Goal: Transaction & Acquisition: Purchase product/service

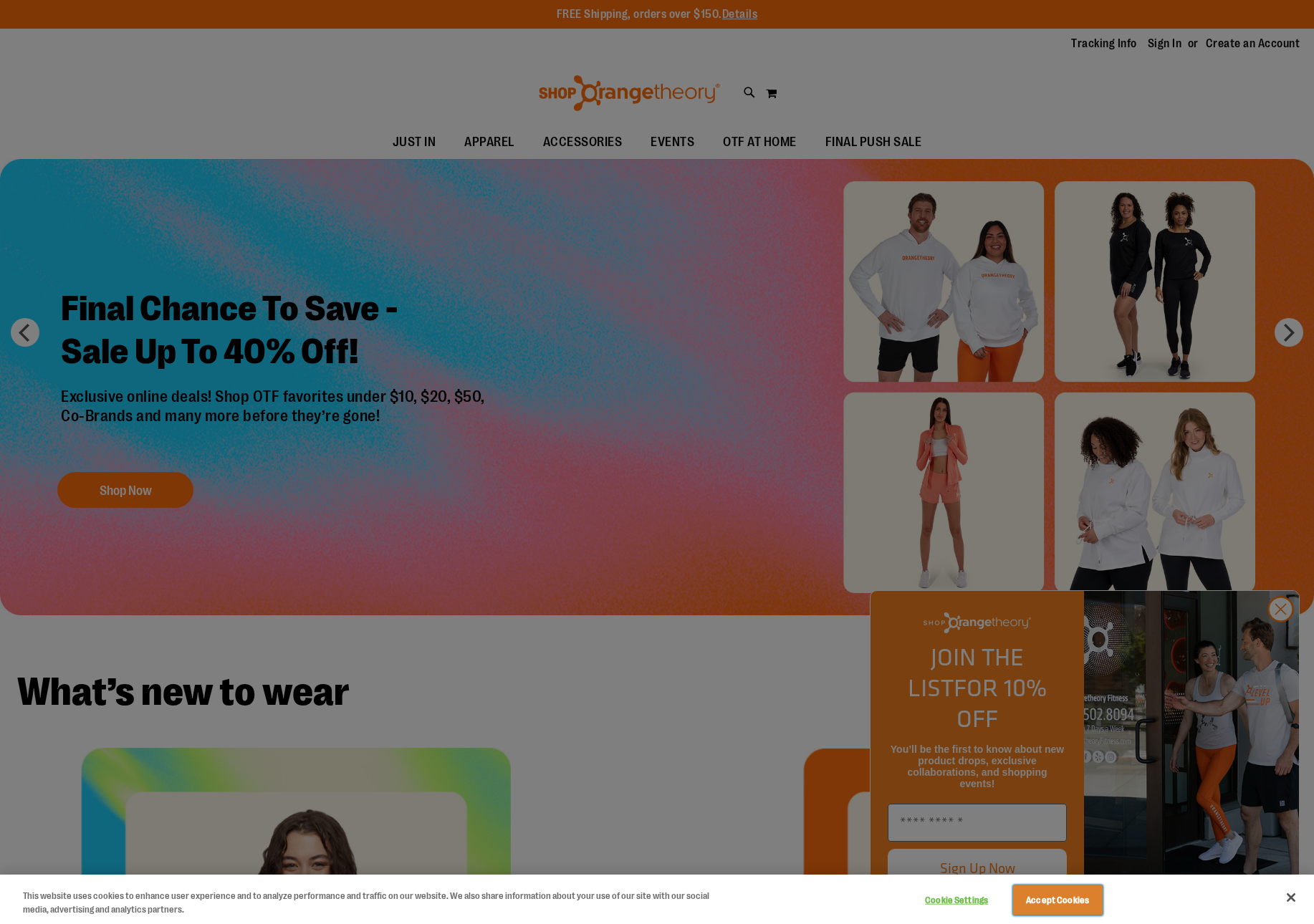
click at [1062, 907] on button "Accept Cookies" at bounding box center [1057, 900] width 89 height 30
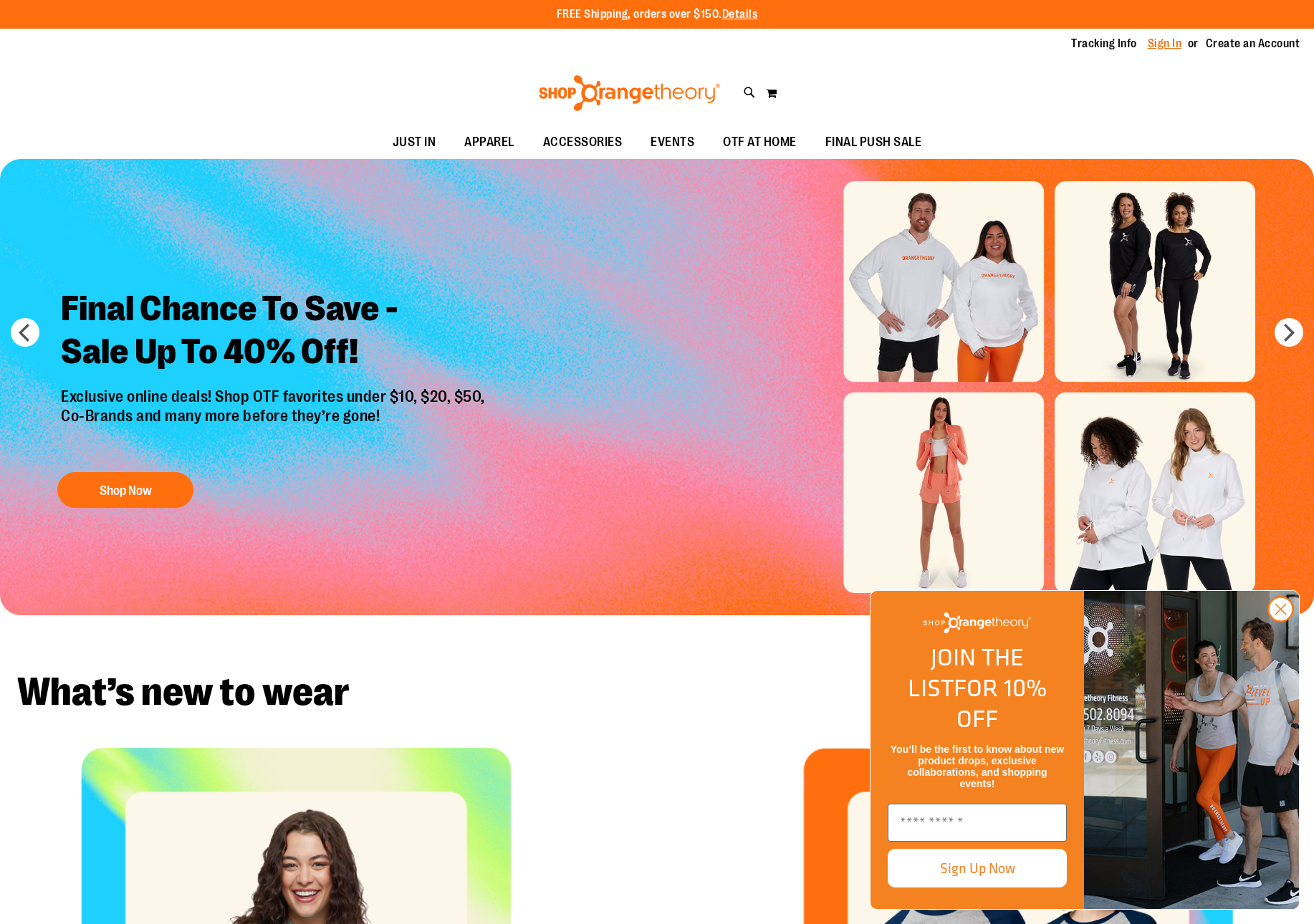
click at [1179, 43] on link "Sign In" at bounding box center [1164, 44] width 35 height 16
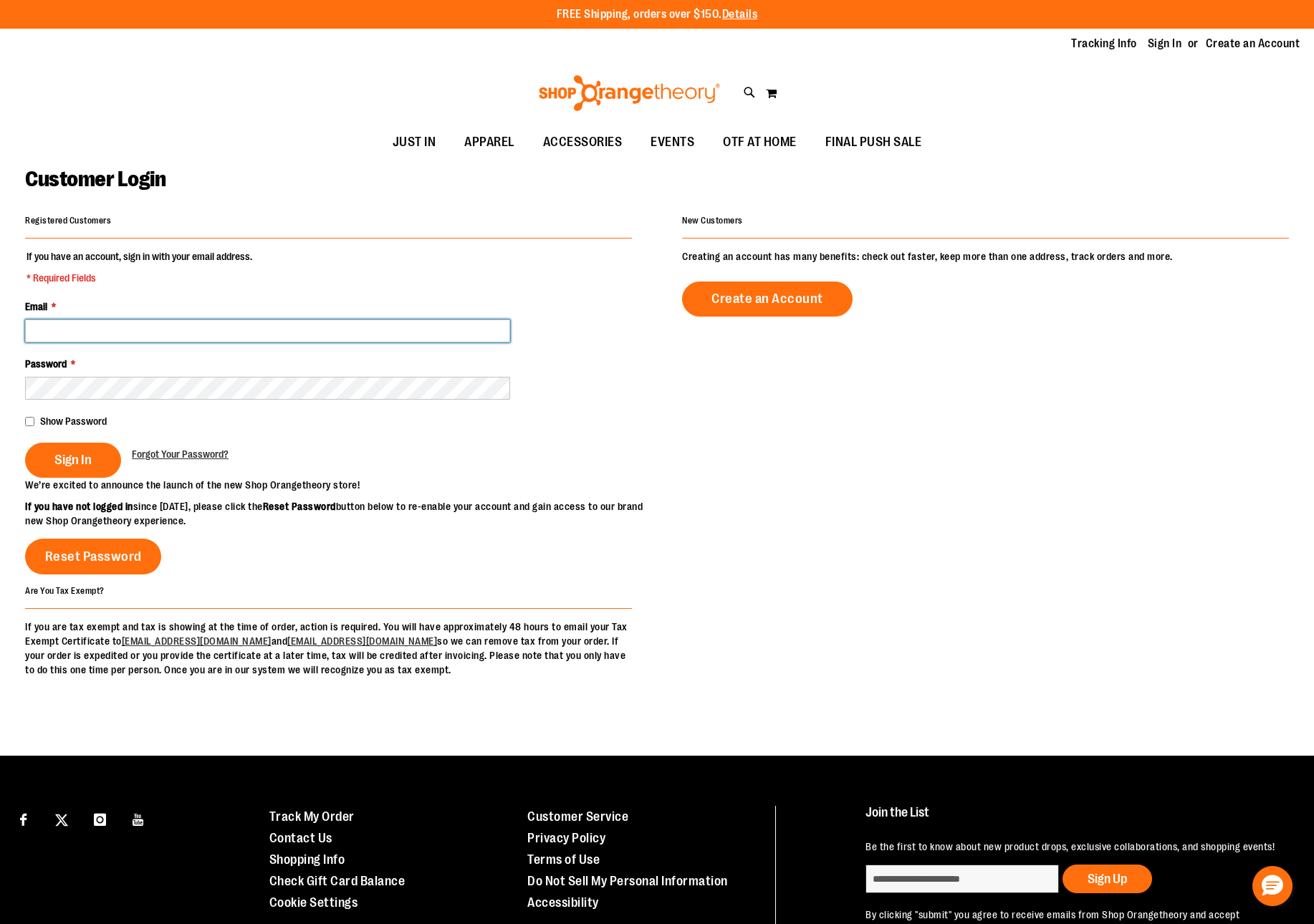
click at [245, 327] on input "Email *" at bounding box center [268, 330] width 485 height 23
type input "**********"
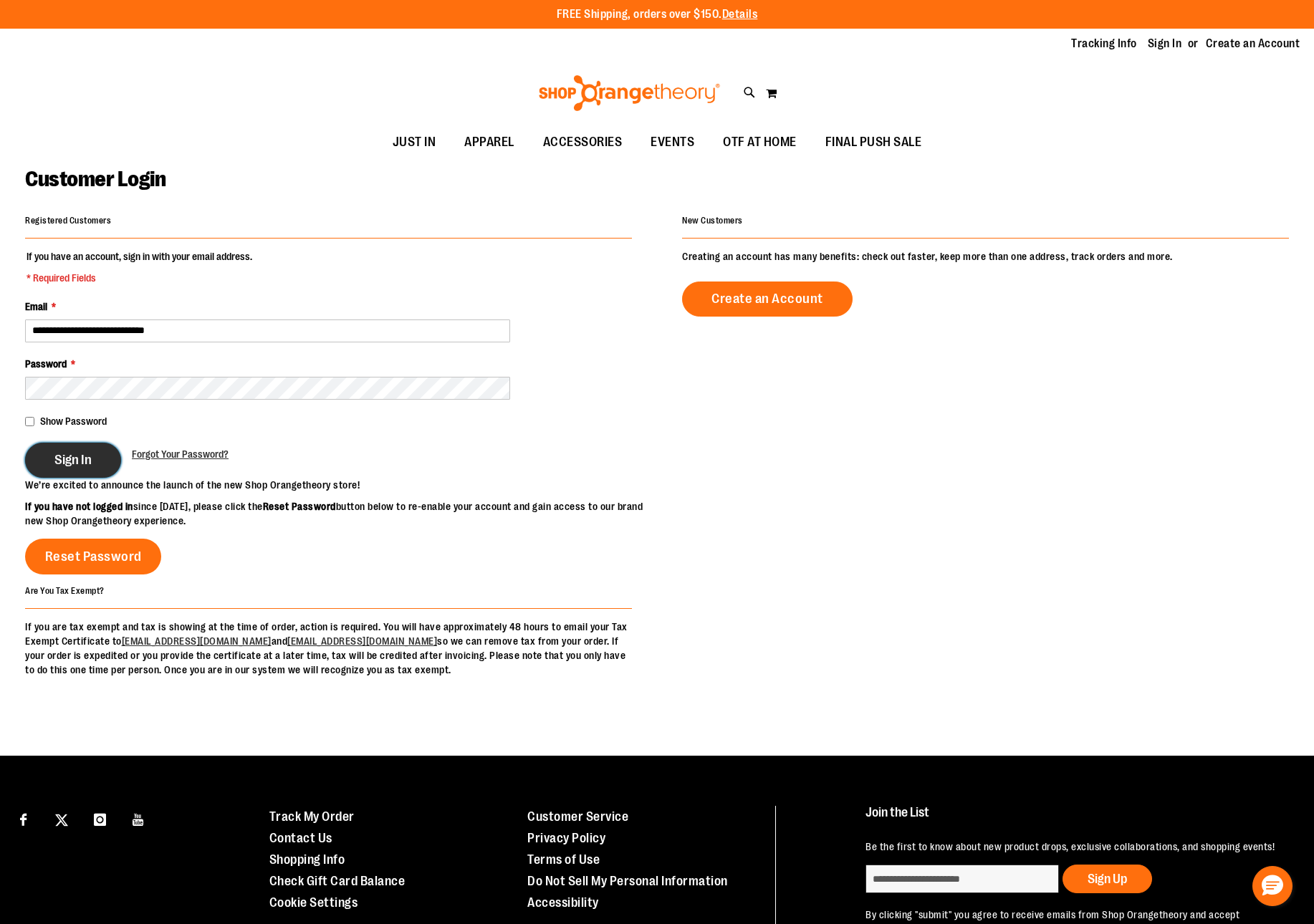
click at [75, 466] on span "Sign In" at bounding box center [73, 460] width 37 height 16
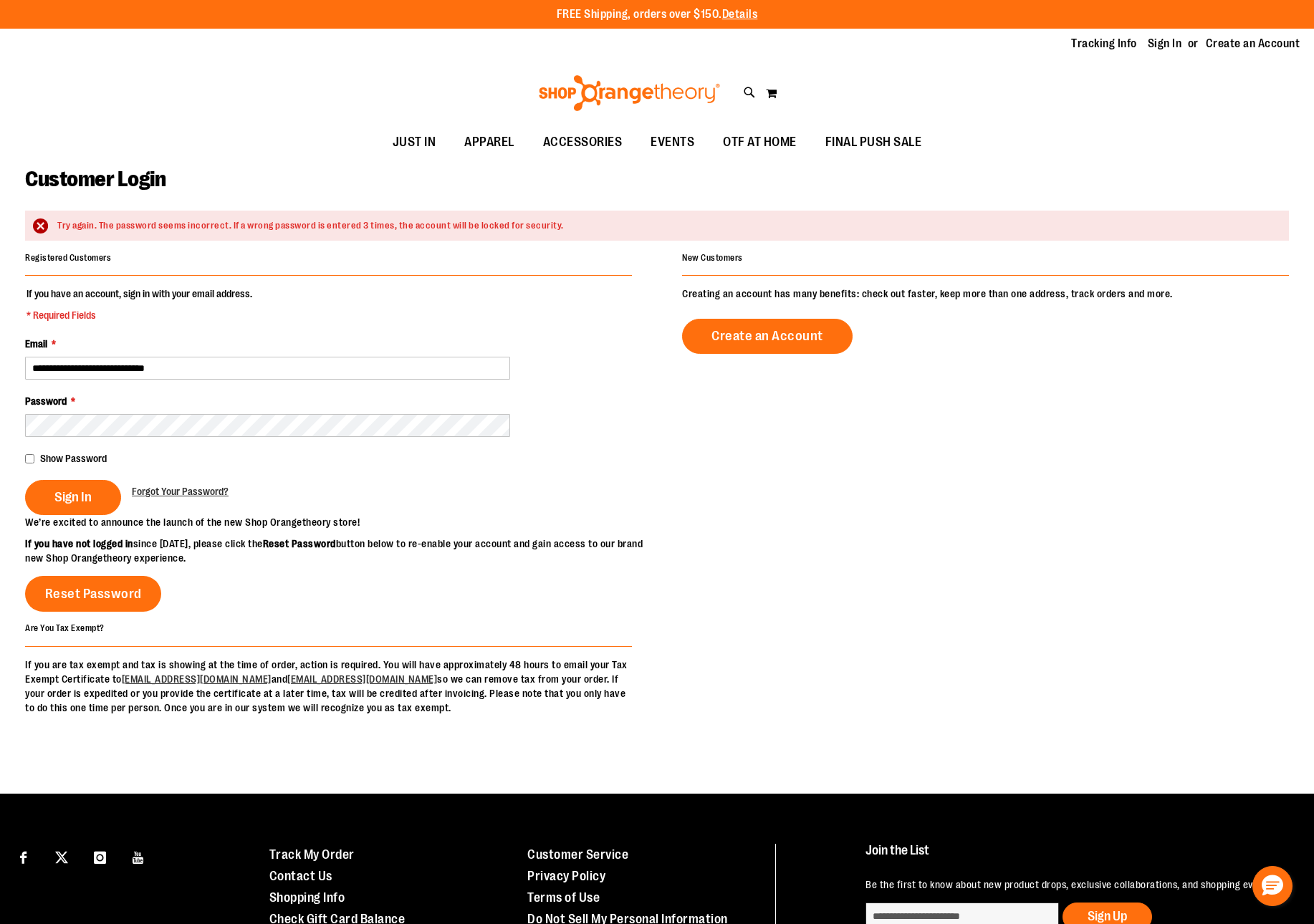
click at [24, 451] on main "**********" at bounding box center [657, 476] width 1314 height 634
click at [40, 457] on span "Show Password" at bounding box center [73, 458] width 67 height 12
click at [73, 413] on div "Password *" at bounding box center [328, 415] width 606 height 43
click at [30, 507] on button "Sign In" at bounding box center [73, 498] width 96 height 35
click at [748, 340] on span "Create an Account" at bounding box center [766, 335] width 112 height 16
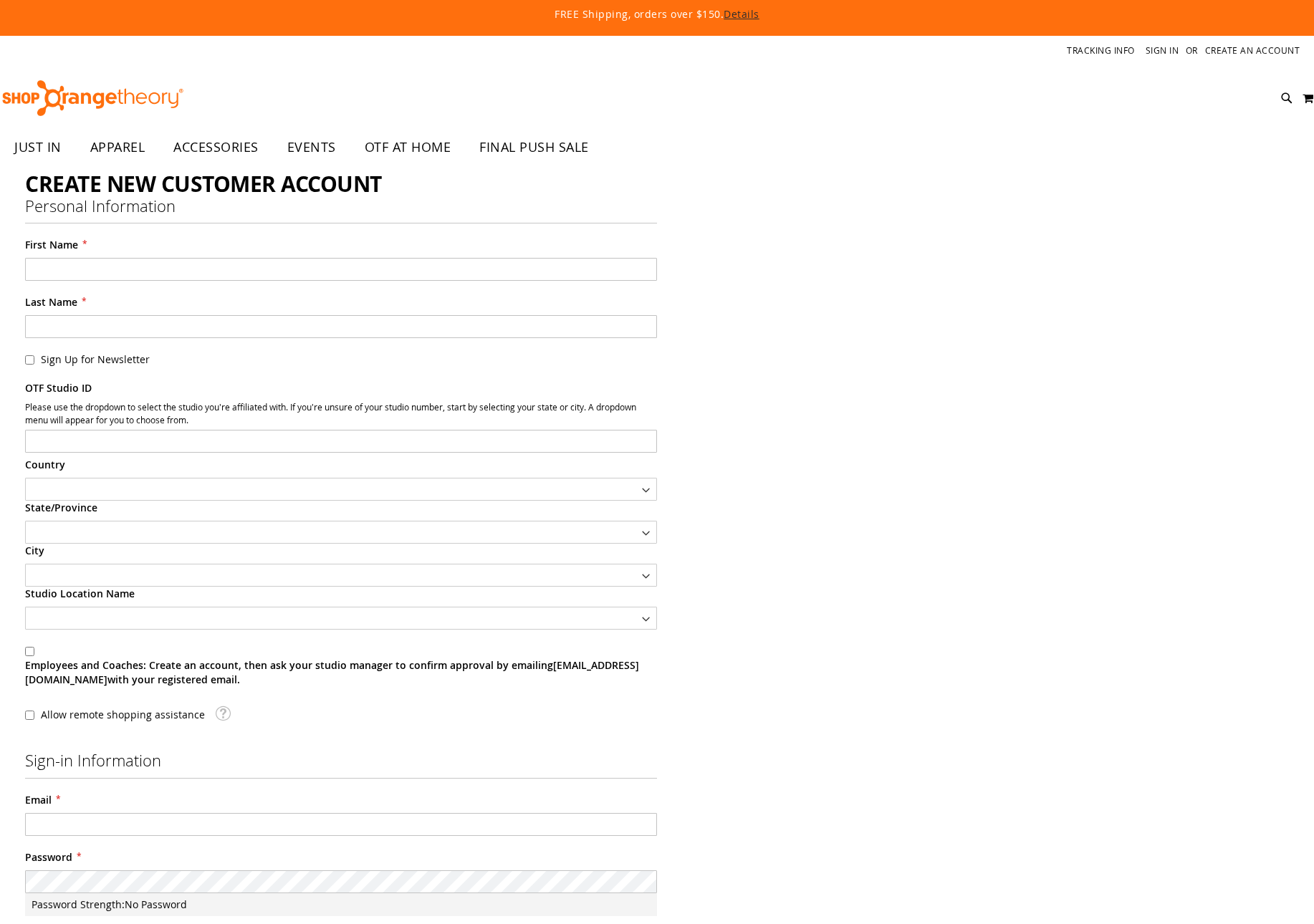
select select "***"
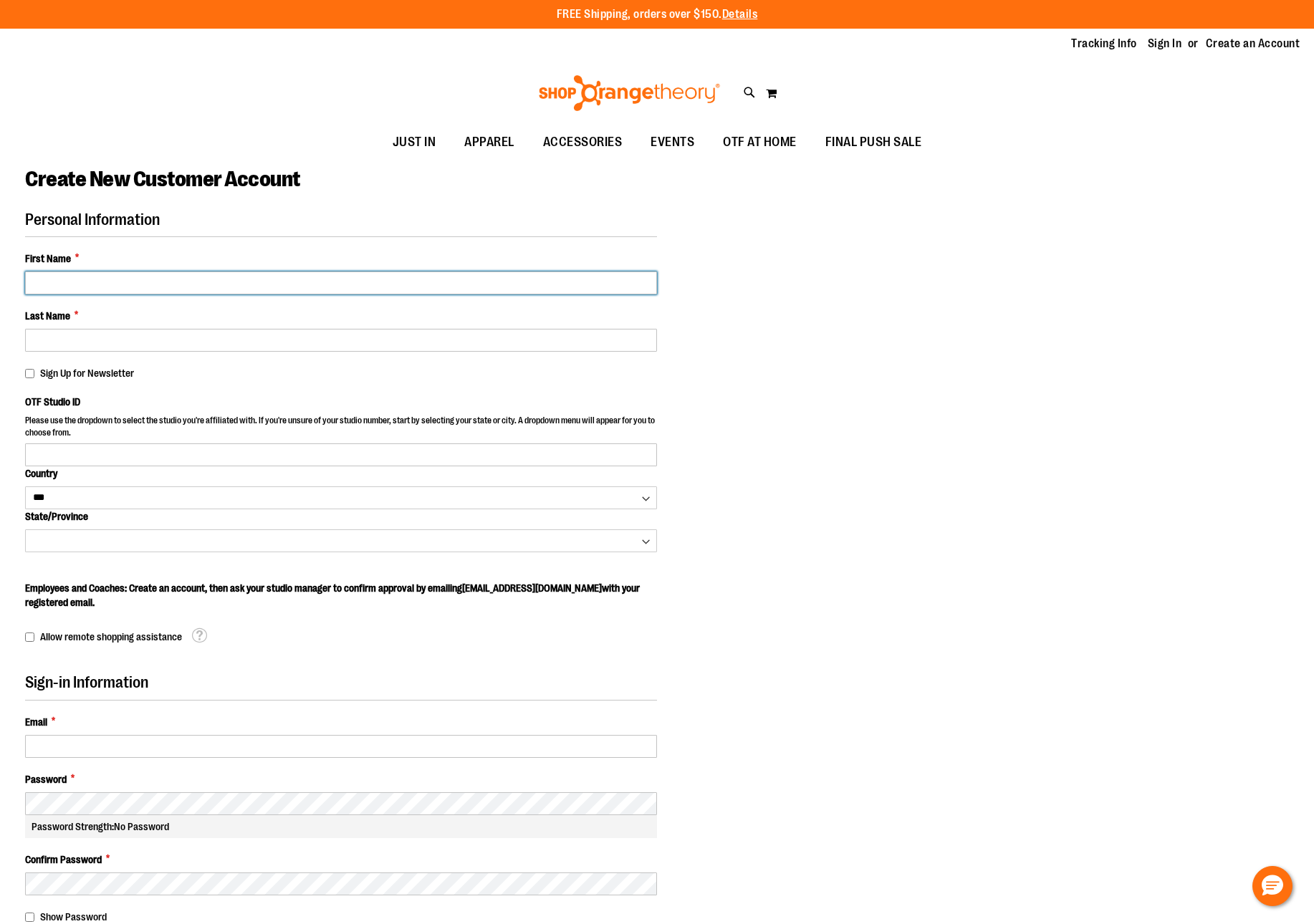
click at [232, 287] on input "First Name *" at bounding box center [341, 282] width 632 height 23
type input "*****"
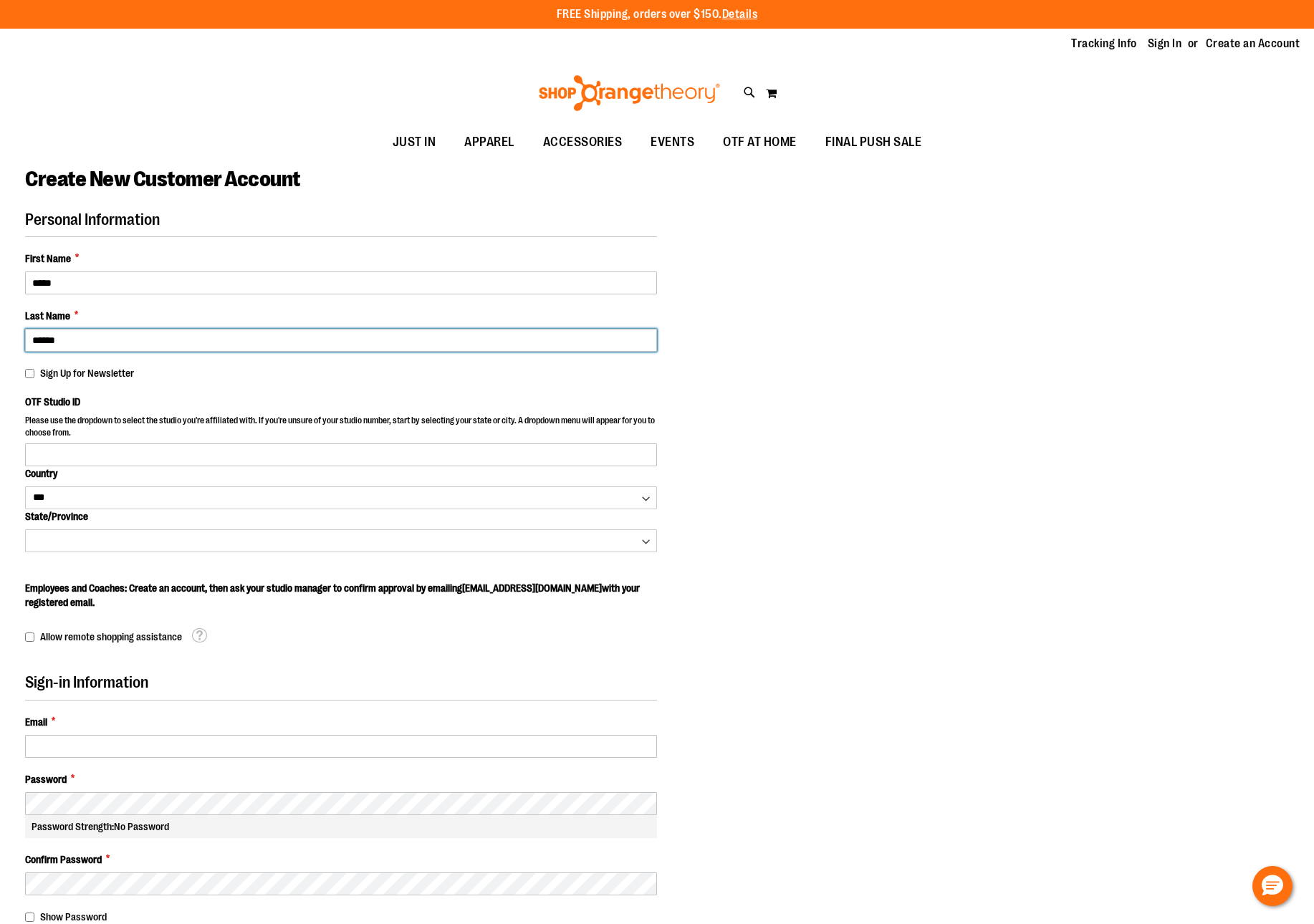
type input "******"
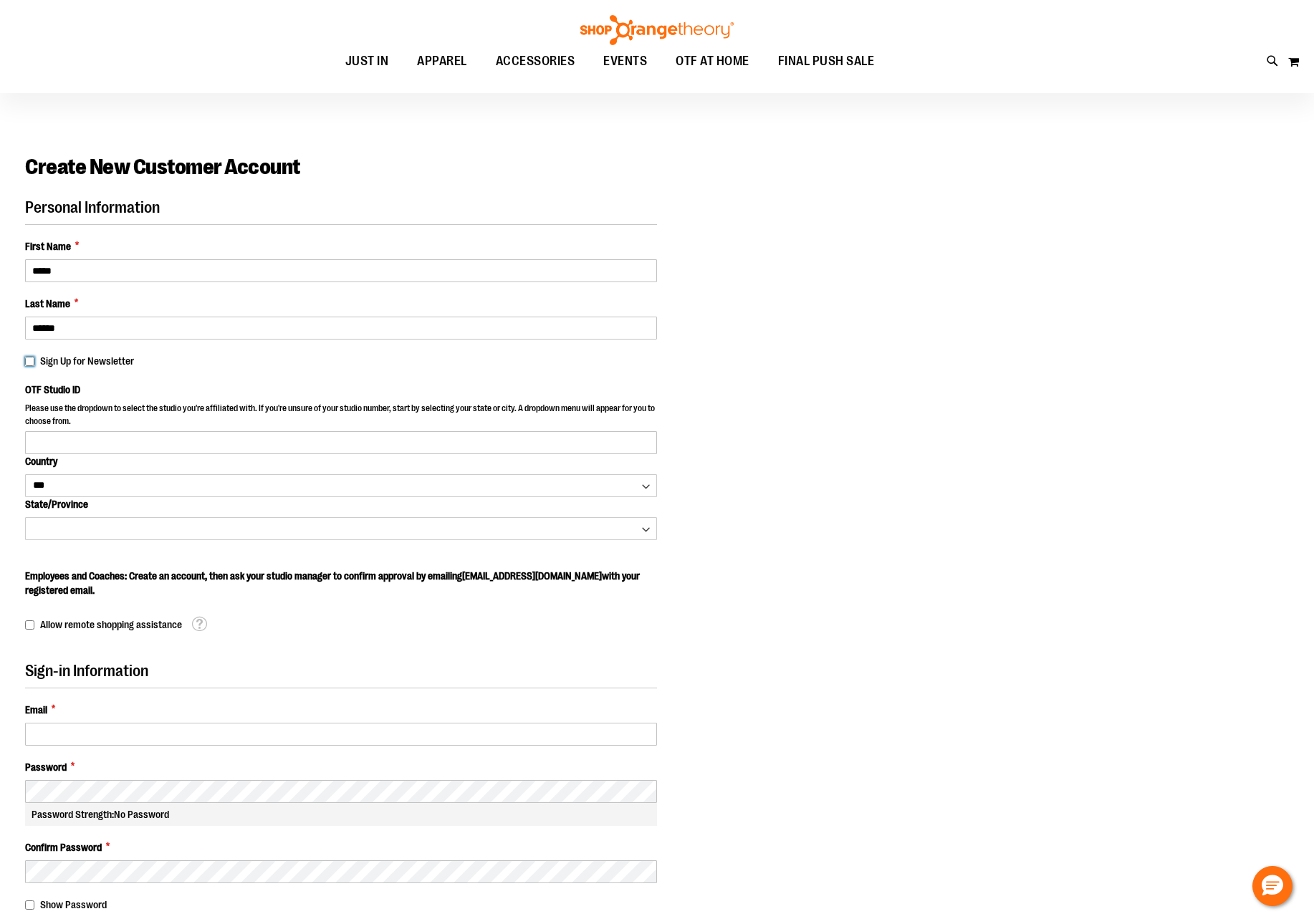
scroll to position [22, 0]
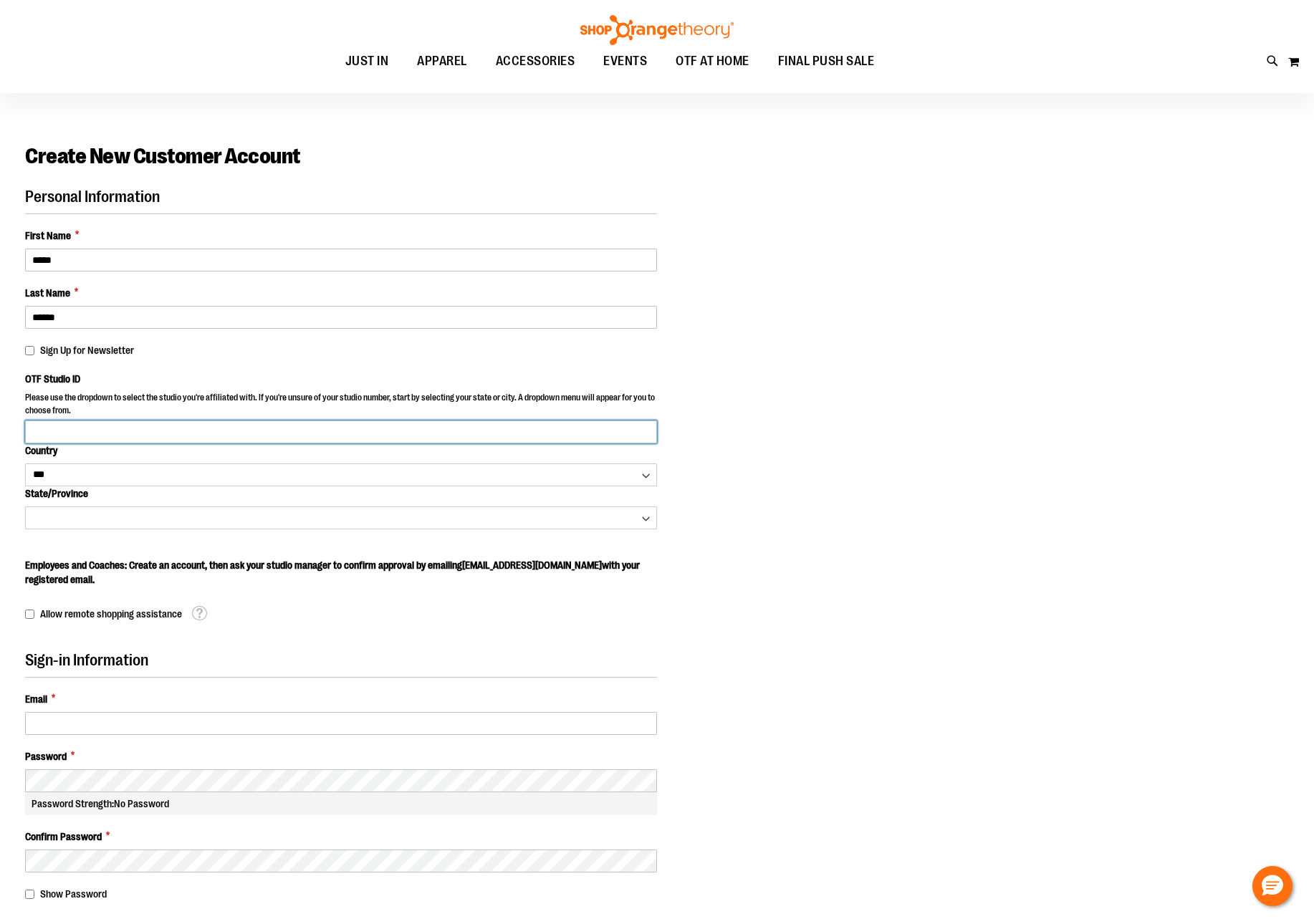
click at [126, 430] on input "OTF Studio ID" at bounding box center [341, 431] width 632 height 23
click at [638, 439] on input "OTF Studio ID" at bounding box center [341, 431] width 632 height 23
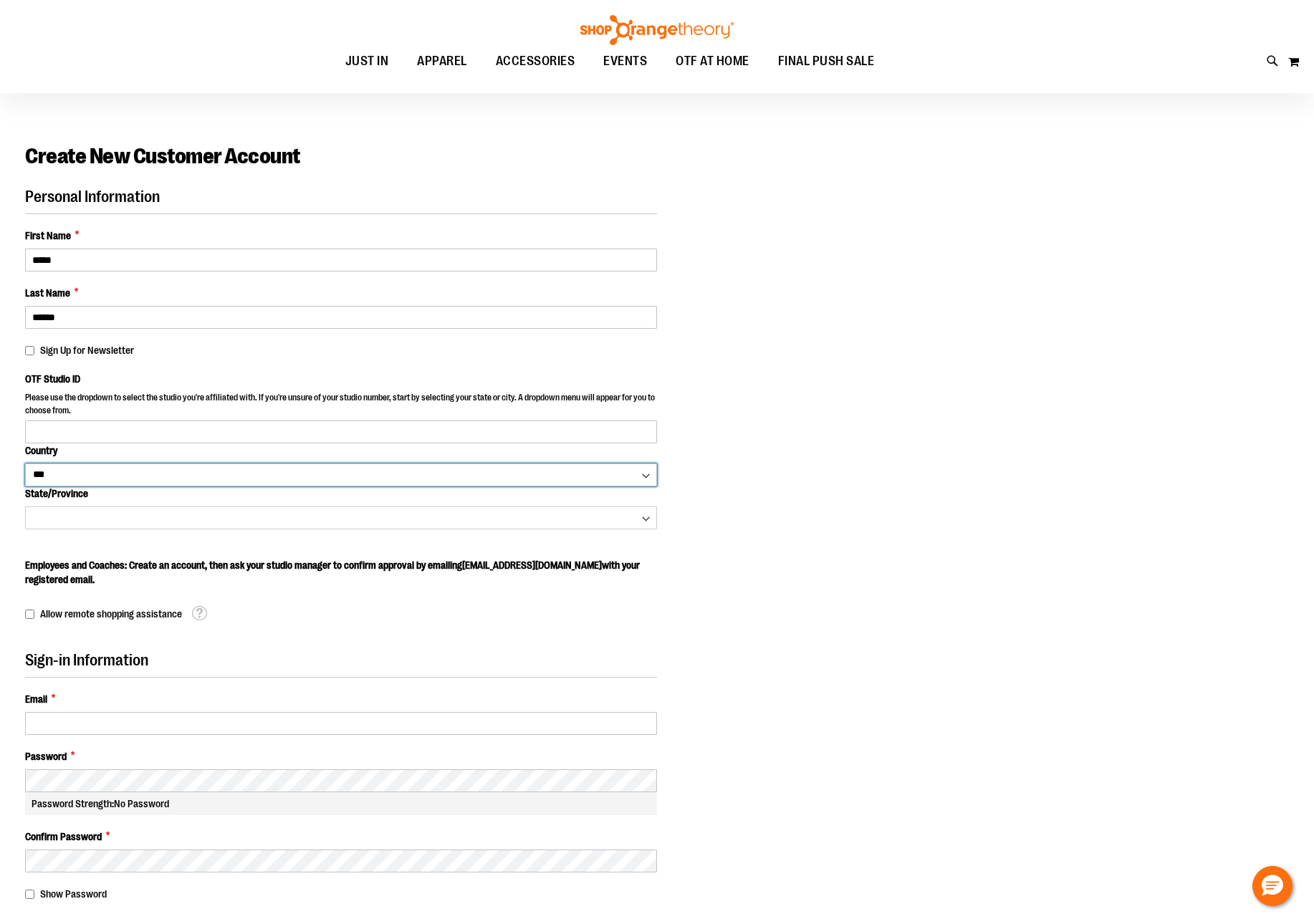
click at [276, 469] on select "*** *** ******* *** *** *** ** *** *** *** *** *** *** *** *** *** *** *** *** …" at bounding box center [341, 474] width 632 height 23
click at [25, 463] on select "*** *** ******* *** *** *** ** *** *** *** *** *** *** *** *** *** *** *** *** …" at bounding box center [341, 474] width 632 height 23
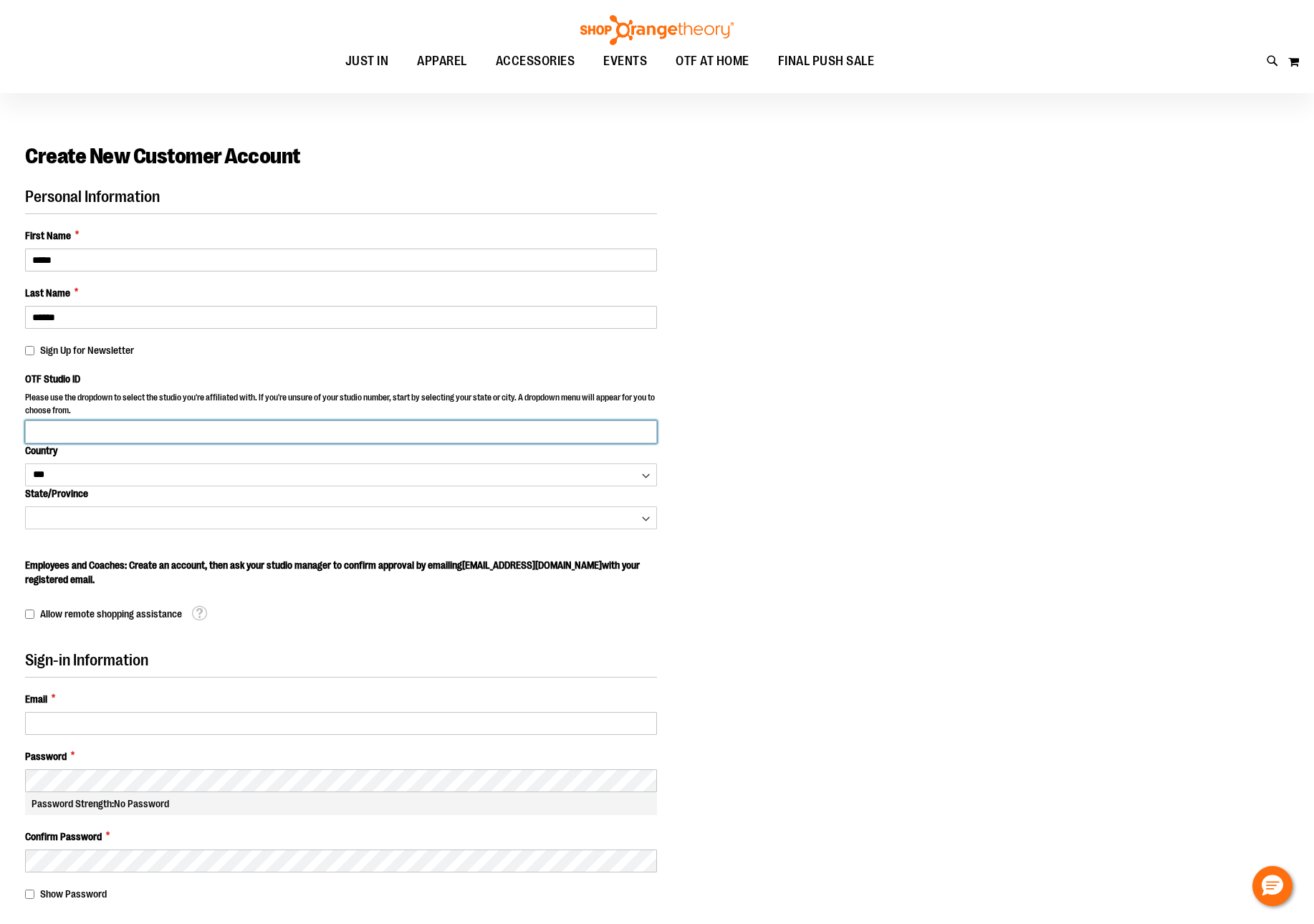
click at [233, 433] on input "OTF Studio ID" at bounding box center [341, 431] width 632 height 23
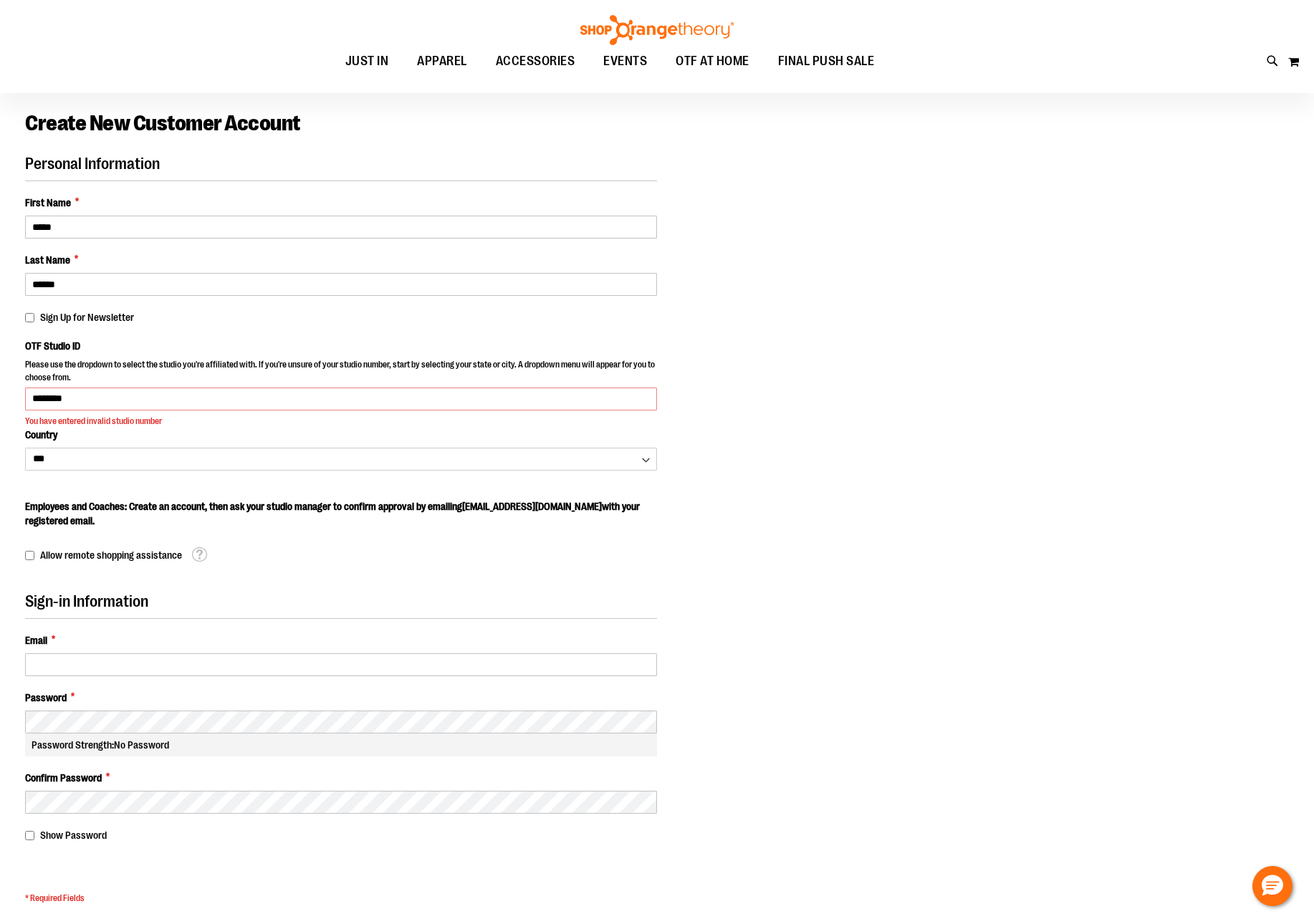
scroll to position [79, 0]
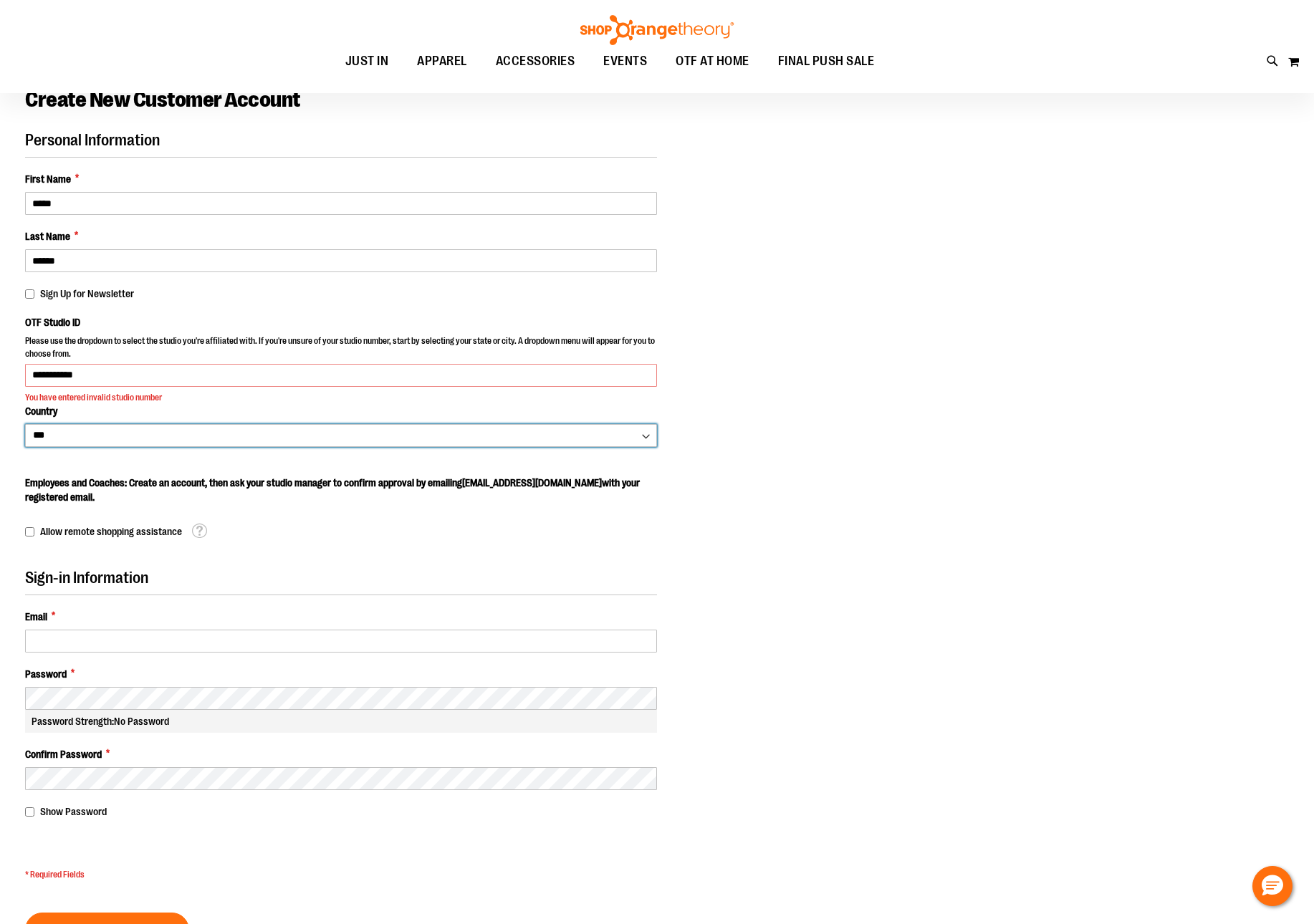
click at [357, 433] on body "Please wait... Skip to Content The store will not work correctly when cookies a…" at bounding box center [657, 382] width 1314 height 924
click at [25, 424] on select "*** *** ******* *** *** *** ** *** *** *** *** *** *** *** *** *** *** *** *** …" at bounding box center [341, 435] width 632 height 23
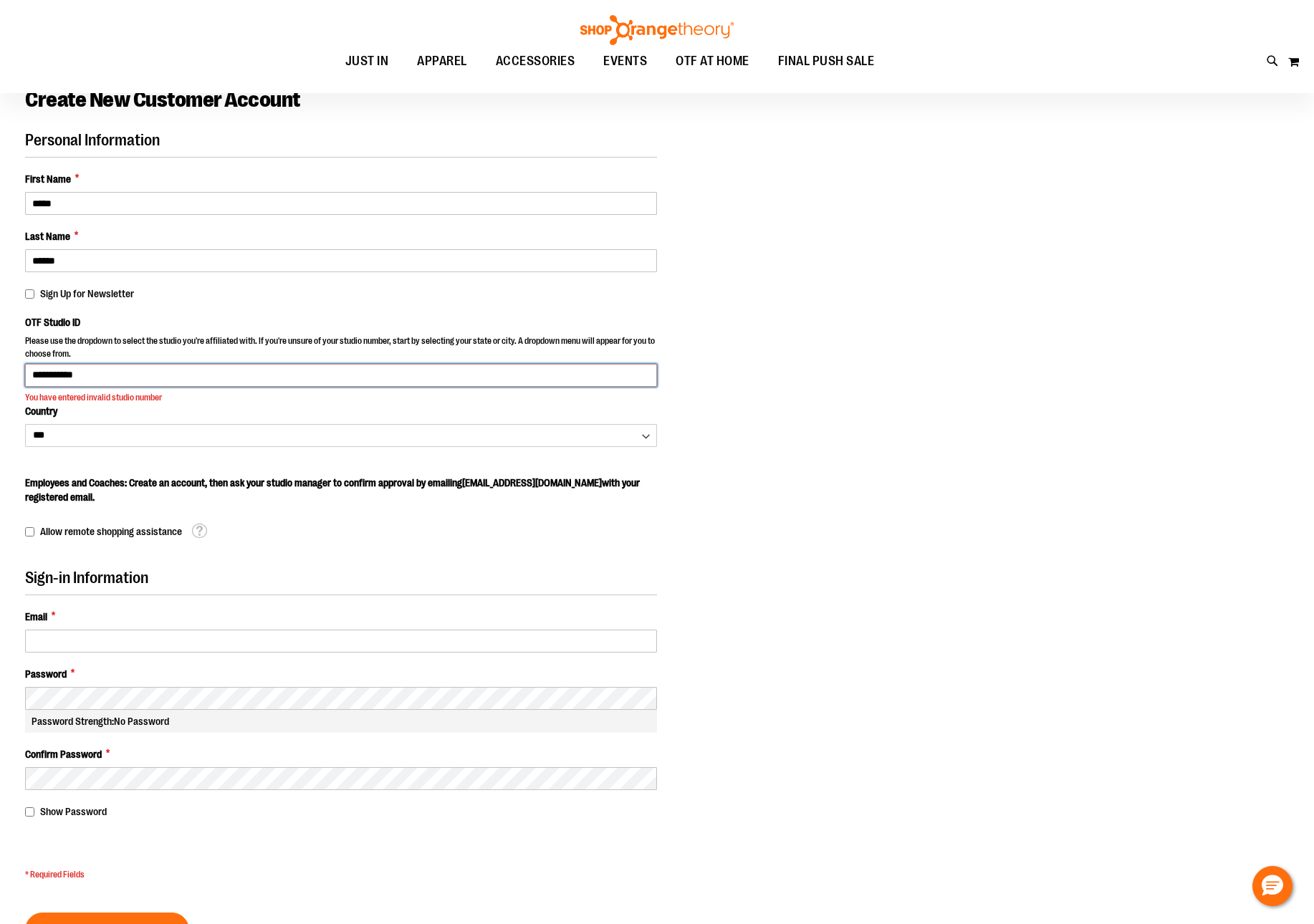
click at [183, 377] on input "**********" at bounding box center [341, 375] width 632 height 23
type input "****"
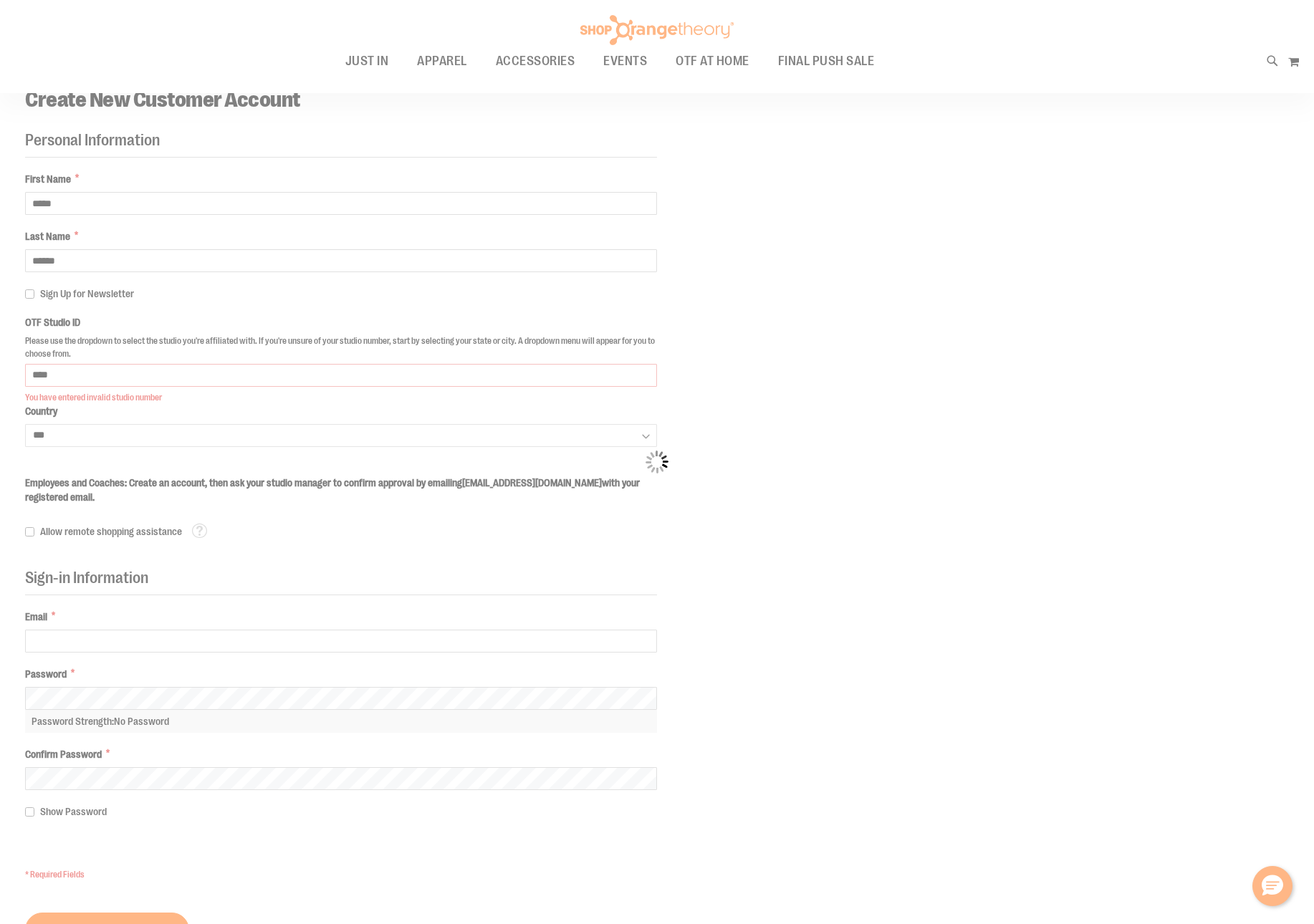
click at [184, 501] on body "Please wait... Skip to Content The store will not work correctly when cookies a…" at bounding box center [657, 382] width 1314 height 924
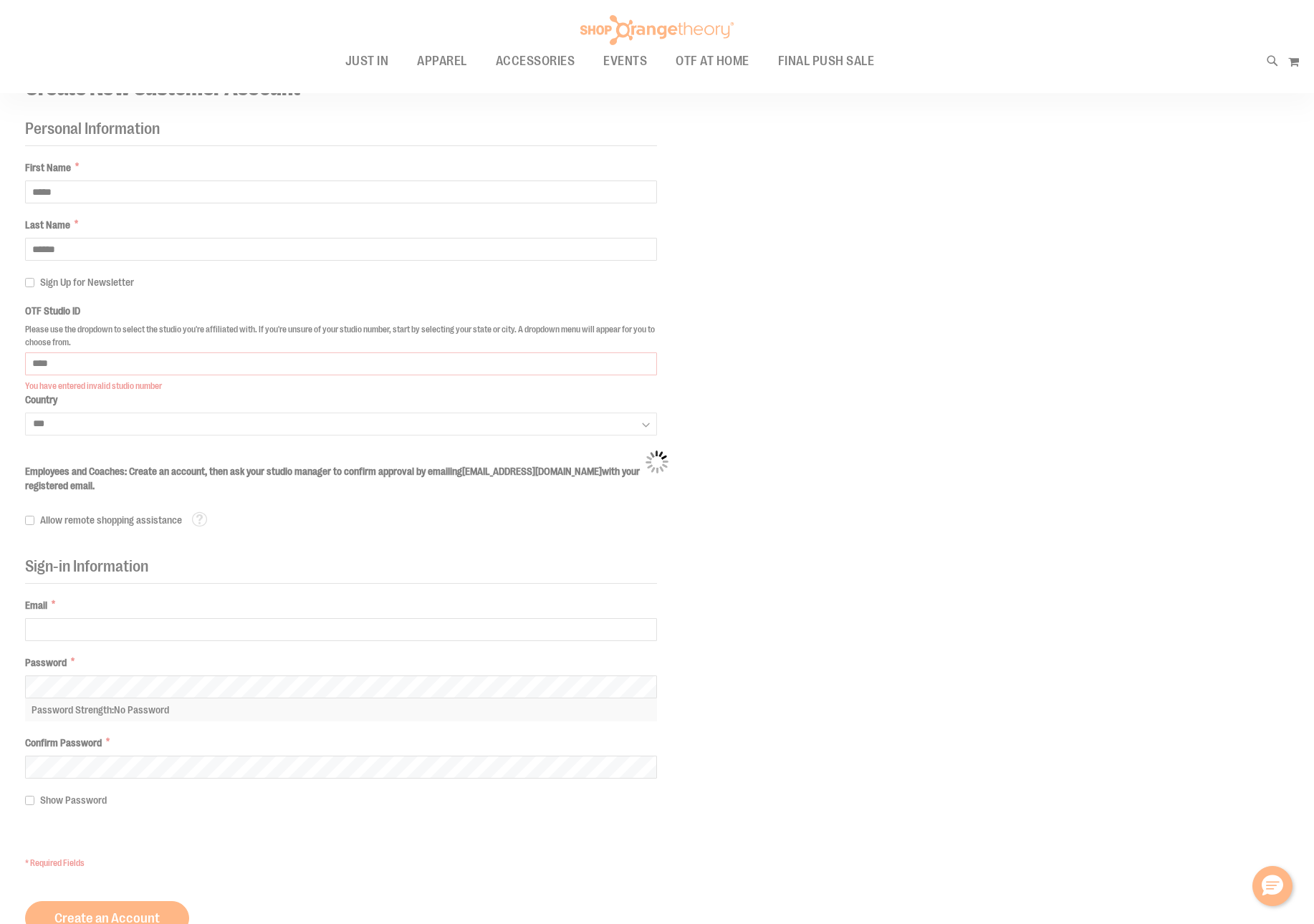
select select "****"
select select "**********"
select select "****"
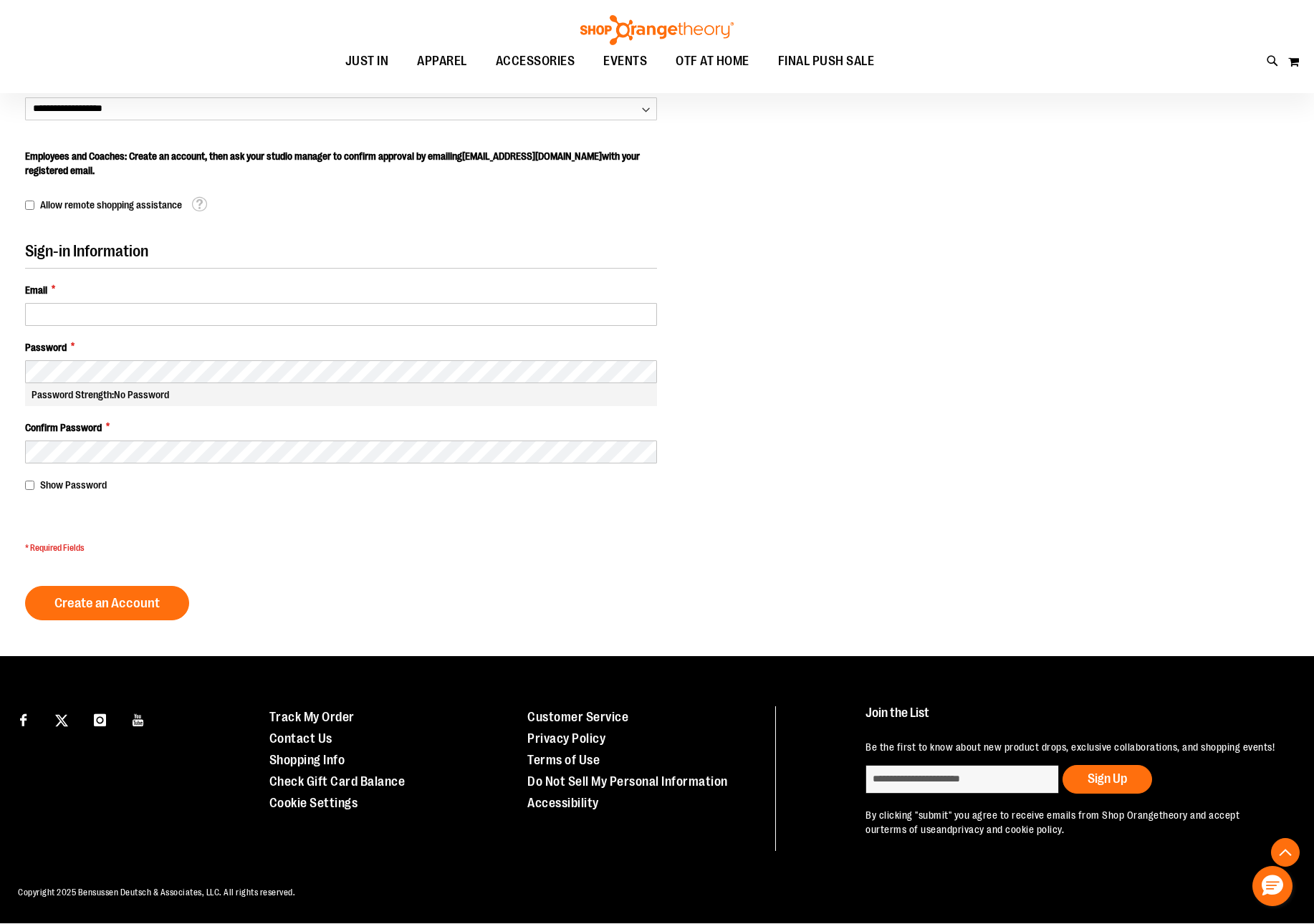
scroll to position [519, 0]
click at [195, 309] on input "Email *" at bounding box center [341, 314] width 632 height 23
type input "**********"
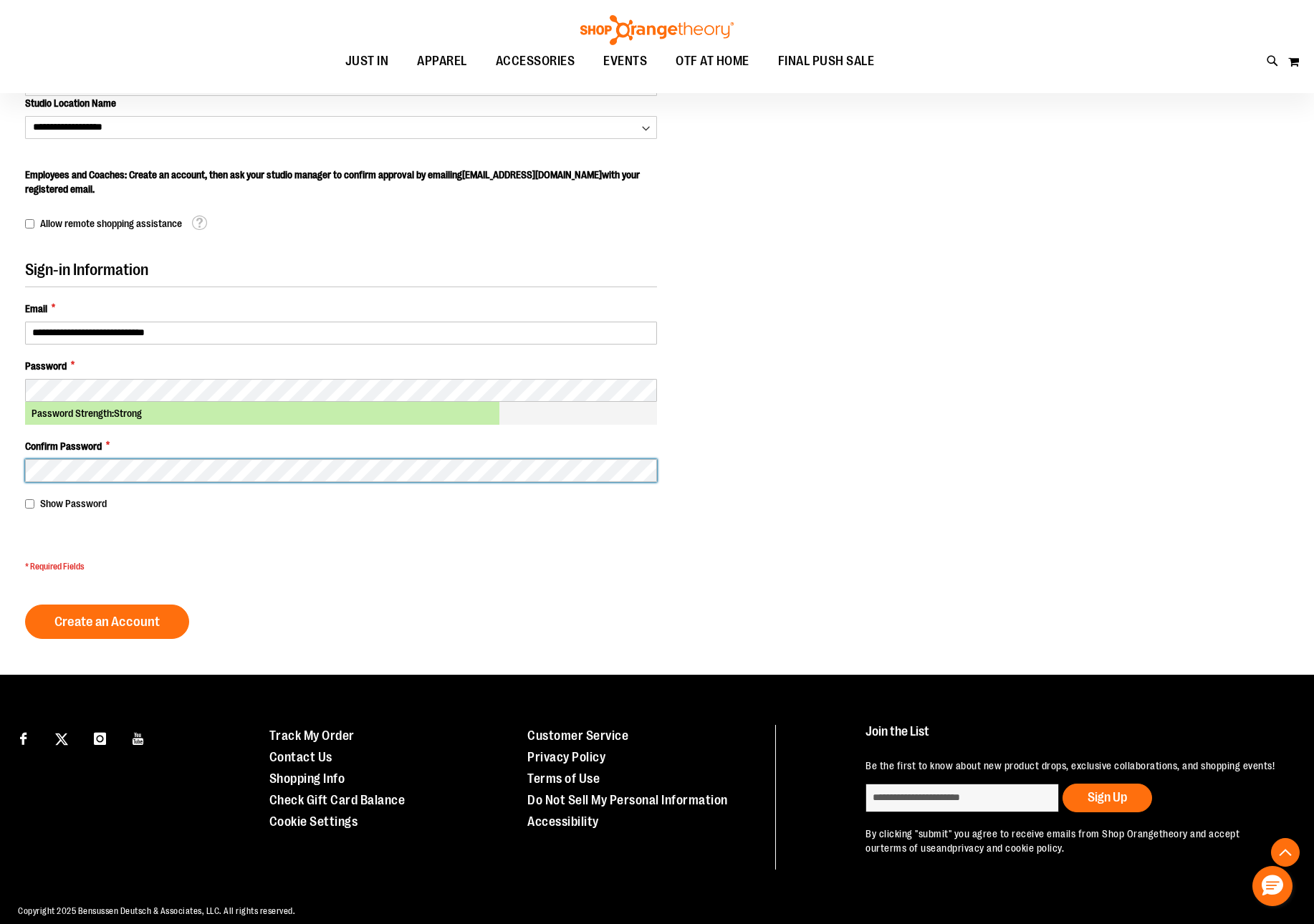
scroll to position [489, 0]
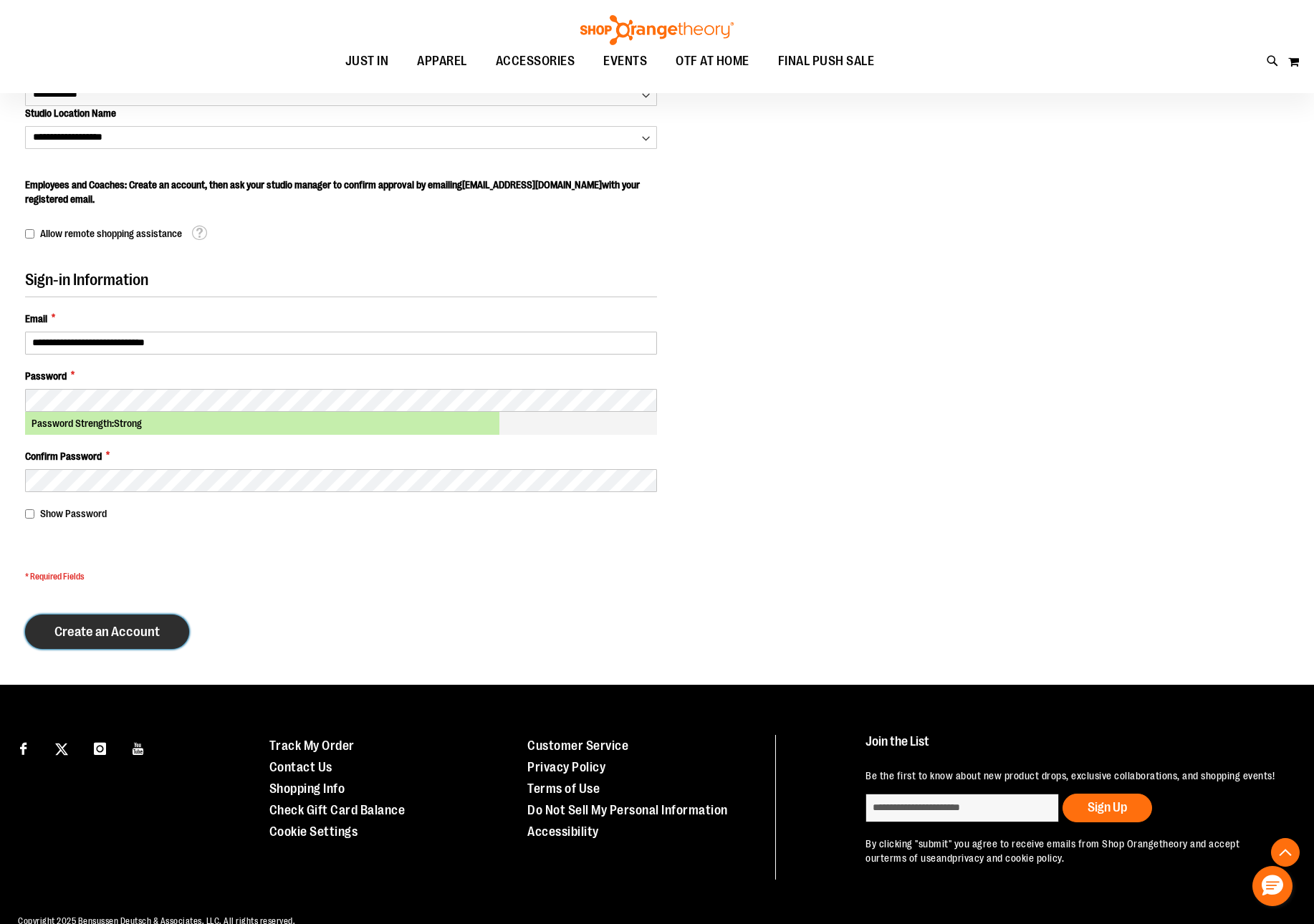
click at [103, 631] on span "Create an Account" at bounding box center [107, 632] width 105 height 16
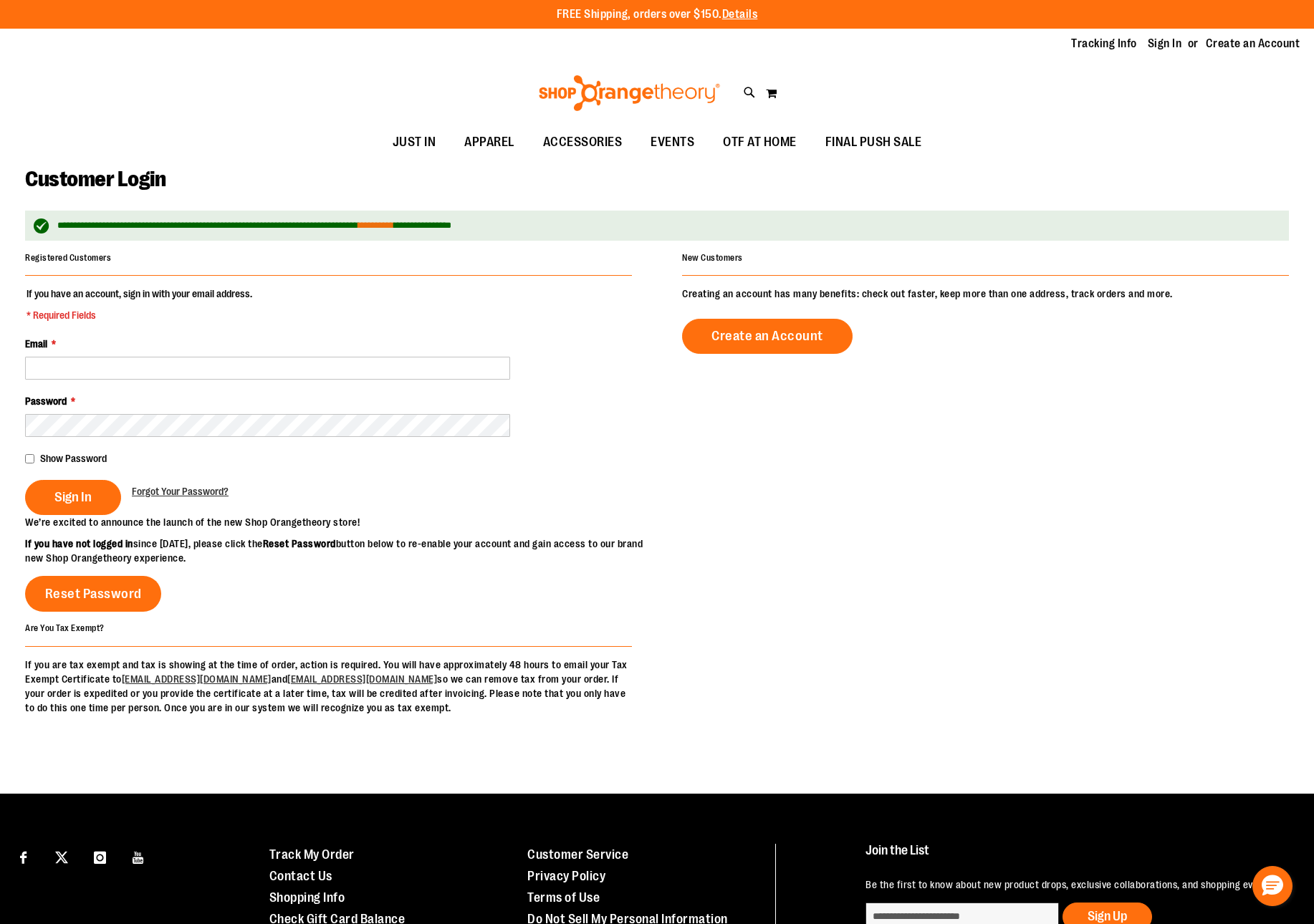
click at [394, 230] on link "**********" at bounding box center [376, 225] width 36 height 9
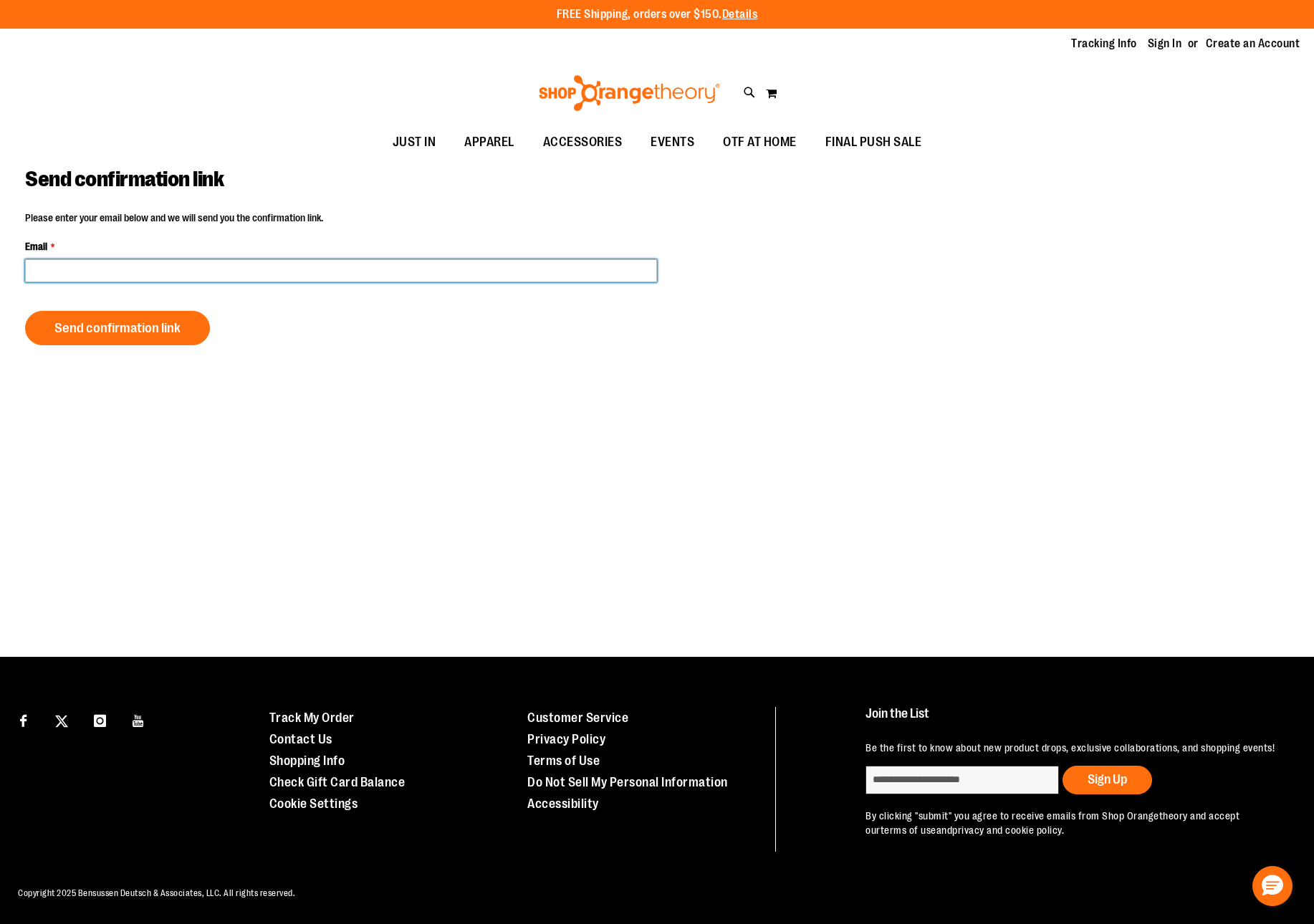
click at [349, 270] on input "Email" at bounding box center [341, 270] width 632 height 23
type input "**********"
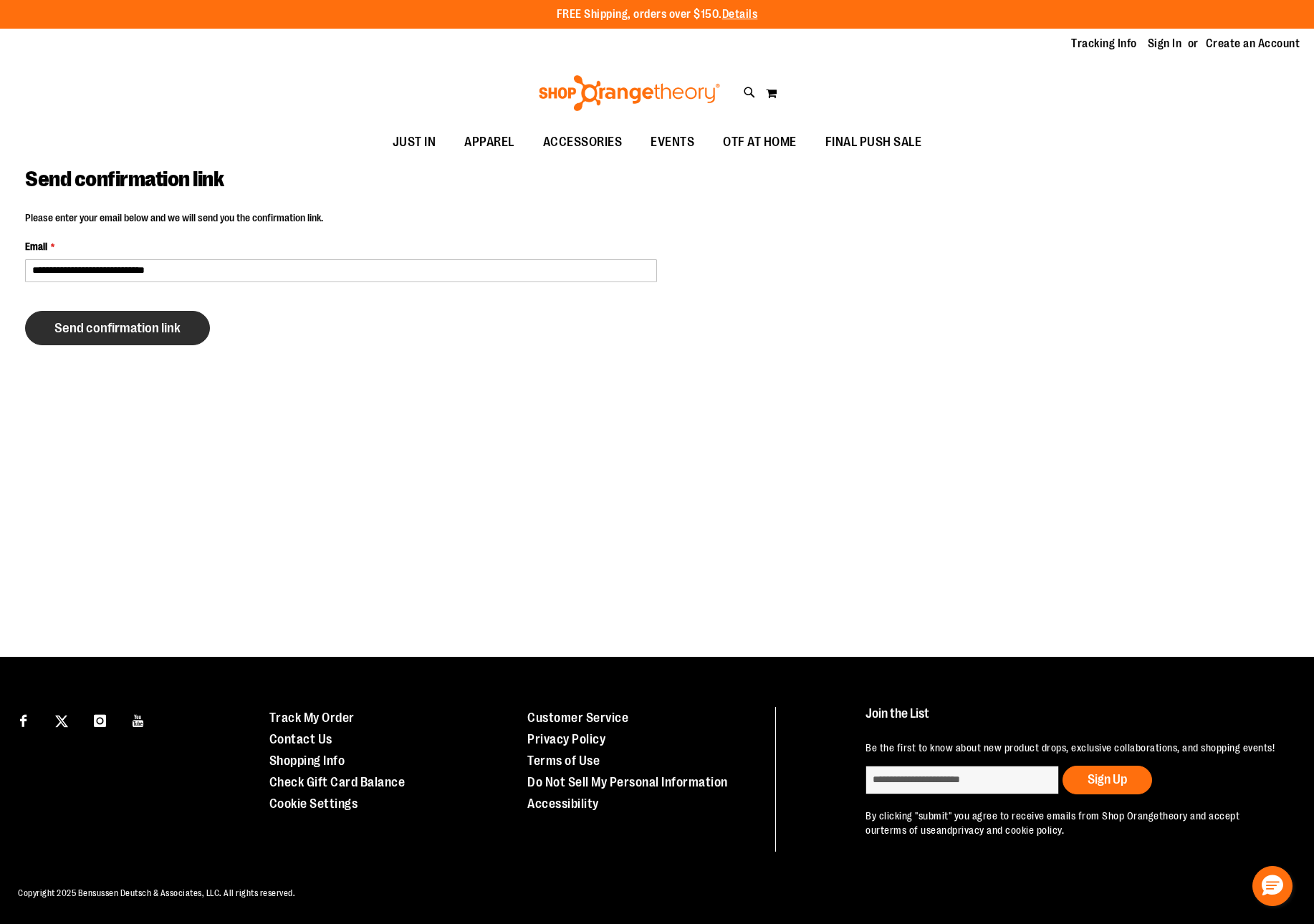
click at [117, 324] on span "Send confirmation link" at bounding box center [118, 328] width 126 height 16
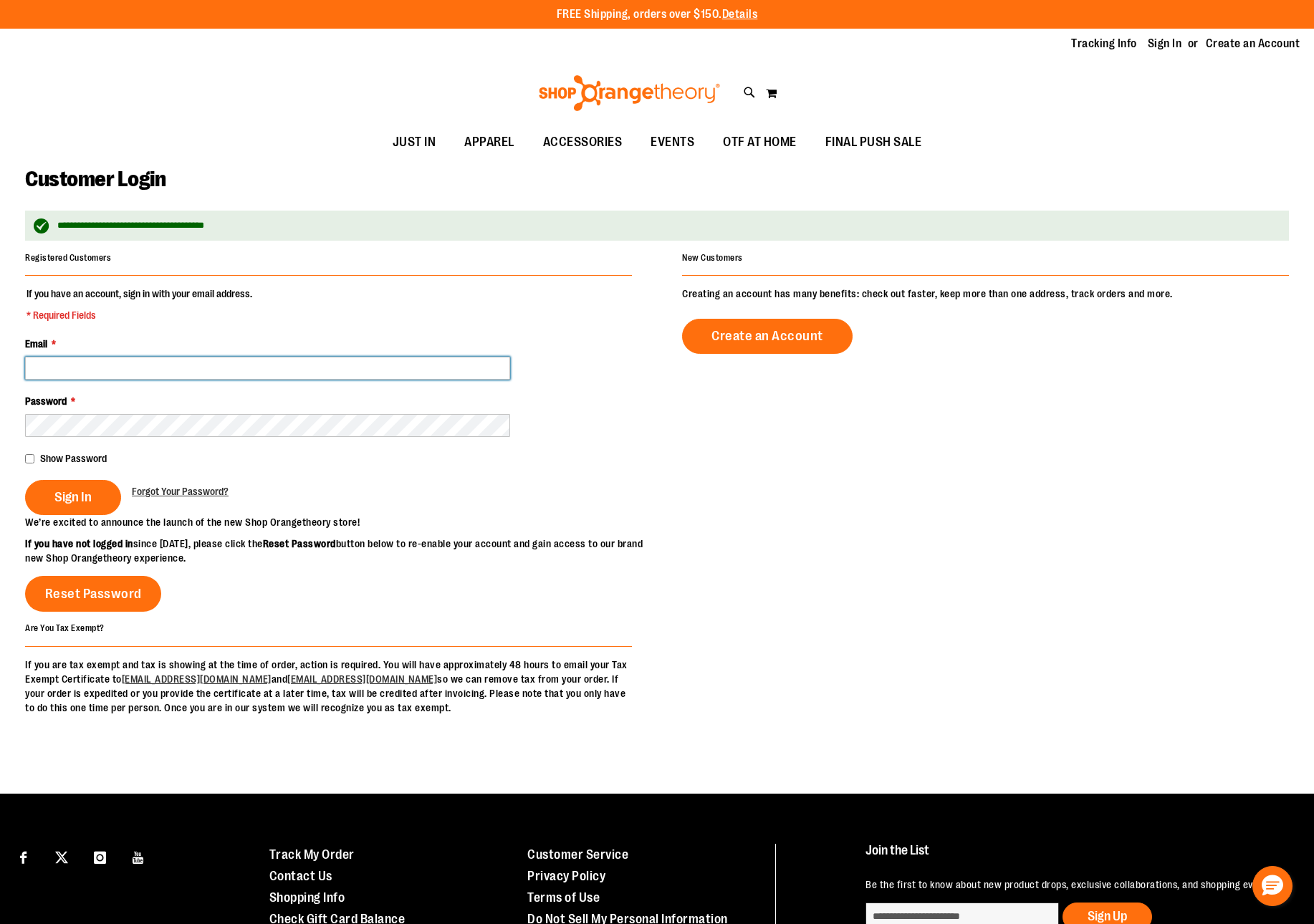
click at [313, 359] on input "Email *" at bounding box center [268, 368] width 485 height 23
type input "**********"
click at [269, 438] on fieldset "**********" at bounding box center [328, 400] width 606 height 228
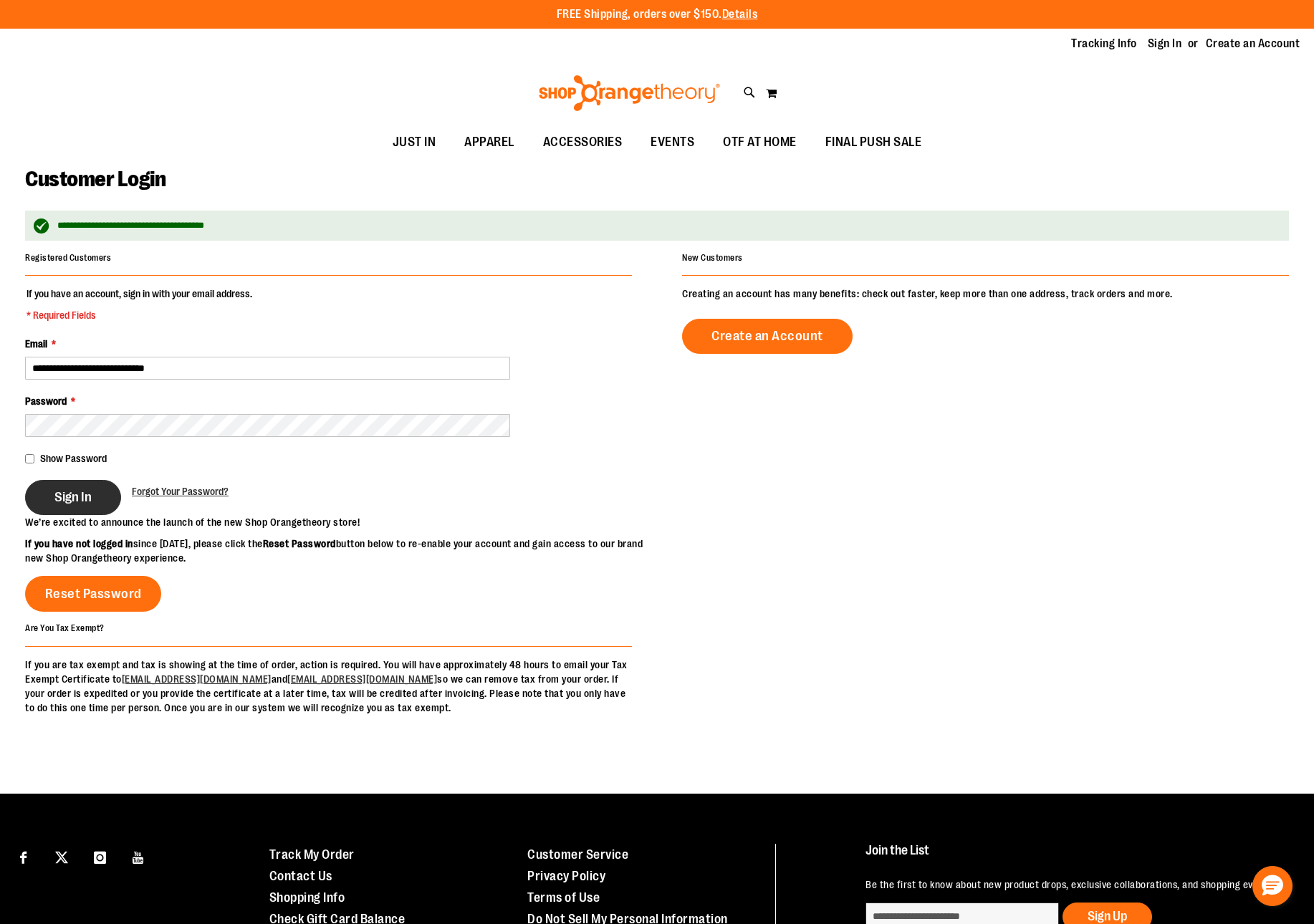
click at [98, 505] on button "Sign In" at bounding box center [73, 498] width 96 height 35
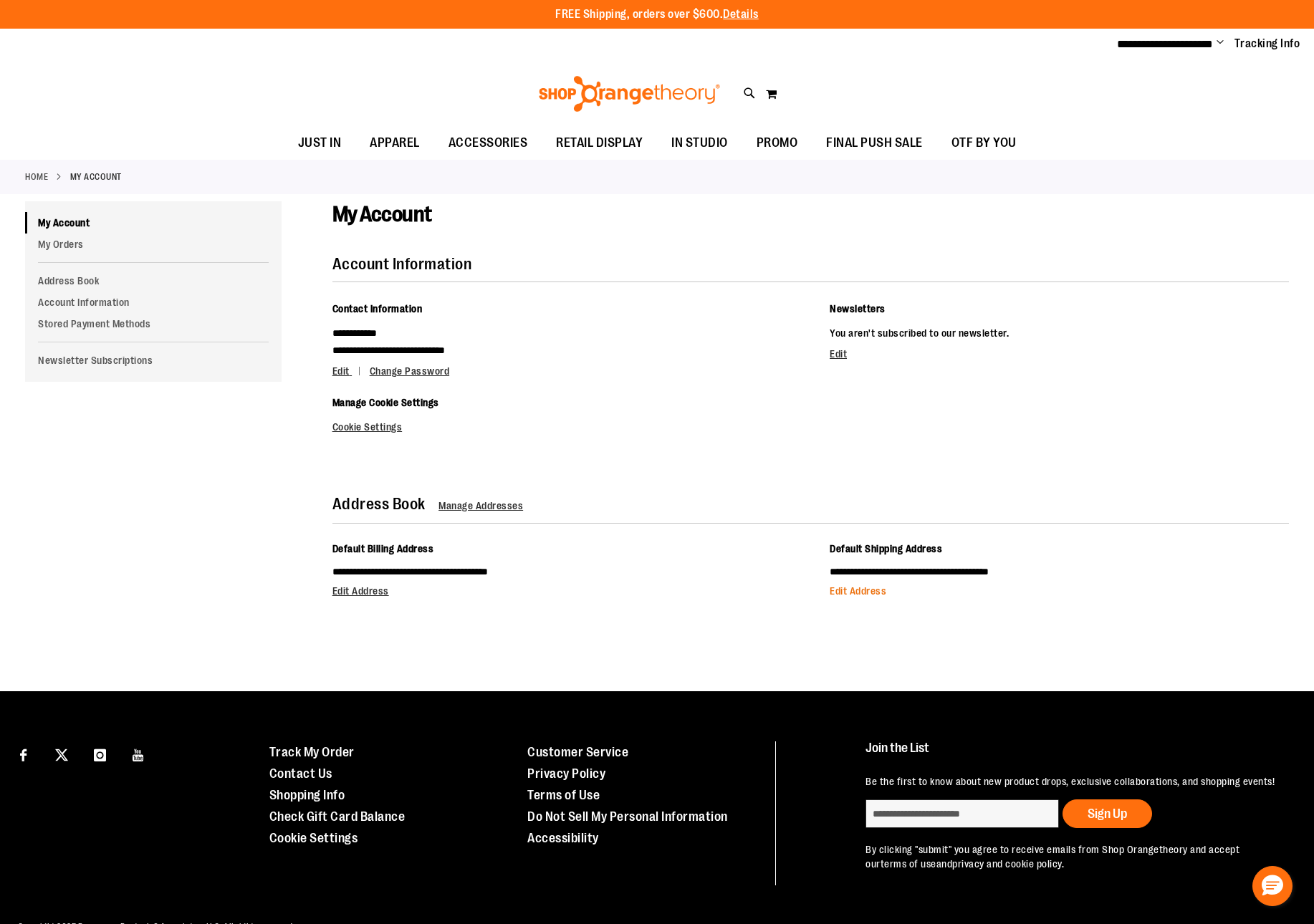
click at [851, 594] on span "Edit Address" at bounding box center [857, 591] width 56 height 12
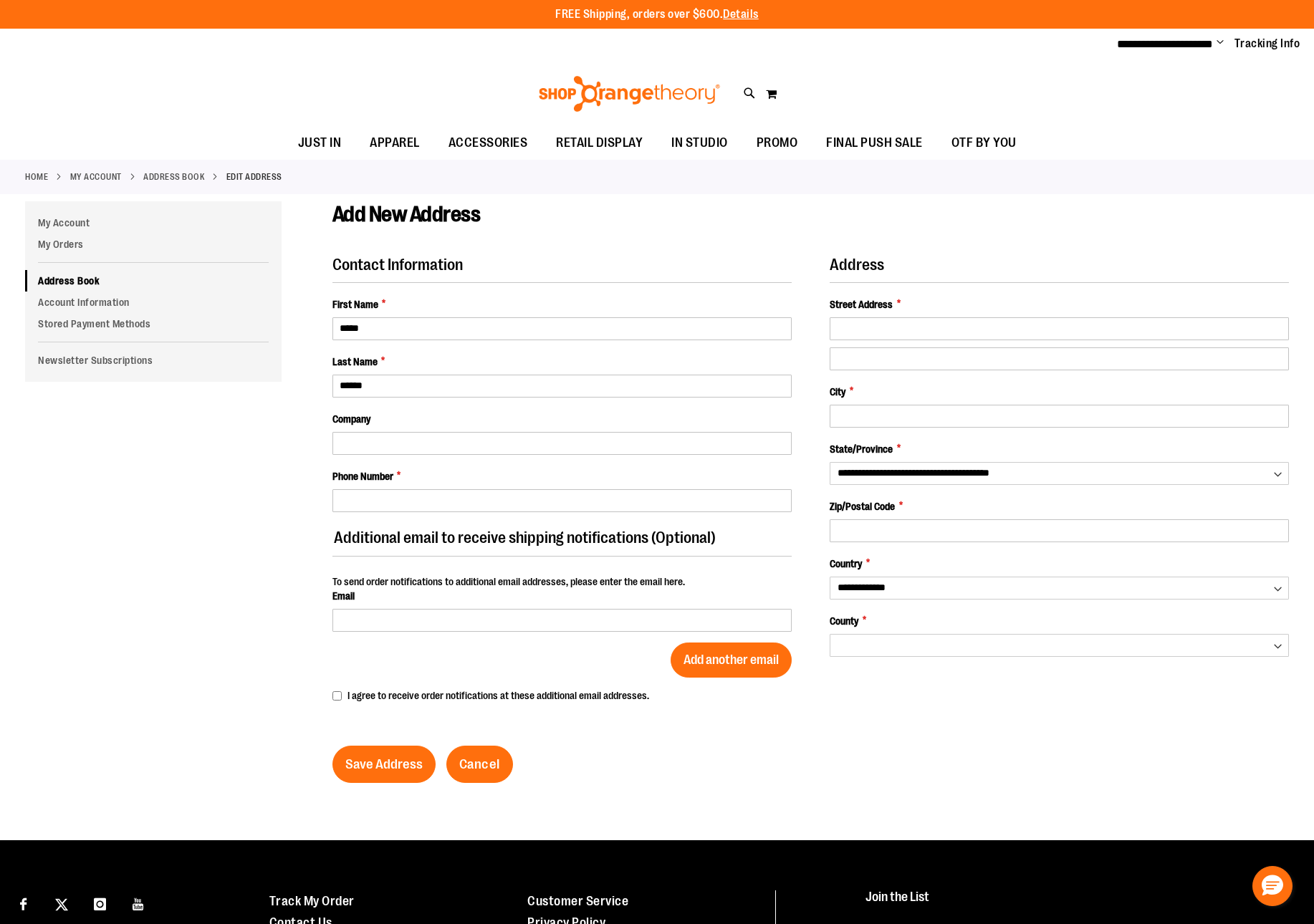
select select "**"
click at [452, 438] on input "Company" at bounding box center [562, 443] width 459 height 23
type input "**********"
click at [876, 330] on input "Street Address *" at bounding box center [1059, 328] width 459 height 23
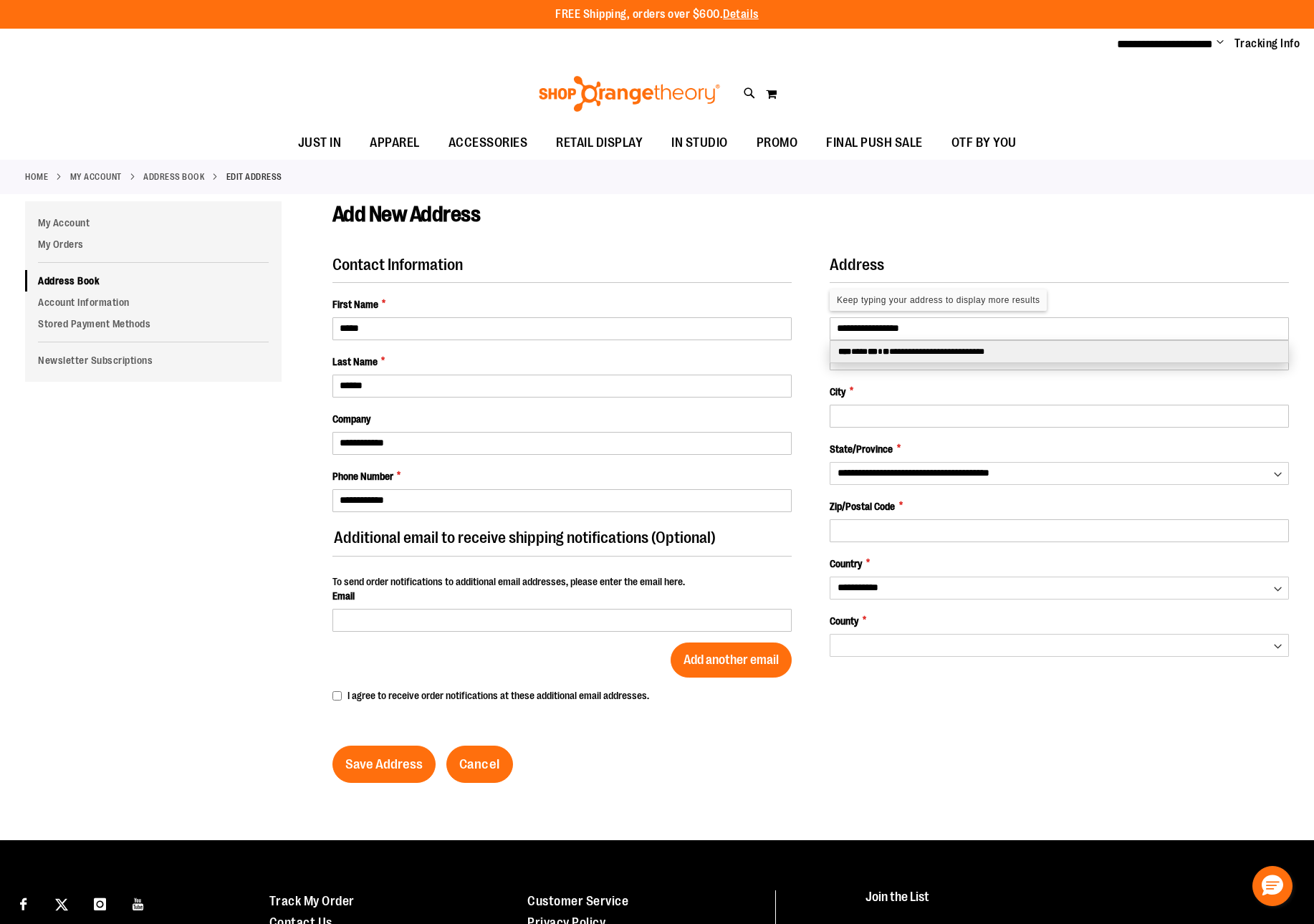
click at [895, 355] on div "**********" at bounding box center [1059, 352] width 457 height 22
type input "**********"
select select "**"
type input "**********"
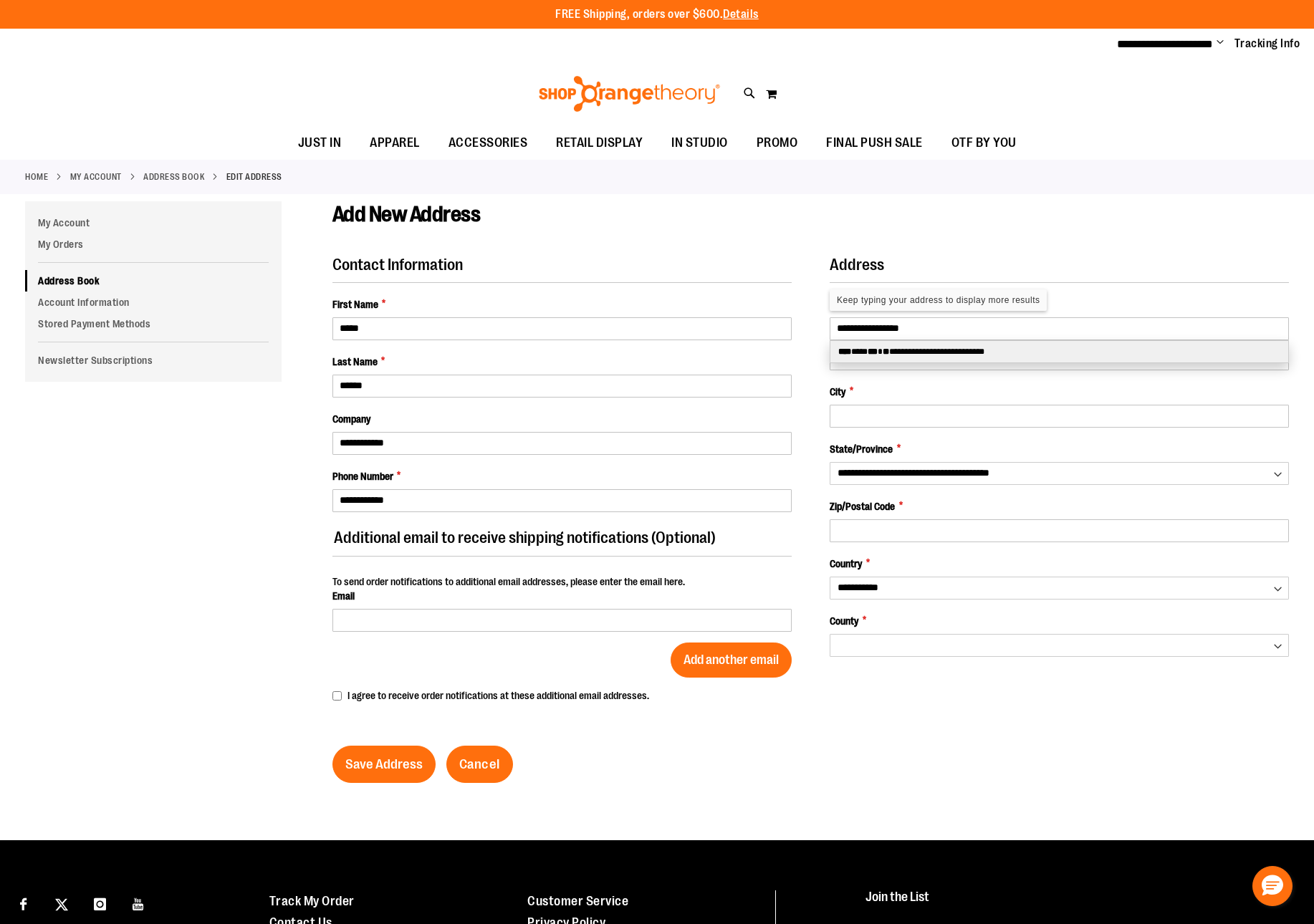
select select "**"
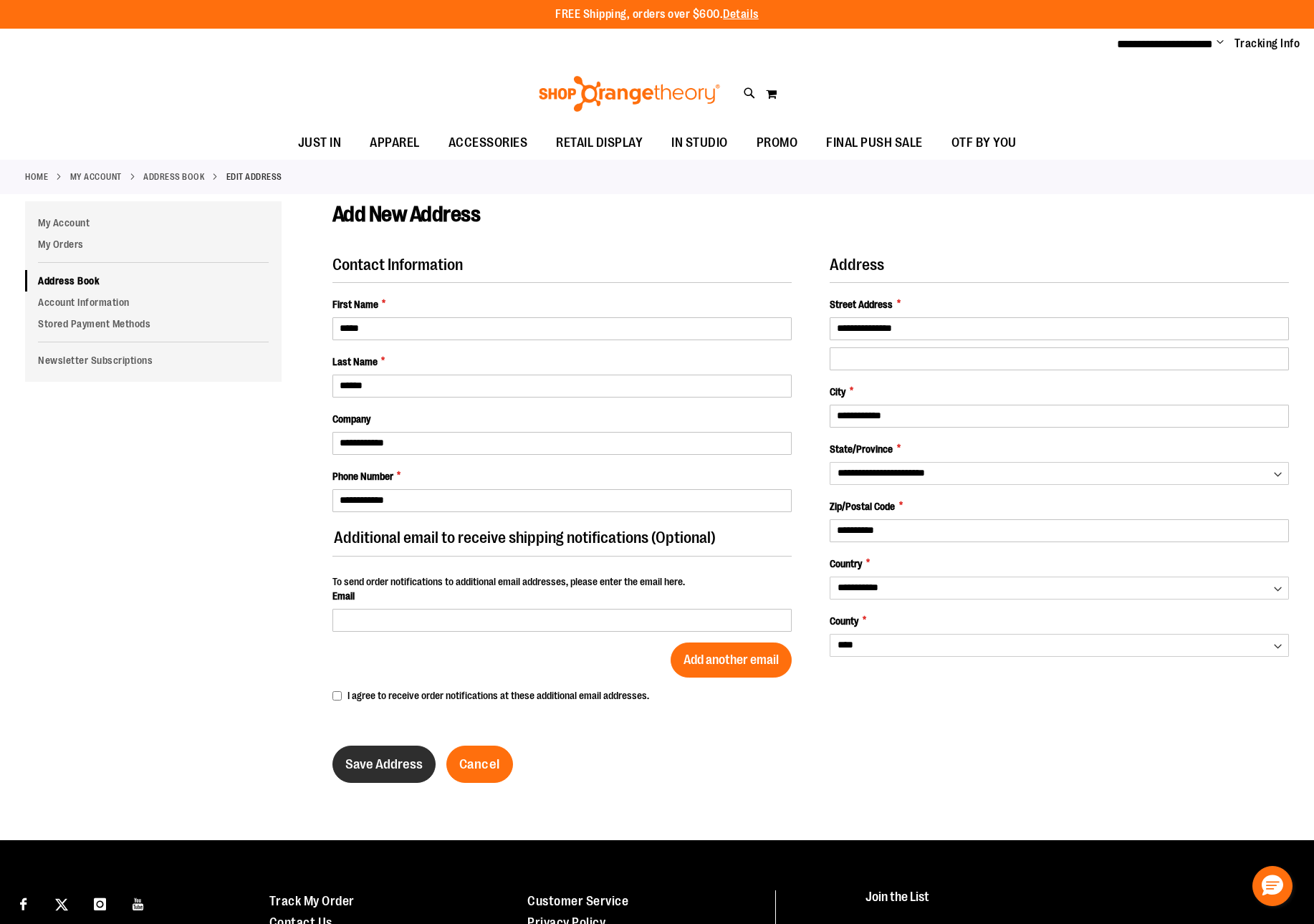
click at [351, 762] on span "Save Address" at bounding box center [384, 764] width 77 height 16
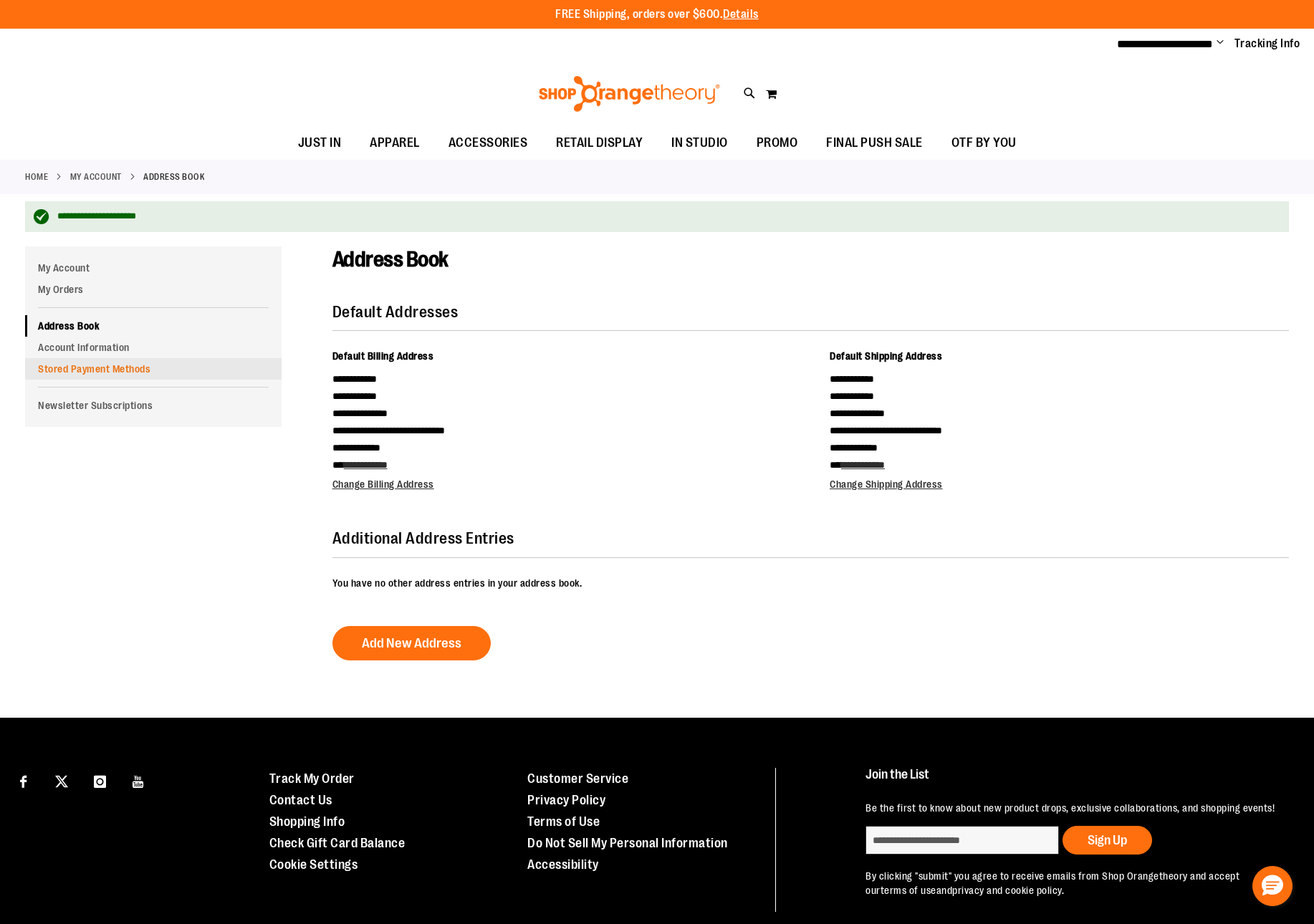
click at [98, 367] on link "Stored Payment Methods" at bounding box center [153, 369] width 256 height 22
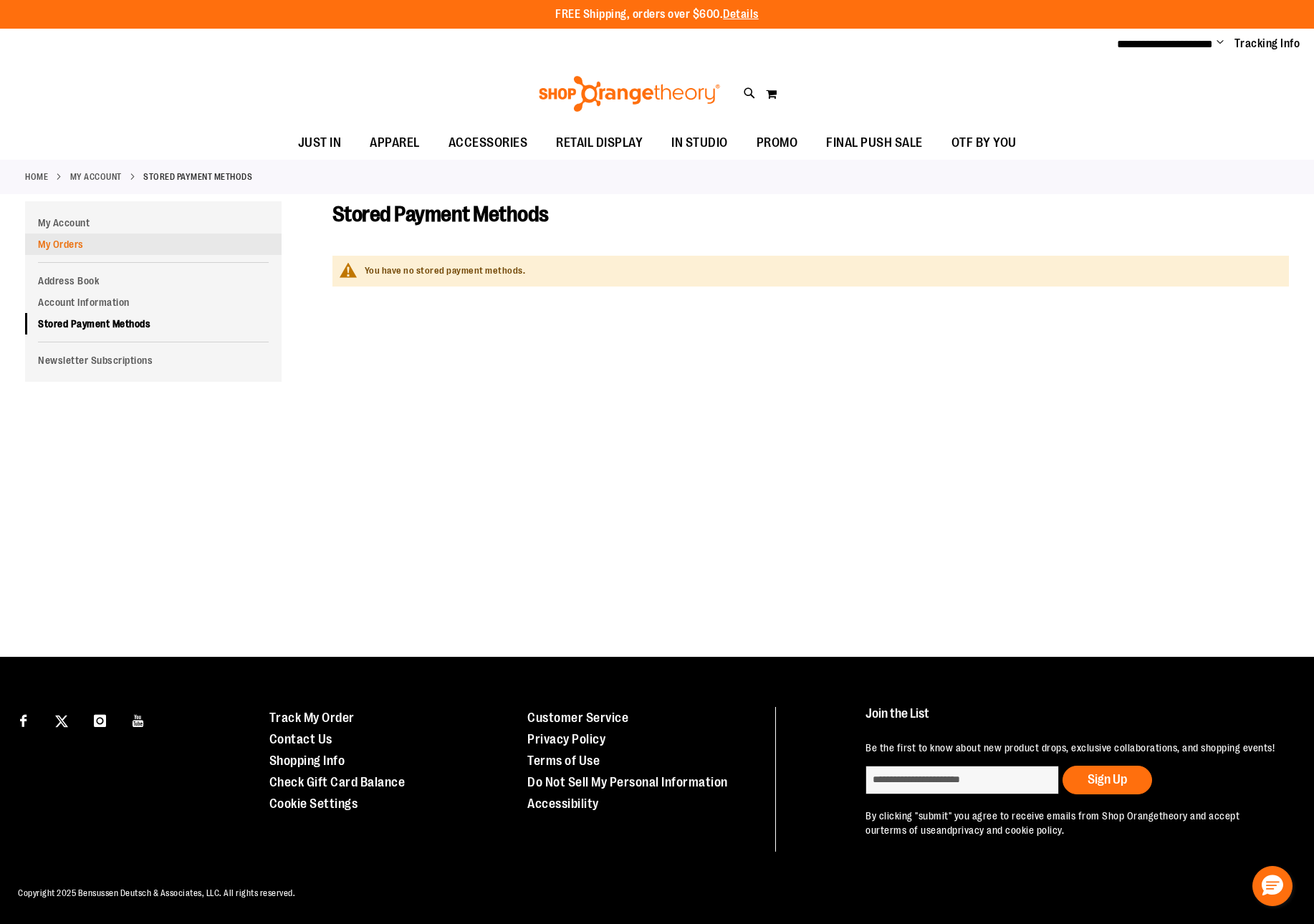
click at [83, 248] on link "My Orders" at bounding box center [153, 244] width 256 height 22
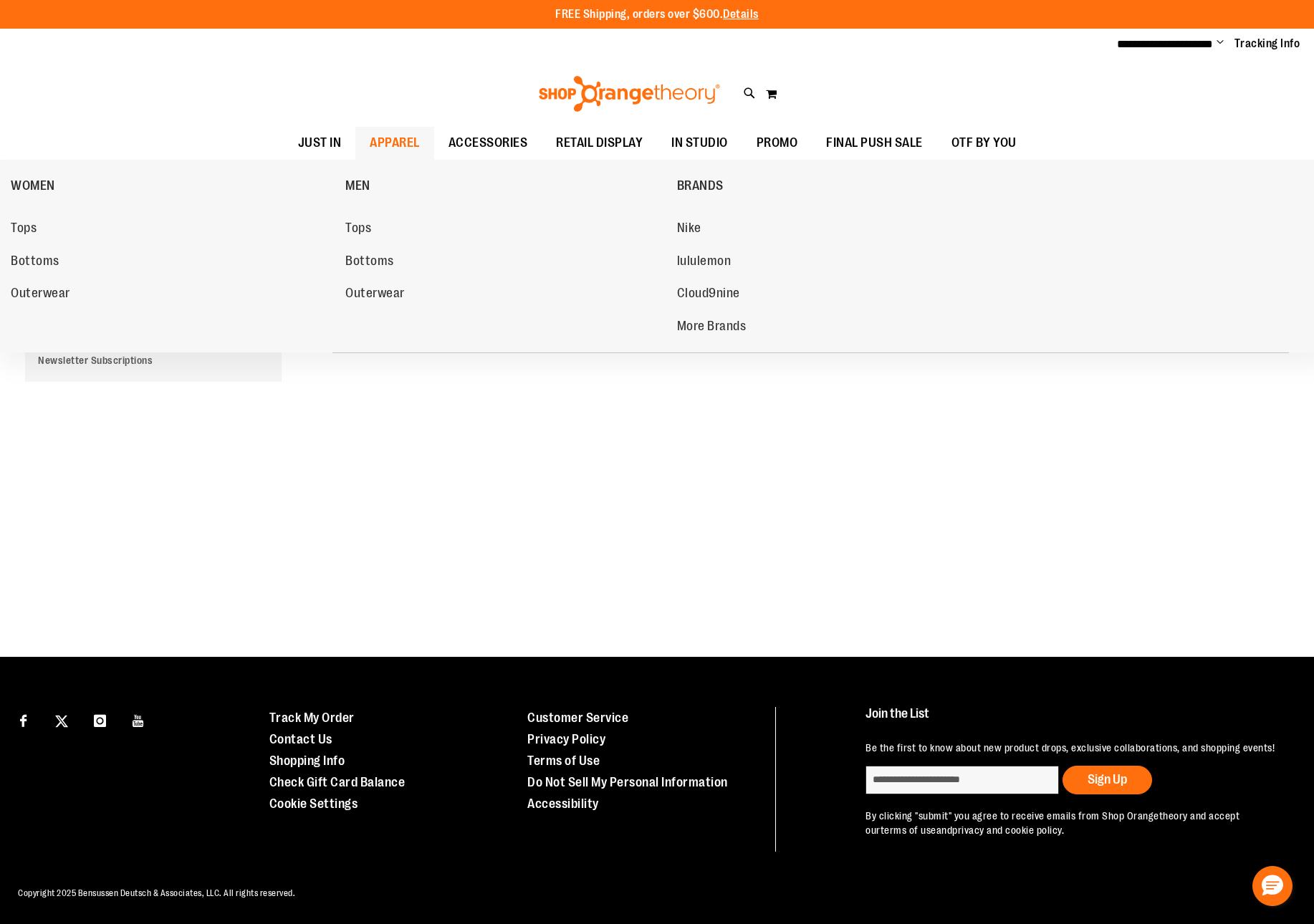
click at [375, 143] on span "APPAREL" at bounding box center [395, 143] width 51 height 32
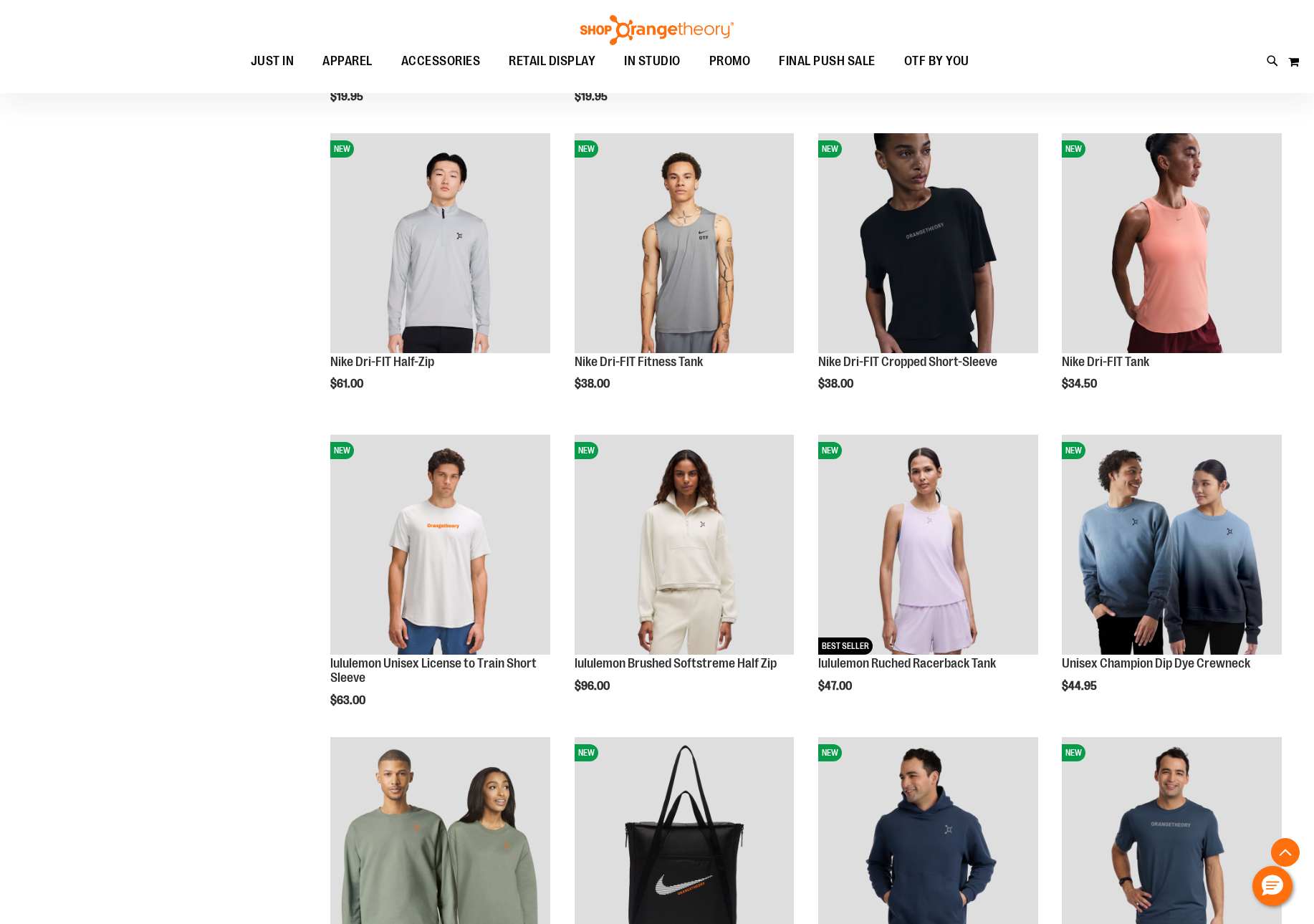
scroll to position [654, 0]
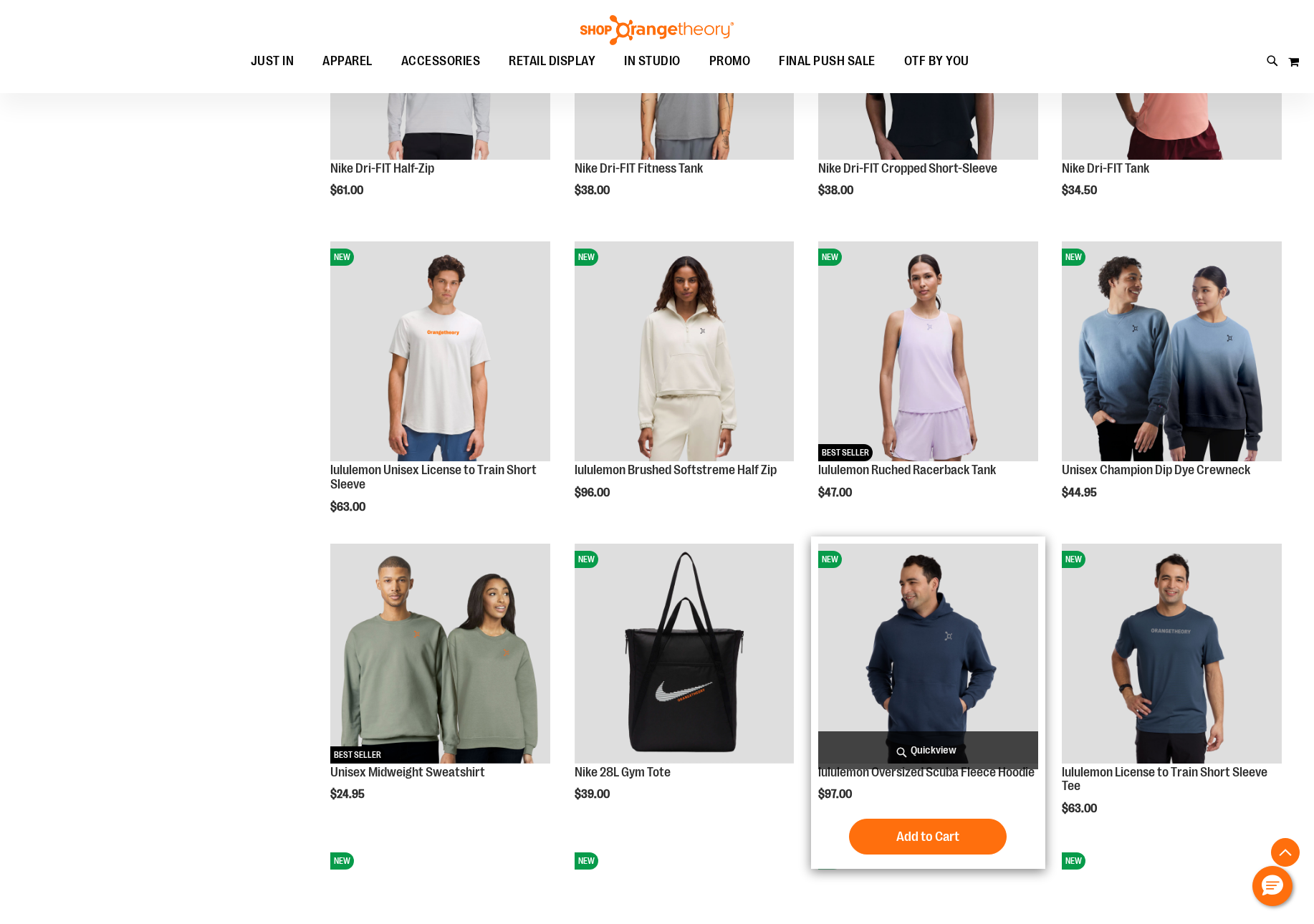
click at [915, 705] on img "product" at bounding box center [927, 653] width 220 height 220
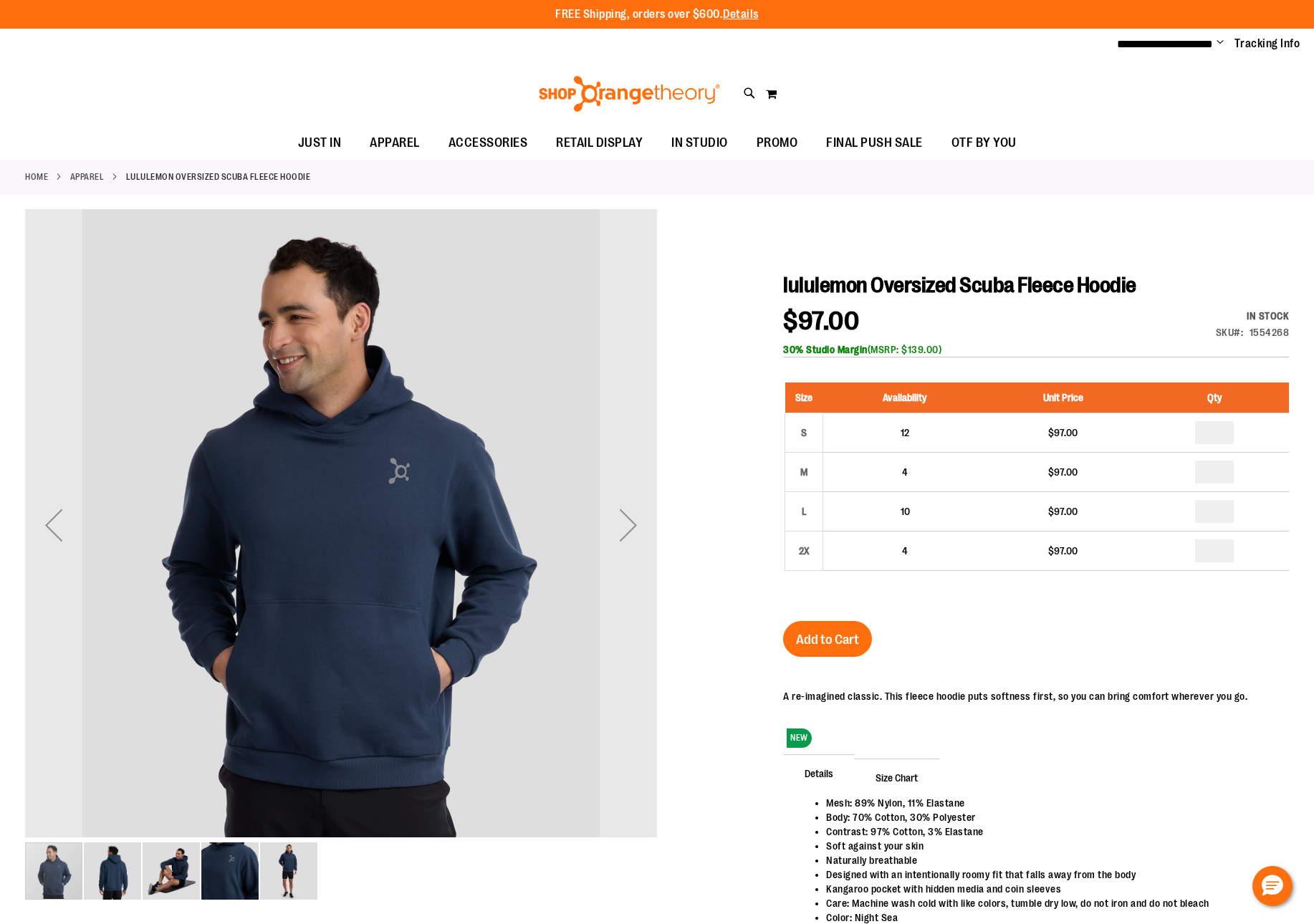
click at [181, 864] on img "image 3 of 5" at bounding box center [171, 871] width 57 height 57
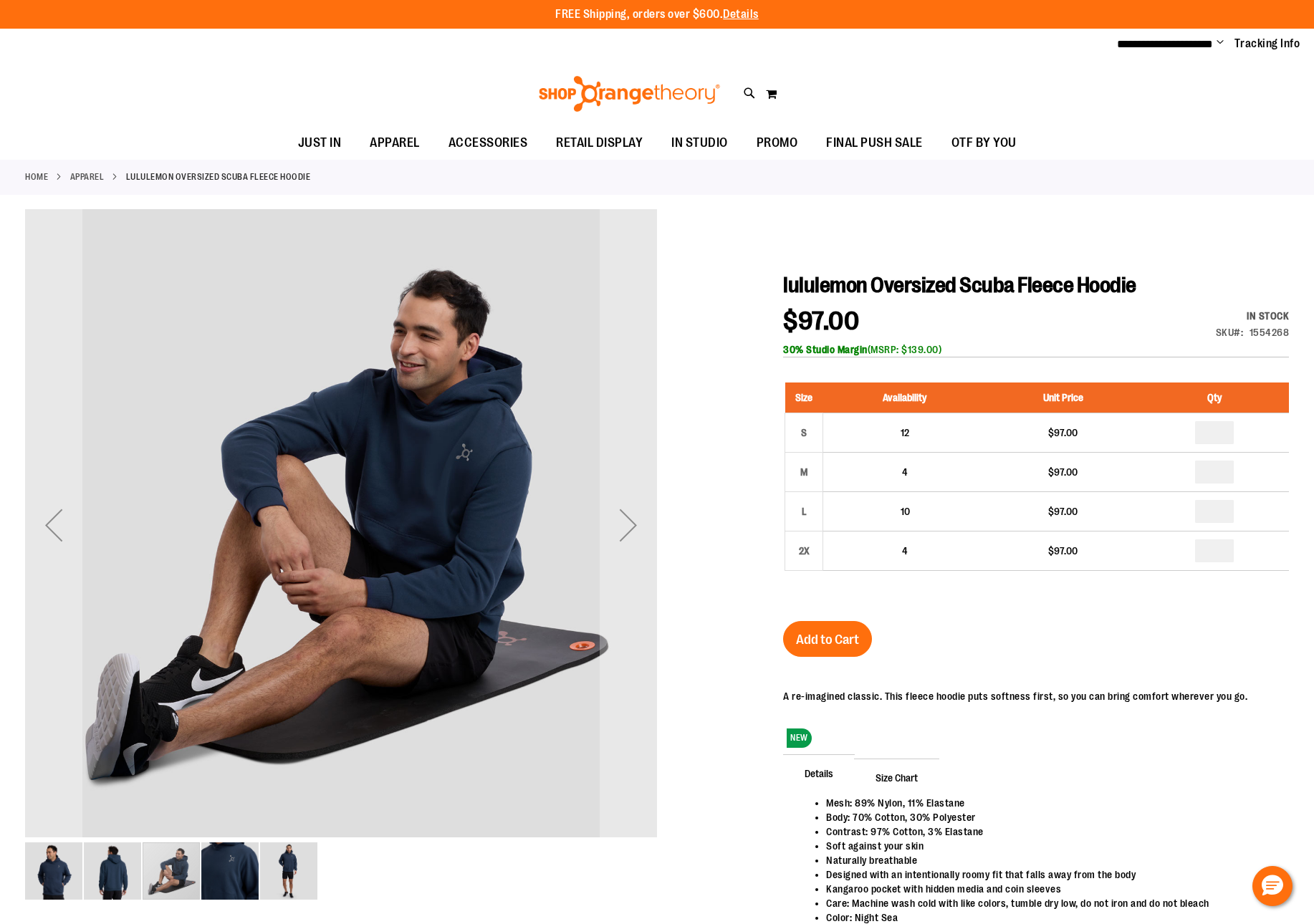
click at [246, 863] on img "image 4 of 5" at bounding box center [230, 871] width 57 height 57
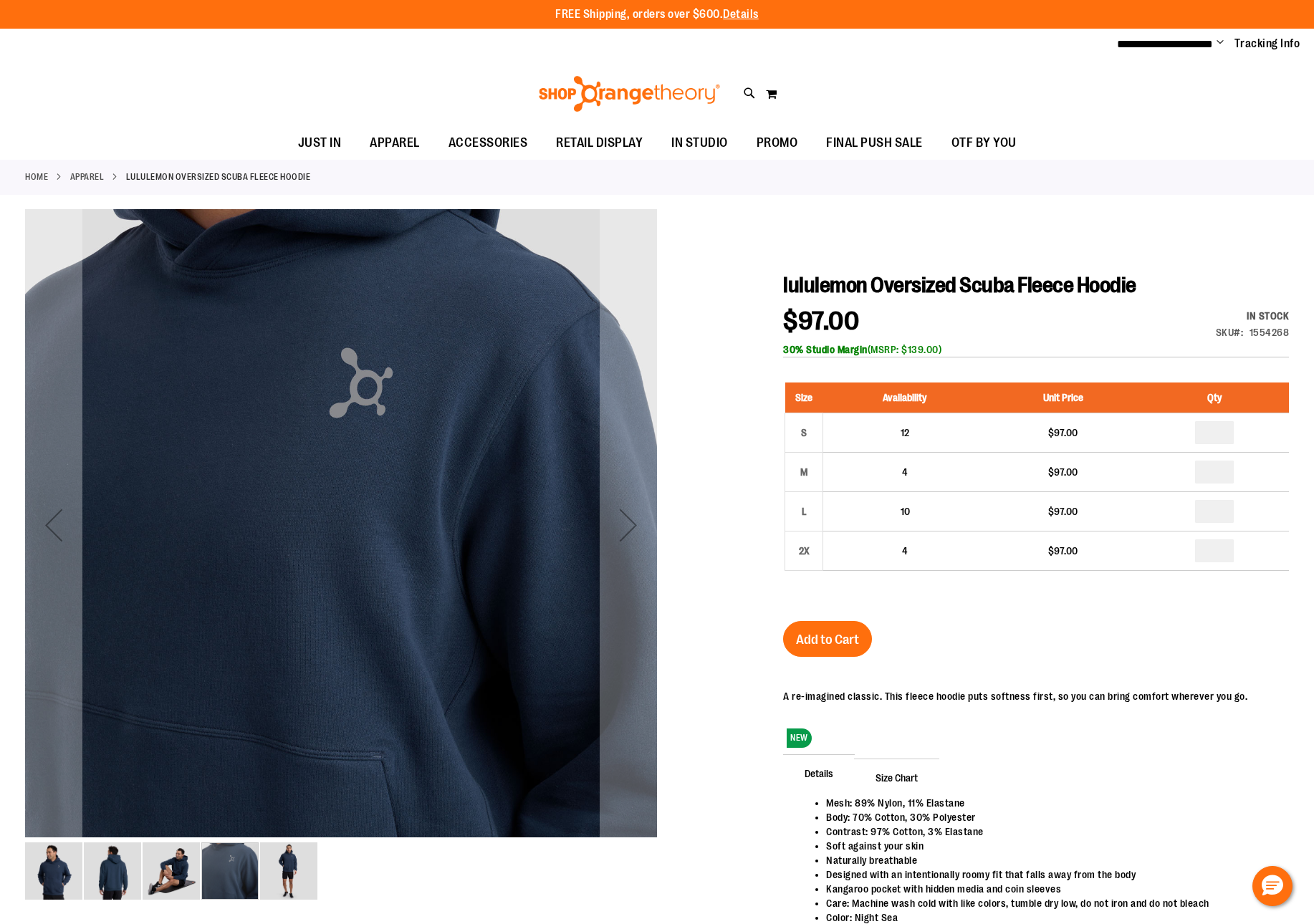
click at [307, 875] on img "image 5 of 5" at bounding box center [289, 871] width 57 height 57
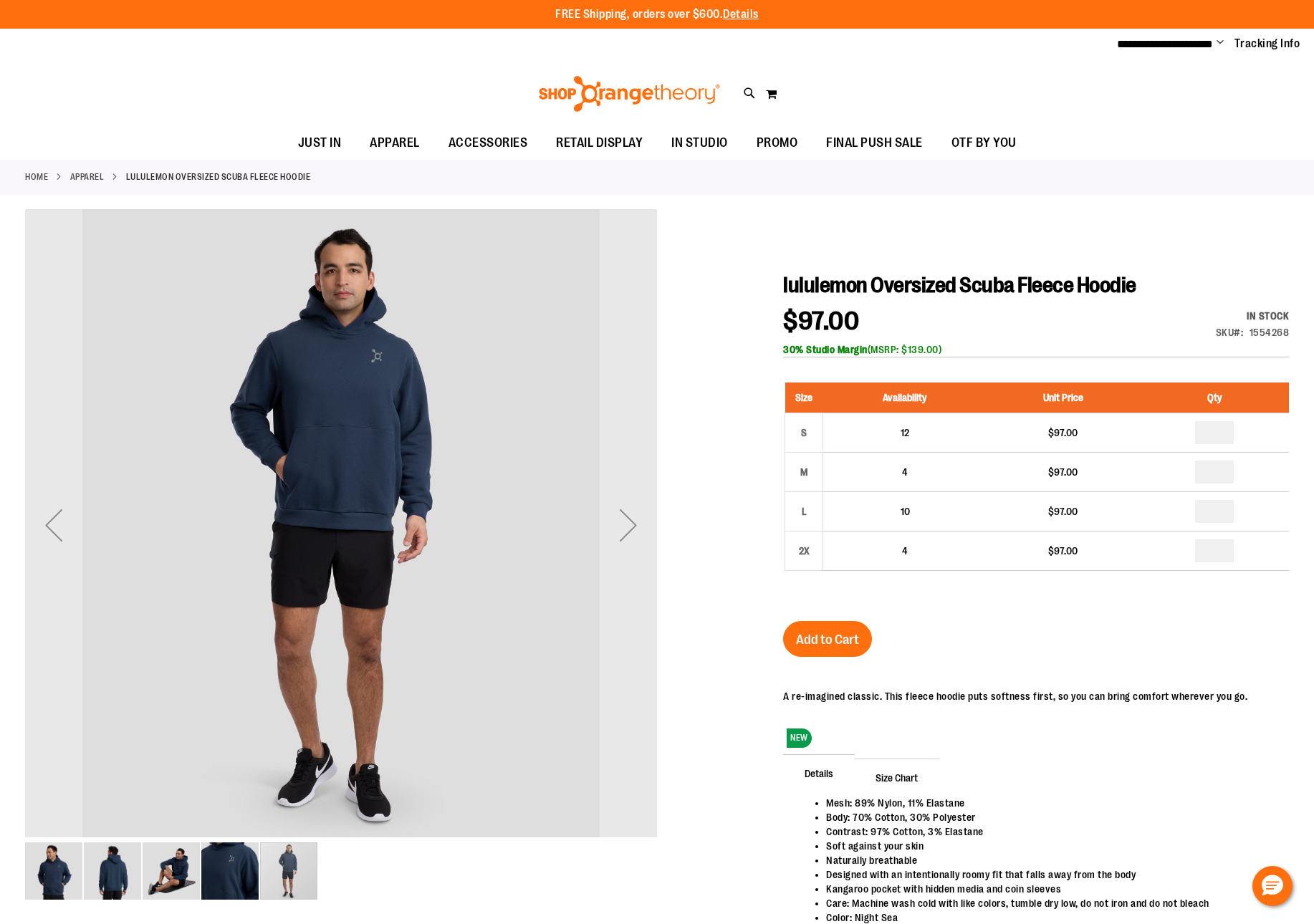
click at [54, 875] on img "image 1 of 5" at bounding box center [54, 871] width 57 height 57
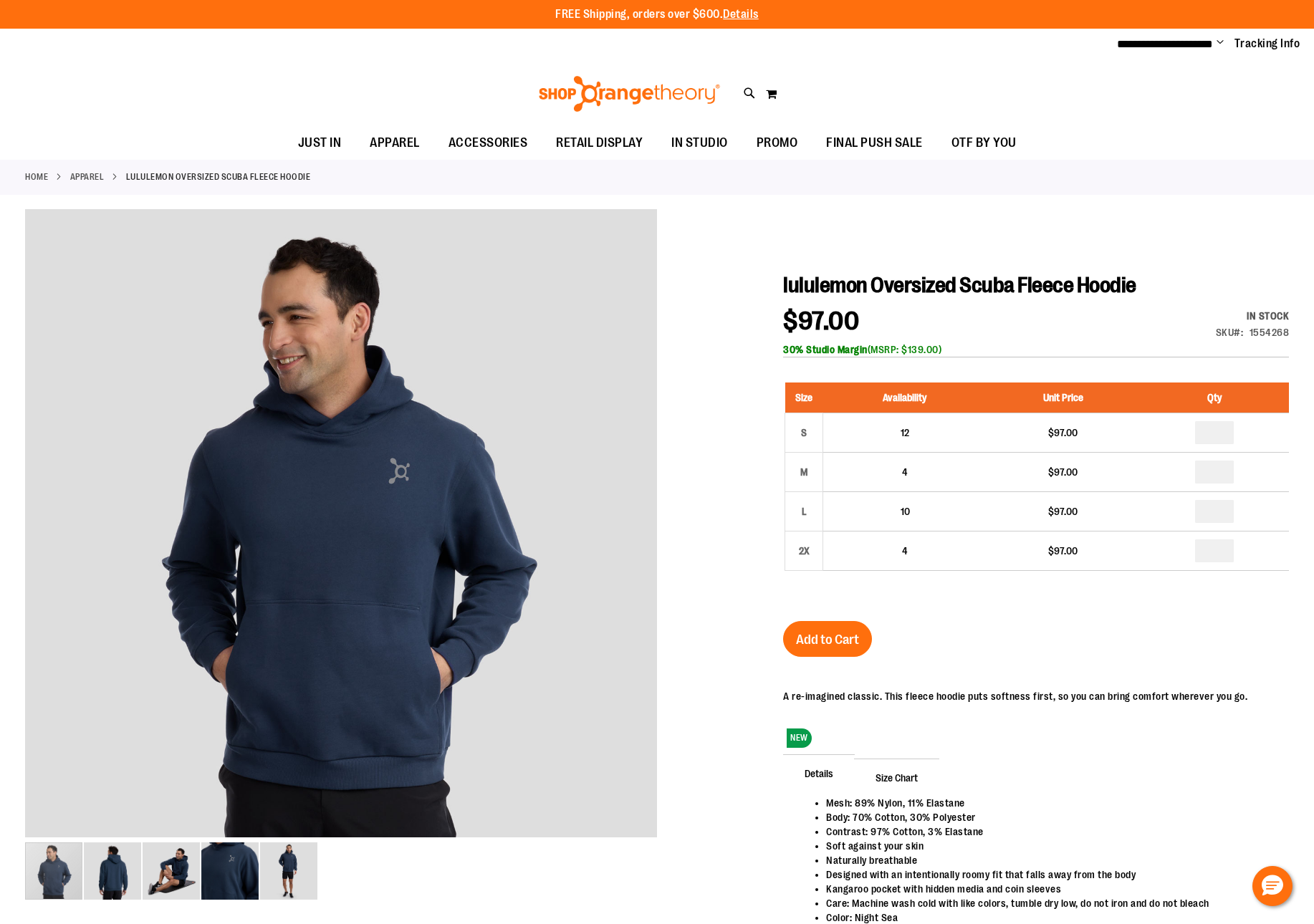
click at [80, 177] on link "APPAREL" at bounding box center [87, 176] width 35 height 13
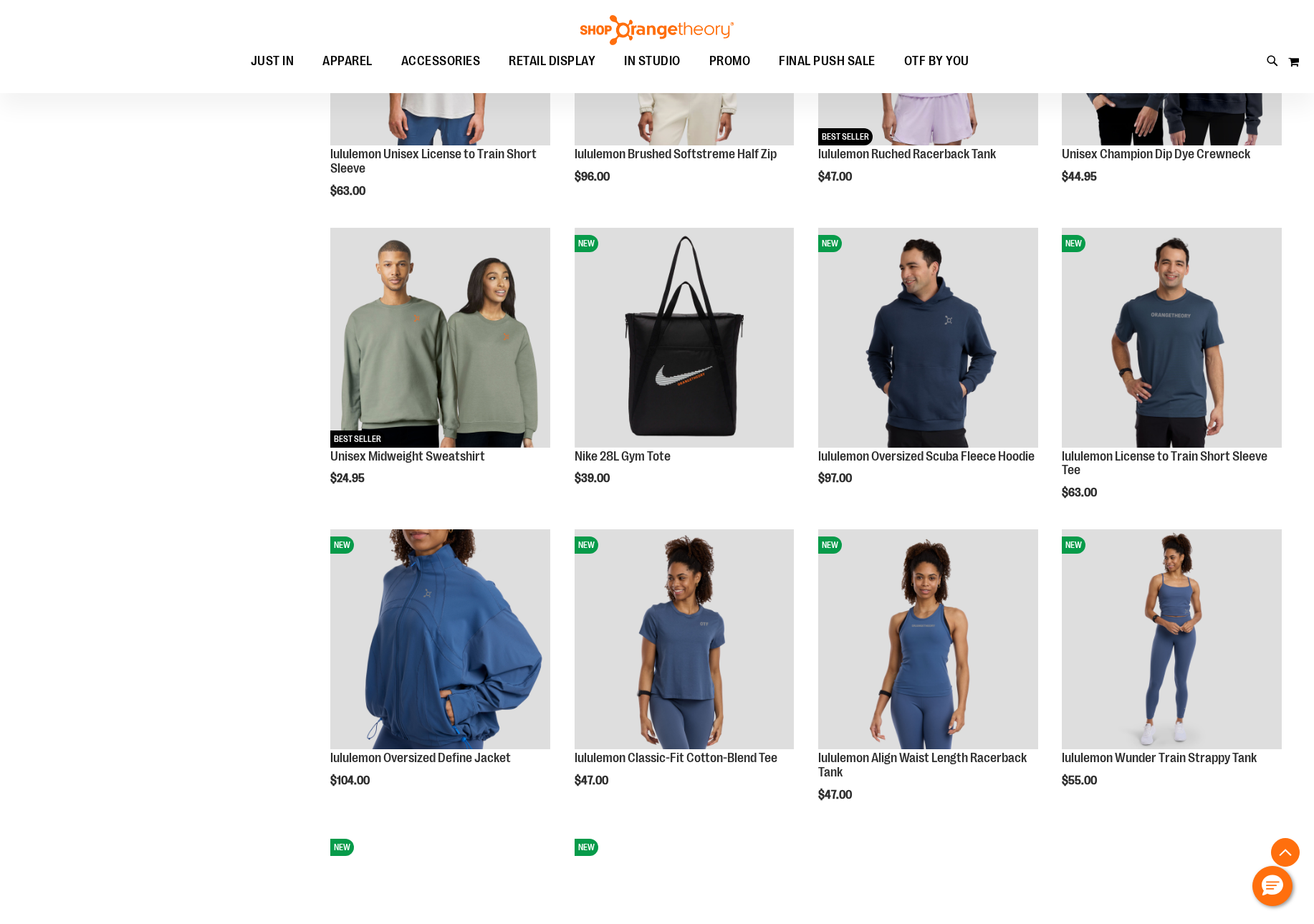
scroll to position [1046, 0]
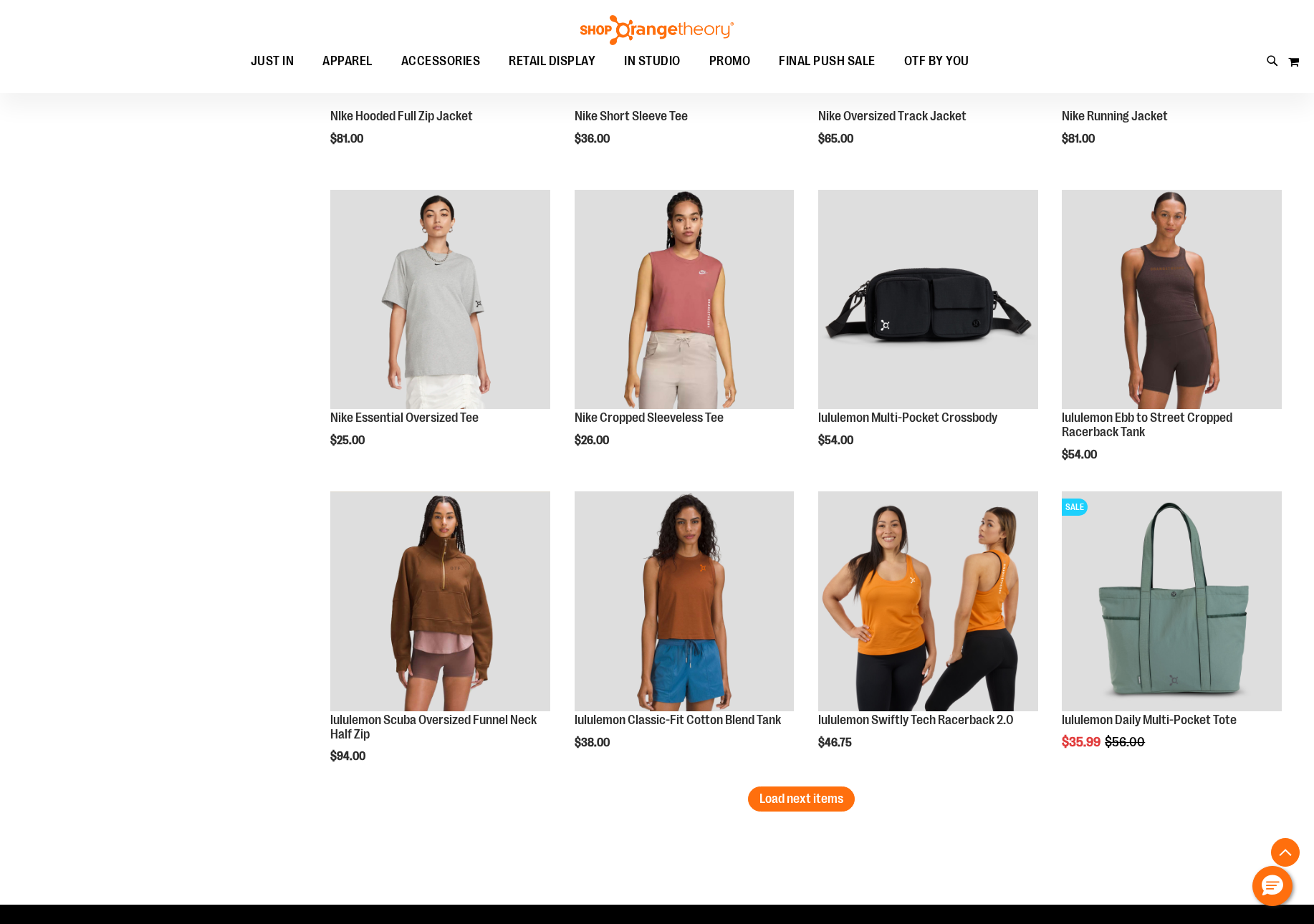
scroll to position [2464, 0]
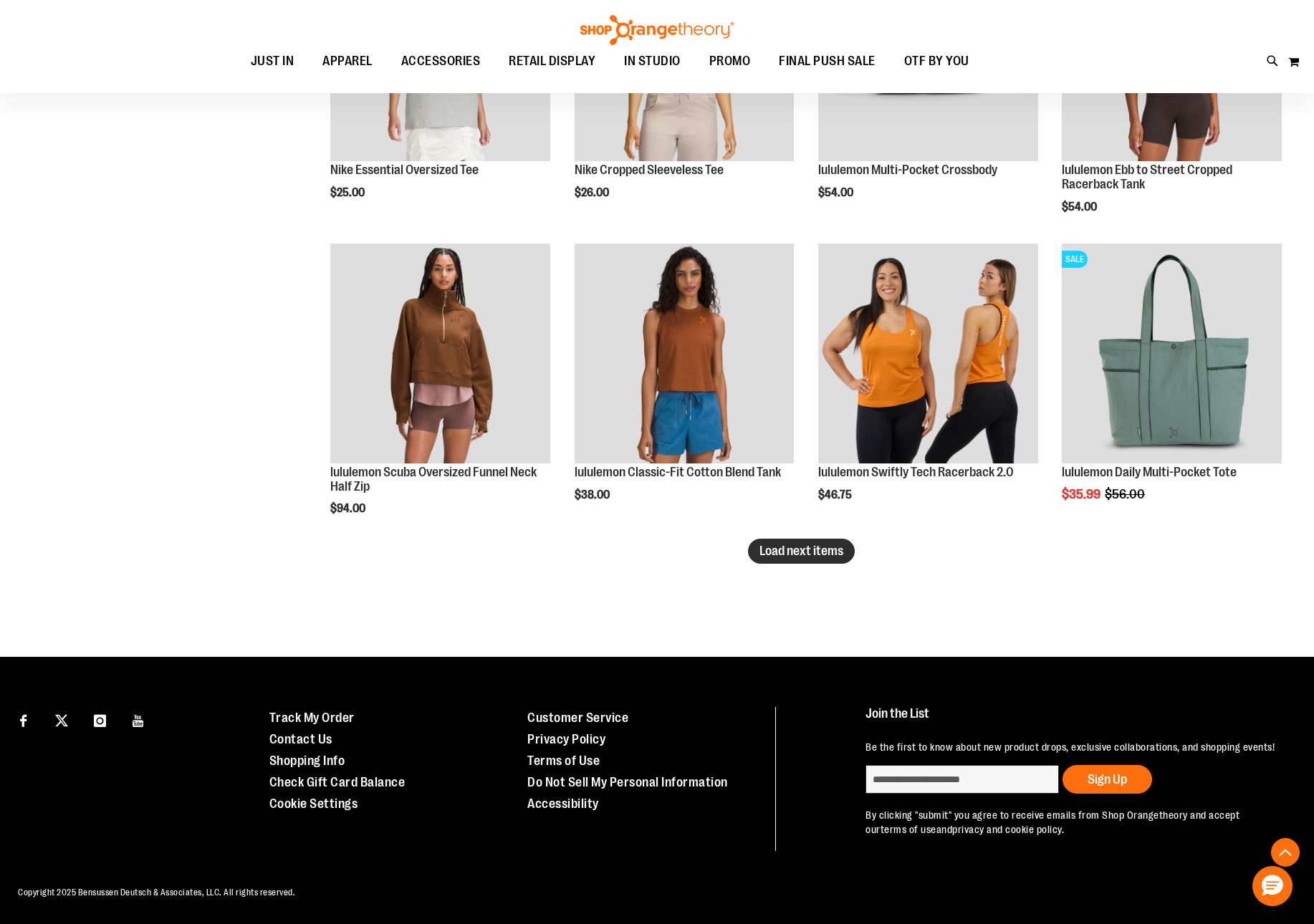
click at [792, 548] on span "Load next items" at bounding box center [800, 550] width 83 height 14
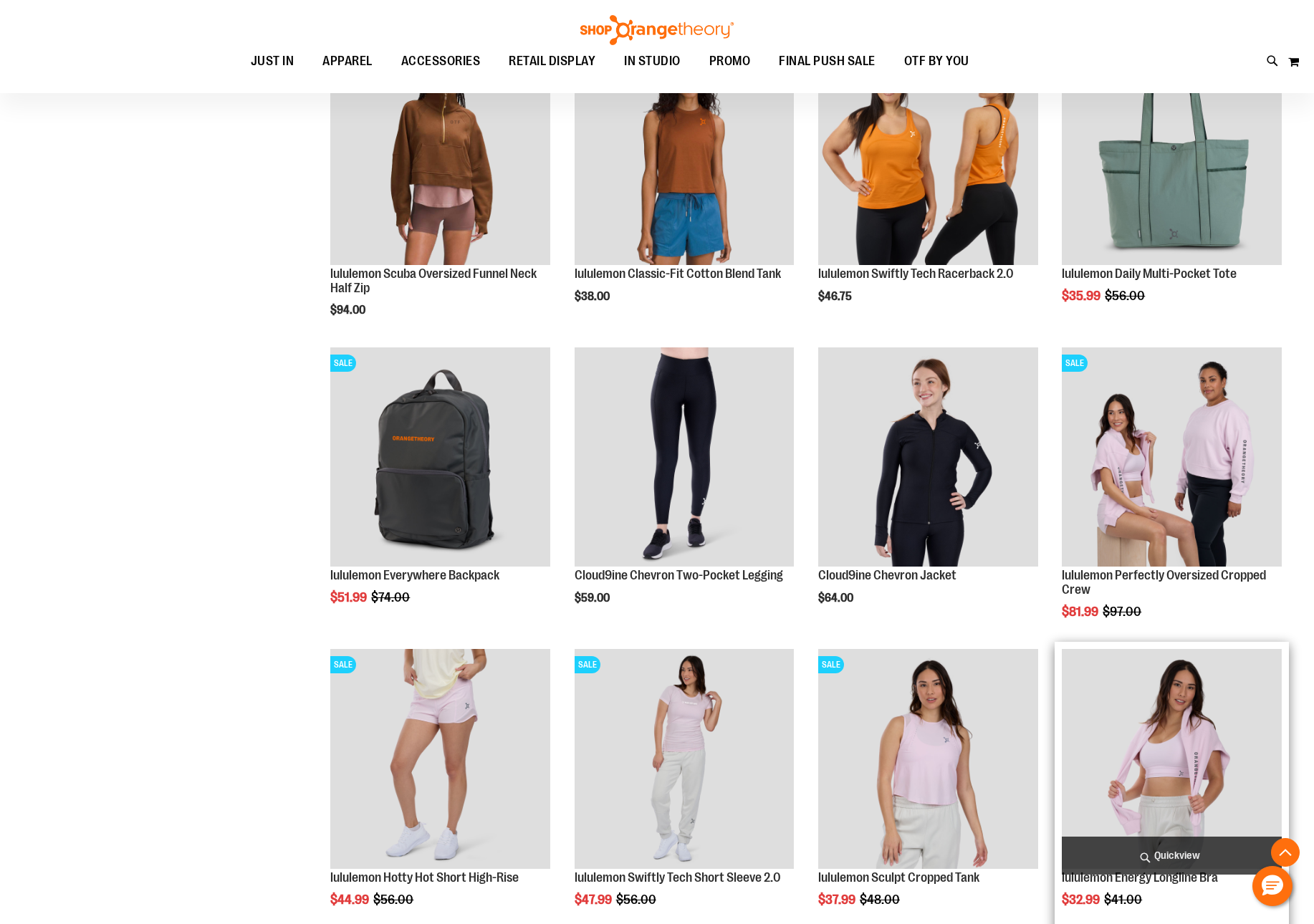
scroll to position [2662, 0]
click at [1119, 730] on img "product" at bounding box center [1171, 758] width 220 height 220
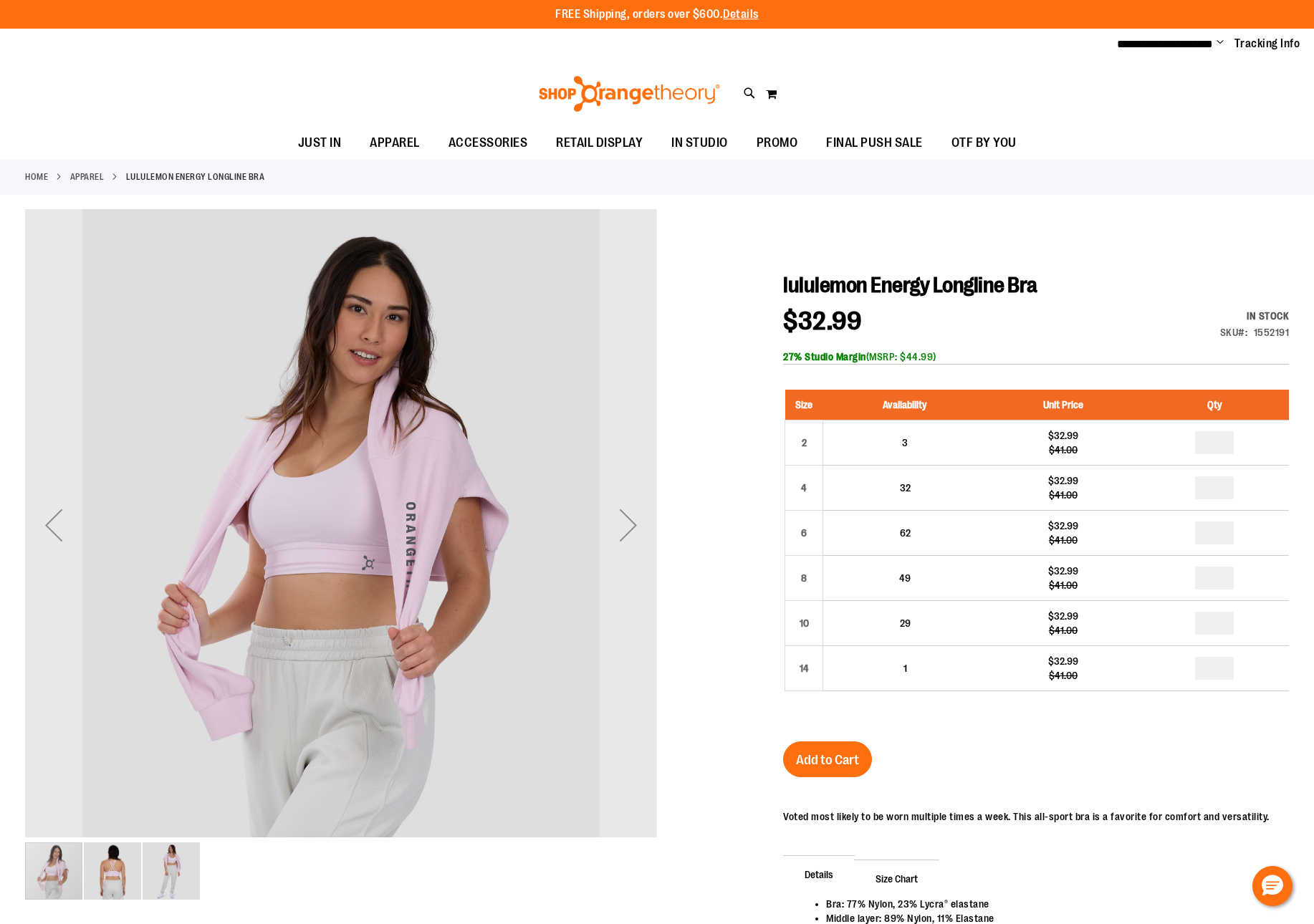
click at [105, 871] on img "image 2 of 3" at bounding box center [112, 871] width 57 height 57
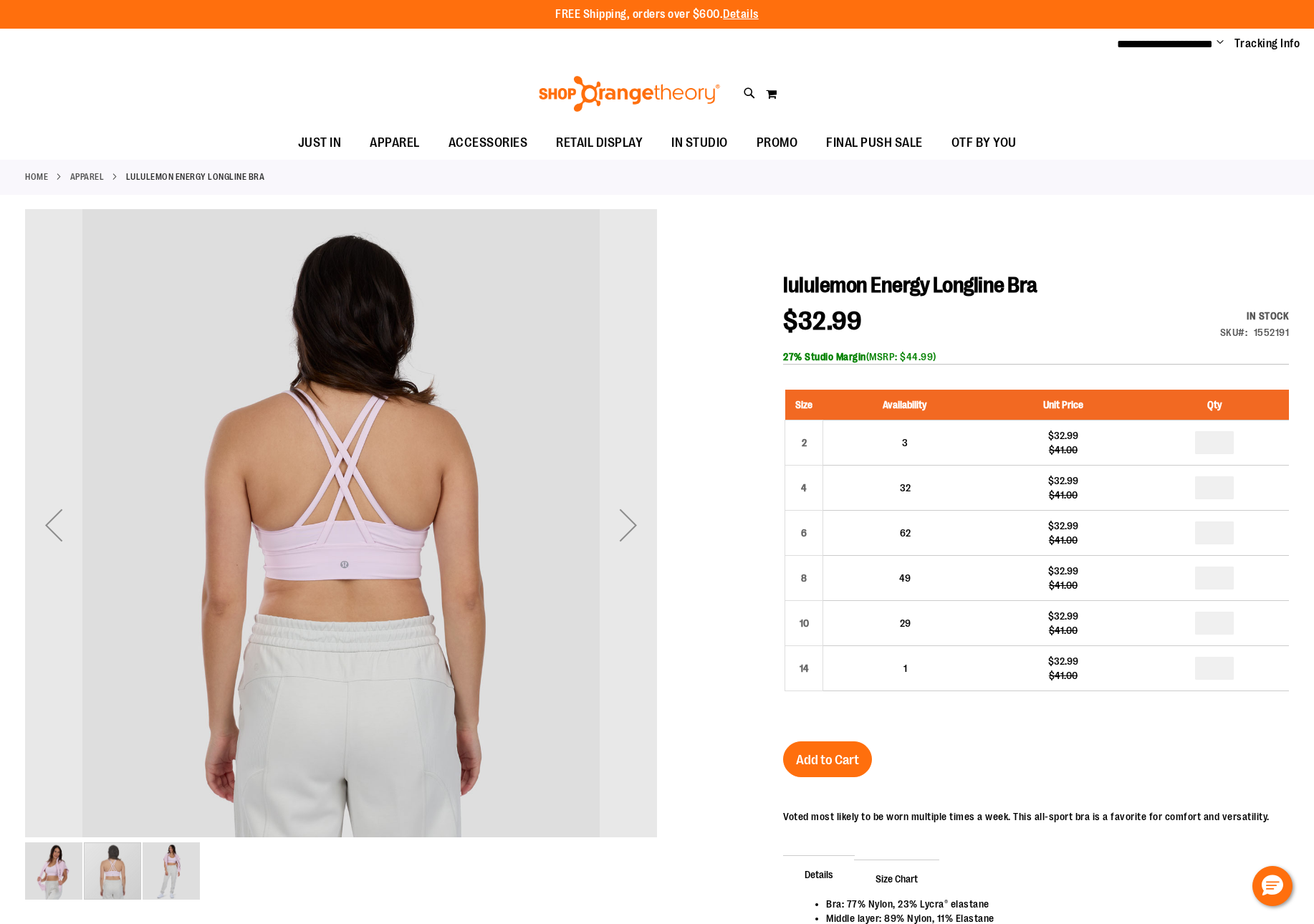
click at [167, 873] on img "image 3 of 3" at bounding box center [171, 871] width 57 height 57
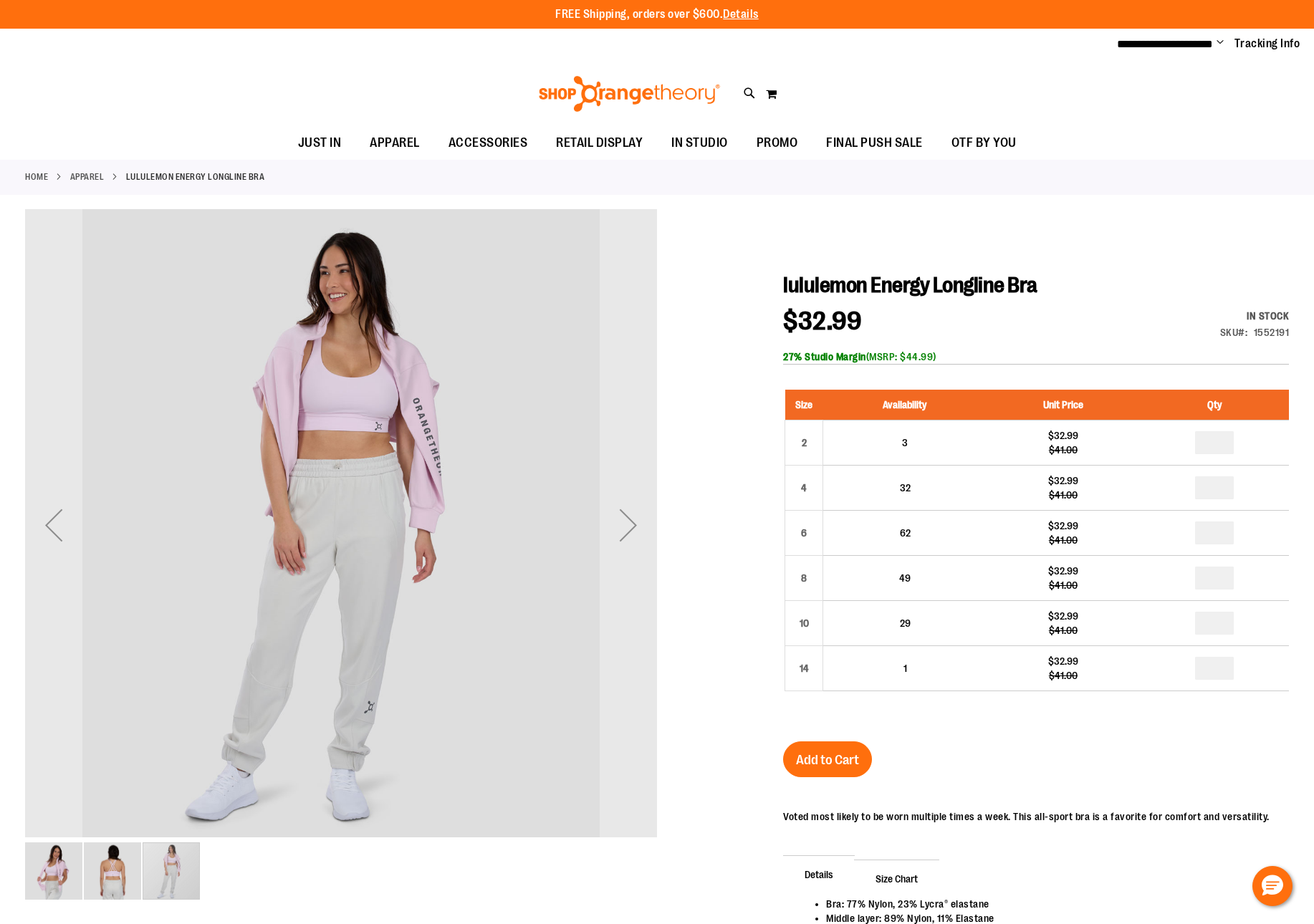
click at [43, 874] on img "image 1 of 3" at bounding box center [54, 871] width 57 height 57
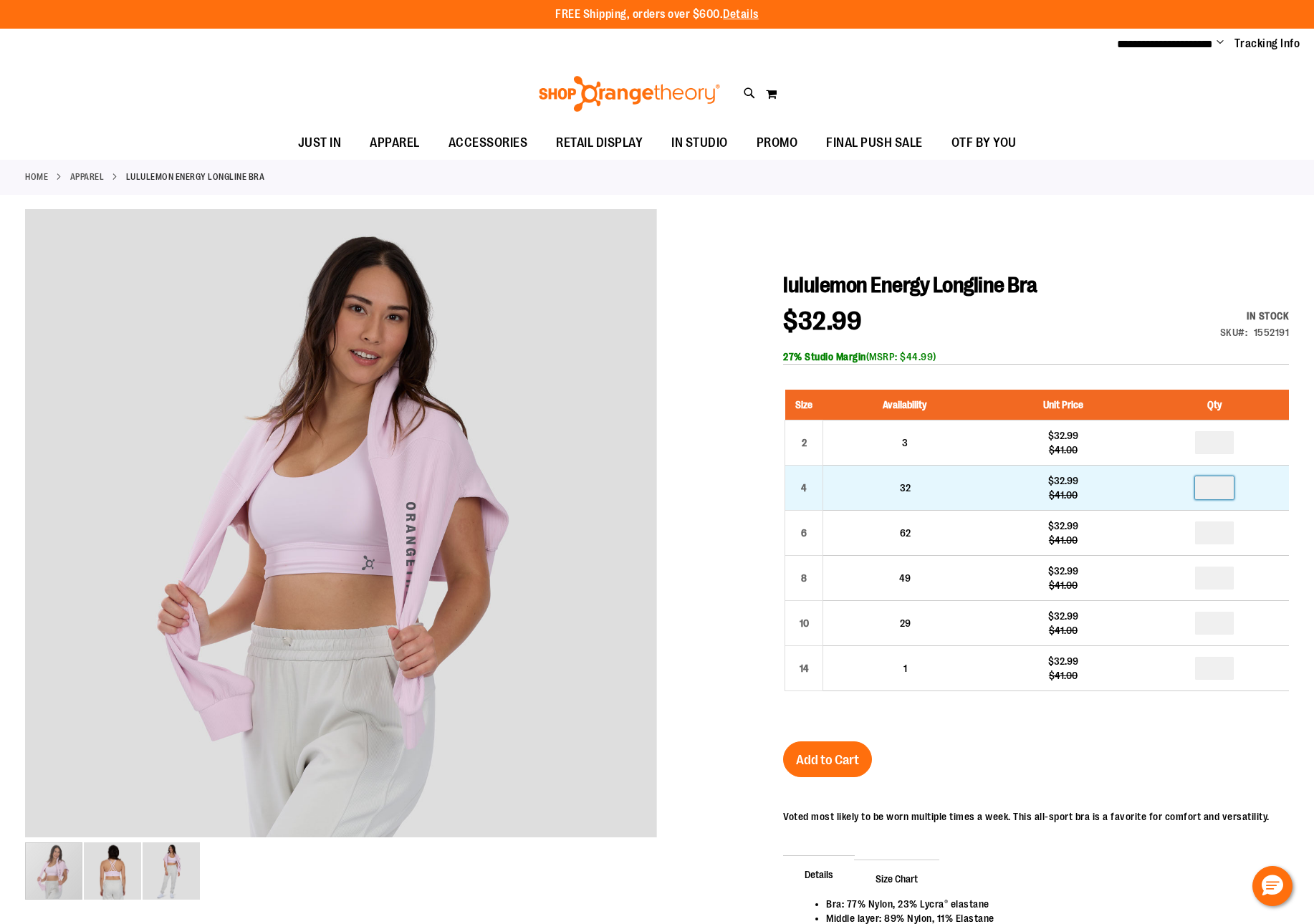
click at [1229, 488] on input "number" at bounding box center [1214, 488] width 39 height 23
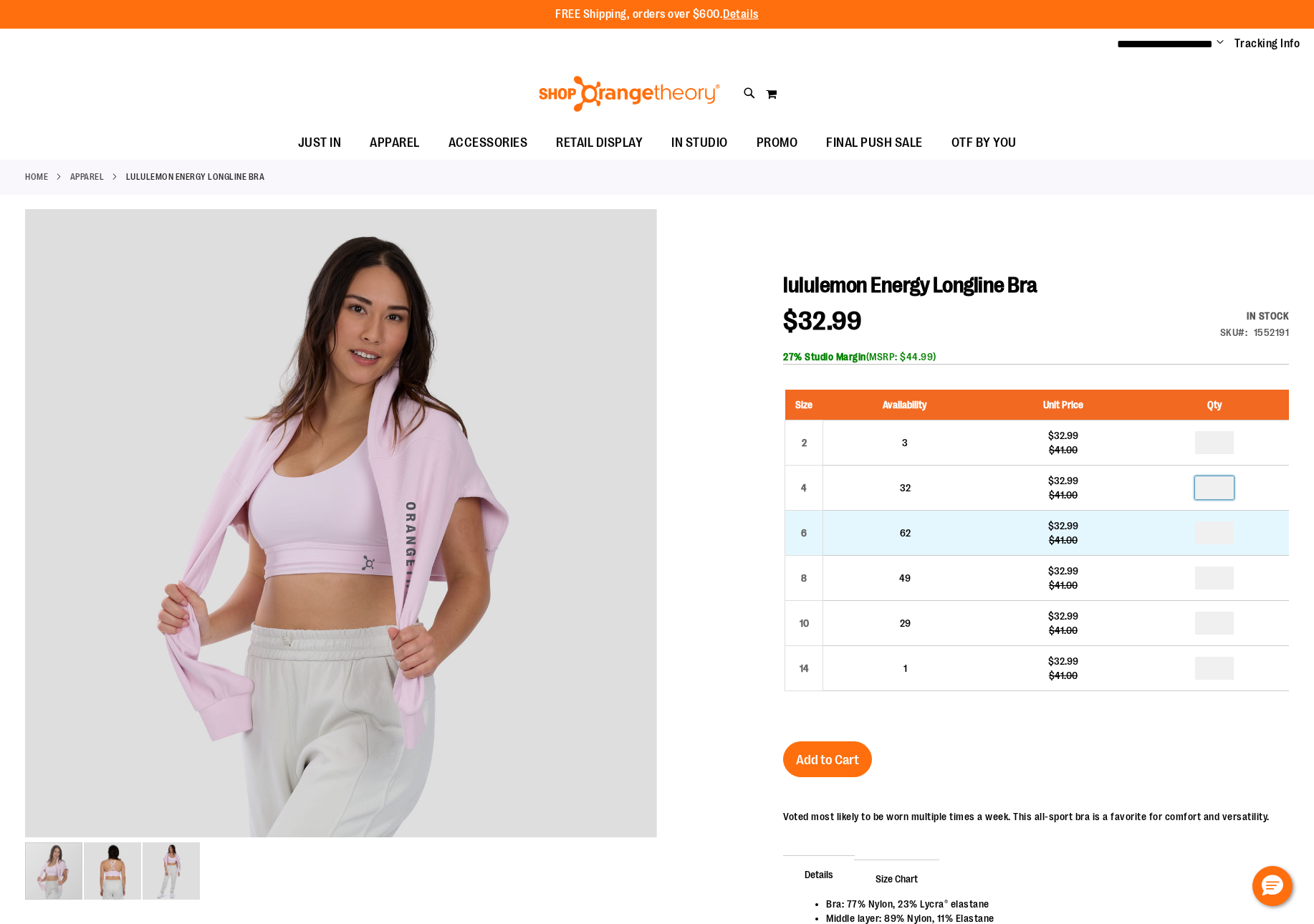
type input "*"
click at [1216, 533] on input "number" at bounding box center [1214, 532] width 39 height 23
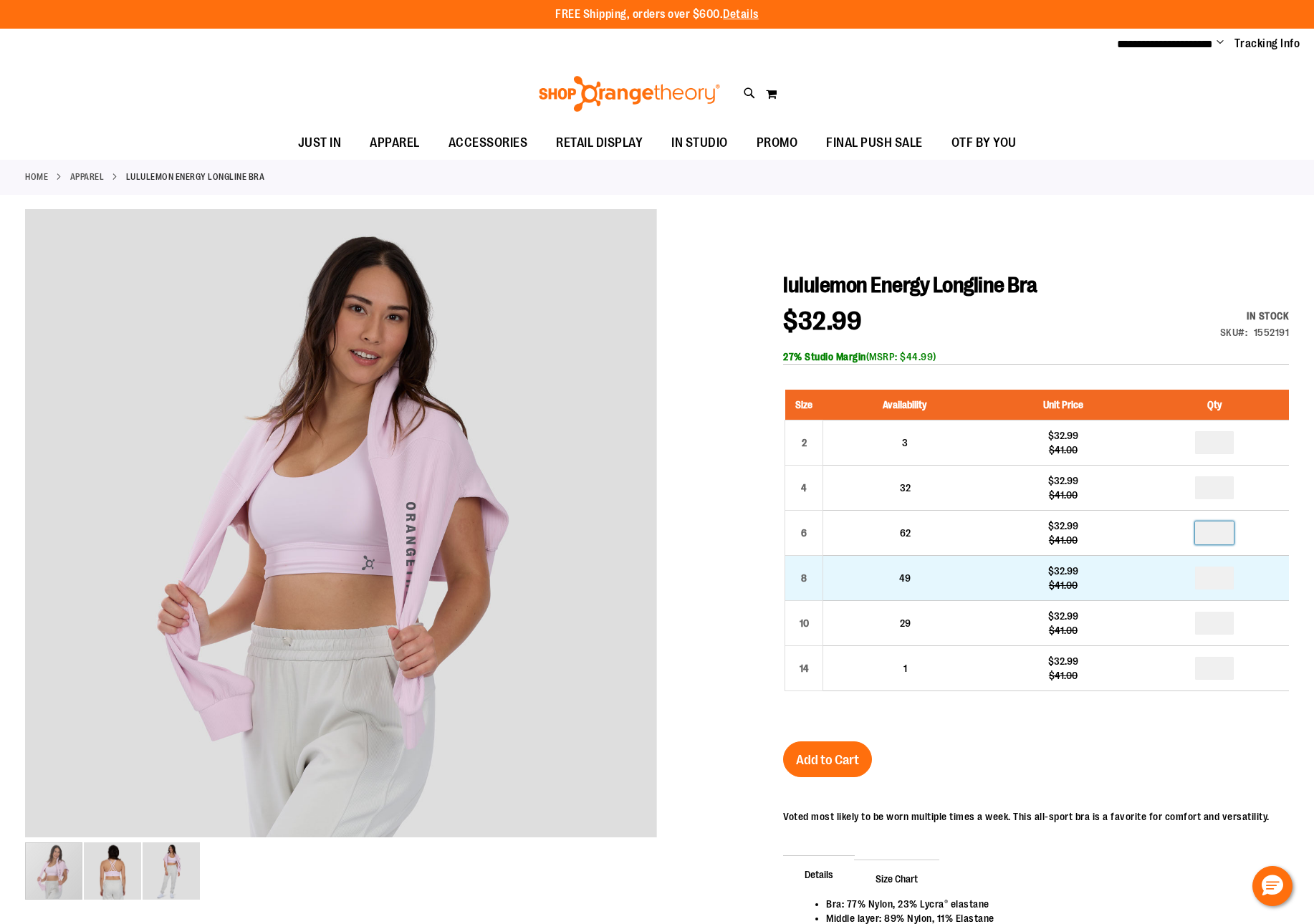
type input "*"
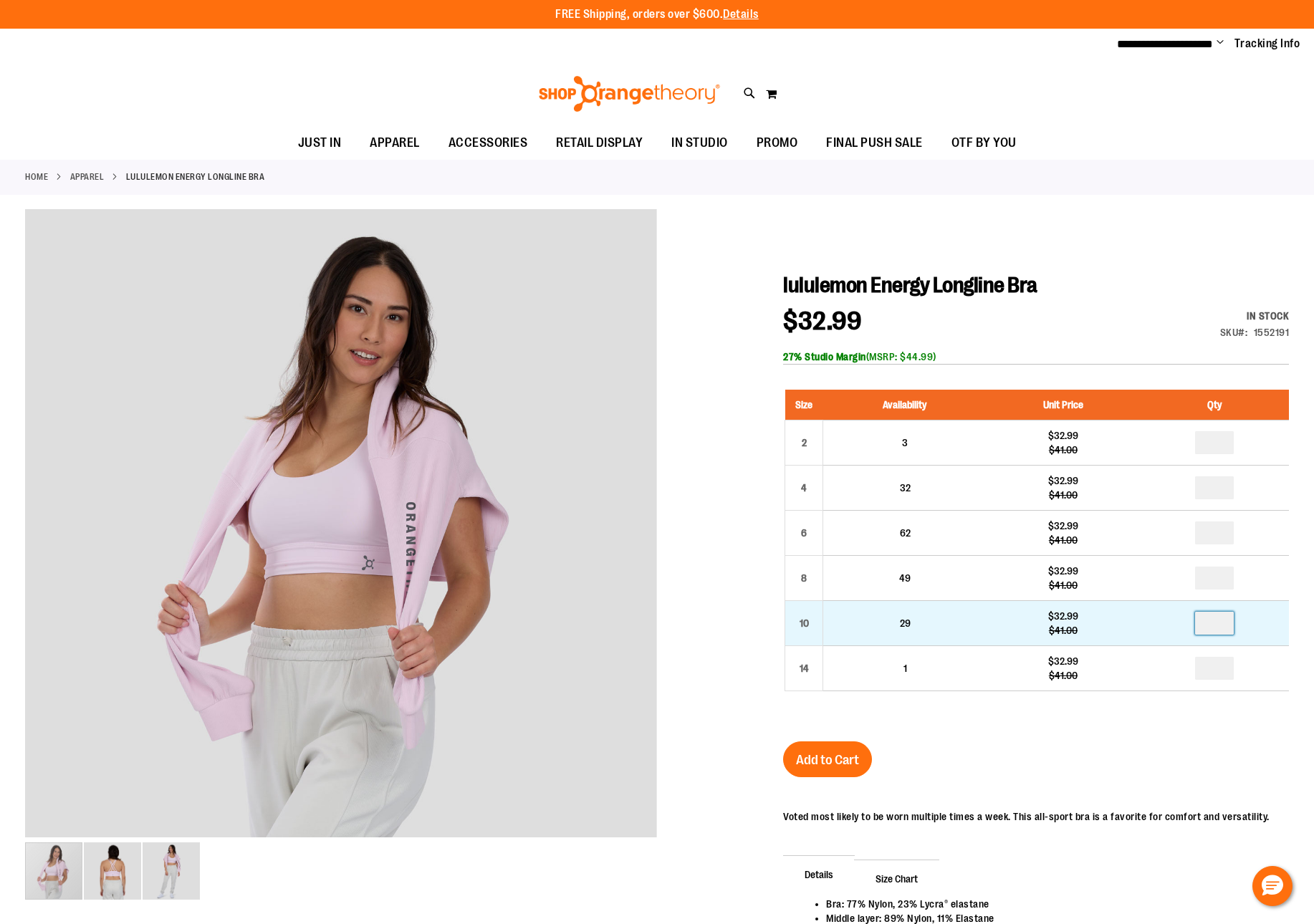
drag, startPoint x: 1221, startPoint y: 630, endPoint x: 1200, endPoint y: 628, distance: 21.1
click at [1200, 628] on input "number" at bounding box center [1214, 622] width 39 height 23
type input "*"
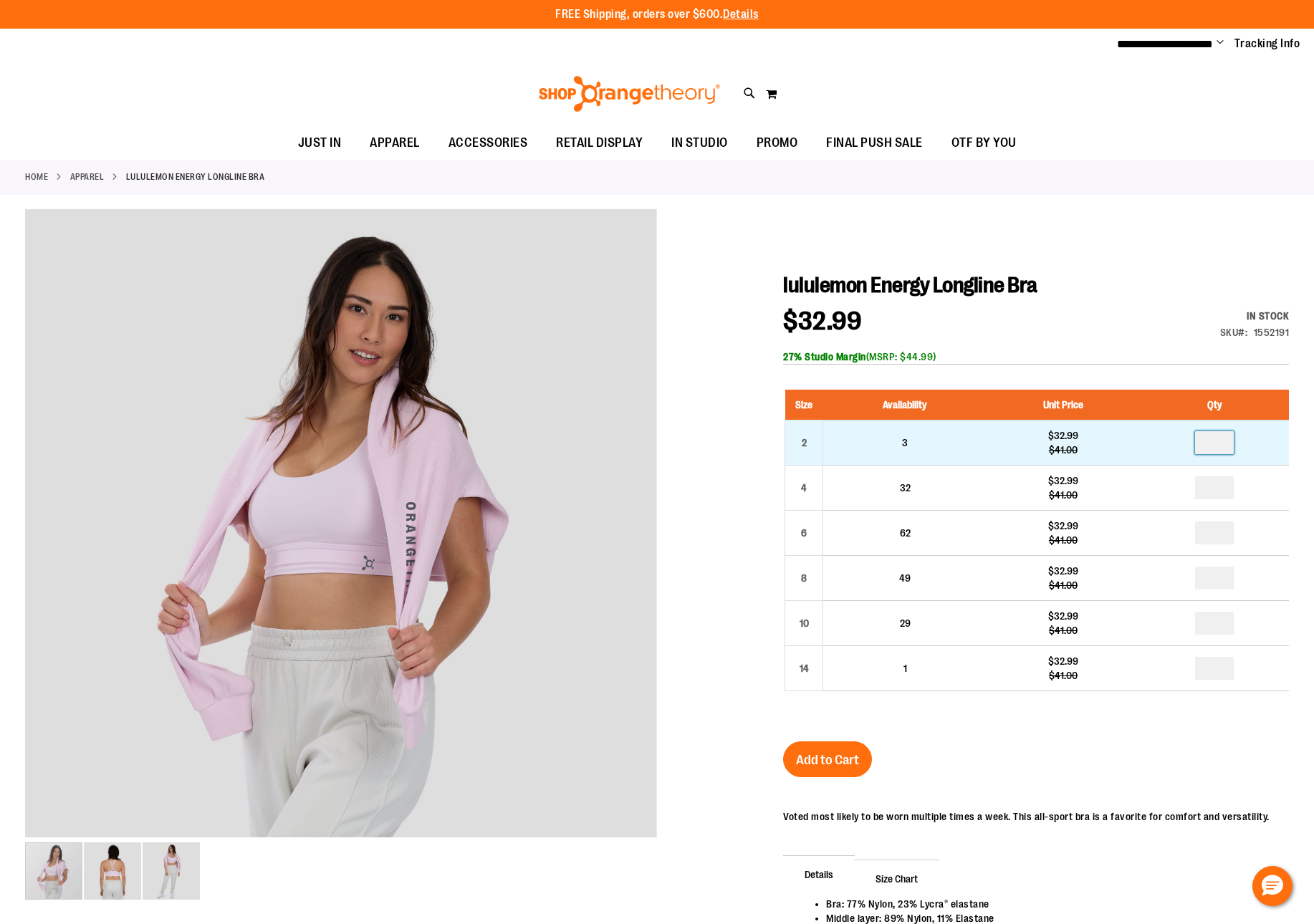
click at [1221, 447] on input "number" at bounding box center [1214, 442] width 39 height 23
type input "*"
click at [1221, 447] on input "*" at bounding box center [1214, 442] width 39 height 23
type input "*"
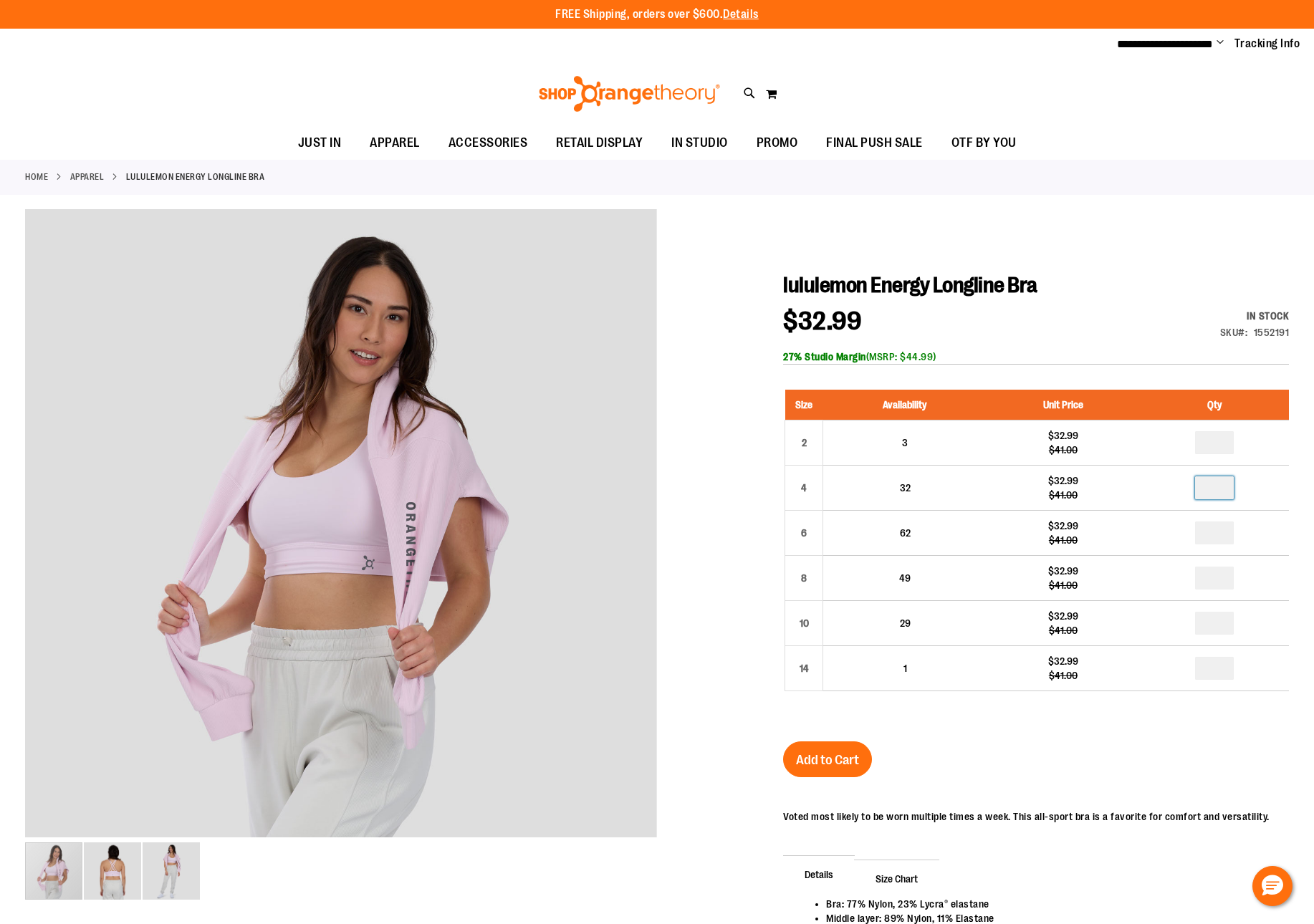
click at [1225, 483] on input "*" at bounding box center [1214, 488] width 39 height 23
type input "*"
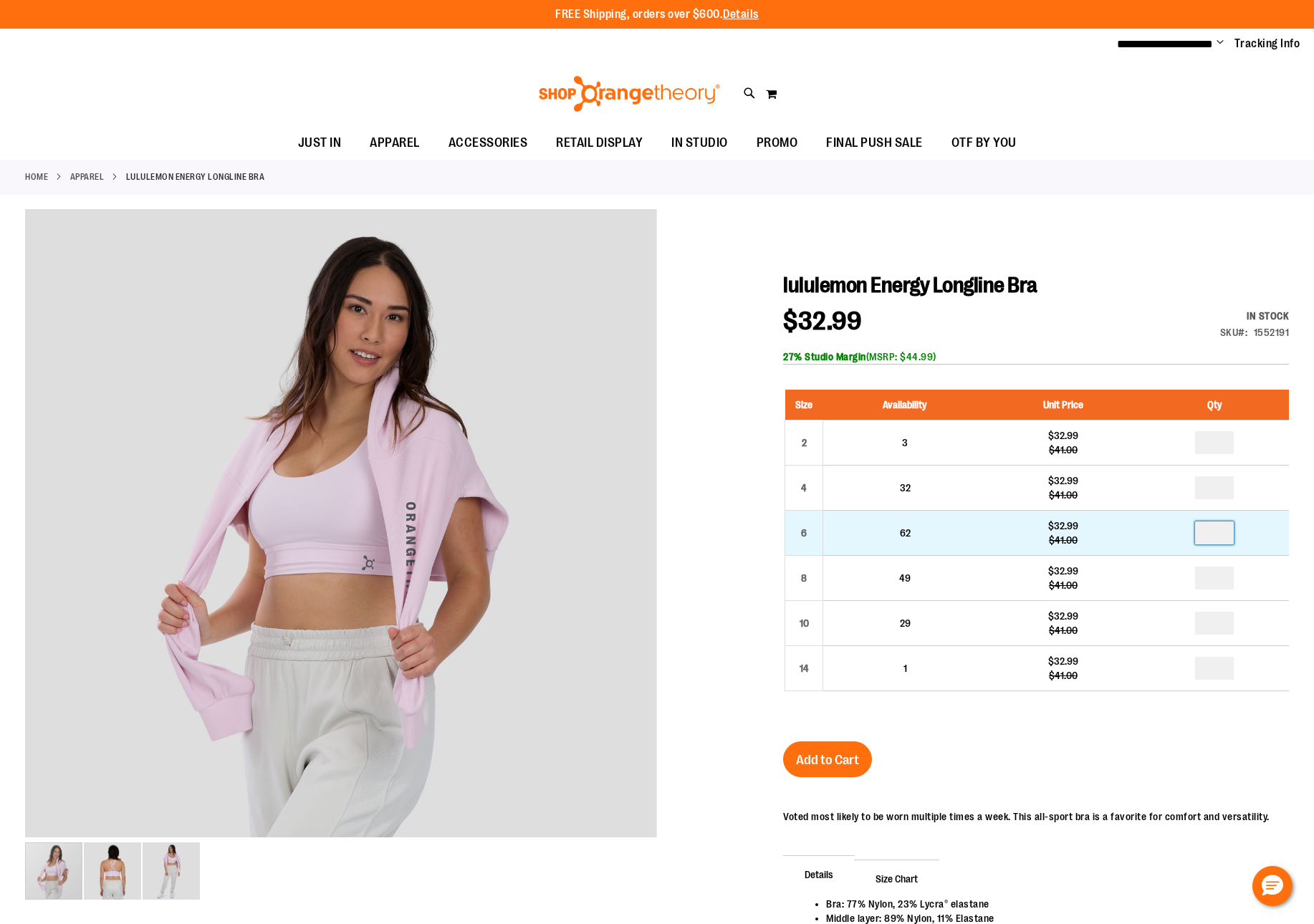
drag, startPoint x: 1216, startPoint y: 534, endPoint x: 1193, endPoint y: 531, distance: 23.2
type input "*"
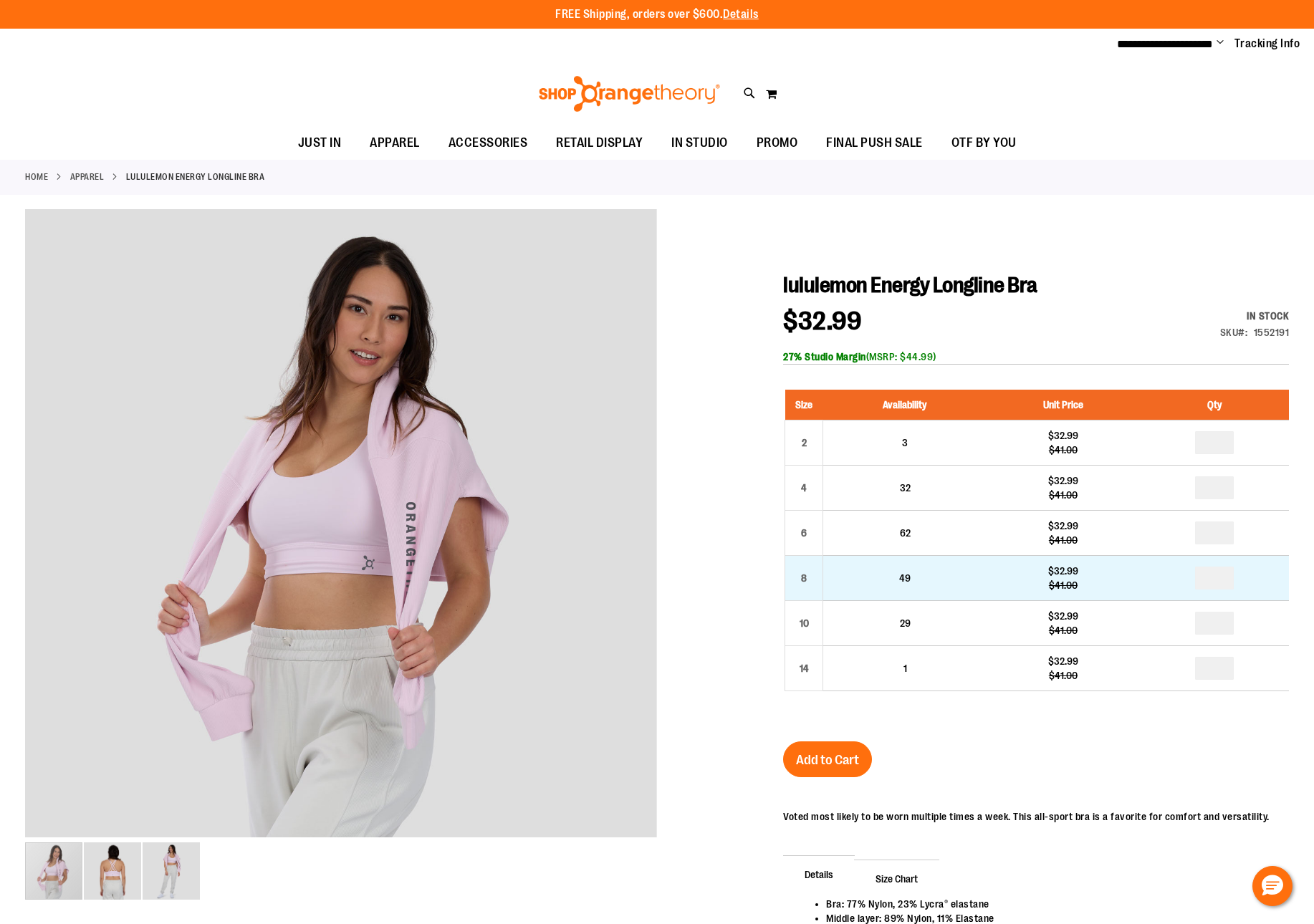
drag, startPoint x: 1209, startPoint y: 578, endPoint x: 1225, endPoint y: 580, distance: 16.1
type input "*"
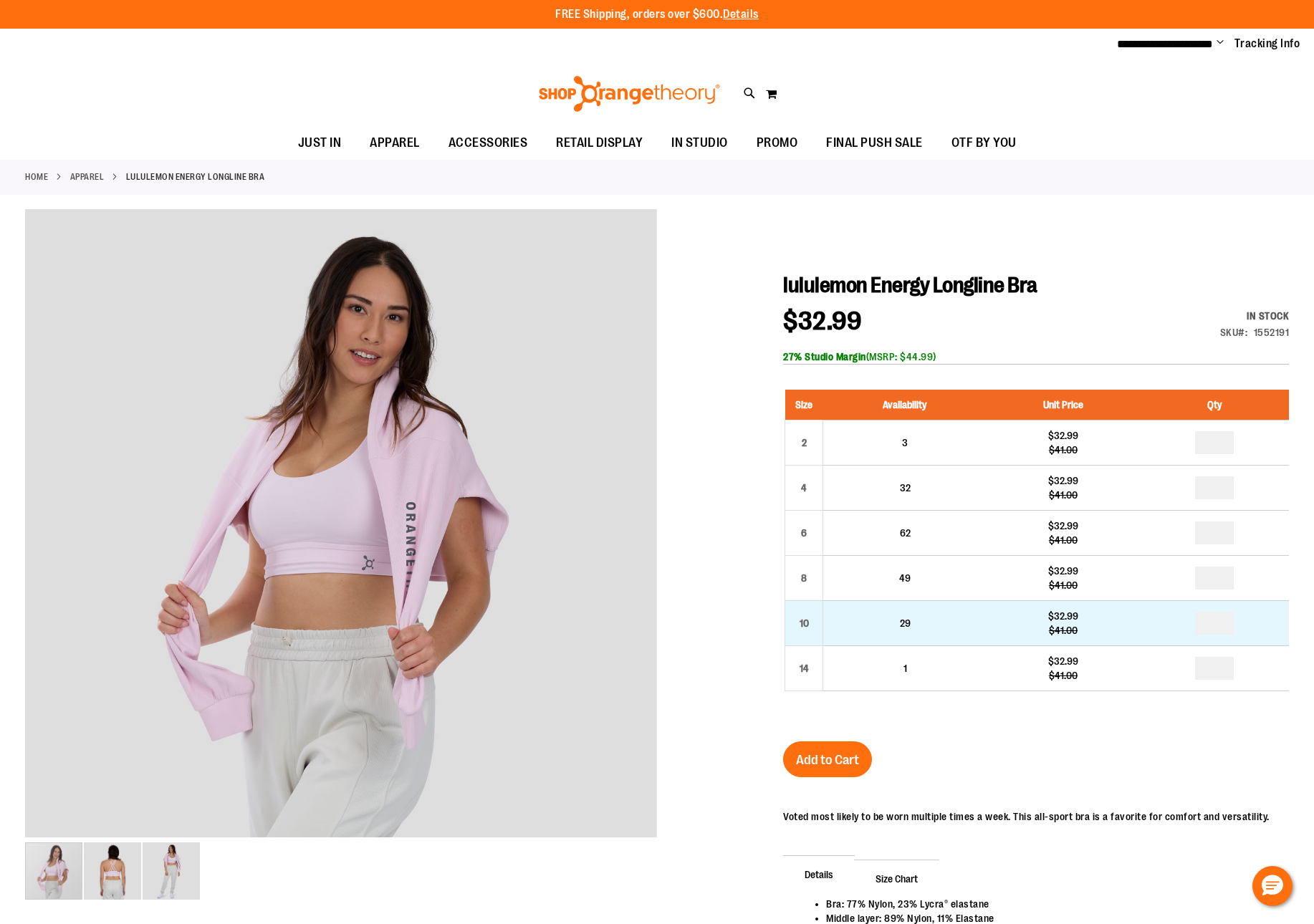
type input "*"
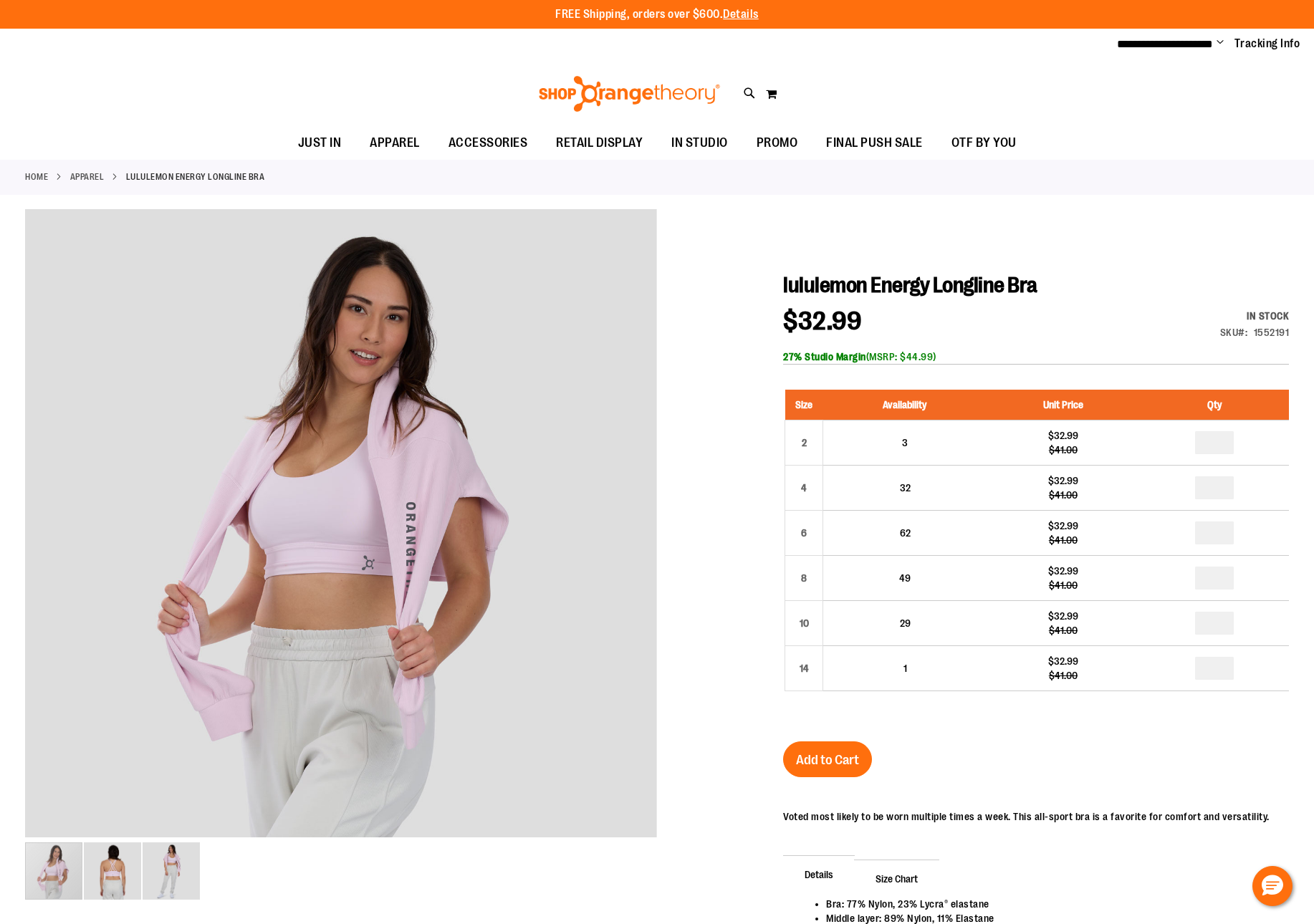
click at [983, 774] on div "lululemon Energy Longline Bra $32.99 Regular Price $41.00 In stock Only %1 left…" at bounding box center [1036, 707] width 505 height 869
click at [860, 758] on button "Add to Cart" at bounding box center [827, 759] width 88 height 36
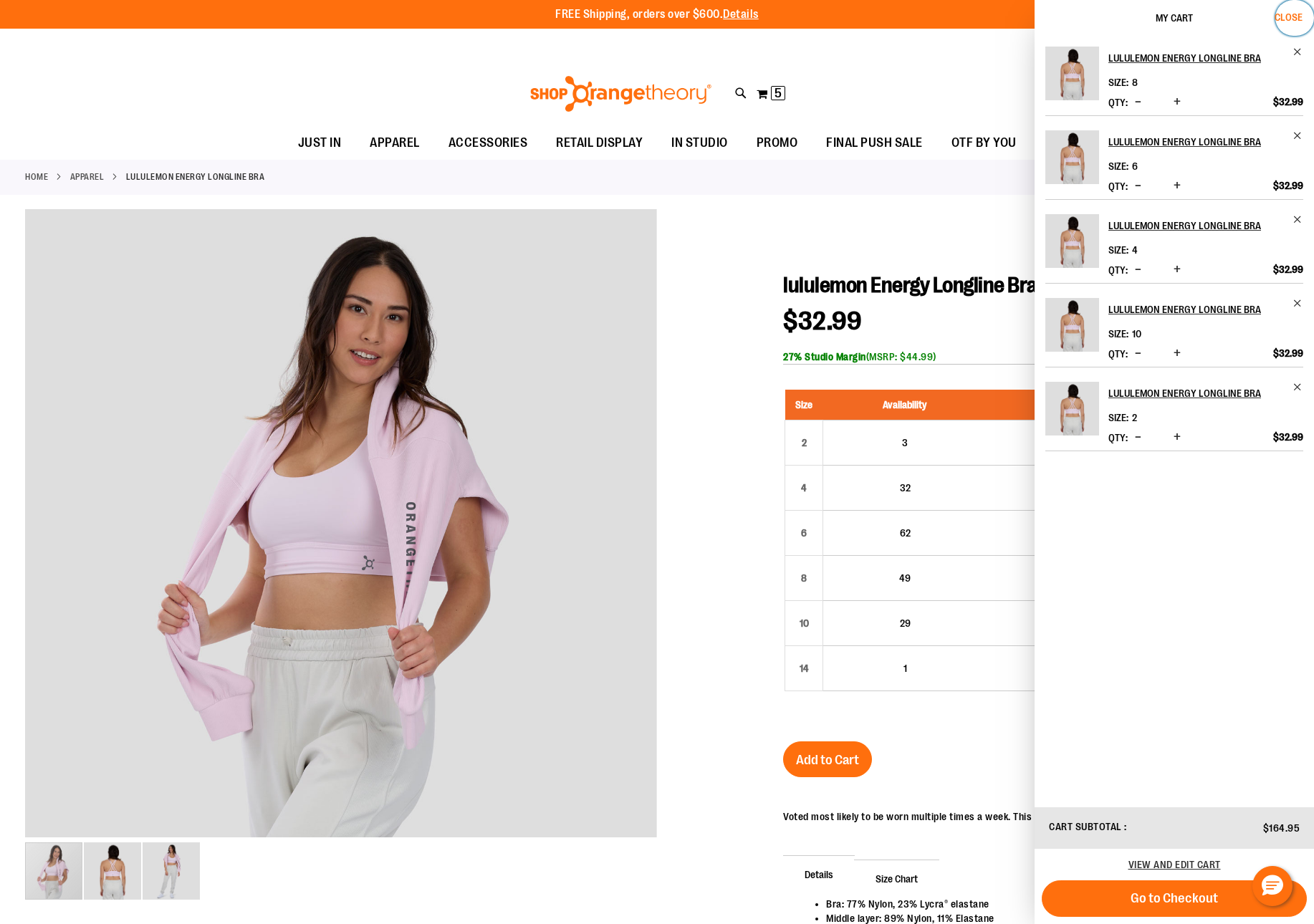
click at [1274, 19] on span "Close" at bounding box center [1288, 18] width 28 height 12
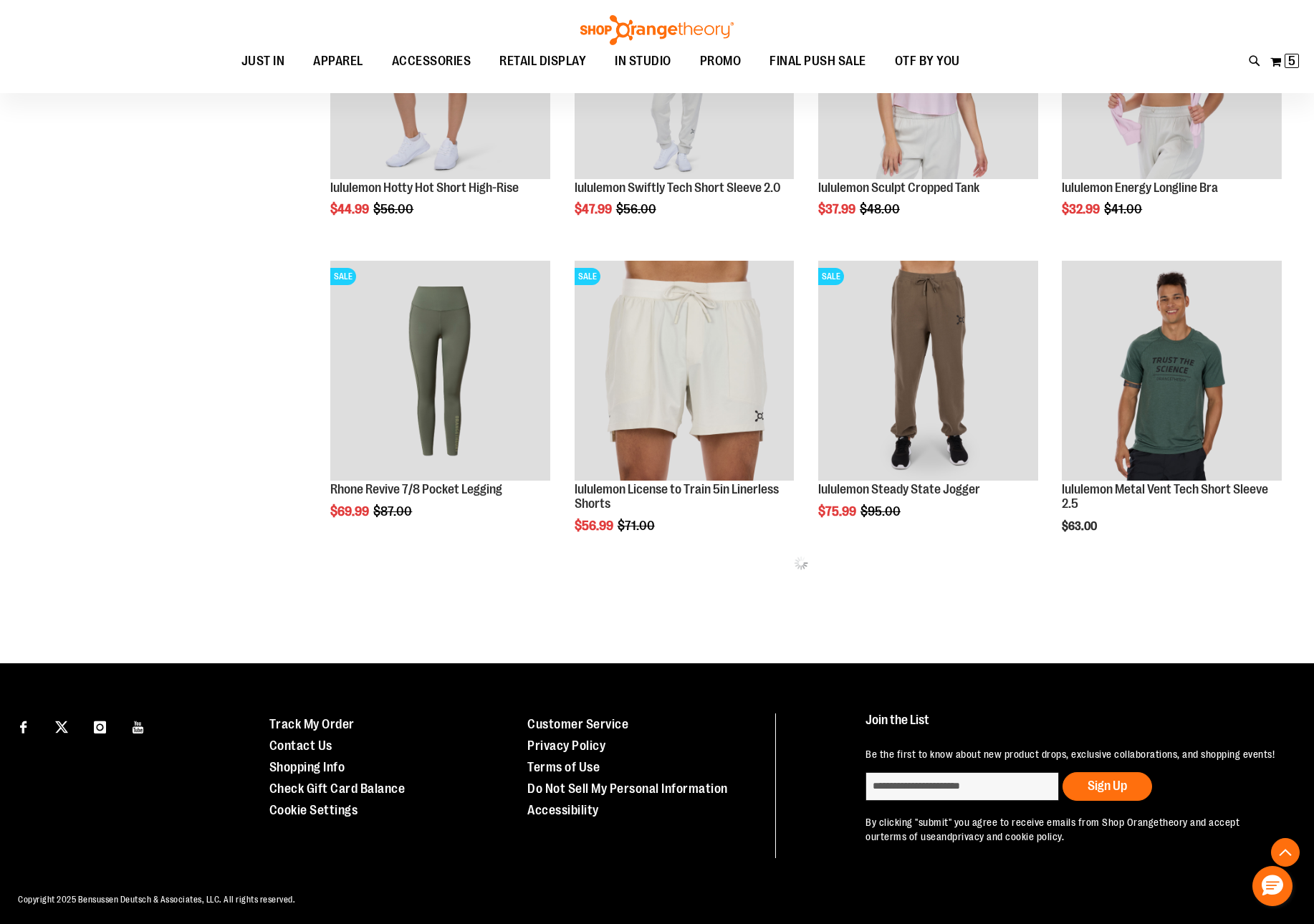
scroll to position [677, 0]
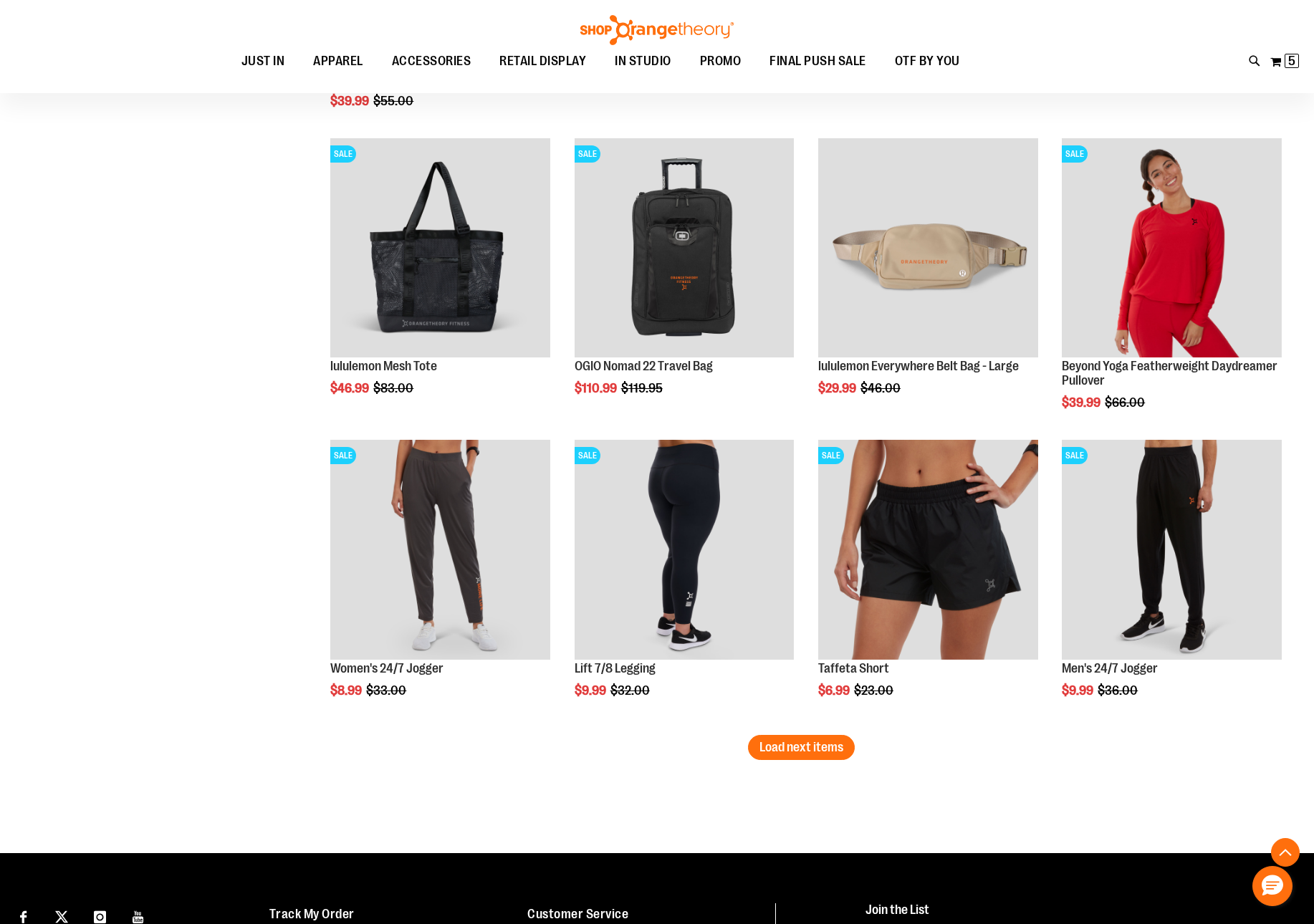
scroll to position [2475, 0]
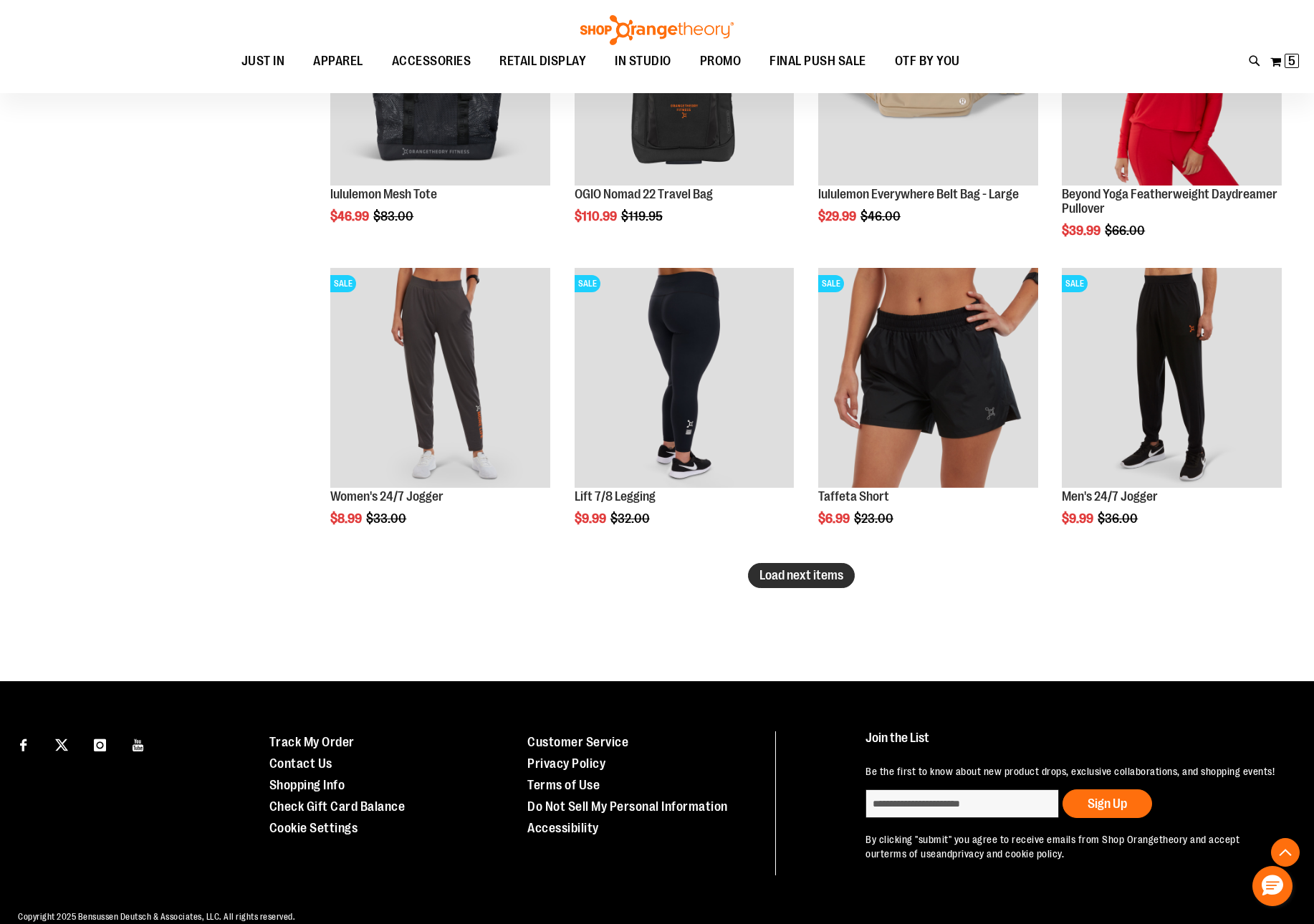
click at [816, 567] on button "Load next items" at bounding box center [801, 575] width 107 height 25
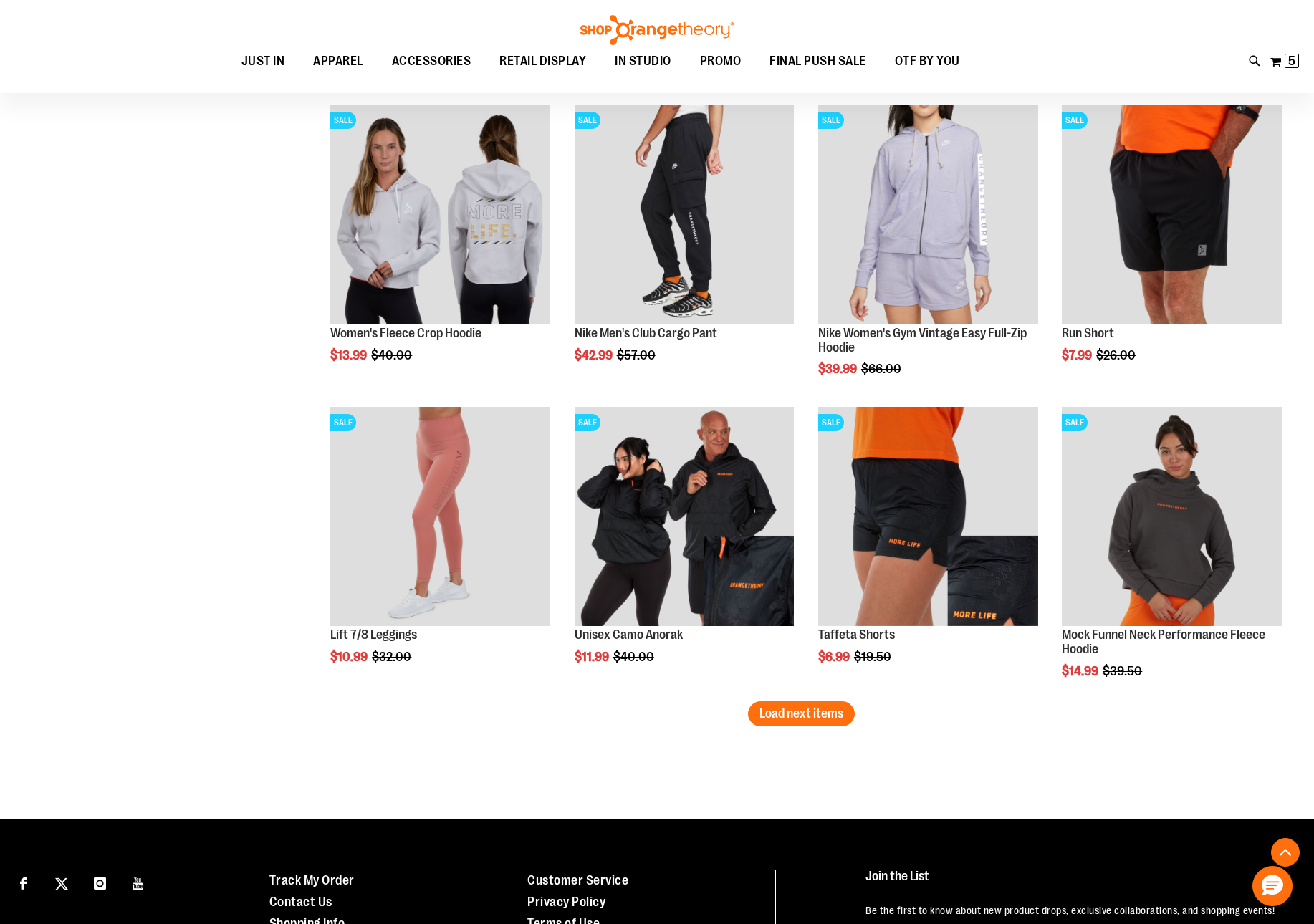
scroll to position [3405, 0]
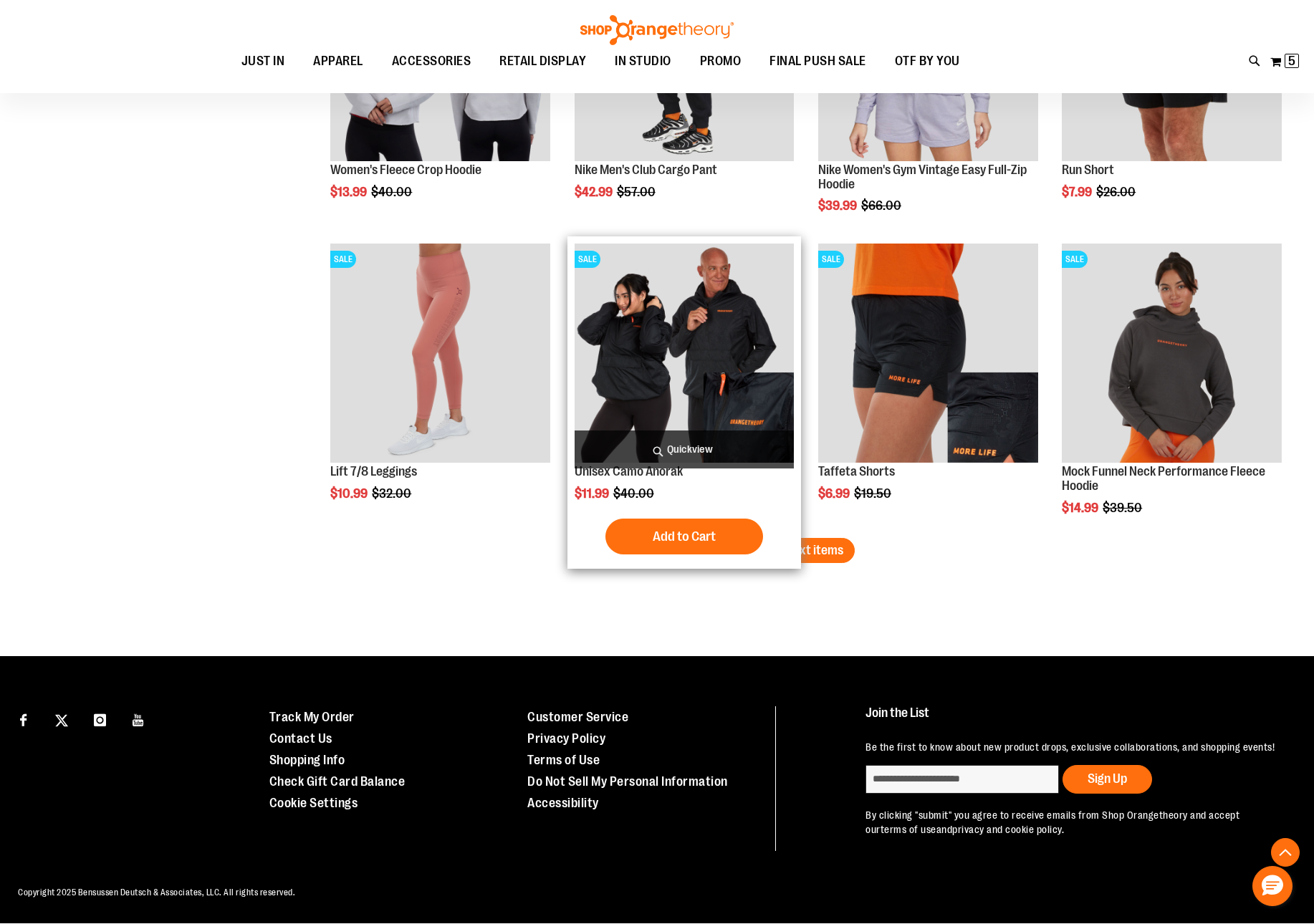
click at [793, 527] on div "Add to Cart In stock" at bounding box center [684, 537] width 220 height 36
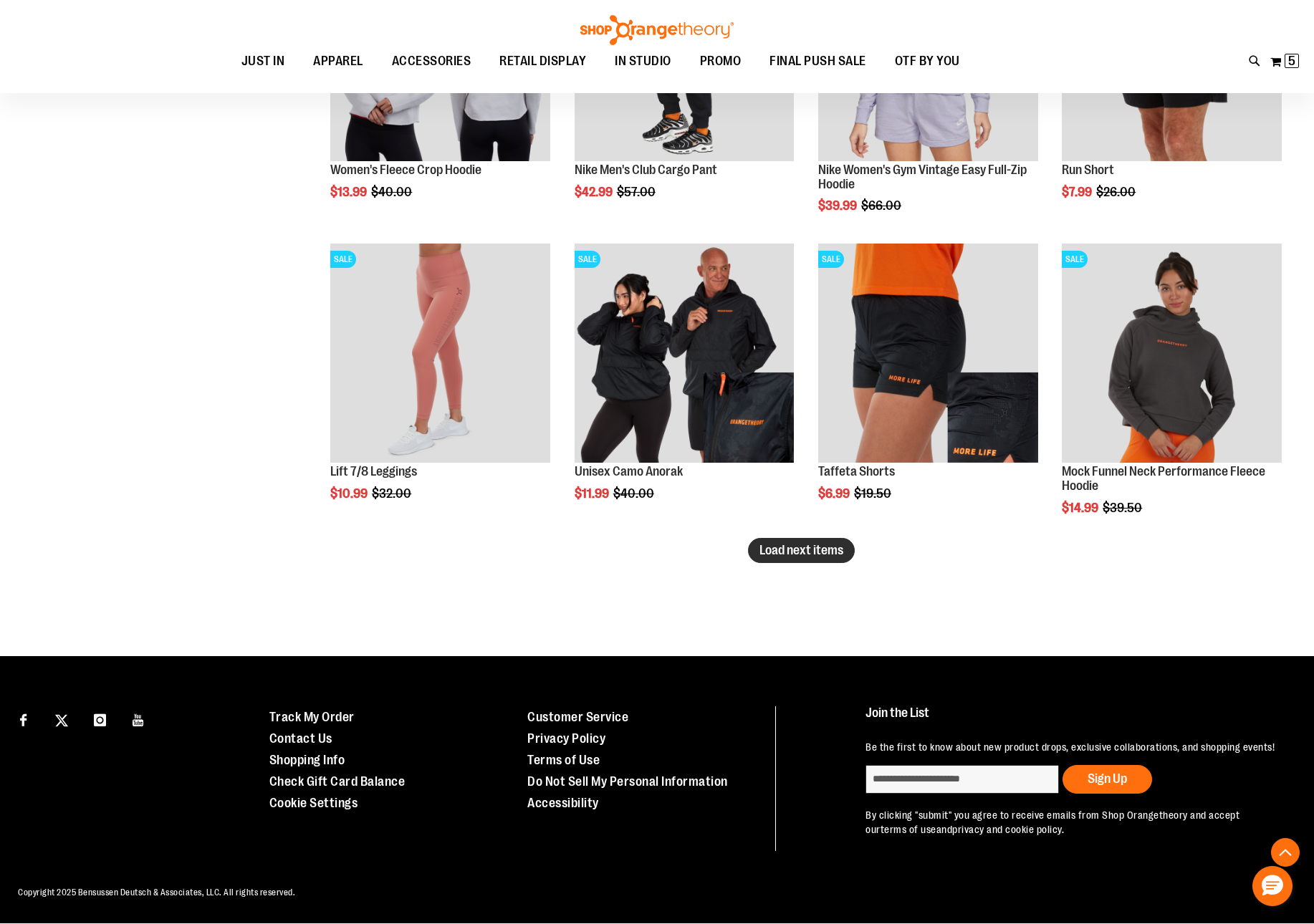
click at [836, 544] on span "Load next items" at bounding box center [800, 550] width 83 height 14
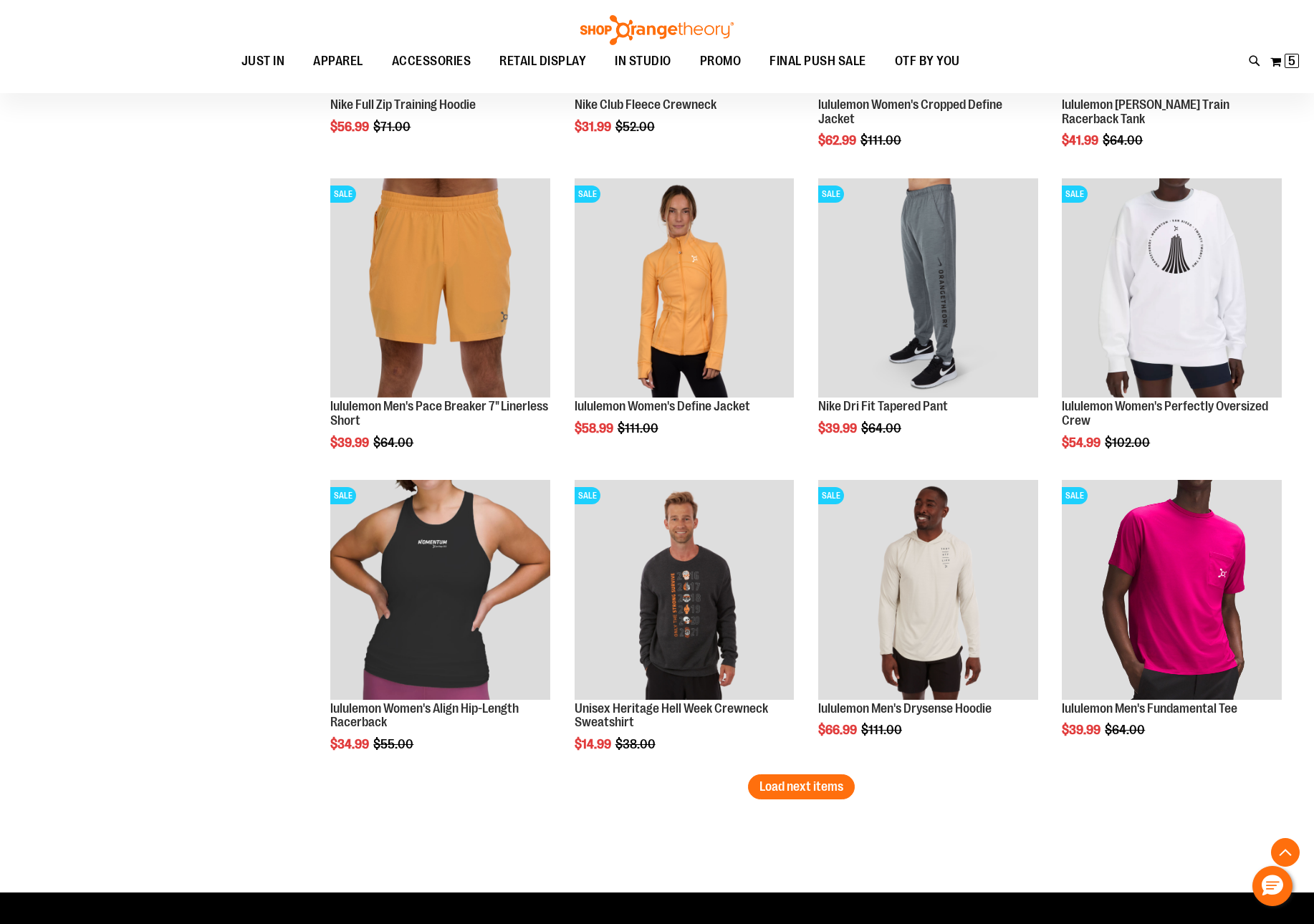
scroll to position [4311, 0]
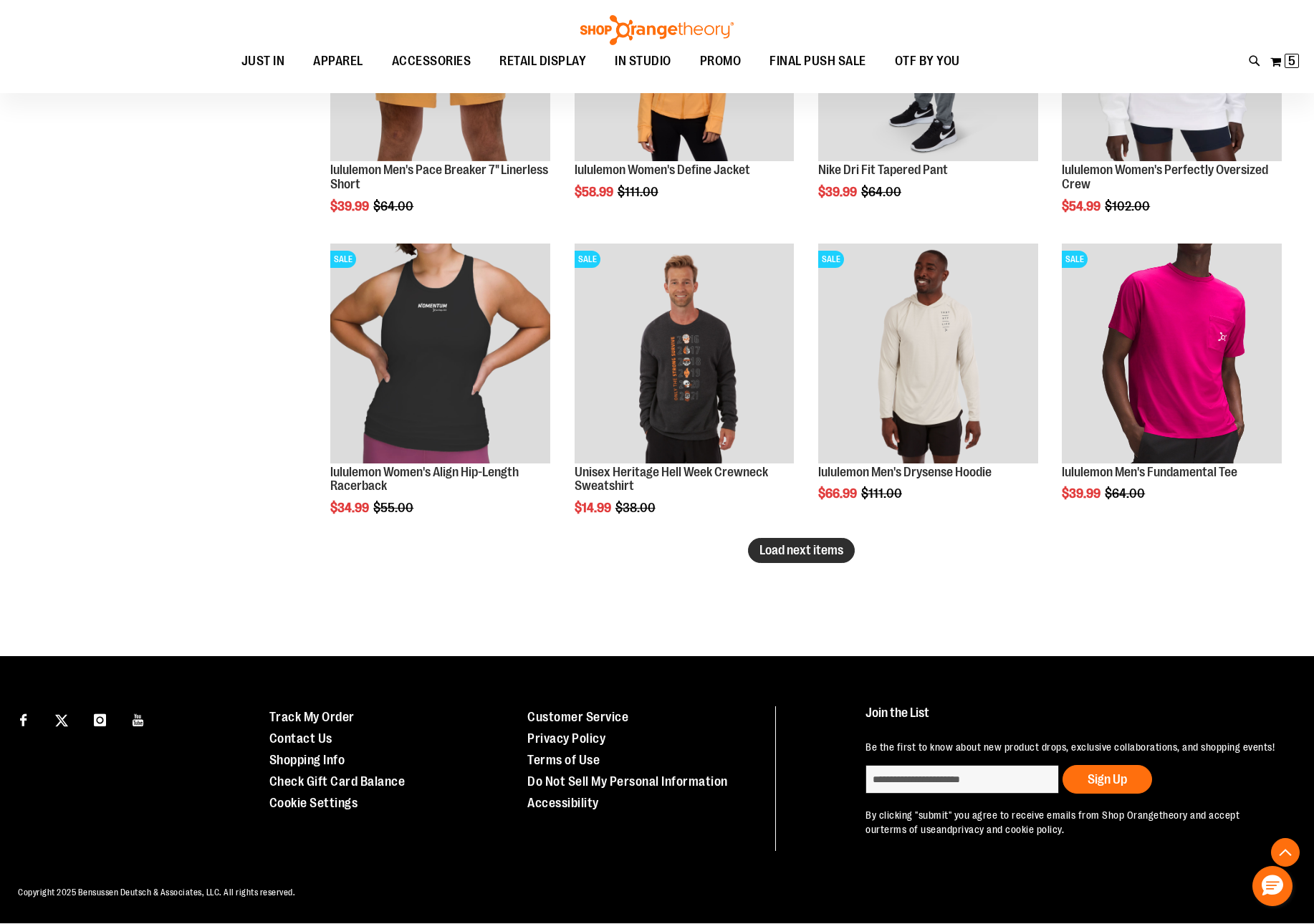
click at [783, 558] on button "Load next items" at bounding box center [801, 551] width 107 height 25
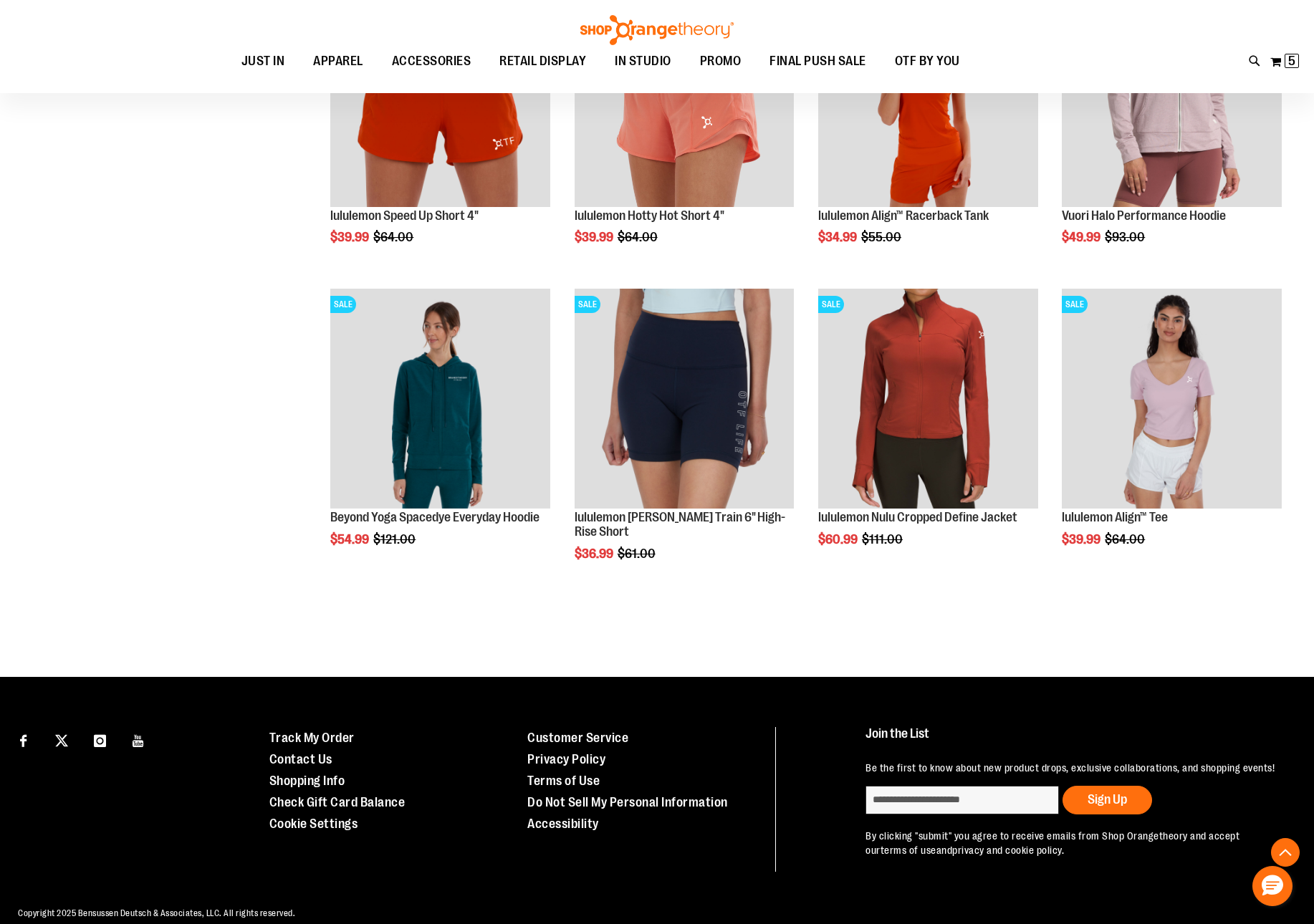
scroll to position [5192, 0]
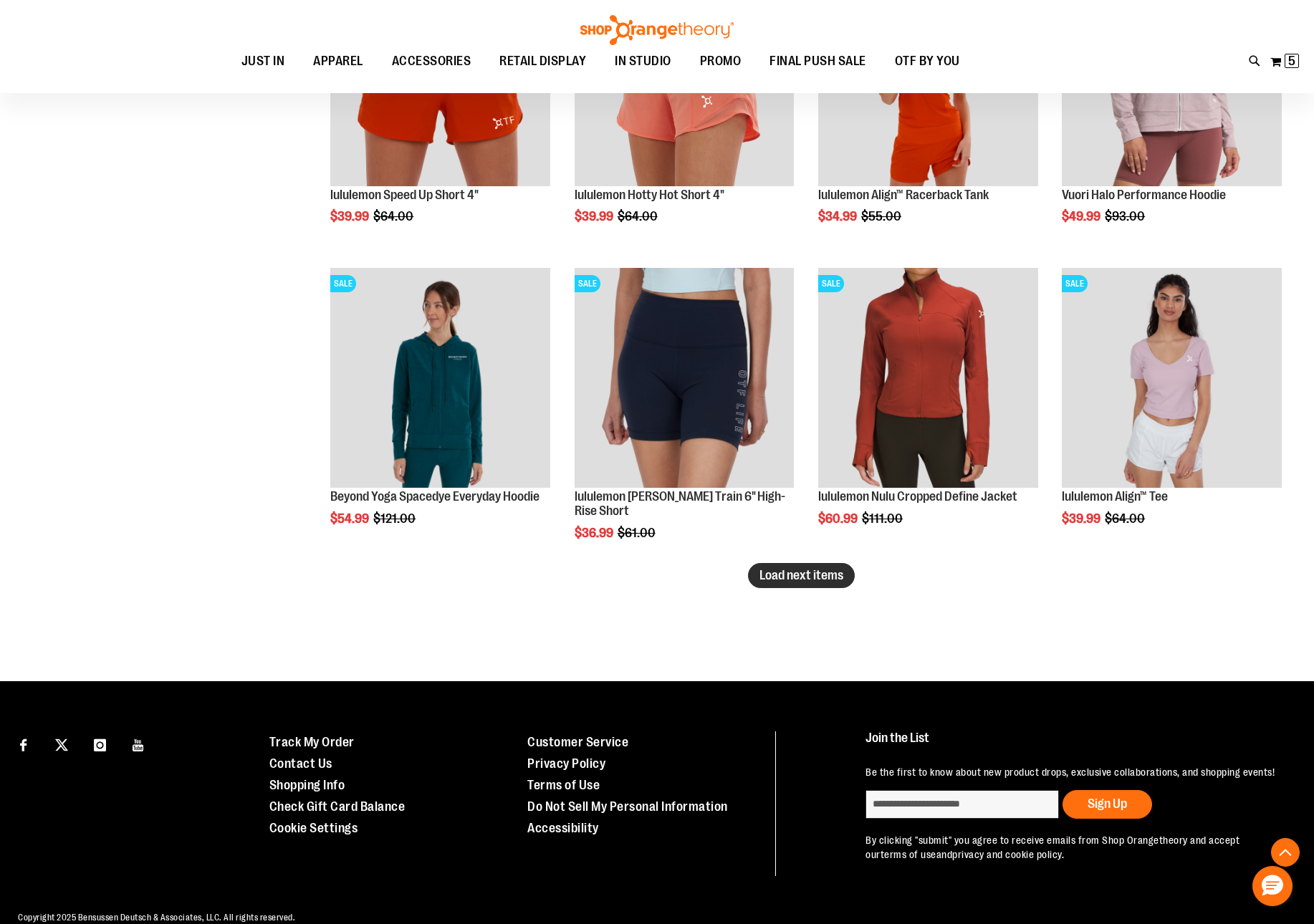
click at [812, 564] on button "Load next items" at bounding box center [801, 575] width 107 height 25
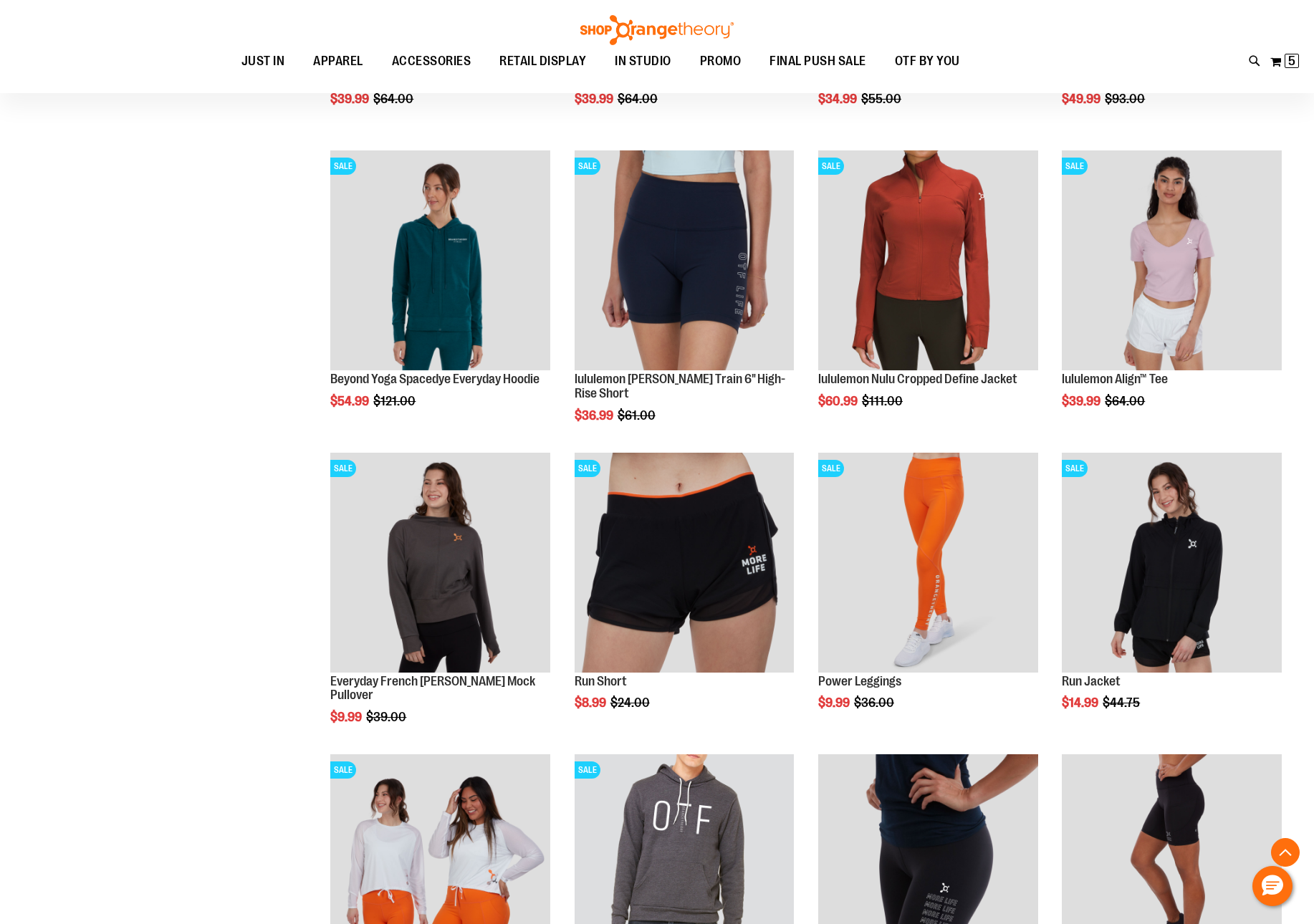
scroll to position [5321, 0]
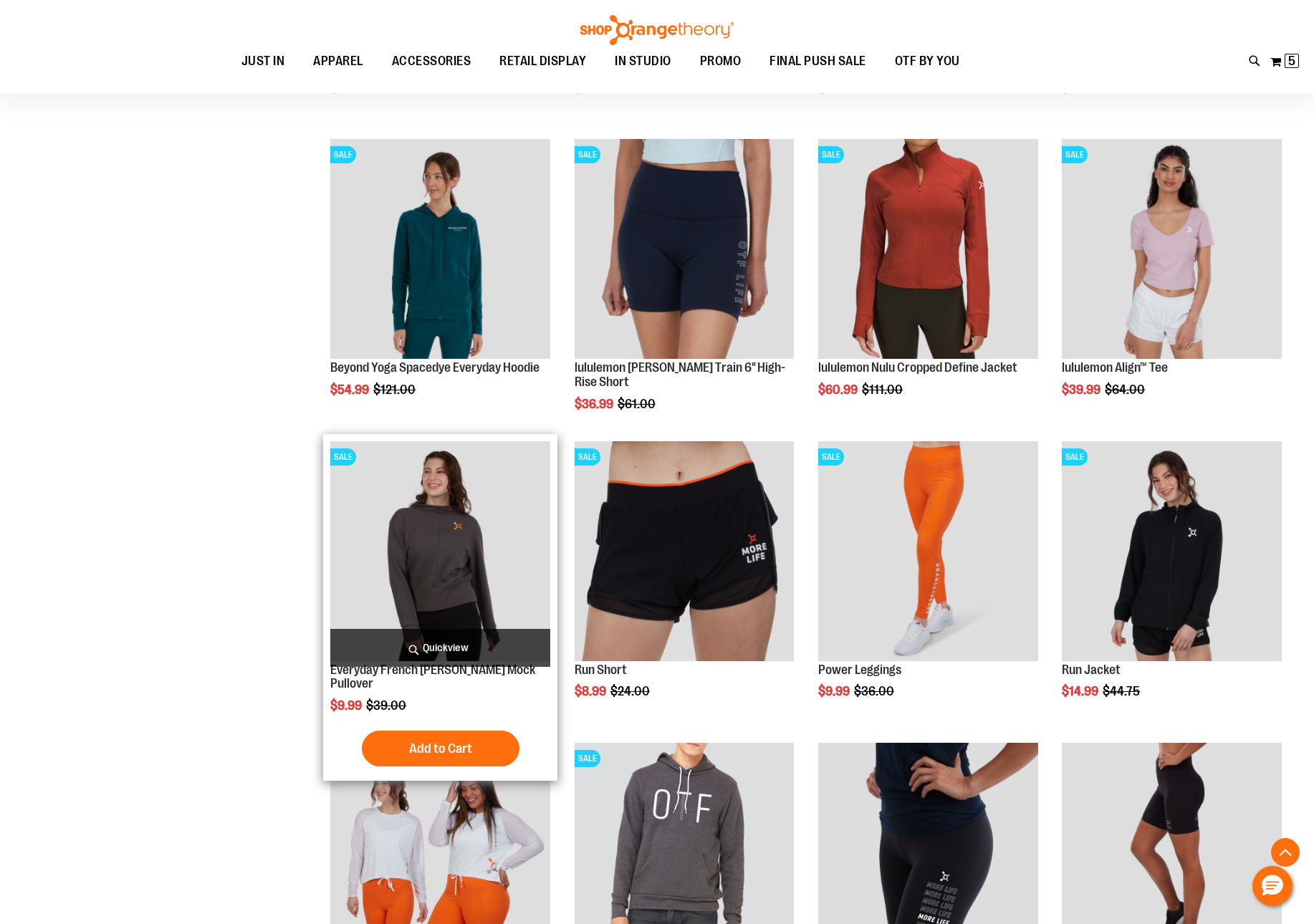
click at [373, 560] on img "product" at bounding box center [440, 551] width 220 height 220
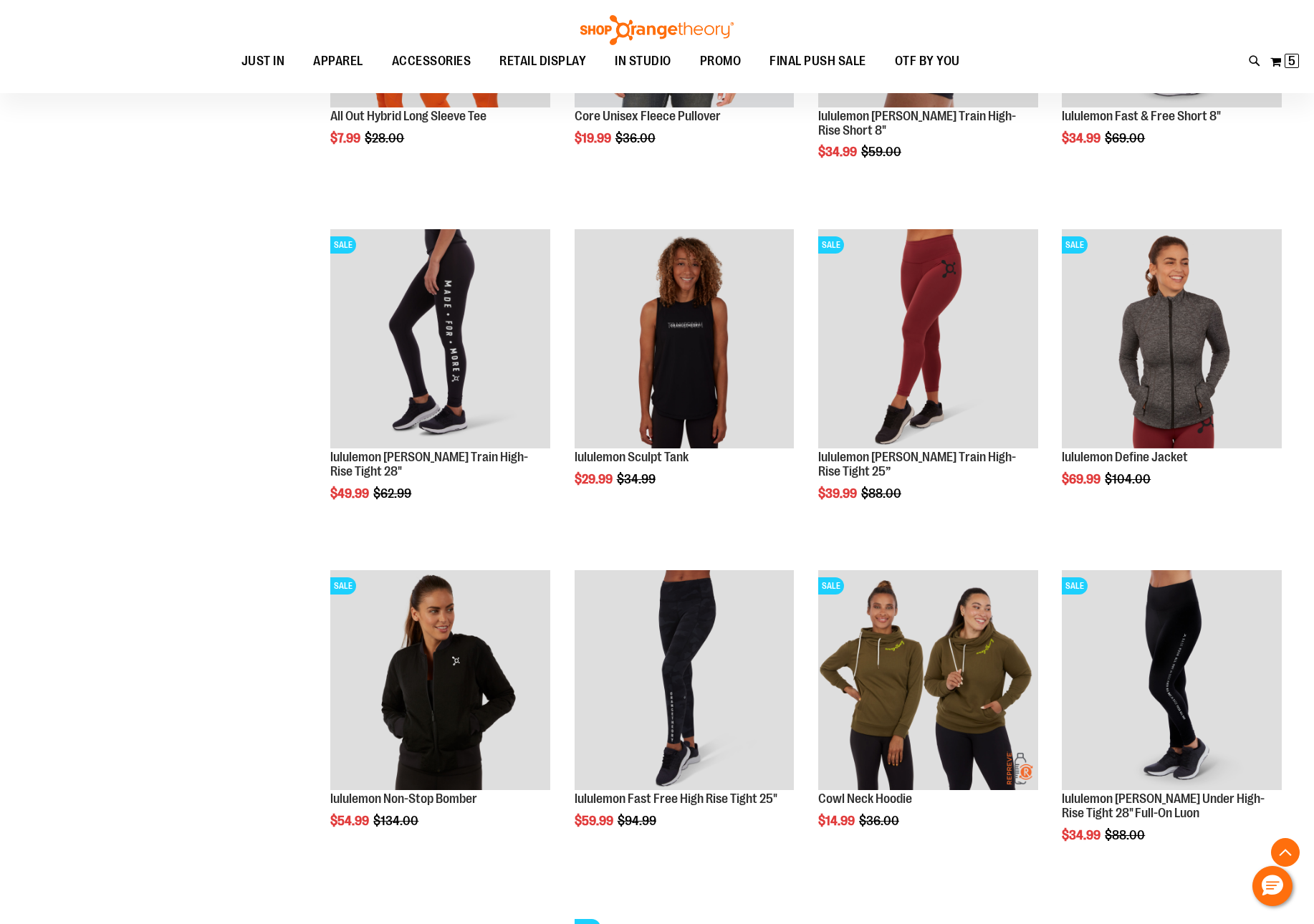
scroll to position [871, 0]
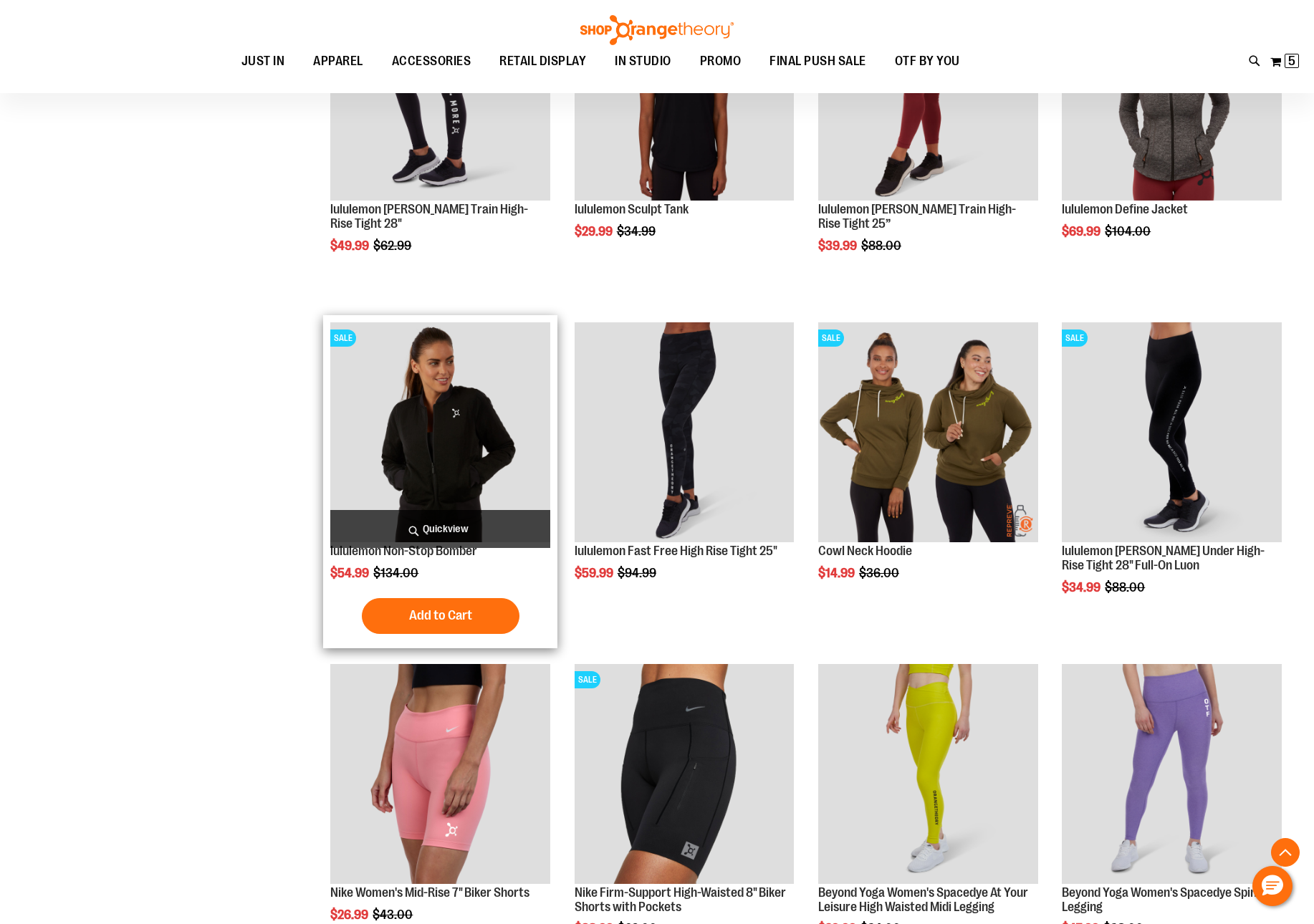
click at [479, 451] on img "product" at bounding box center [440, 432] width 220 height 220
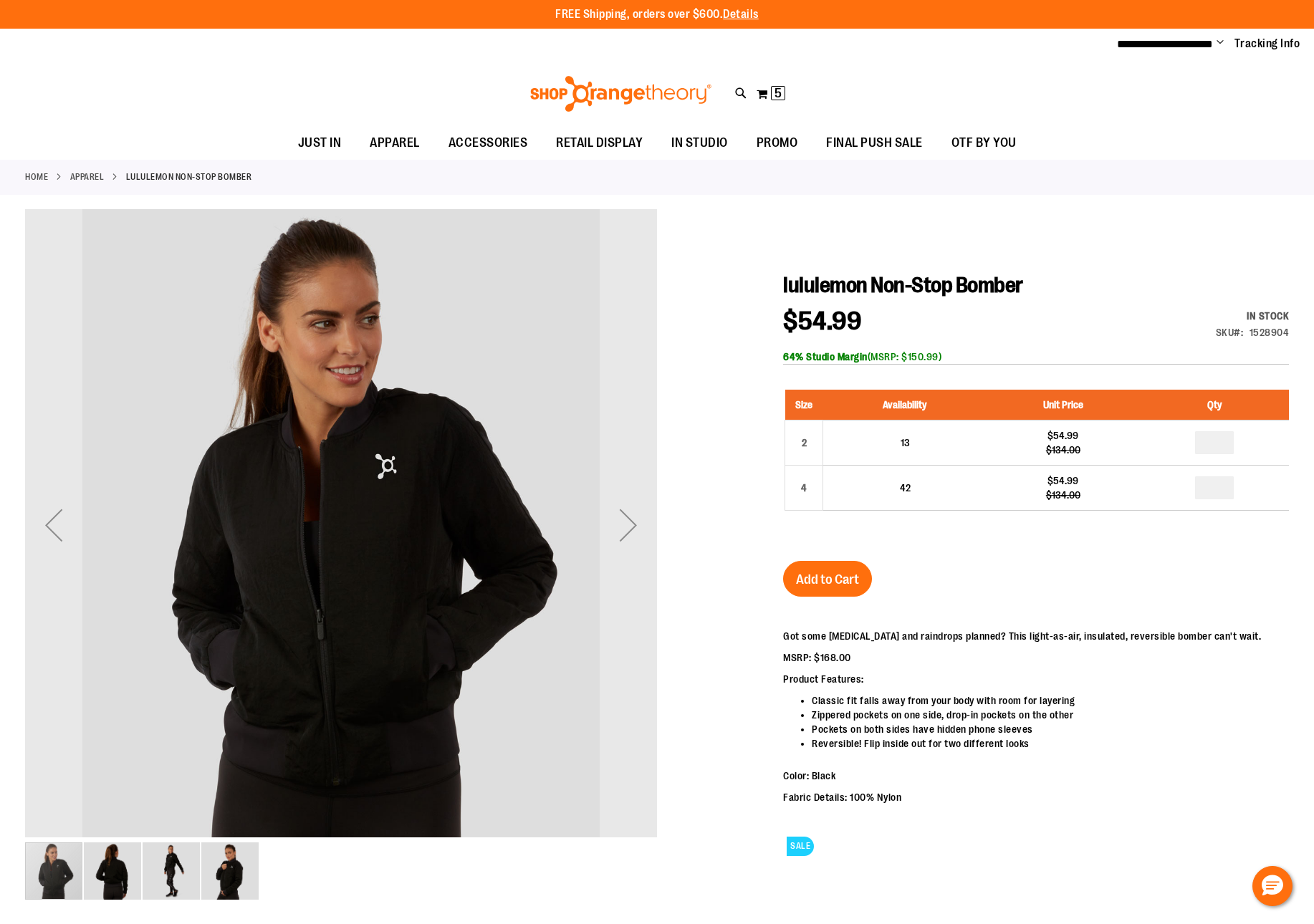
click at [102, 870] on img "image 2 of 4" at bounding box center [112, 871] width 57 height 57
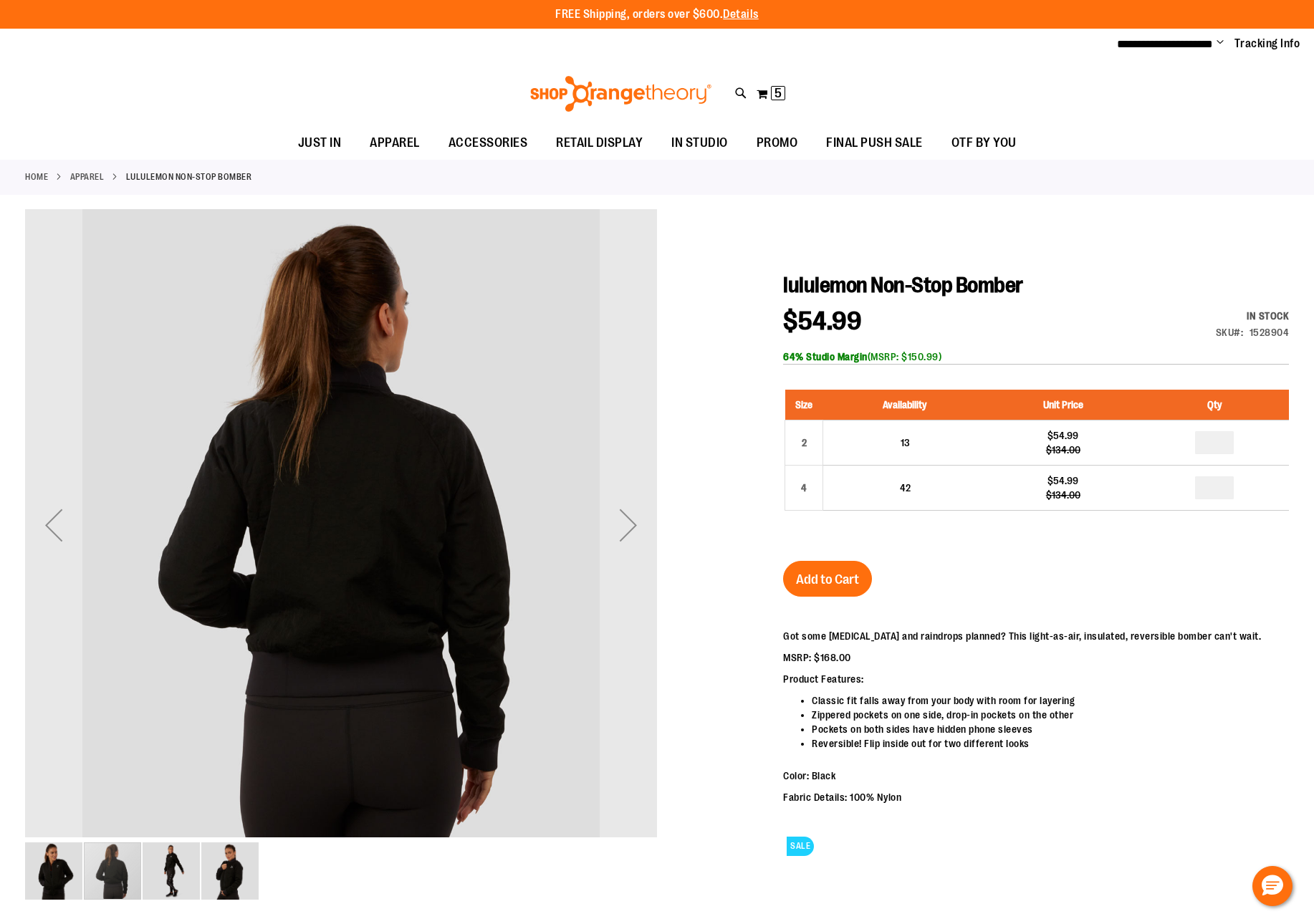
click at [143, 869] on img "image 3 of 4" at bounding box center [171, 871] width 57 height 57
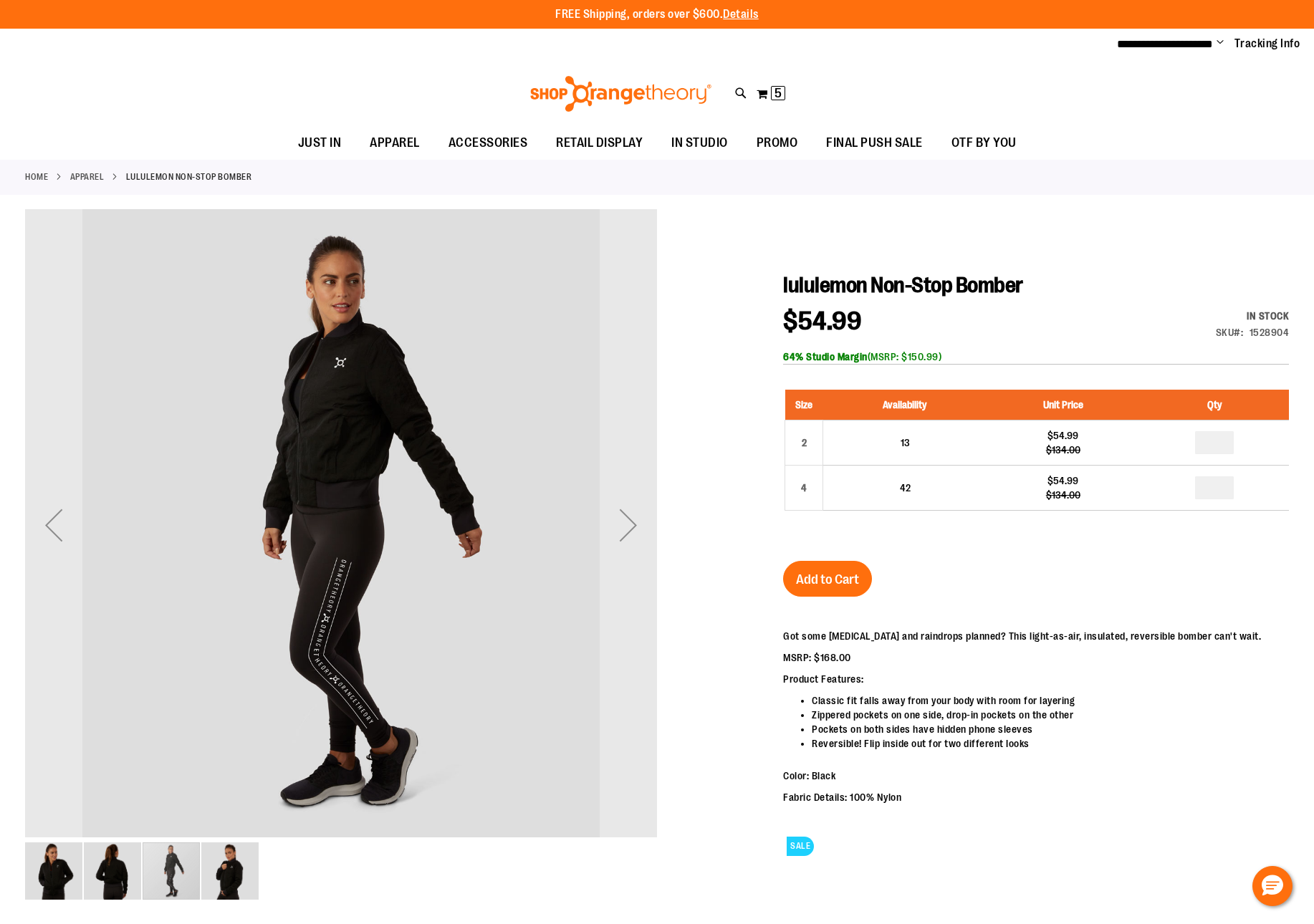
click at [261, 879] on div "carousel" at bounding box center [341, 870] width 632 height 60
click at [249, 873] on img "image 4 of 4" at bounding box center [230, 871] width 57 height 57
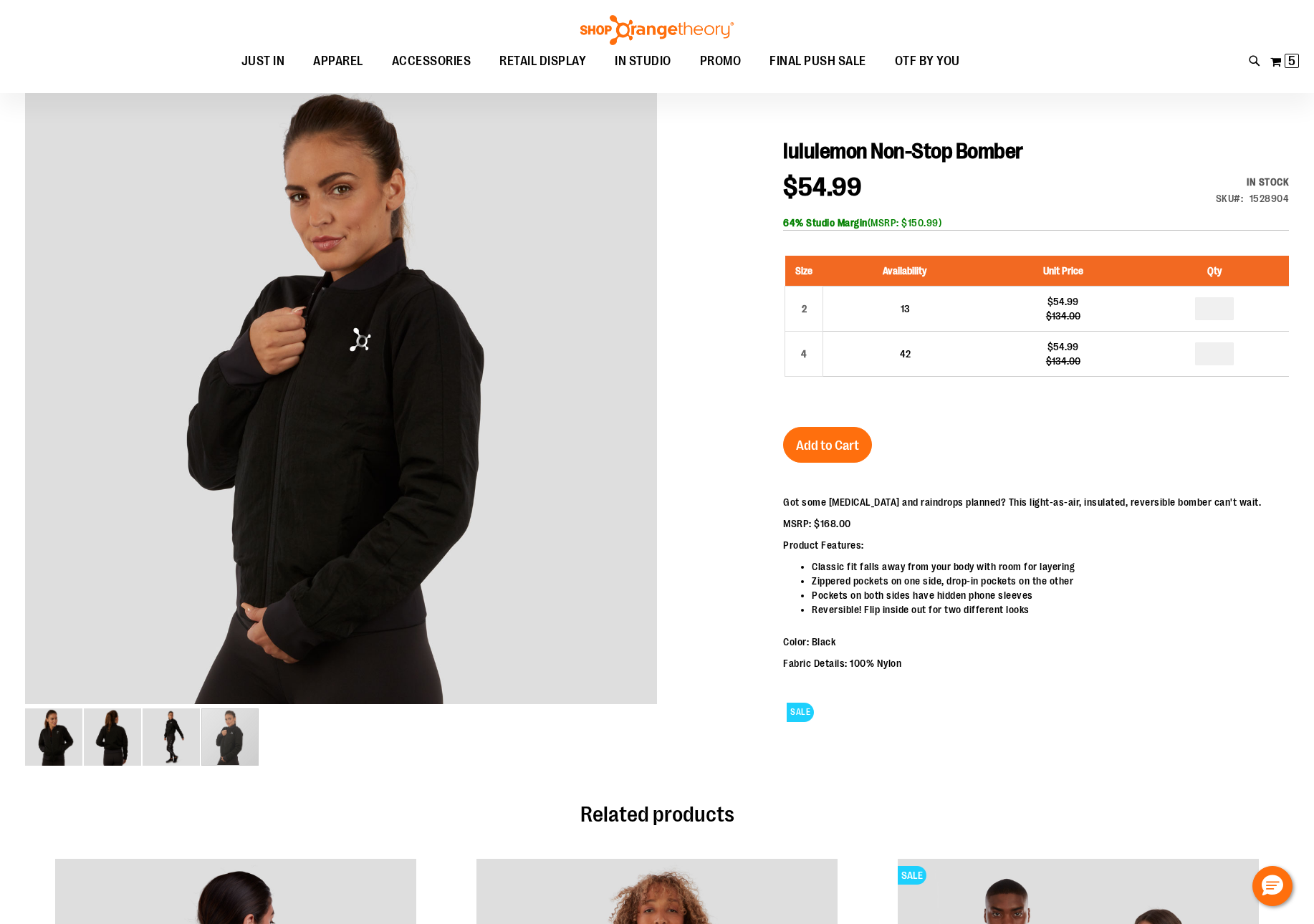
scroll to position [133, 0]
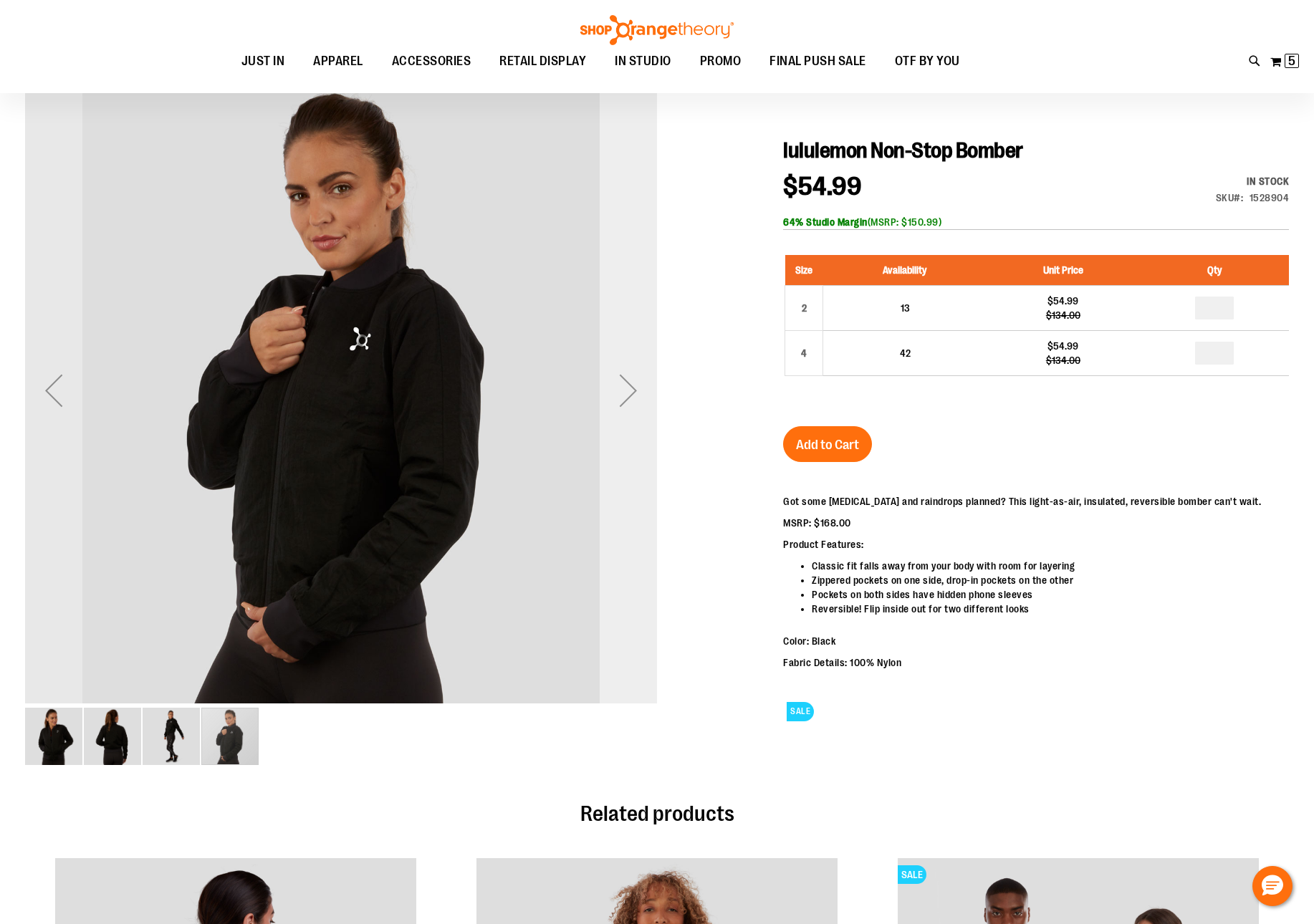
click at [619, 429] on div "Next" at bounding box center [628, 390] width 57 height 632
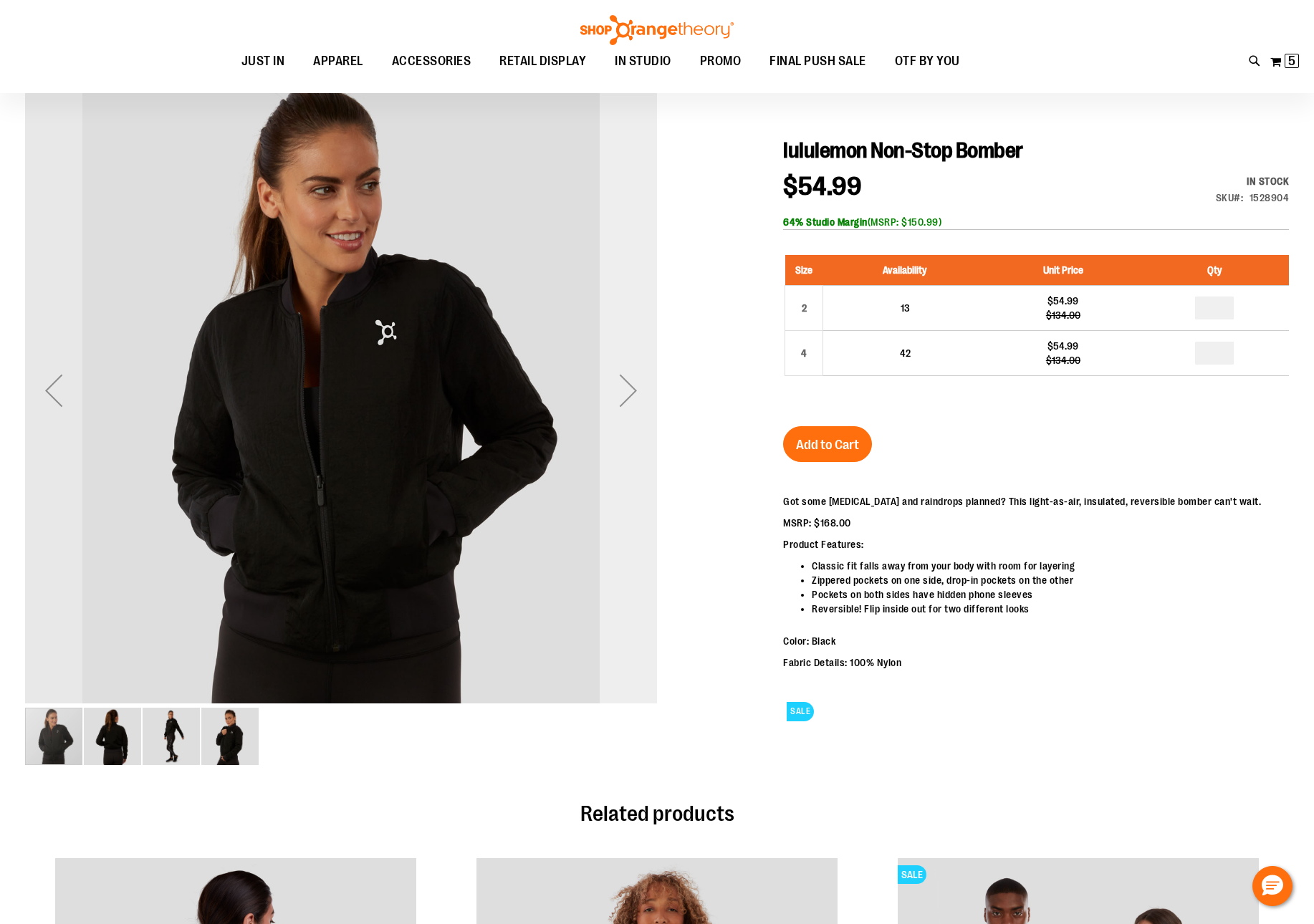
click at [617, 426] on div "Next" at bounding box center [628, 390] width 57 height 632
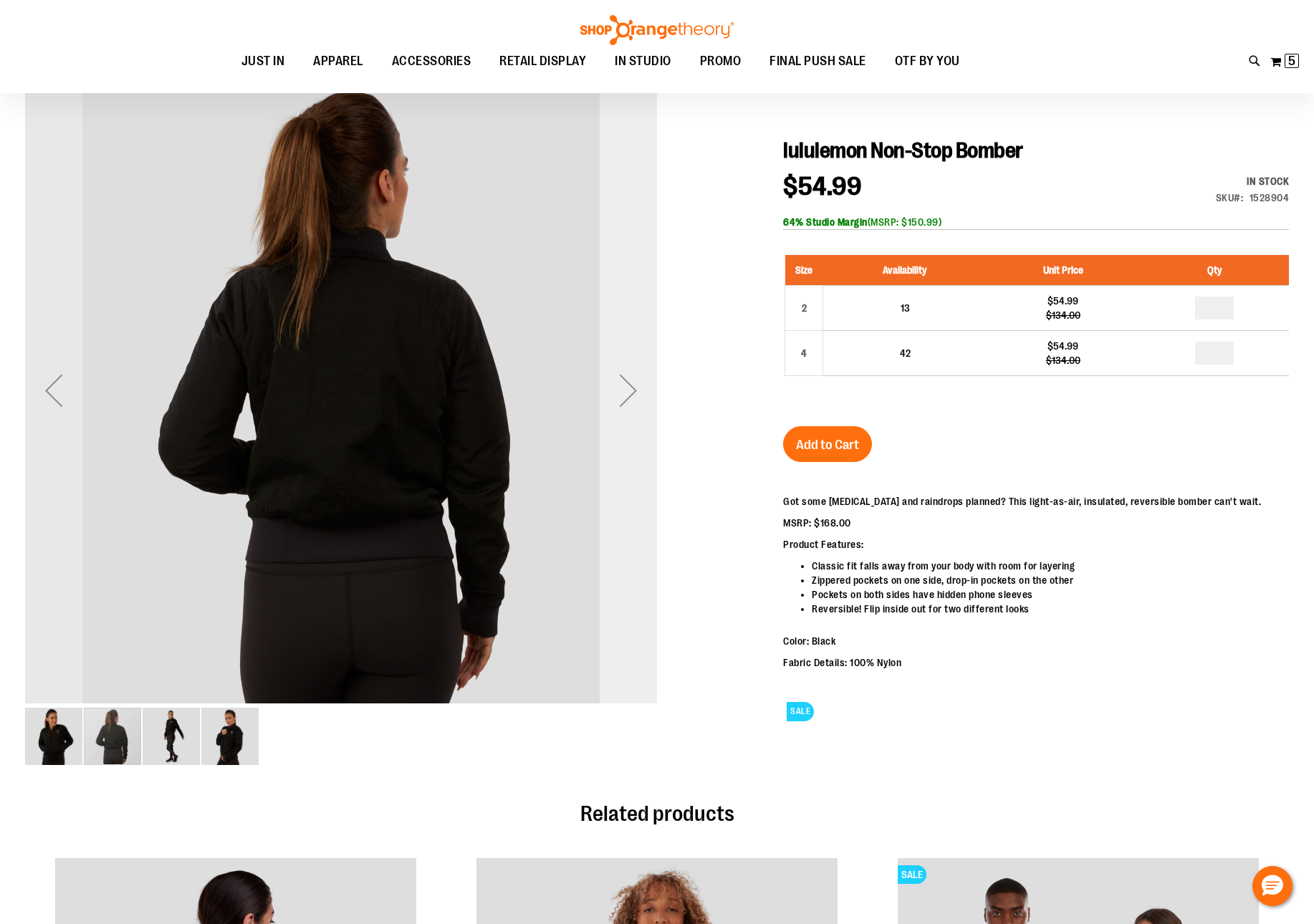
click at [617, 426] on div "Next" at bounding box center [628, 390] width 57 height 632
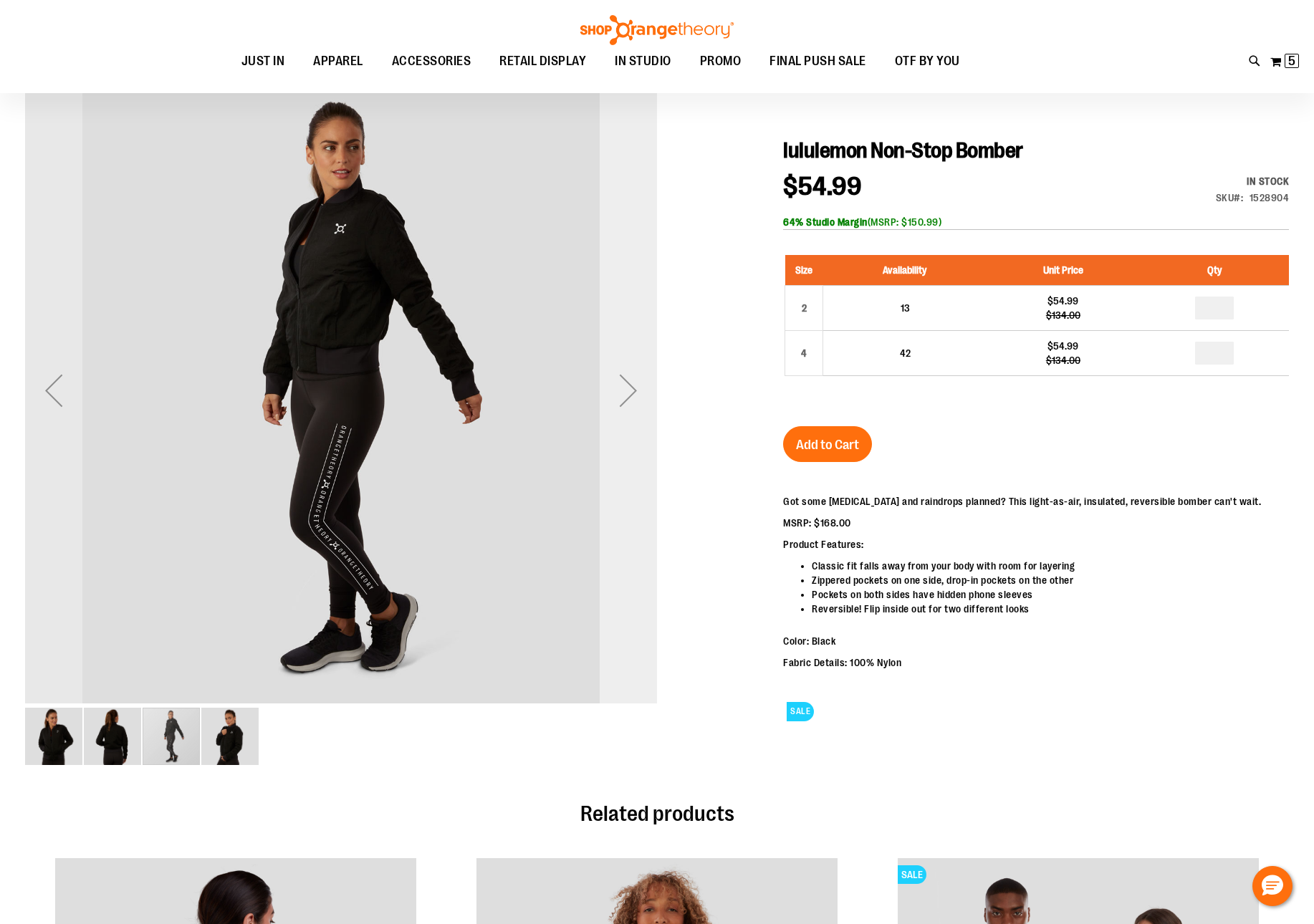
click at [630, 427] on div "Next" at bounding box center [628, 390] width 57 height 632
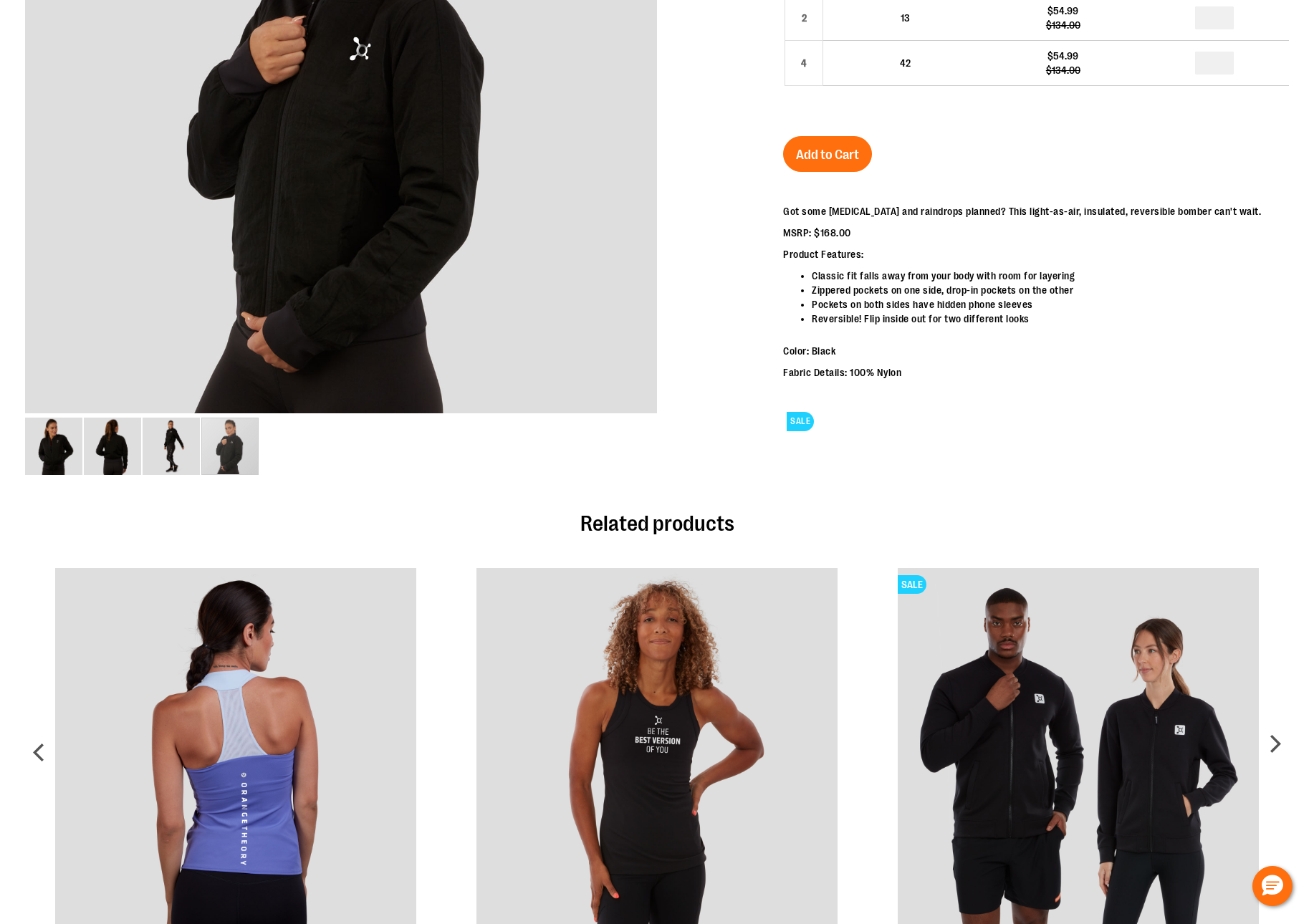
scroll to position [0, 0]
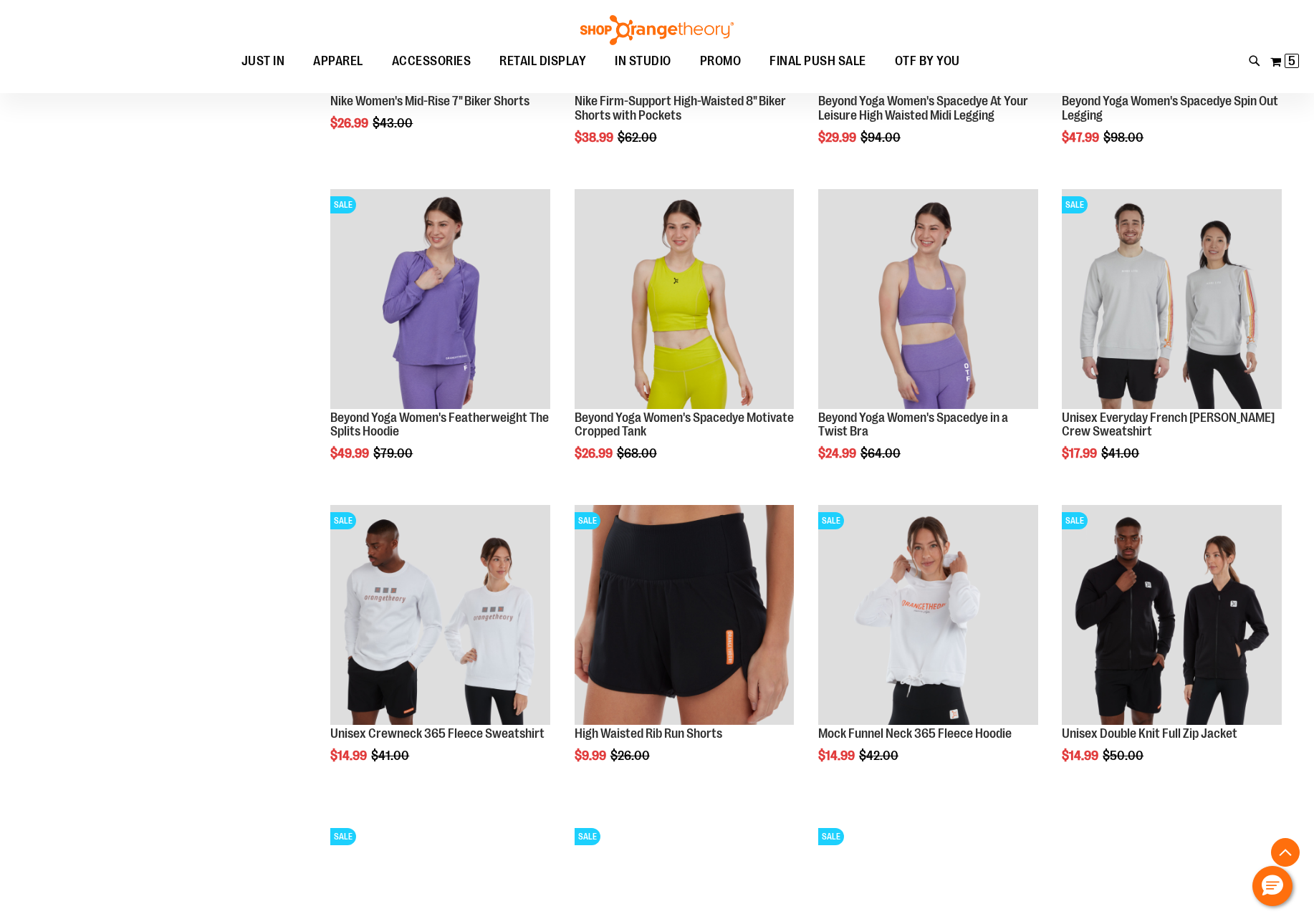
scroll to position [778, 0]
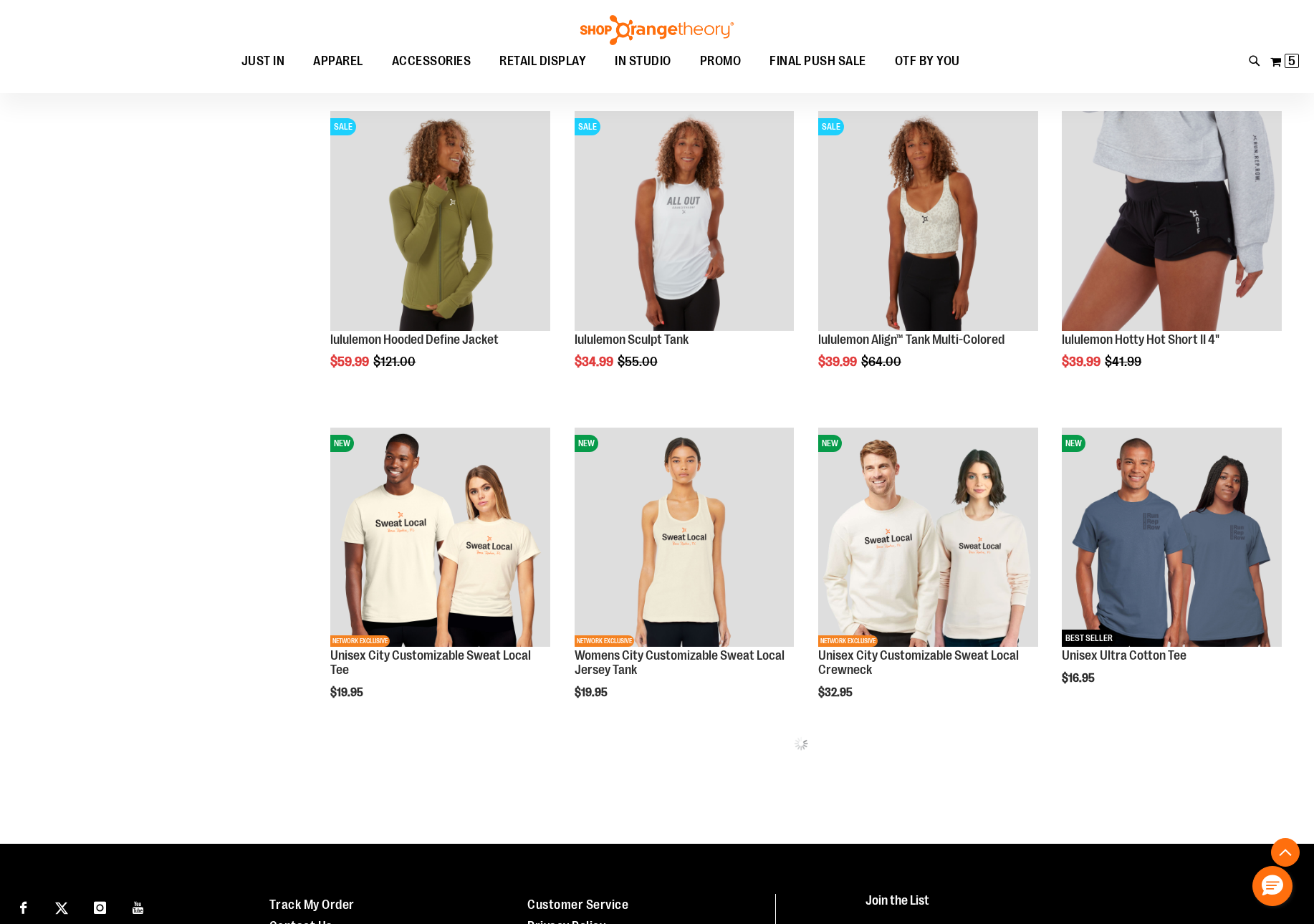
scroll to position [1226, 0]
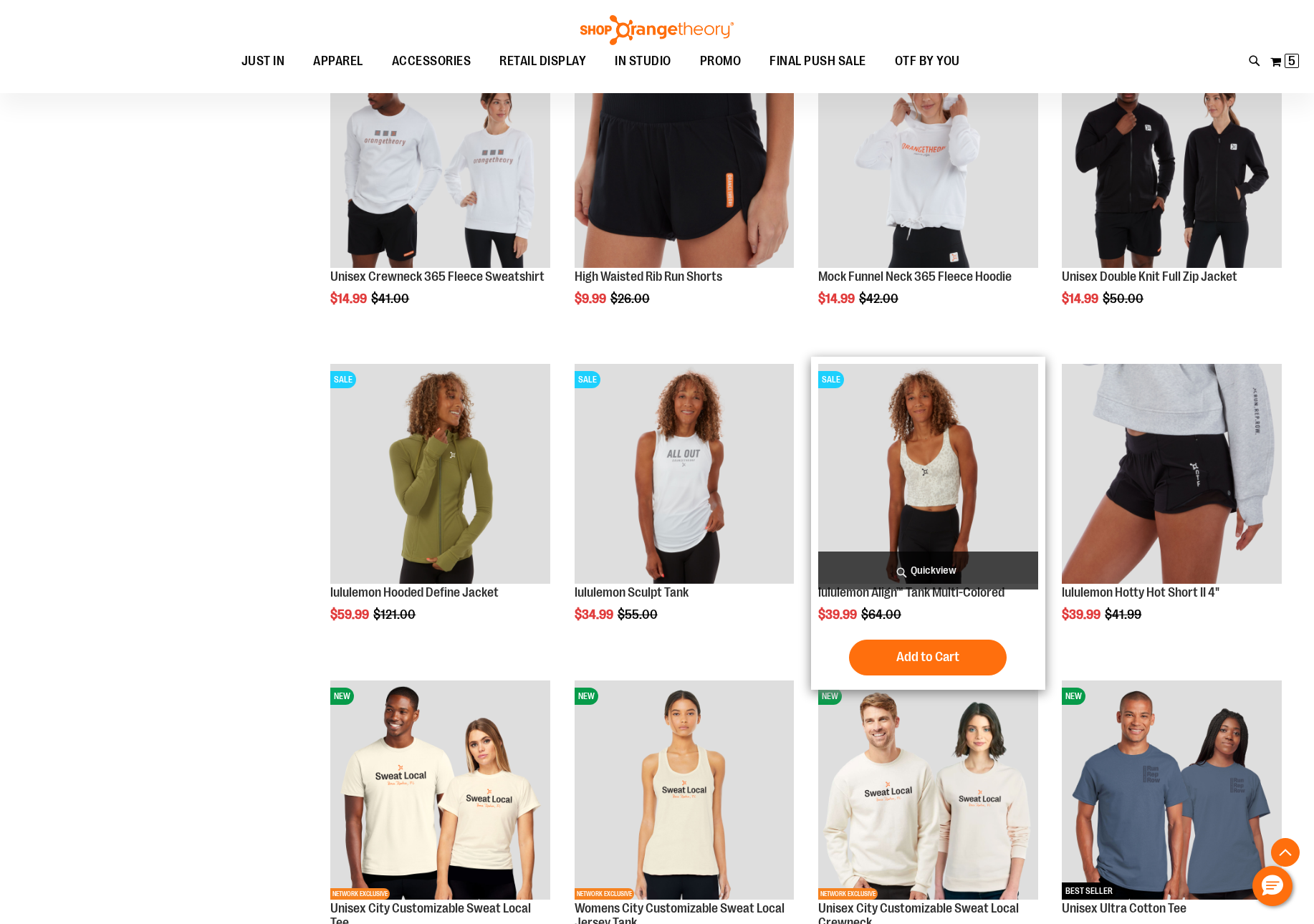
scroll to position [1228, 0]
click at [936, 453] on img "product" at bounding box center [927, 473] width 220 height 220
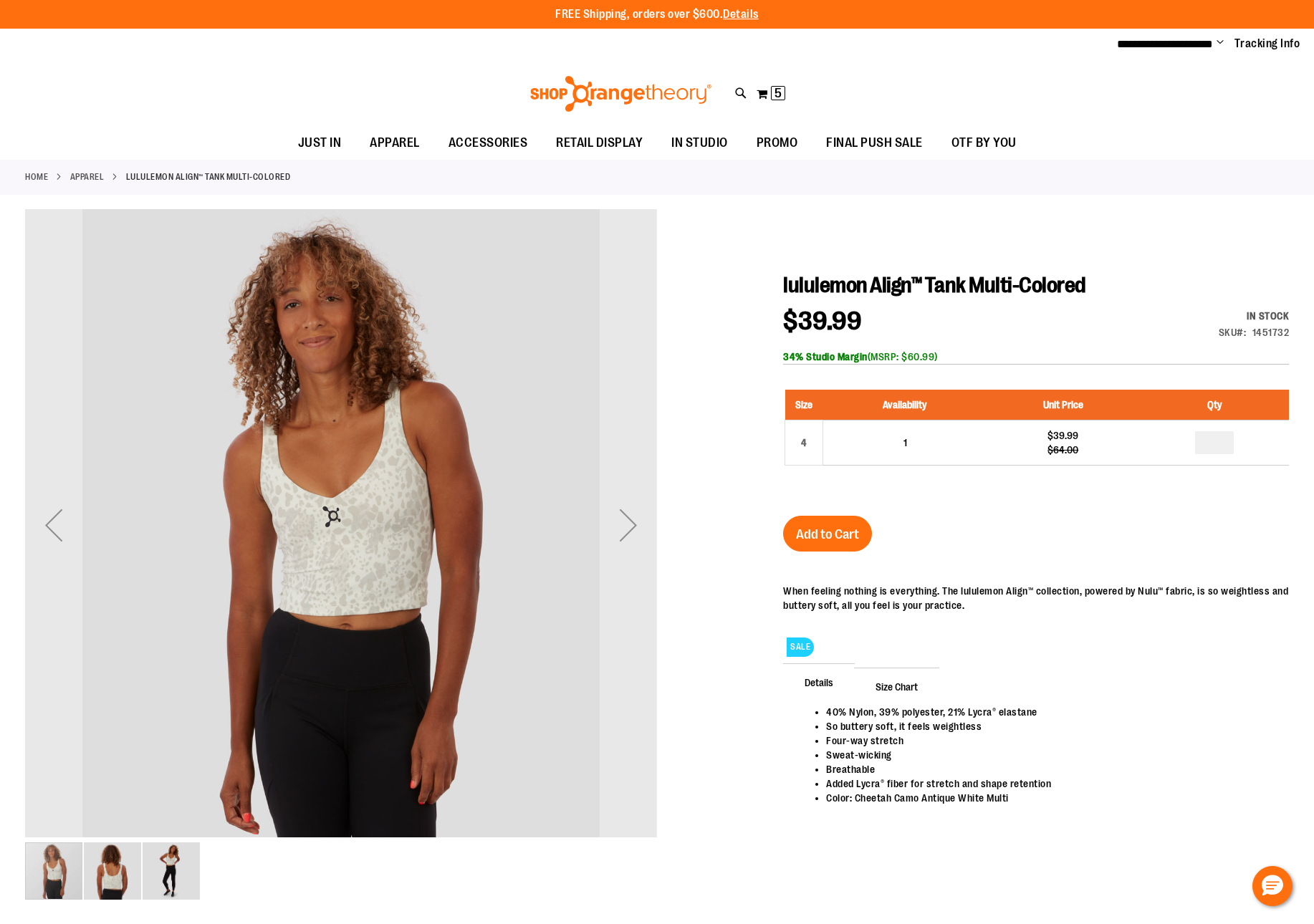
click at [122, 874] on img "image 2 of 3" at bounding box center [112, 871] width 57 height 57
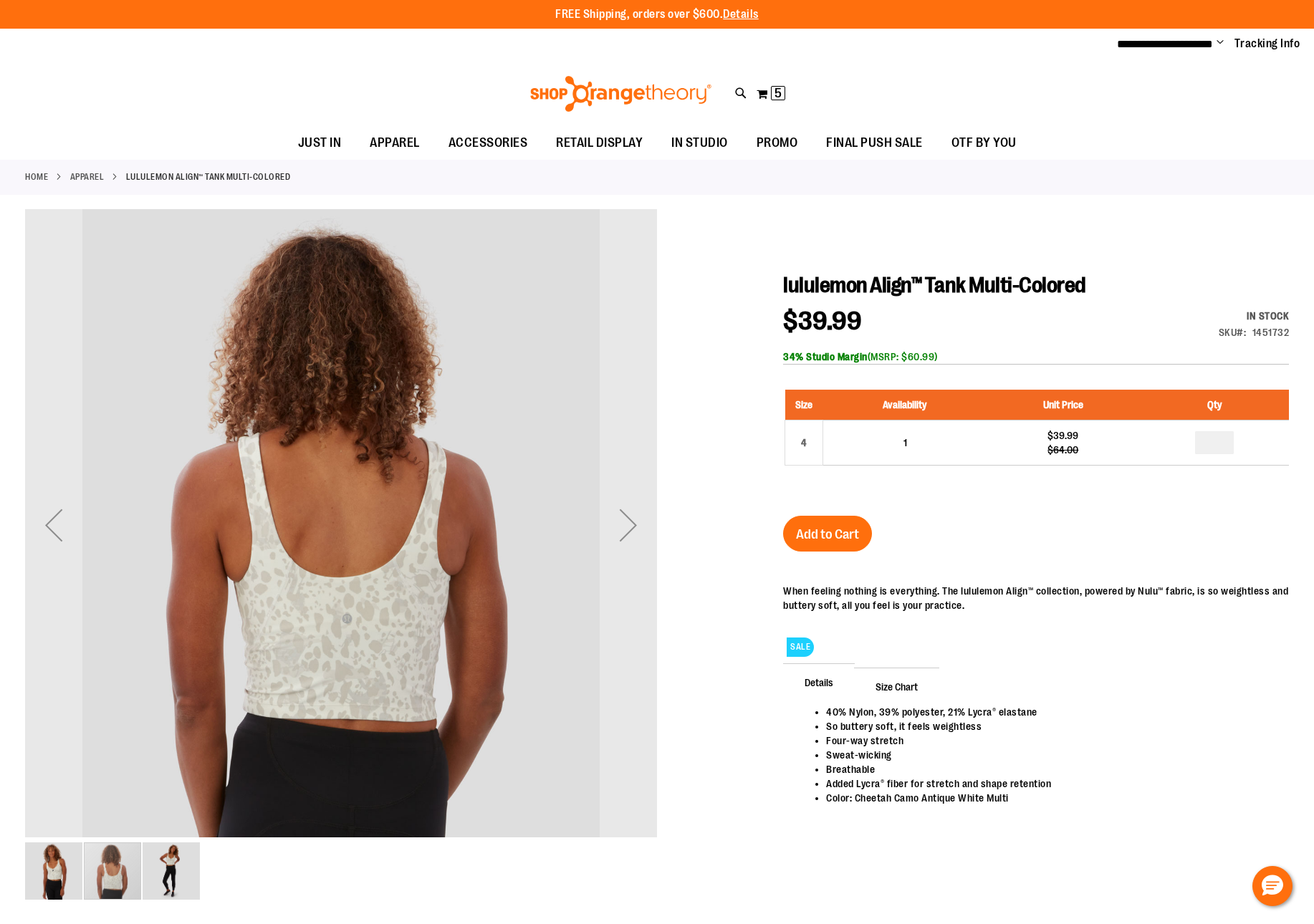
click at [197, 861] on img "image 3 of 3" at bounding box center [171, 871] width 57 height 57
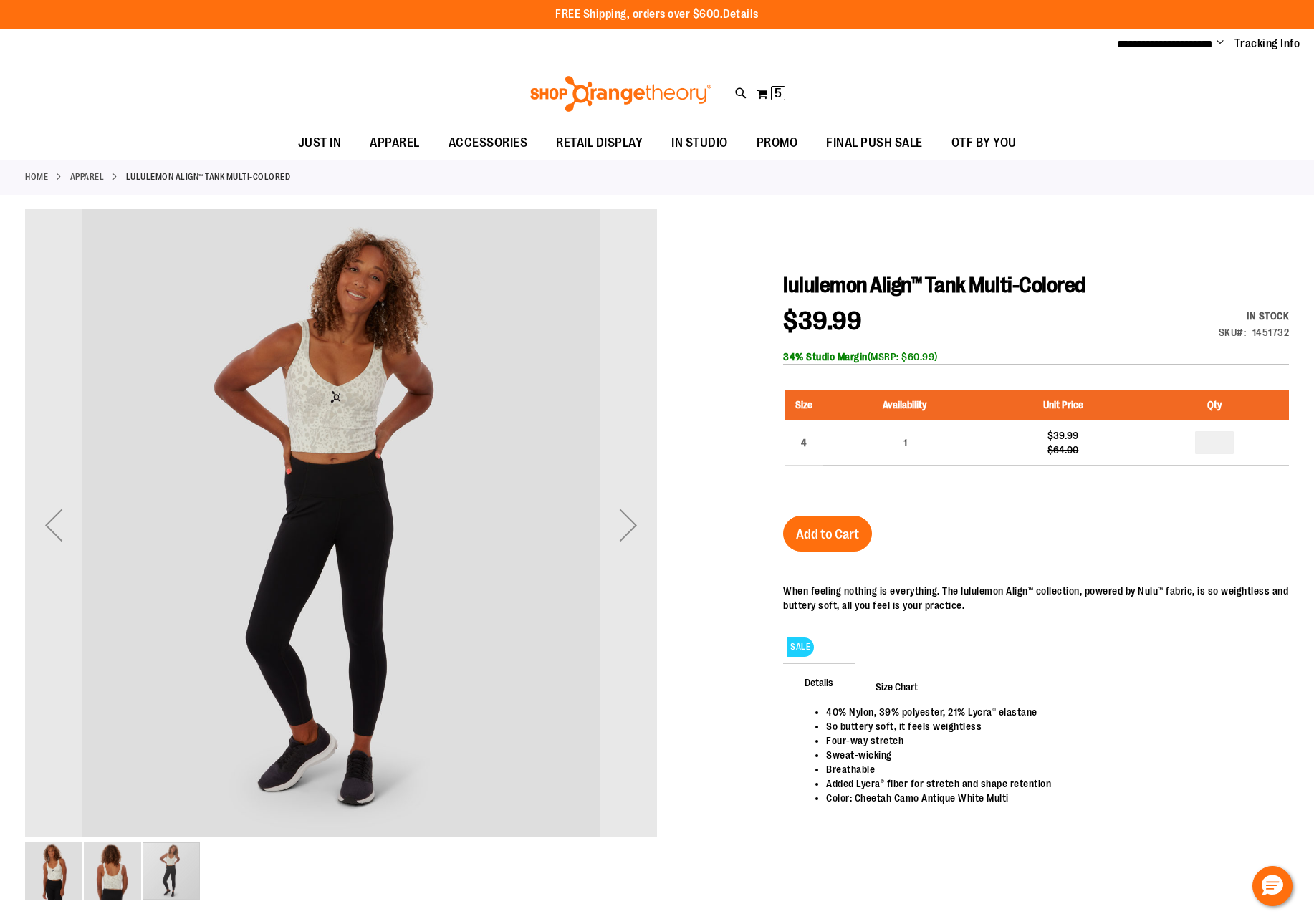
click at [60, 868] on img "image 1 of 3" at bounding box center [54, 871] width 57 height 57
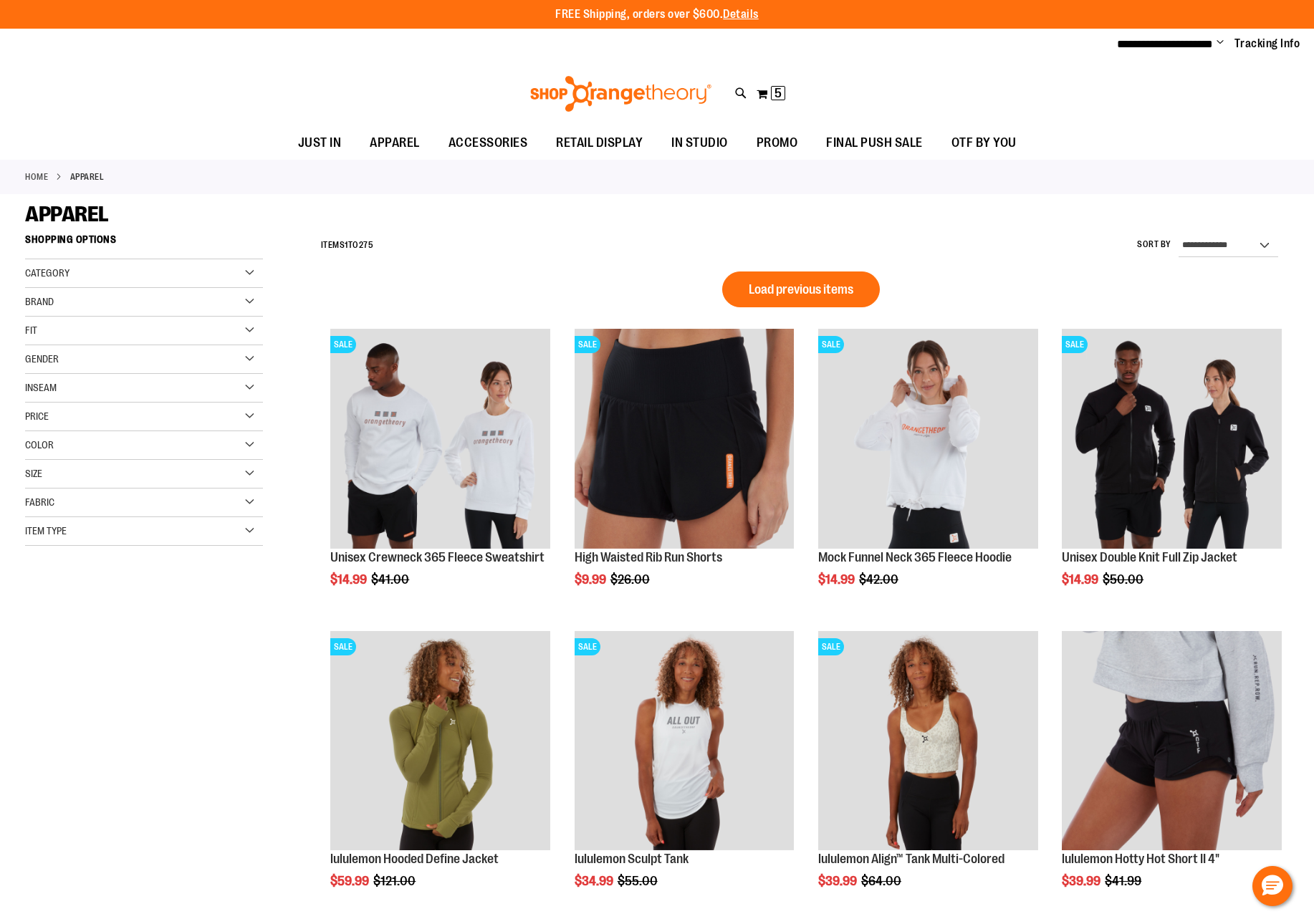
scroll to position [663, 0]
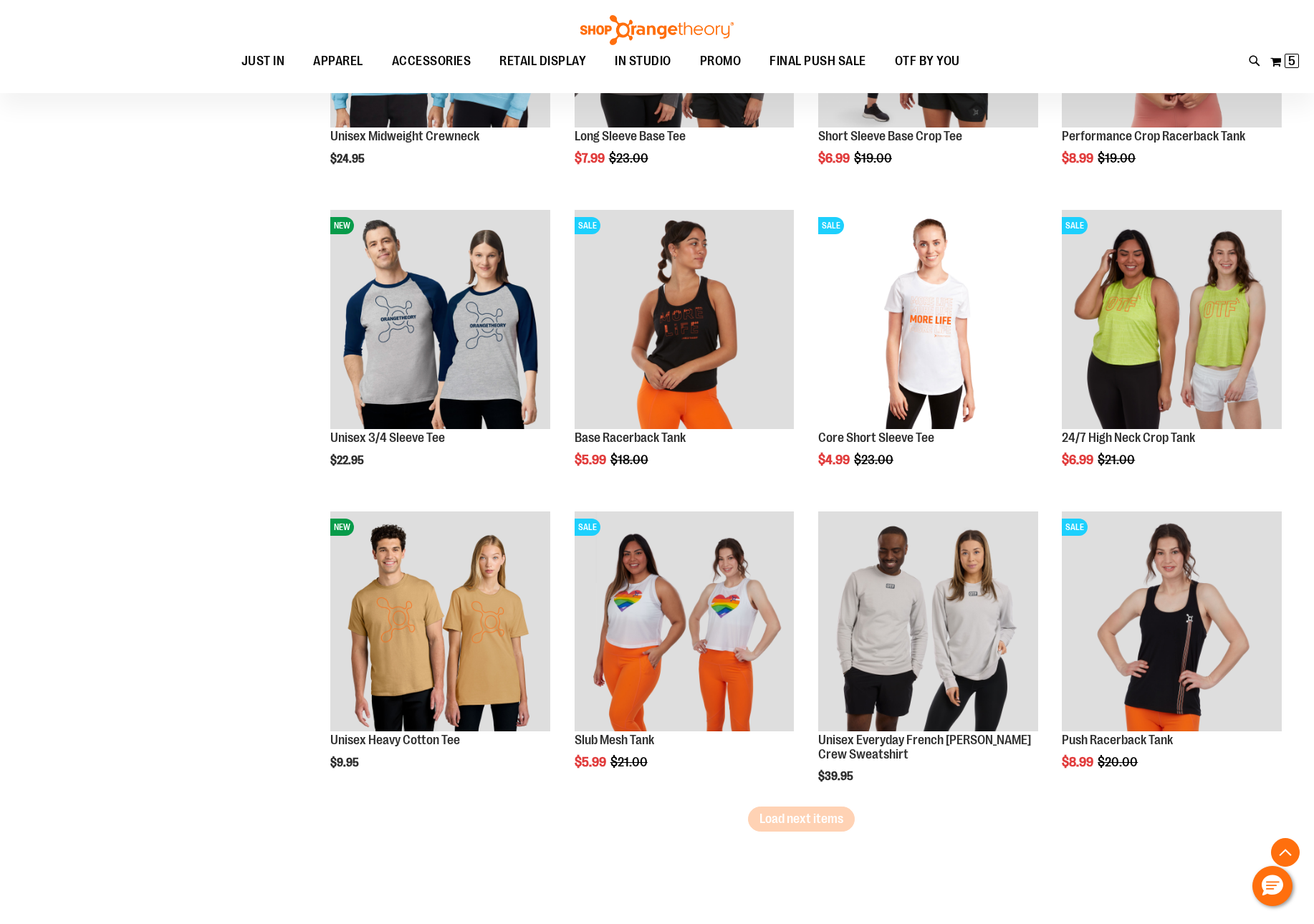
scroll to position [2235, 0]
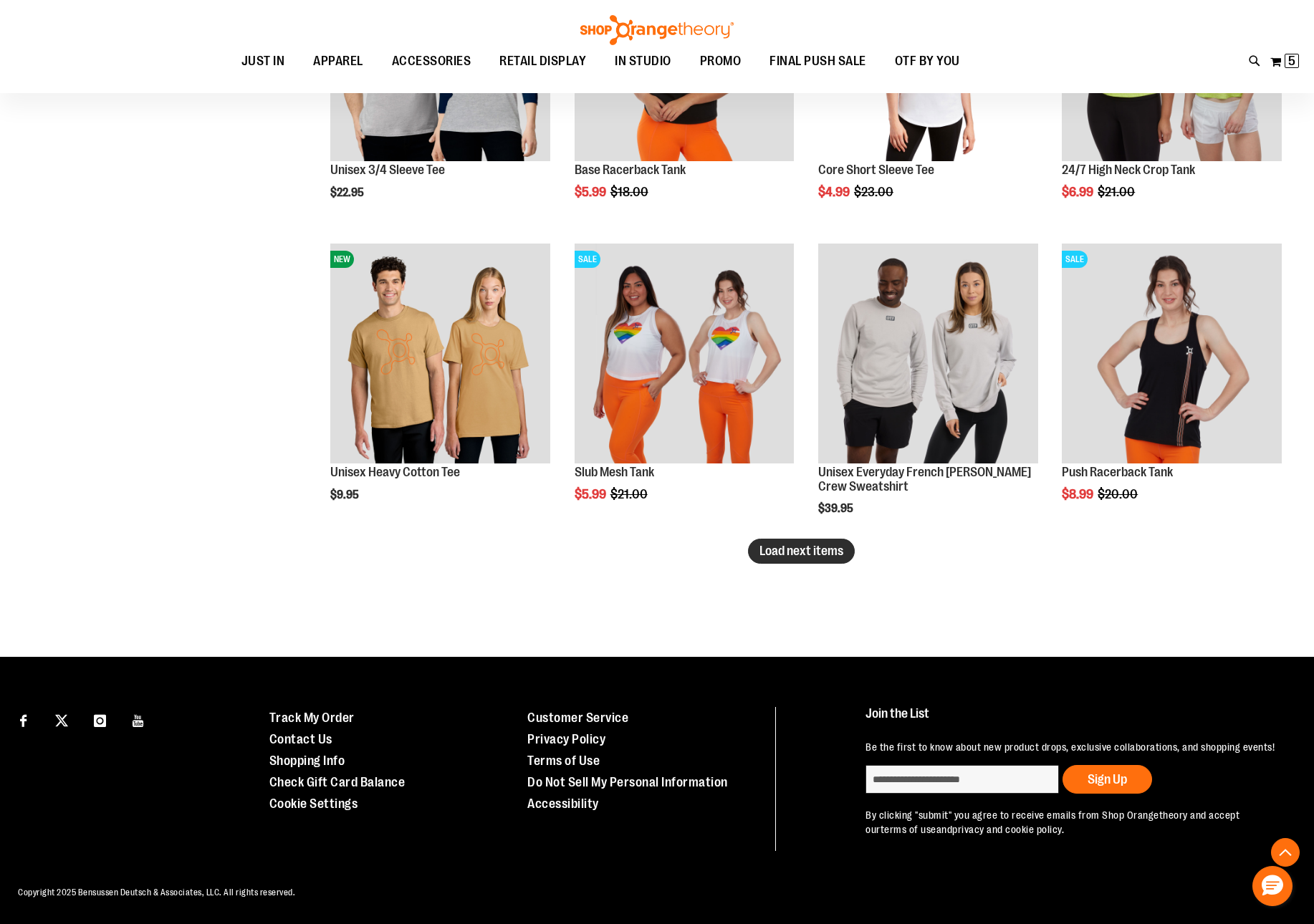
click at [804, 548] on span "Load next items" at bounding box center [800, 550] width 83 height 14
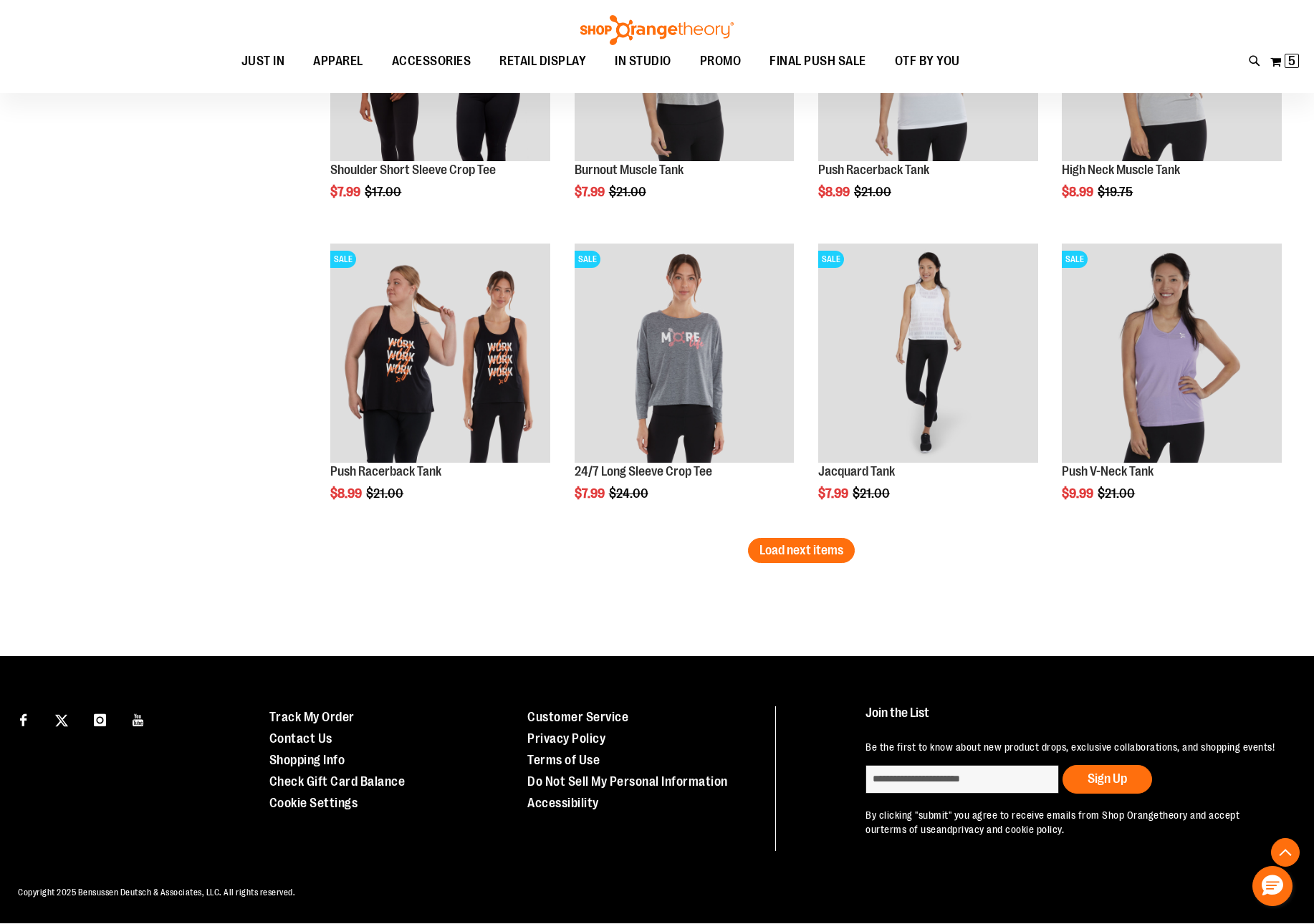
scroll to position [1792, 0]
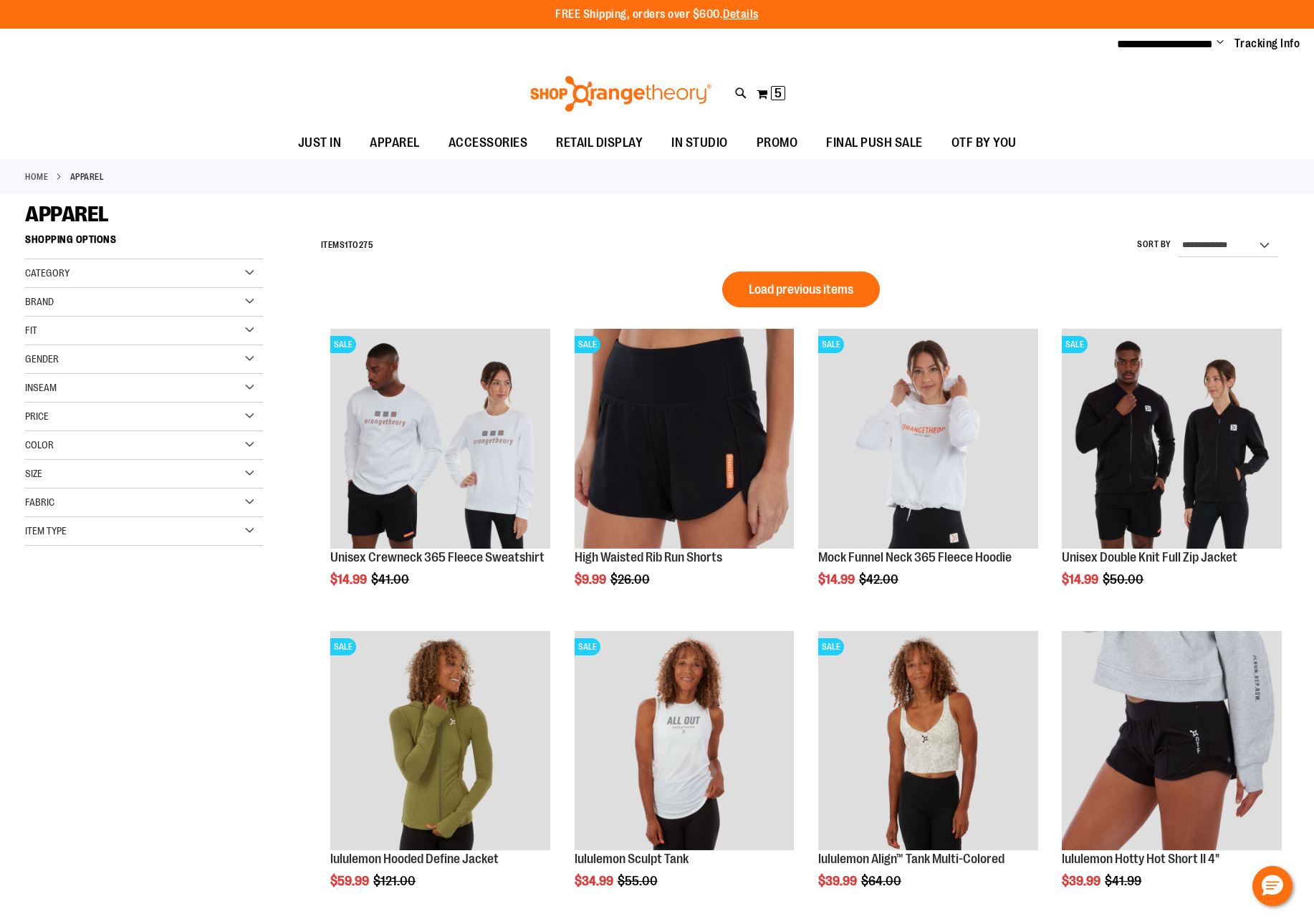
click at [245, 298] on div "Brand" at bounding box center [144, 302] width 238 height 29
click at [29, 347] on link "The North Face" at bounding box center [136, 346] width 228 height 15
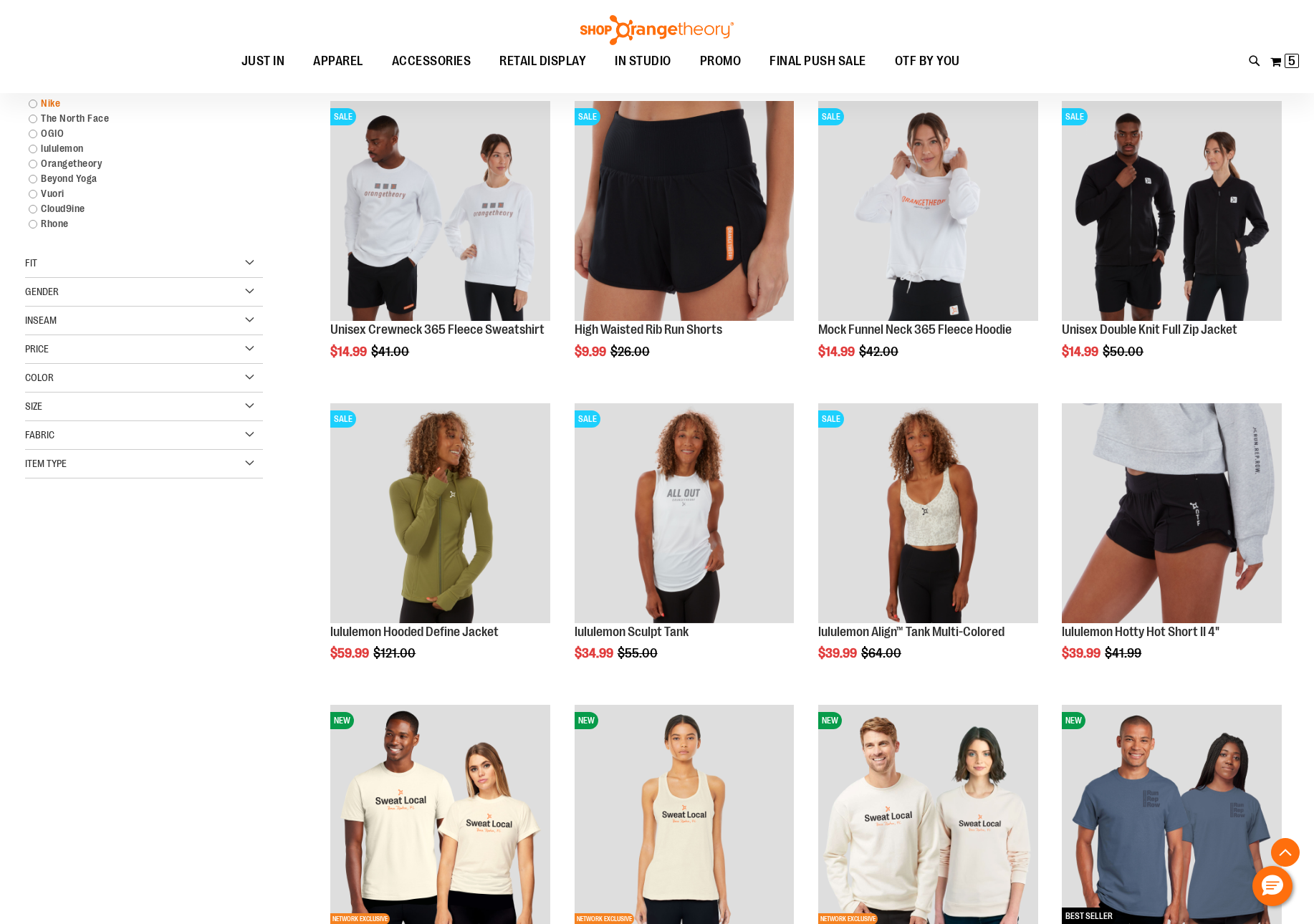
click at [33, 103] on link "Nike" at bounding box center [136, 104] width 228 height 15
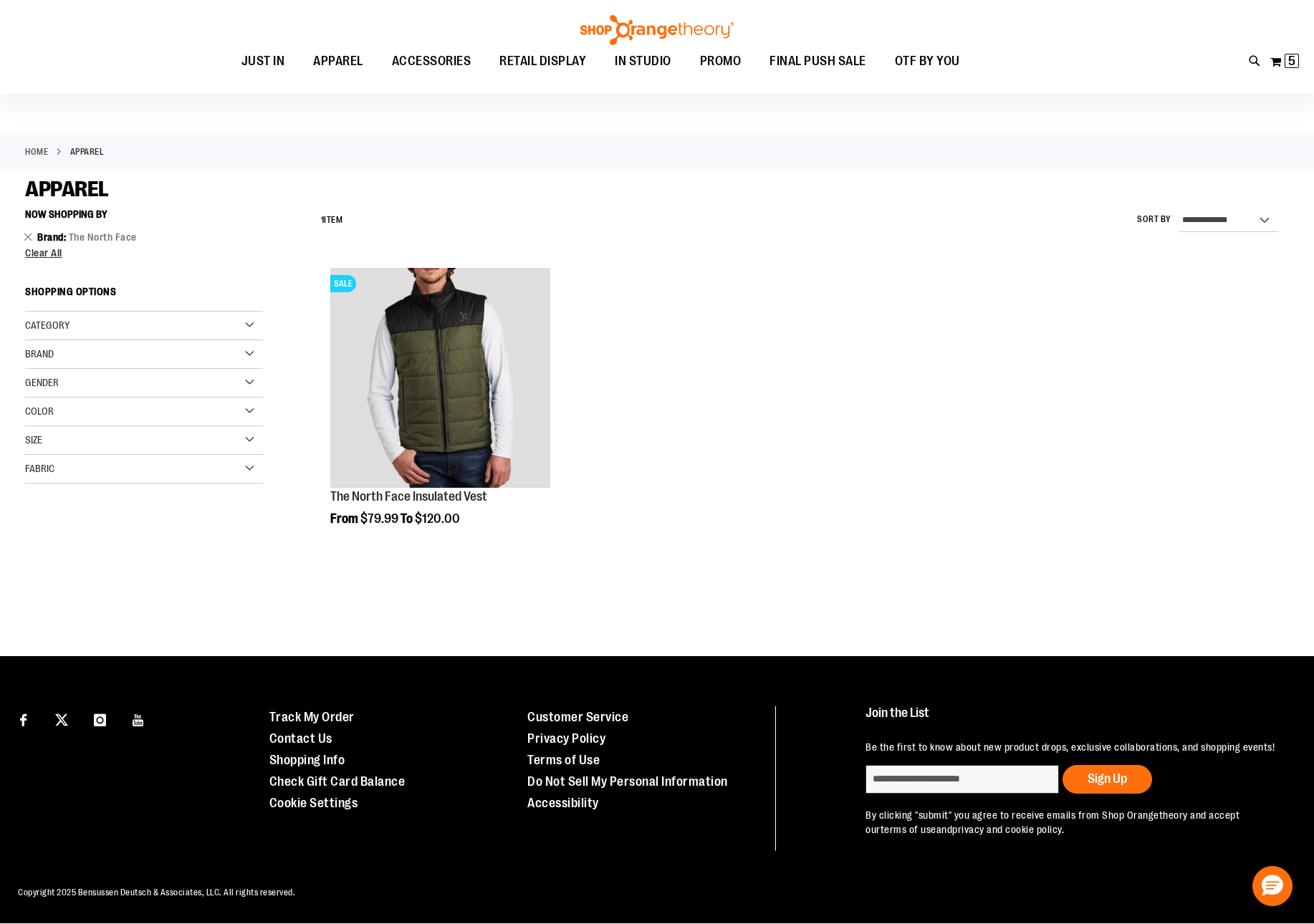
scroll to position [133, 0]
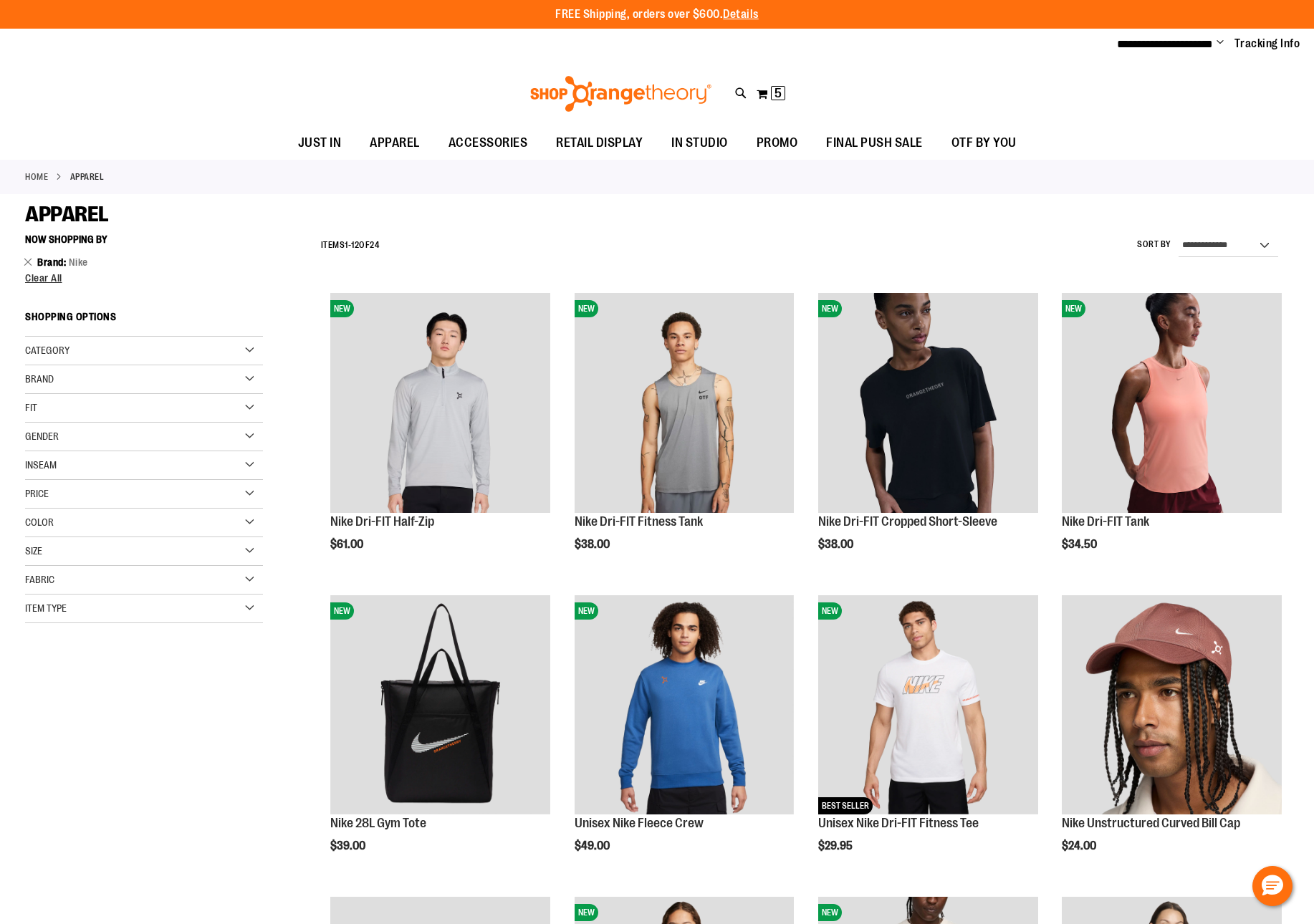
click at [237, 387] on div "Brand" at bounding box center [144, 380] width 238 height 29
click at [47, 451] on link "lululemon" at bounding box center [136, 454] width 228 height 15
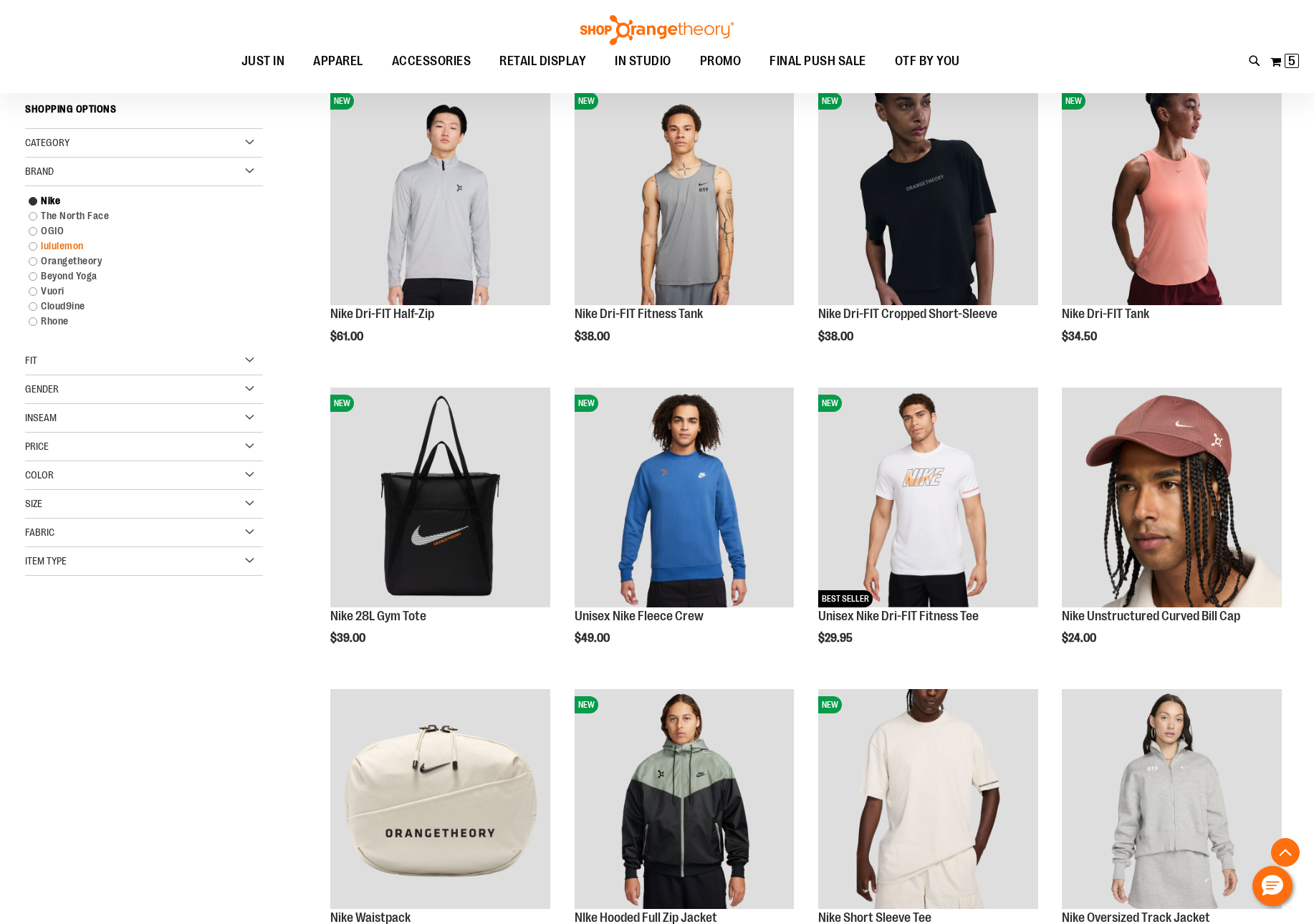
scroll to position [227, 0]
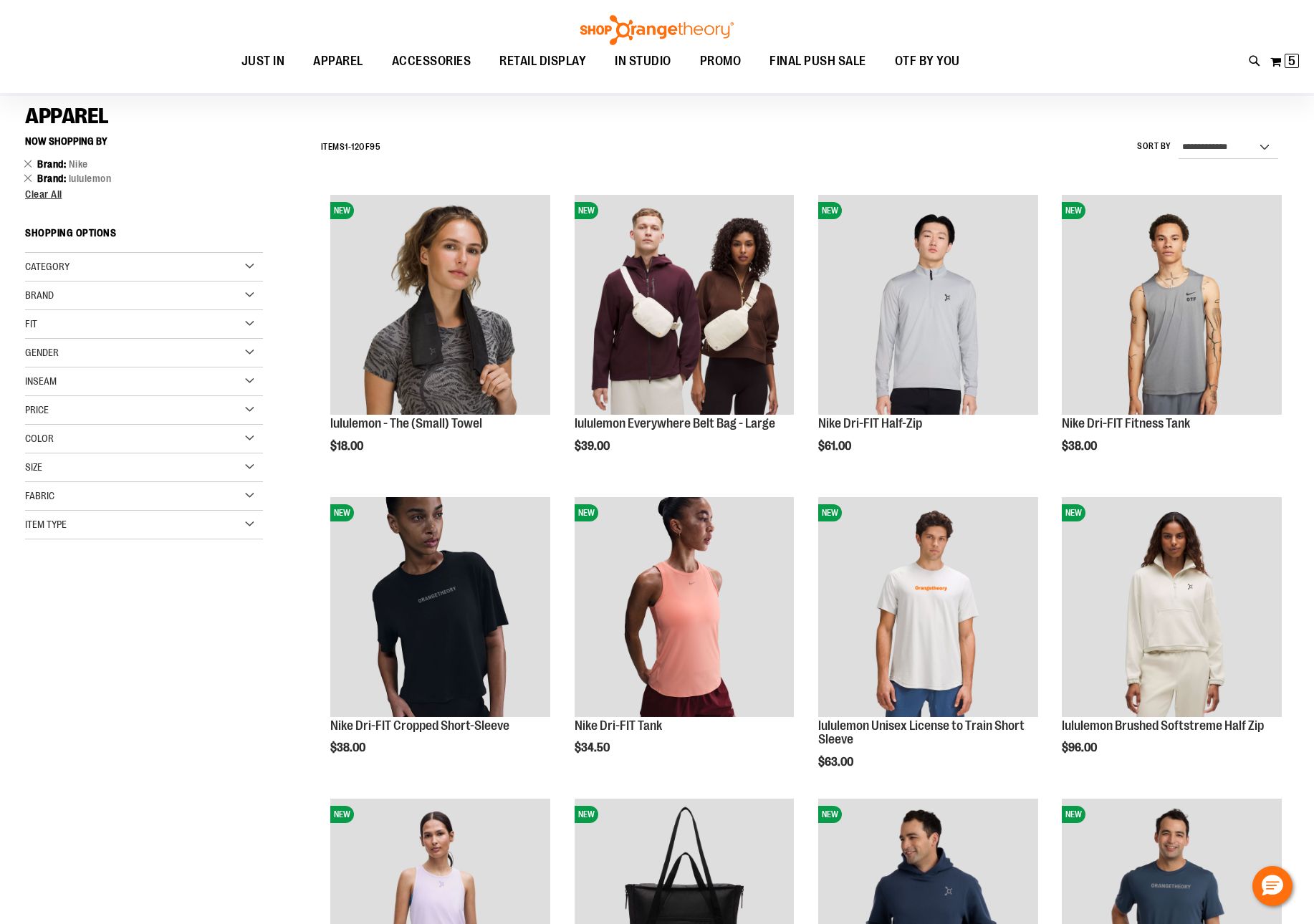
scroll to position [88, 0]
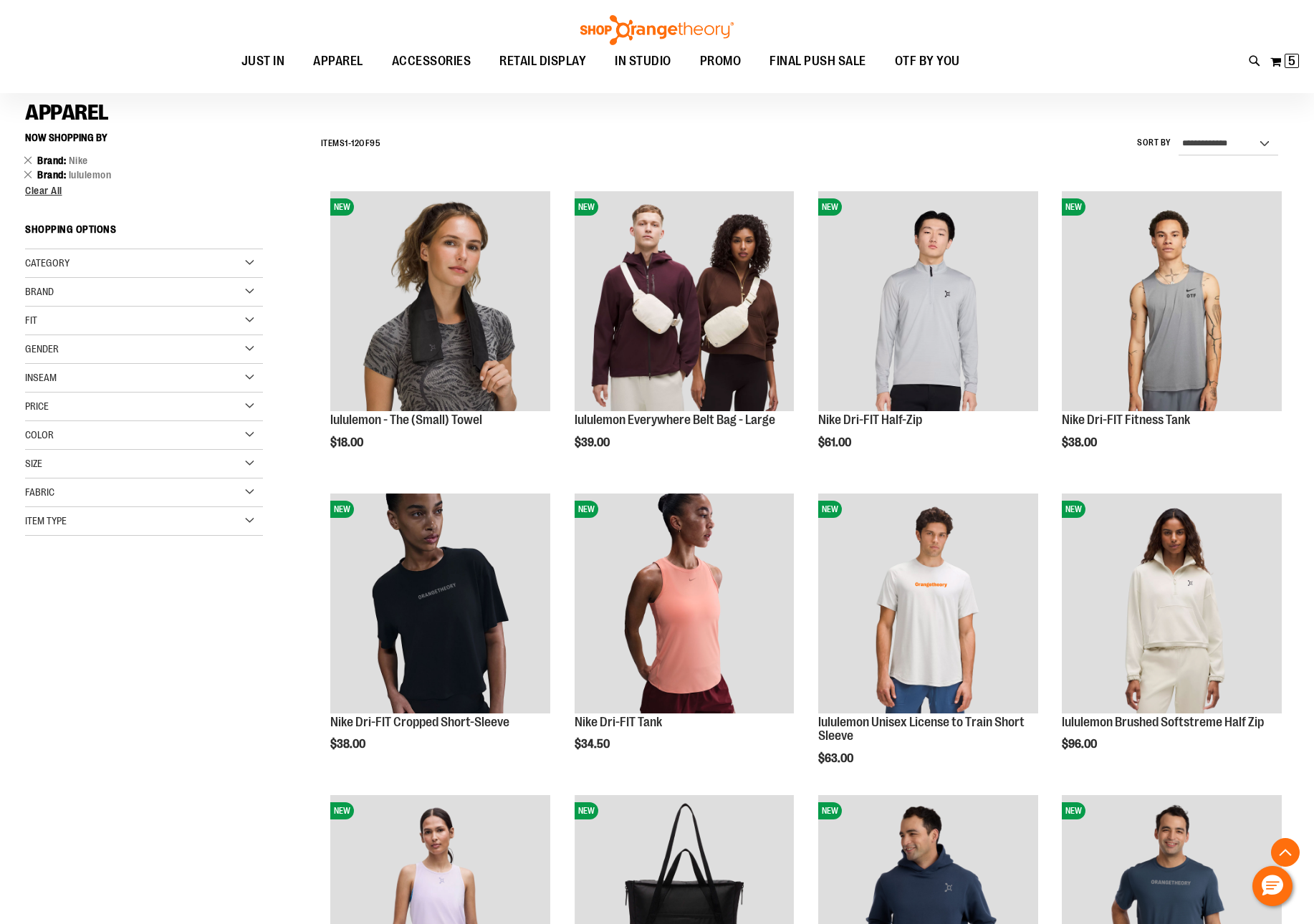
scroll to position [405, 0]
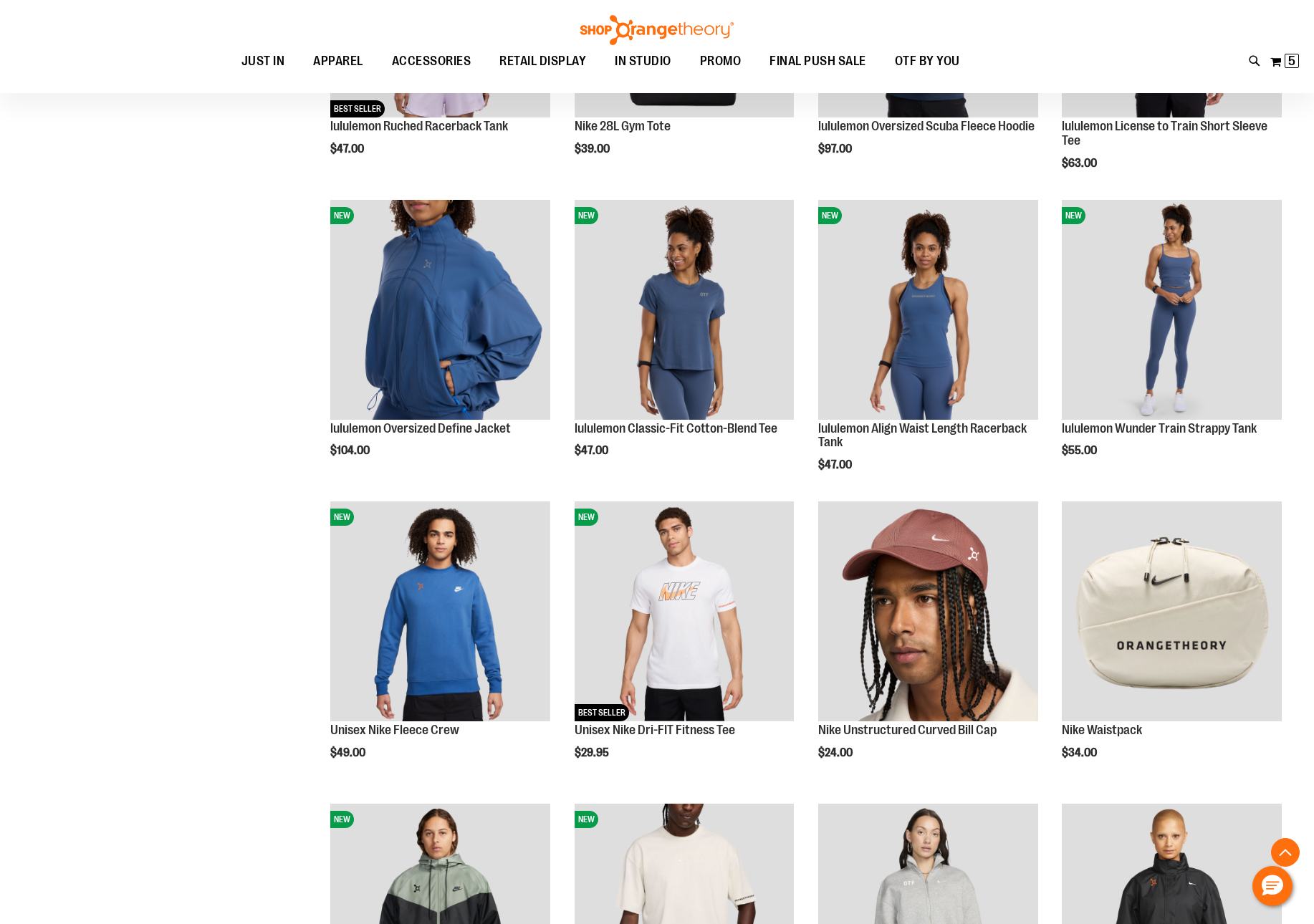
scroll to position [998, 0]
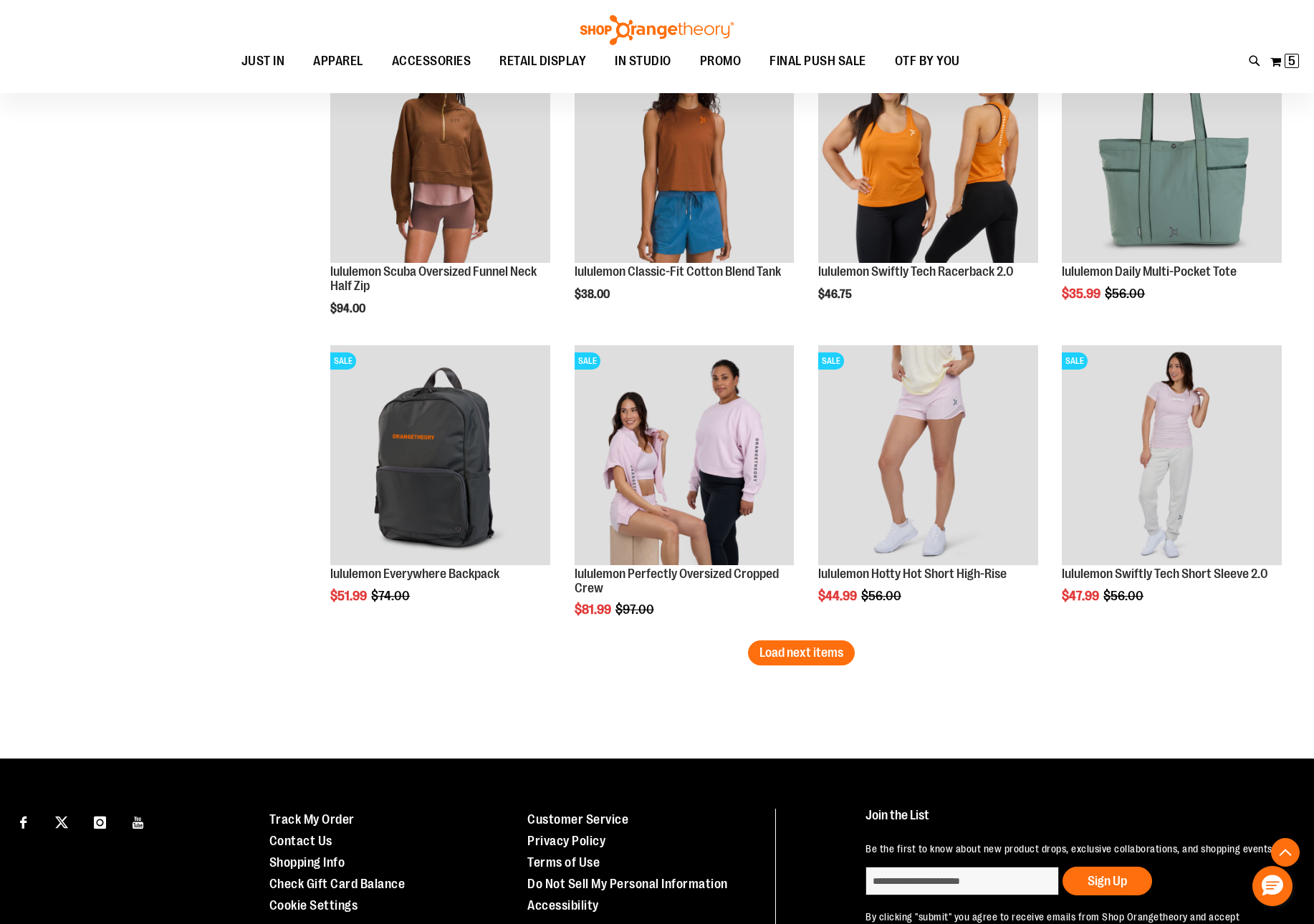
scroll to position [2464, 0]
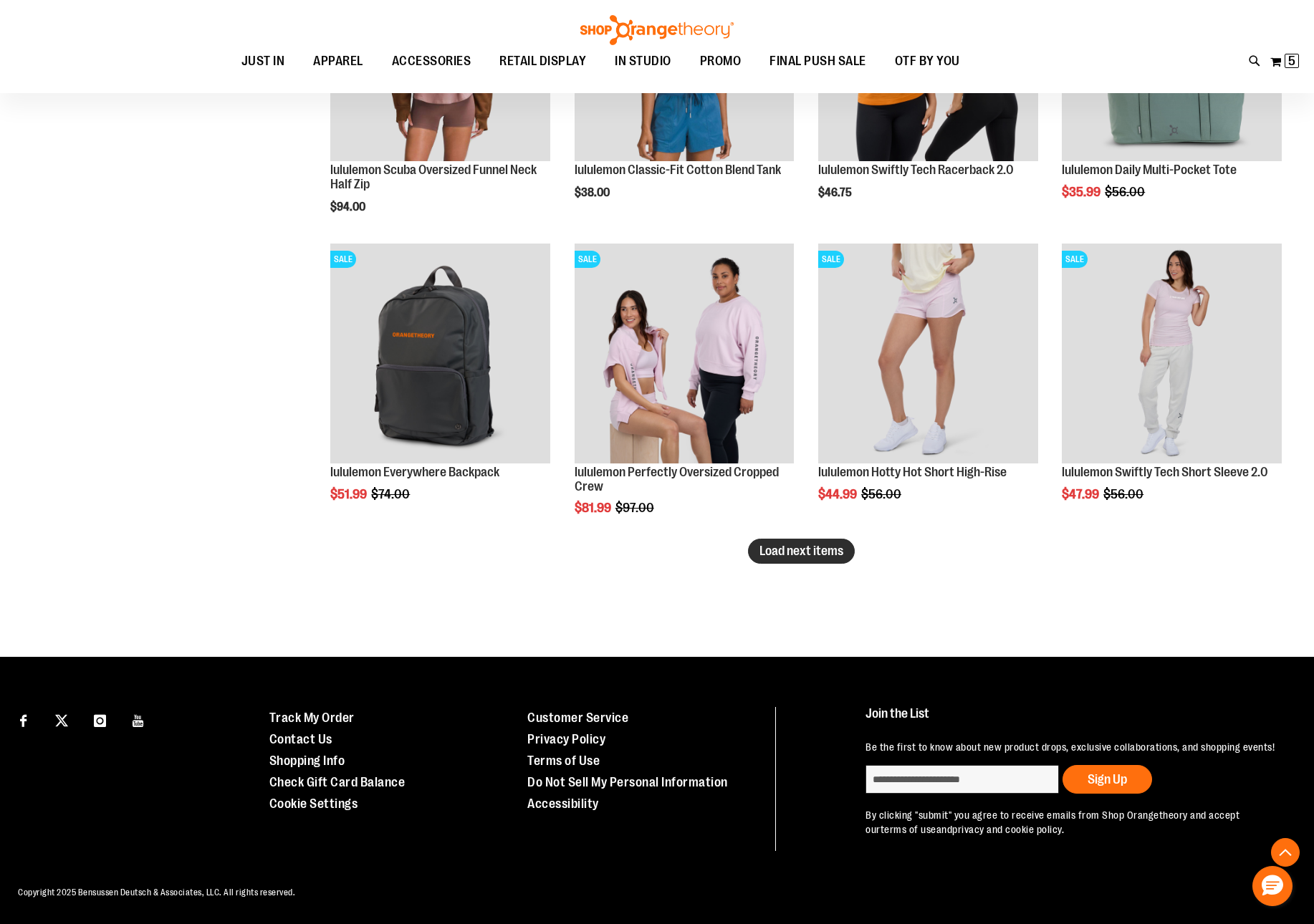
click at [837, 544] on span "Load next items" at bounding box center [800, 550] width 83 height 14
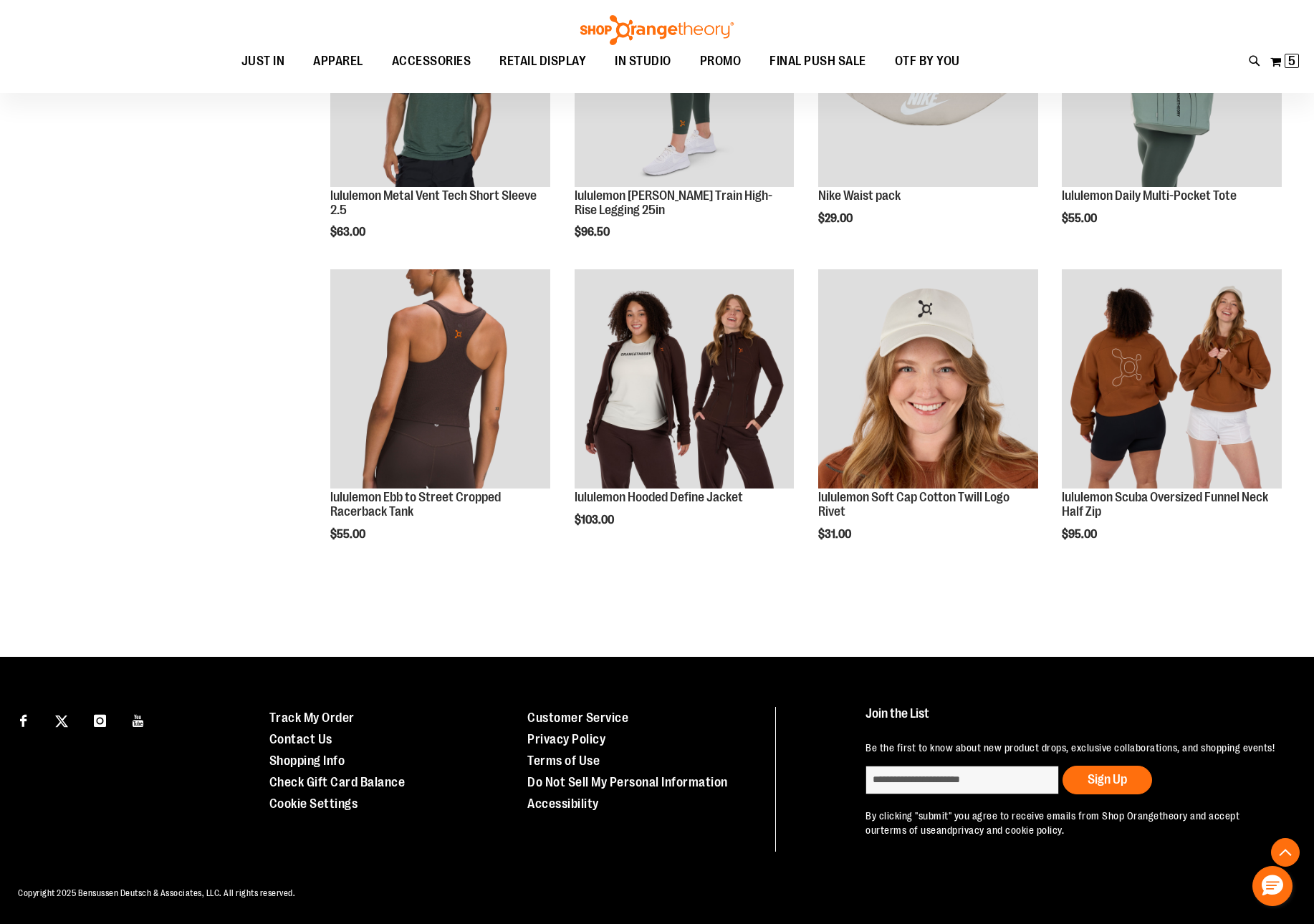
scroll to position [3345, 0]
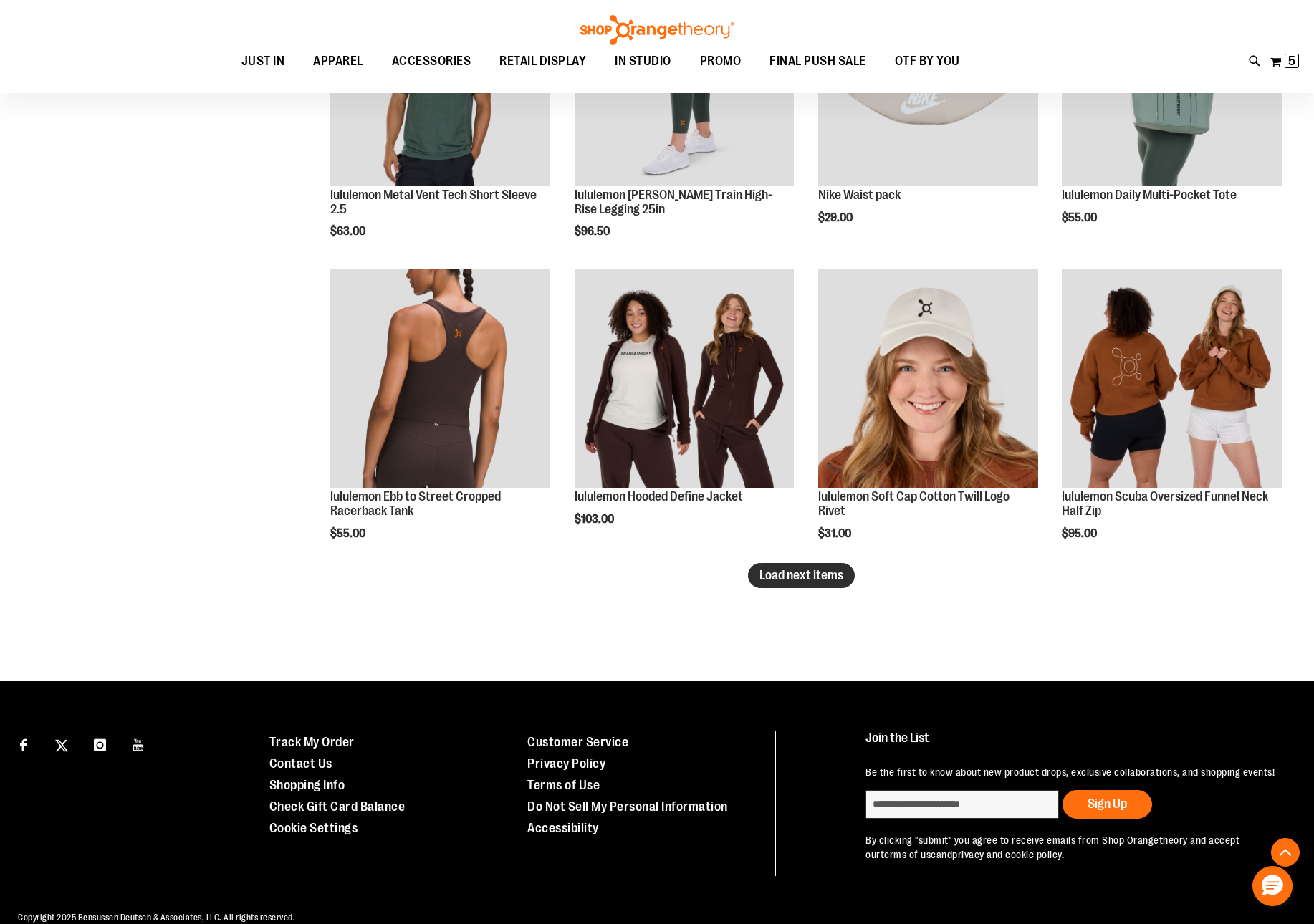
click at [807, 574] on span "Load next items" at bounding box center [800, 574] width 83 height 14
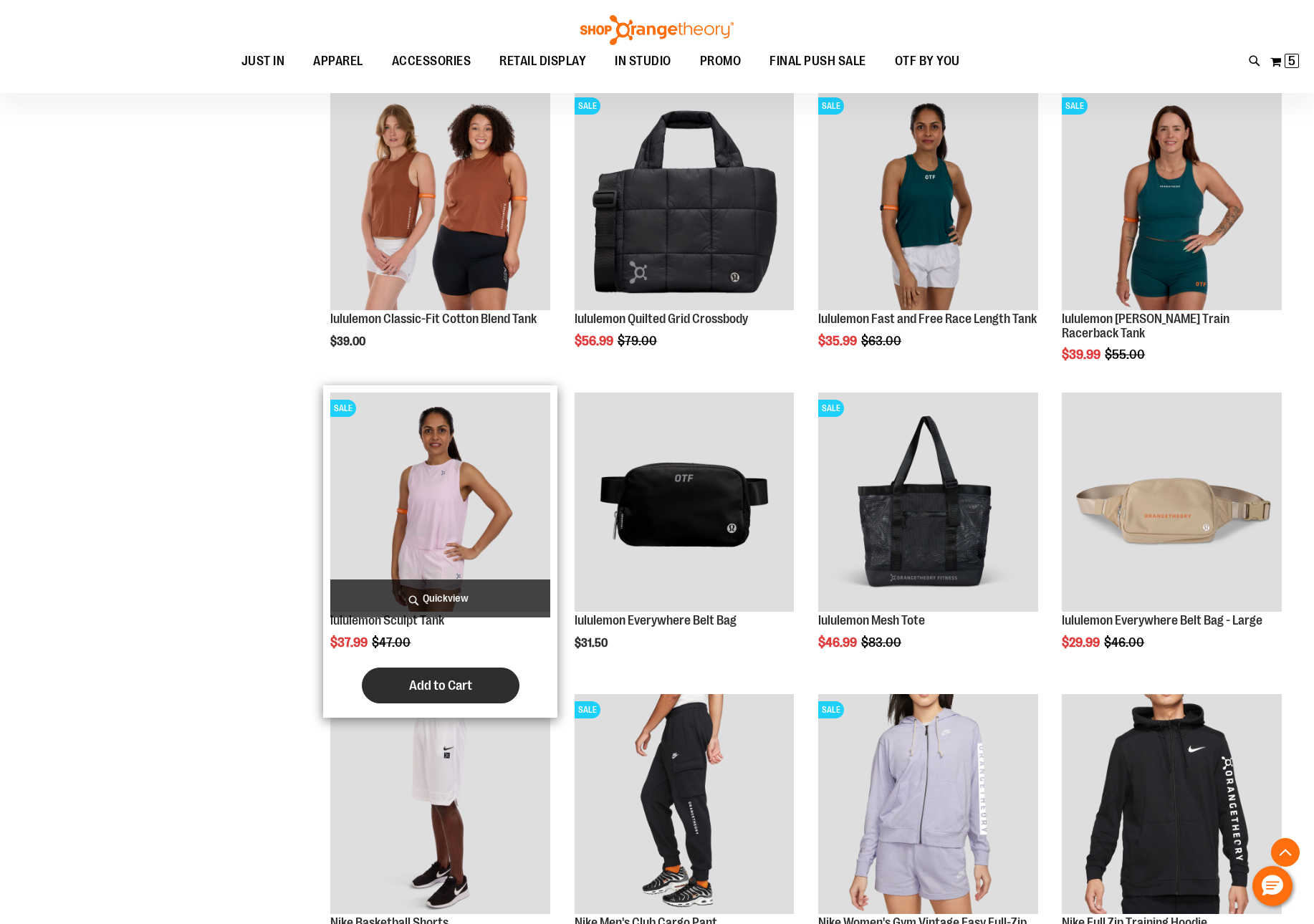
scroll to position [4275, 0]
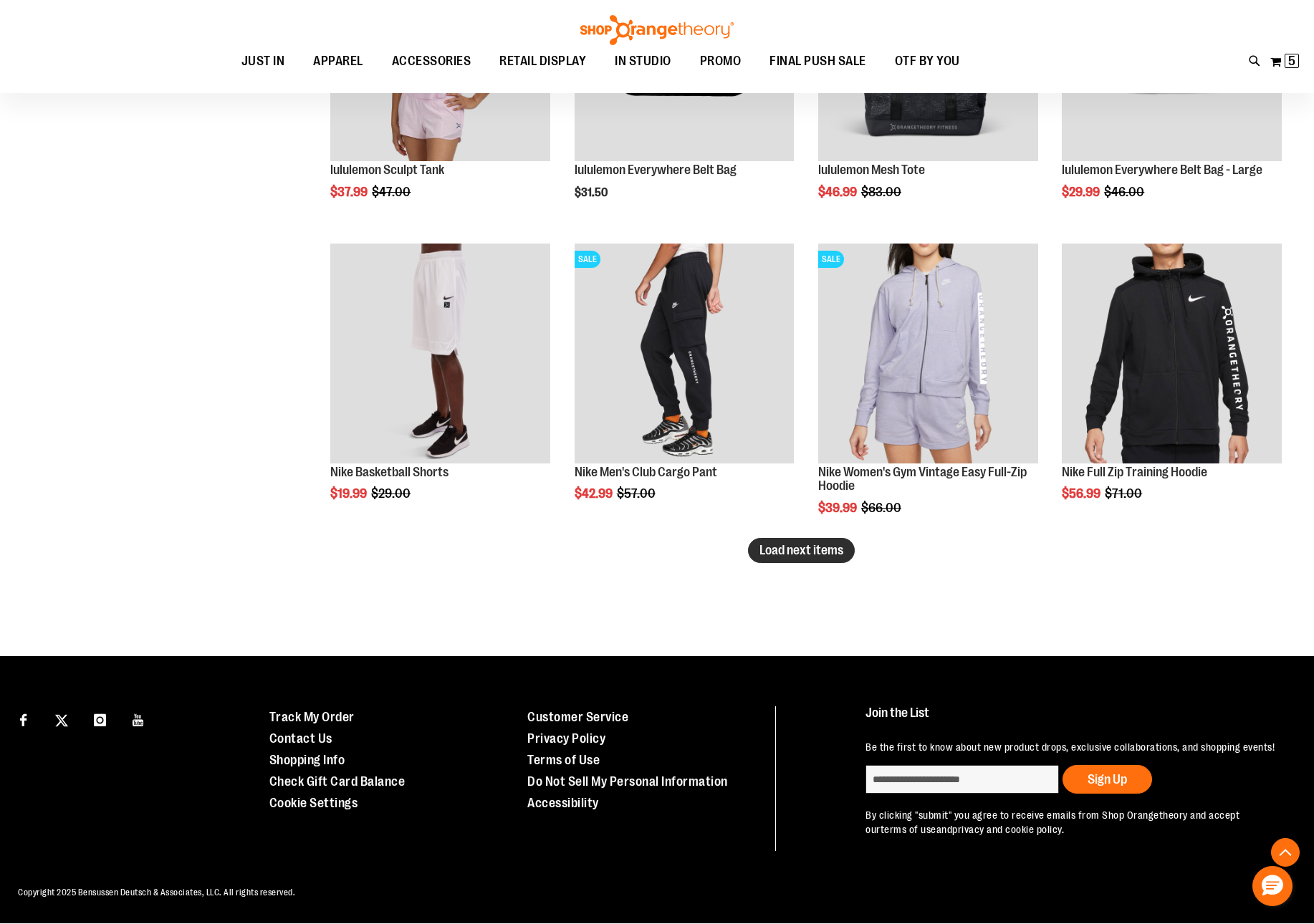
click at [772, 545] on span "Load next items" at bounding box center [800, 550] width 83 height 14
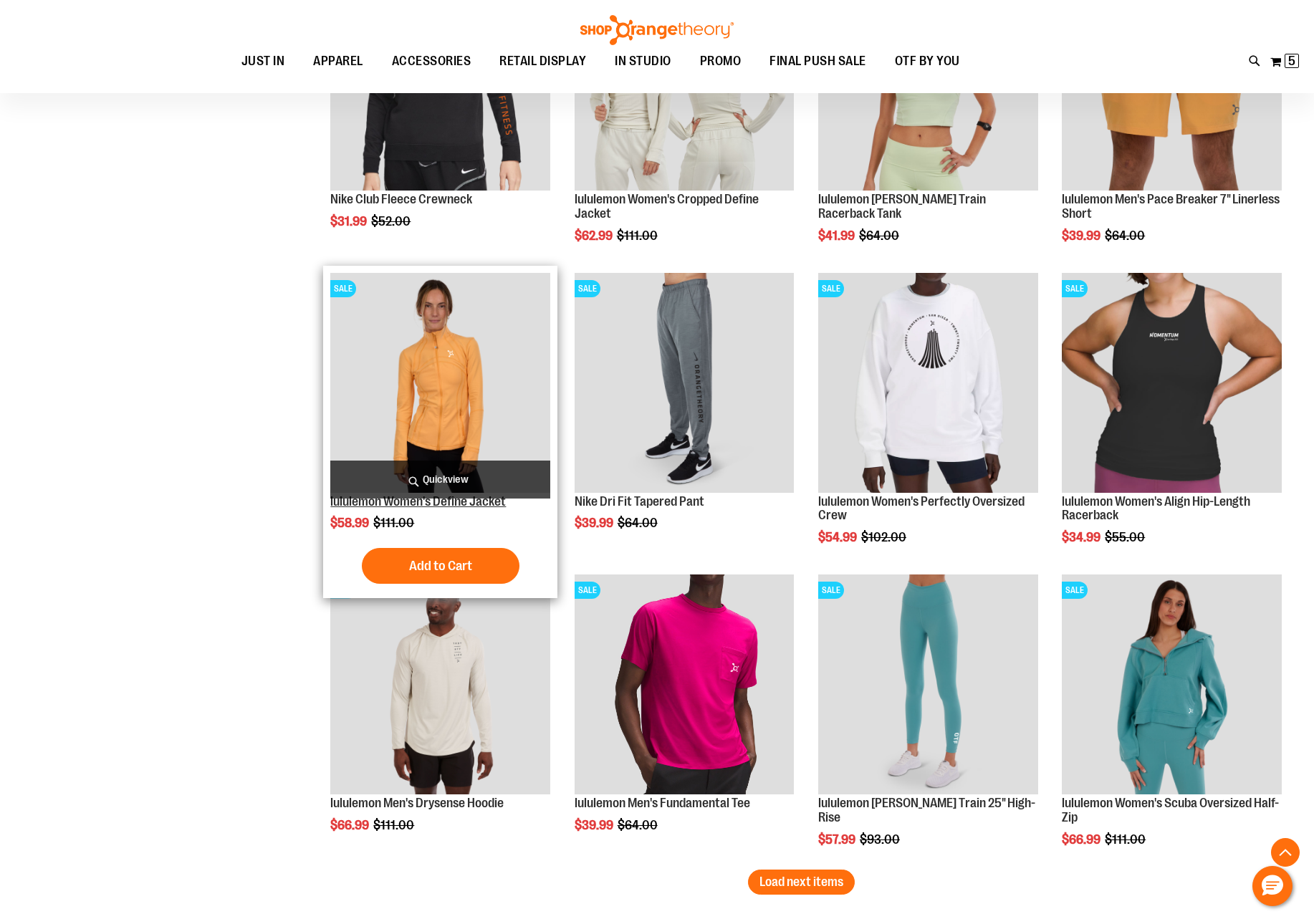
scroll to position [4815, 0]
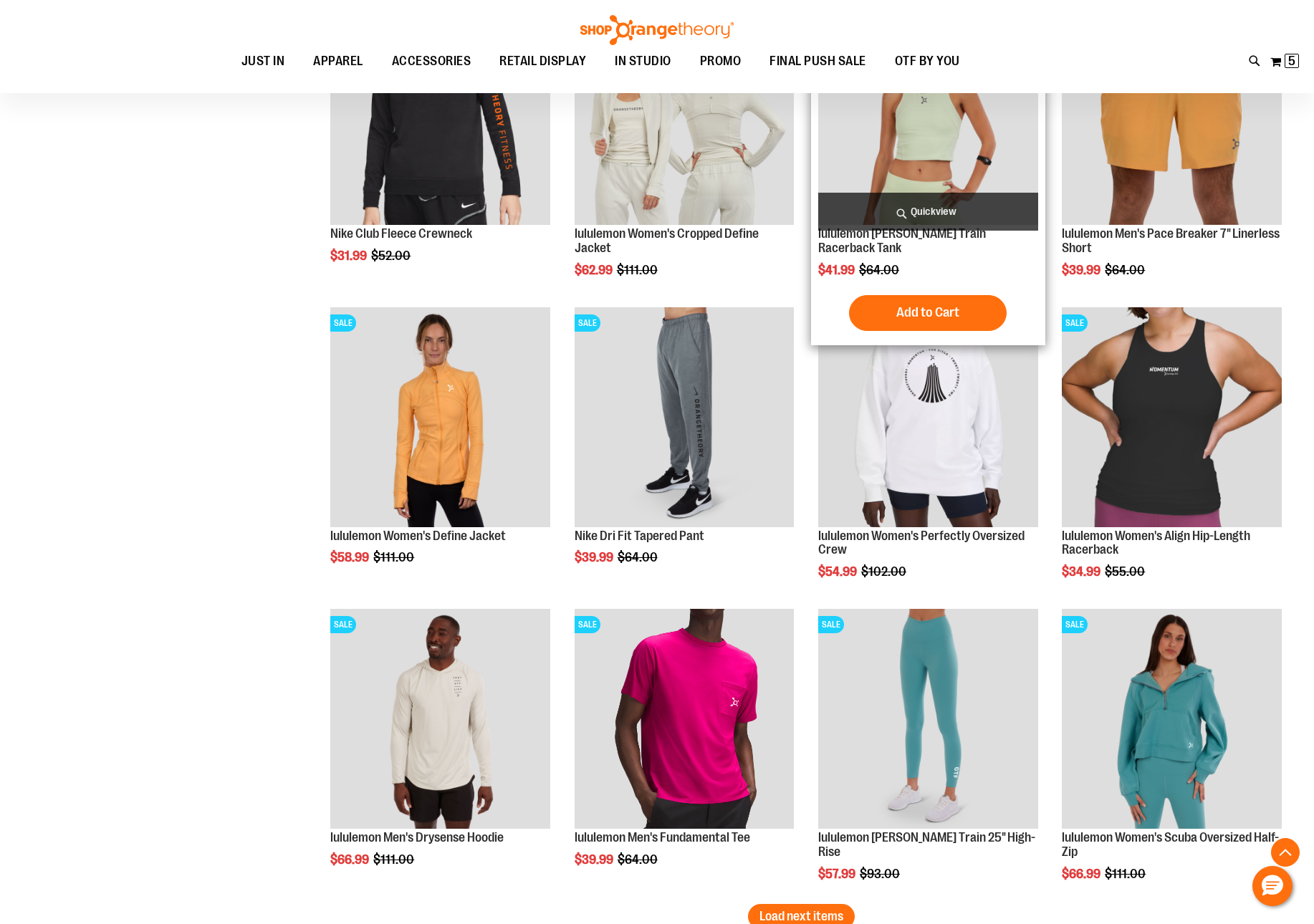
click at [903, 124] on img "product" at bounding box center [927, 115] width 220 height 220
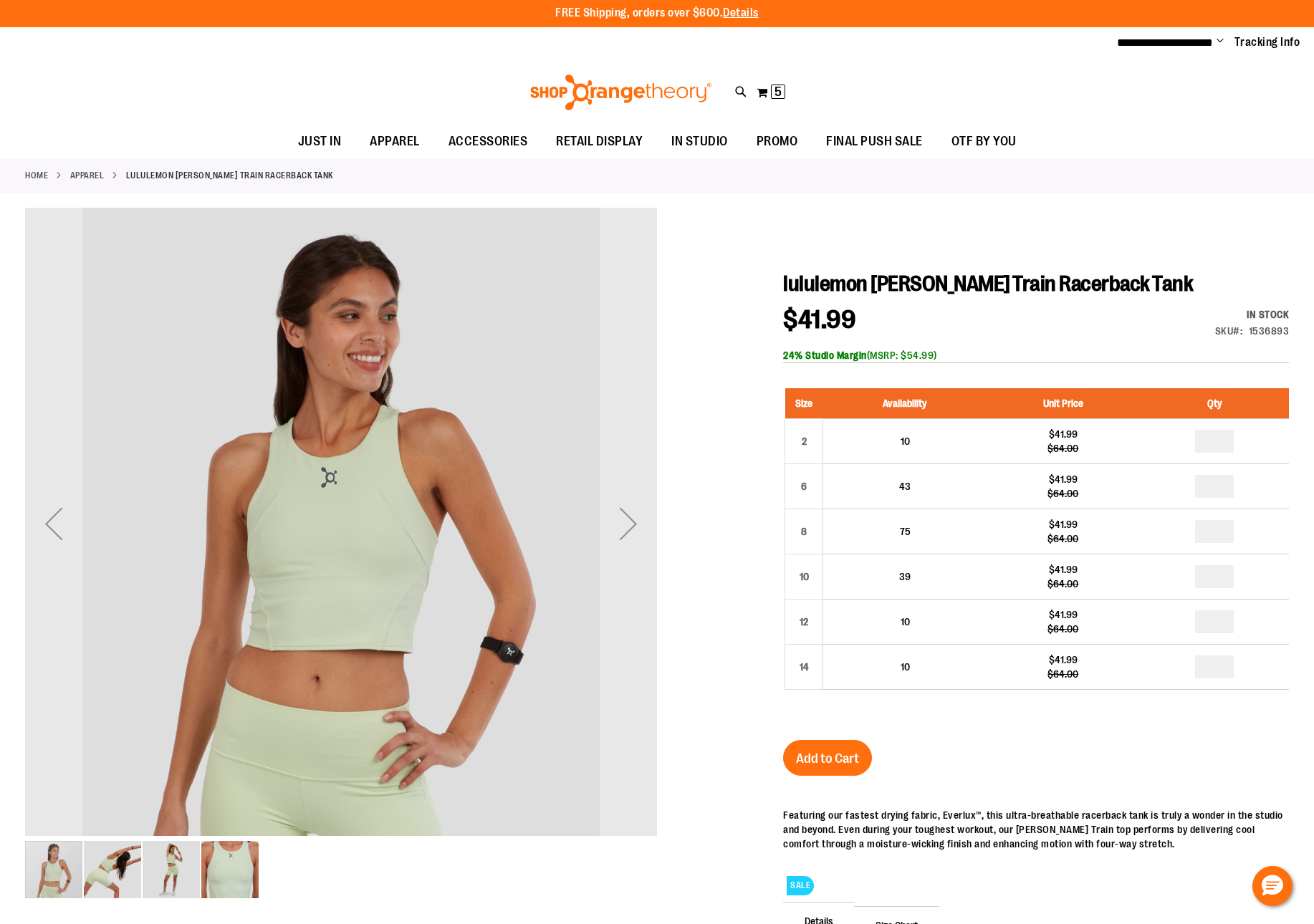
scroll to position [3, 0]
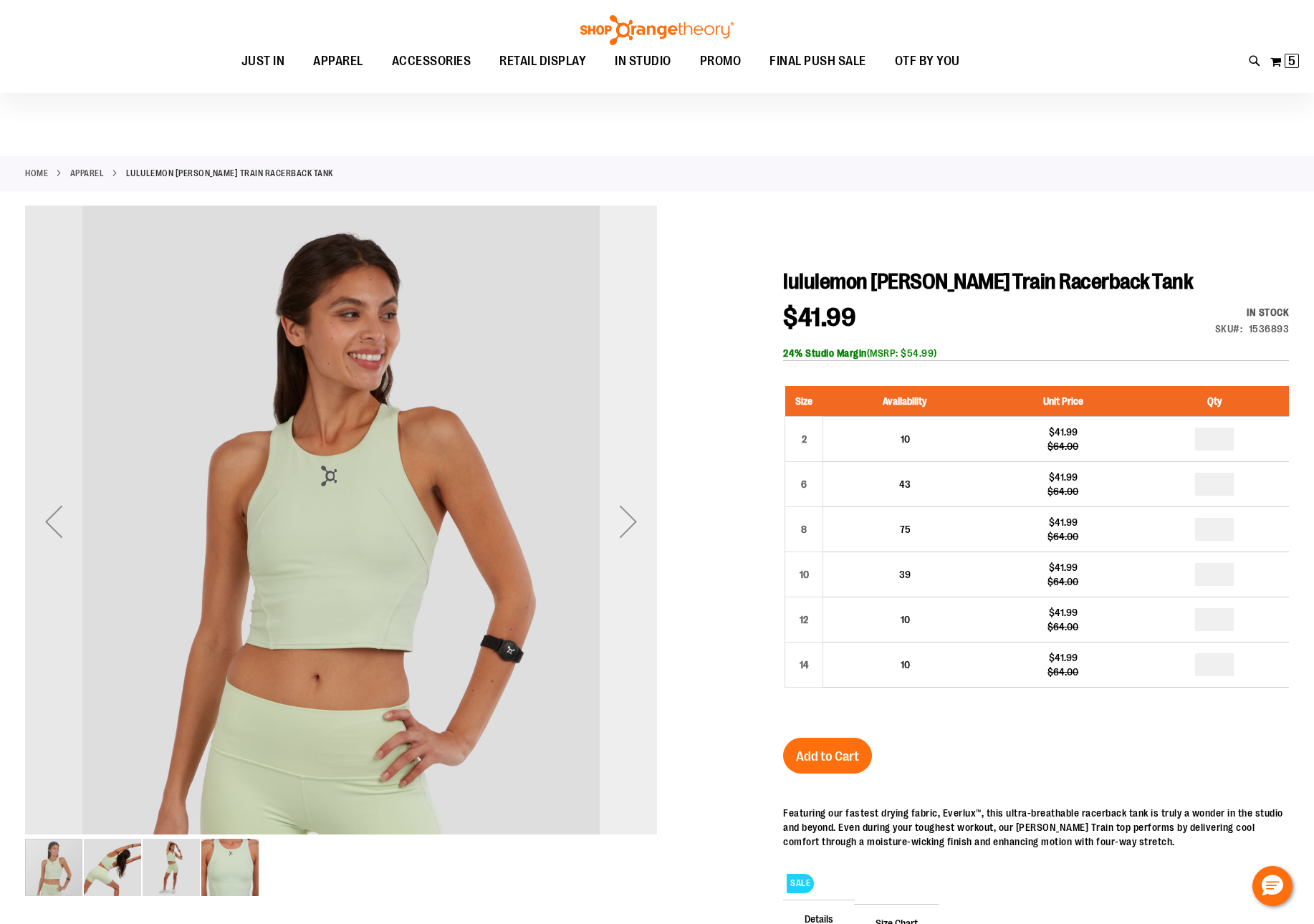
click at [630, 514] on div "Next" at bounding box center [628, 521] width 57 height 57
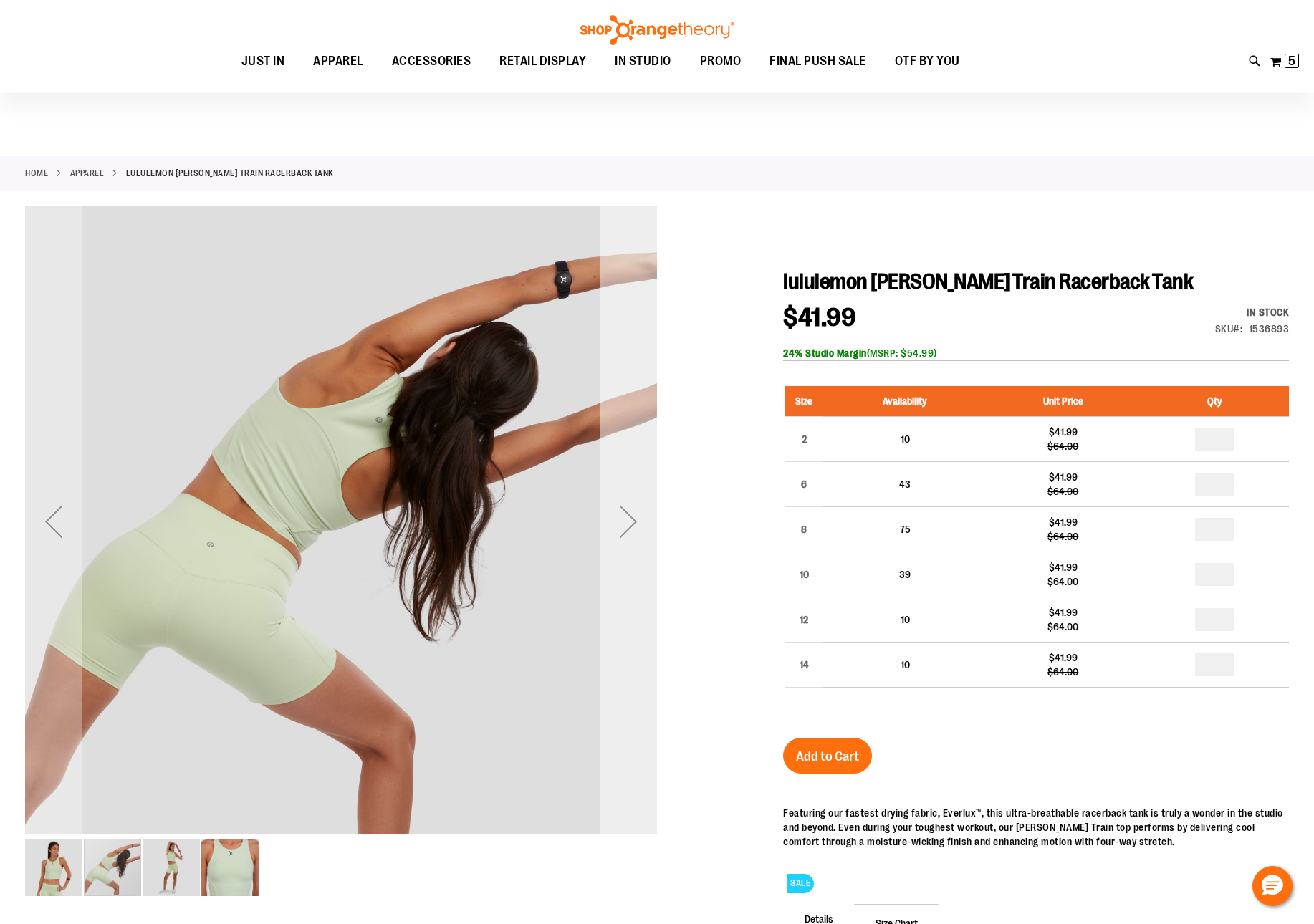
click at [630, 514] on div "Next" at bounding box center [628, 521] width 57 height 57
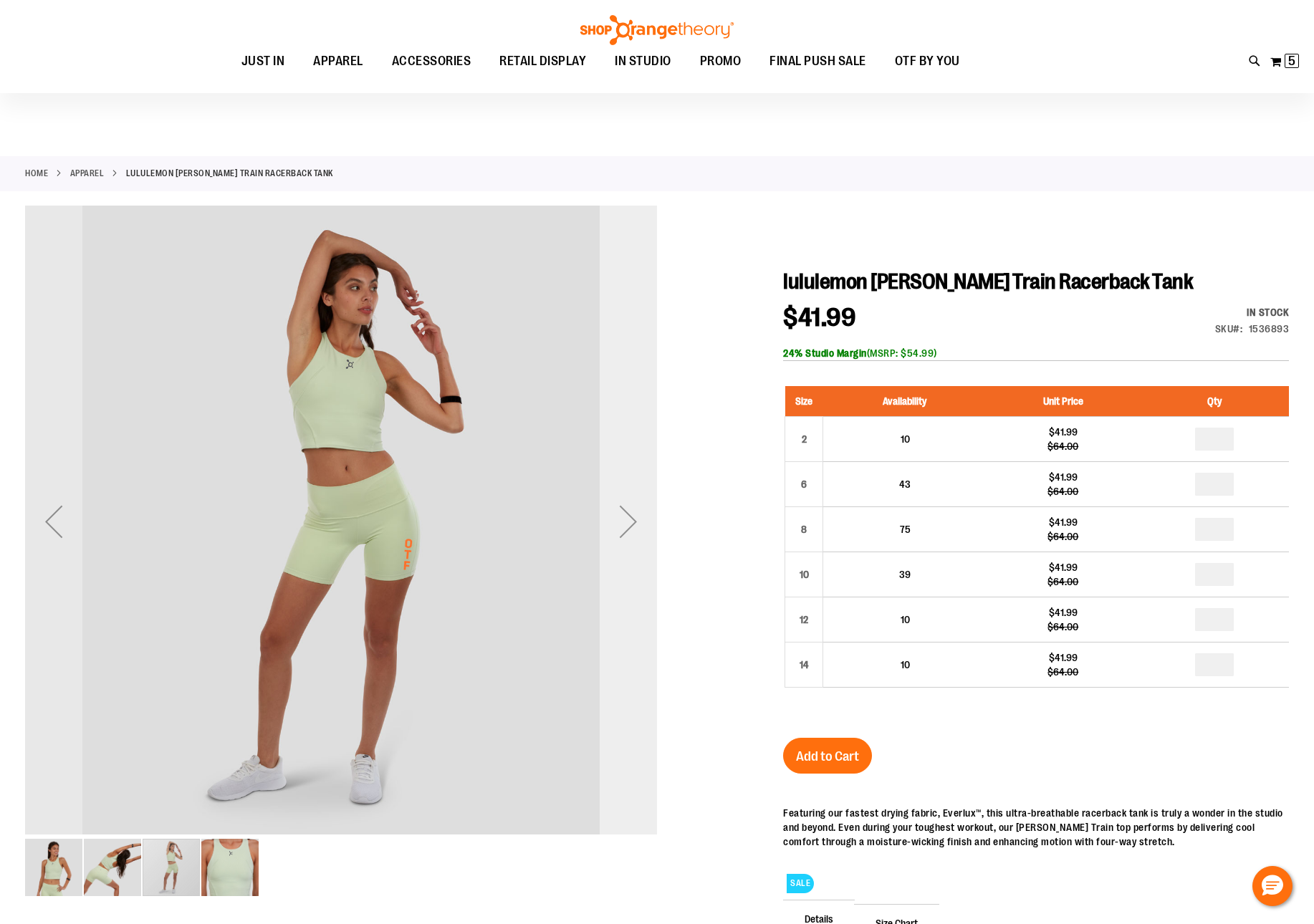
click at [630, 514] on div "Next" at bounding box center [628, 521] width 57 height 57
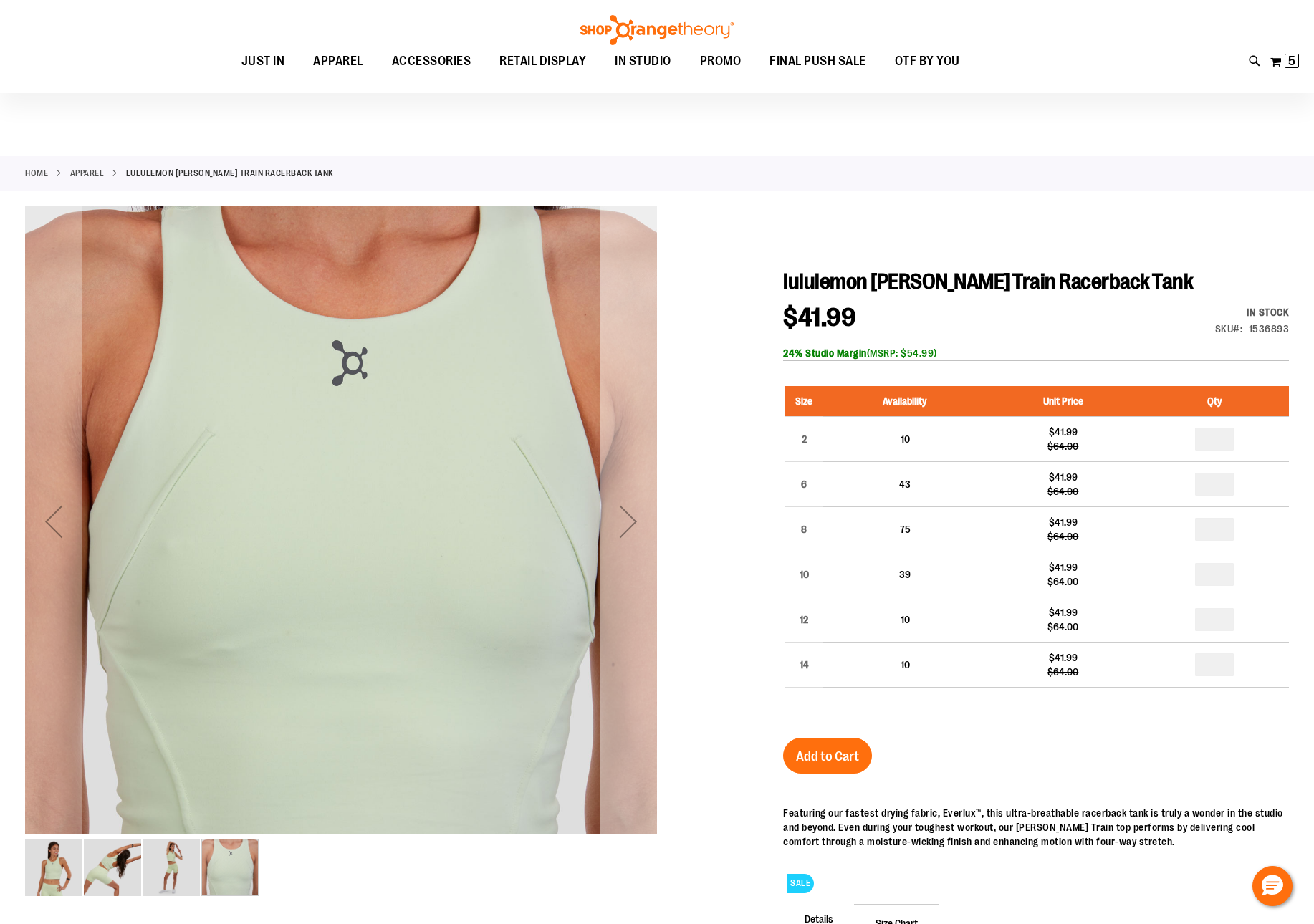
click at [630, 514] on div "Next" at bounding box center [628, 521] width 57 height 57
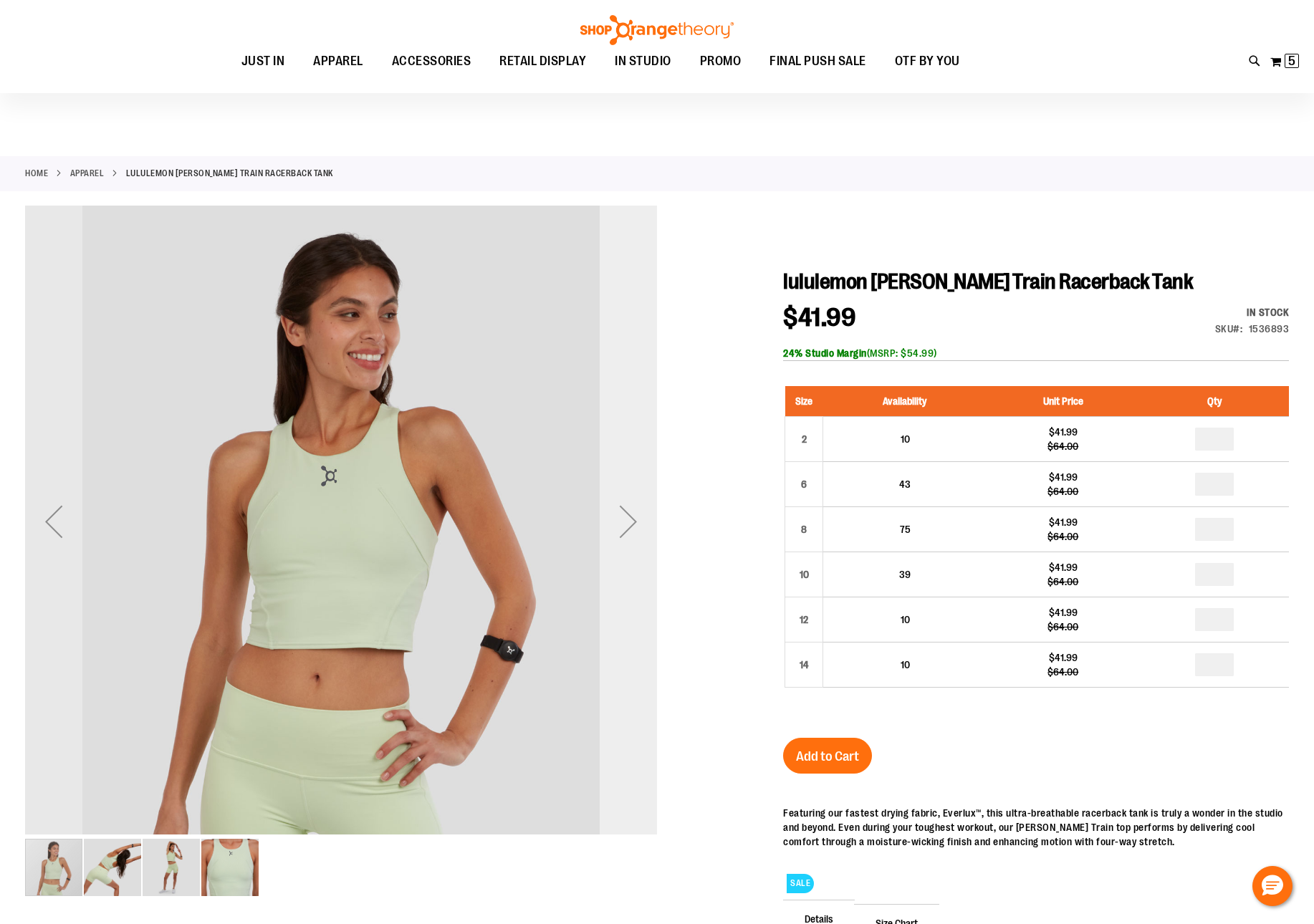
click at [630, 514] on div "Next" at bounding box center [628, 521] width 57 height 57
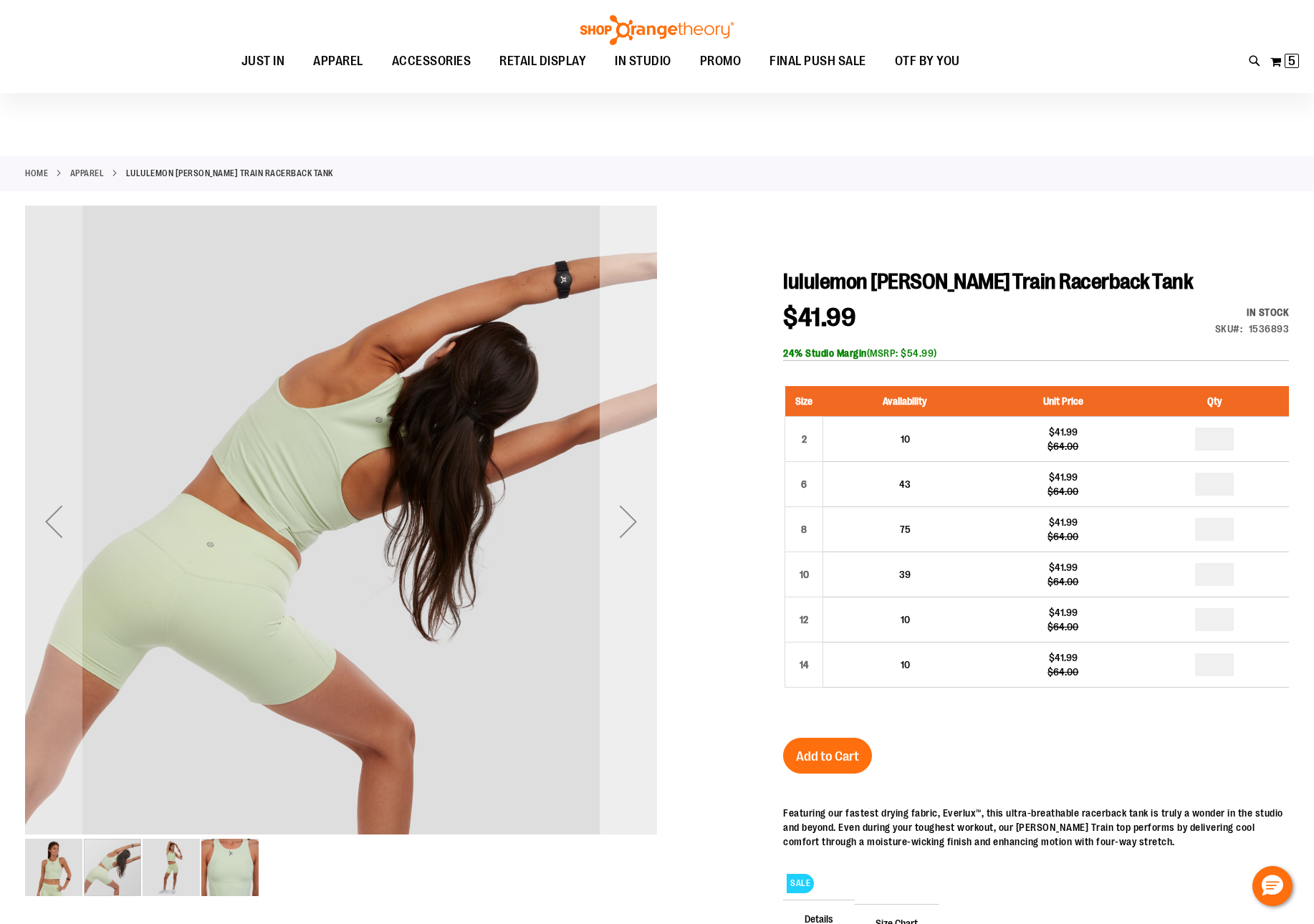
click at [630, 514] on div "Next" at bounding box center [628, 521] width 57 height 57
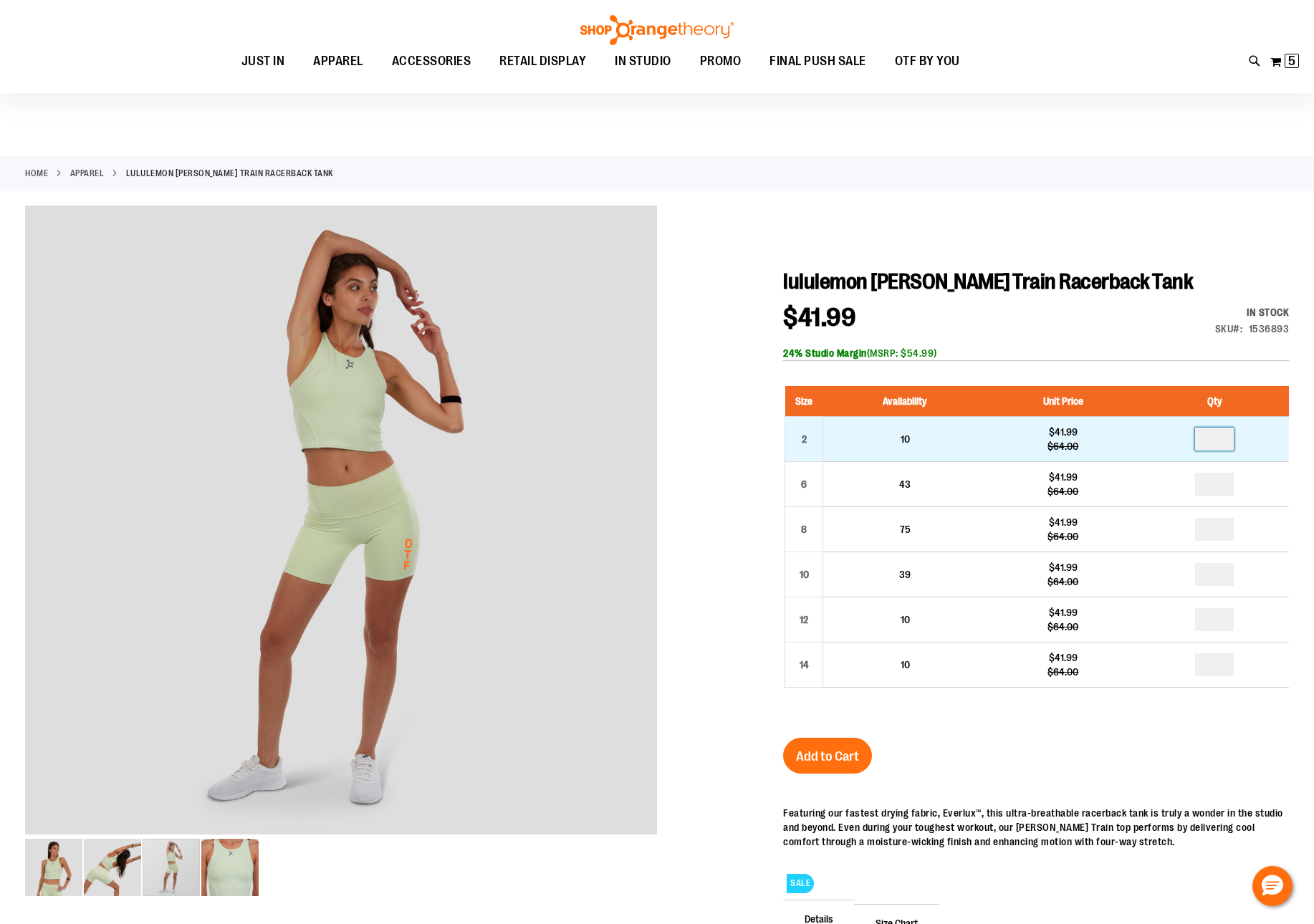
click at [1225, 438] on input "number" at bounding box center [1214, 439] width 39 height 23
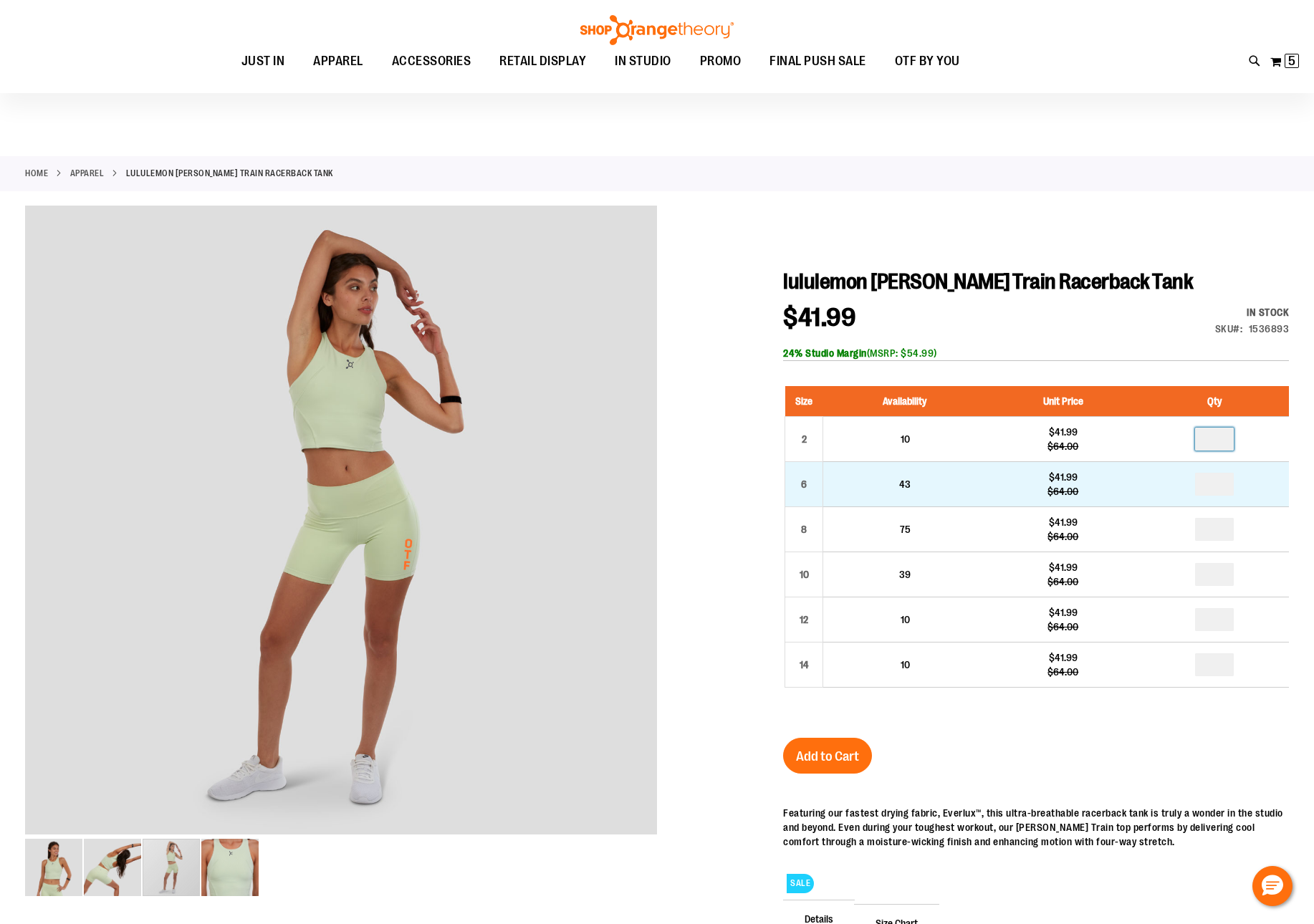
type input "*"
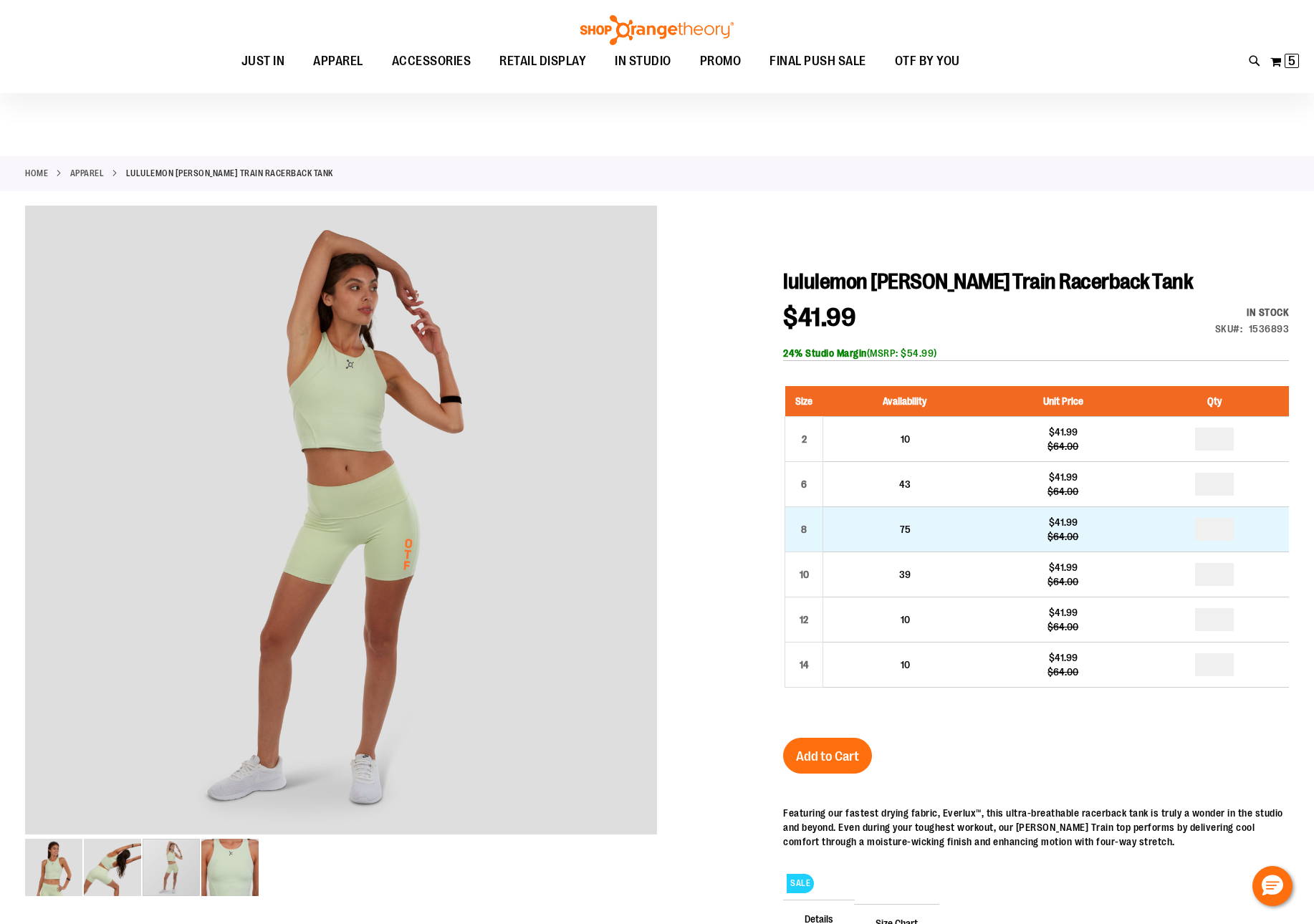
type input "*"
click at [1219, 531] on input "number" at bounding box center [1214, 529] width 39 height 23
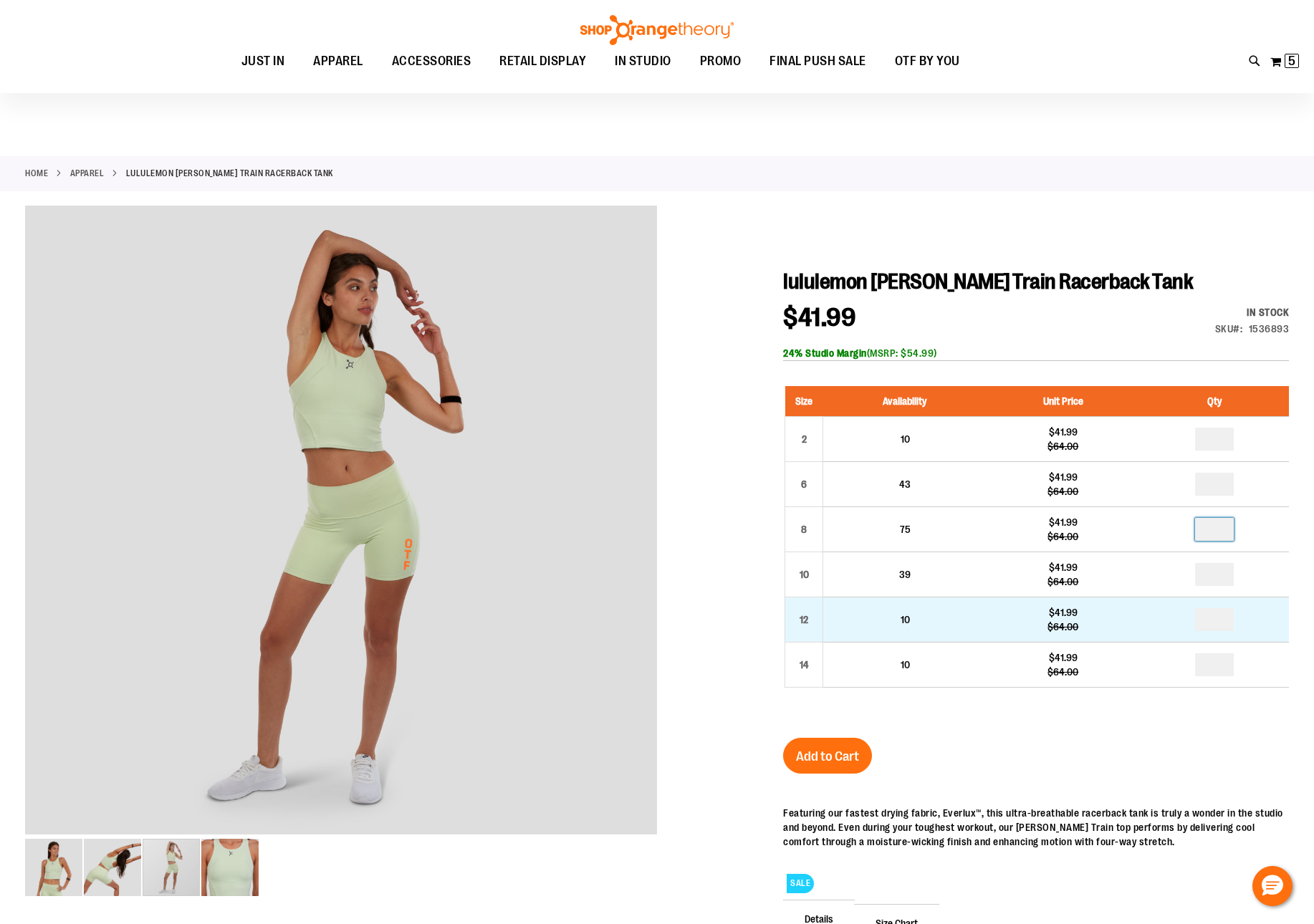
type input "*"
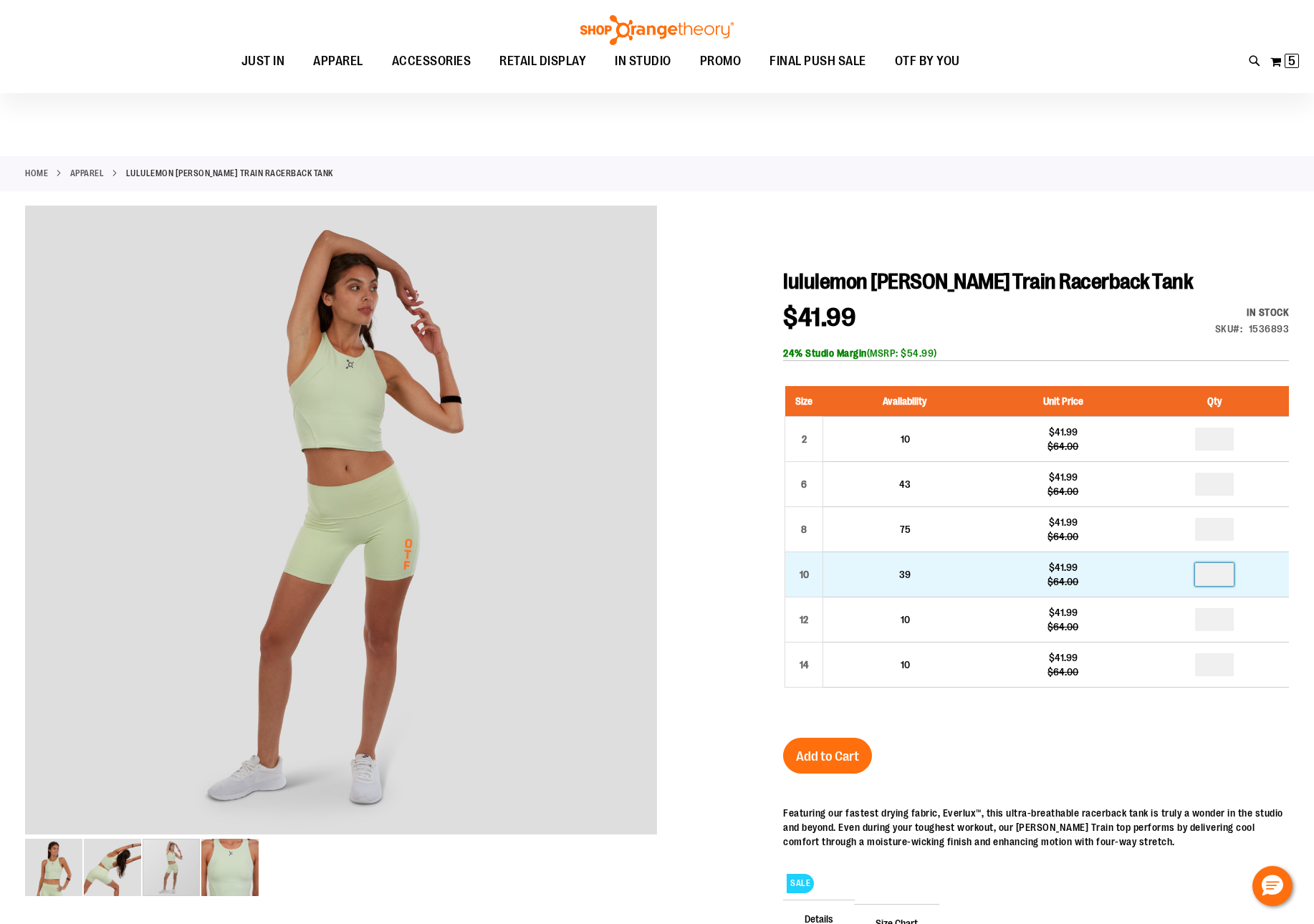
drag, startPoint x: 1219, startPoint y: 570, endPoint x: 1183, endPoint y: 580, distance: 37.4
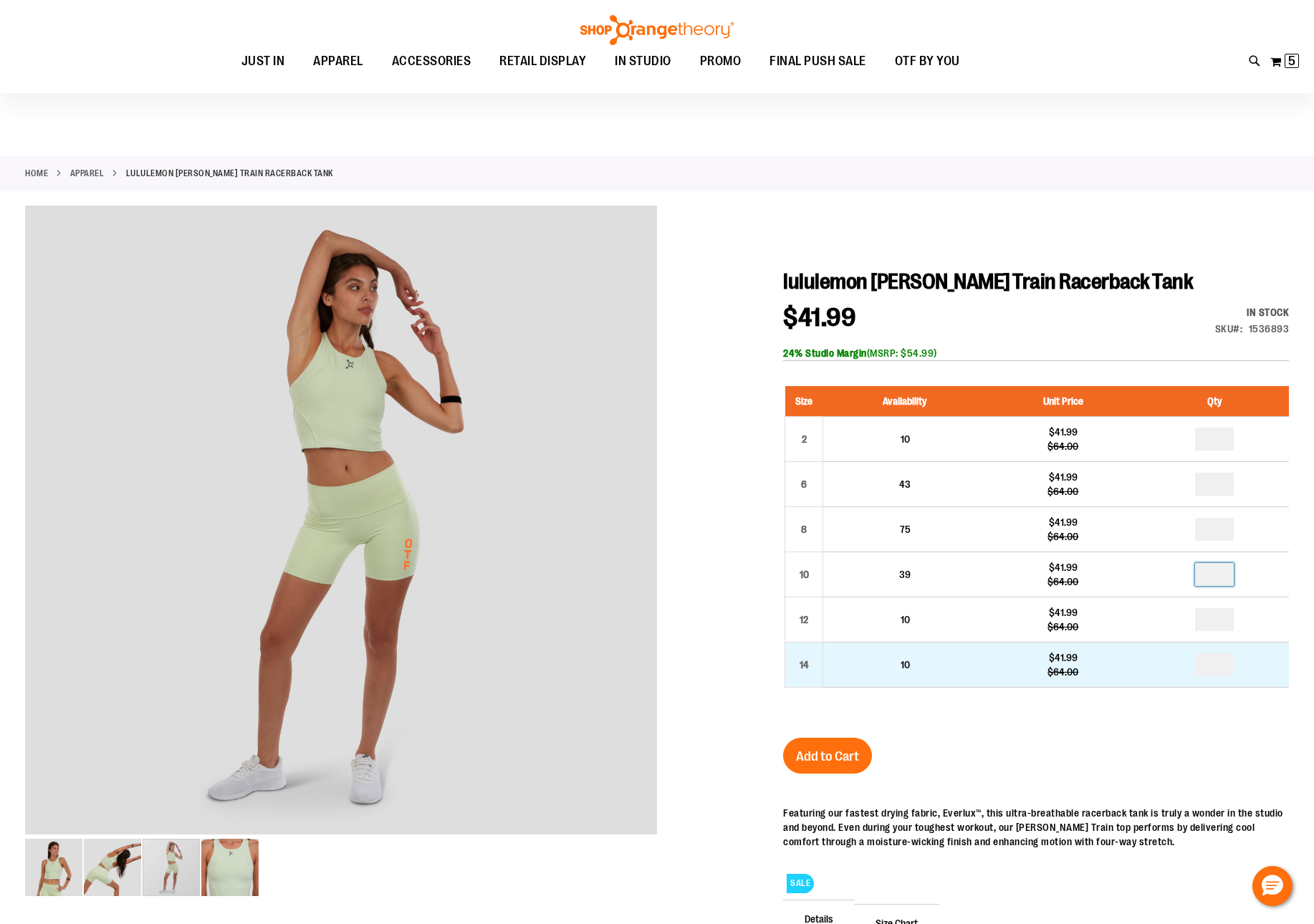
type input "*"
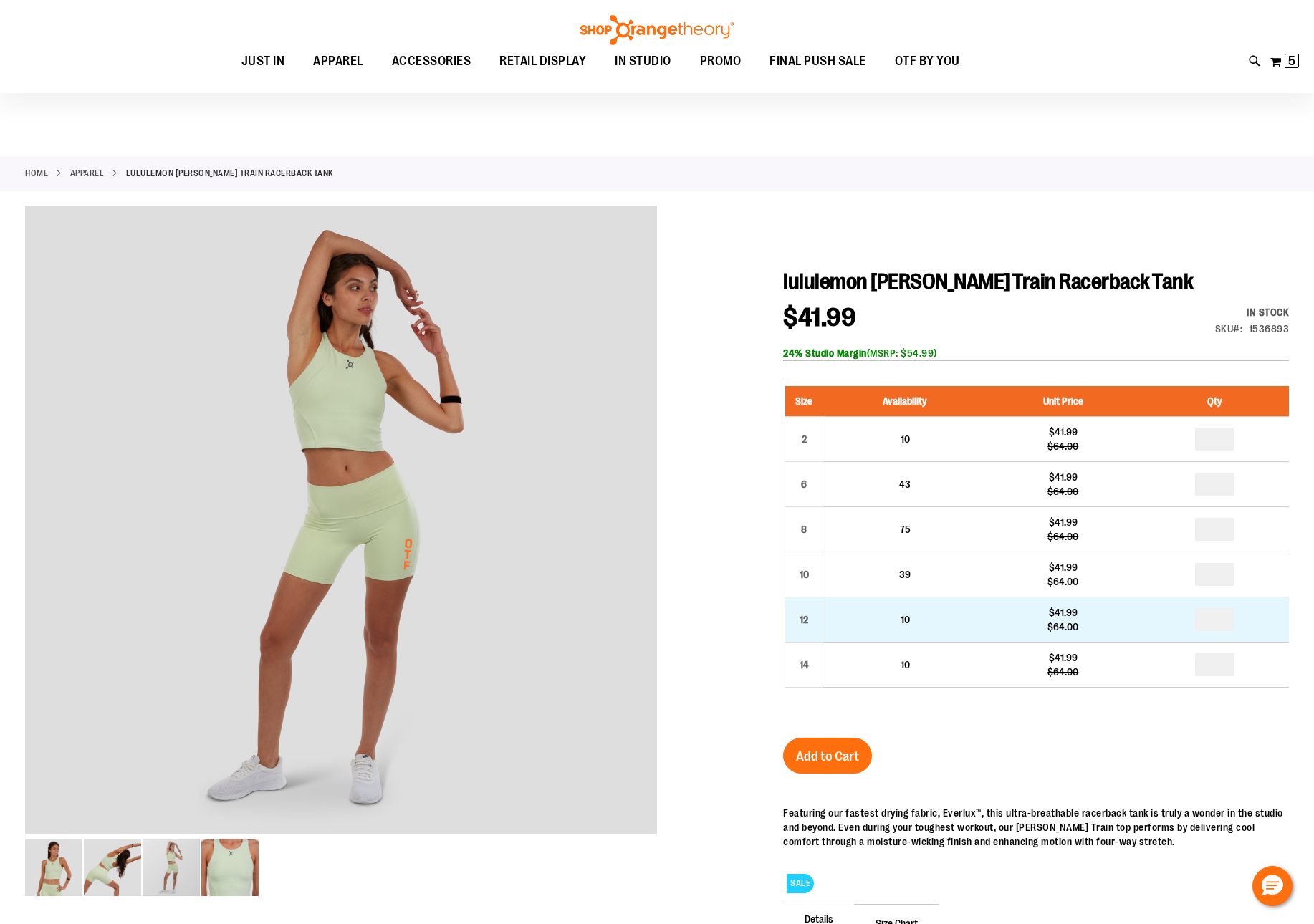
drag, startPoint x: 1221, startPoint y: 617, endPoint x: 1197, endPoint y: 619, distance: 24.1
type input "*"
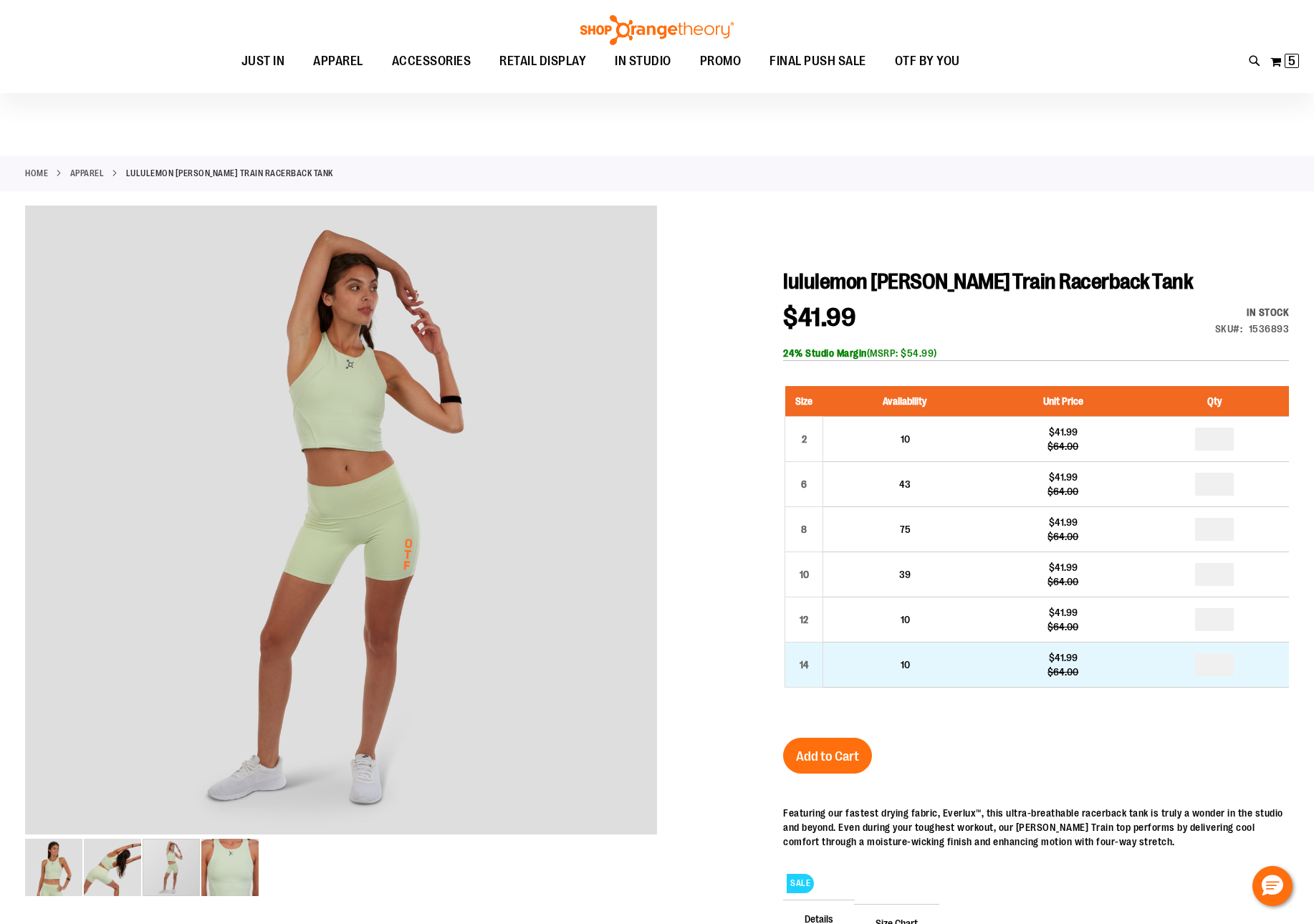
drag, startPoint x: 1224, startPoint y: 666, endPoint x: 1190, endPoint y: 665, distance: 34.0
type input "*"
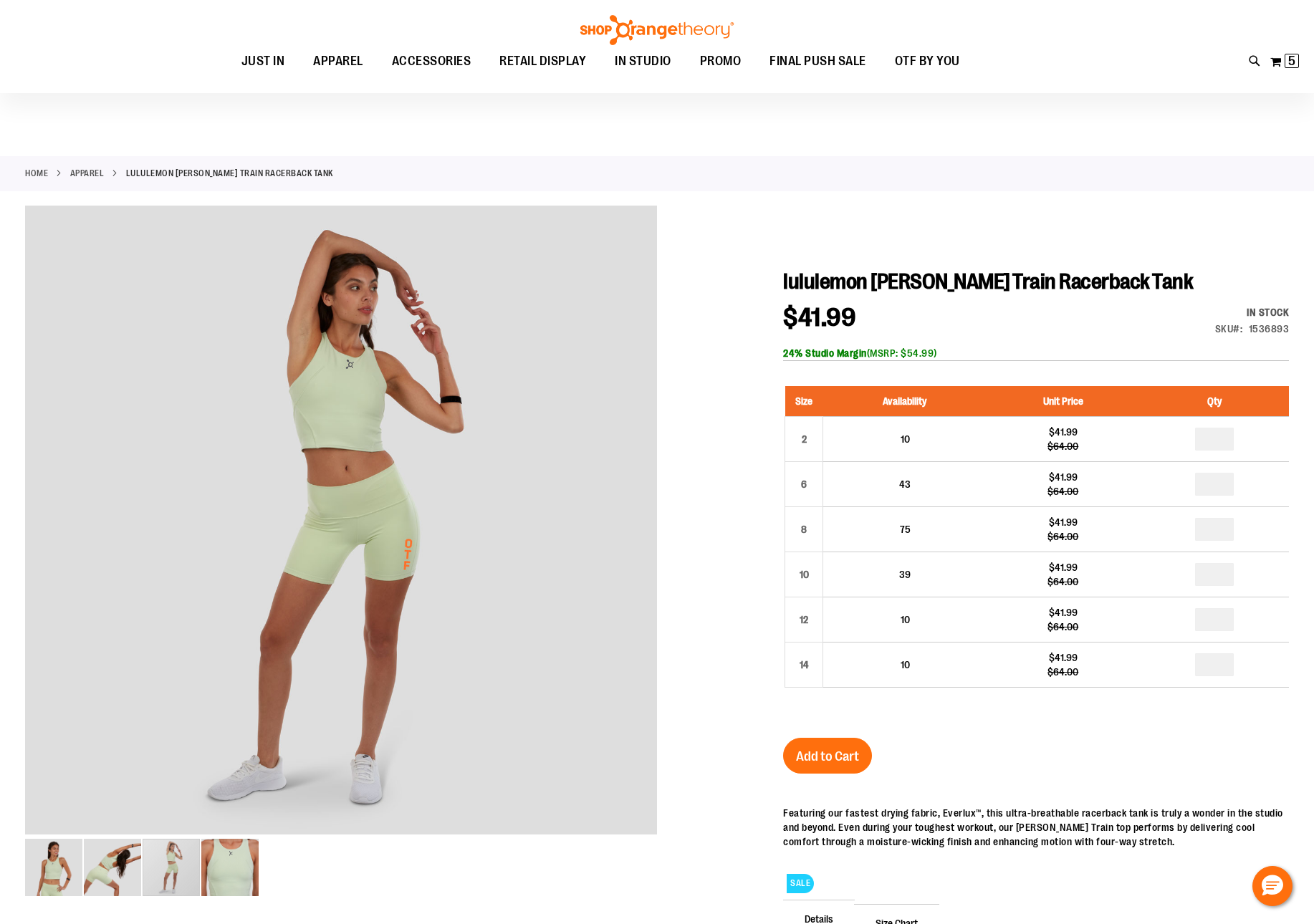
click at [1221, 625] on input "*" at bounding box center [1214, 619] width 39 height 23
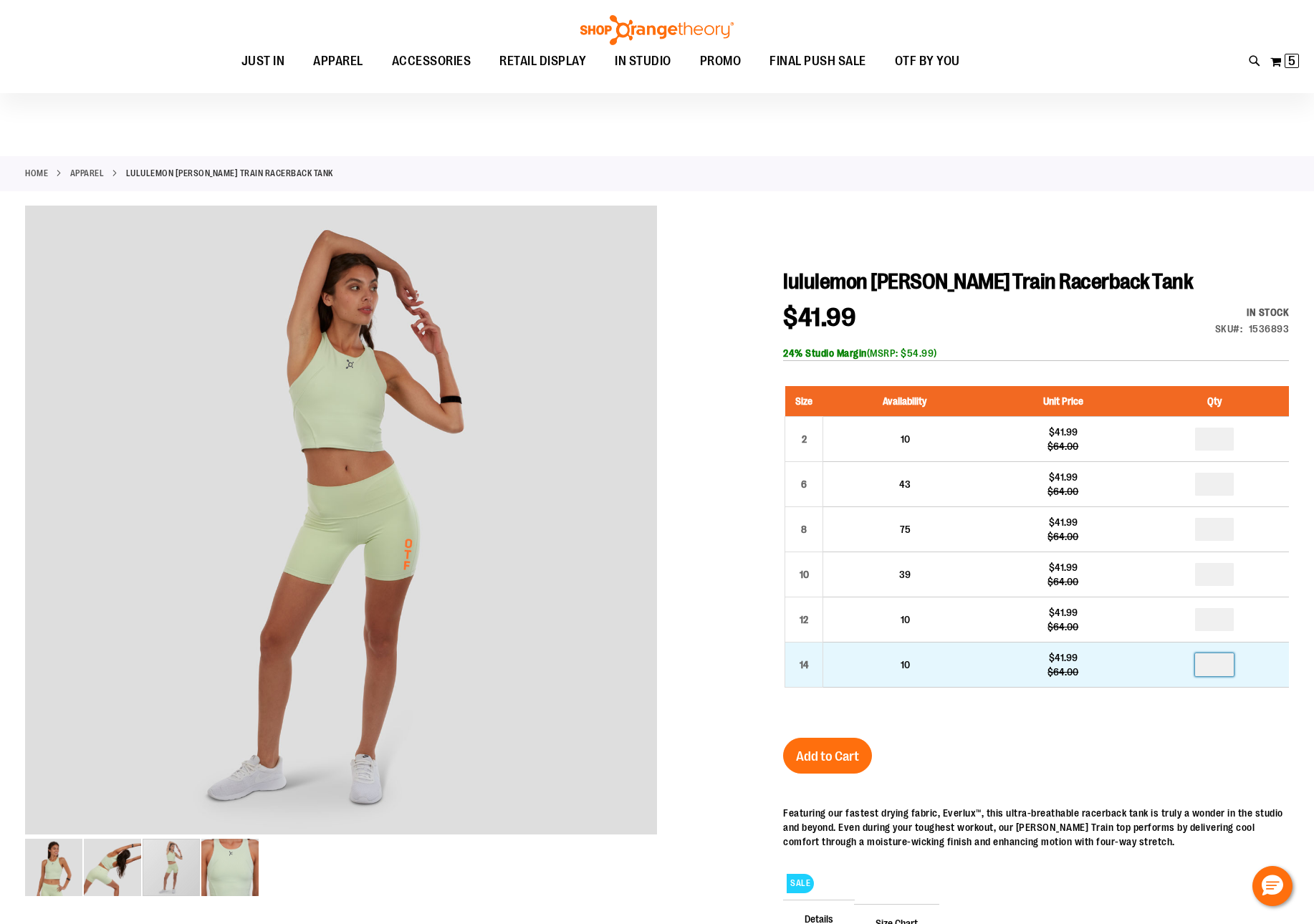
drag, startPoint x: 1225, startPoint y: 671, endPoint x: 1165, endPoint y: 670, distance: 60.0
click at [1165, 670] on td "*" at bounding box center [1214, 665] width 149 height 45
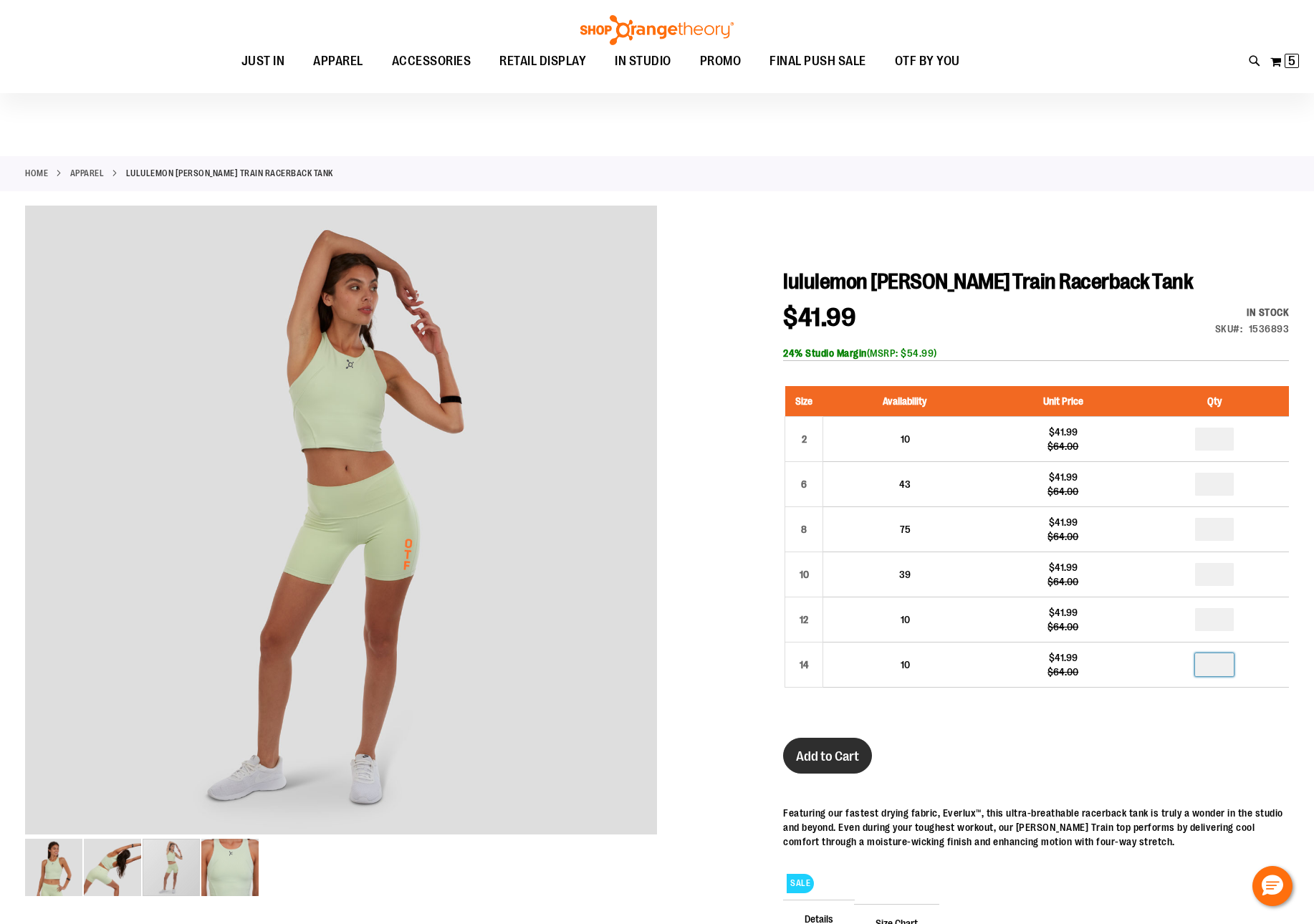
type input "*"
click at [836, 742] on button "Add to Cart" at bounding box center [827, 756] width 88 height 36
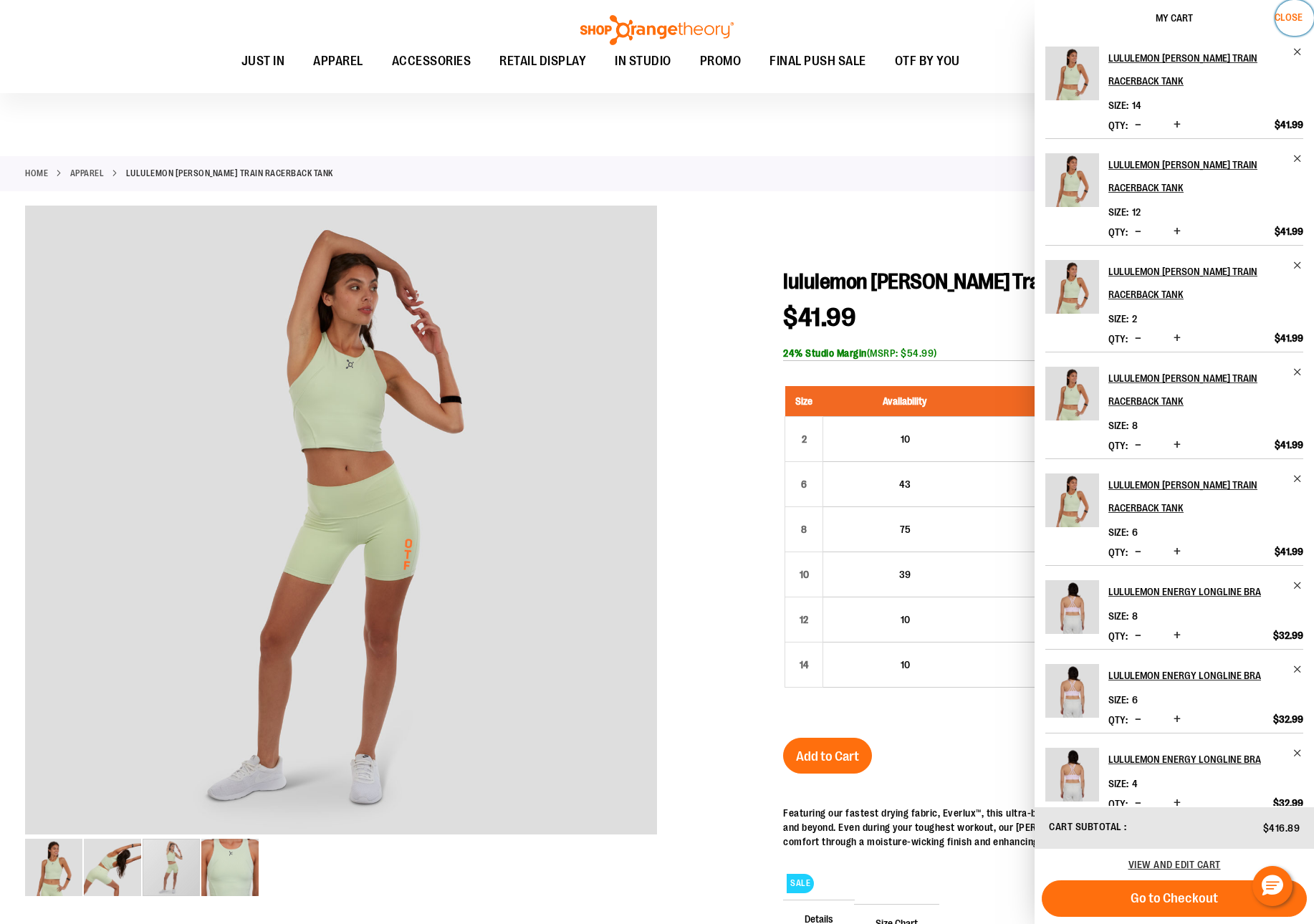
click at [1290, 16] on span "Close" at bounding box center [1288, 18] width 28 height 12
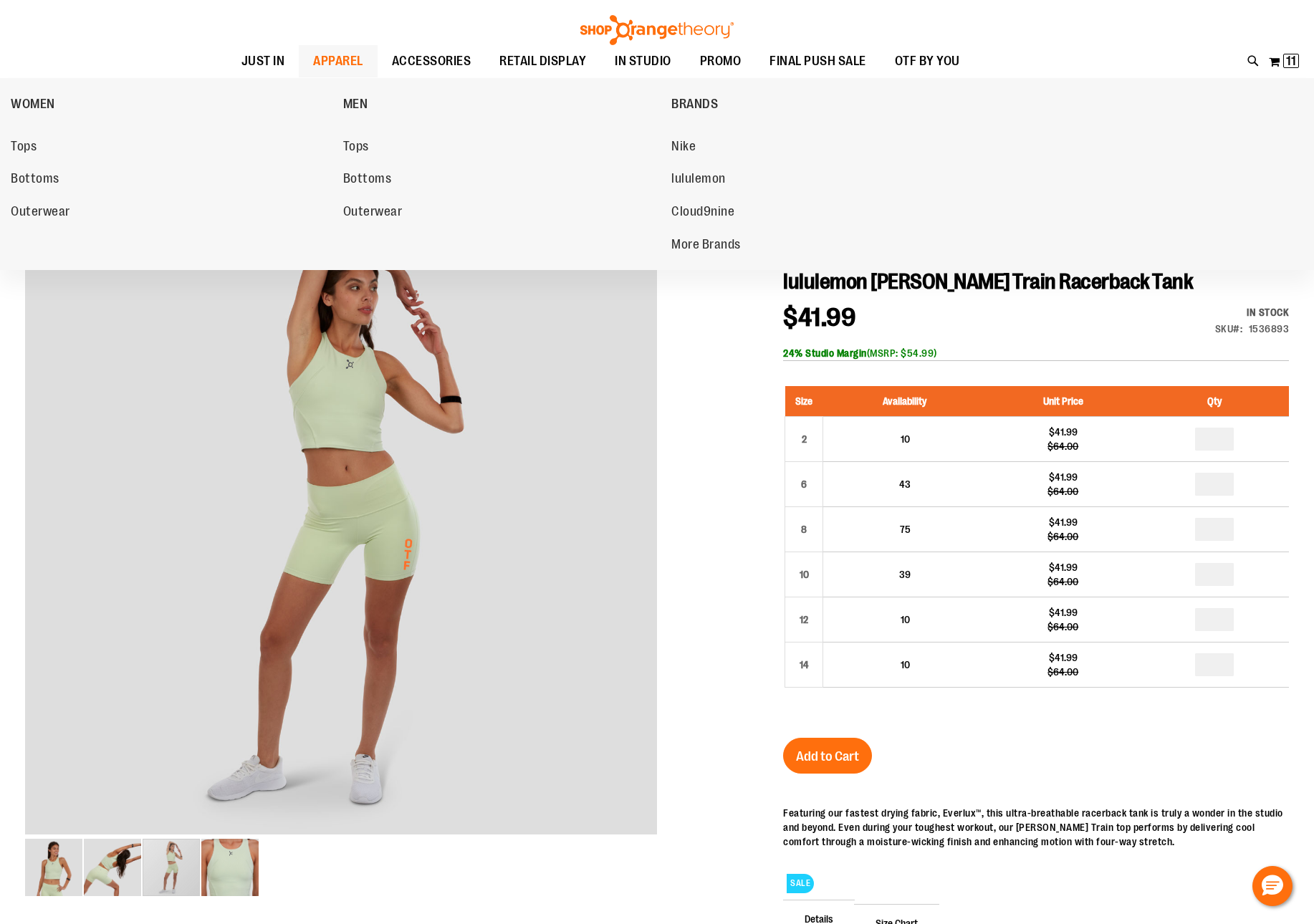
click at [324, 61] on span "APPAREL" at bounding box center [339, 61] width 51 height 32
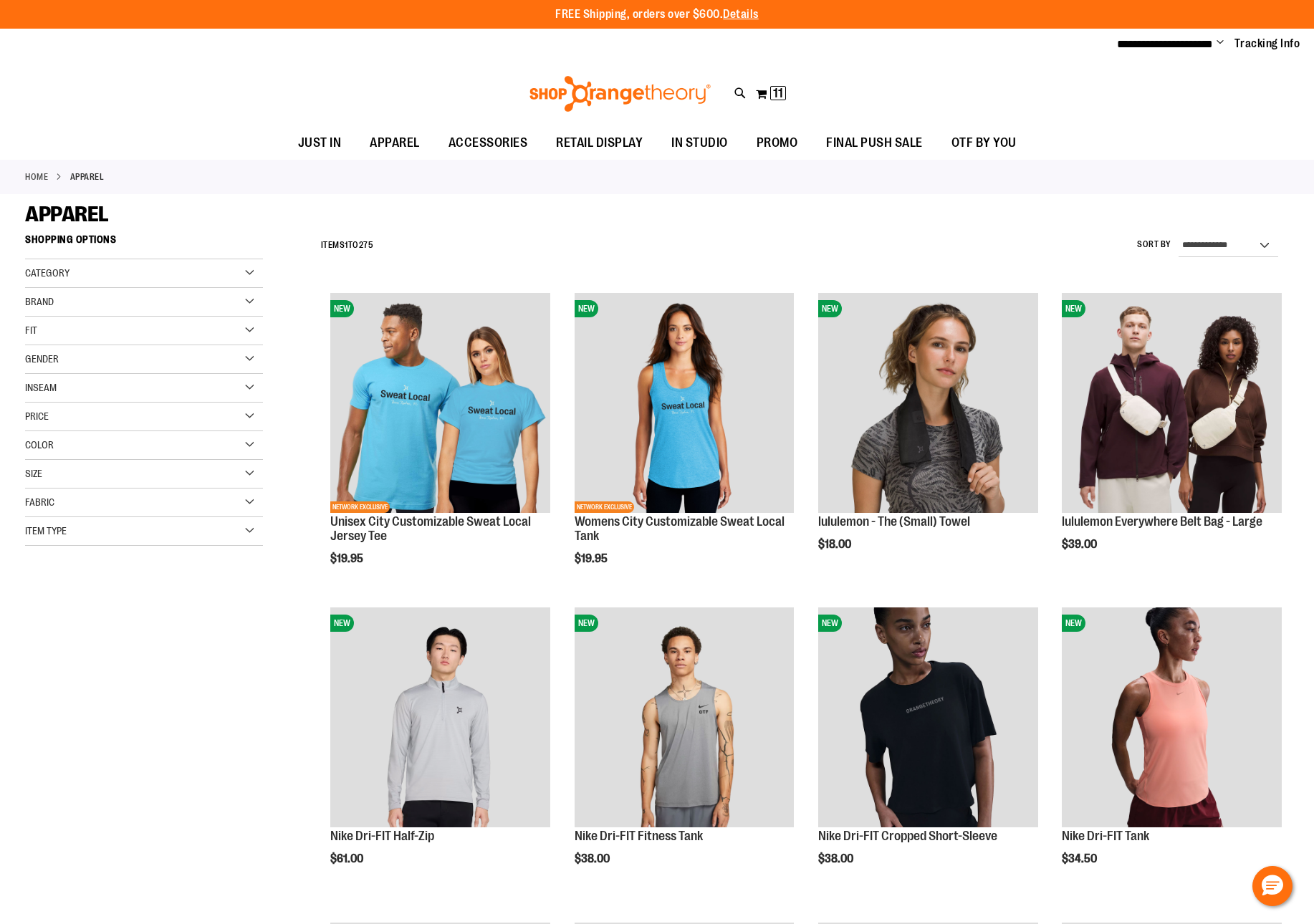
click at [247, 297] on div "Brand" at bounding box center [144, 302] width 238 height 29
click at [70, 375] on link "lululemon" at bounding box center [136, 377] width 228 height 15
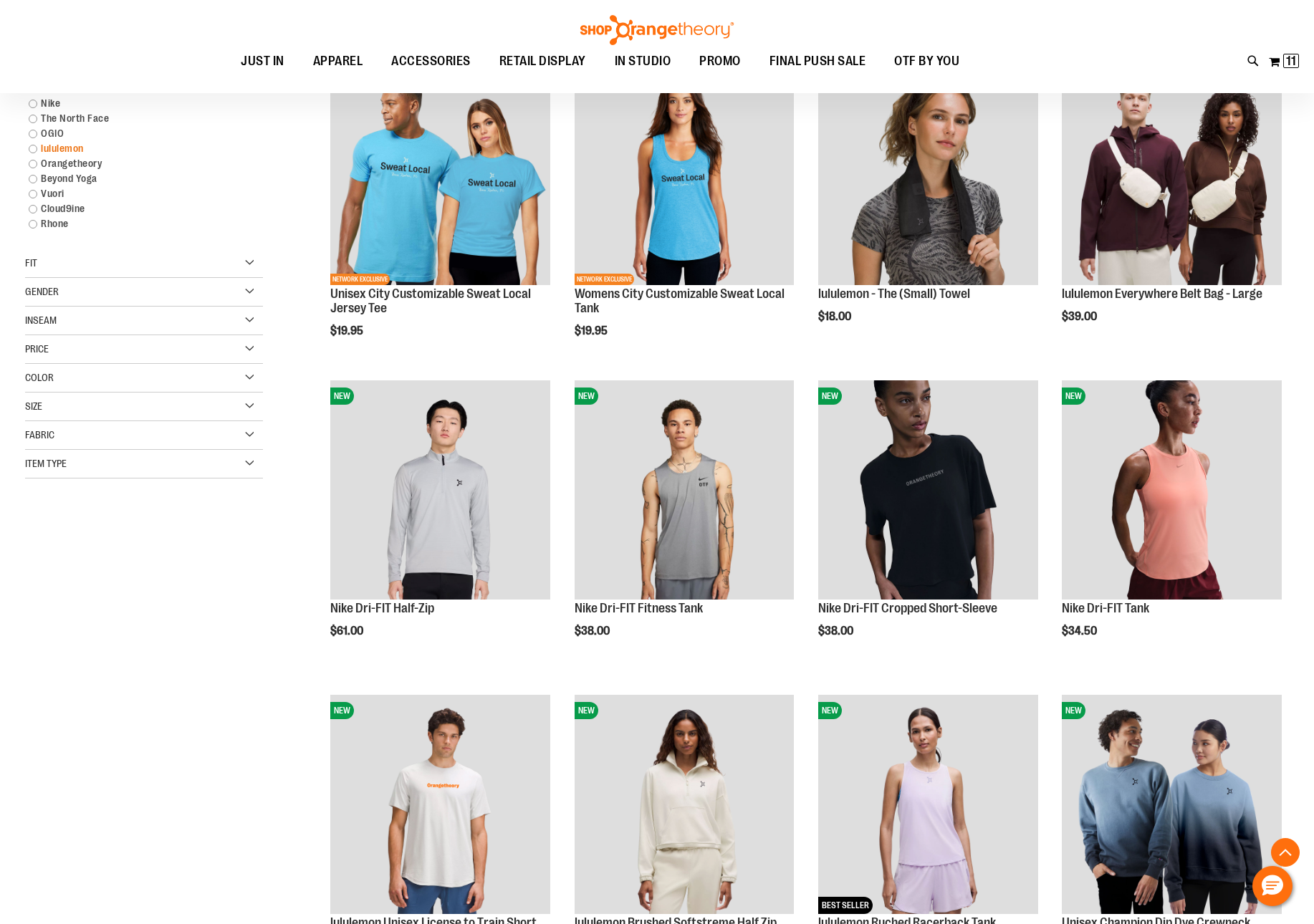
scroll to position [227, 0]
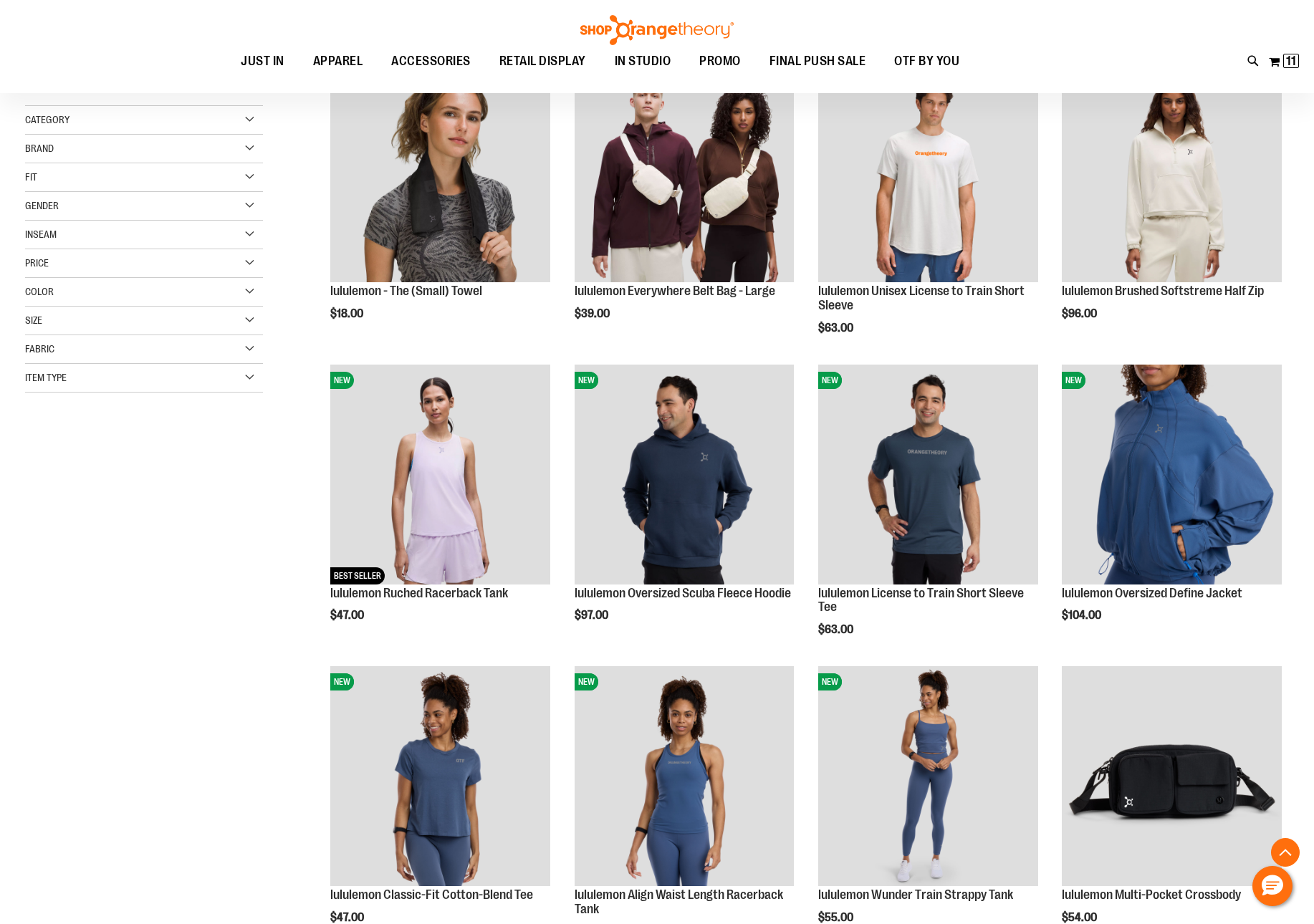
scroll to position [229, 0]
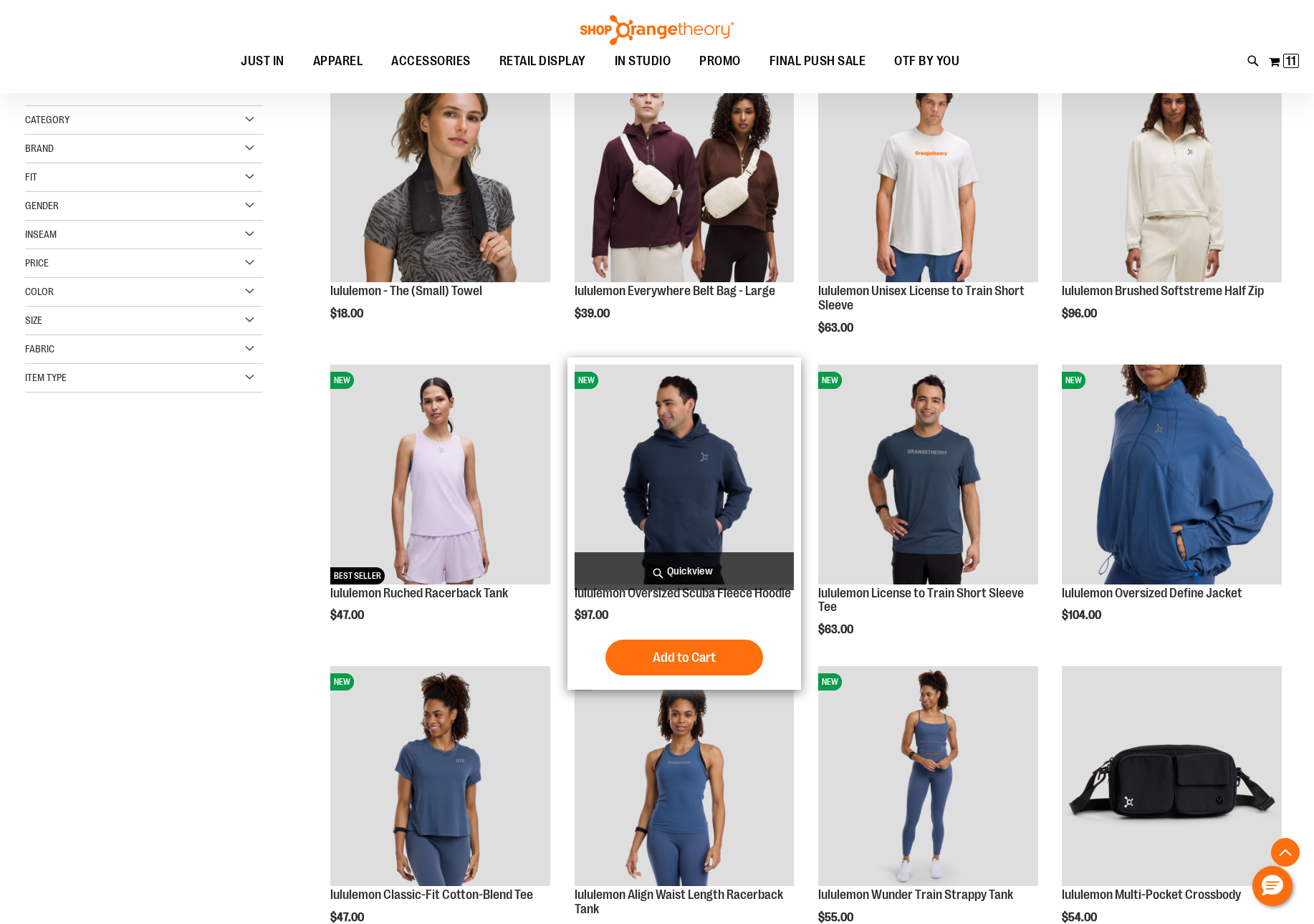
click at [707, 527] on img "product" at bounding box center [684, 474] width 220 height 220
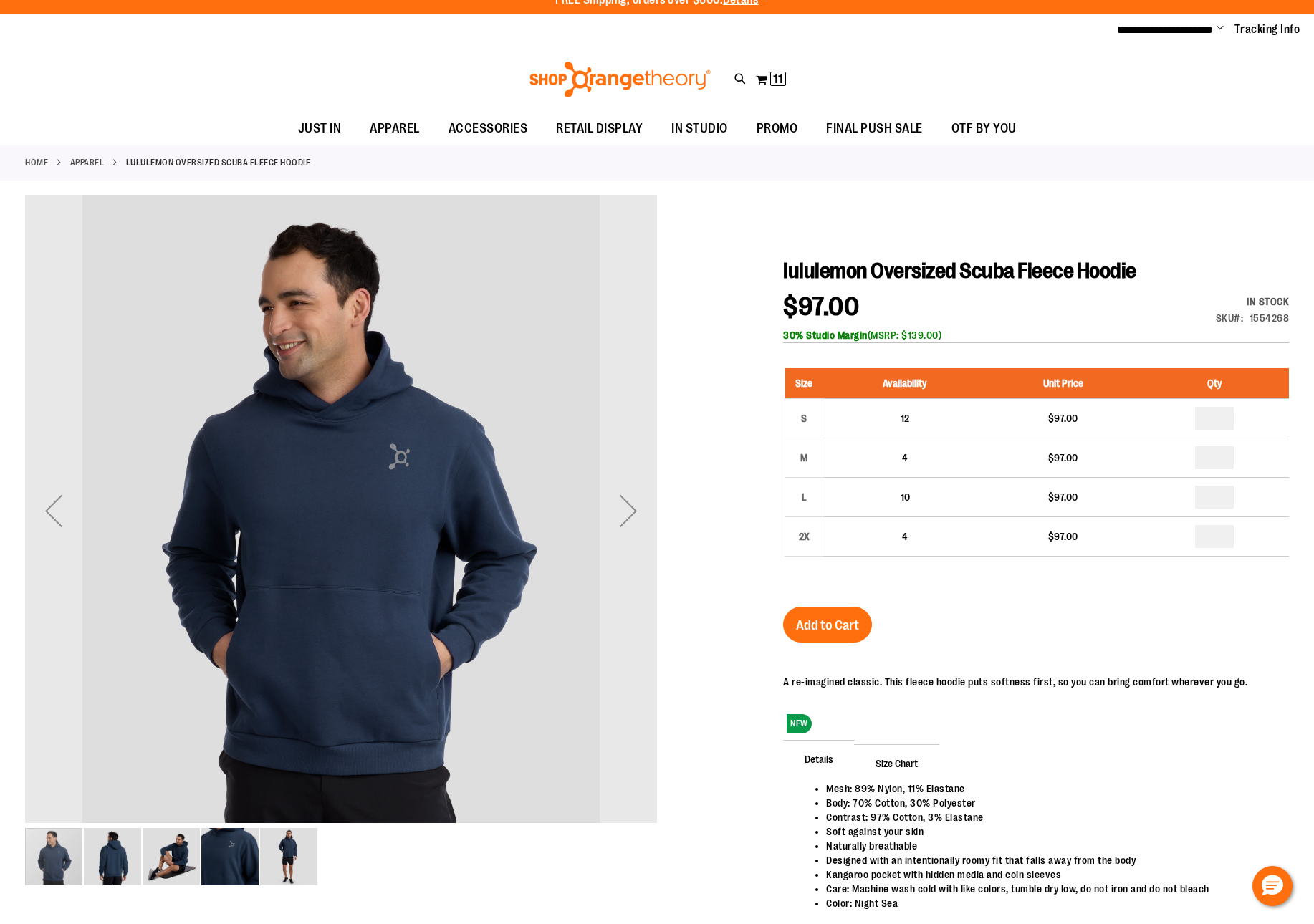
scroll to position [29, 0]
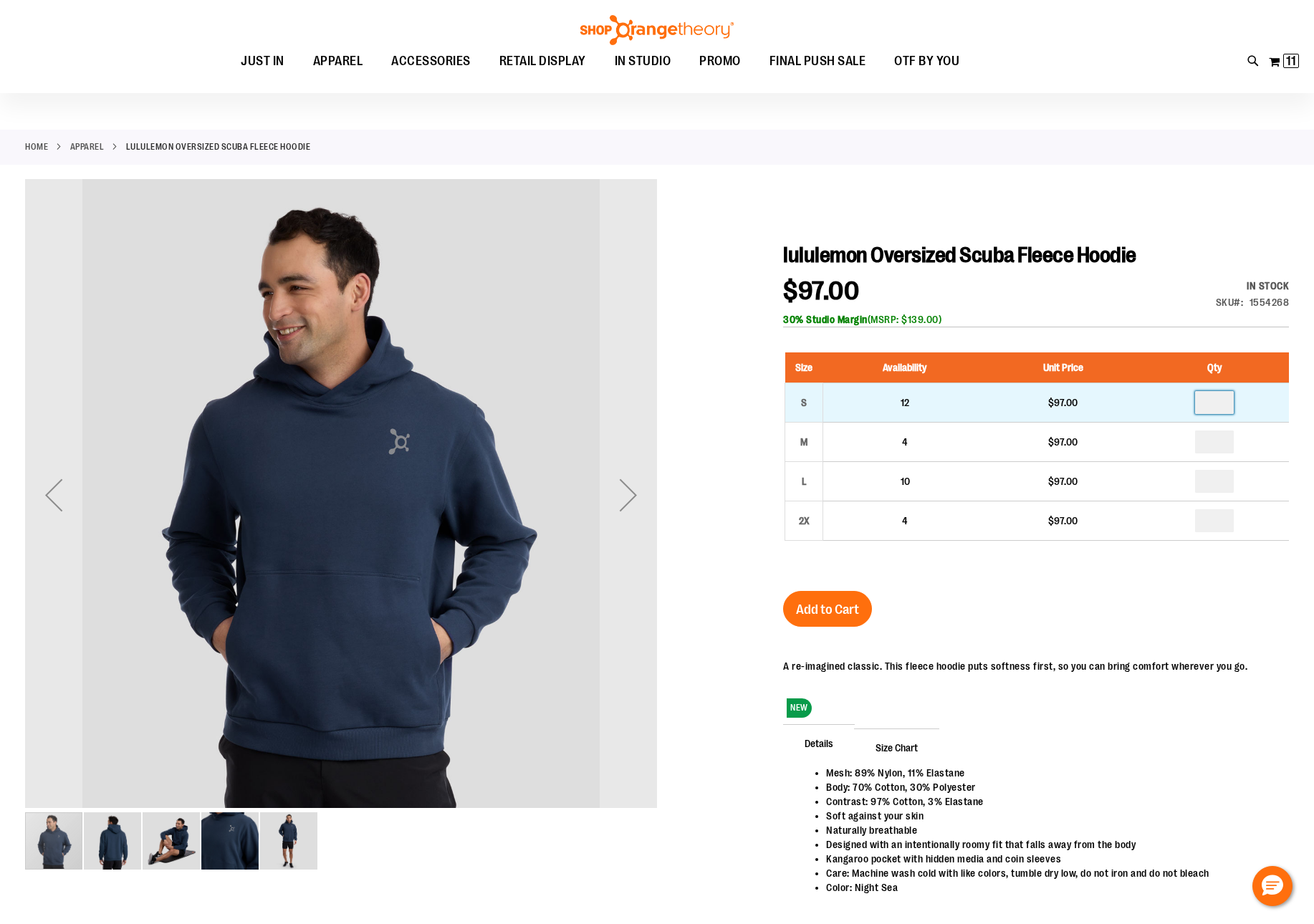
click at [1229, 409] on input "number" at bounding box center [1214, 402] width 39 height 23
type input "*"
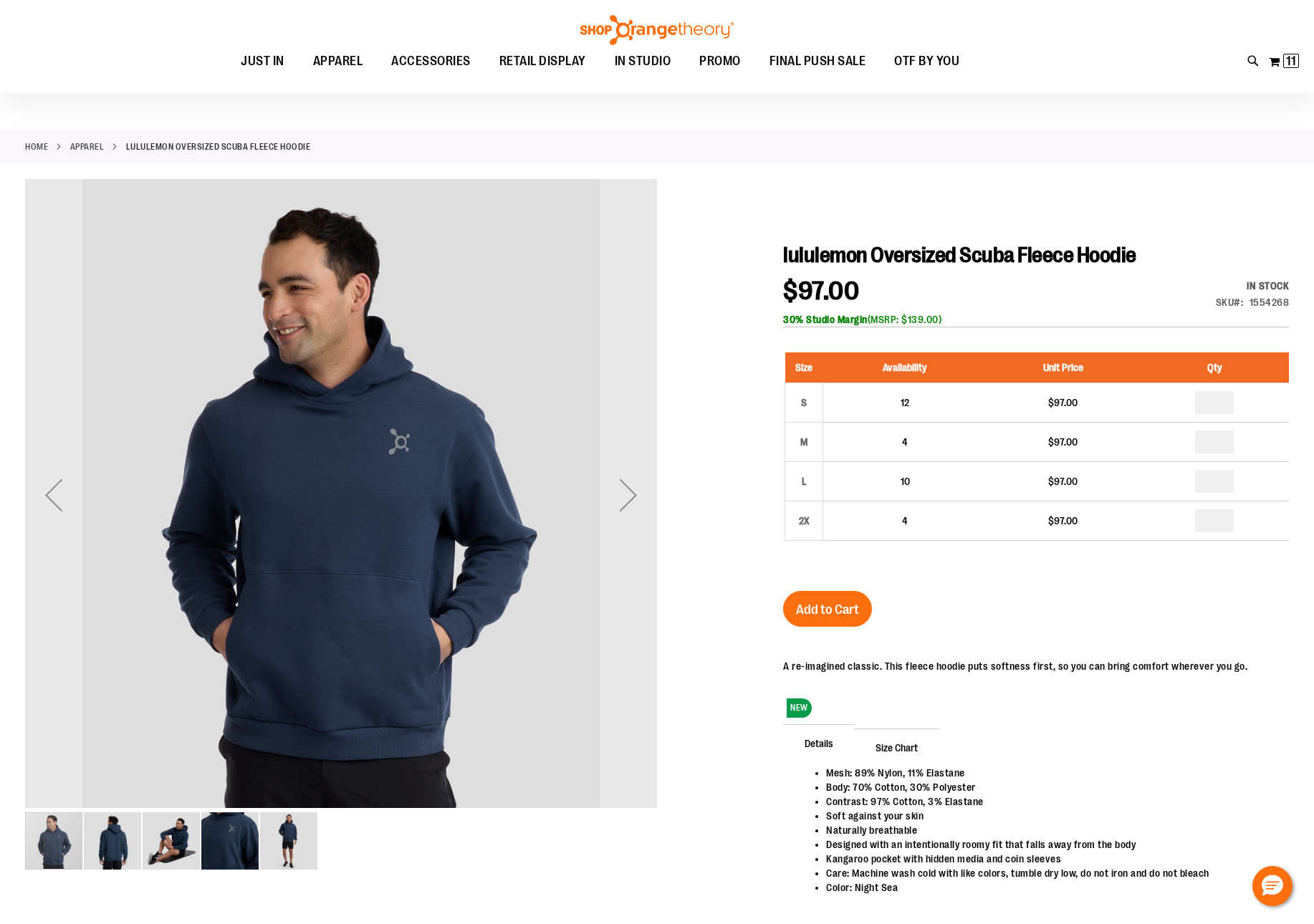
click at [1228, 453] on td "*" at bounding box center [1214, 442] width 149 height 40
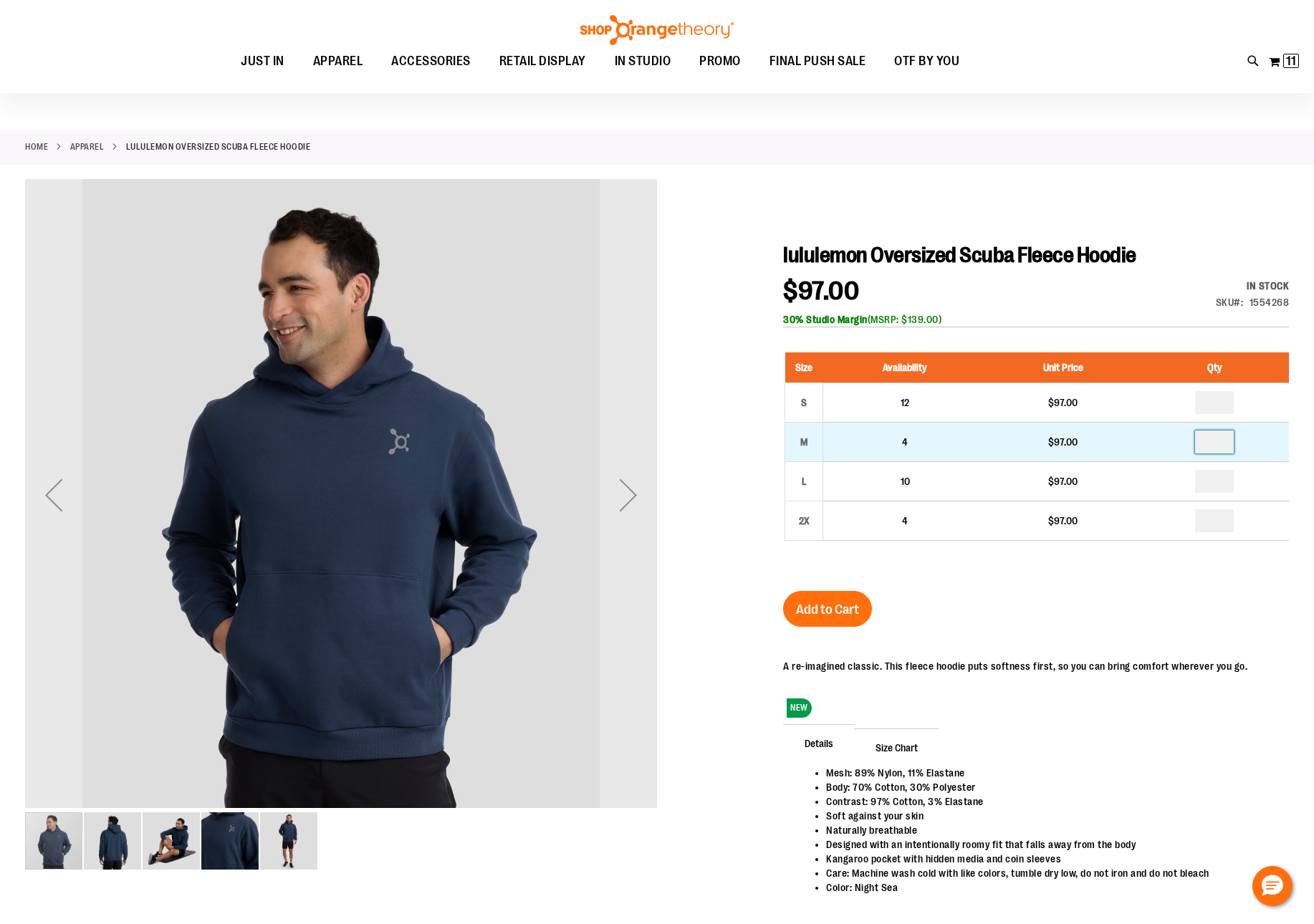
click at [1227, 451] on input "number" at bounding box center [1214, 441] width 39 height 23
type input "*"
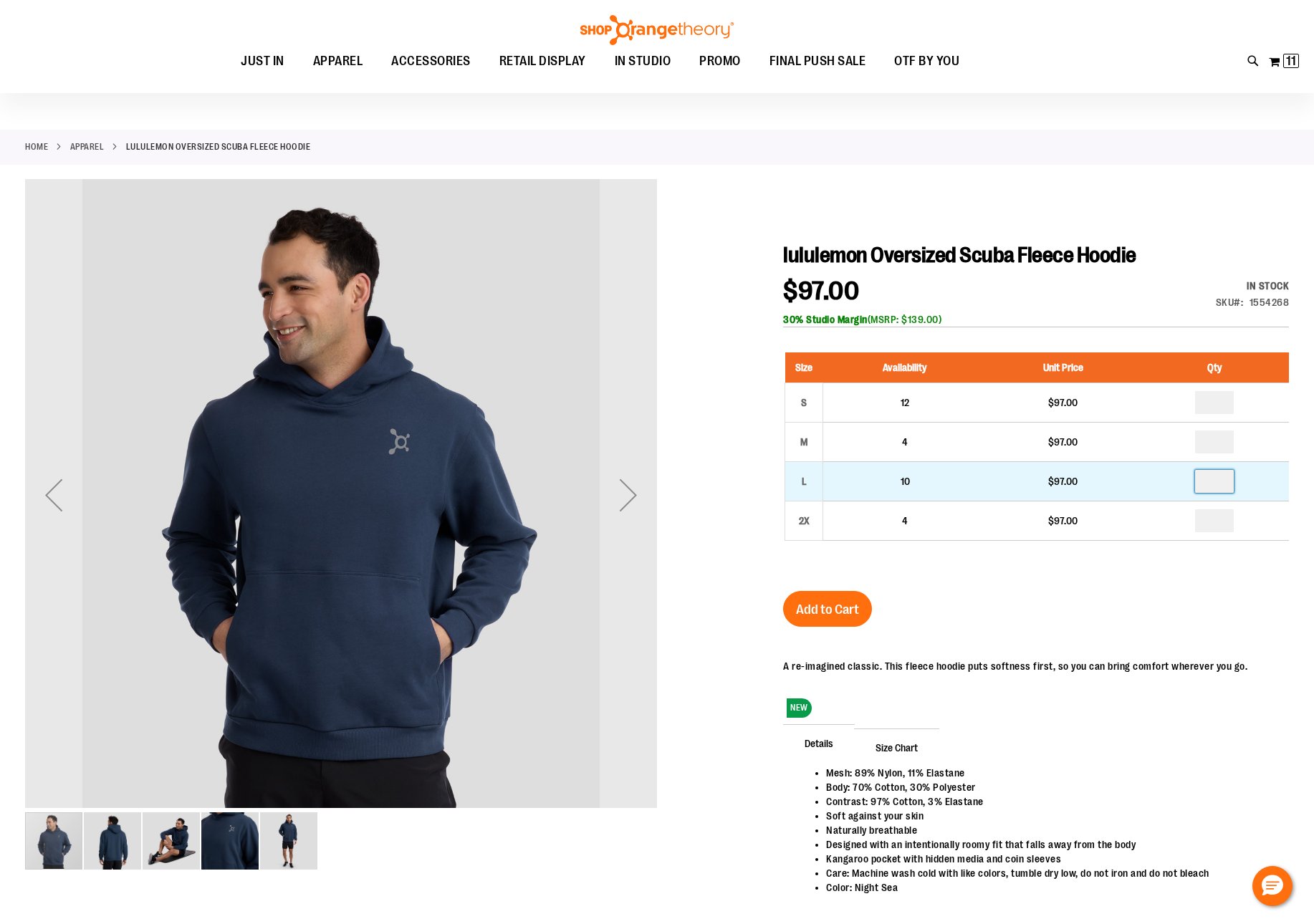
drag, startPoint x: 1220, startPoint y: 486, endPoint x: 1188, endPoint y: 486, distance: 32.0
click at [1188, 486] on td at bounding box center [1214, 482] width 149 height 40
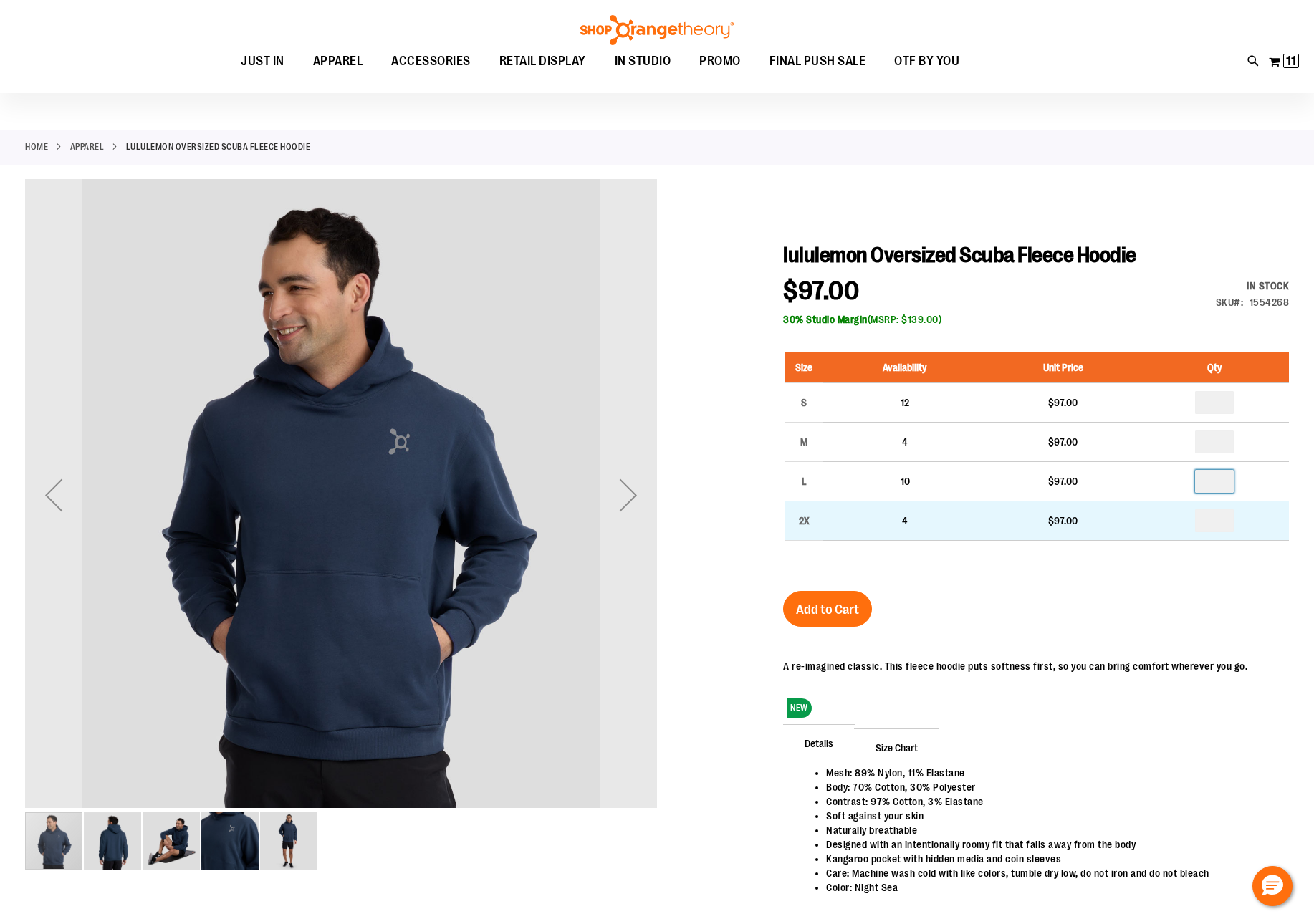
type input "*"
drag, startPoint x: 1222, startPoint y: 518, endPoint x: 1176, endPoint y: 530, distance: 47.5
type input "*"
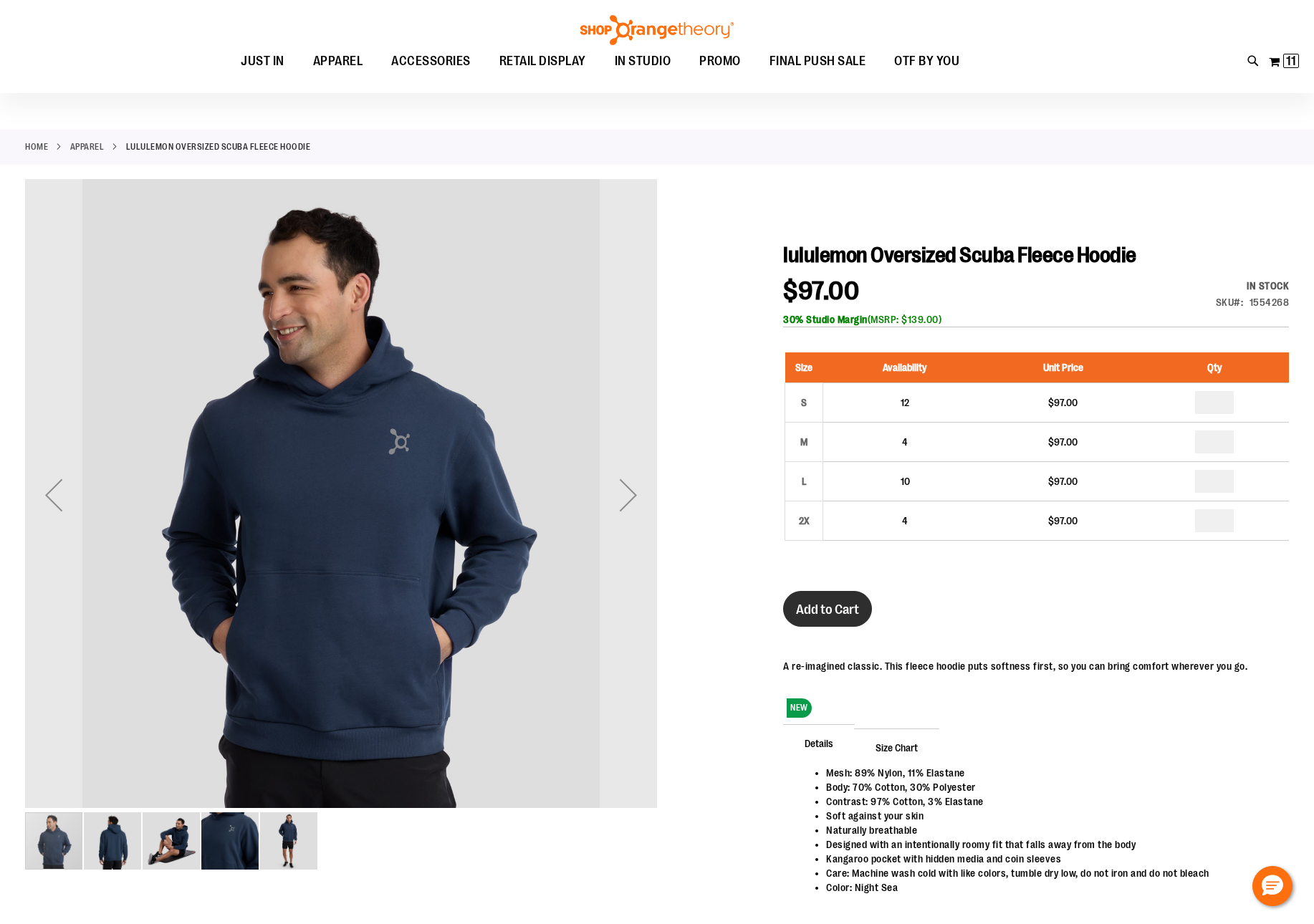
click at [859, 606] on button "Add to Cart" at bounding box center [827, 609] width 88 height 36
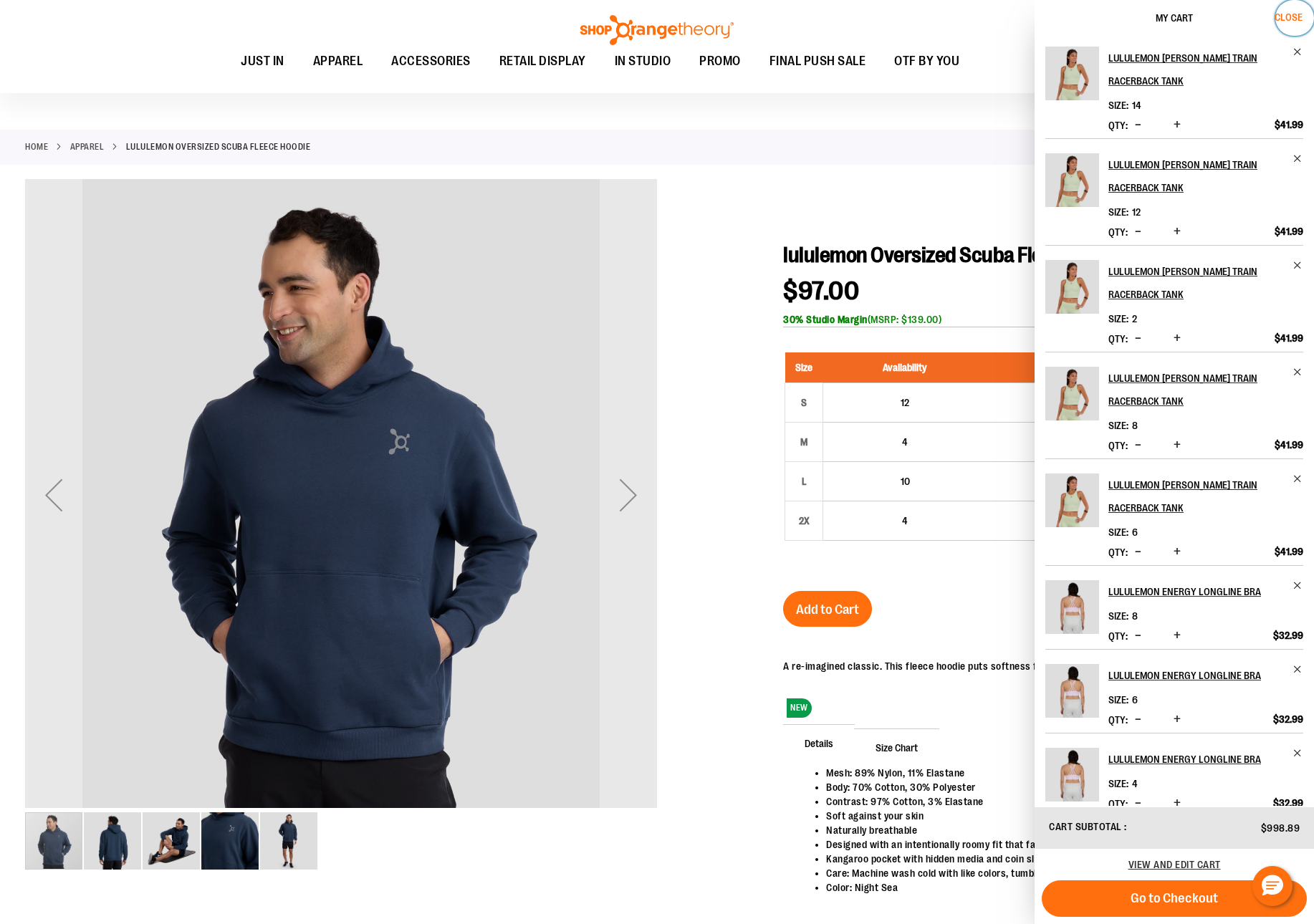
click at [1290, 13] on span "Close" at bounding box center [1288, 18] width 28 height 12
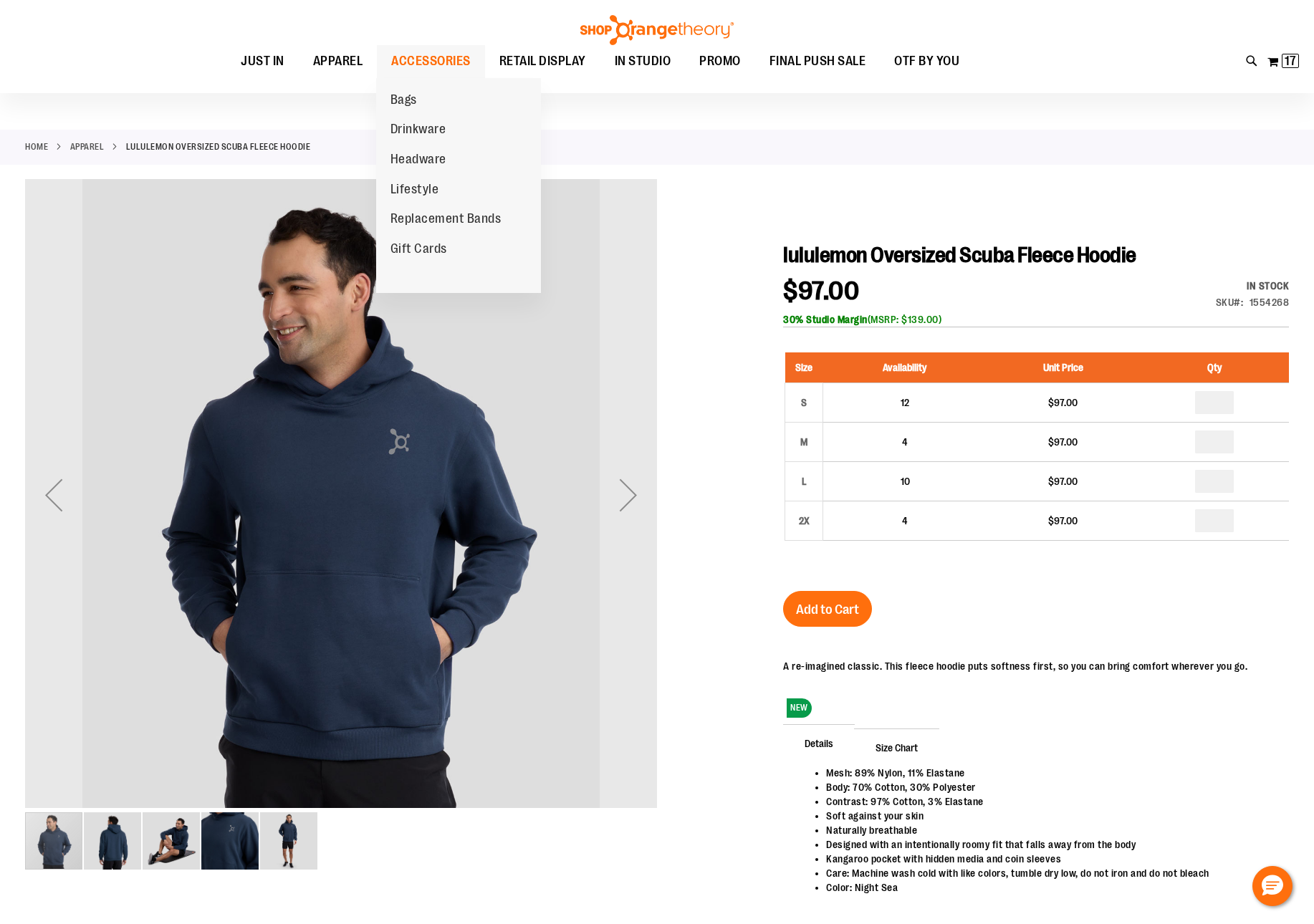
click at [420, 55] on span "ACCESSORIES" at bounding box center [430, 61] width 79 height 32
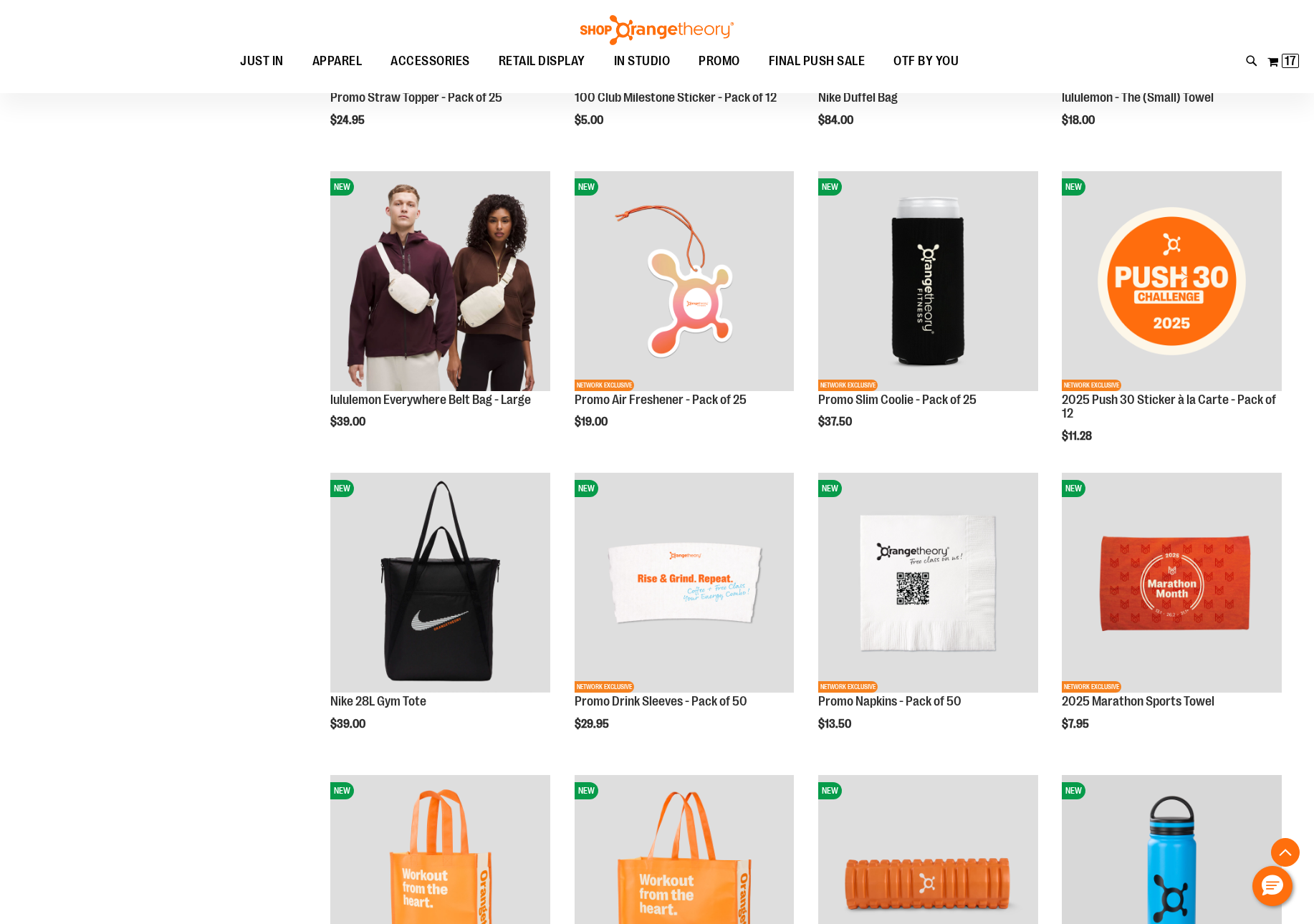
scroll to position [1027, 0]
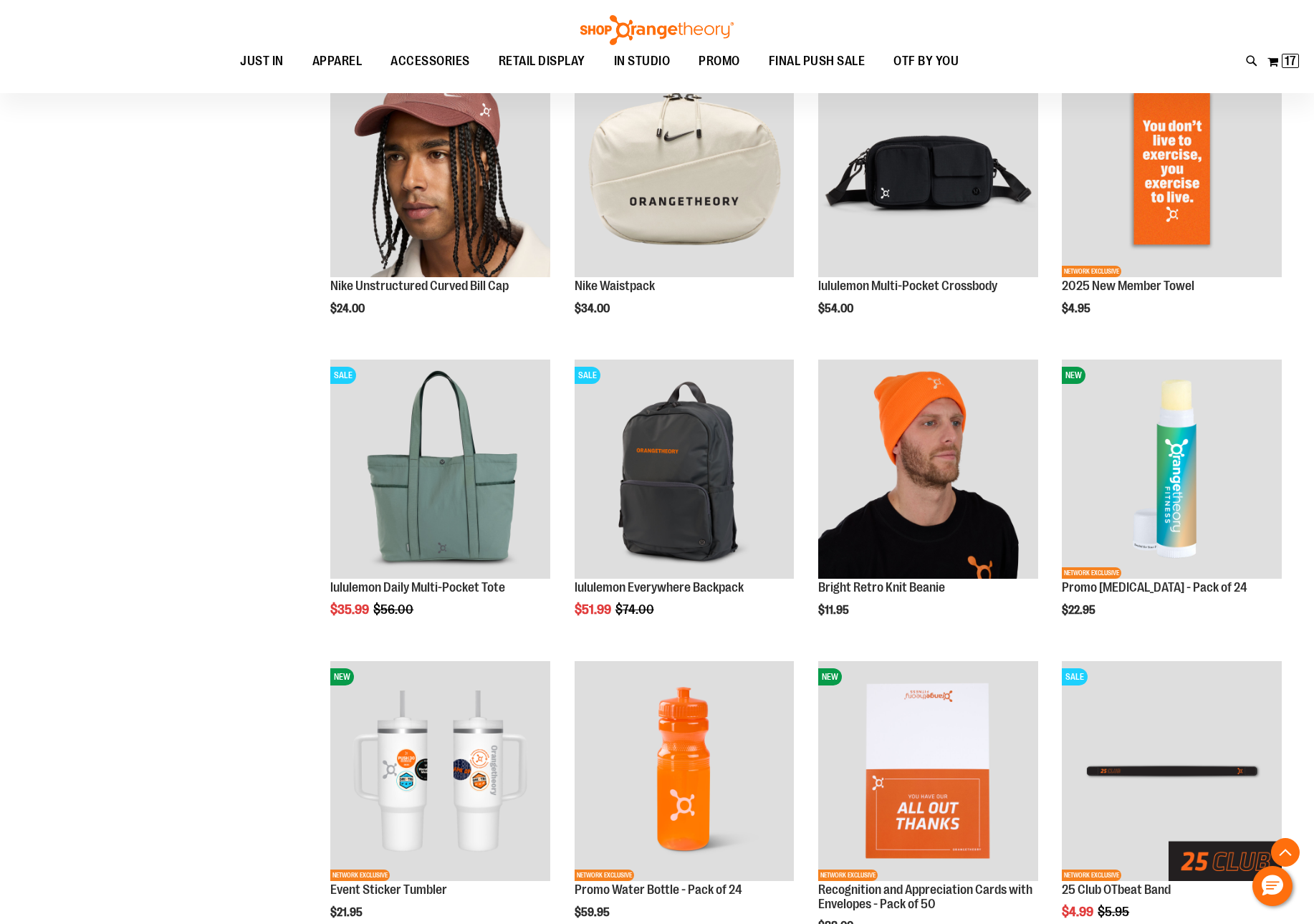
scroll to position [2094, 0]
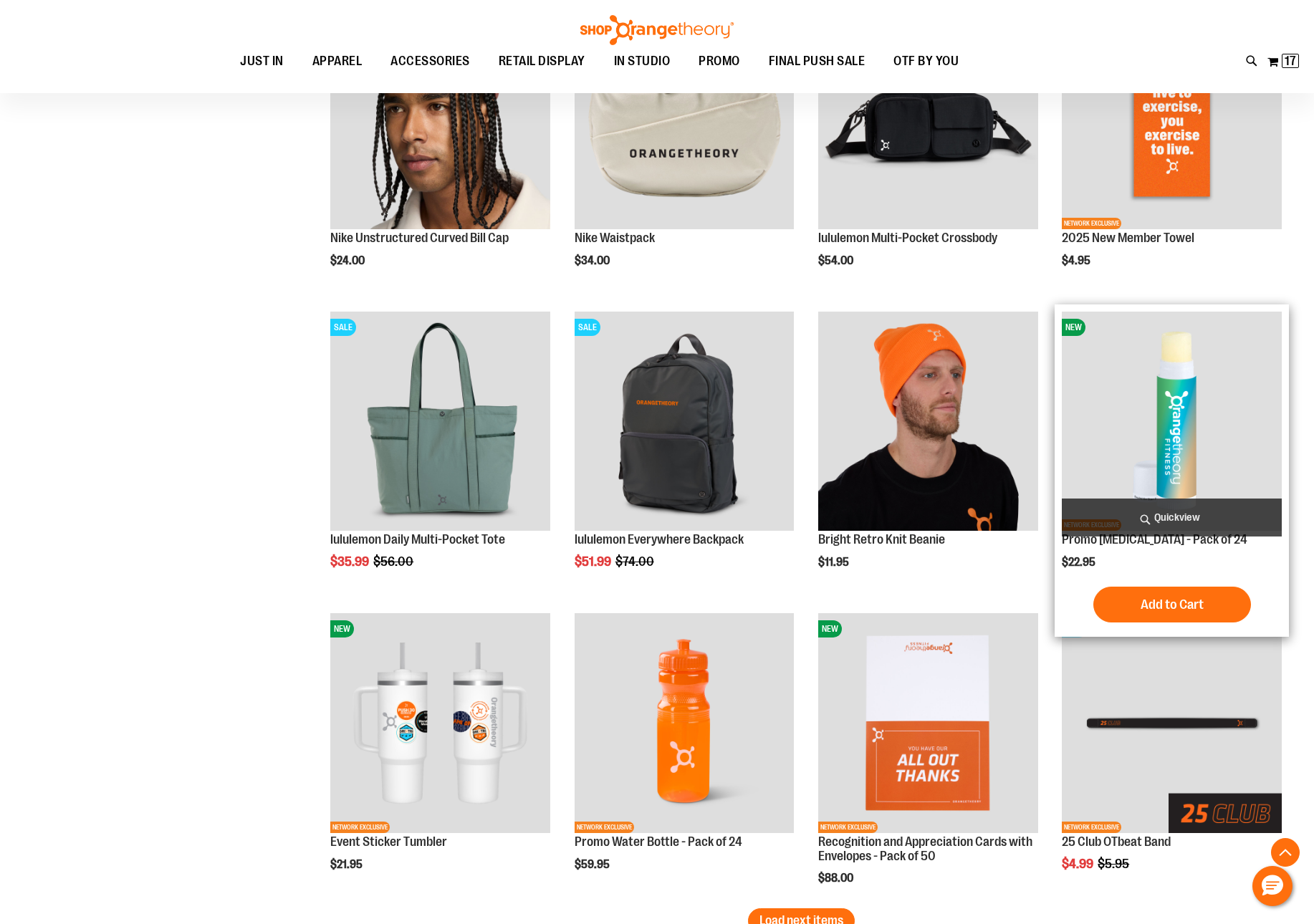
click at [1172, 416] on img "product" at bounding box center [1171, 421] width 220 height 220
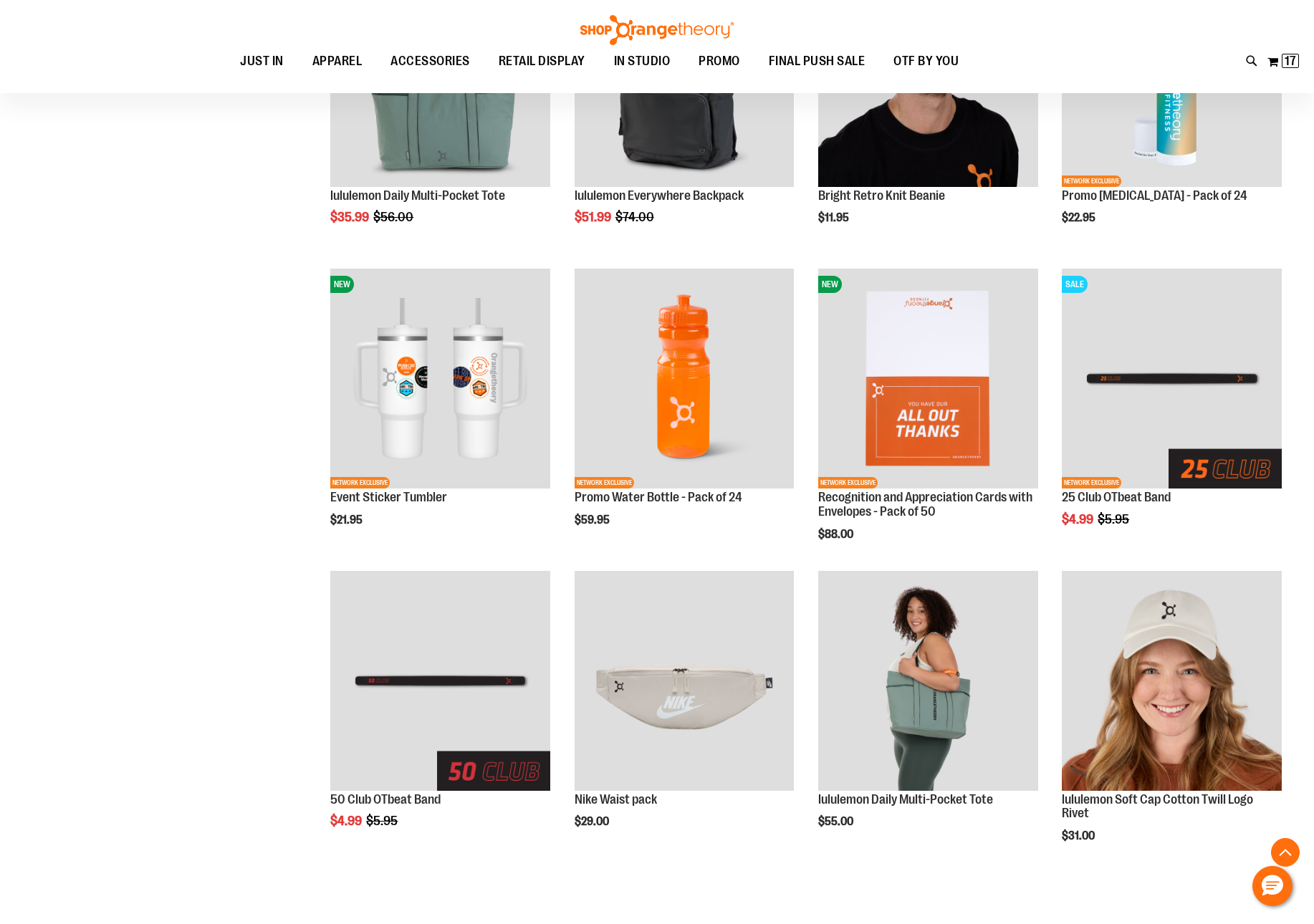
scroll to position [1568, 0]
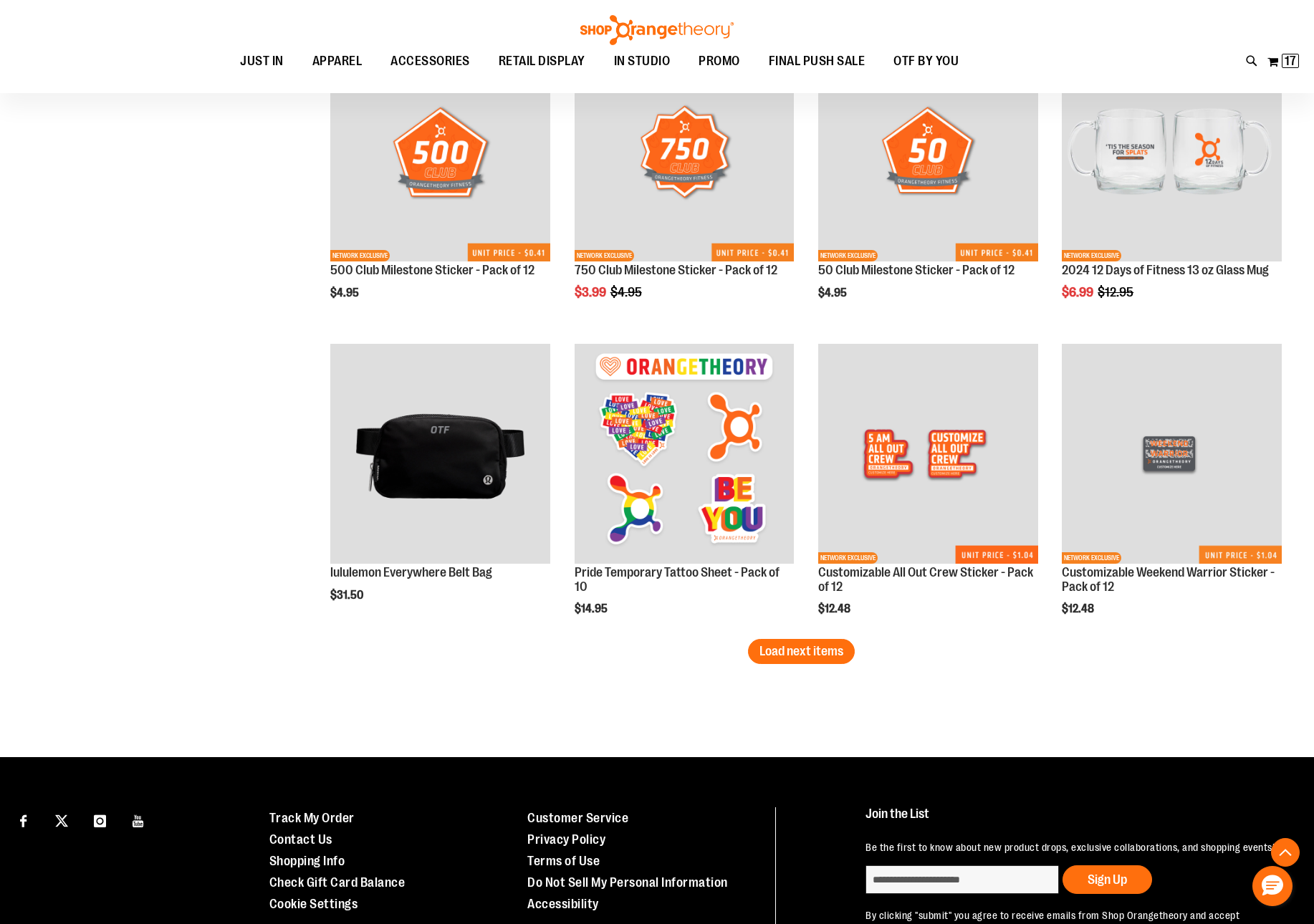
scroll to position [2416, 0]
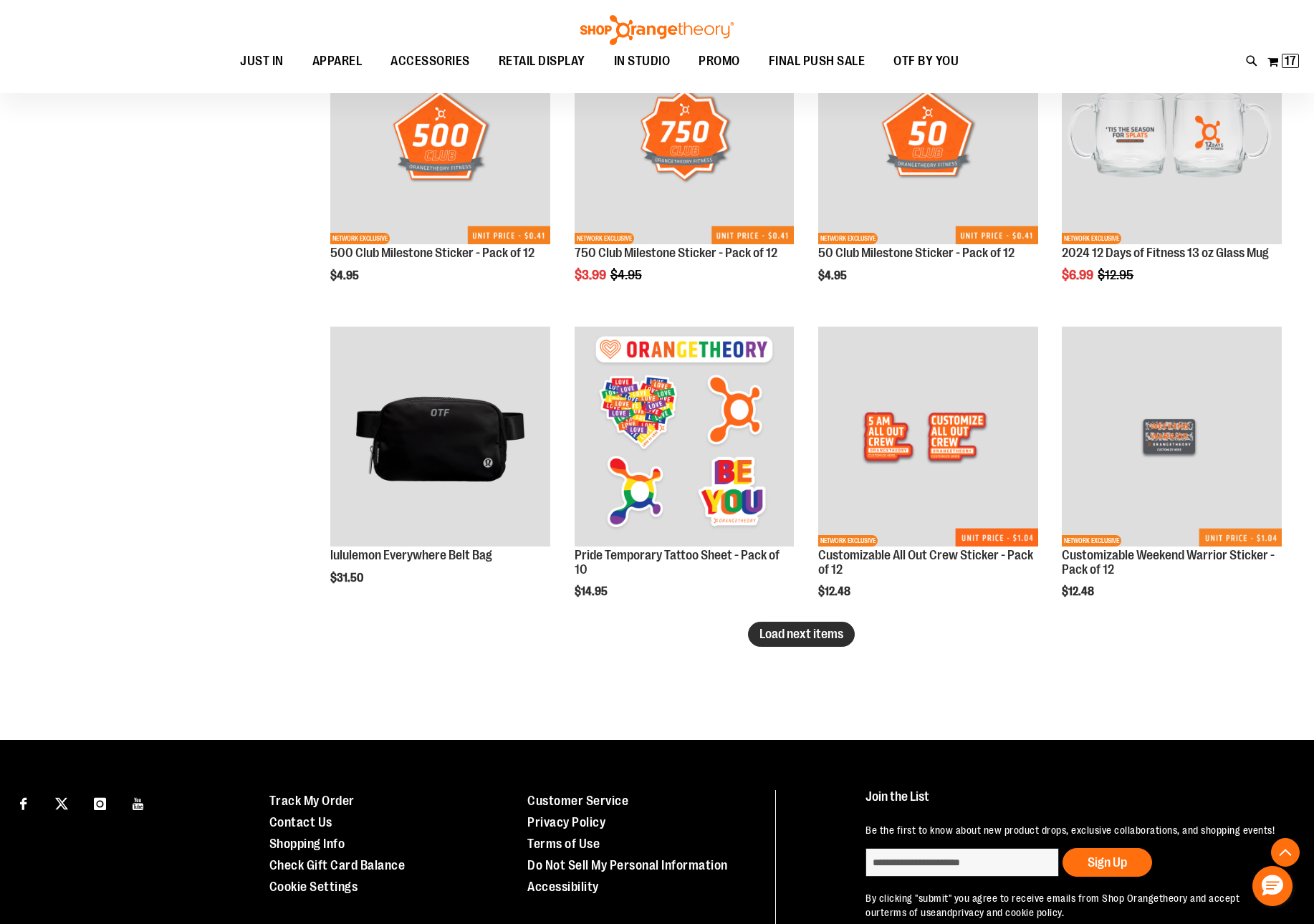
click at [824, 644] on button "Load next items" at bounding box center [801, 634] width 107 height 25
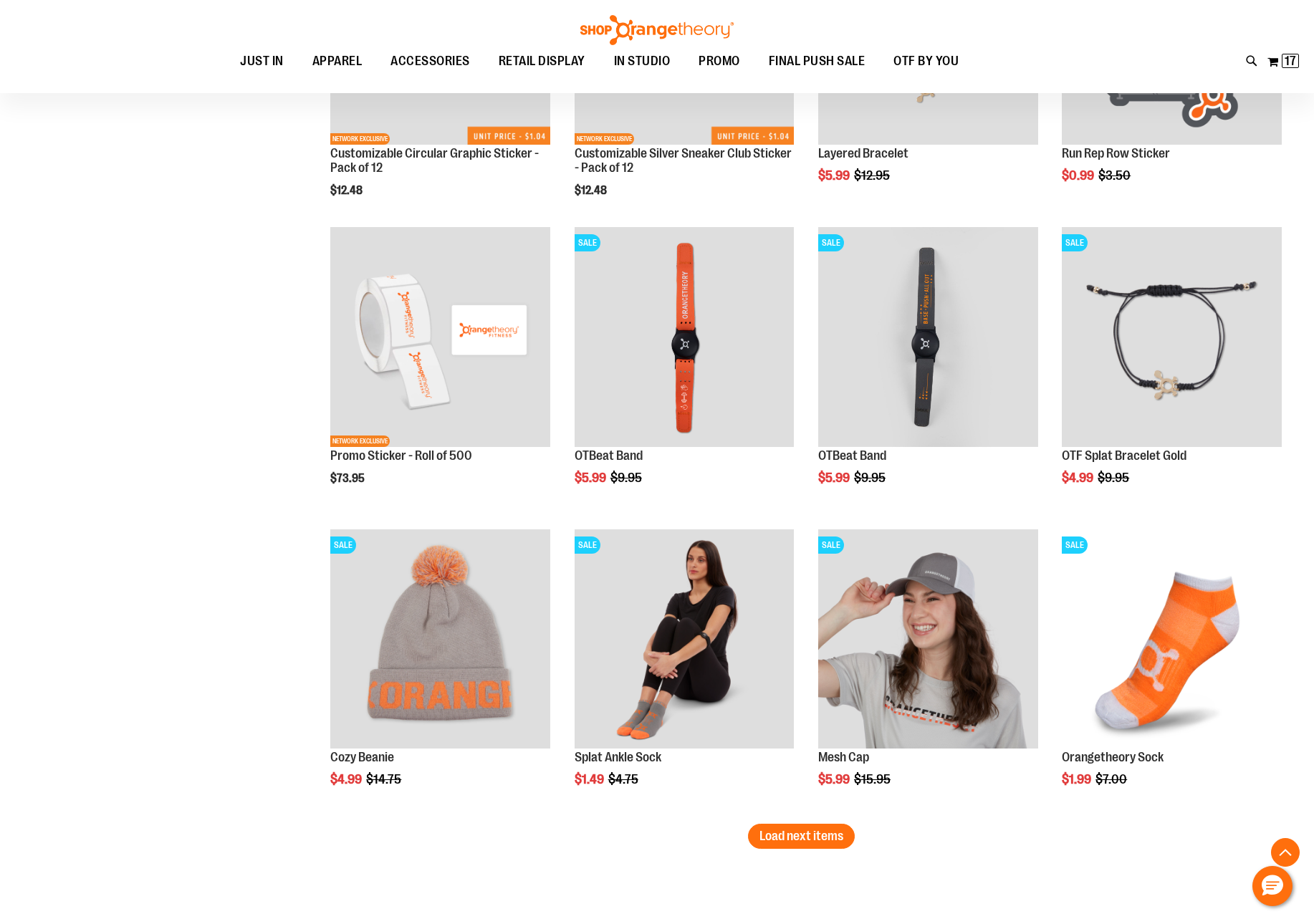
scroll to position [2744, 0]
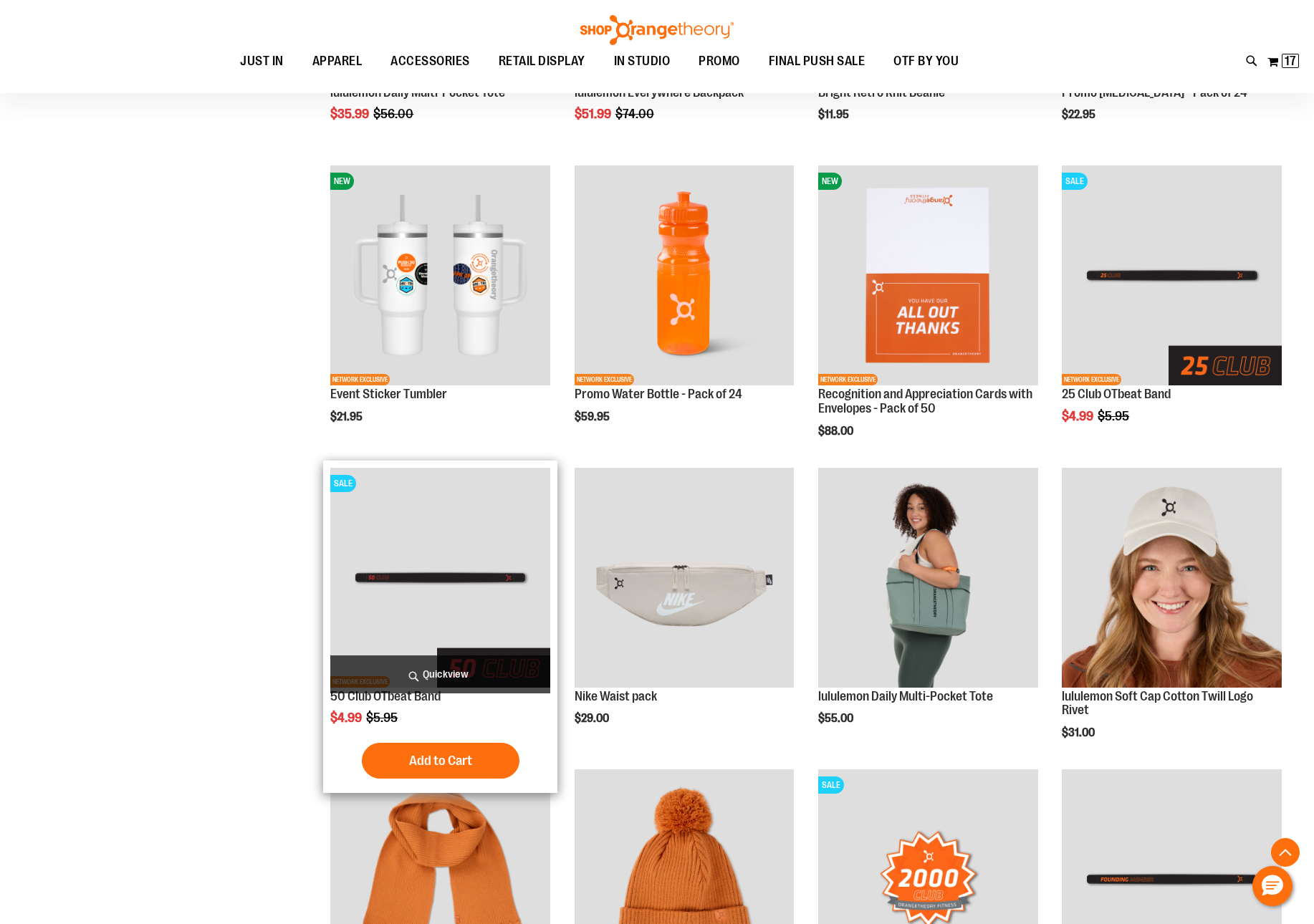
scroll to position [743, 0]
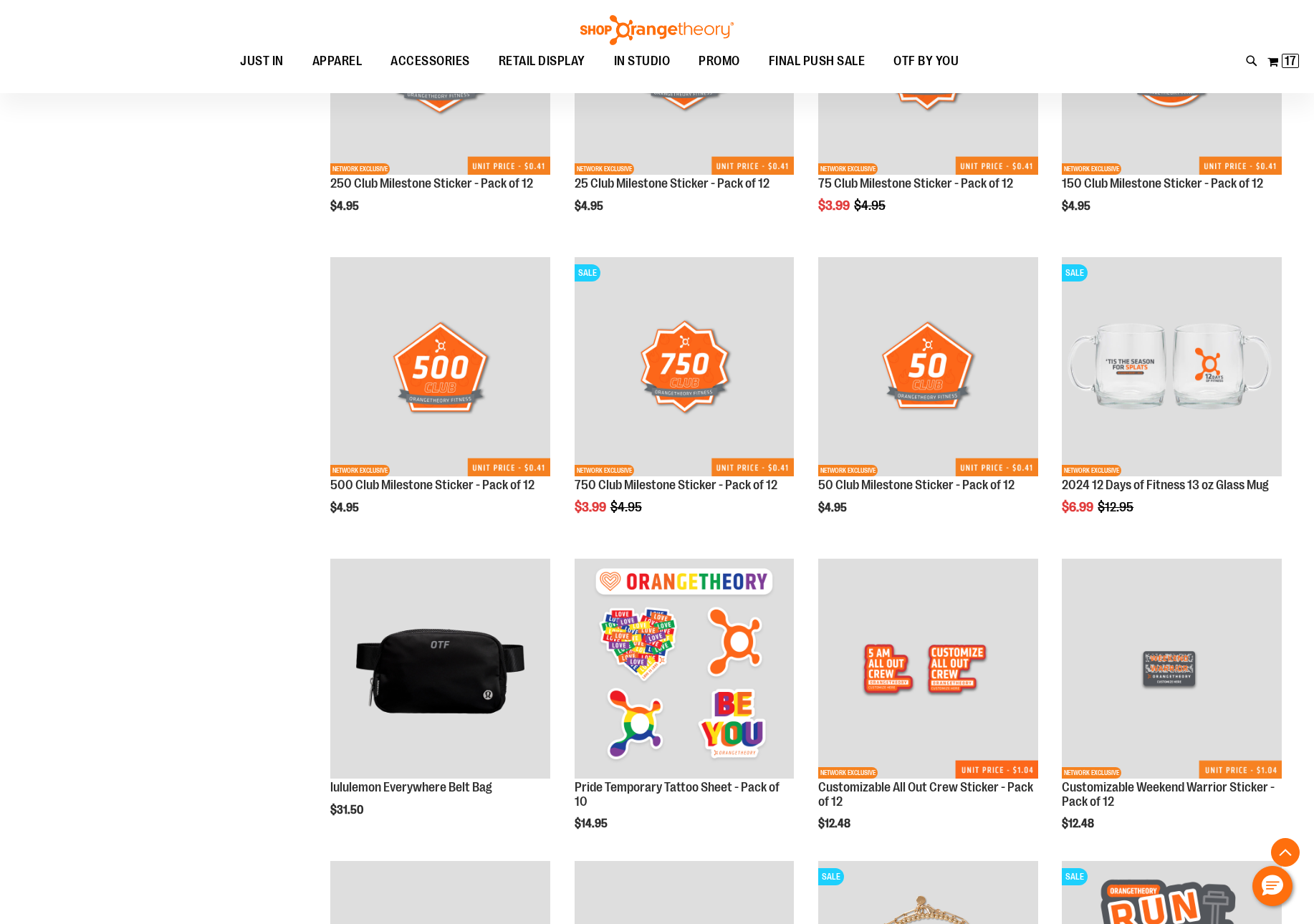
scroll to position [2874, 0]
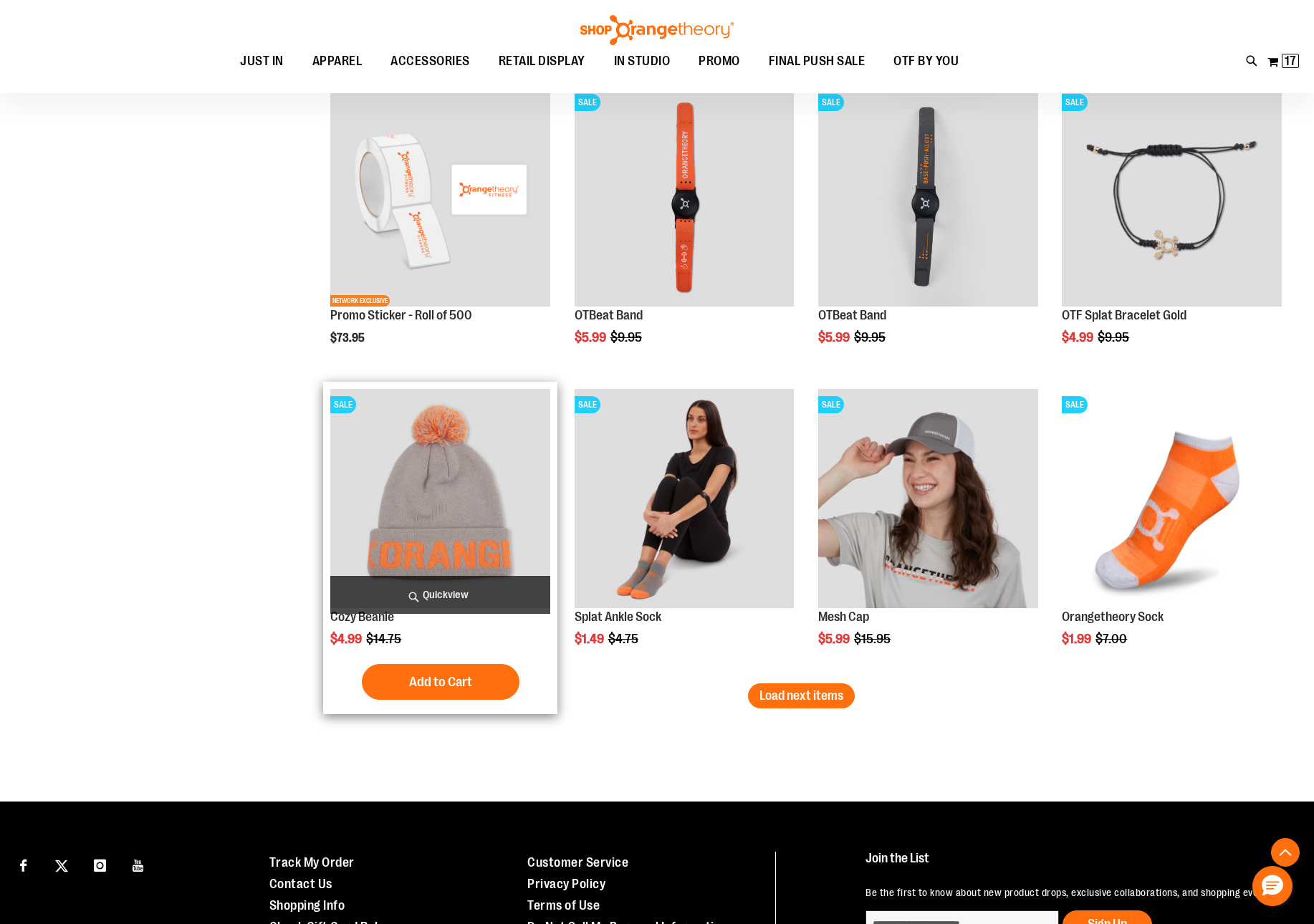
scroll to position [3261, 0]
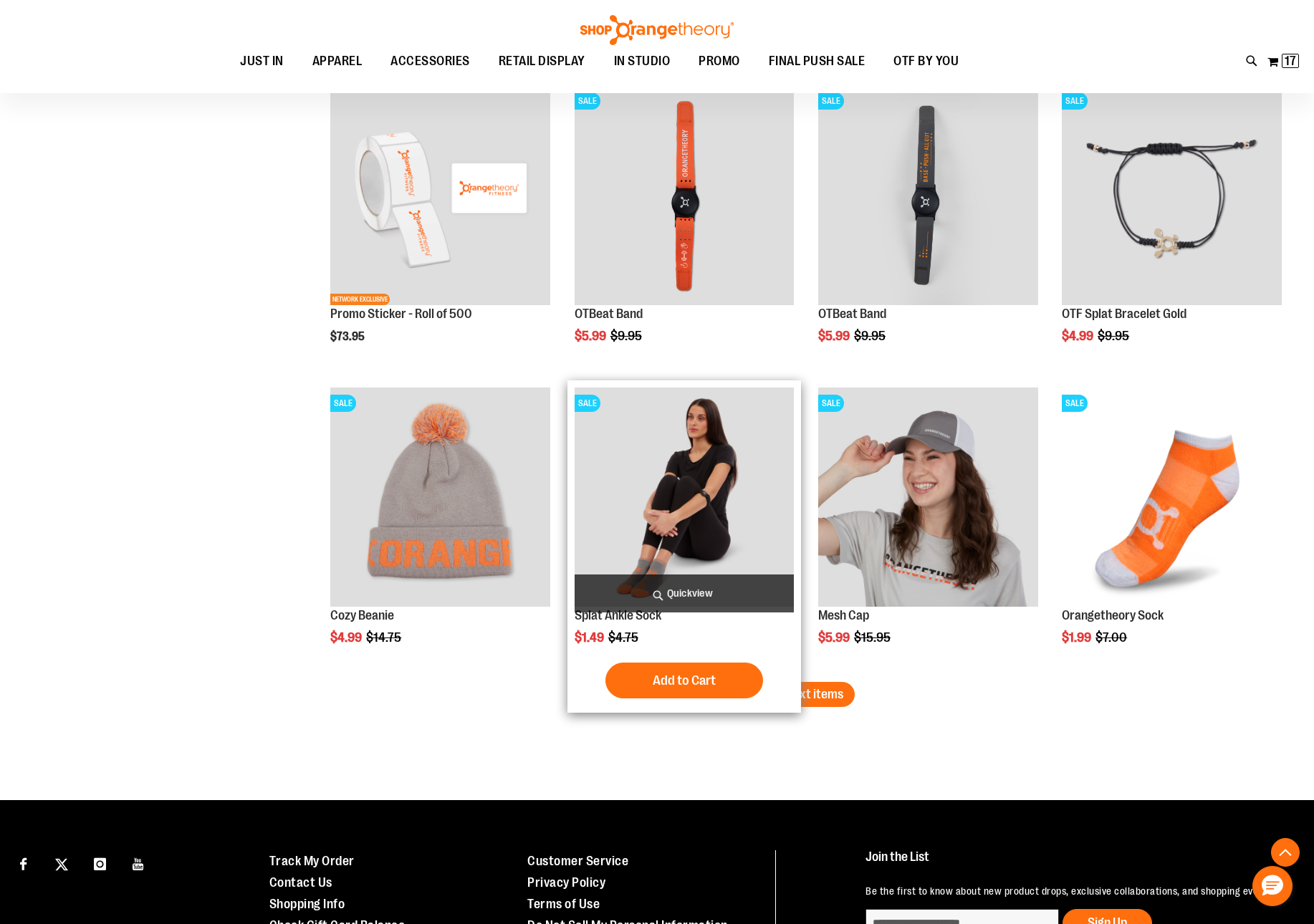
click at [793, 671] on div "Add to Cart In stock" at bounding box center [684, 681] width 220 height 36
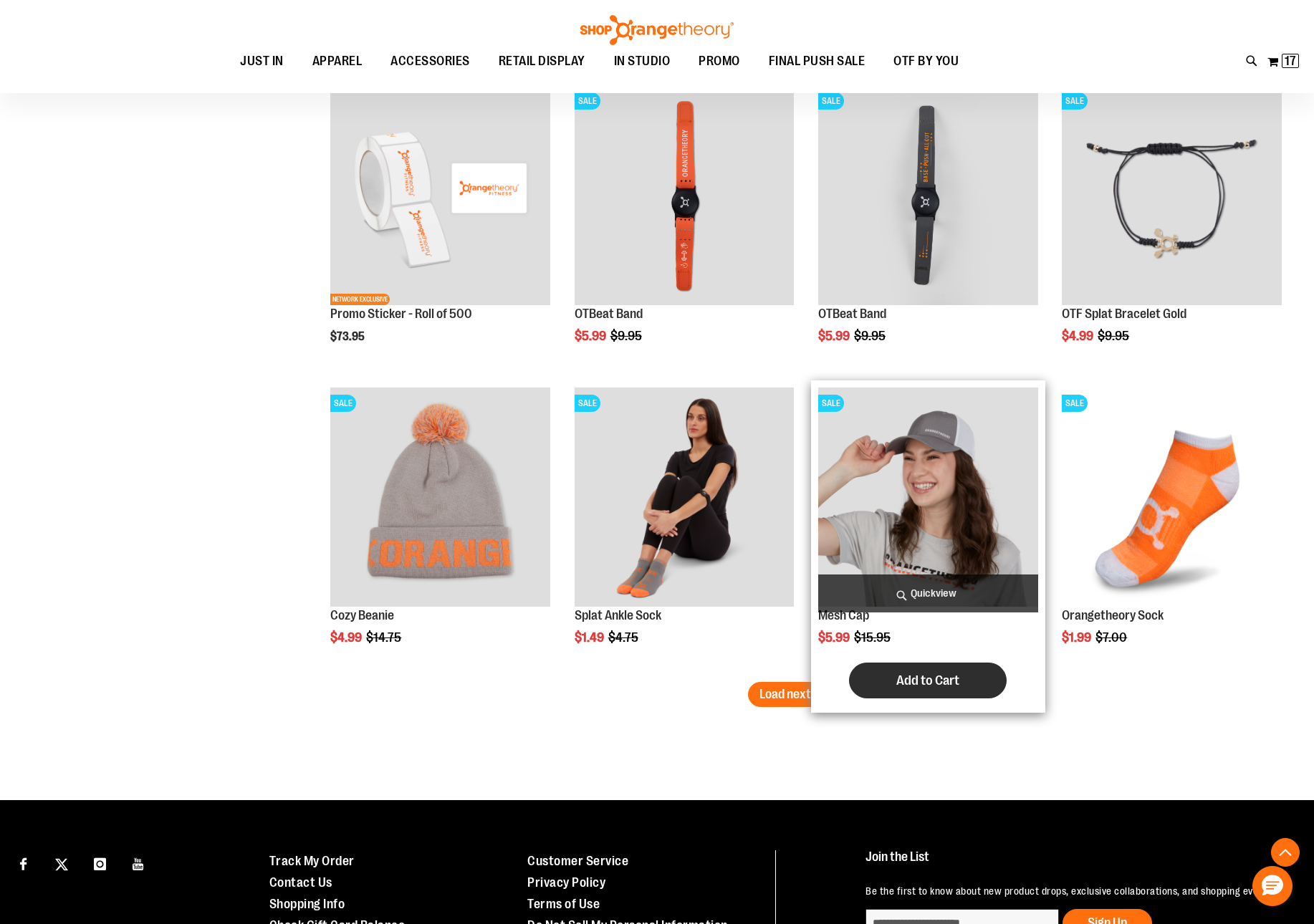
click at [861, 676] on button "Add to Cart" at bounding box center [927, 681] width 158 height 36
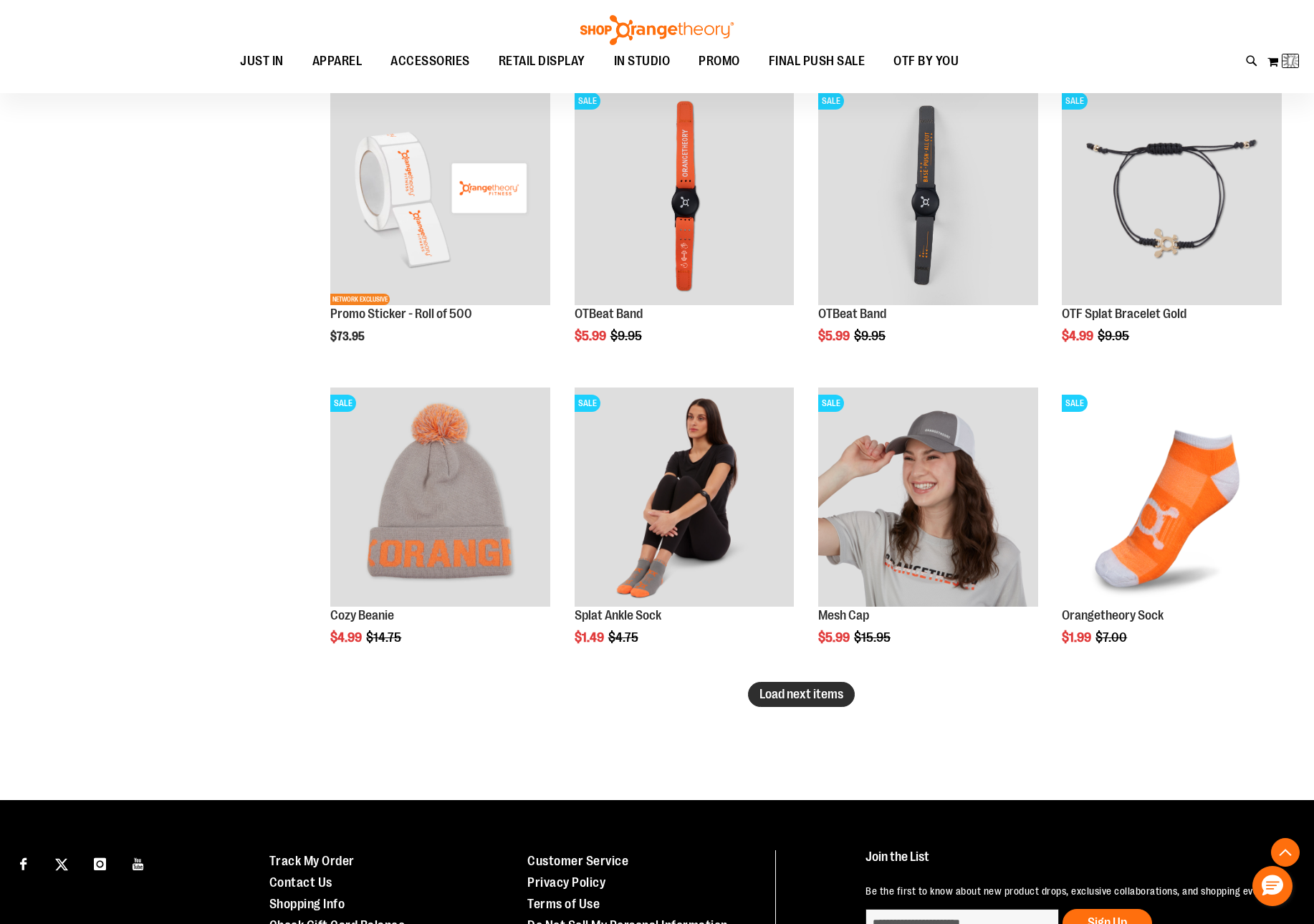
click at [769, 696] on span "Load next items" at bounding box center [800, 694] width 83 height 14
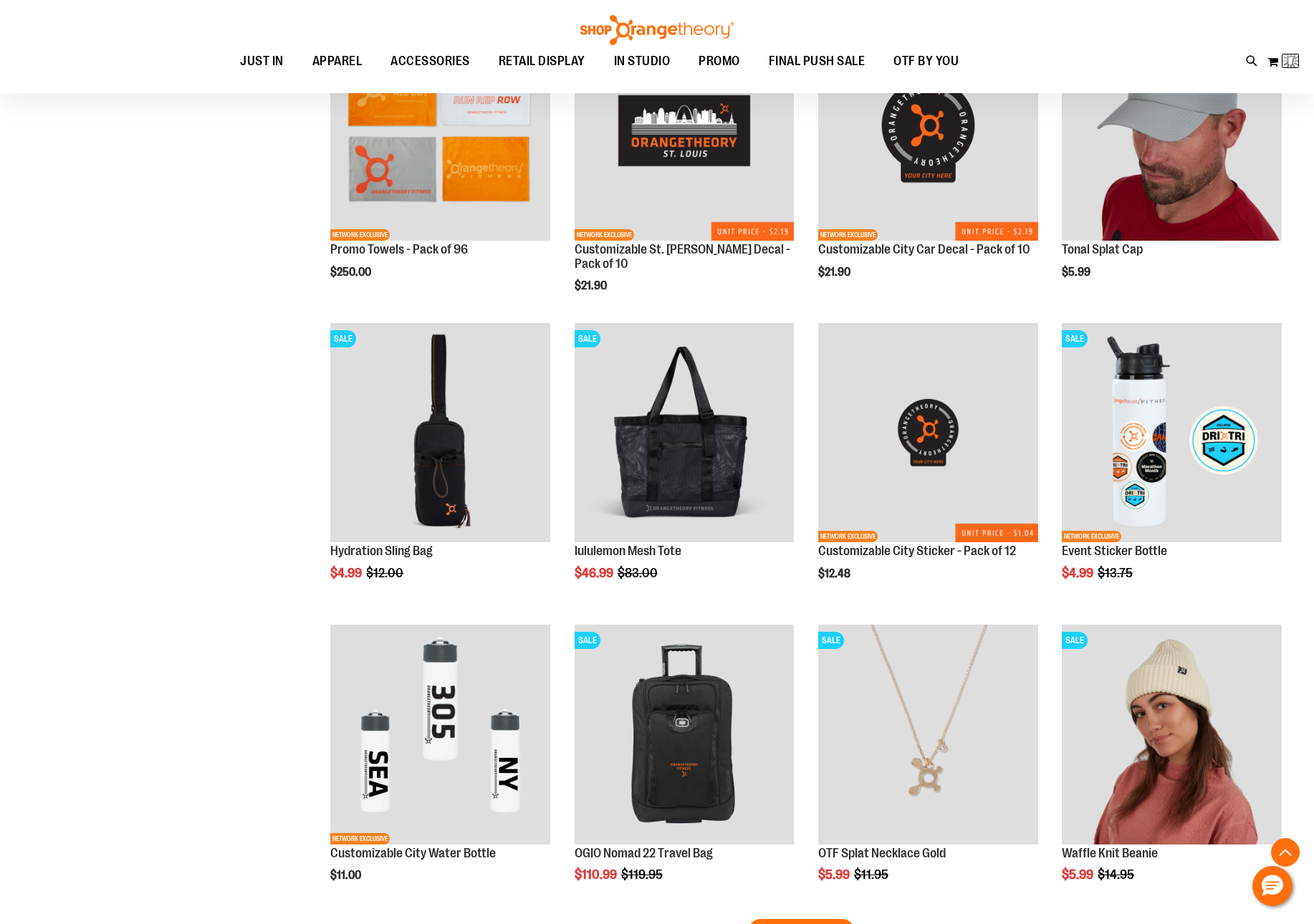
scroll to position [3828, 0]
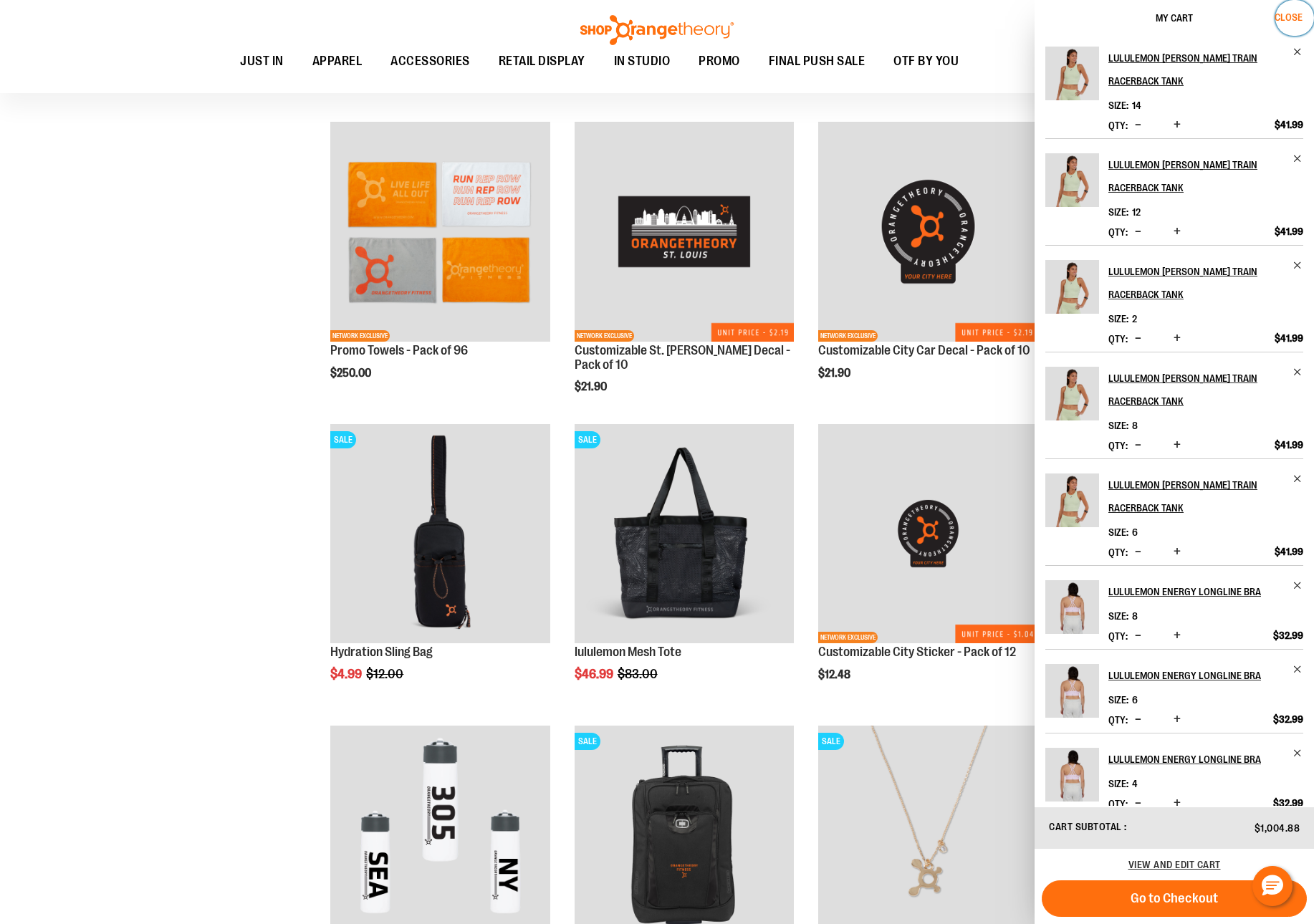
click at [1296, 12] on span "Close" at bounding box center [1288, 18] width 28 height 12
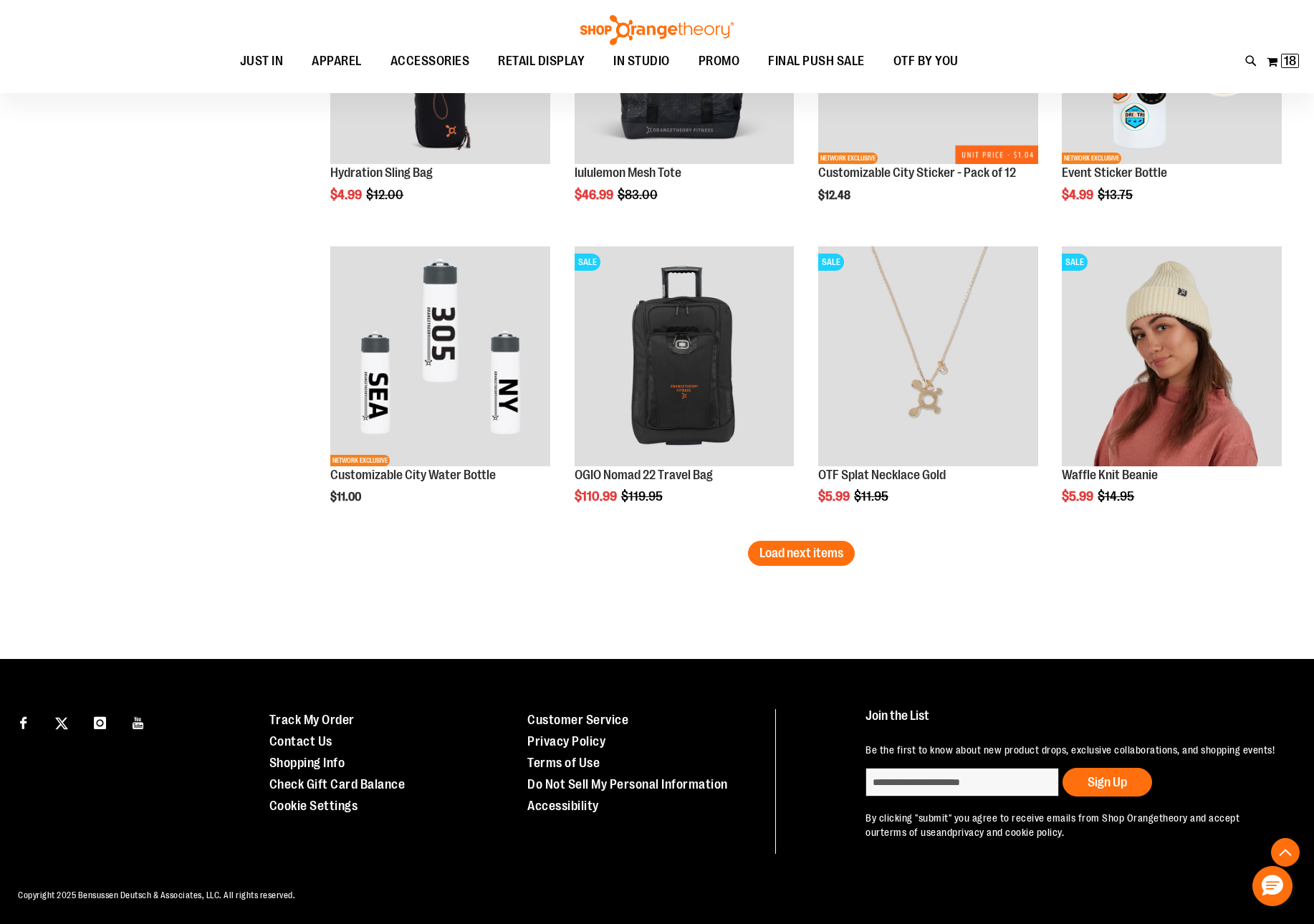
scroll to position [4311, 0]
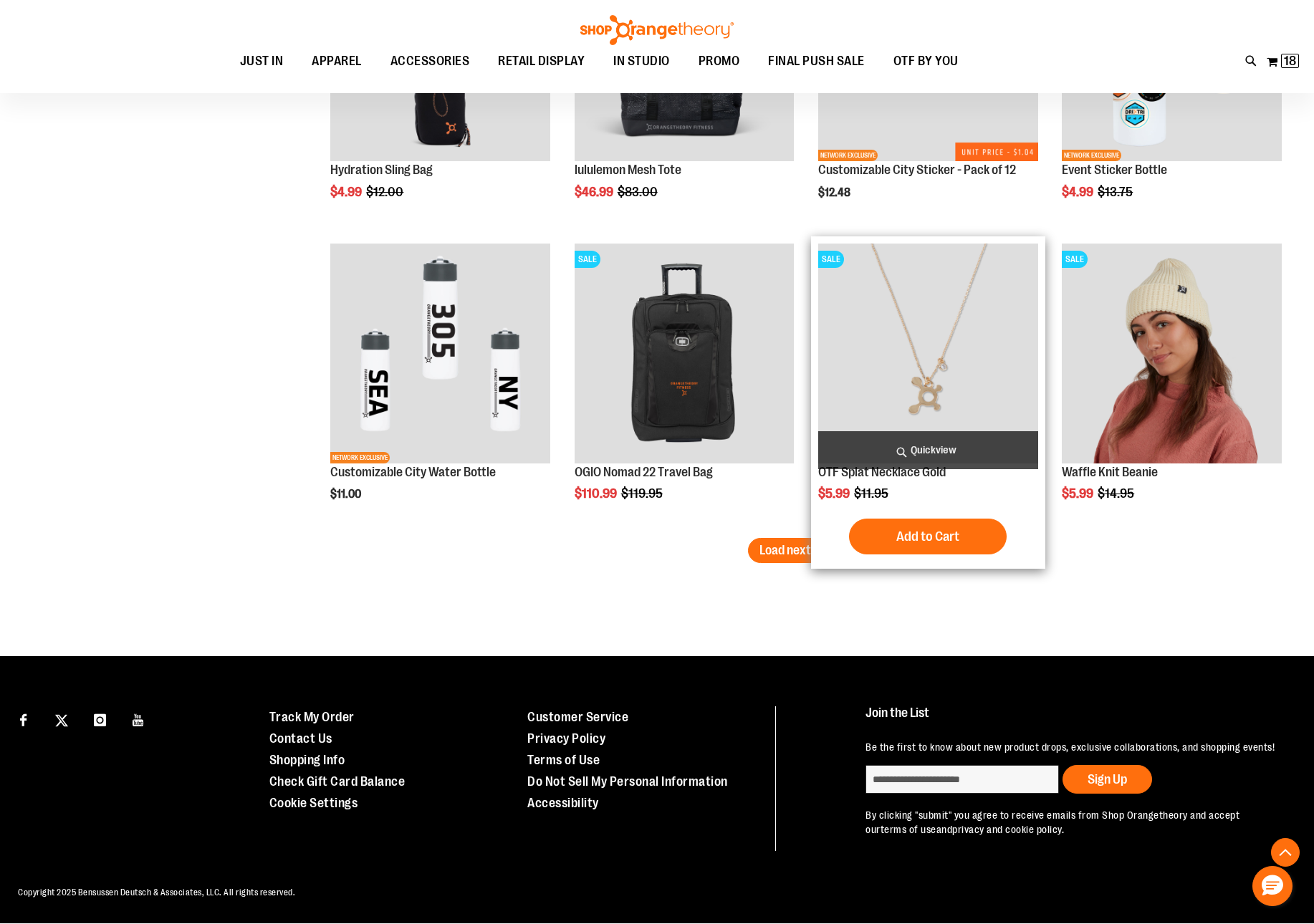
click at [828, 537] on div "Add to Cart In stock" at bounding box center [927, 537] width 220 height 36
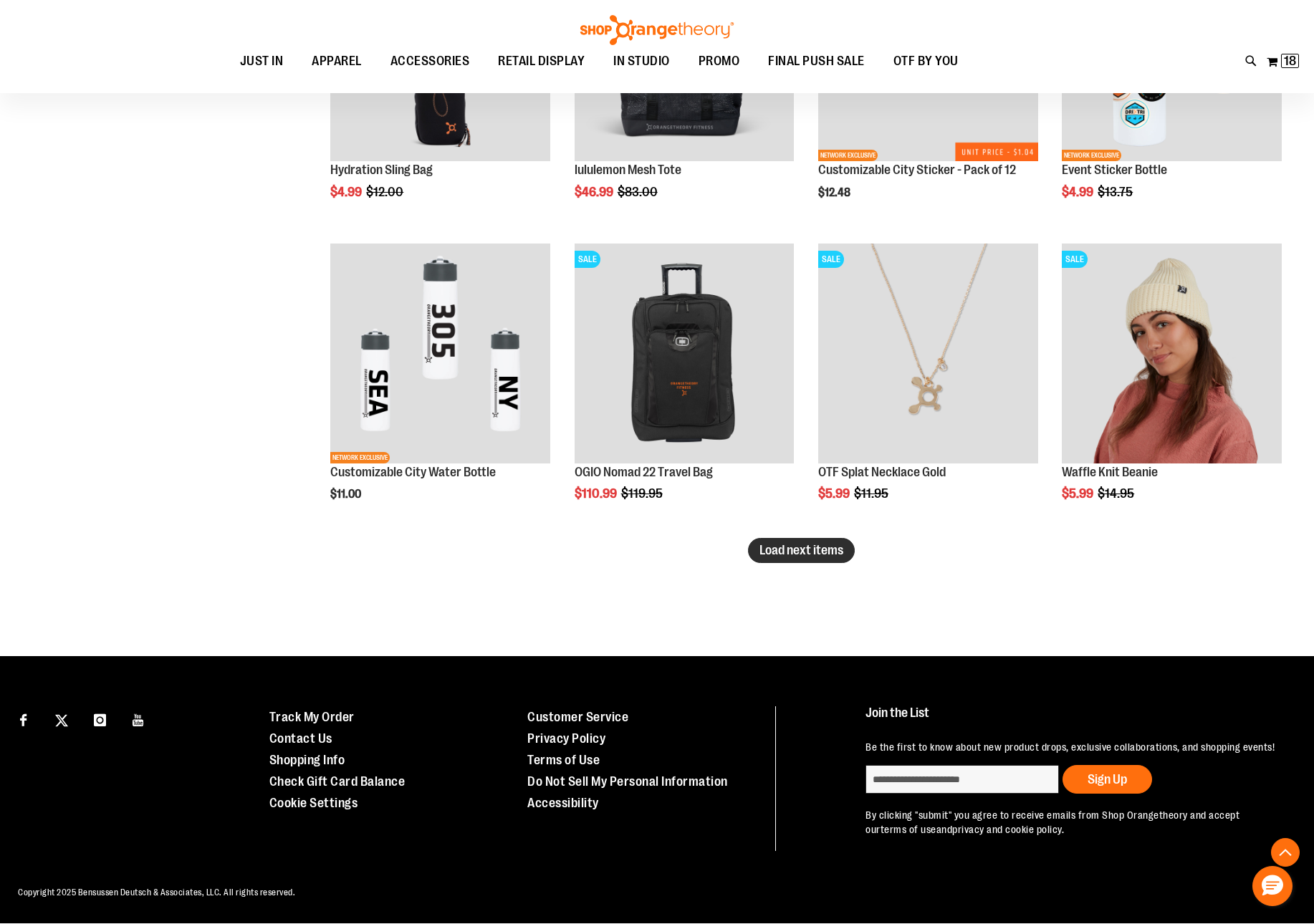
click at [774, 550] on span "Load next items" at bounding box center [800, 550] width 83 height 14
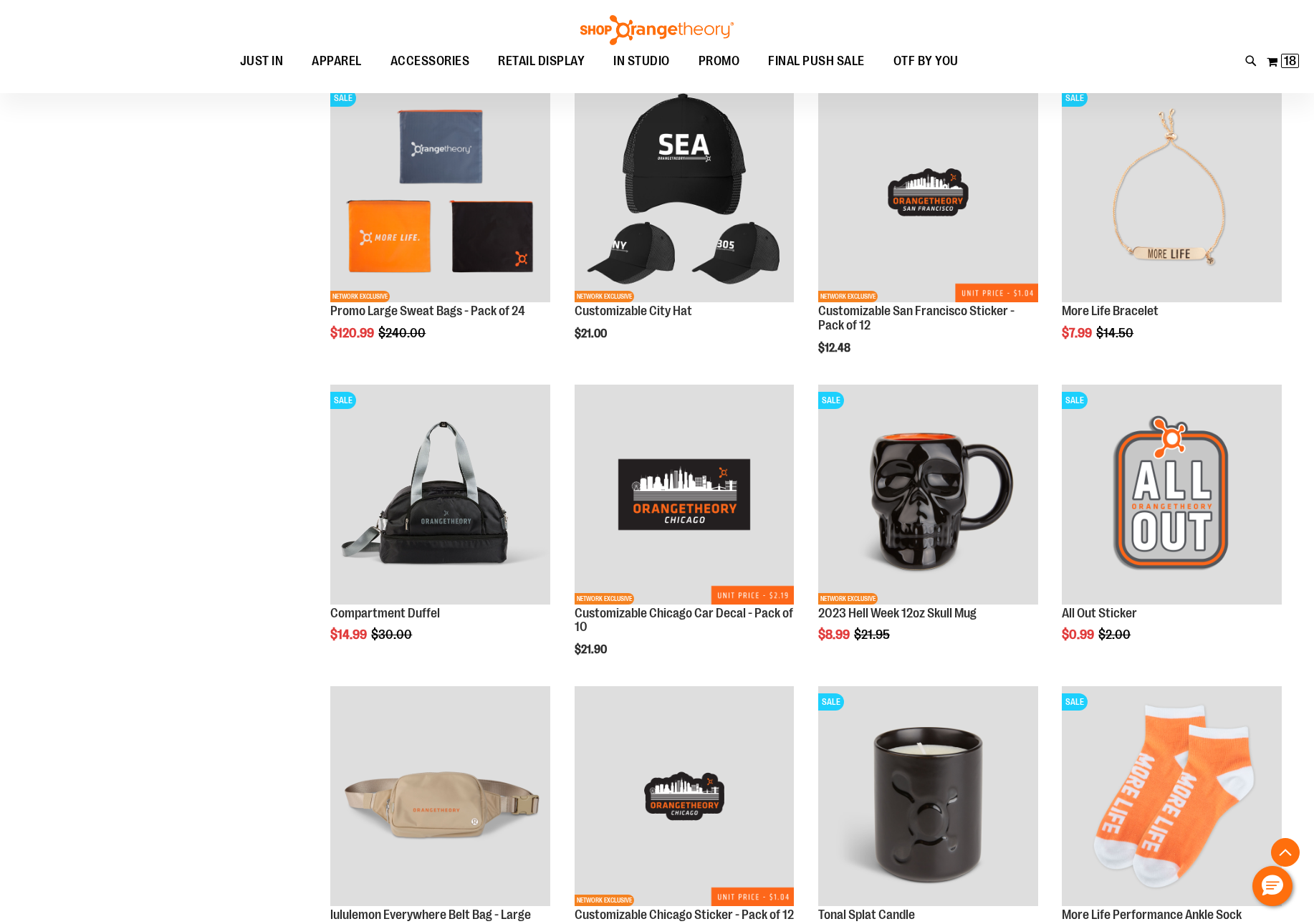
scroll to position [5217, 0]
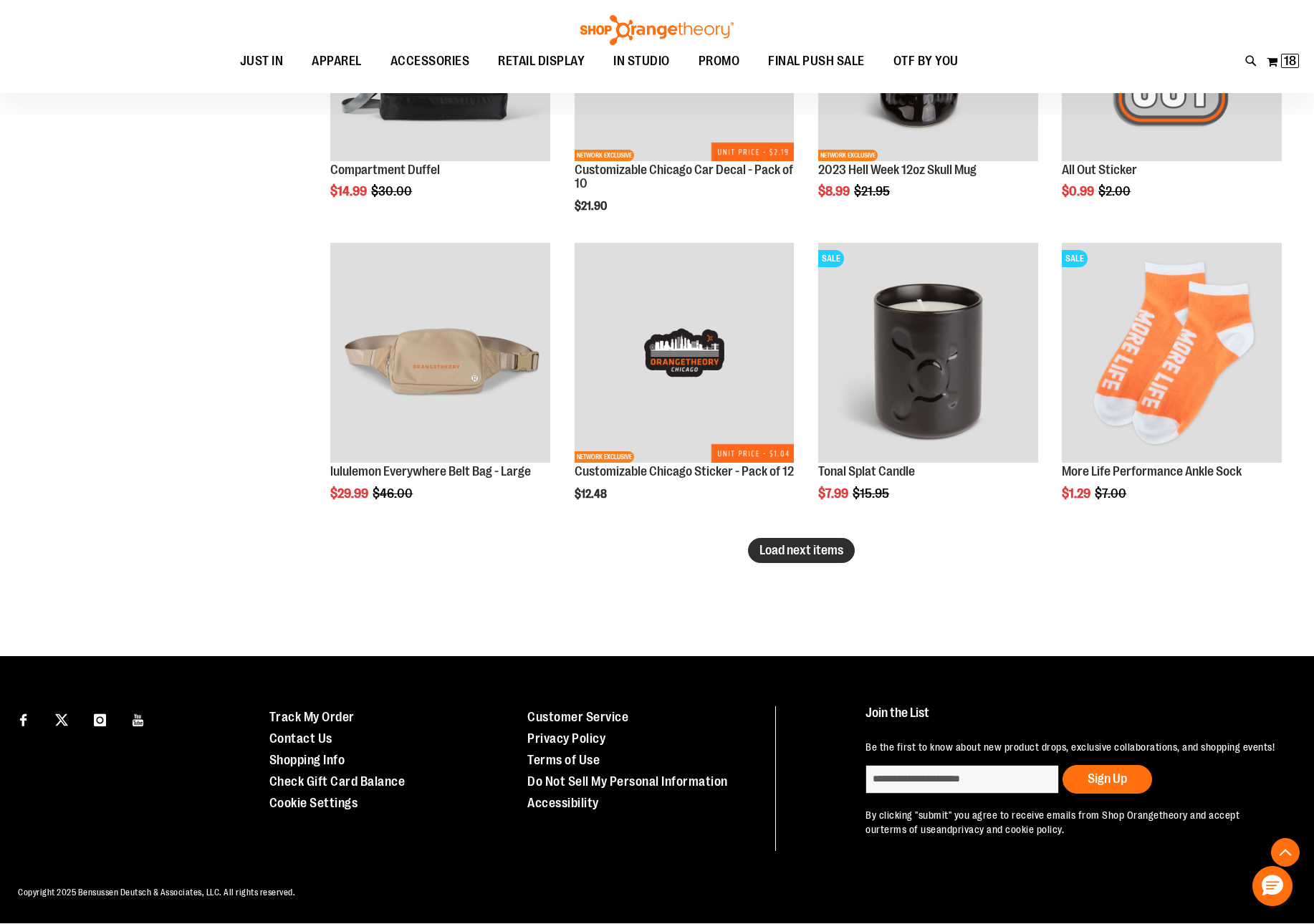
click at [801, 560] on button "Load next items" at bounding box center [801, 551] width 107 height 25
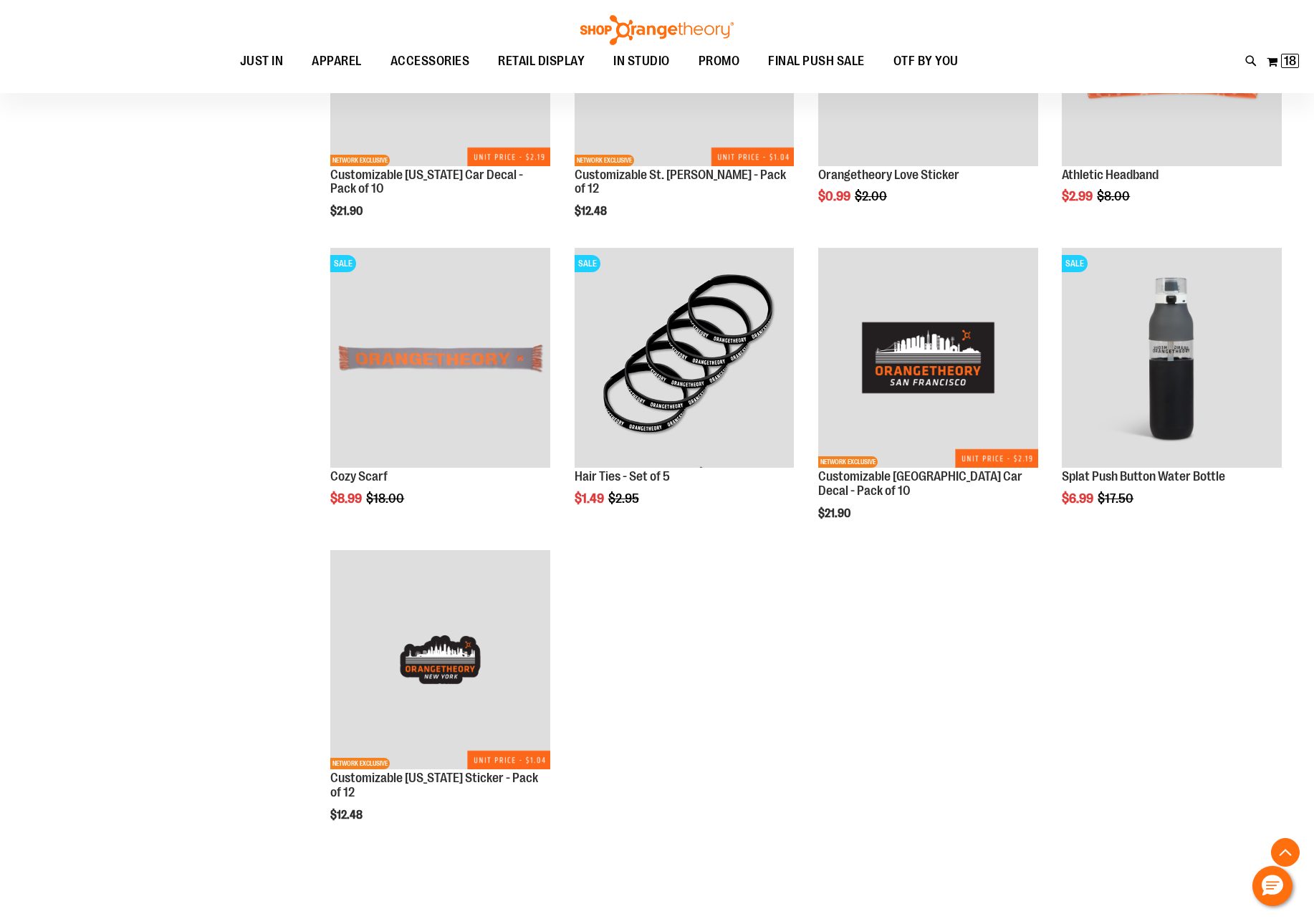
scroll to position [5835, 0]
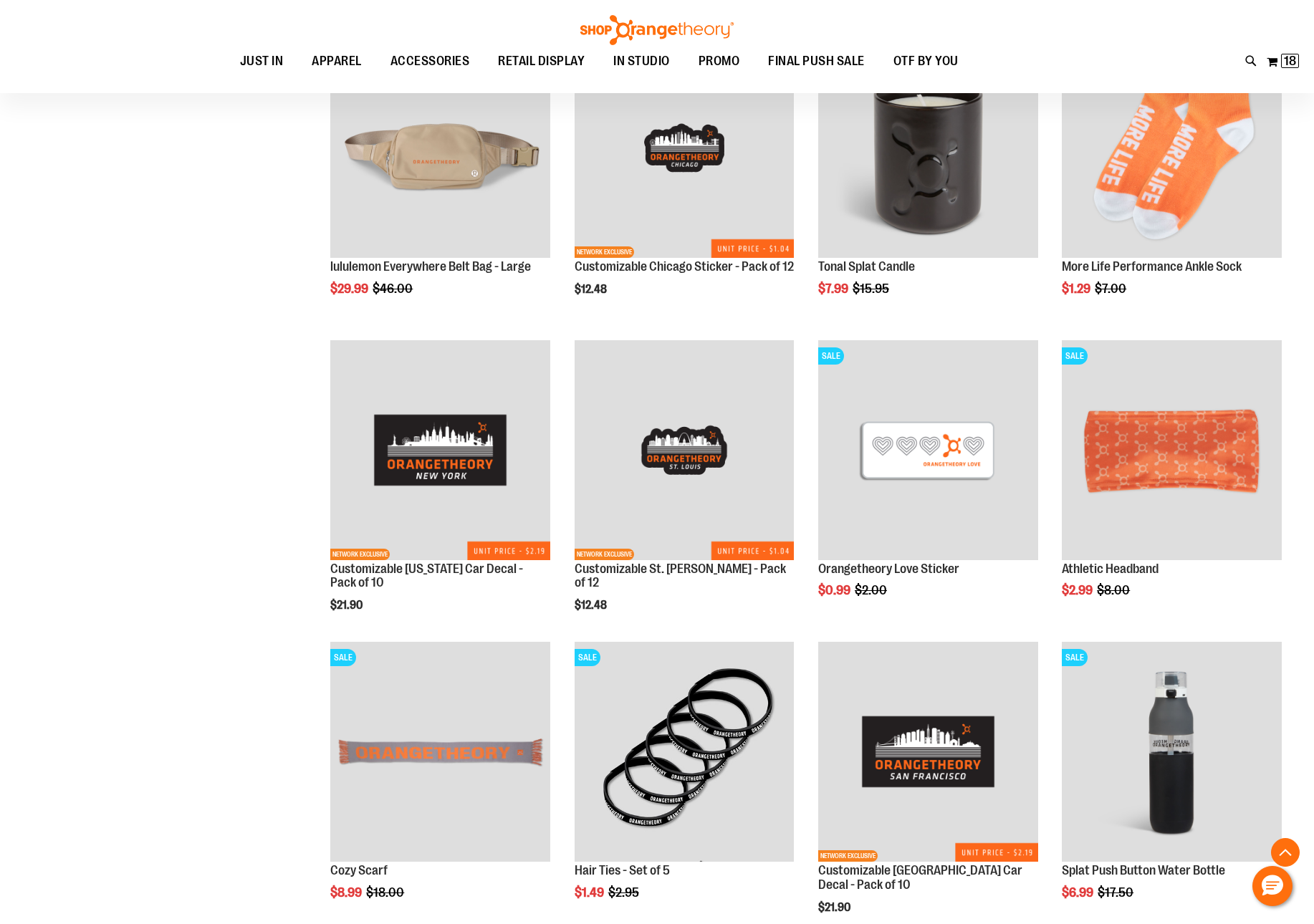
scroll to position [4087, 0]
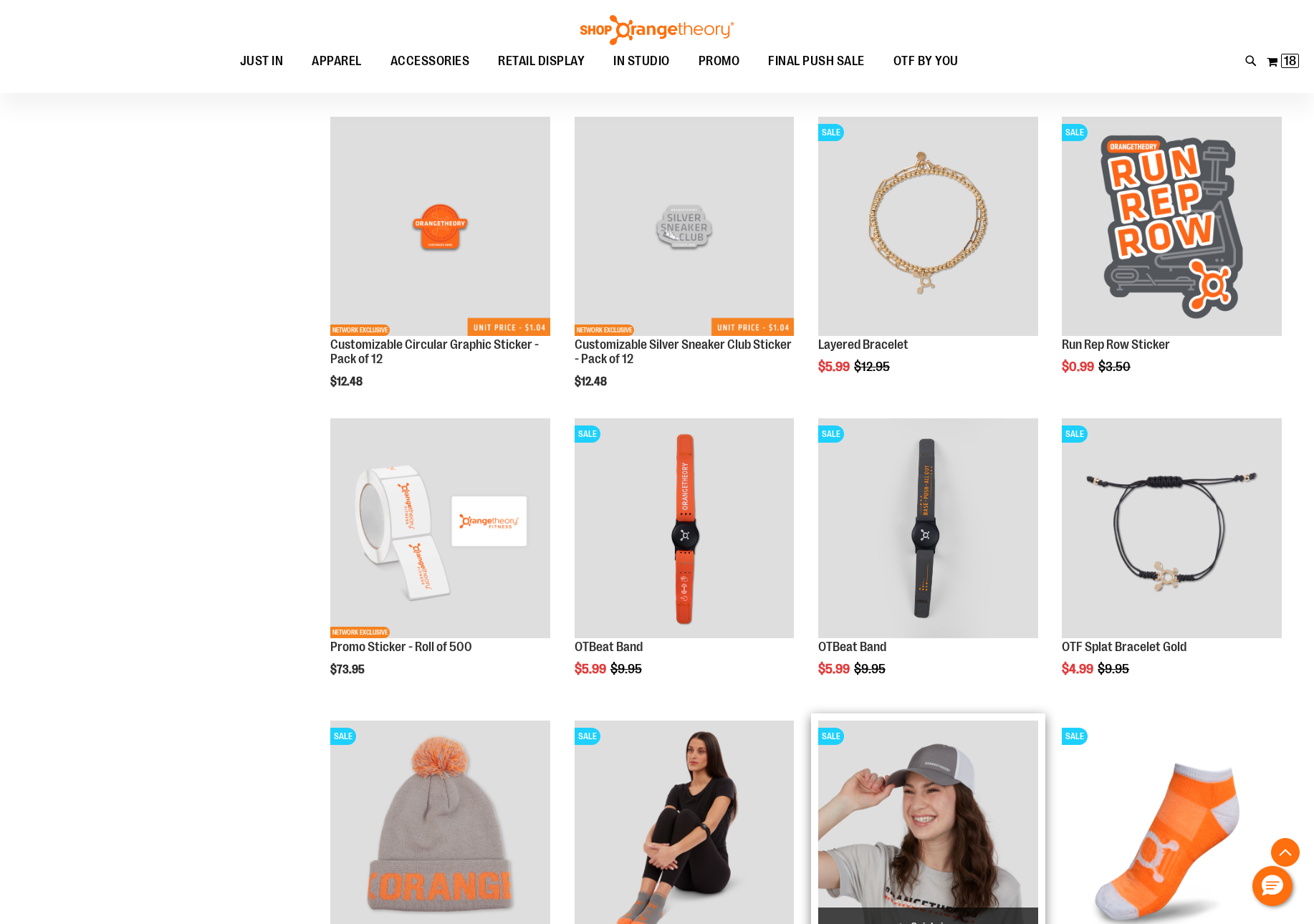
scroll to position [2969, 0]
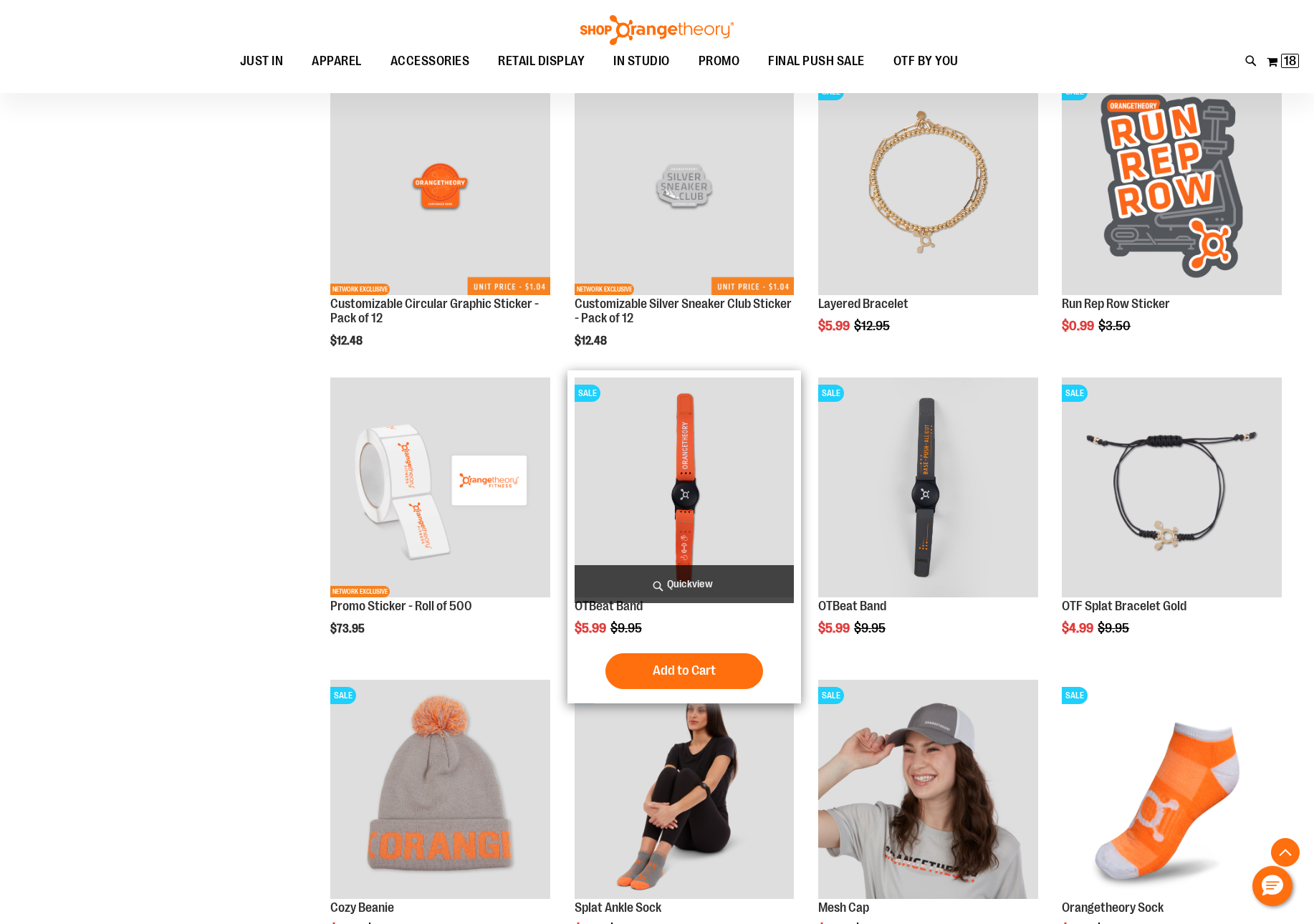
click at [666, 509] on img "product" at bounding box center [684, 487] width 220 height 220
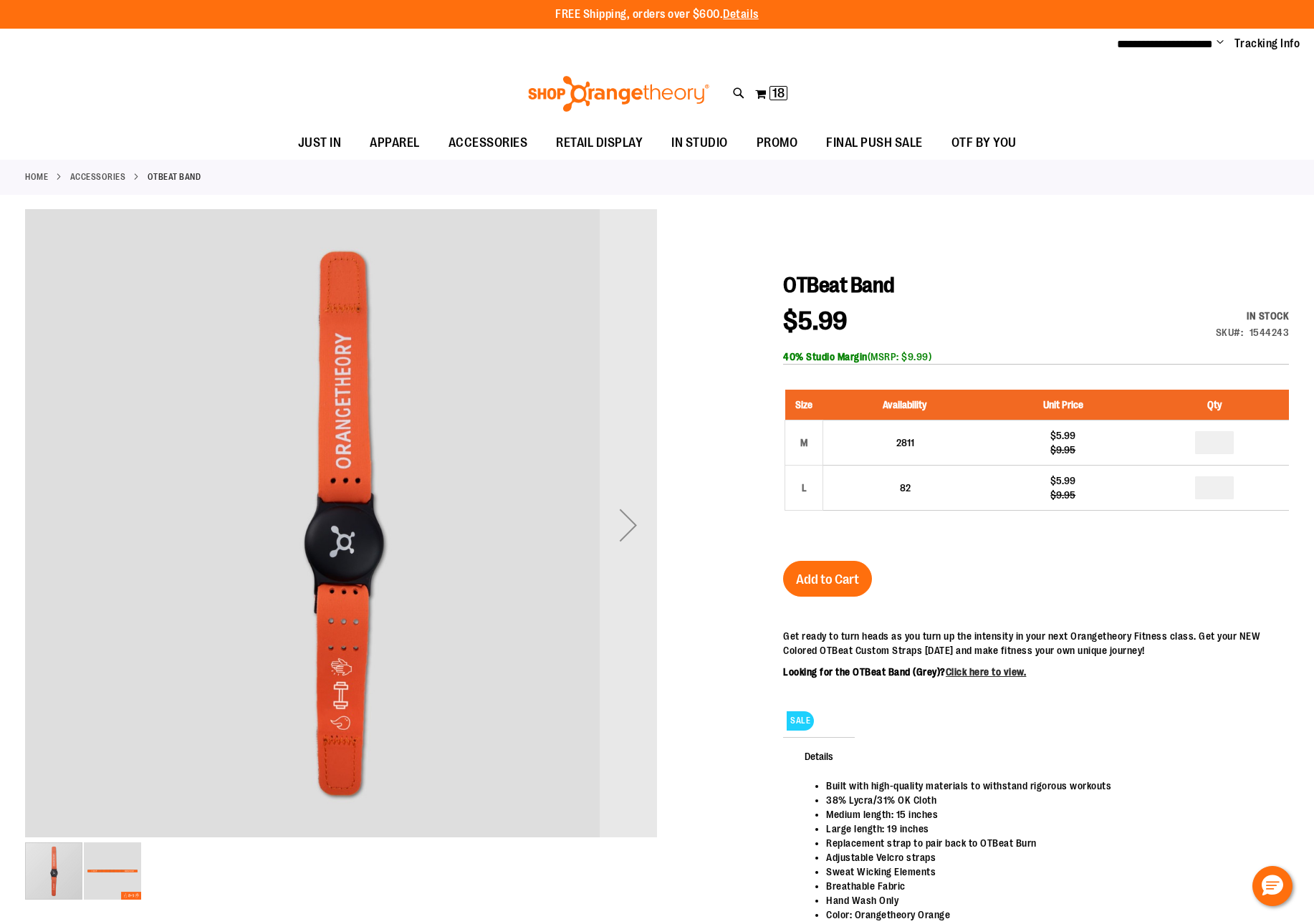
click at [113, 868] on img "image 2 of 2" at bounding box center [112, 871] width 57 height 57
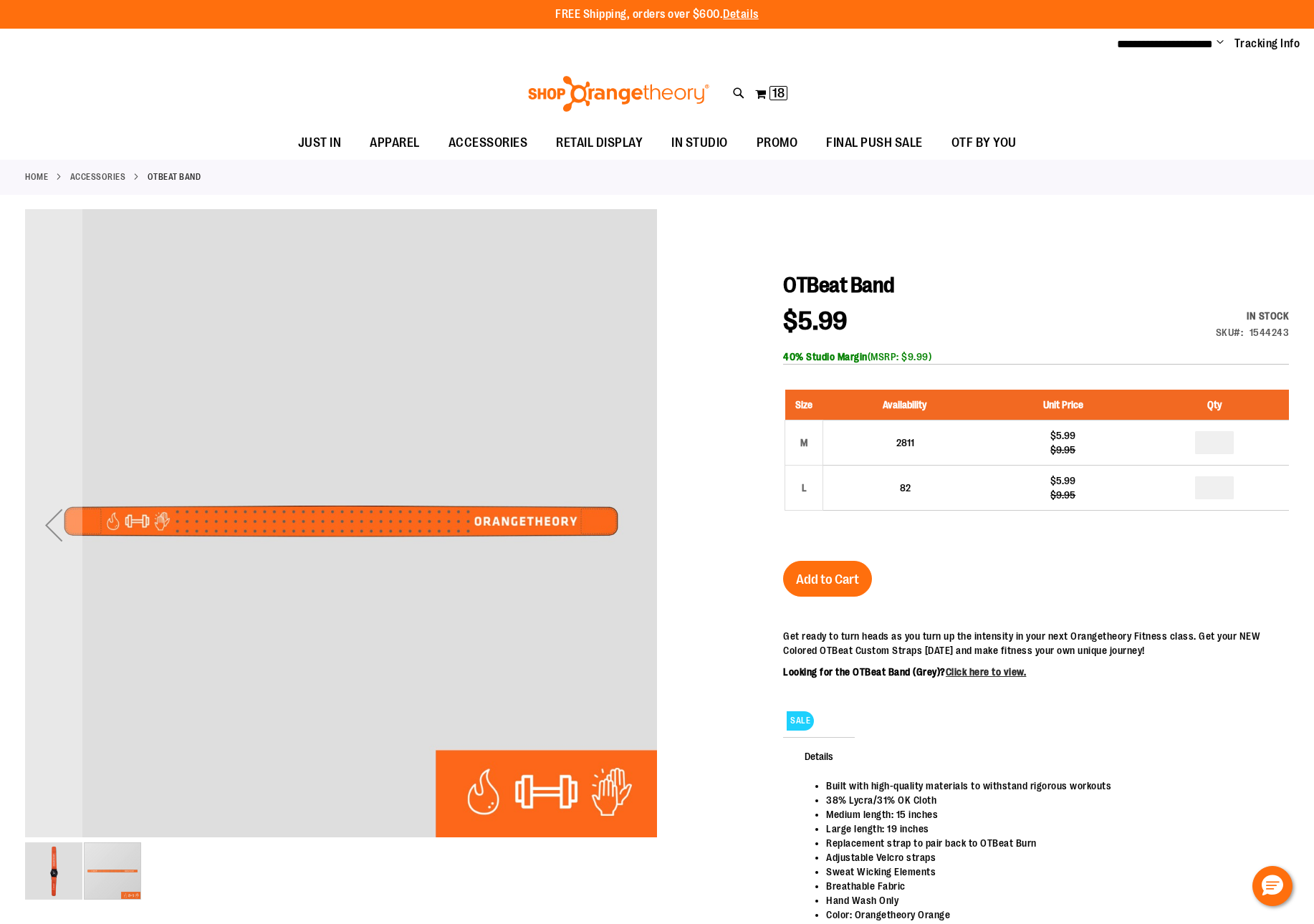
click at [45, 863] on img "image 1 of 2" at bounding box center [54, 871] width 57 height 57
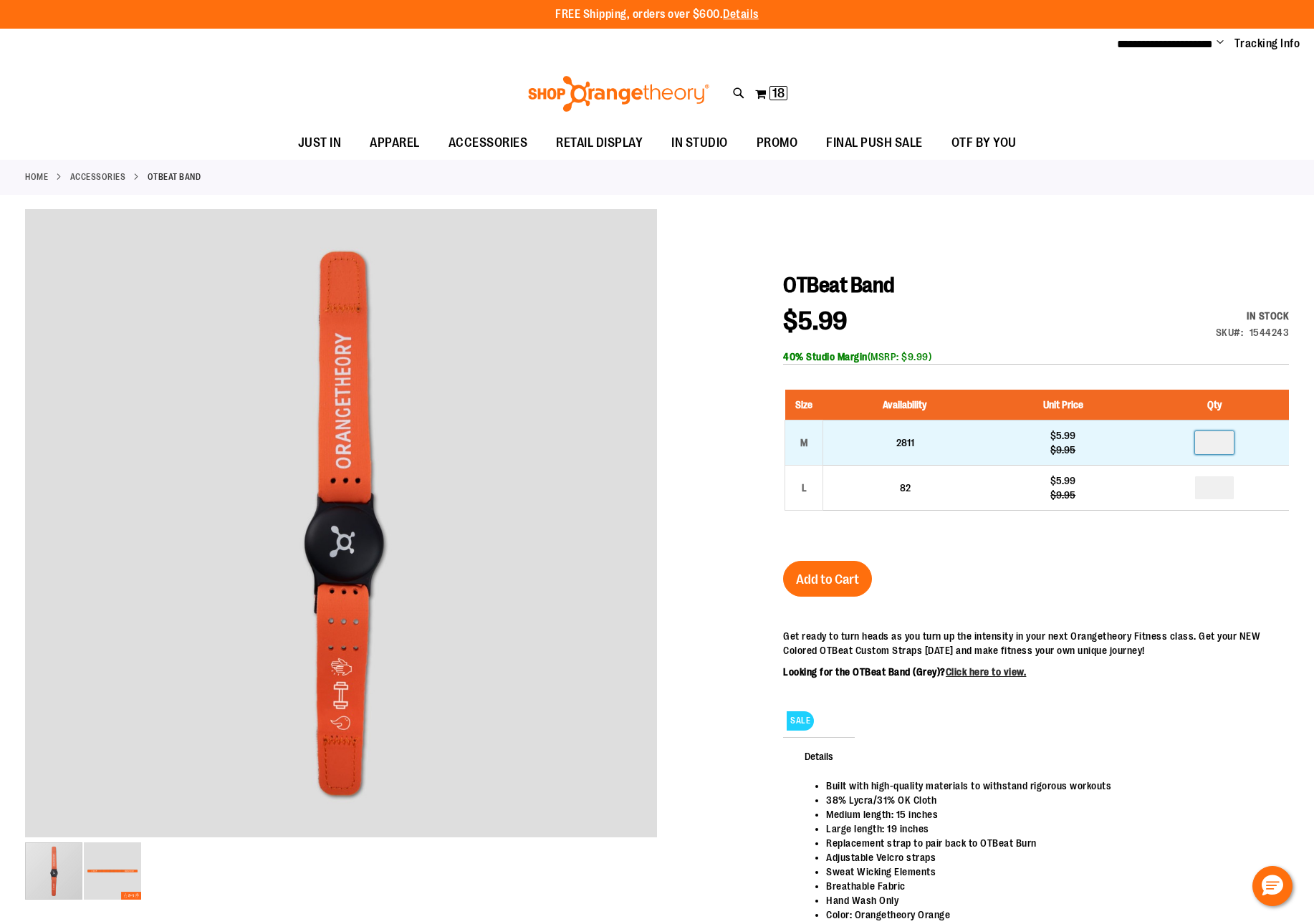
click at [1220, 444] on input "number" at bounding box center [1214, 442] width 39 height 23
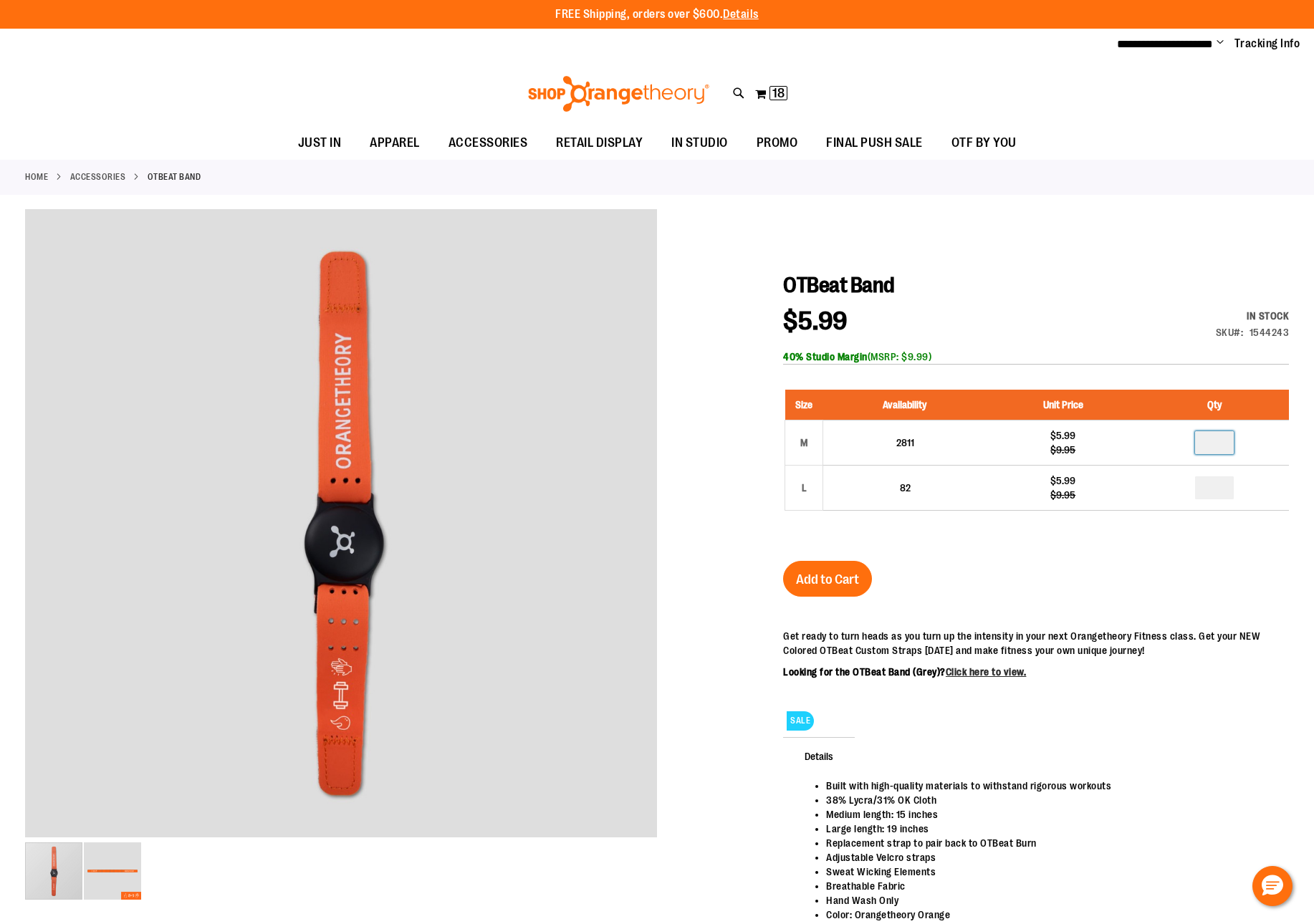
type input "*"
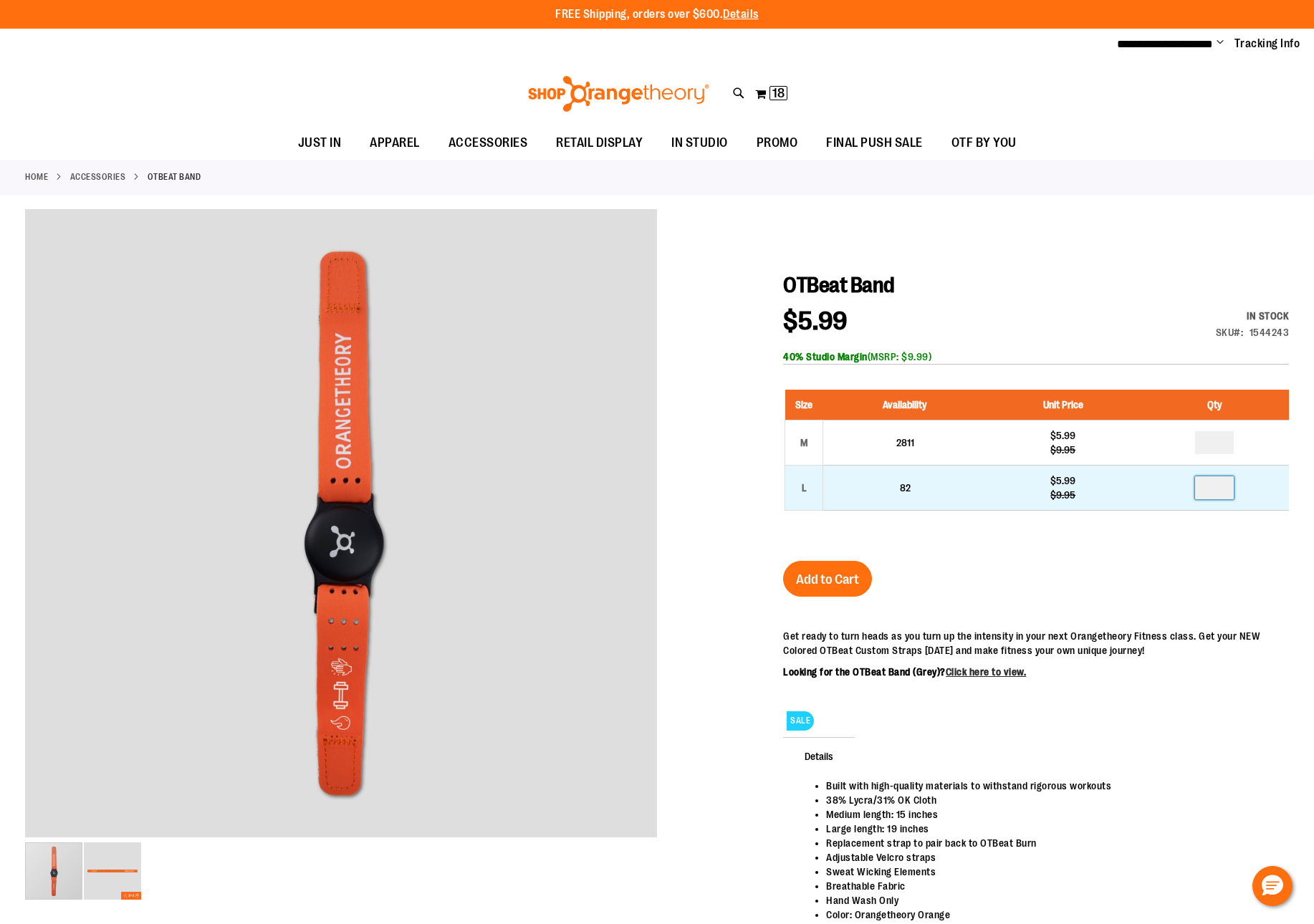
drag, startPoint x: 1227, startPoint y: 492, endPoint x: 1204, endPoint y: 489, distance: 23.2
click at [1204, 489] on input "number" at bounding box center [1214, 488] width 39 height 23
type input "*"
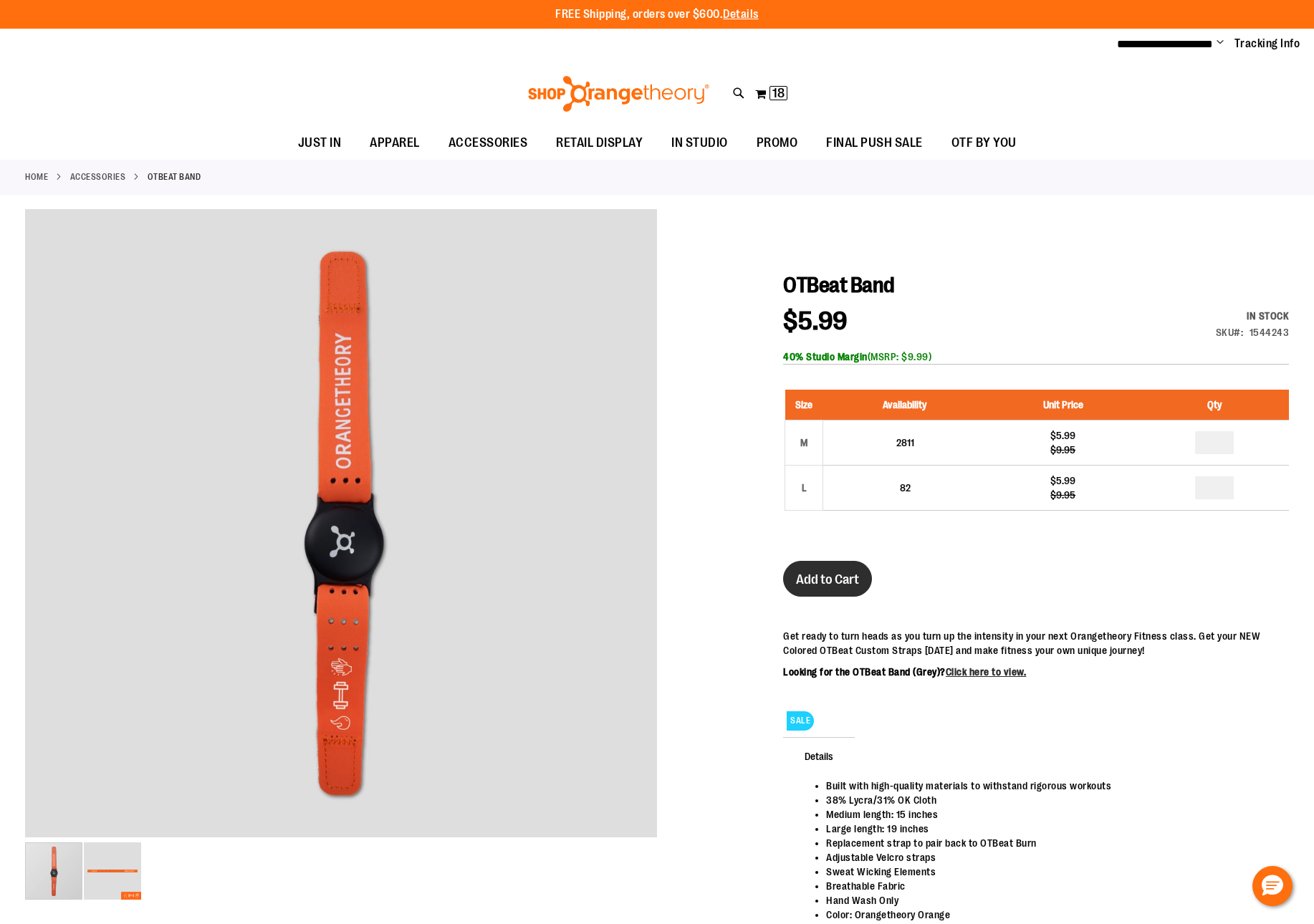
click at [841, 579] on span "Add to Cart" at bounding box center [827, 580] width 63 height 16
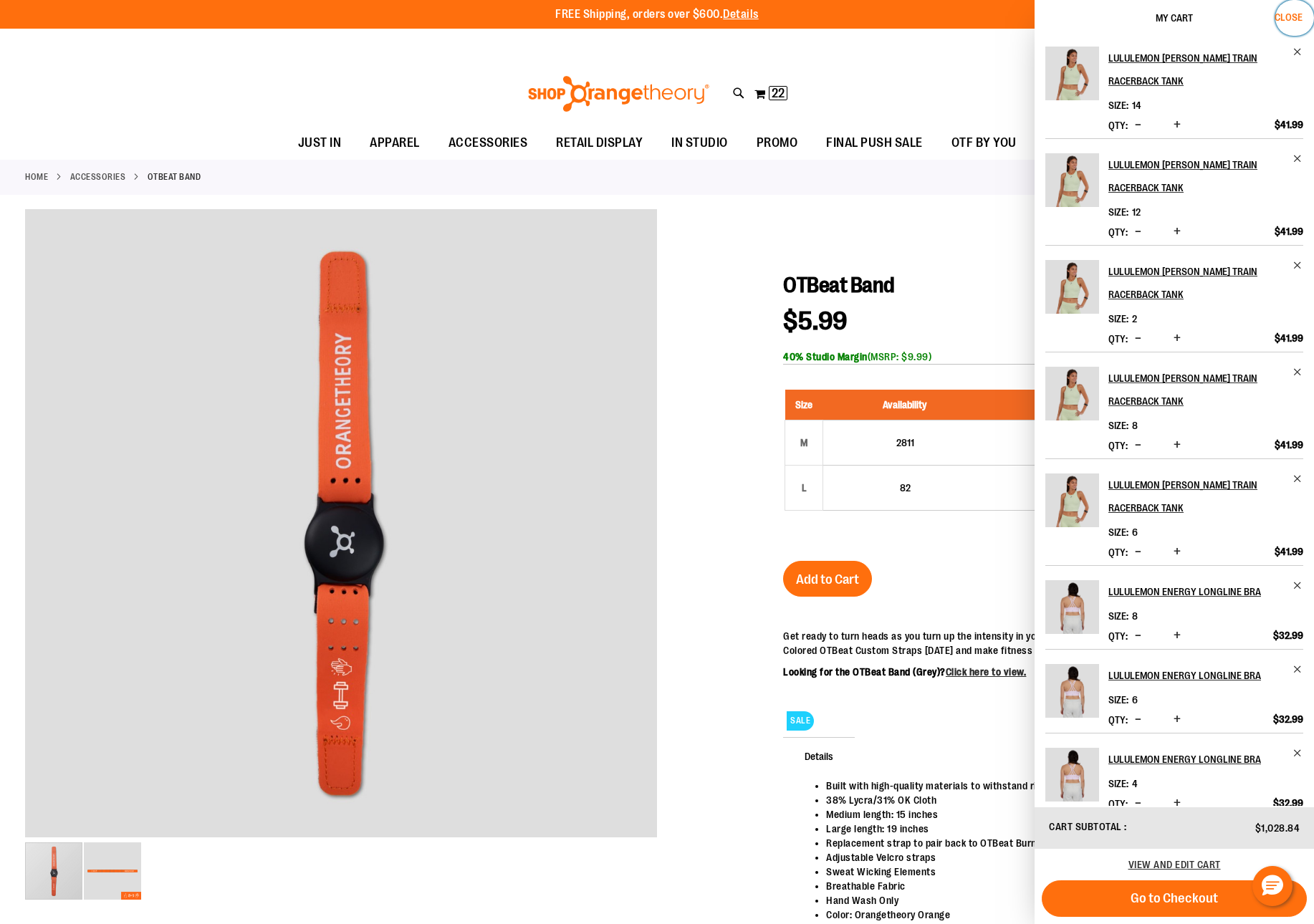
click at [1299, 13] on span "Close" at bounding box center [1288, 18] width 28 height 12
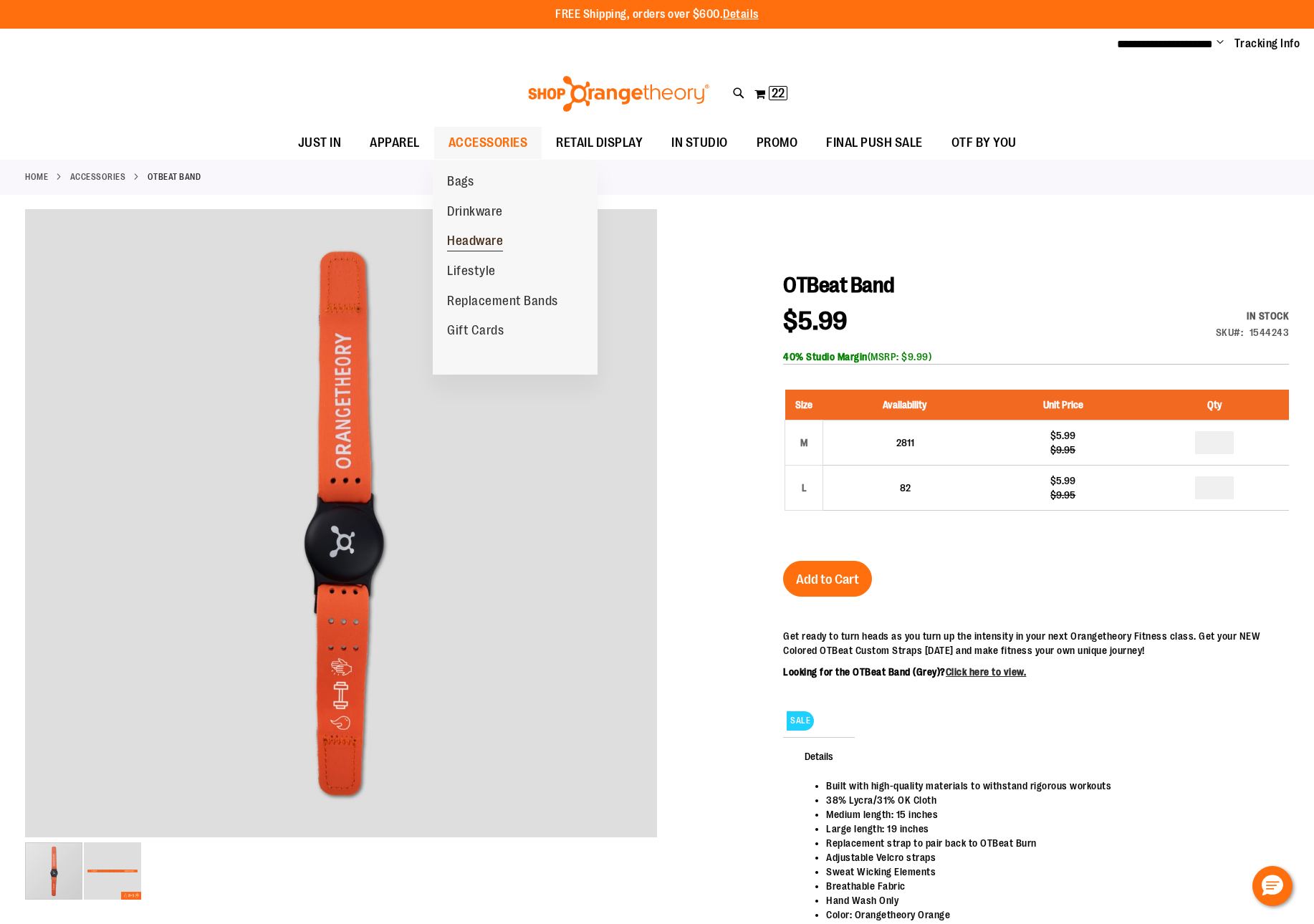
click at [491, 240] on span "Headware" at bounding box center [475, 242] width 56 height 18
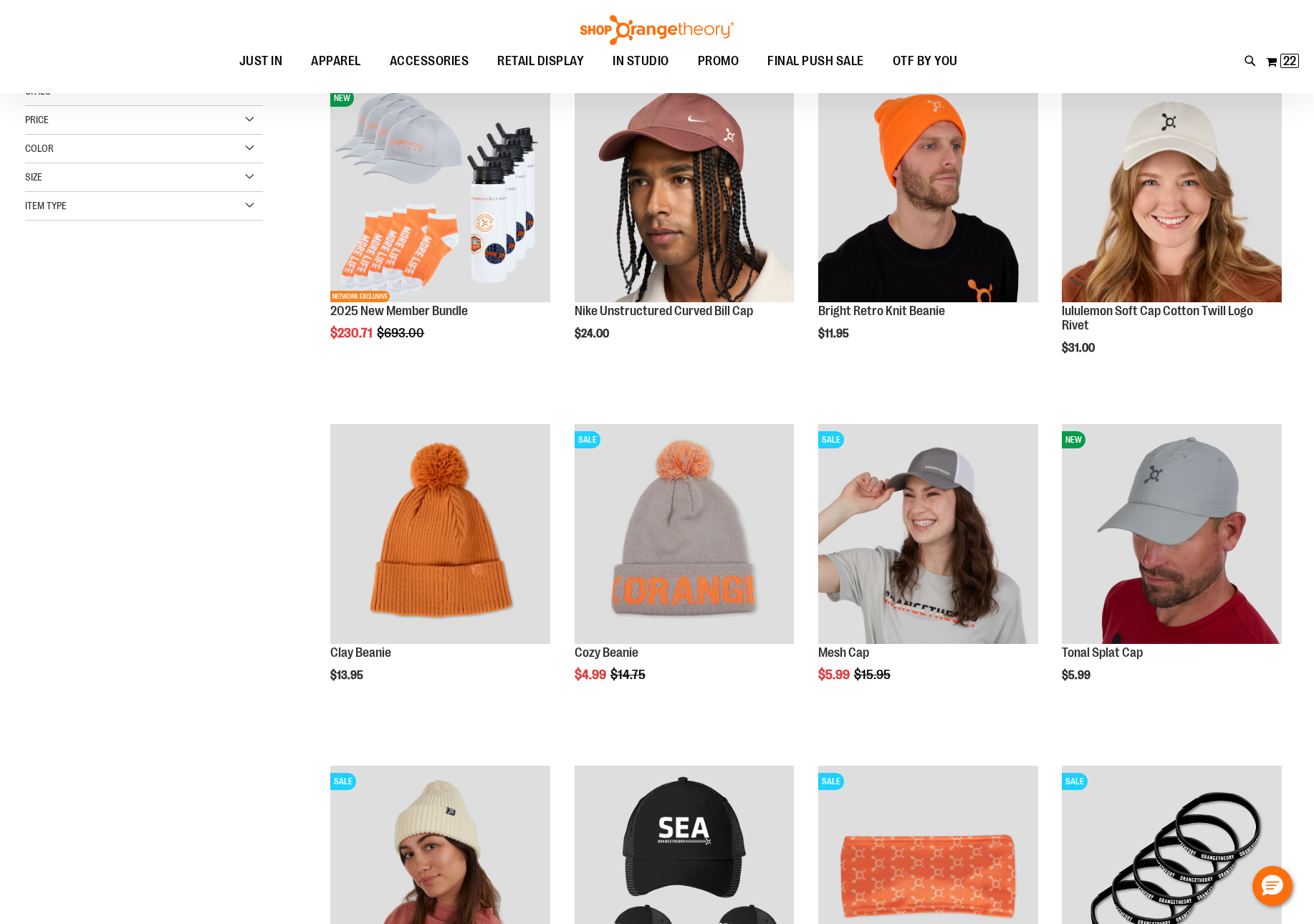
scroll to position [208, 0]
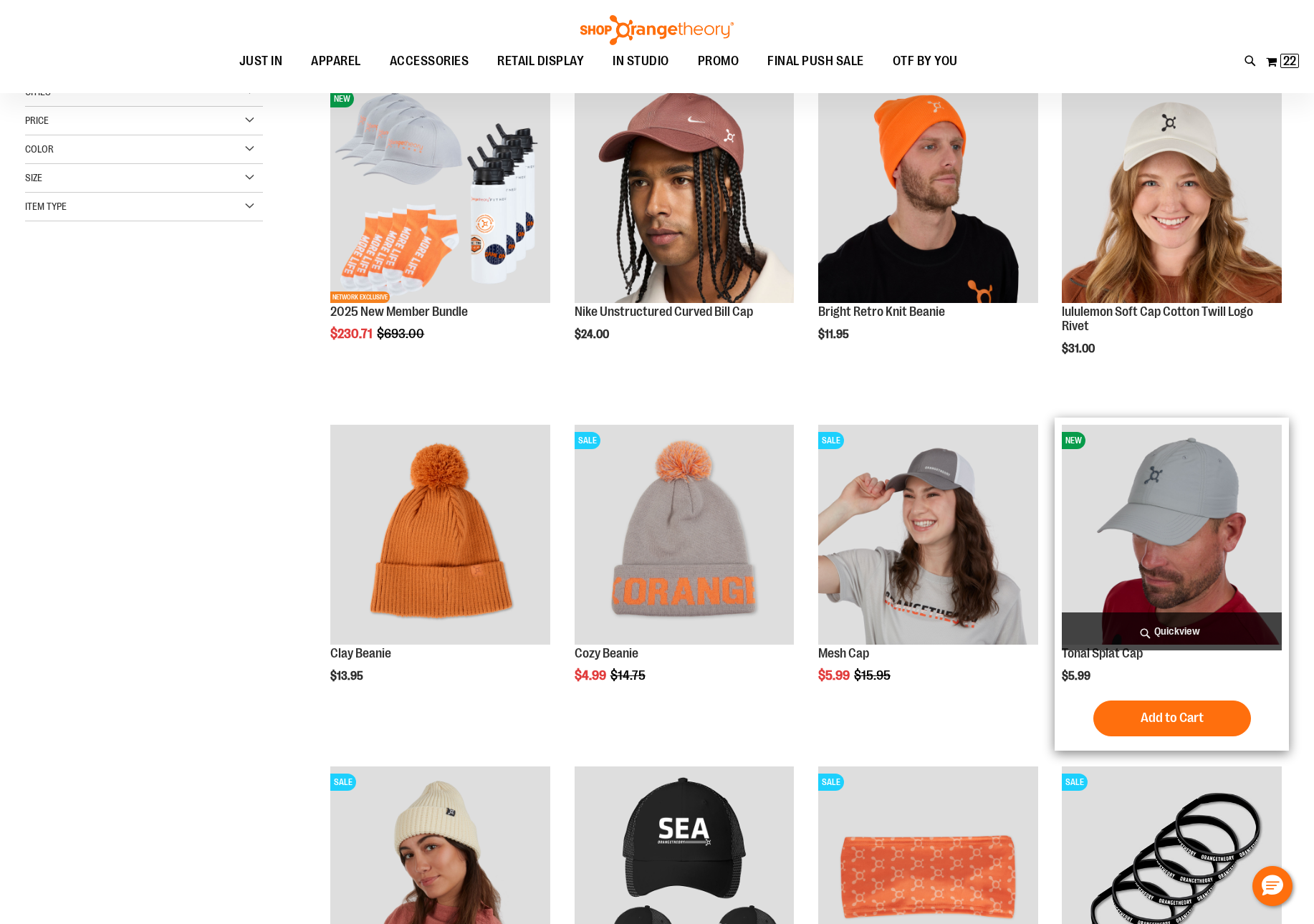
click at [1212, 498] on img "product" at bounding box center [1171, 534] width 220 height 220
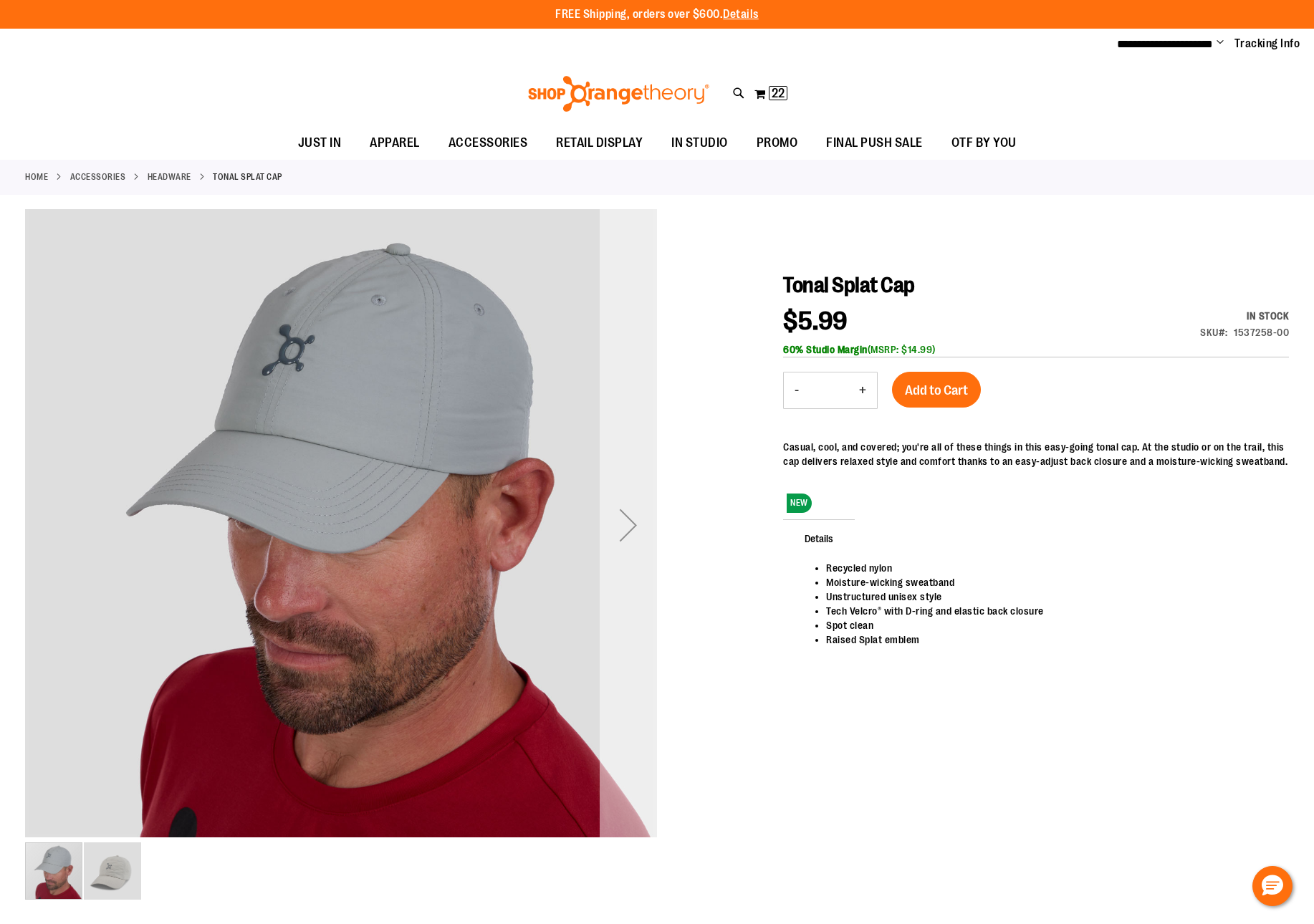
click at [612, 521] on div "Next" at bounding box center [628, 525] width 57 height 57
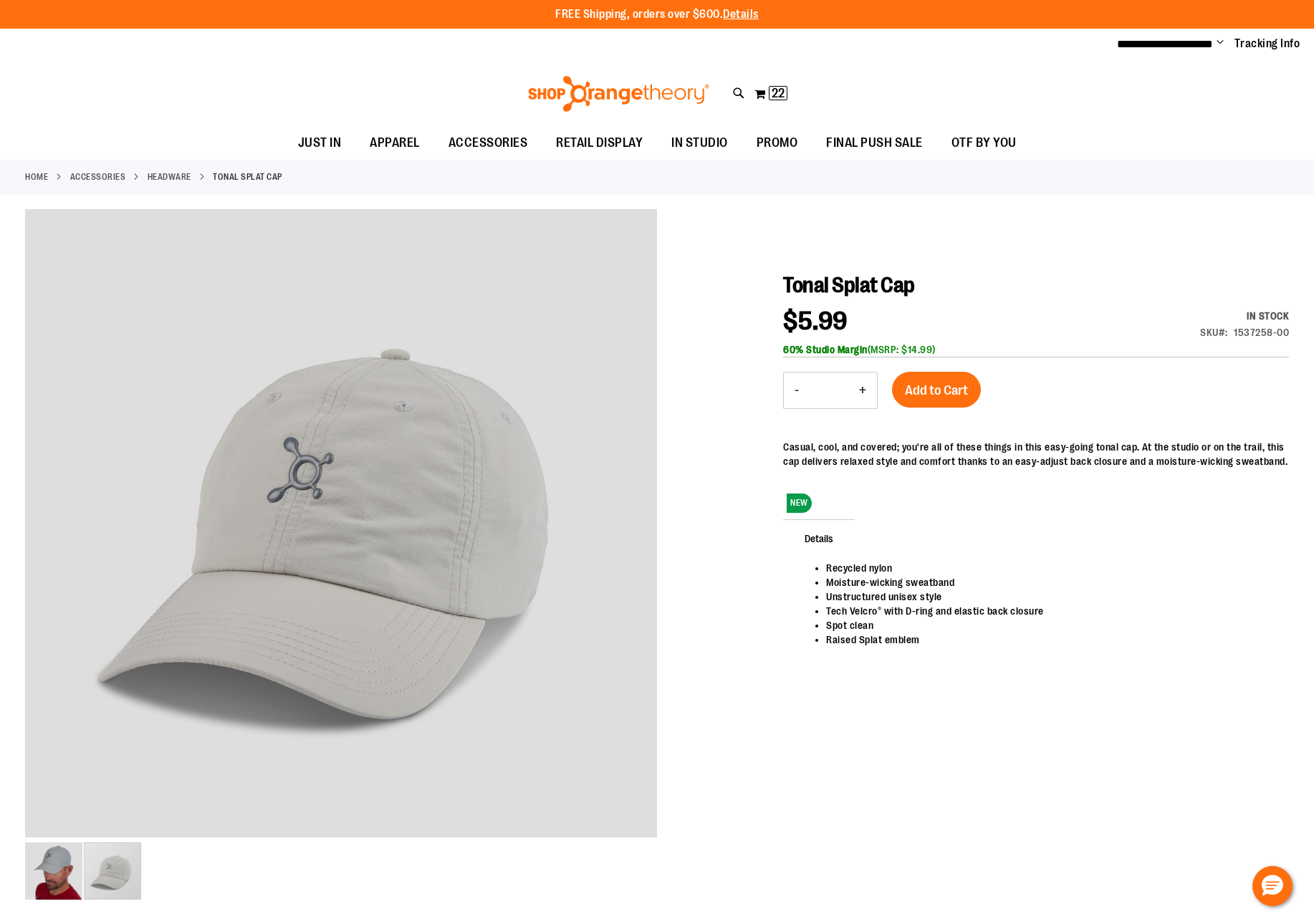
click at [19, 517] on main "Tonal Splat Cap $5.99 In stock SKU 1537258-00 60% Studio Margin (MSRP: $14.99) …" at bounding box center [657, 828] width 1314 height 1252
click at [903, 398] on button "Add to Cart" at bounding box center [936, 389] width 88 height 36
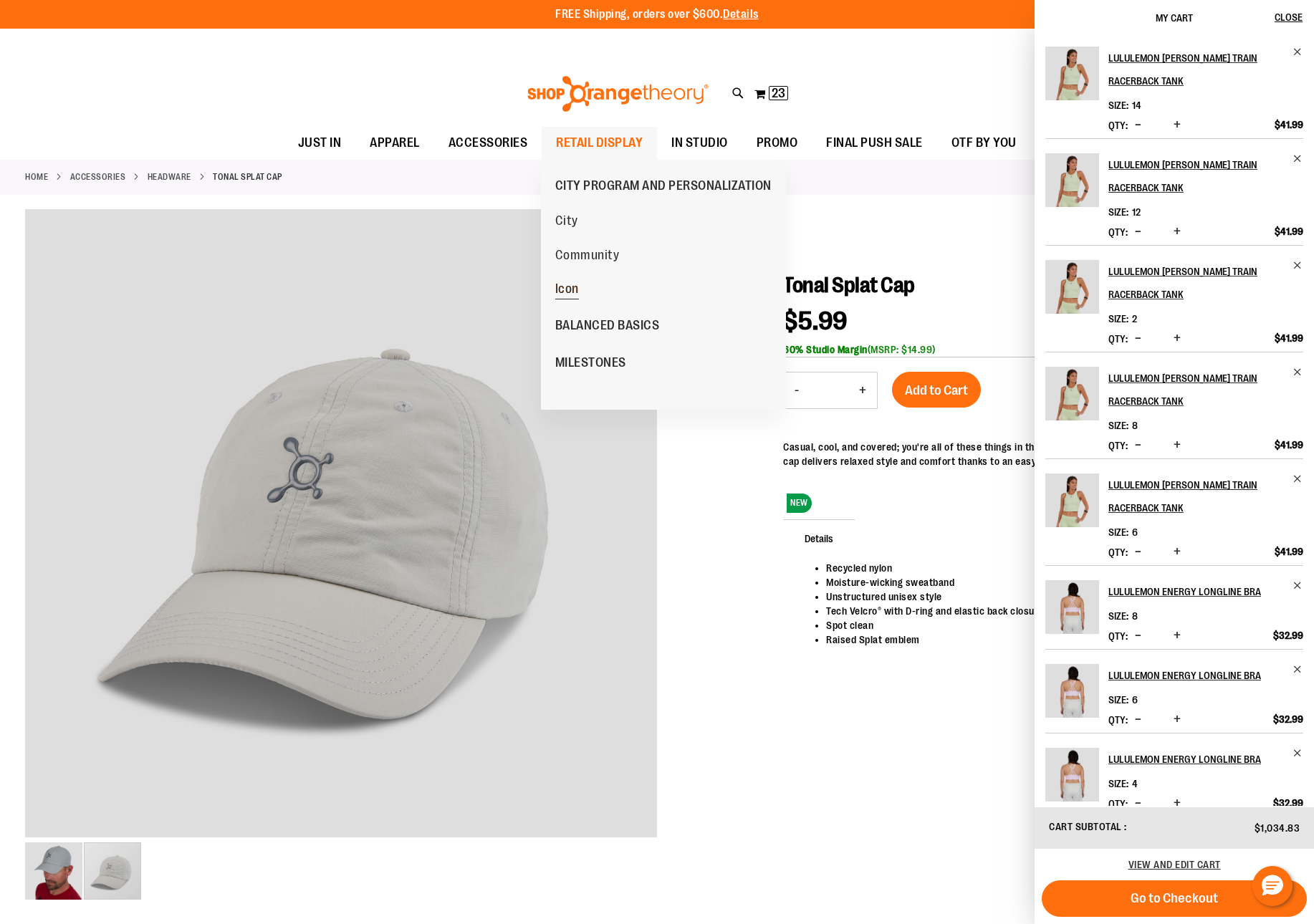
click at [573, 285] on span "Icon" at bounding box center [567, 290] width 24 height 18
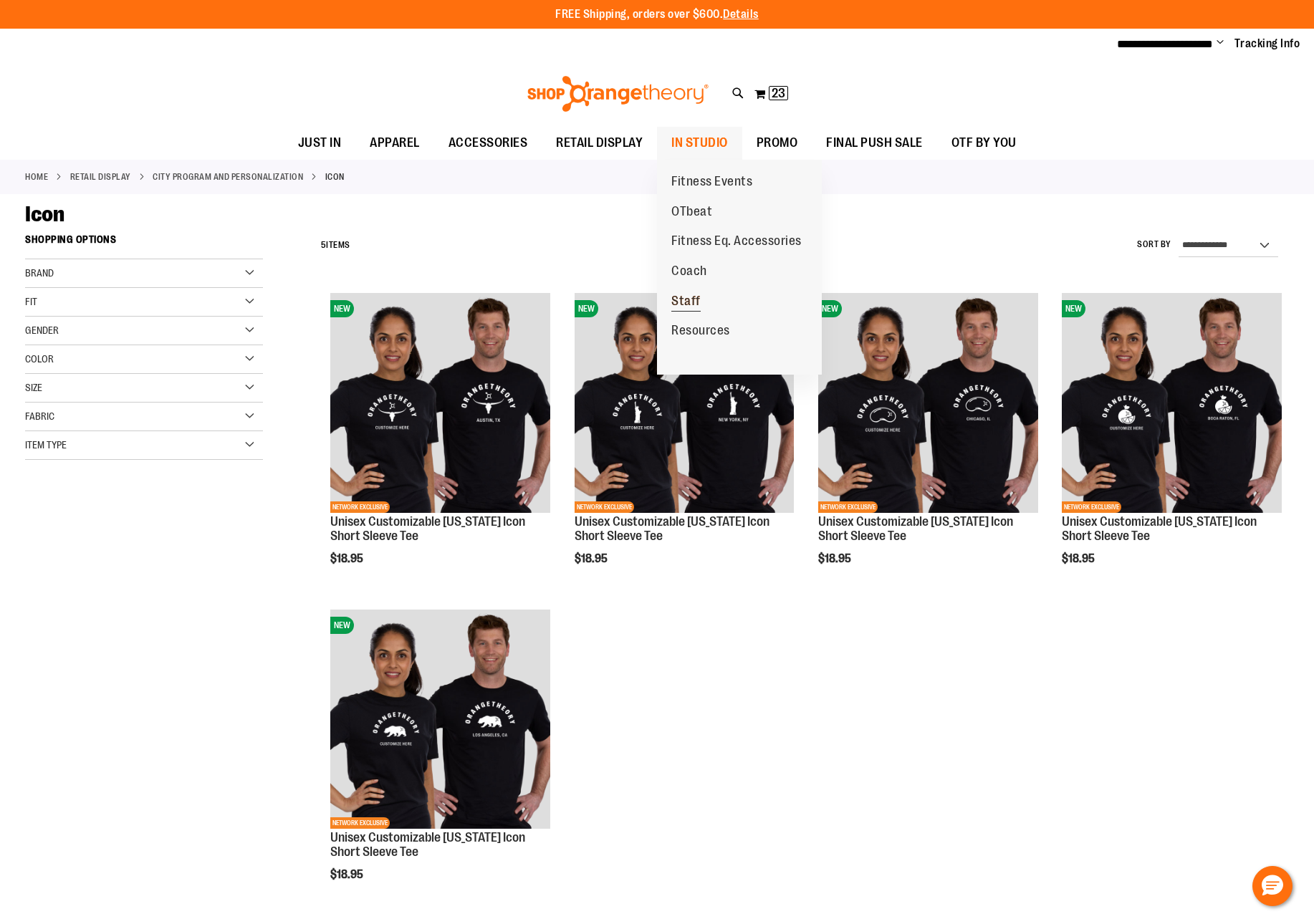
click at [678, 301] on span "Staff" at bounding box center [686, 302] width 29 height 18
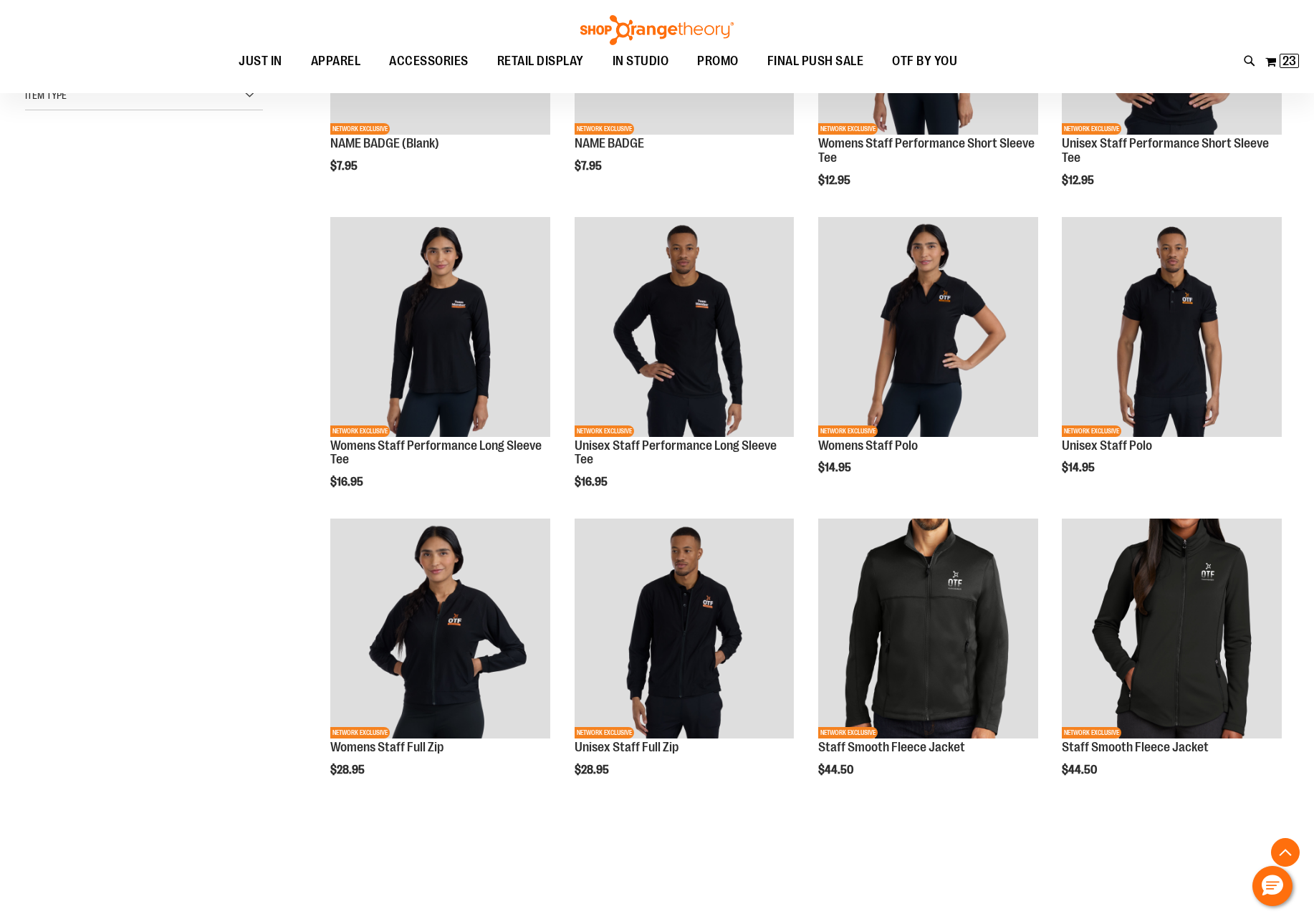
scroll to position [330, 0]
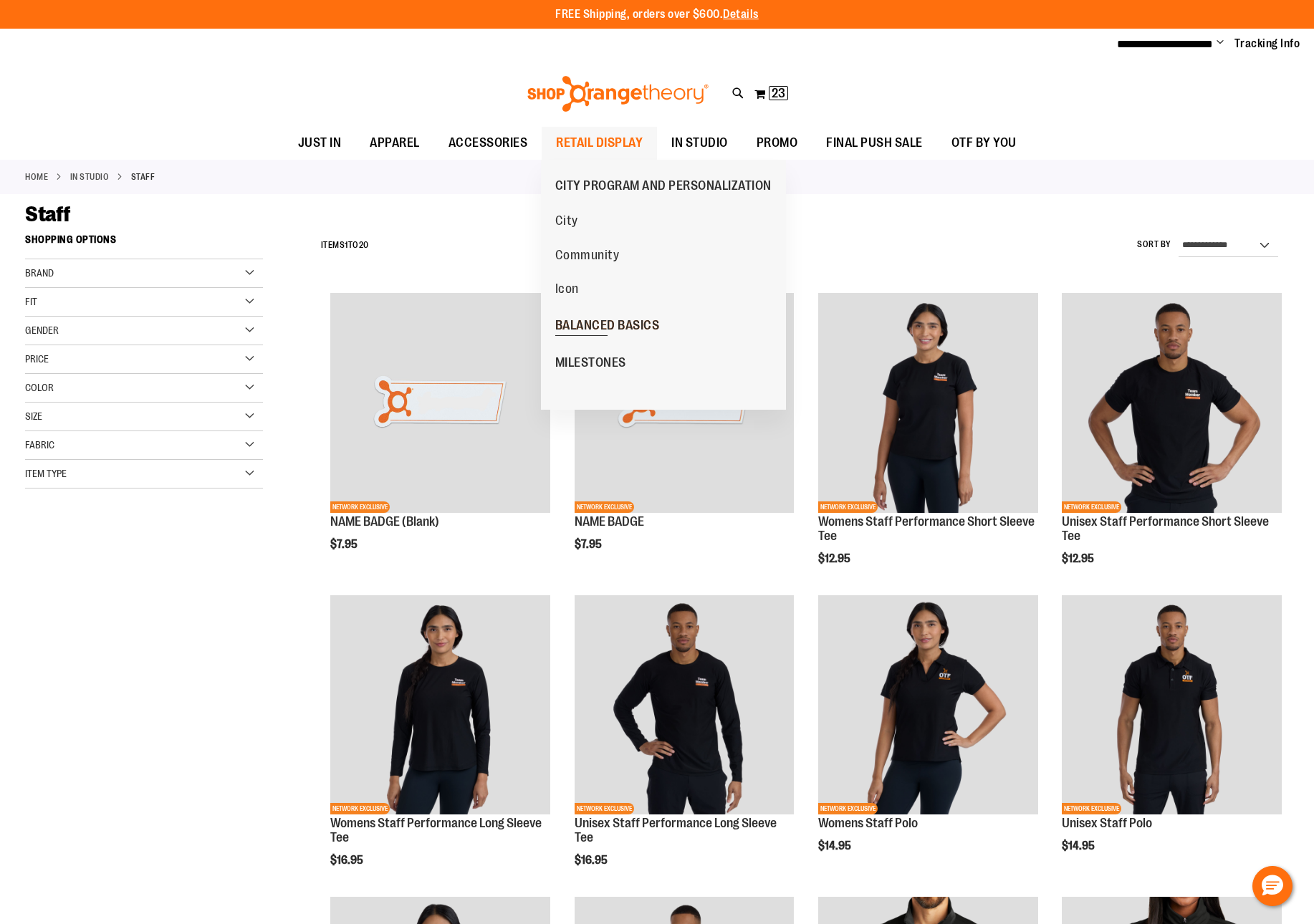
click at [610, 328] on span "BALANCED BASICS" at bounding box center [607, 327] width 104 height 18
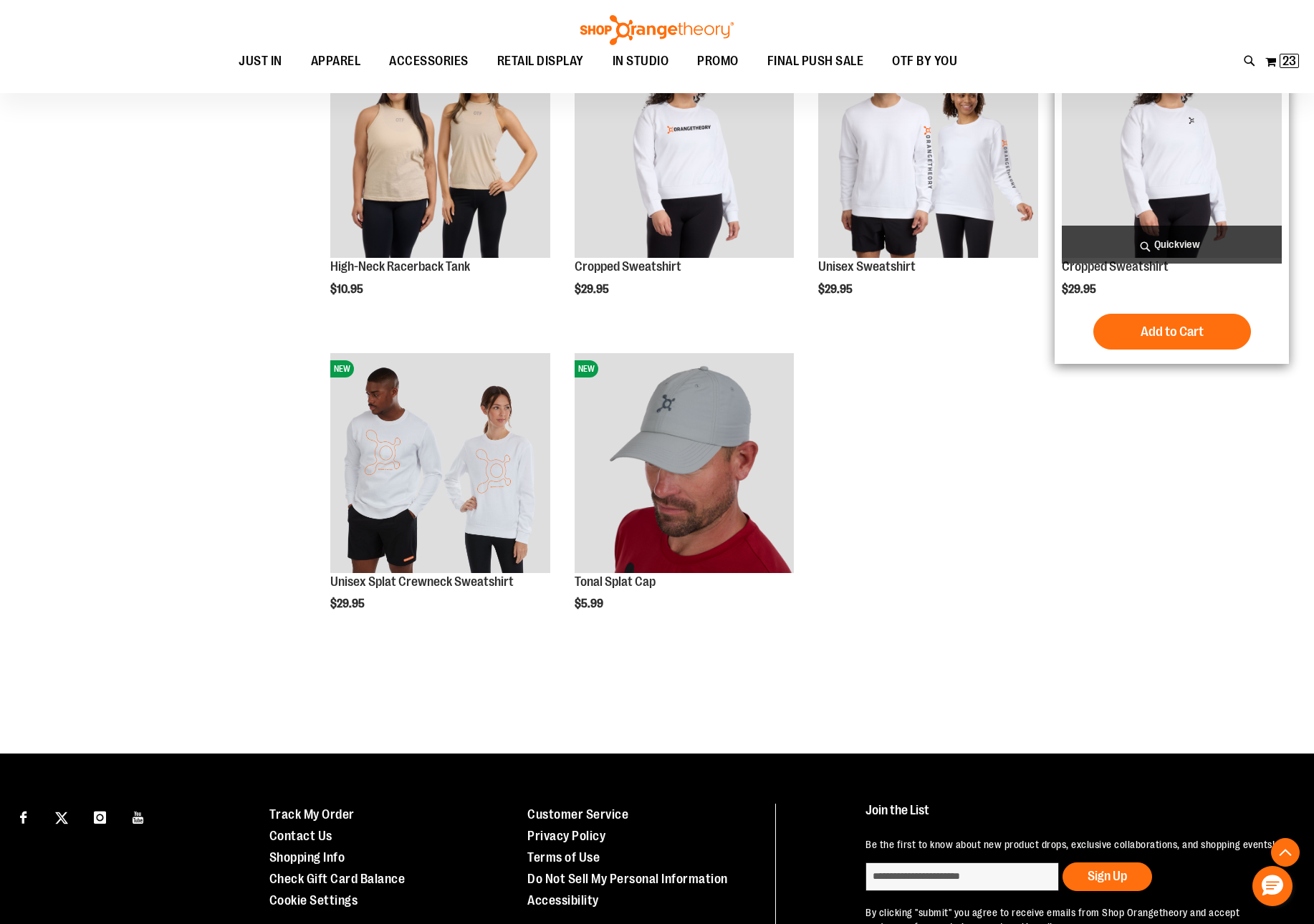
scroll to position [617, 0]
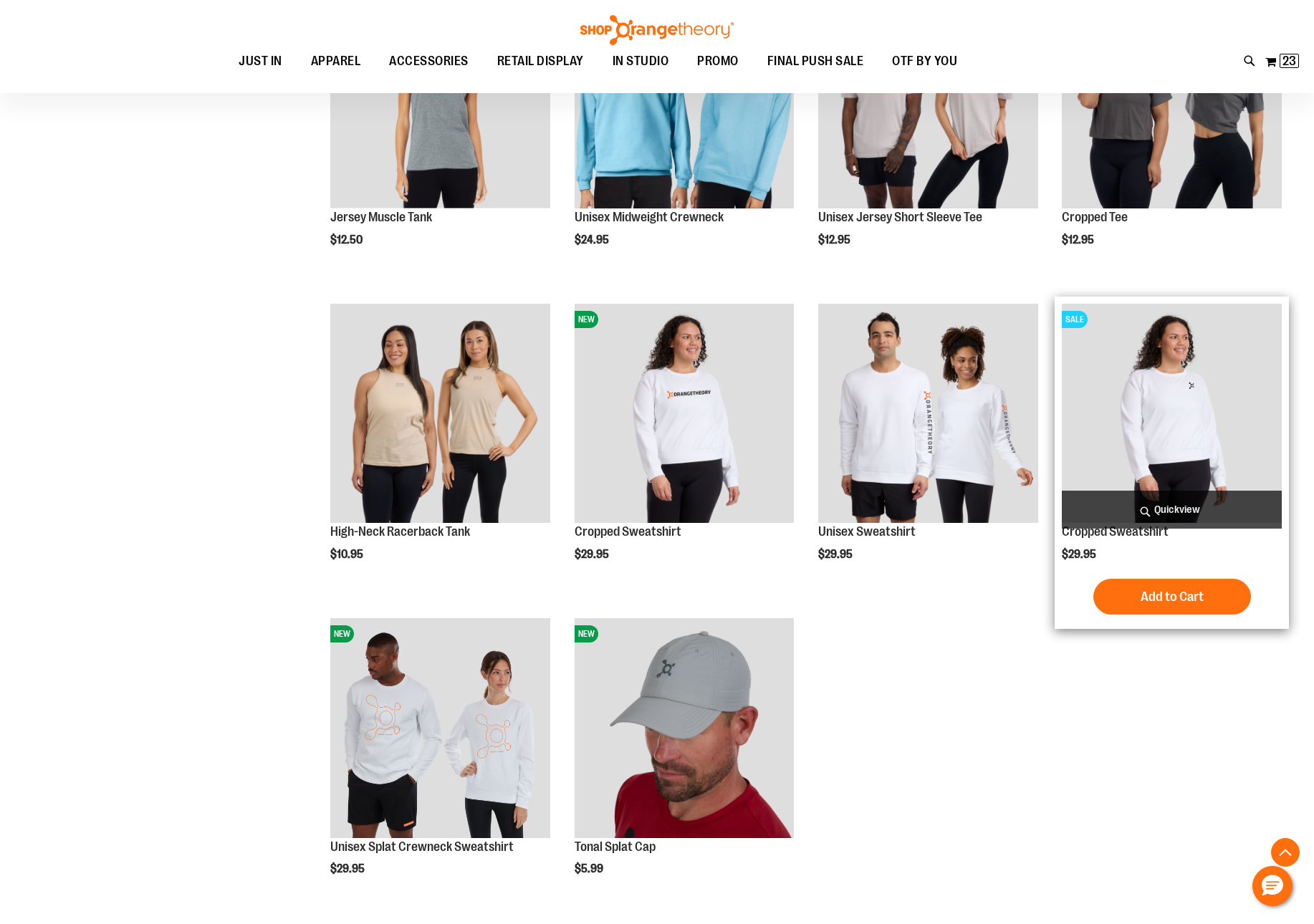
click at [1196, 388] on img "product" at bounding box center [1171, 414] width 220 height 220
click at [1141, 417] on img "product" at bounding box center [1171, 414] width 220 height 220
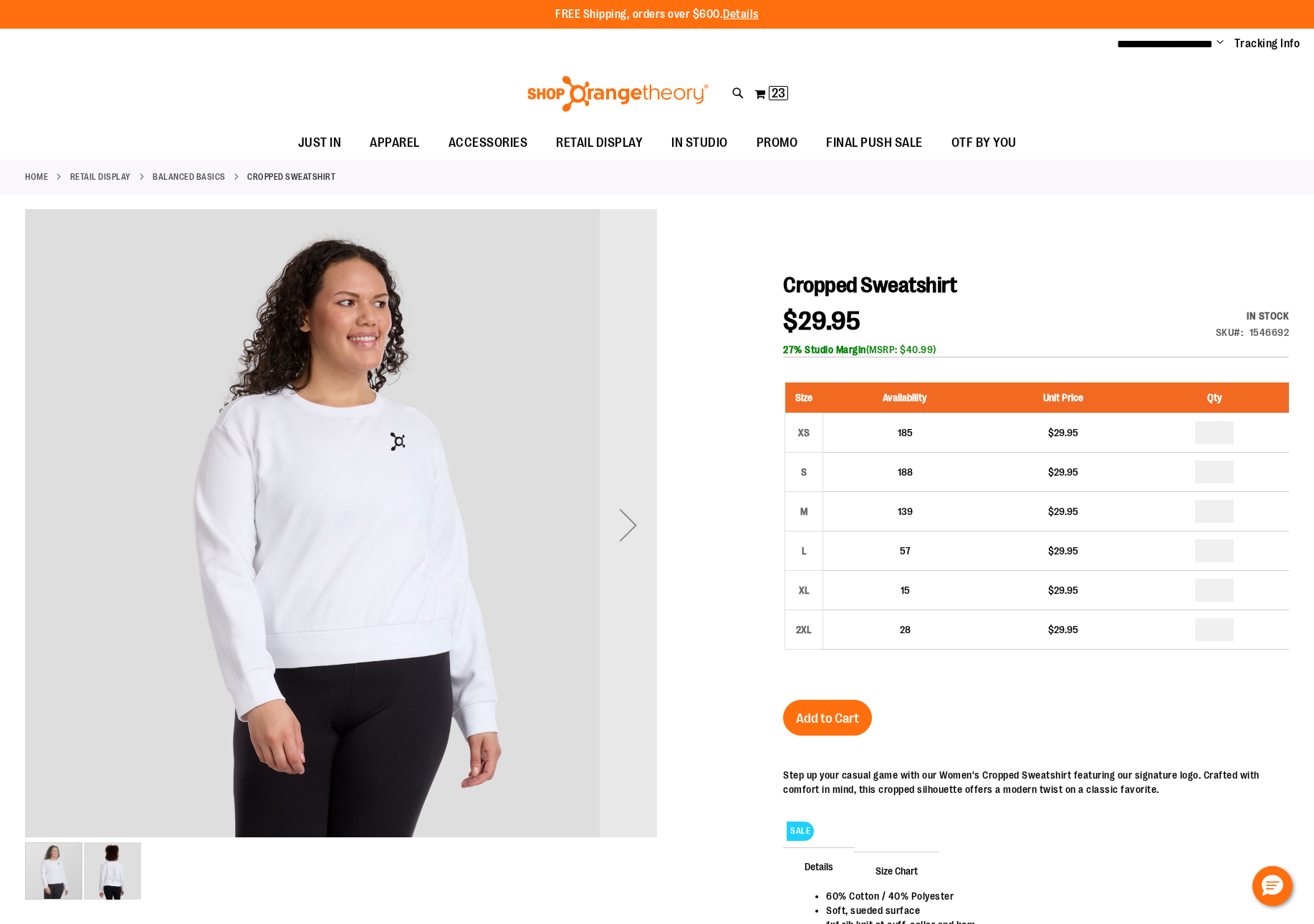
click at [106, 879] on img "image 2 of 2" at bounding box center [112, 871] width 57 height 57
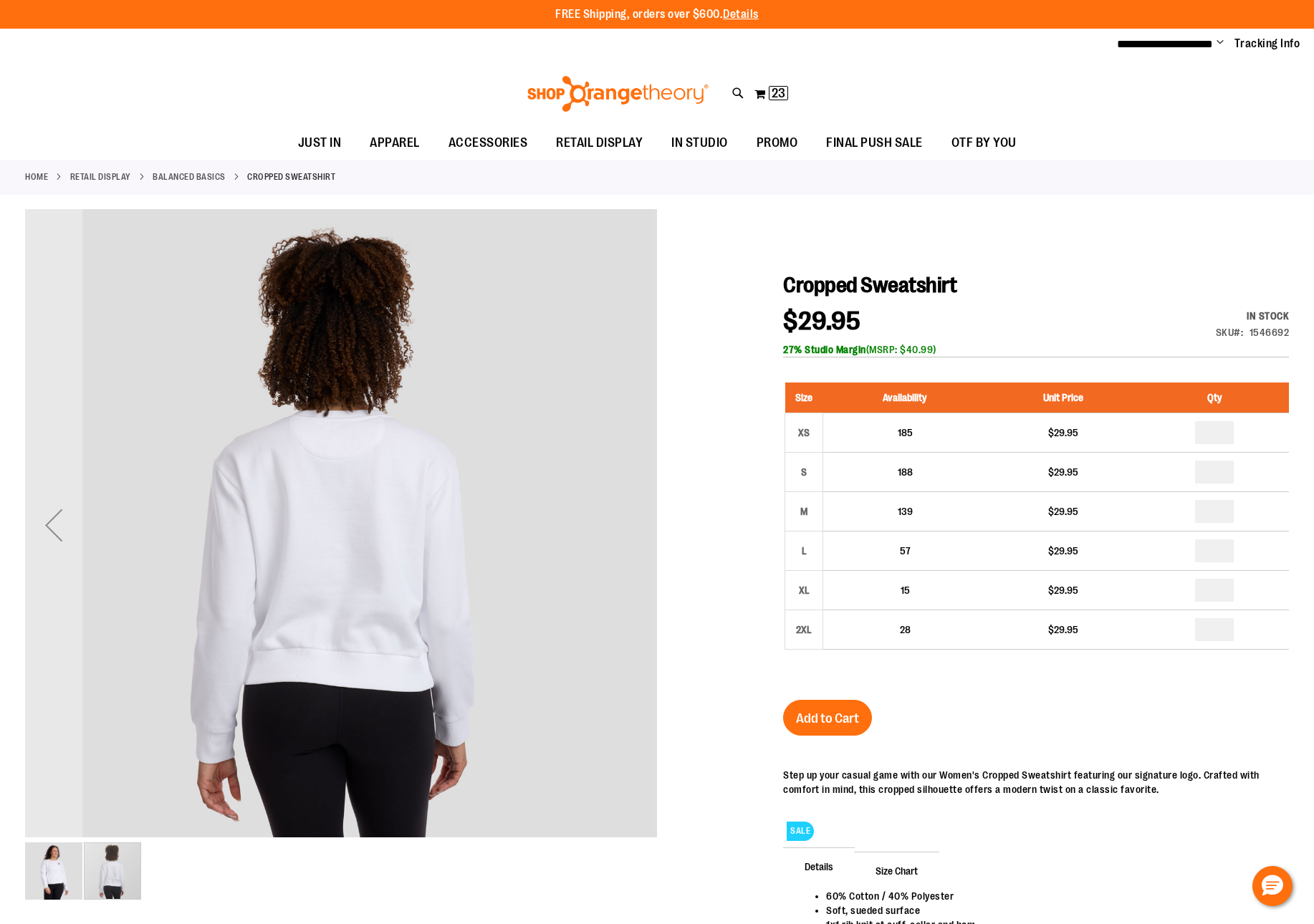
click at [58, 873] on img "image 1 of 2" at bounding box center [54, 871] width 57 height 57
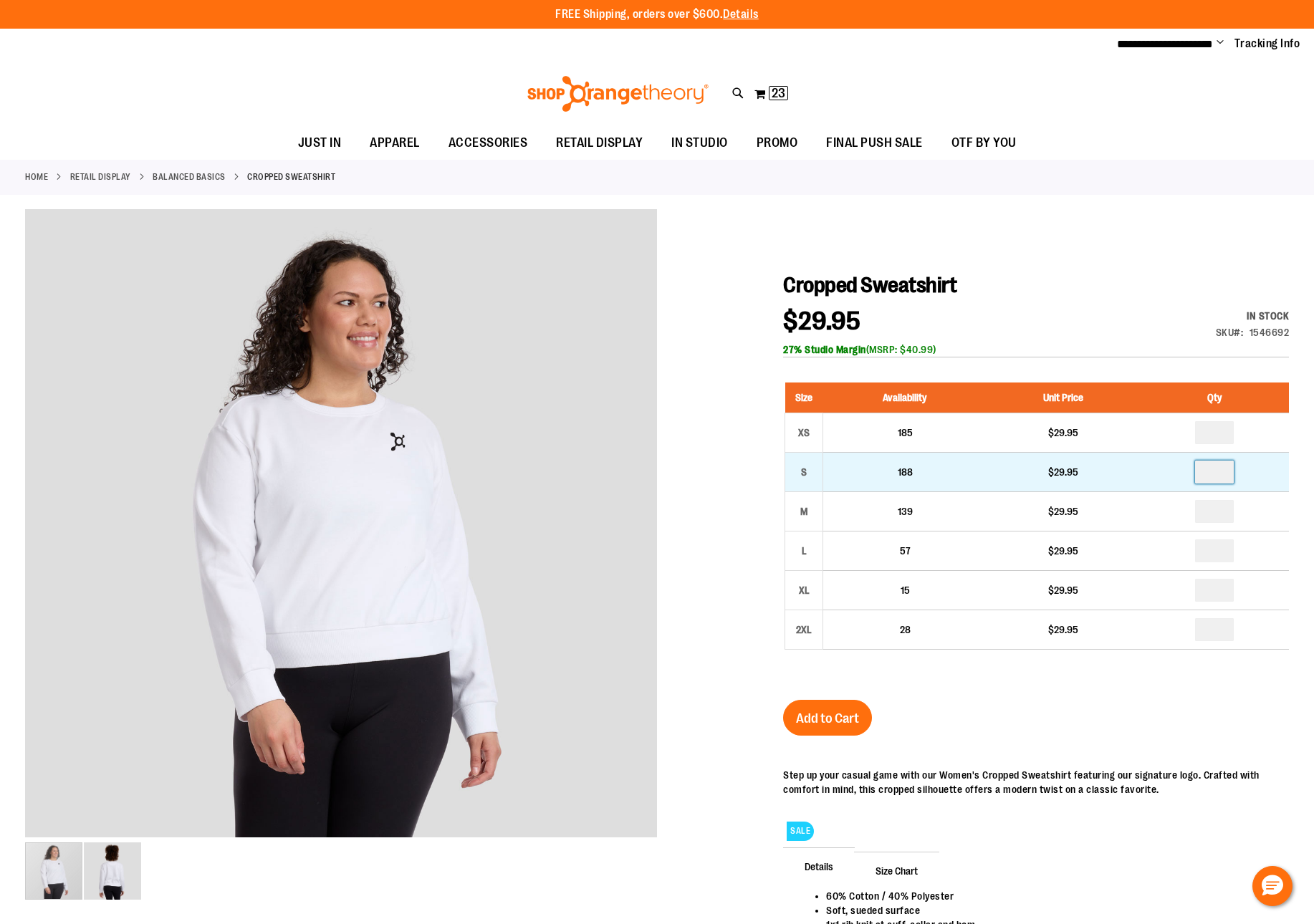
click at [1214, 478] on input "number" at bounding box center [1214, 472] width 39 height 23
type input "*"
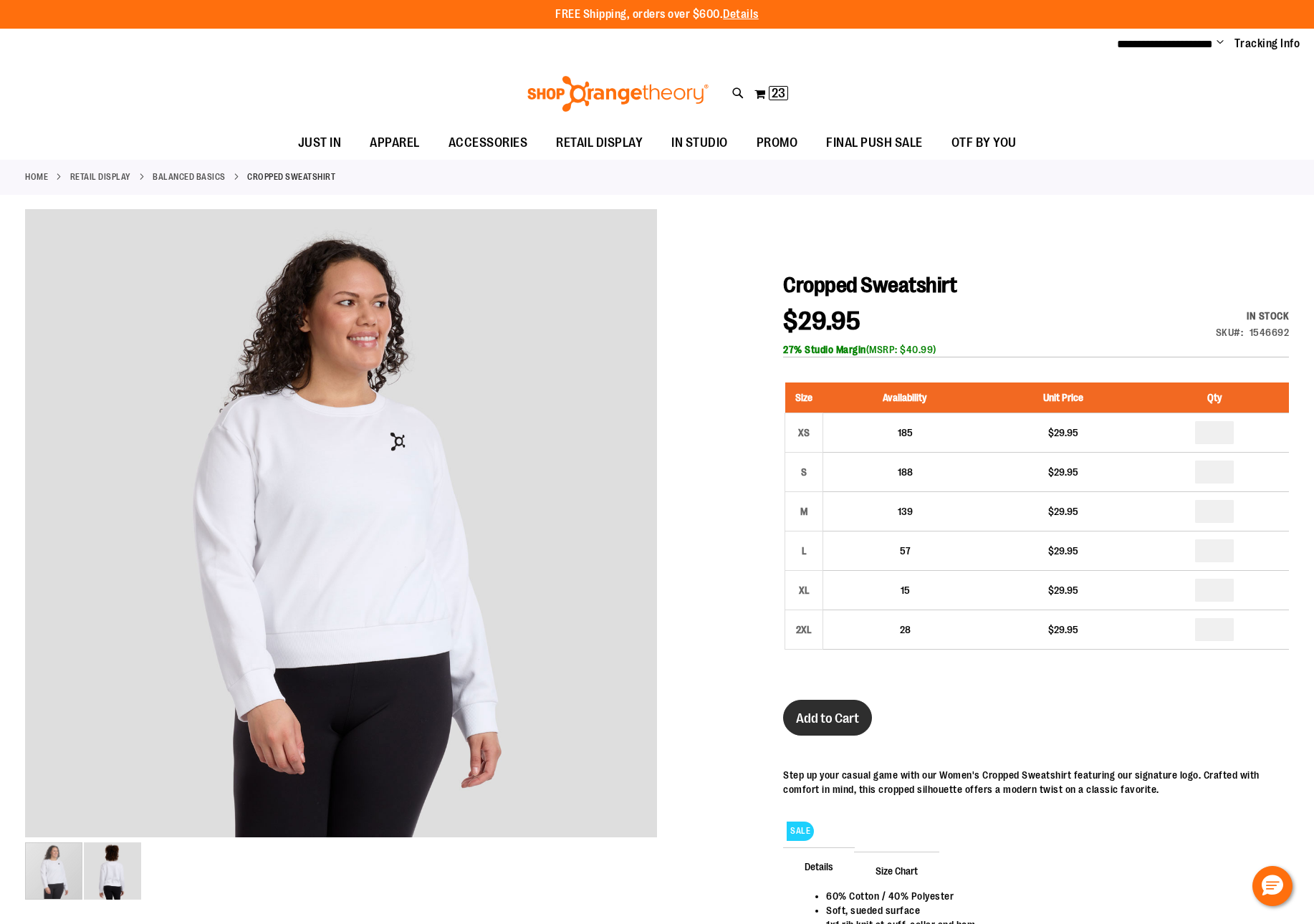
click at [831, 706] on button "Add to Cart" at bounding box center [827, 718] width 88 height 36
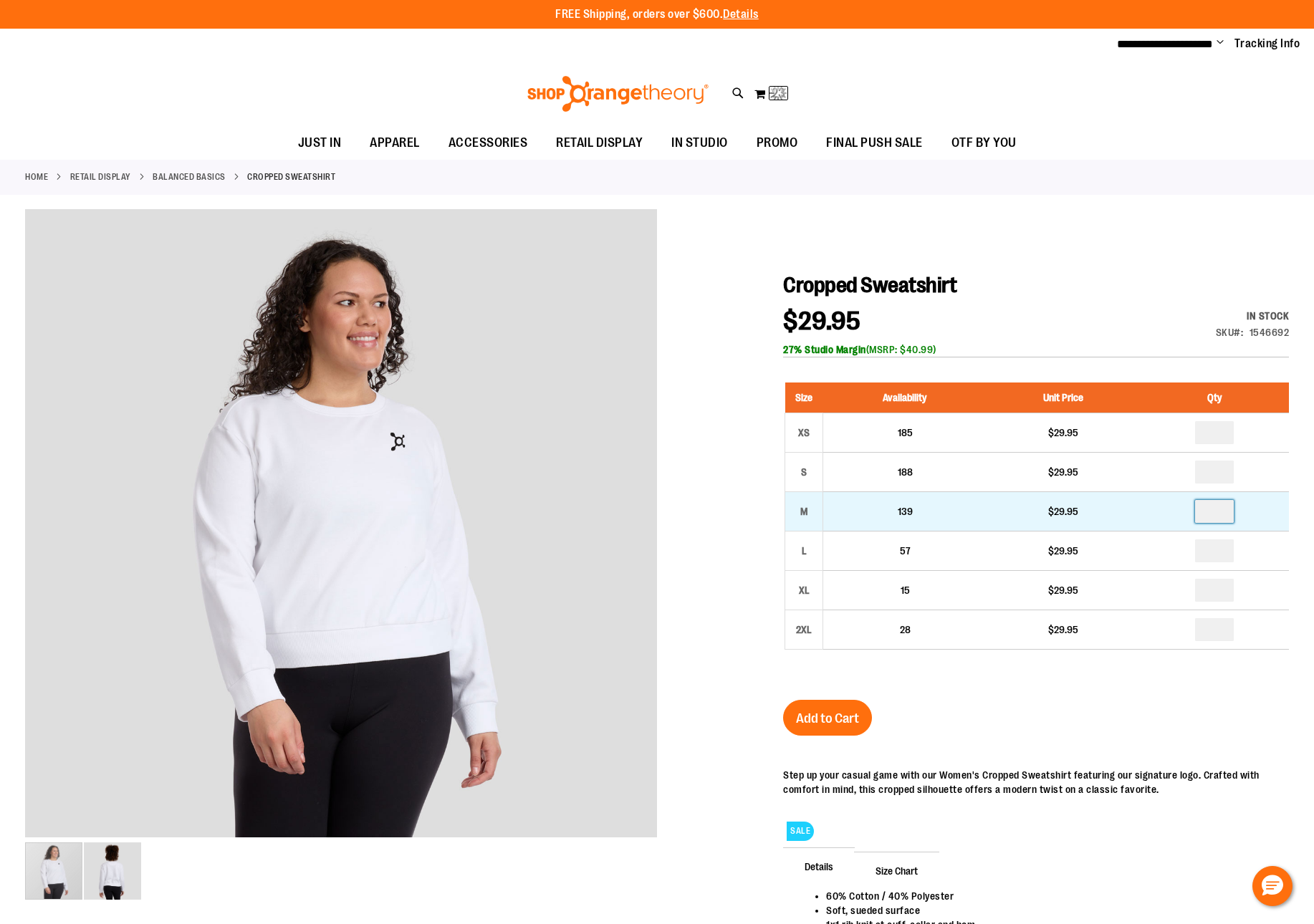
click at [1231, 508] on input "number" at bounding box center [1214, 511] width 39 height 23
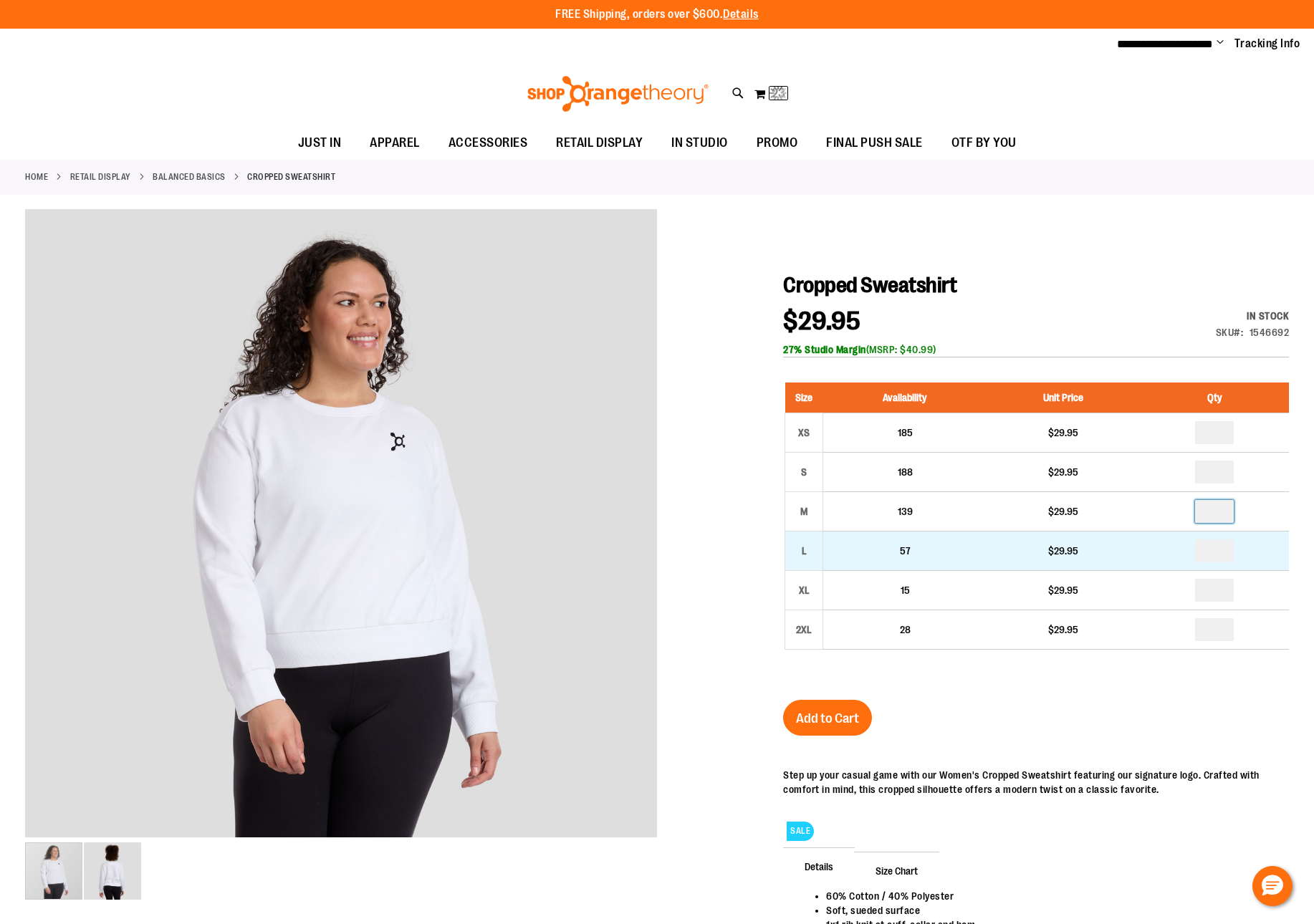
type input "*"
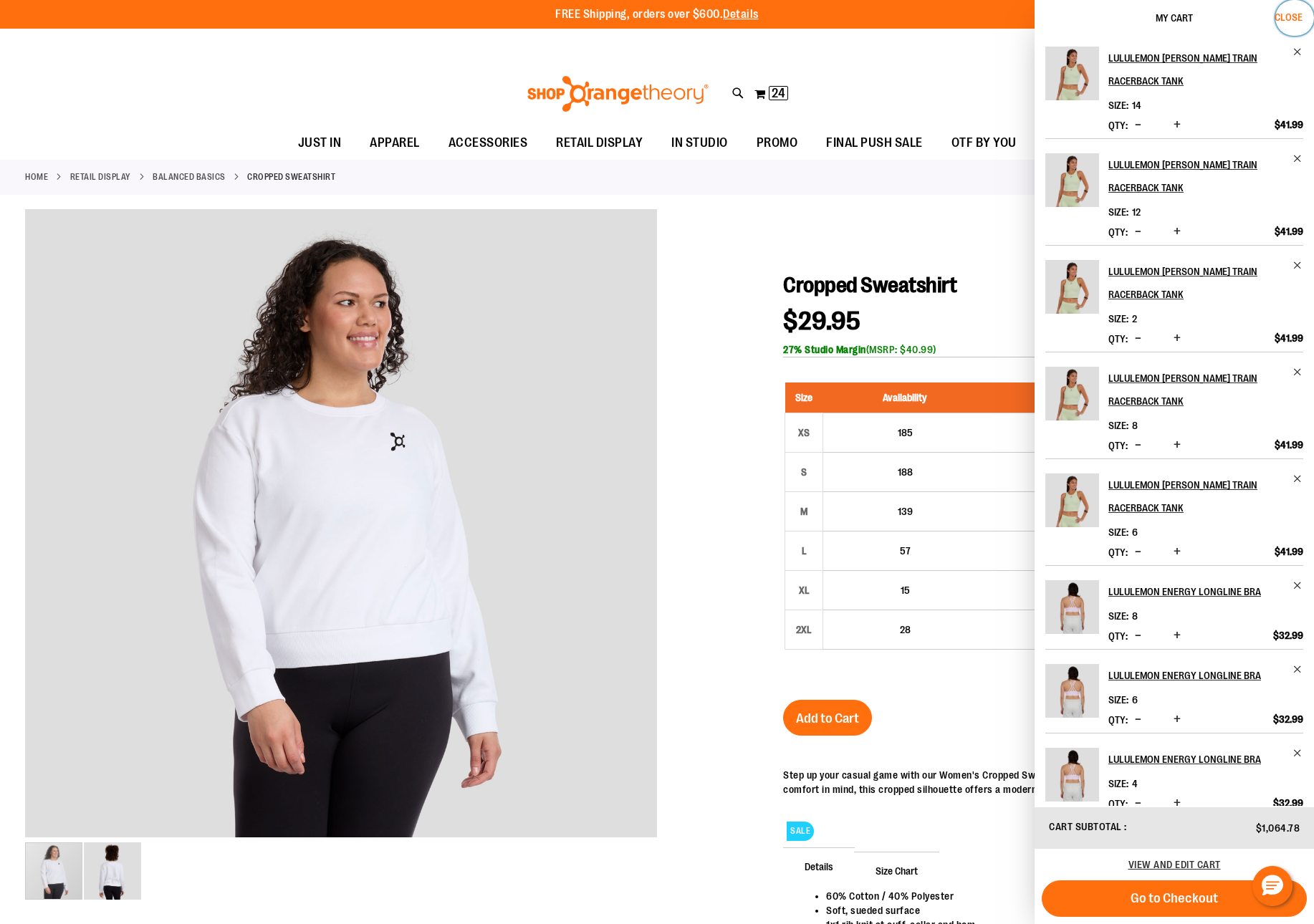
click at [1290, 18] on span "Close" at bounding box center [1288, 18] width 28 height 12
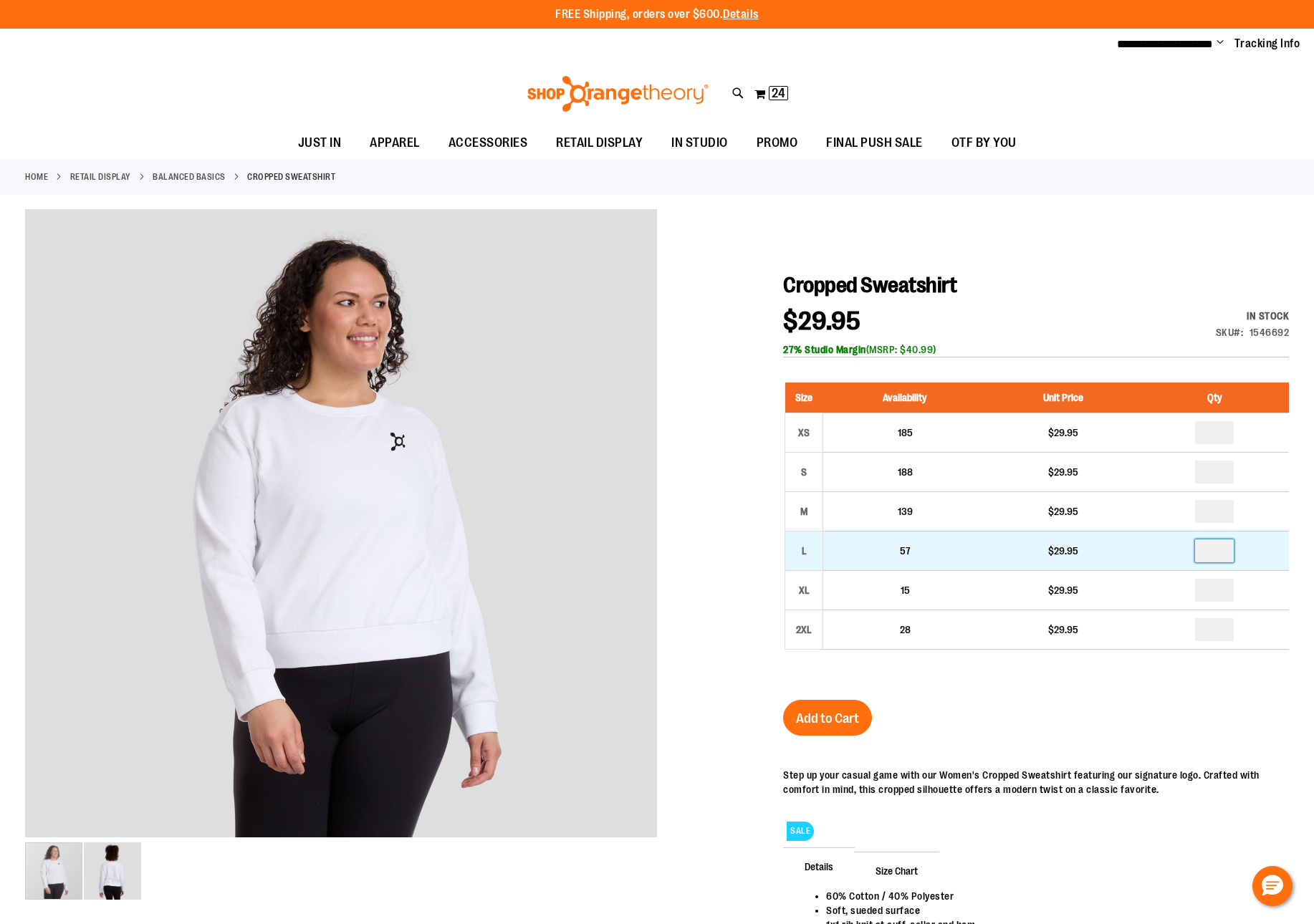
click at [1215, 548] on input "number" at bounding box center [1214, 550] width 39 height 23
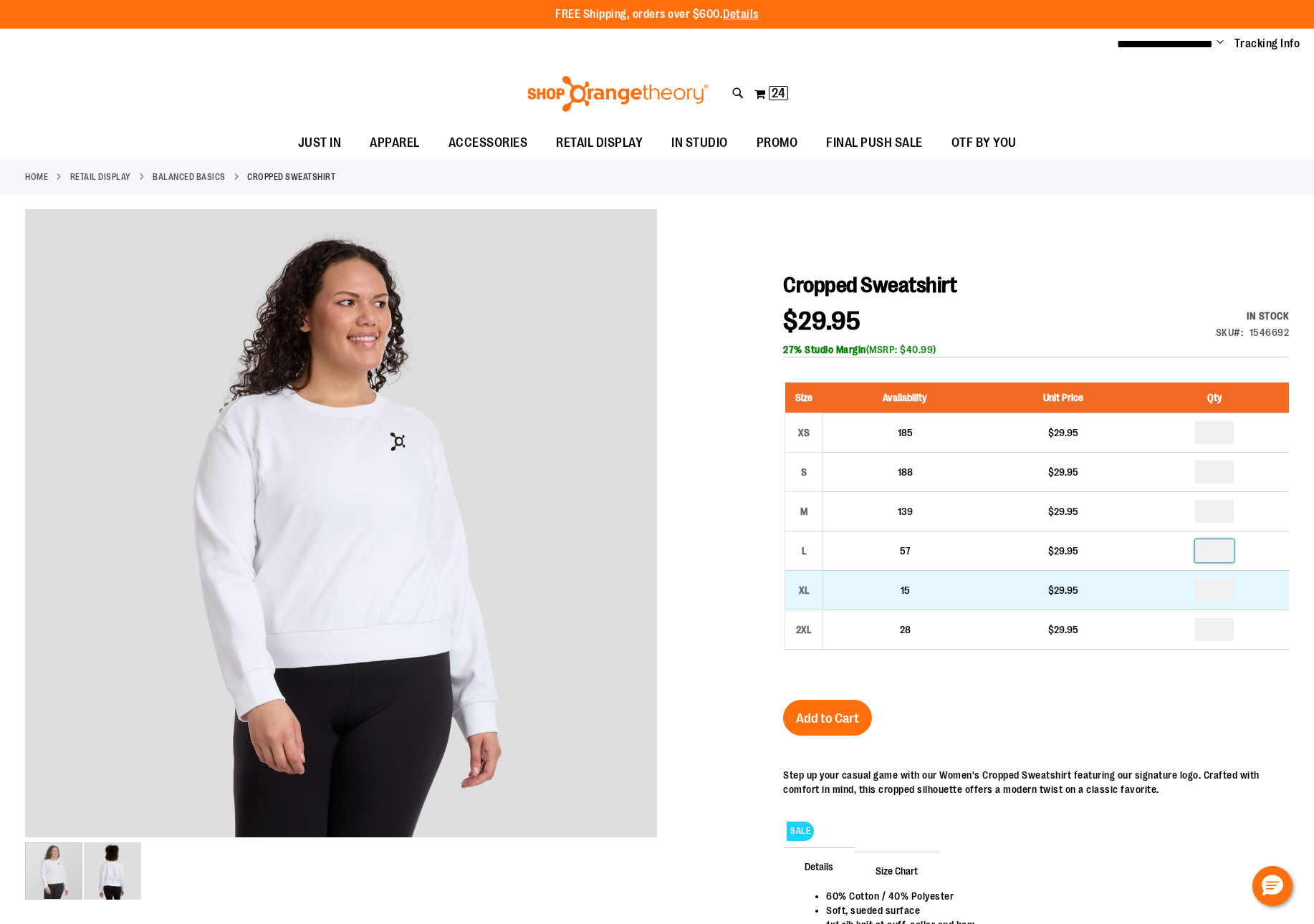
type input "*"
click at [1215, 589] on input "number" at bounding box center [1214, 590] width 39 height 23
type input "*"
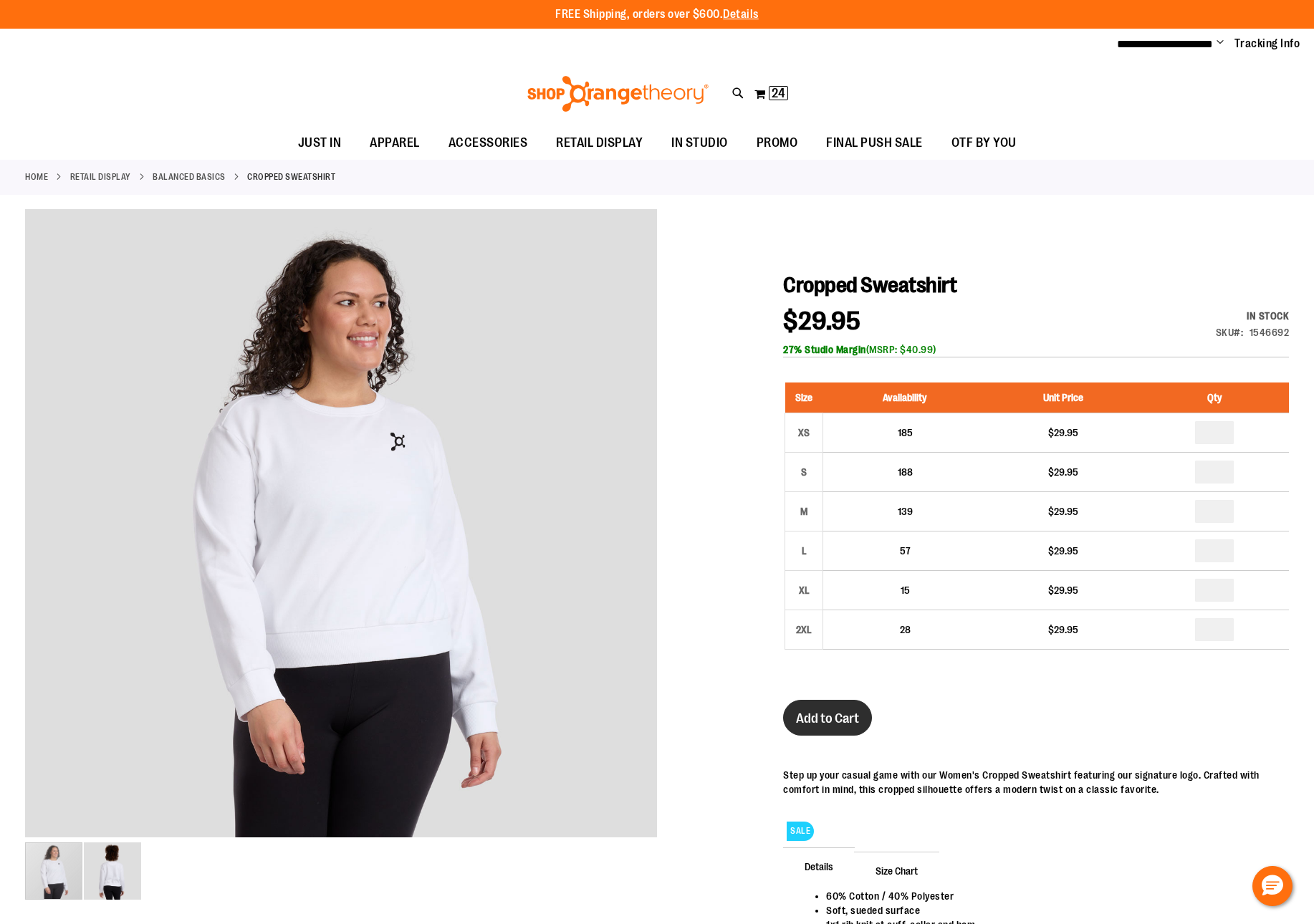
click at [820, 721] on span "Add to Cart" at bounding box center [827, 718] width 63 height 16
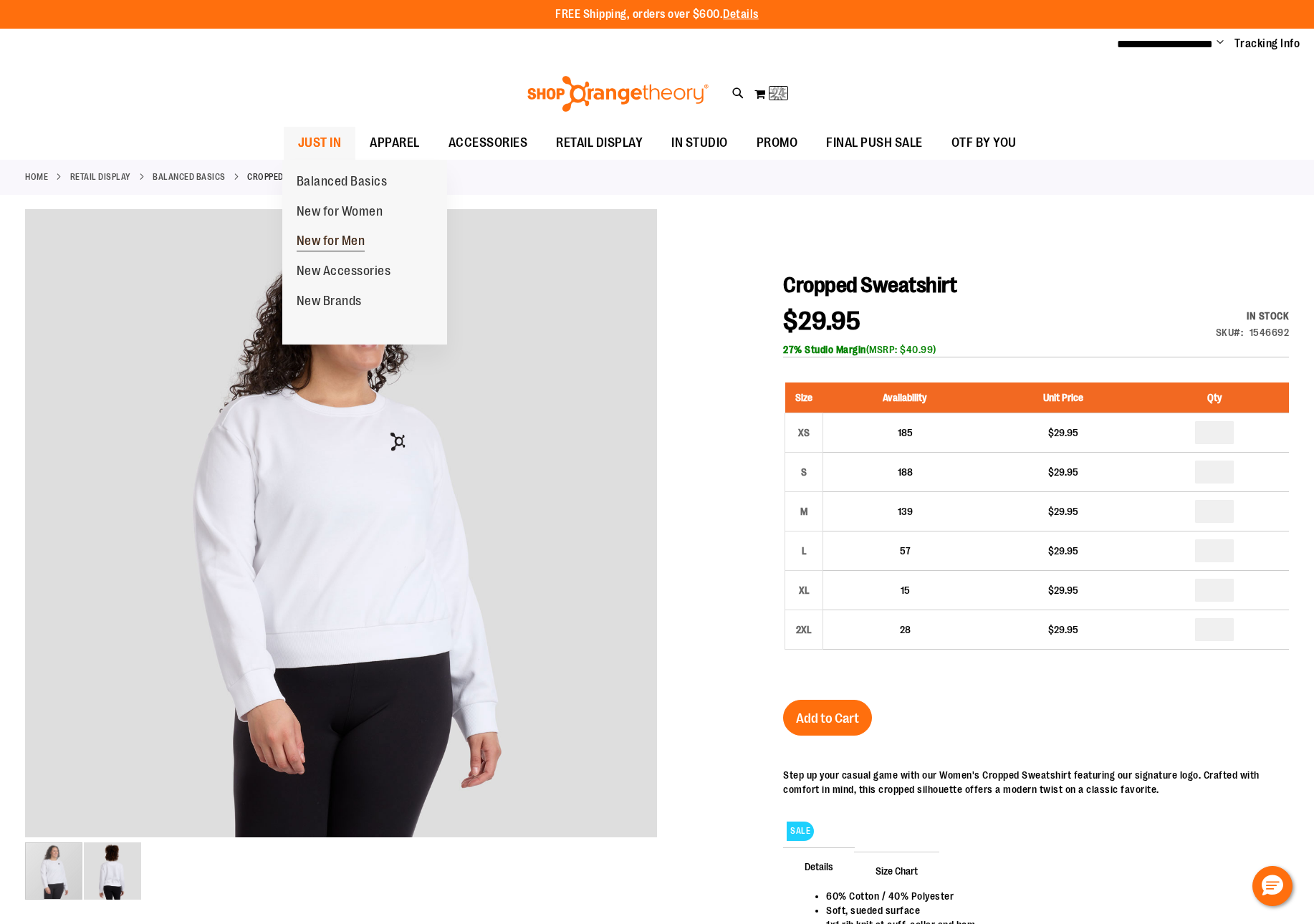
click at [332, 242] on span "New for Men" at bounding box center [331, 242] width 69 height 18
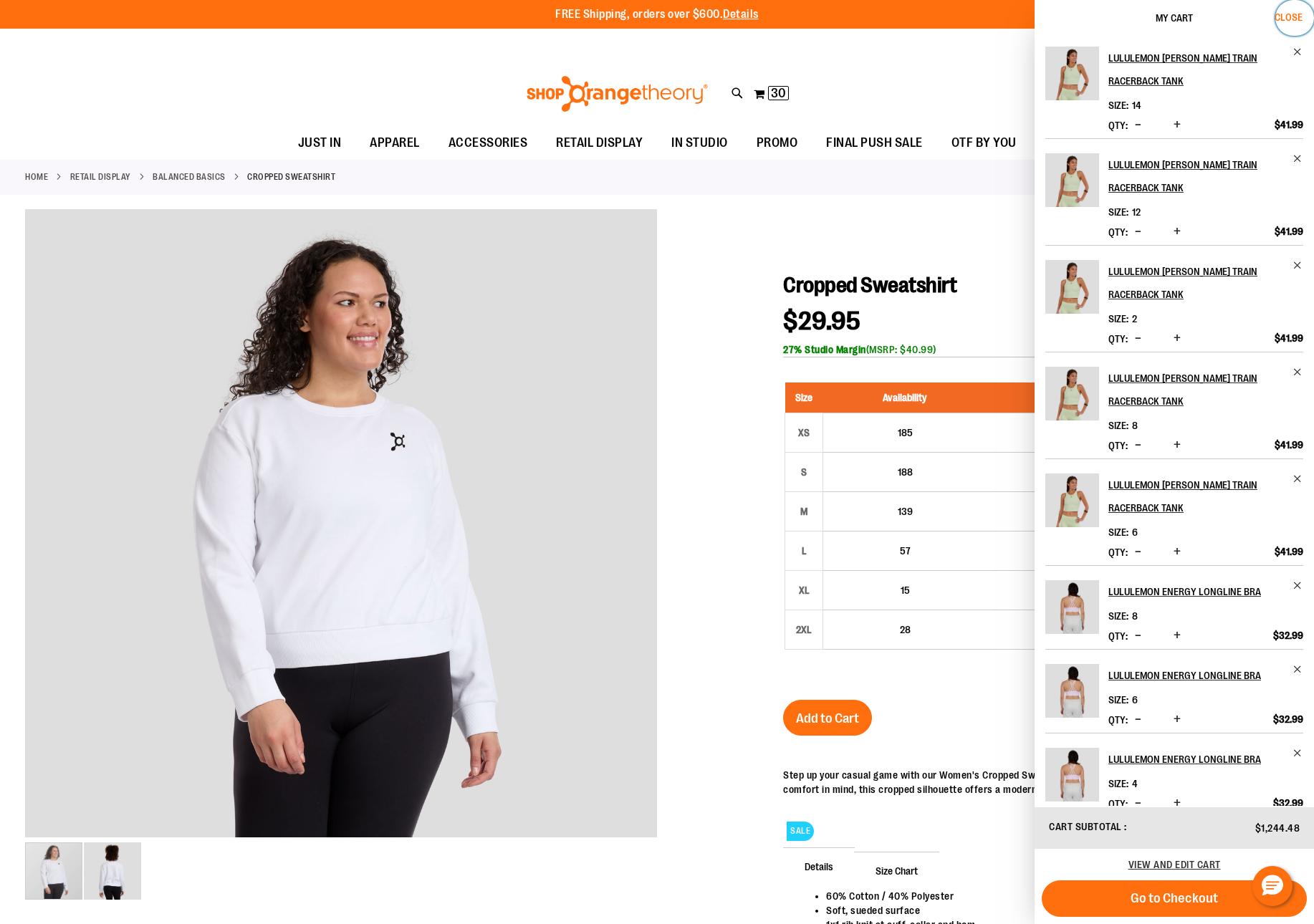
click at [1295, 18] on span "Close" at bounding box center [1288, 18] width 28 height 12
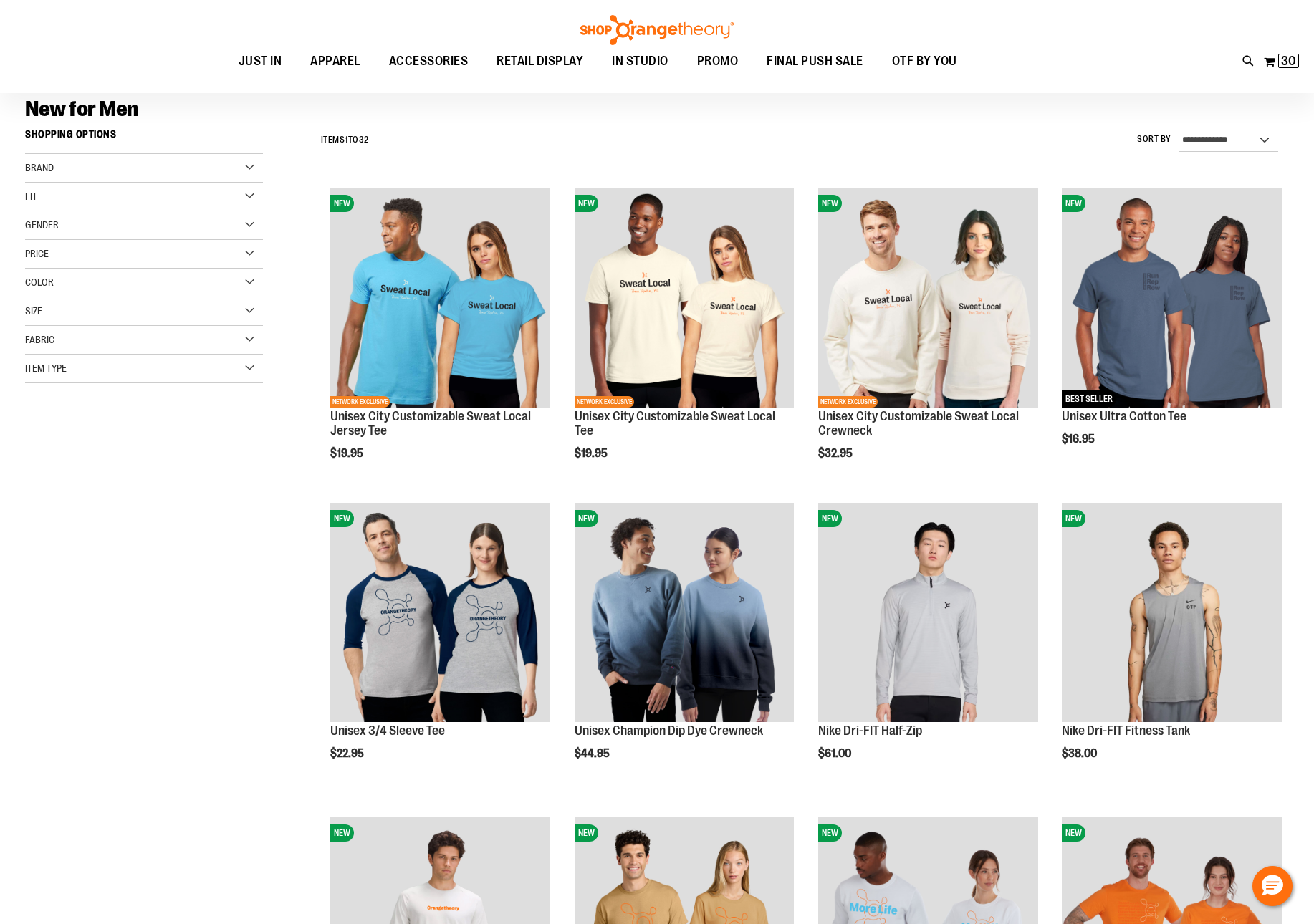
scroll to position [104, 0]
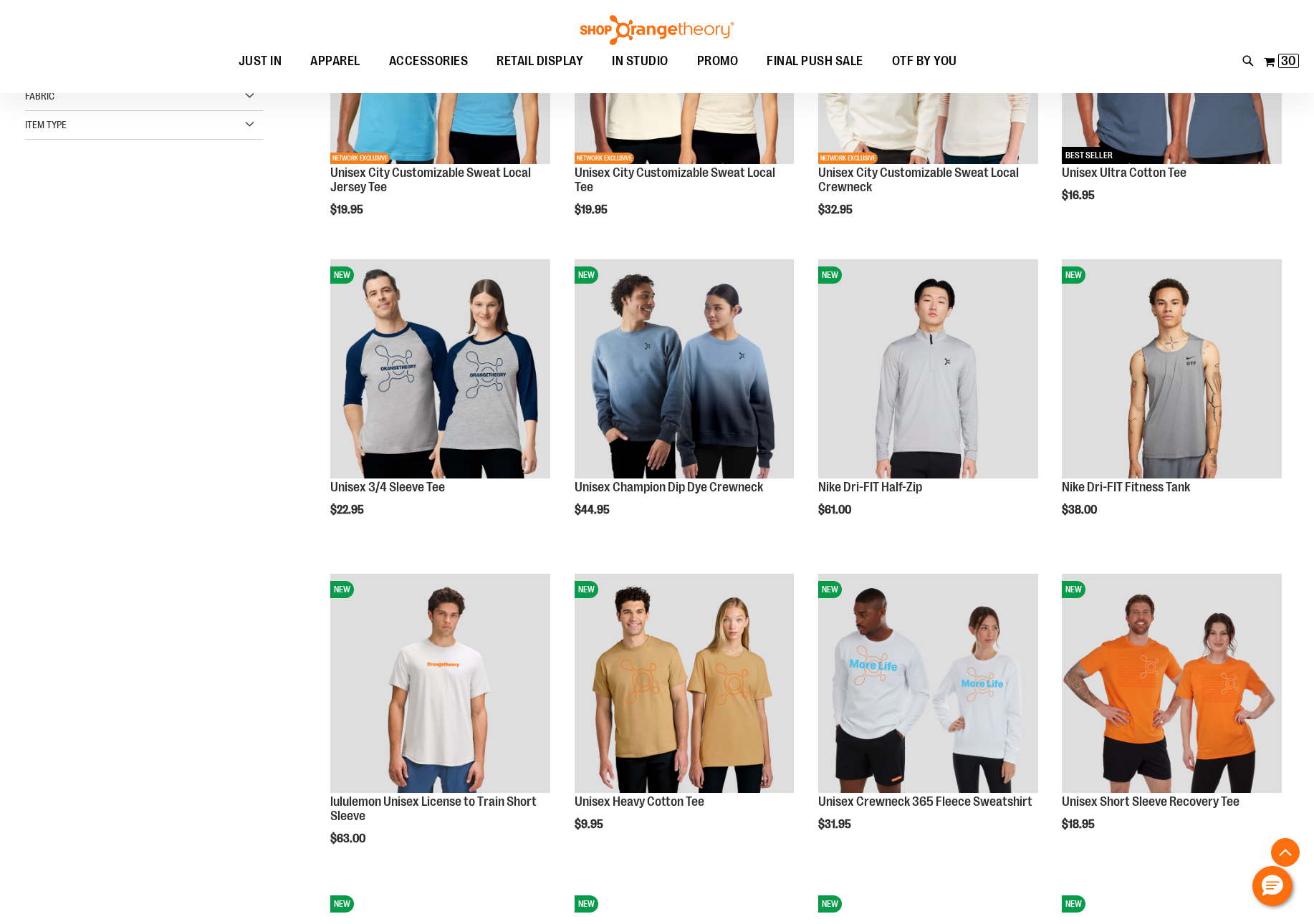
scroll to position [347, 0]
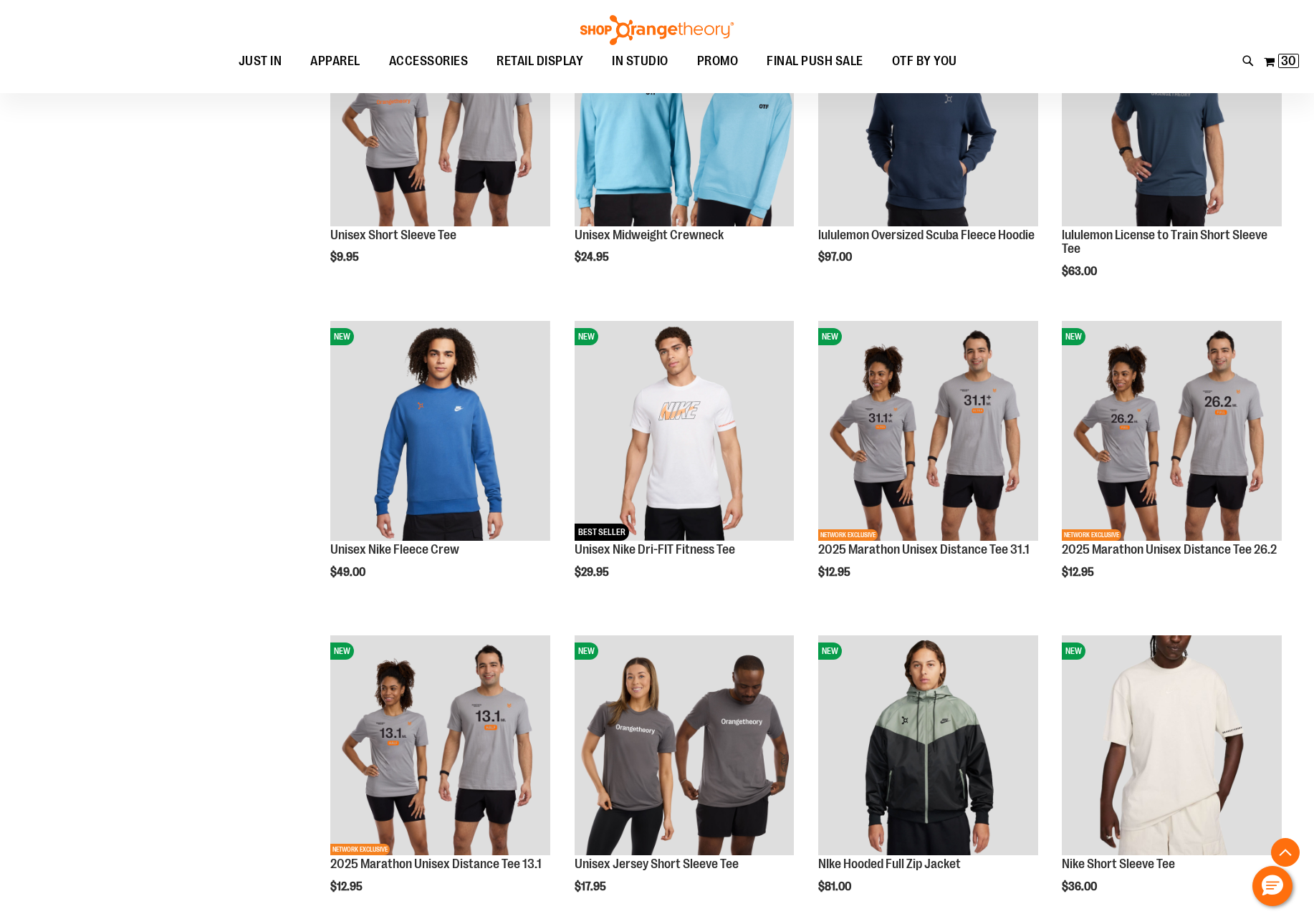
scroll to position [1095, 0]
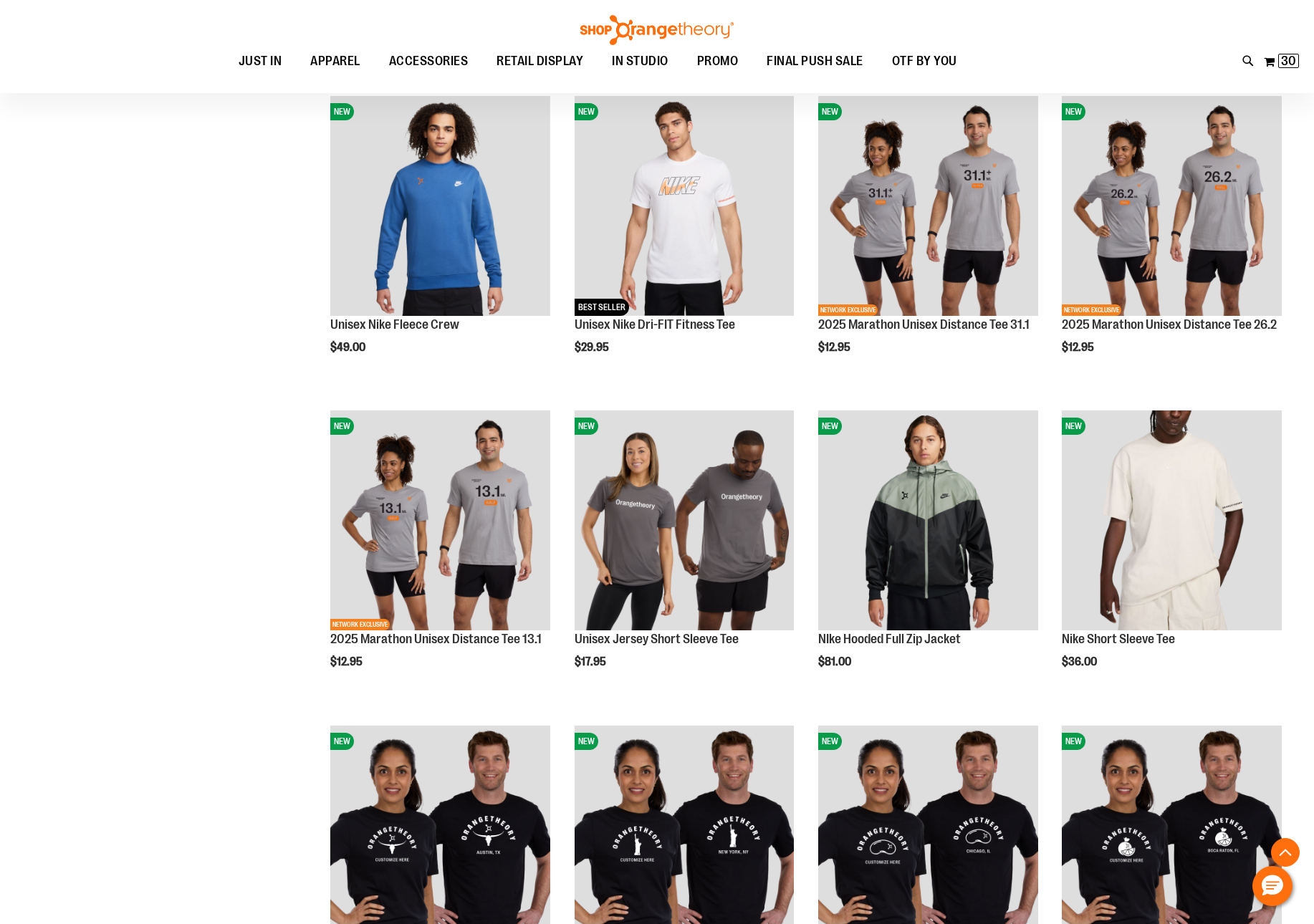
scroll to position [1586, 0]
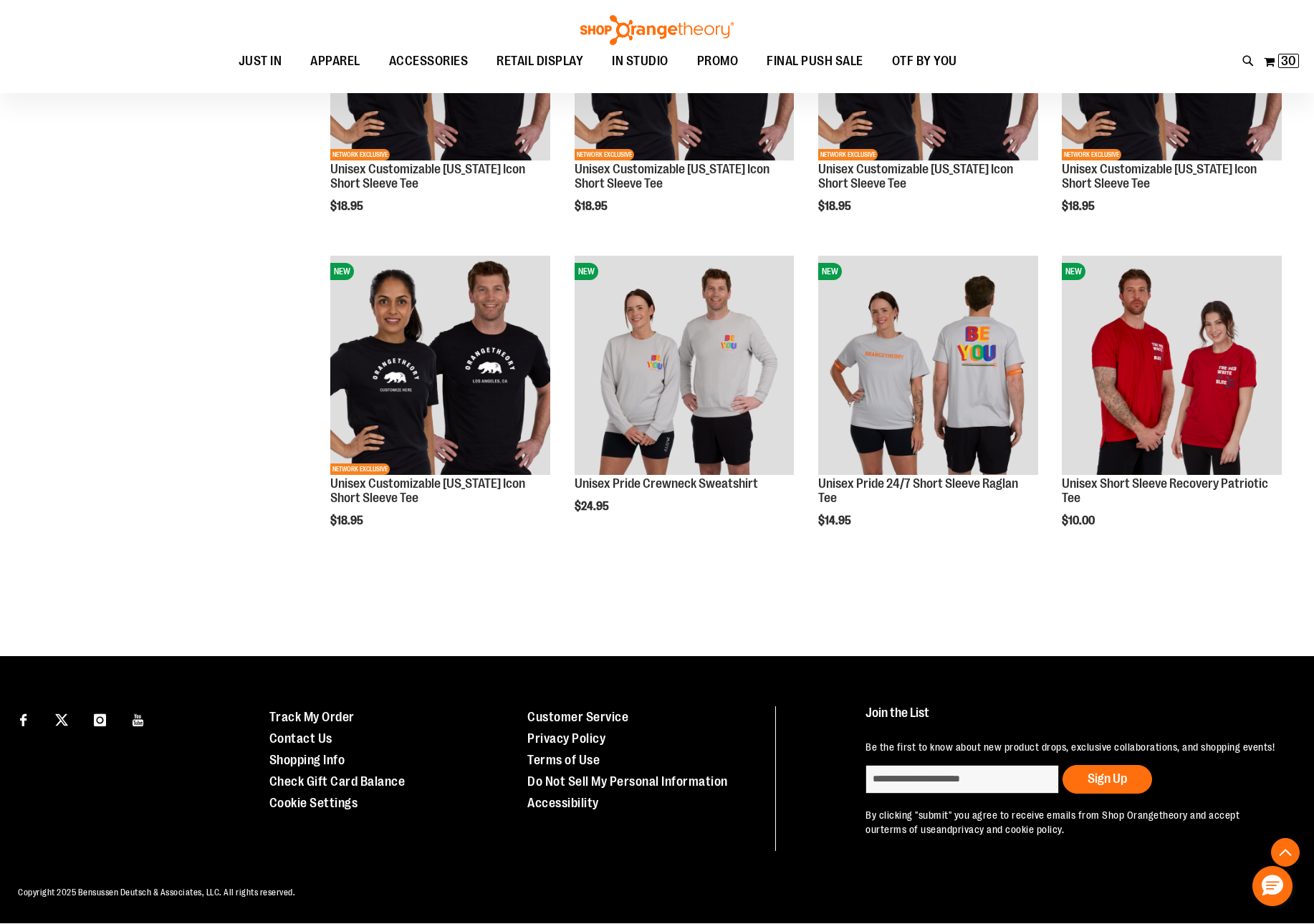
scroll to position [19, 0]
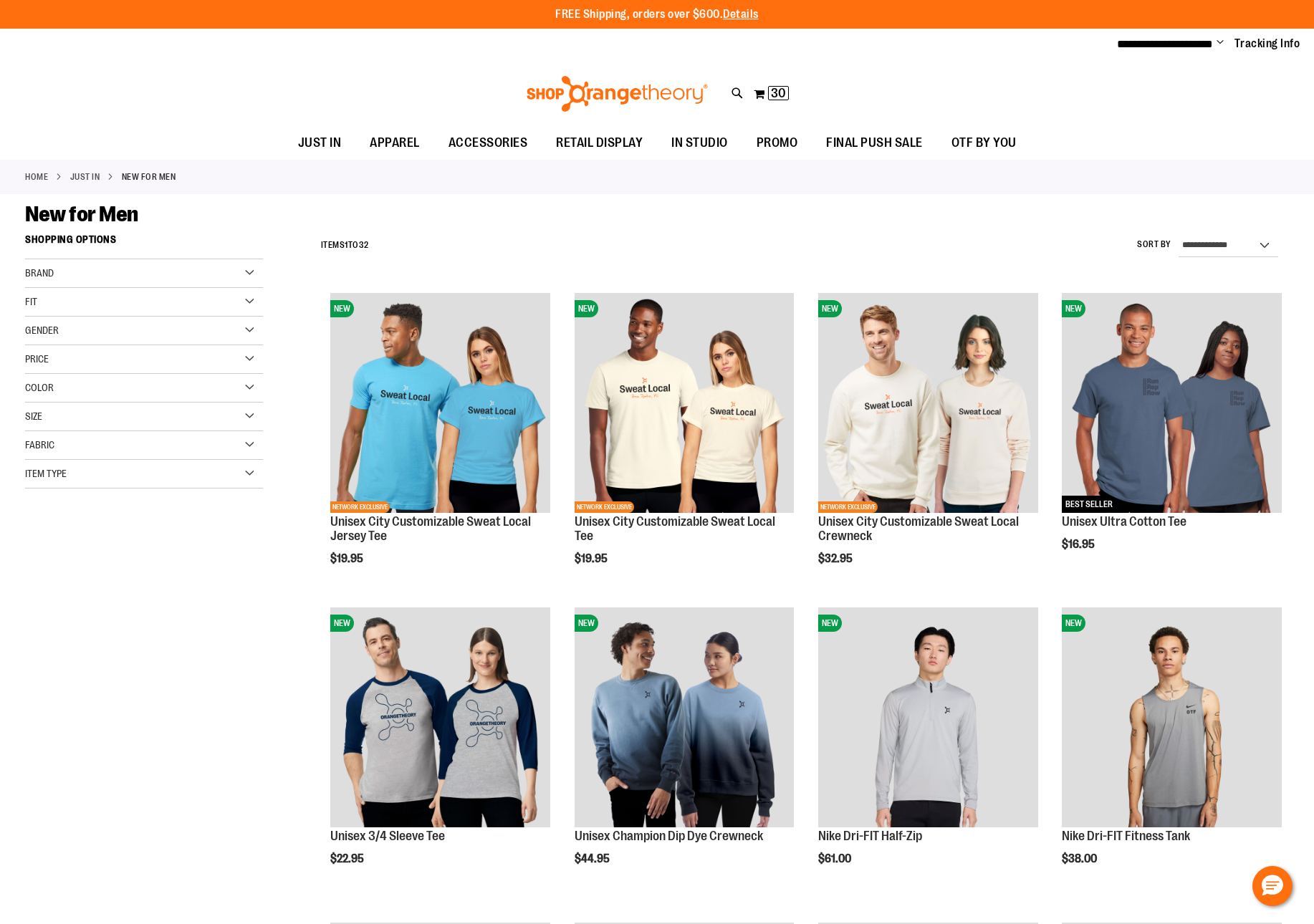
click at [248, 280] on div "Brand" at bounding box center [144, 274] width 238 height 29
click at [36, 321] on link "lululemon" at bounding box center [136, 318] width 228 height 15
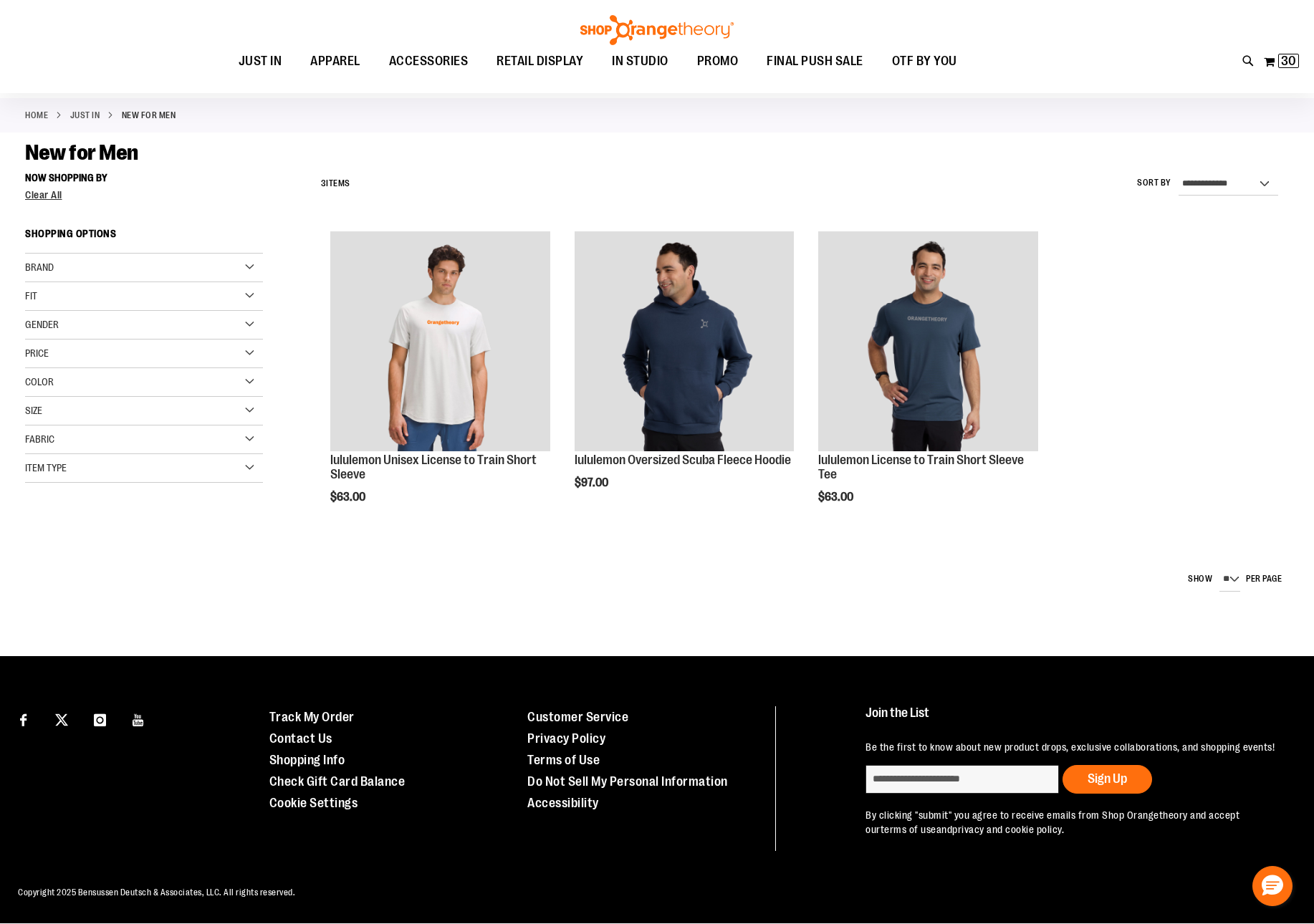
scroll to position [37, 0]
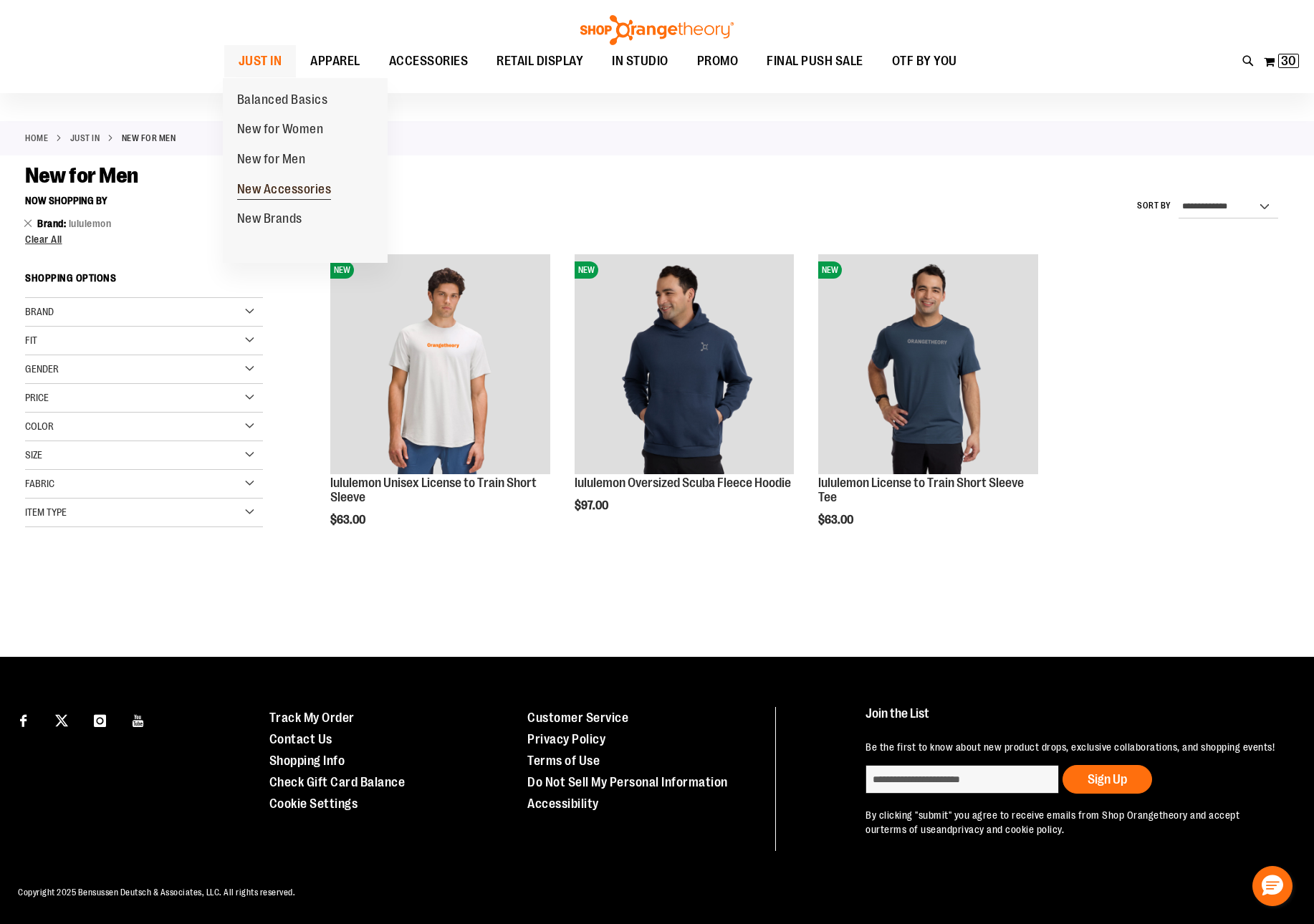
click at [296, 190] on span "New Accessories" at bounding box center [284, 190] width 94 height 18
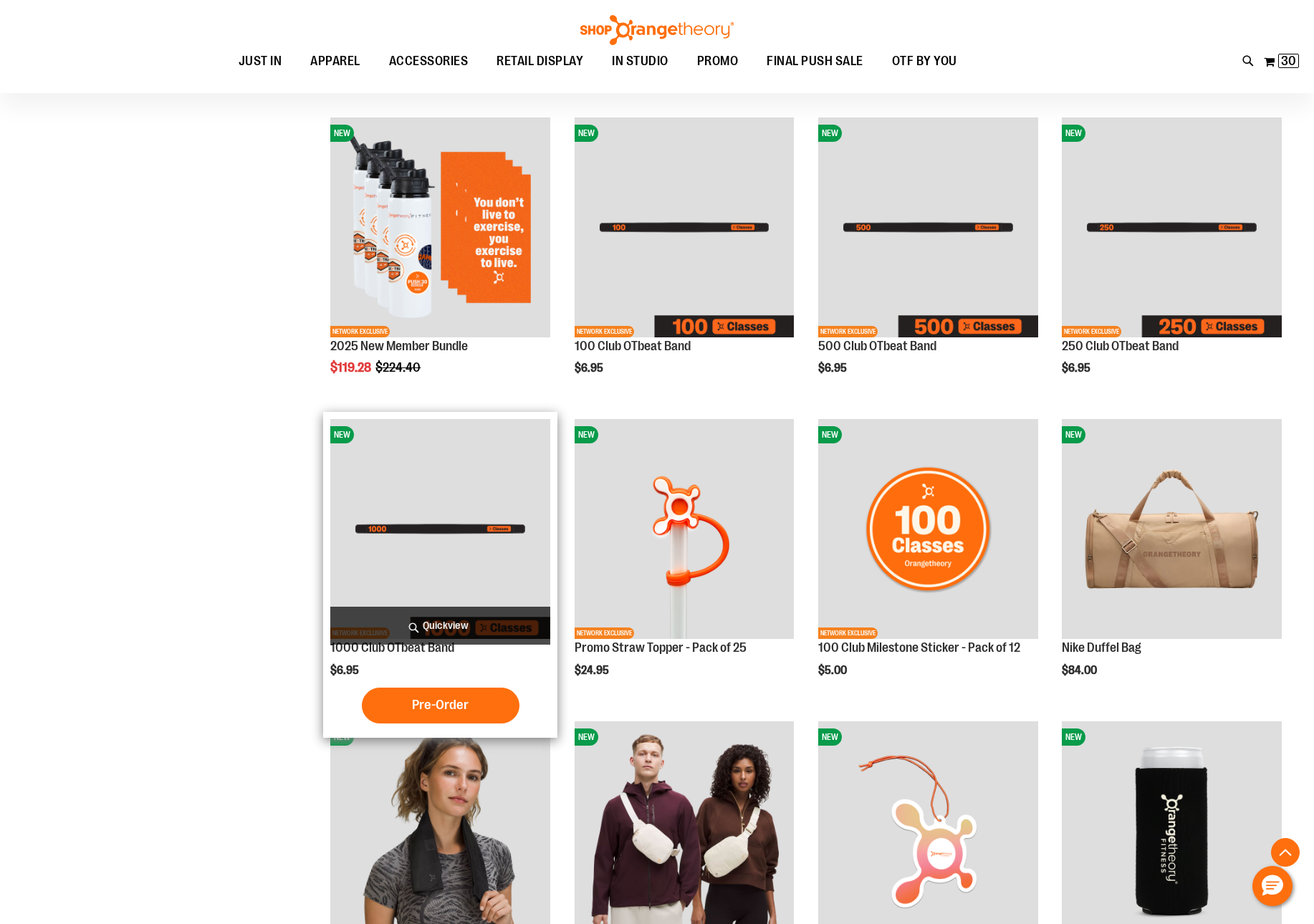
scroll to position [670, 0]
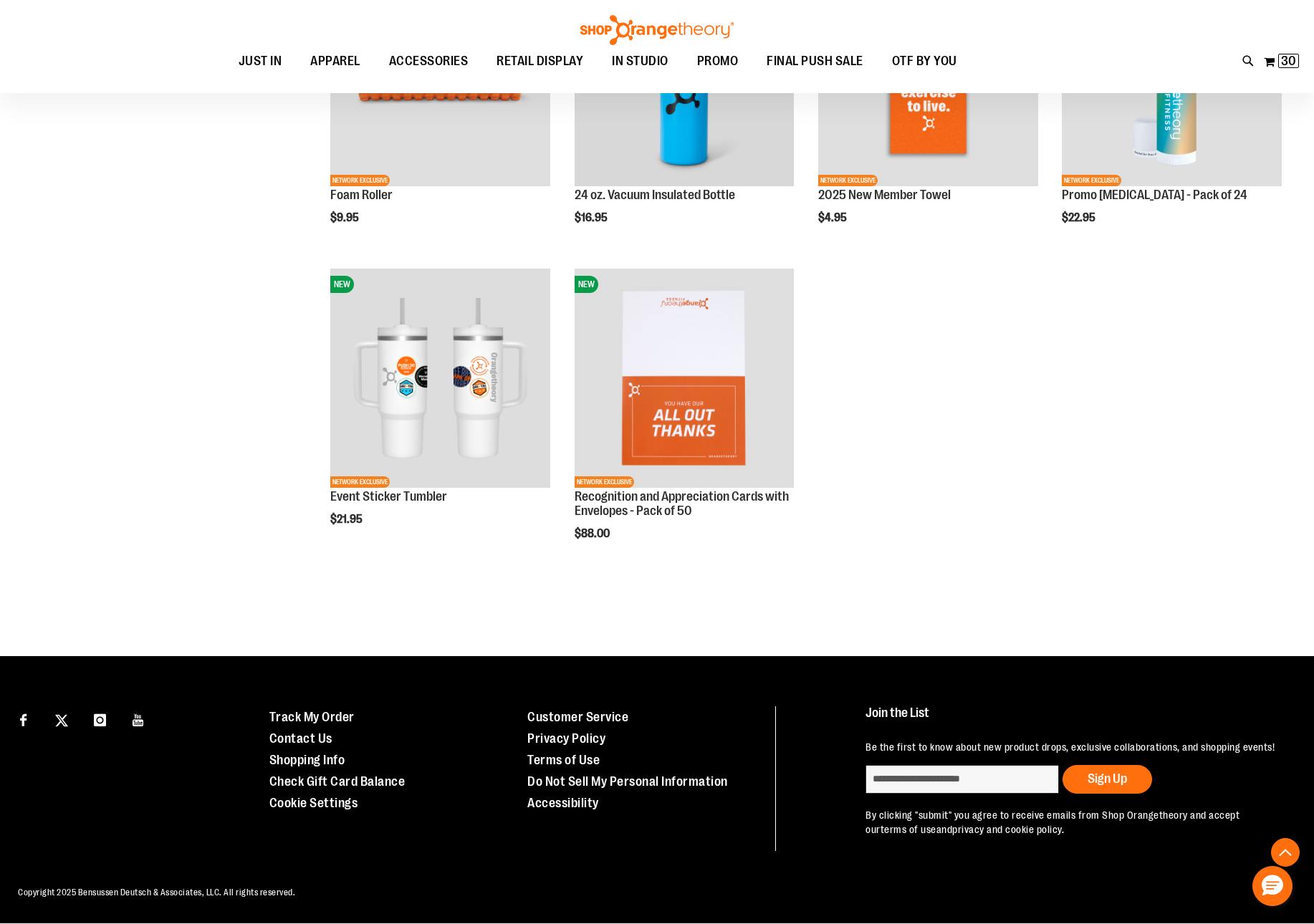
scroll to position [564, 0]
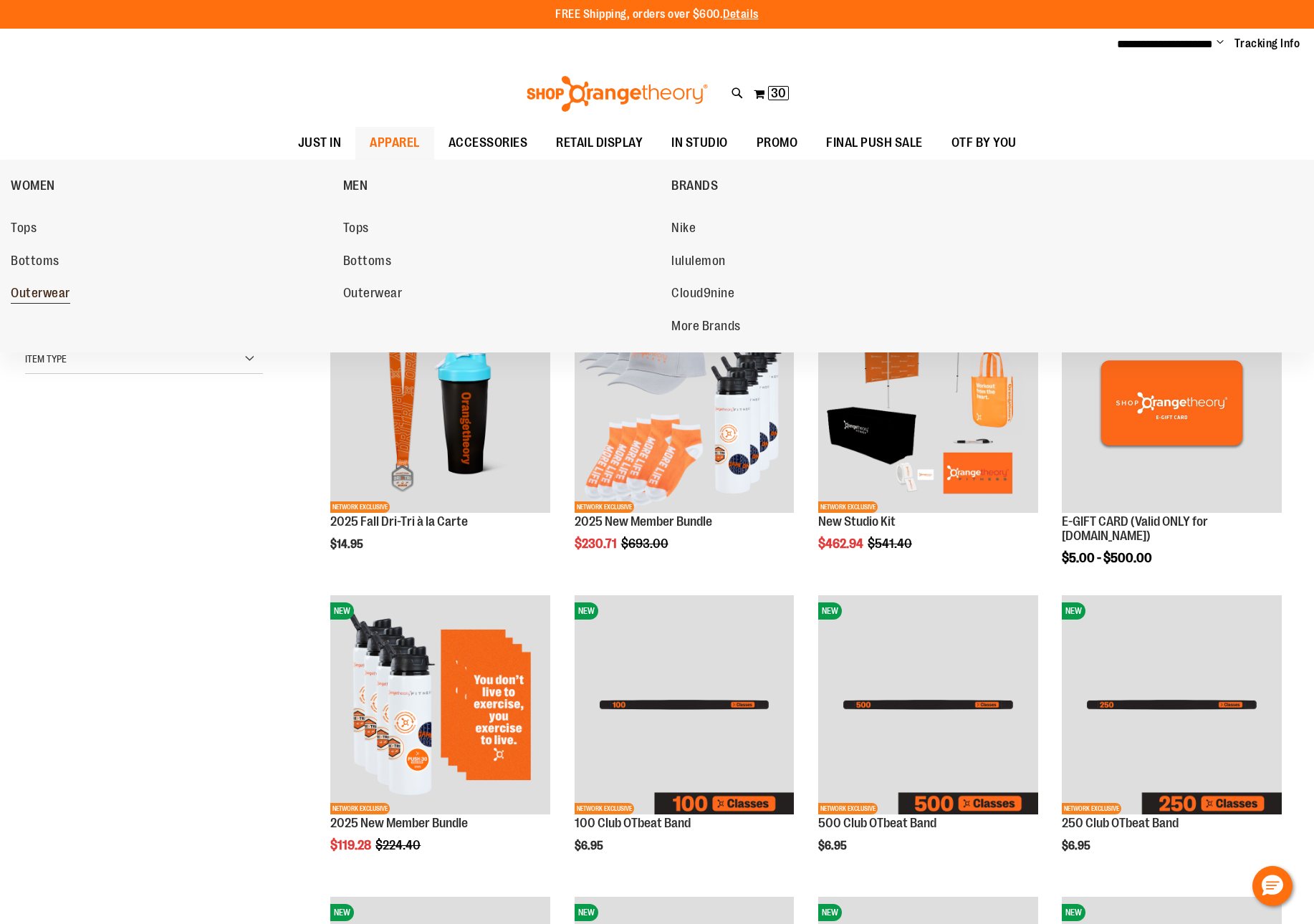
click at [38, 297] on span "Outerwear" at bounding box center [40, 294] width 60 height 18
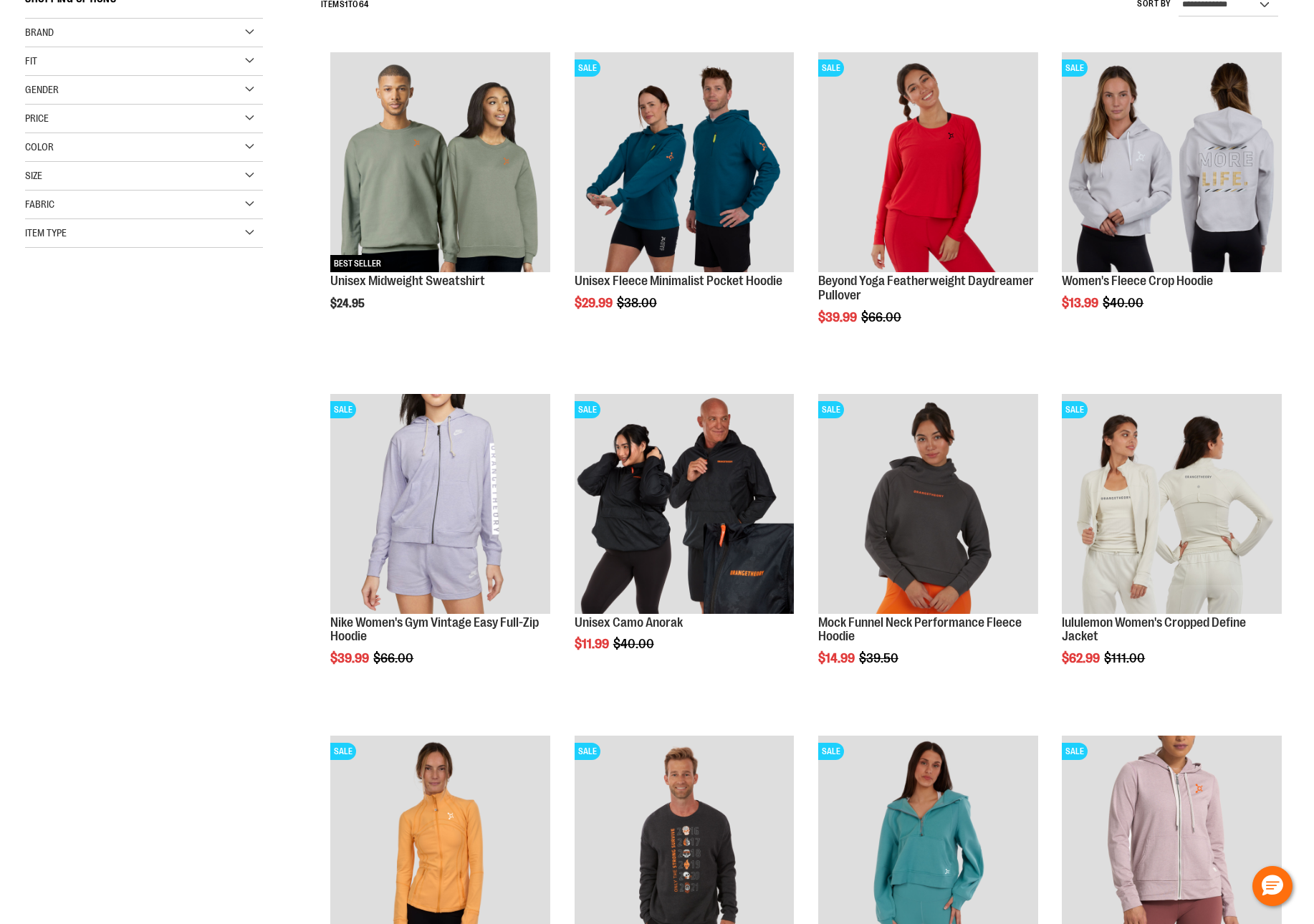
scroll to position [290, 0]
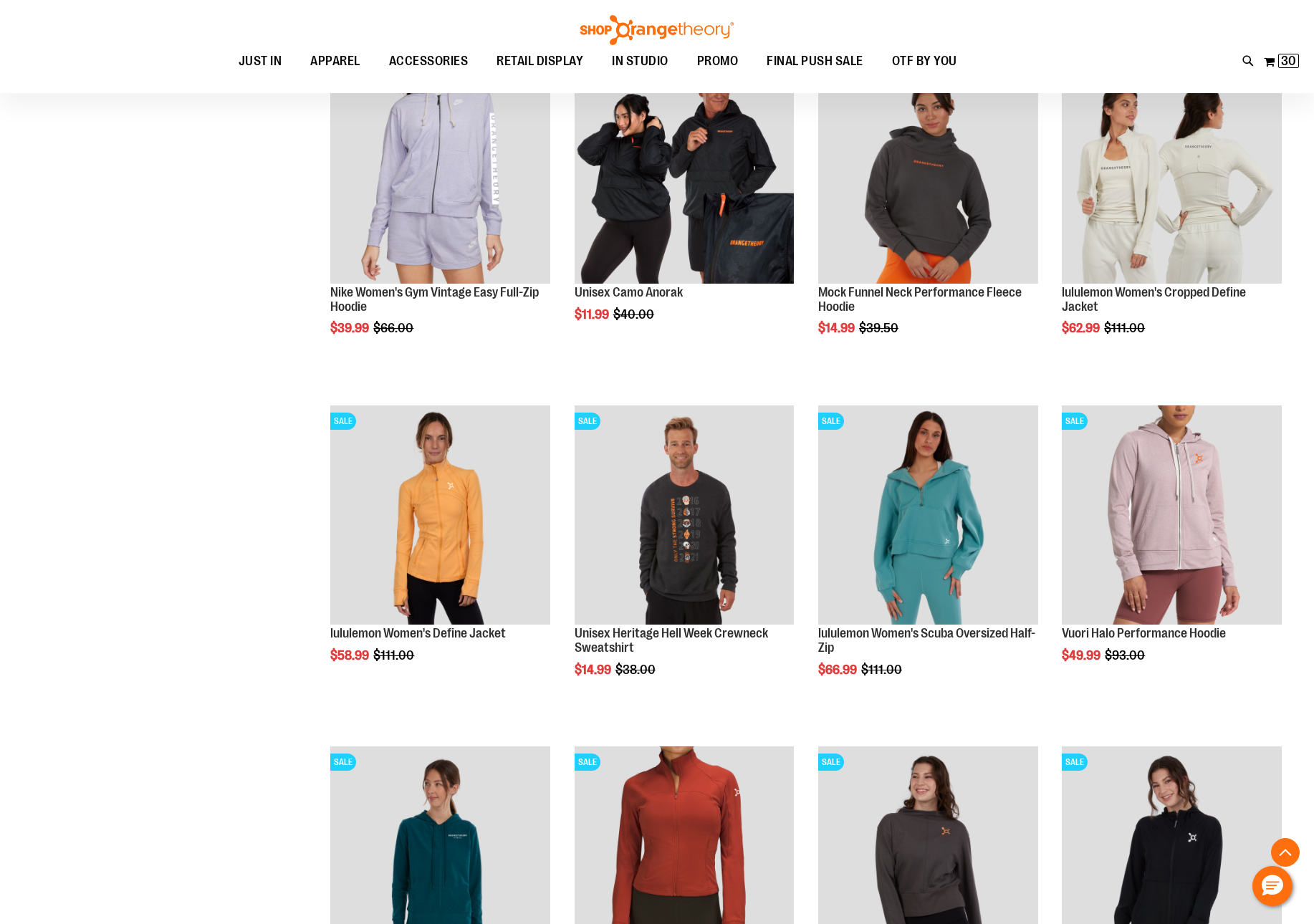
scroll to position [802, 0]
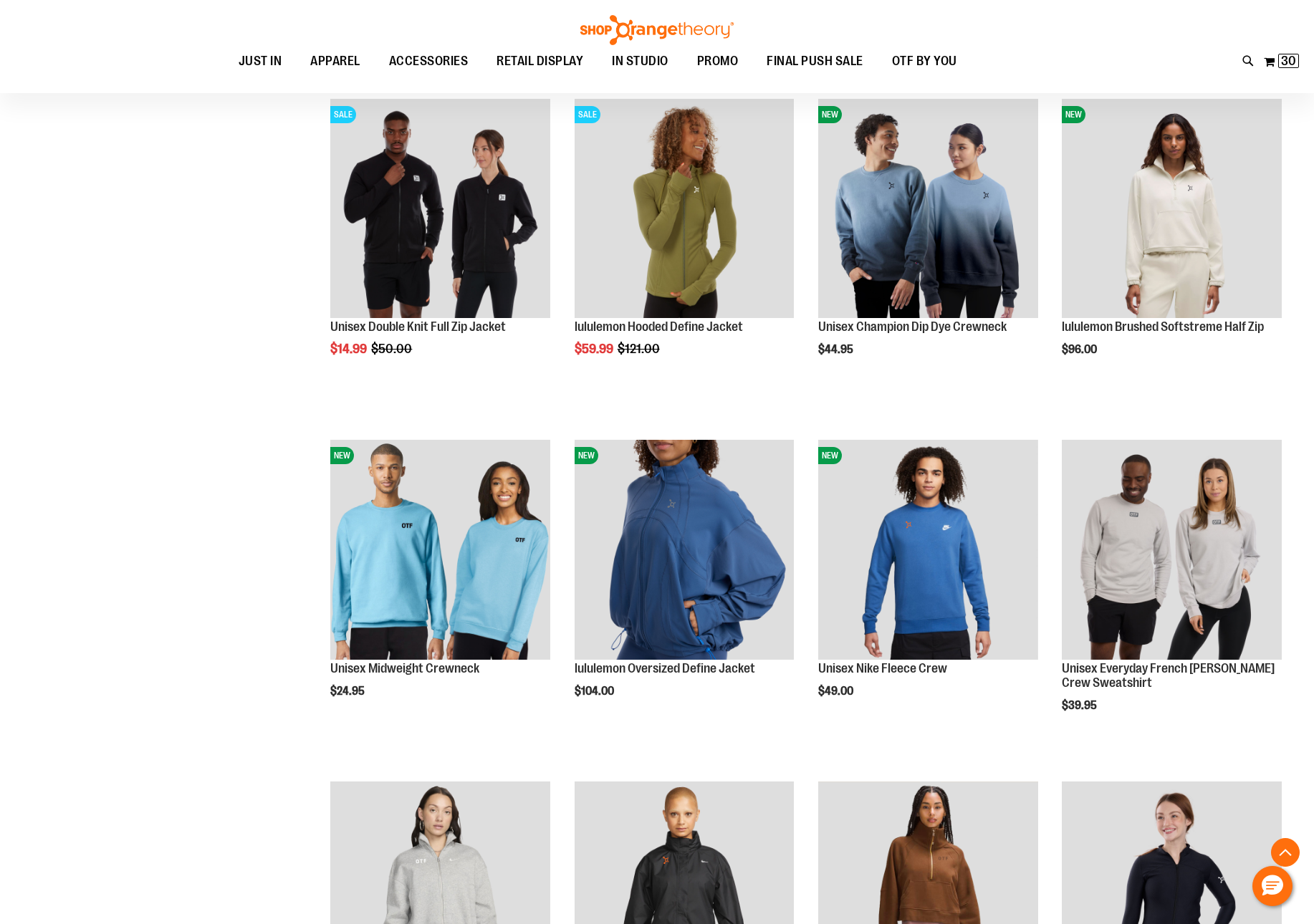
scroll to position [2812, 0]
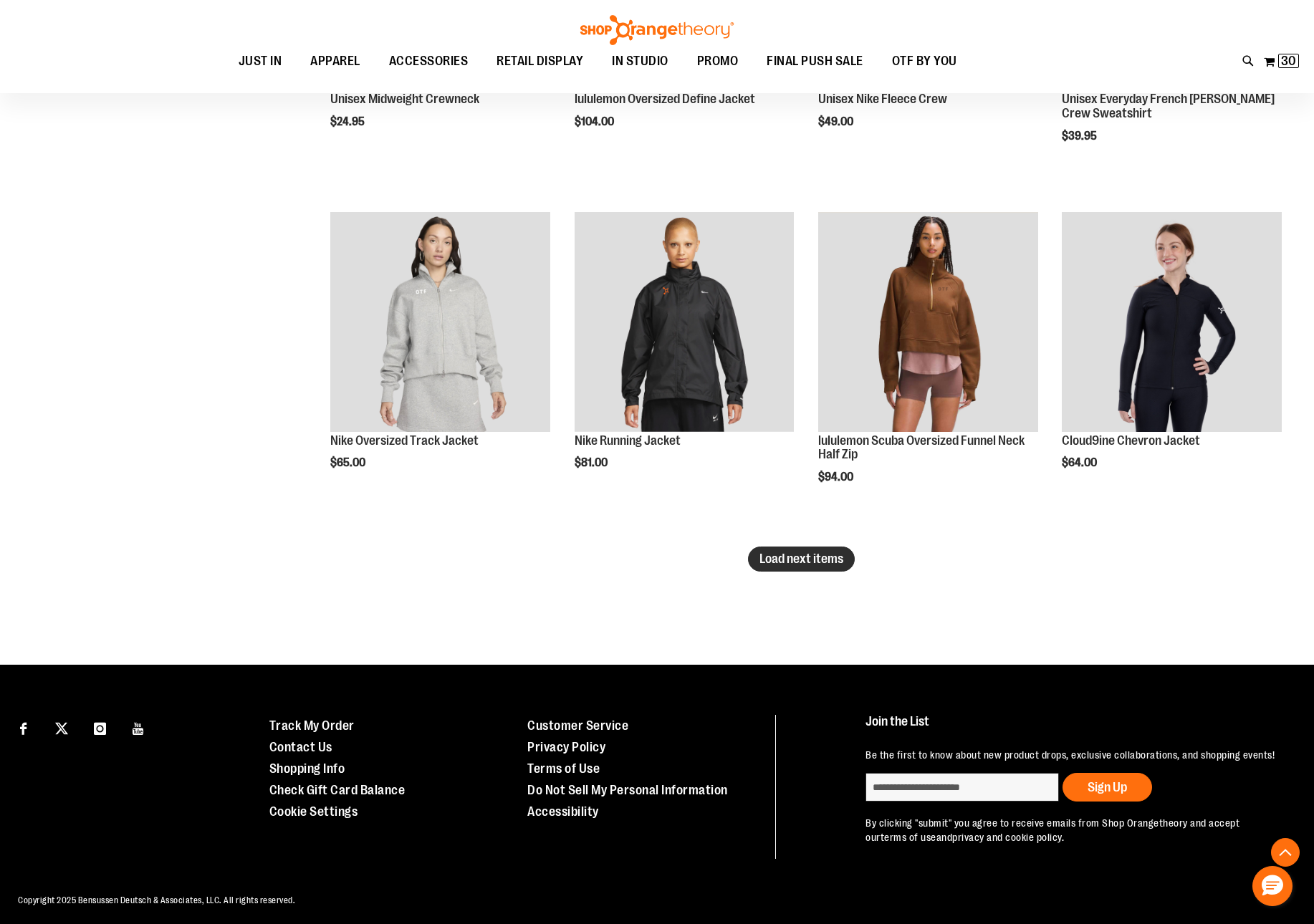
click at [772, 564] on span "Load next items" at bounding box center [800, 558] width 83 height 14
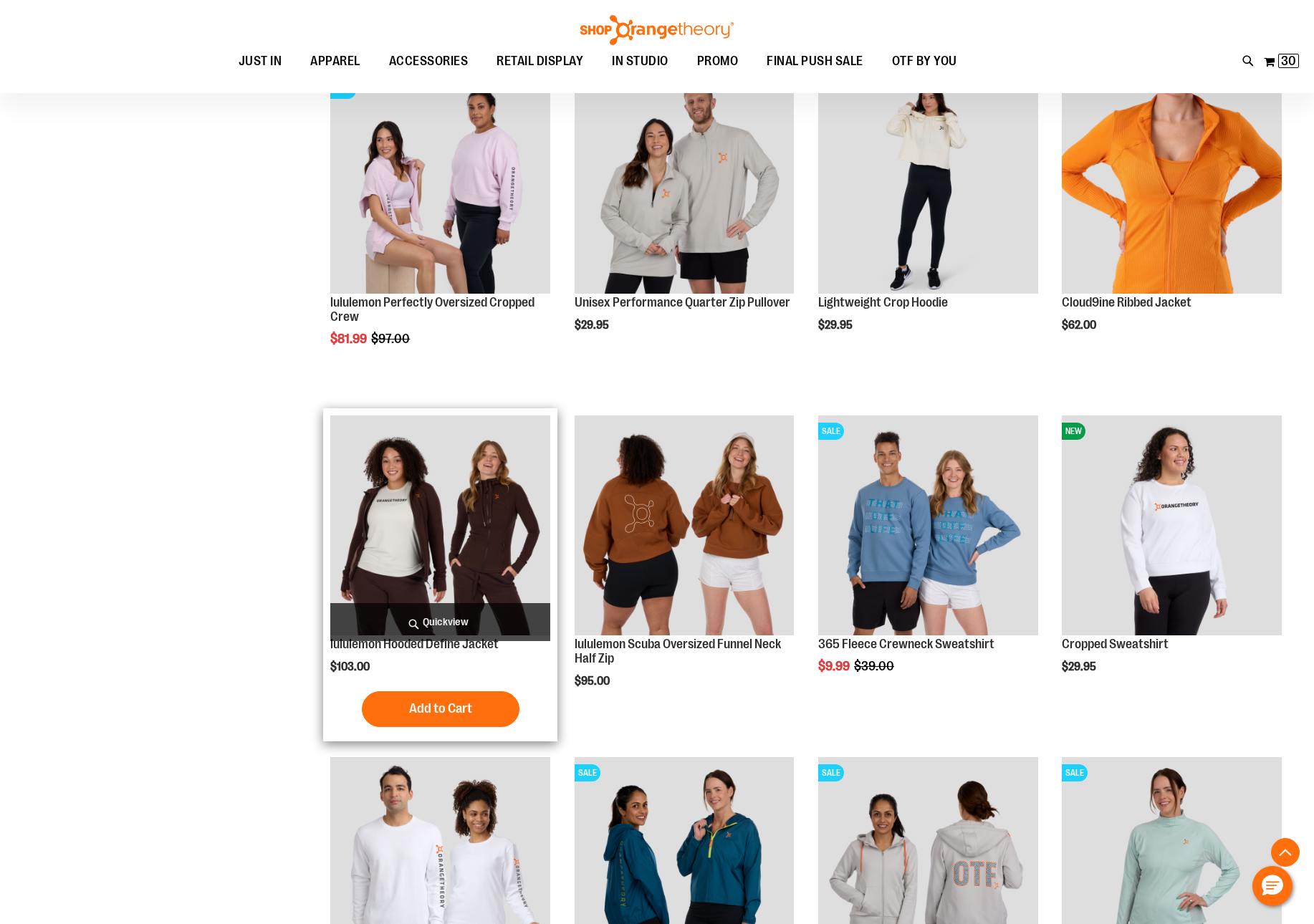
scroll to position [3587, 0]
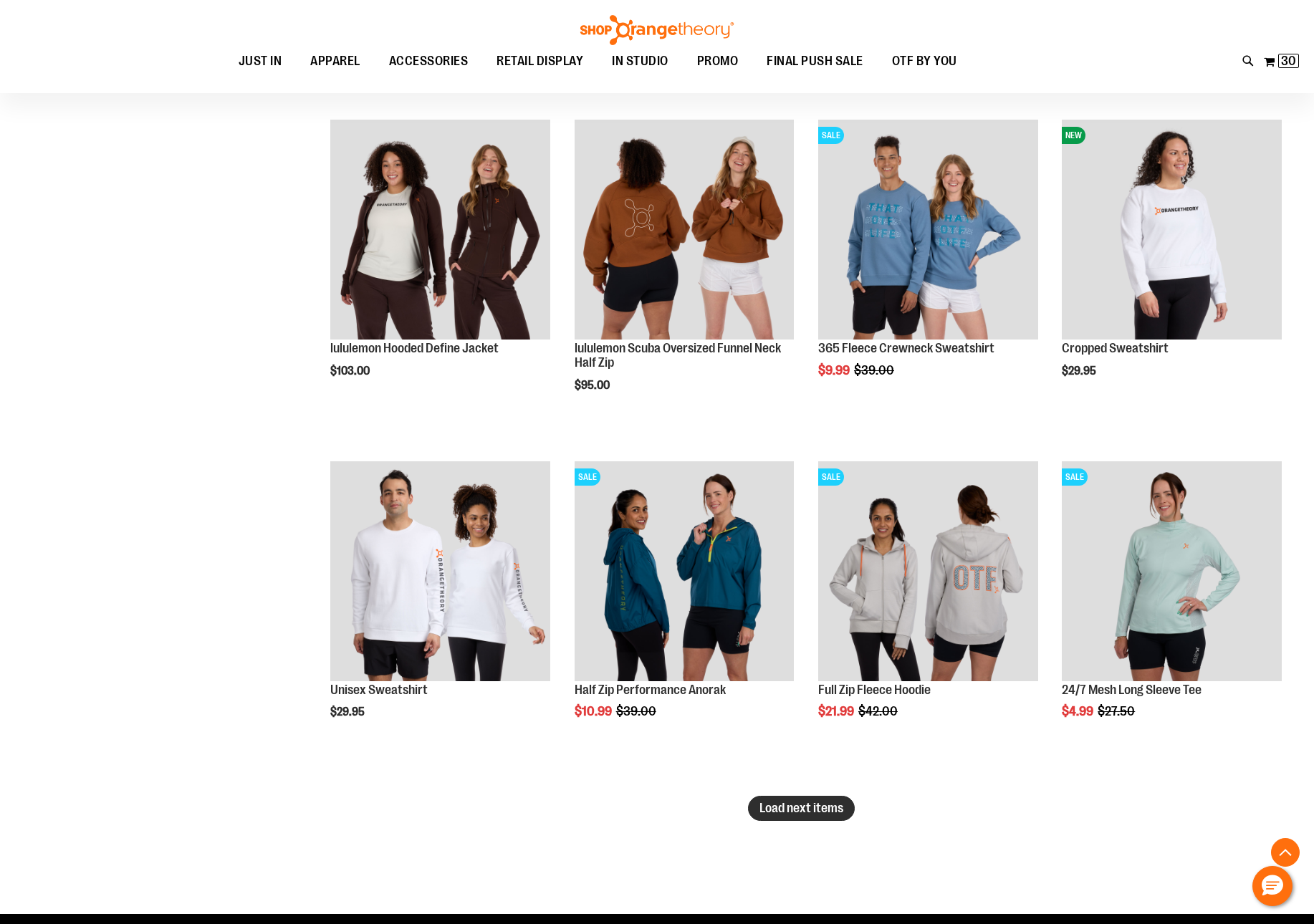
click at [811, 801] on span "Load next items" at bounding box center [800, 808] width 83 height 14
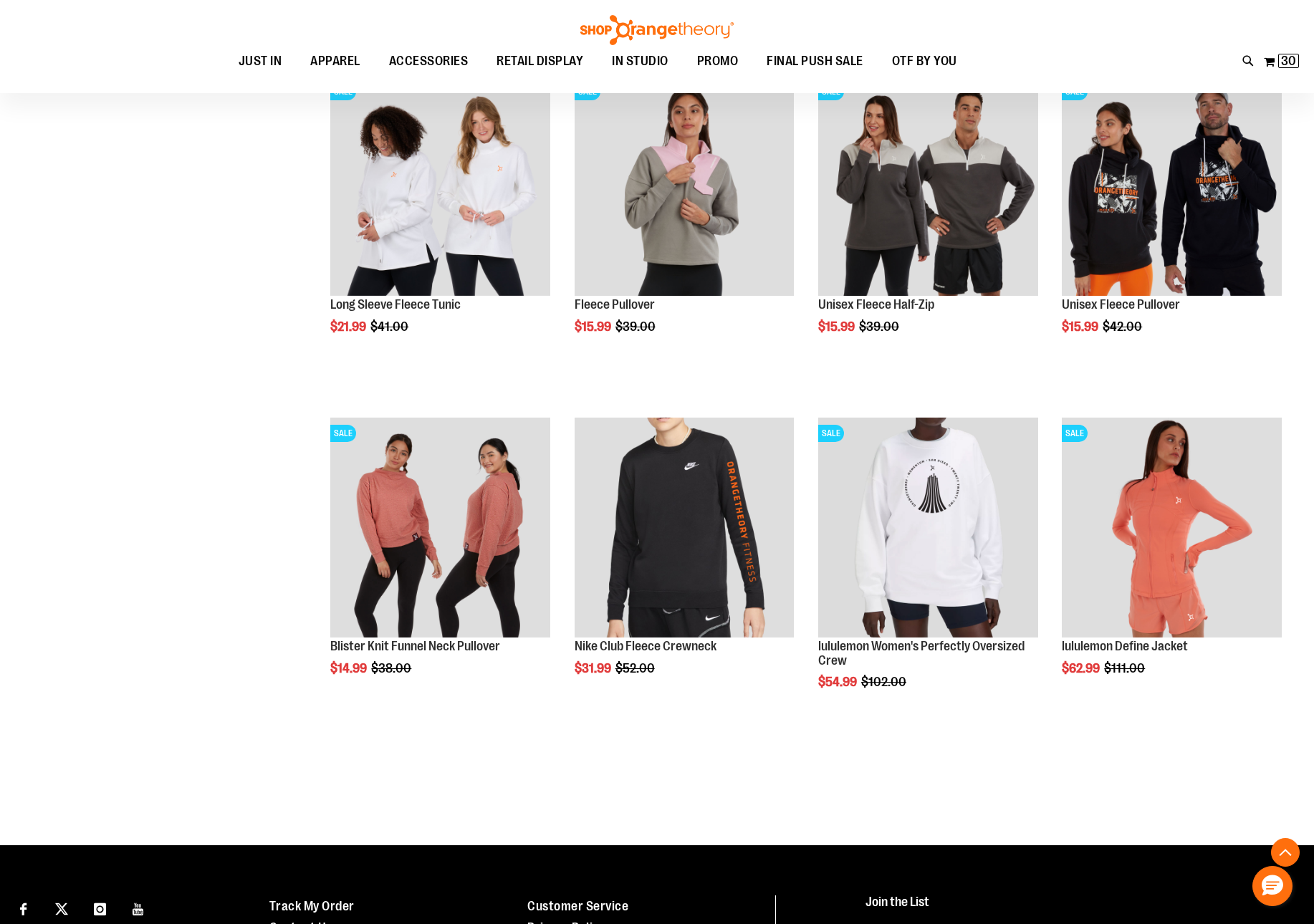
scroll to position [4720, 0]
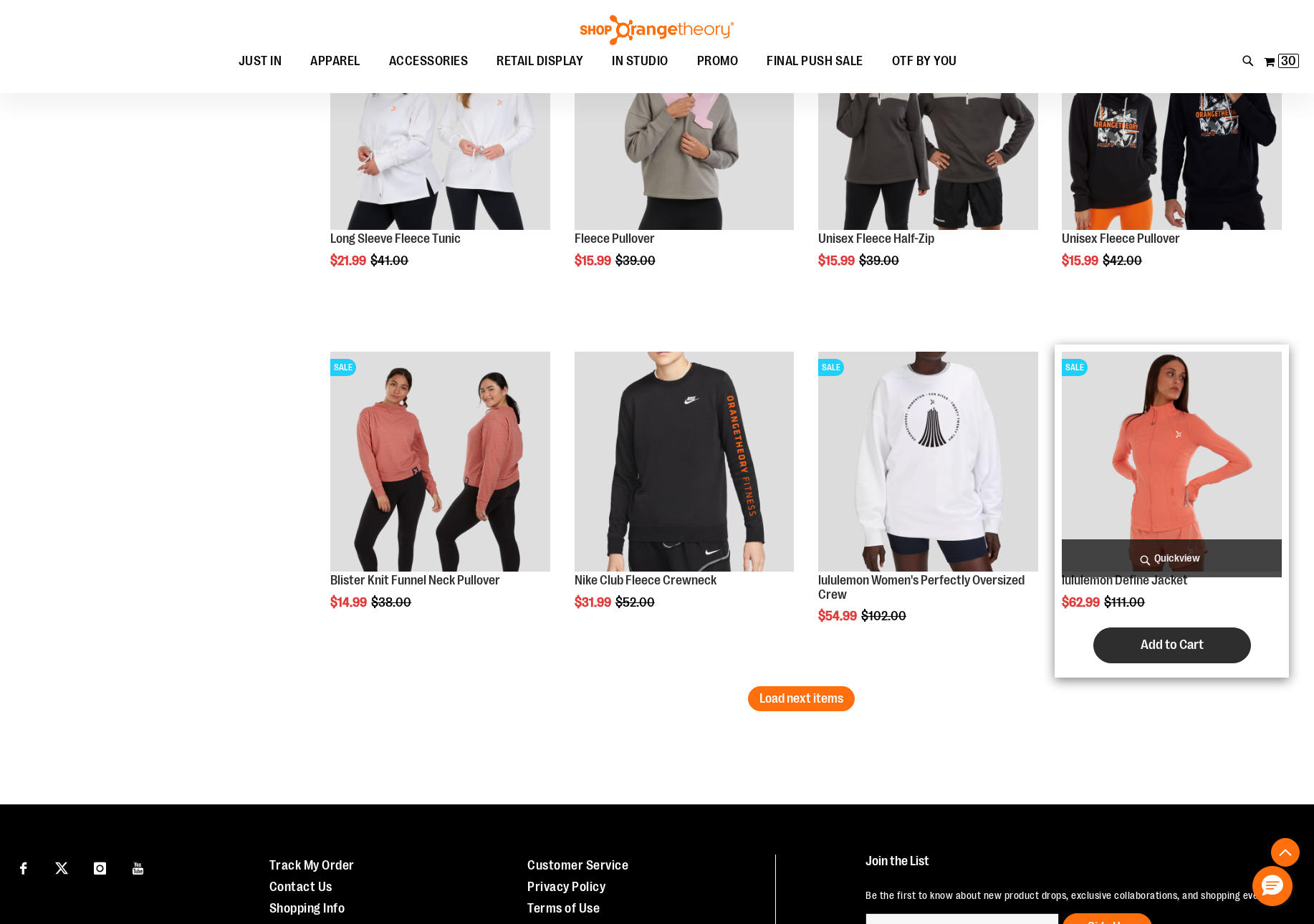
click at [1180, 651] on span "Add to Cart" at bounding box center [1172, 644] width 63 height 16
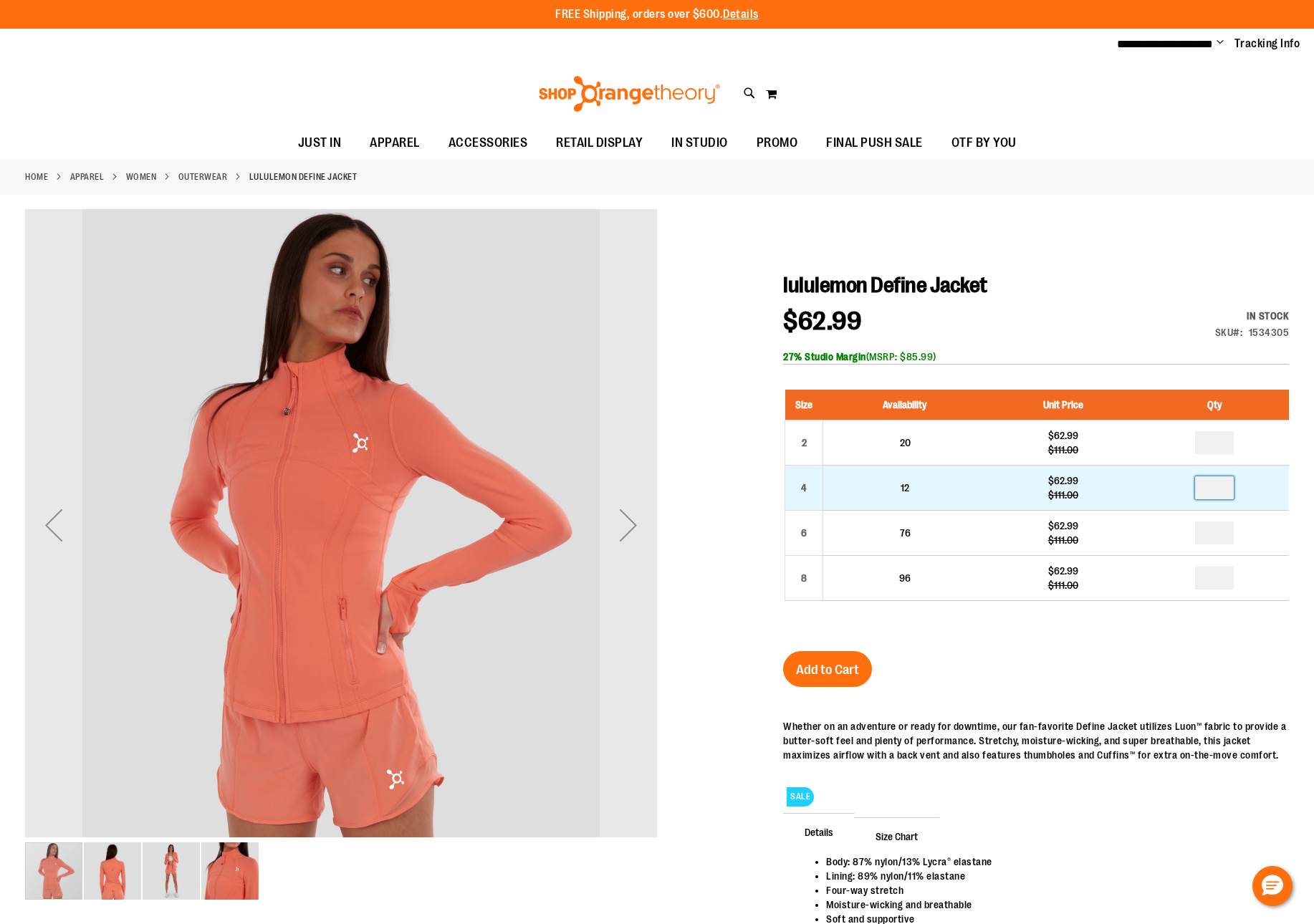
click at [1221, 483] on input "number" at bounding box center [1214, 488] width 39 height 23
type input "*"
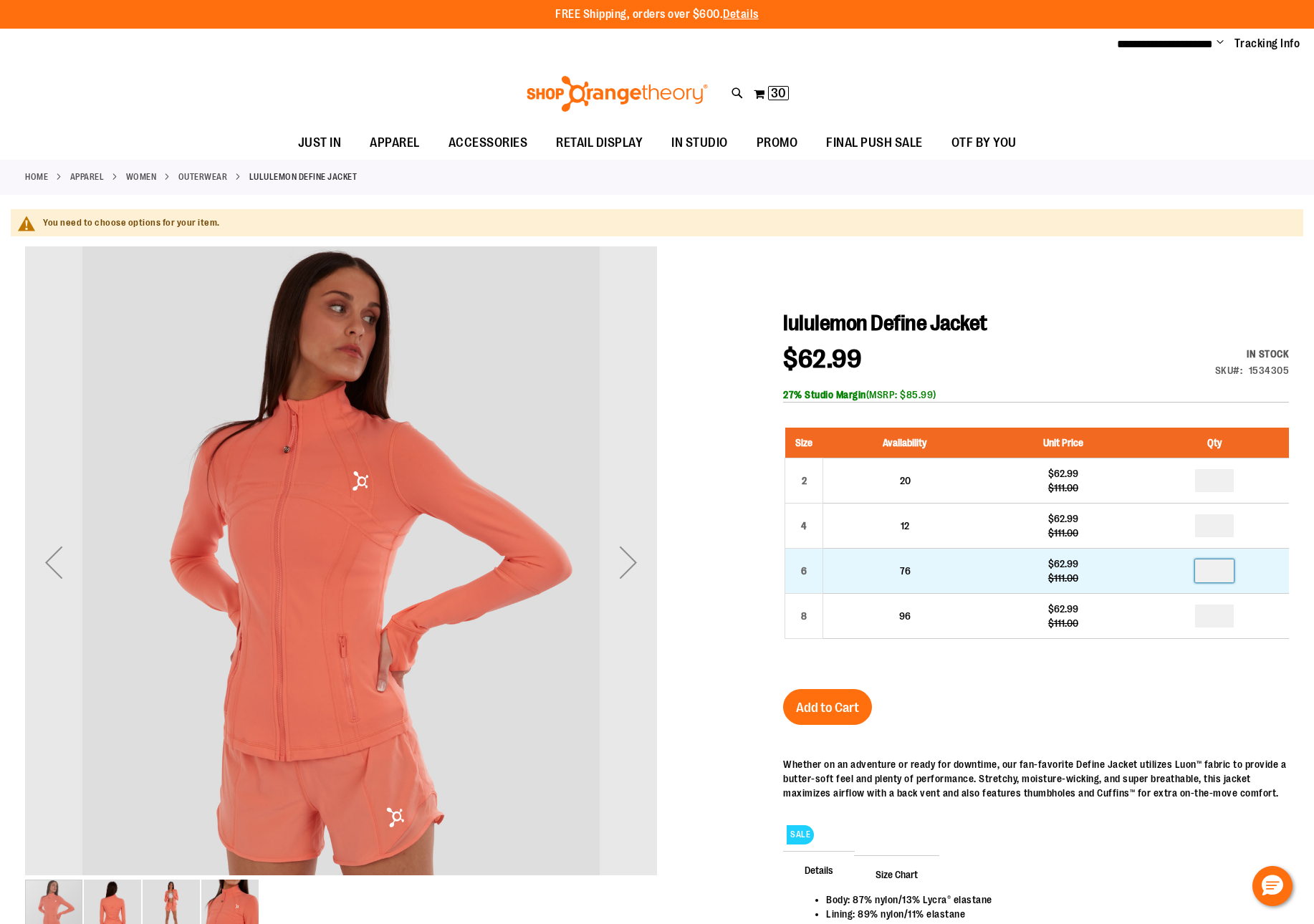
drag, startPoint x: 1222, startPoint y: 572, endPoint x: 1204, endPoint y: 574, distance: 18.1
click at [1204, 574] on input "number" at bounding box center [1214, 570] width 39 height 23
type input "*"
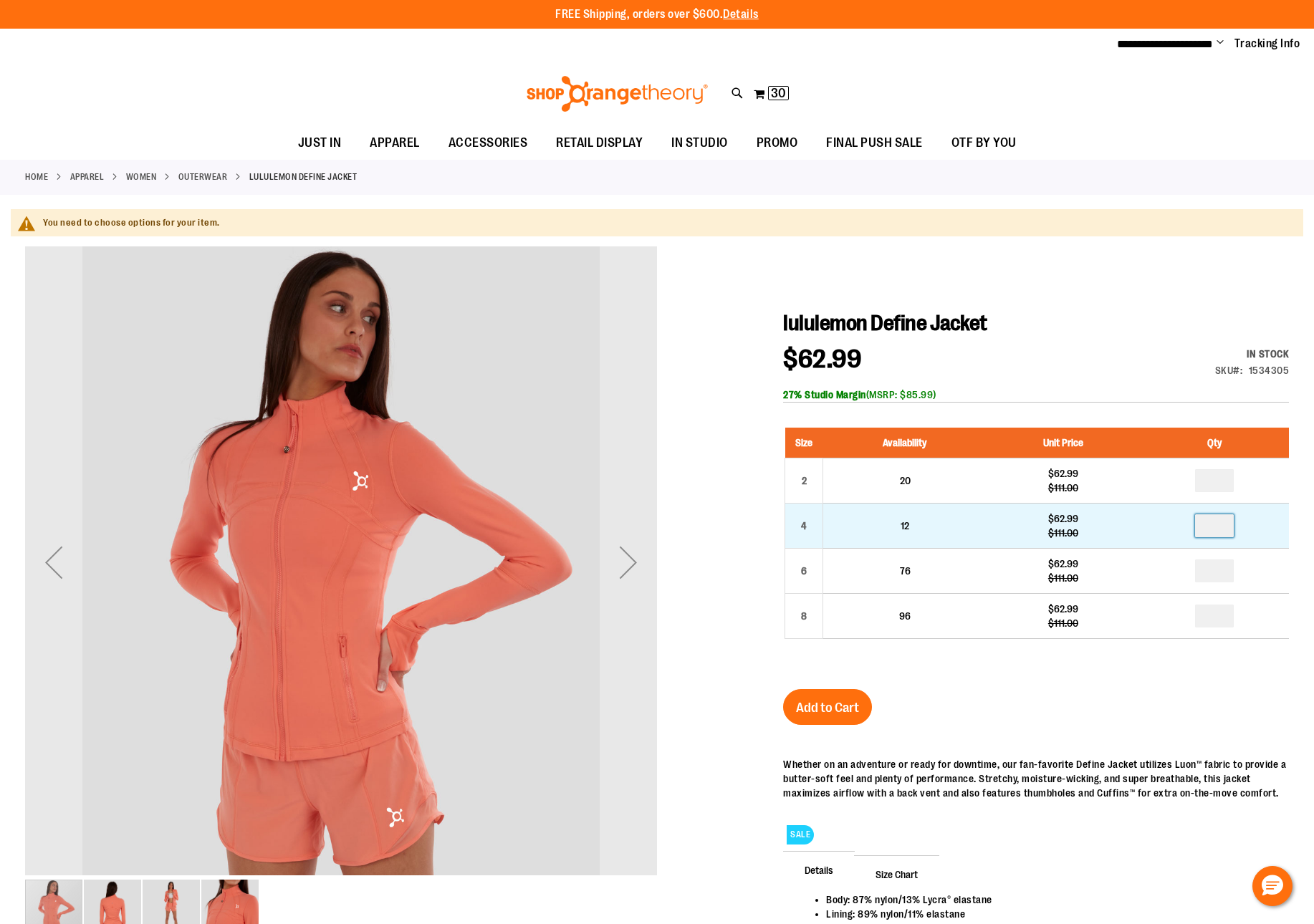
click at [1221, 529] on input "*" at bounding box center [1214, 526] width 39 height 23
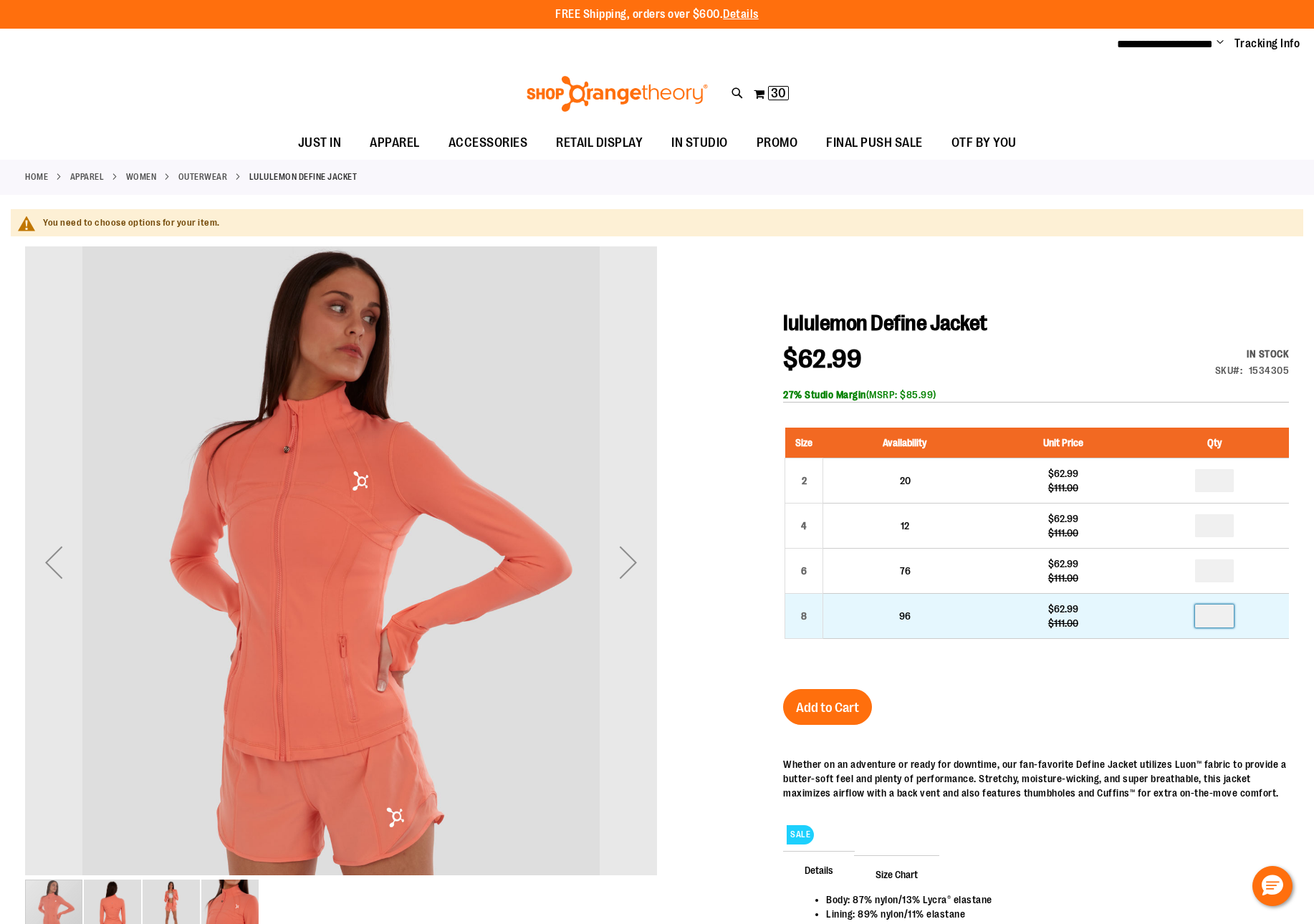
type input "*"
click at [1217, 619] on input "number" at bounding box center [1214, 616] width 39 height 23
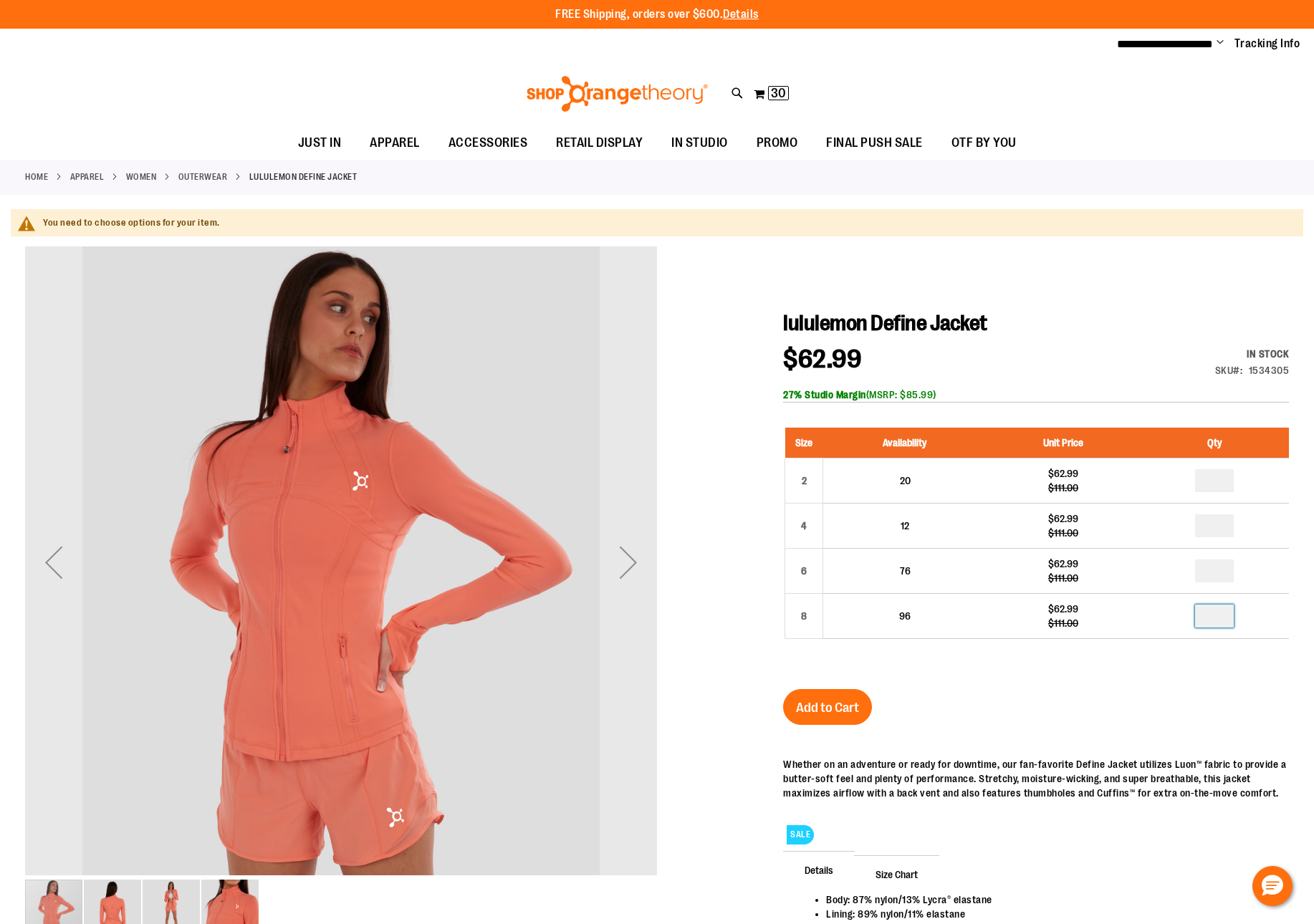
type input "*"
click at [825, 709] on span "Add to Cart" at bounding box center [827, 708] width 63 height 16
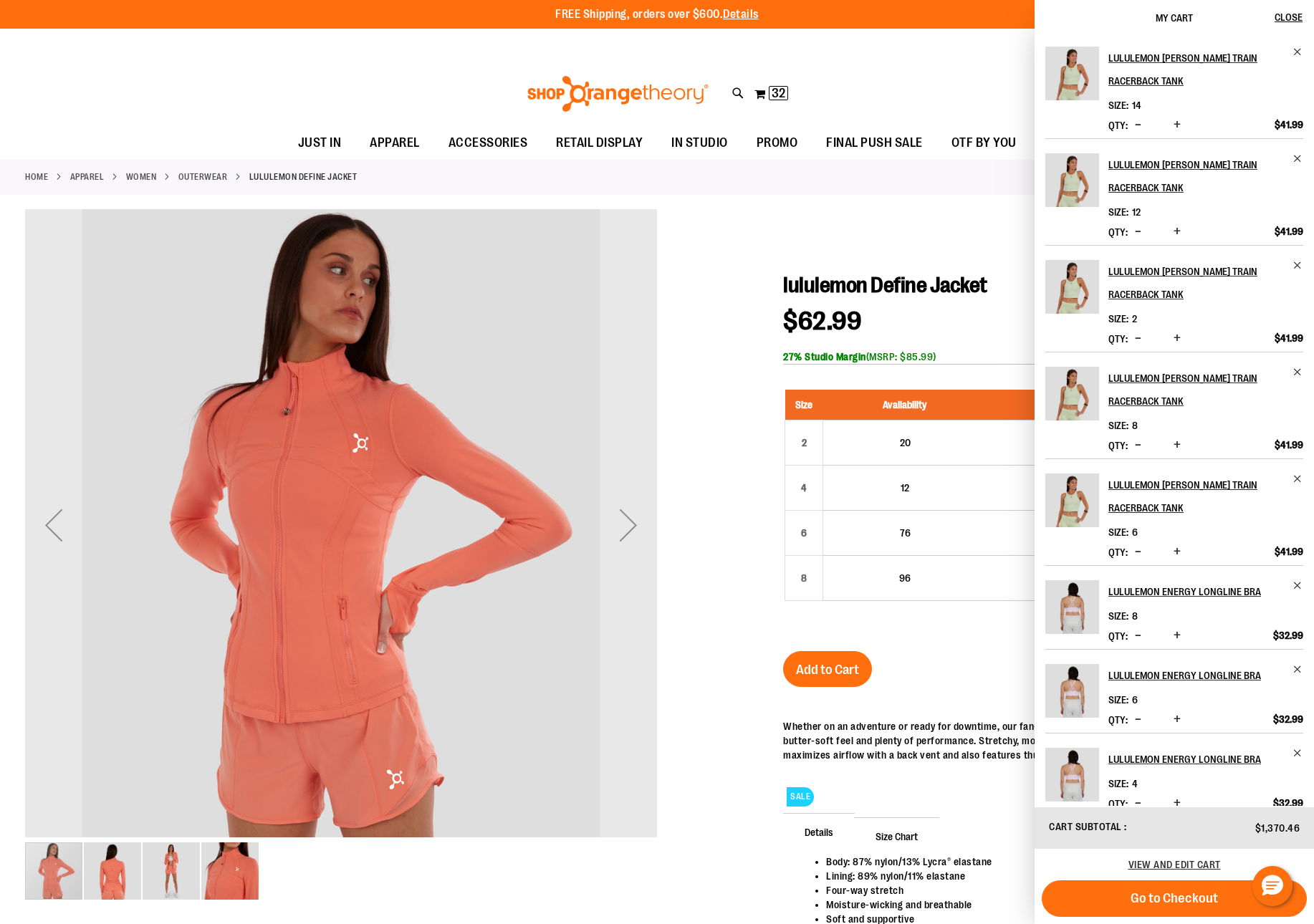
scroll to position [190, 0]
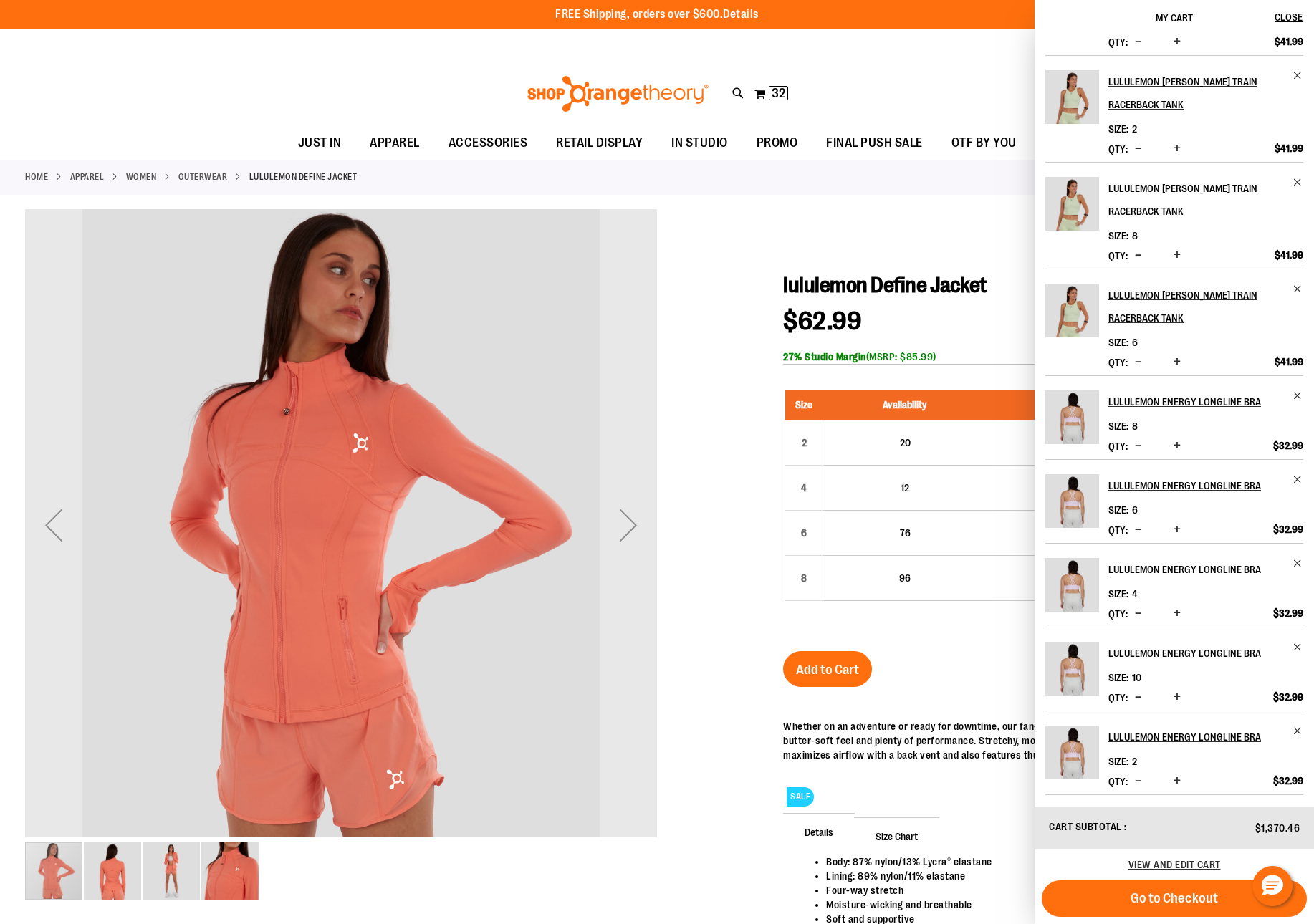
drag, startPoint x: 1168, startPoint y: 909, endPoint x: 1211, endPoint y: 772, distance: 143.6
click at [1212, 771] on div "My Cart Close Recently added item(s) lululemon Wunder Train Racerback Tank Size…" at bounding box center [1174, 462] width 280 height 924
click at [1180, 869] on span "View and edit cart" at bounding box center [1174, 865] width 93 height 12
click at [1165, 864] on span "View and edit cart" at bounding box center [1174, 865] width 93 height 12
click at [776, 98] on span "32" at bounding box center [778, 93] width 13 height 14
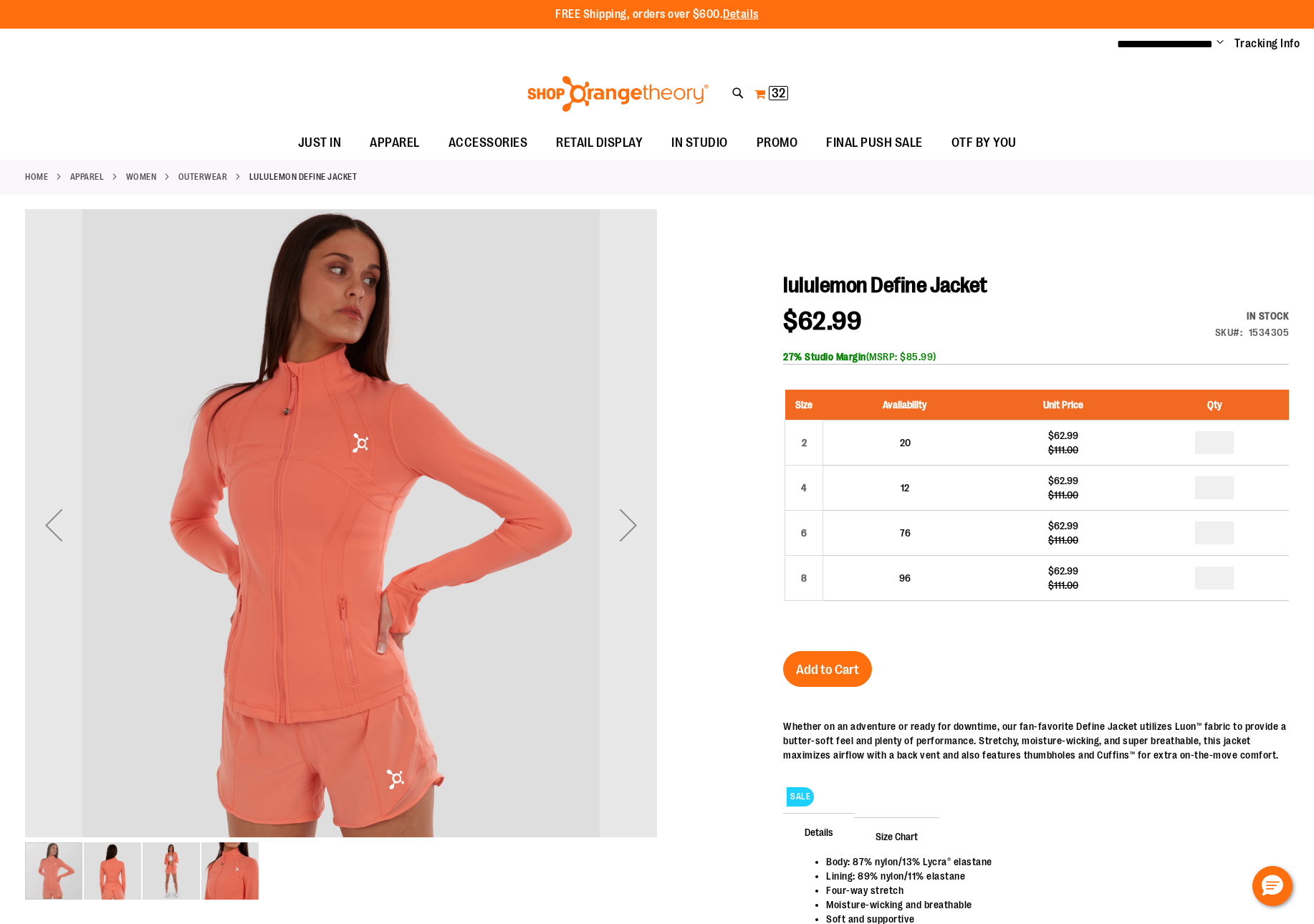
click at [760, 85] on button "My Cart 32 32 items" at bounding box center [772, 93] width 35 height 23
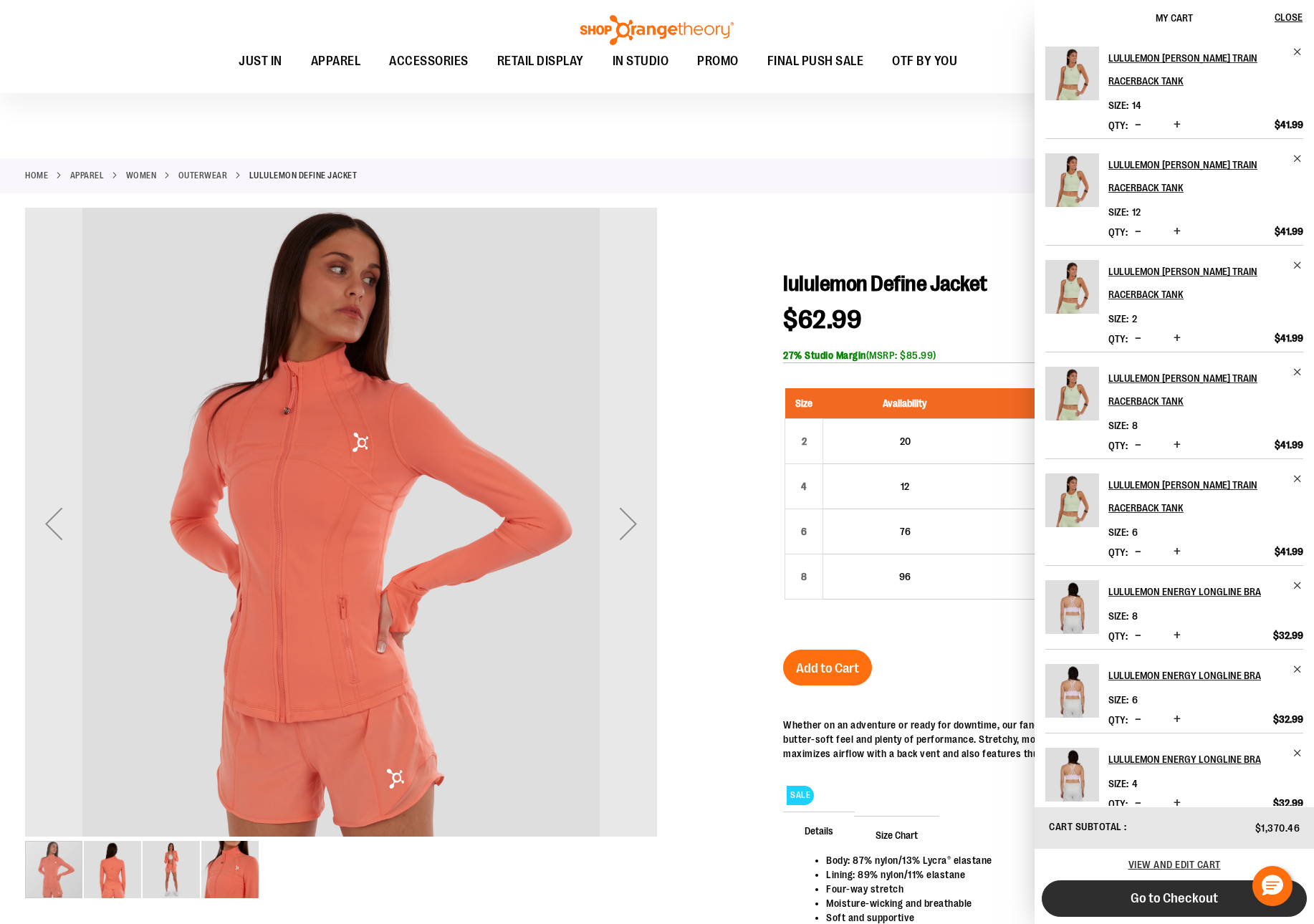
scroll to position [935, 0]
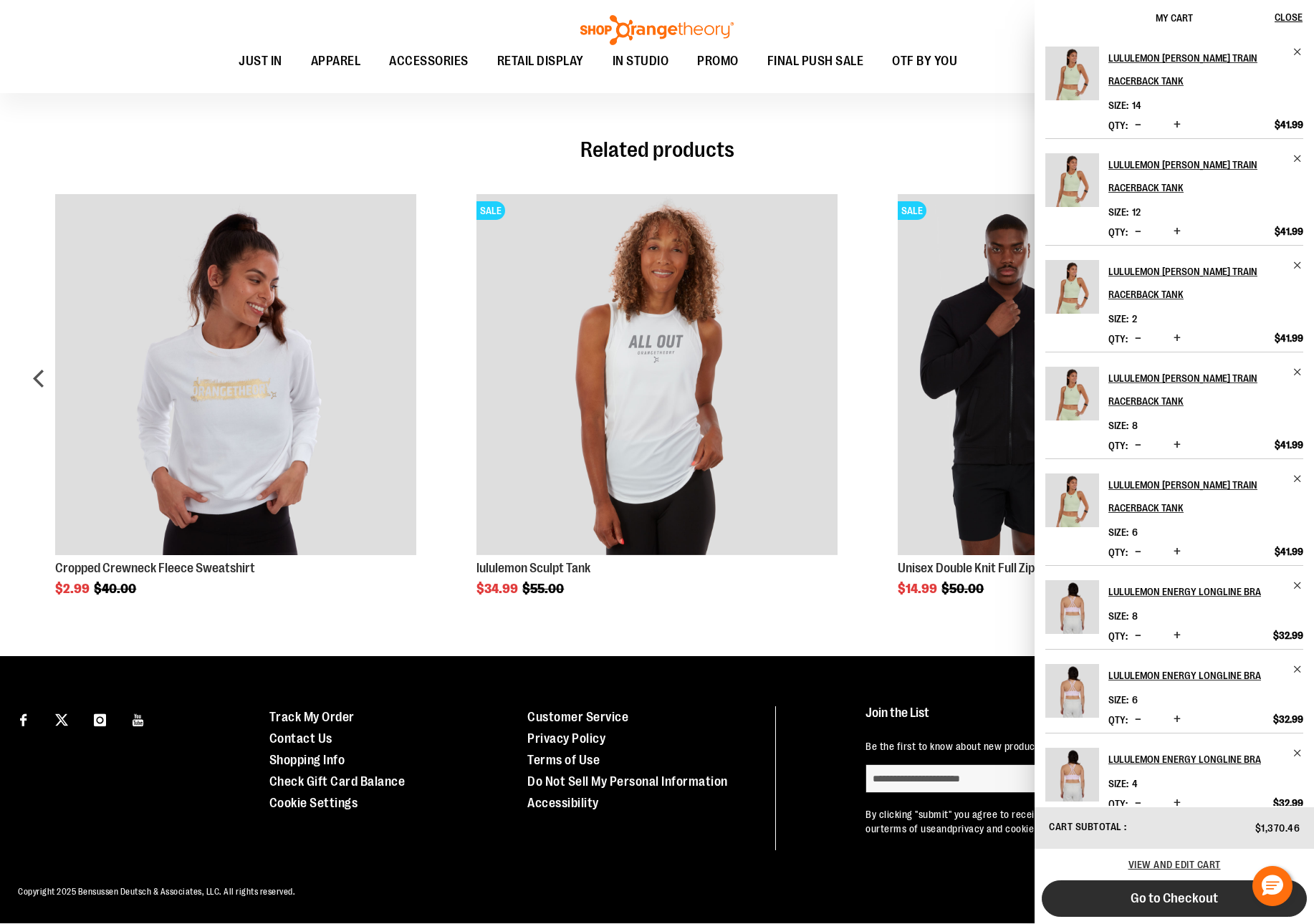
click at [1173, 891] on span "Go to Checkout" at bounding box center [1174, 898] width 88 height 16
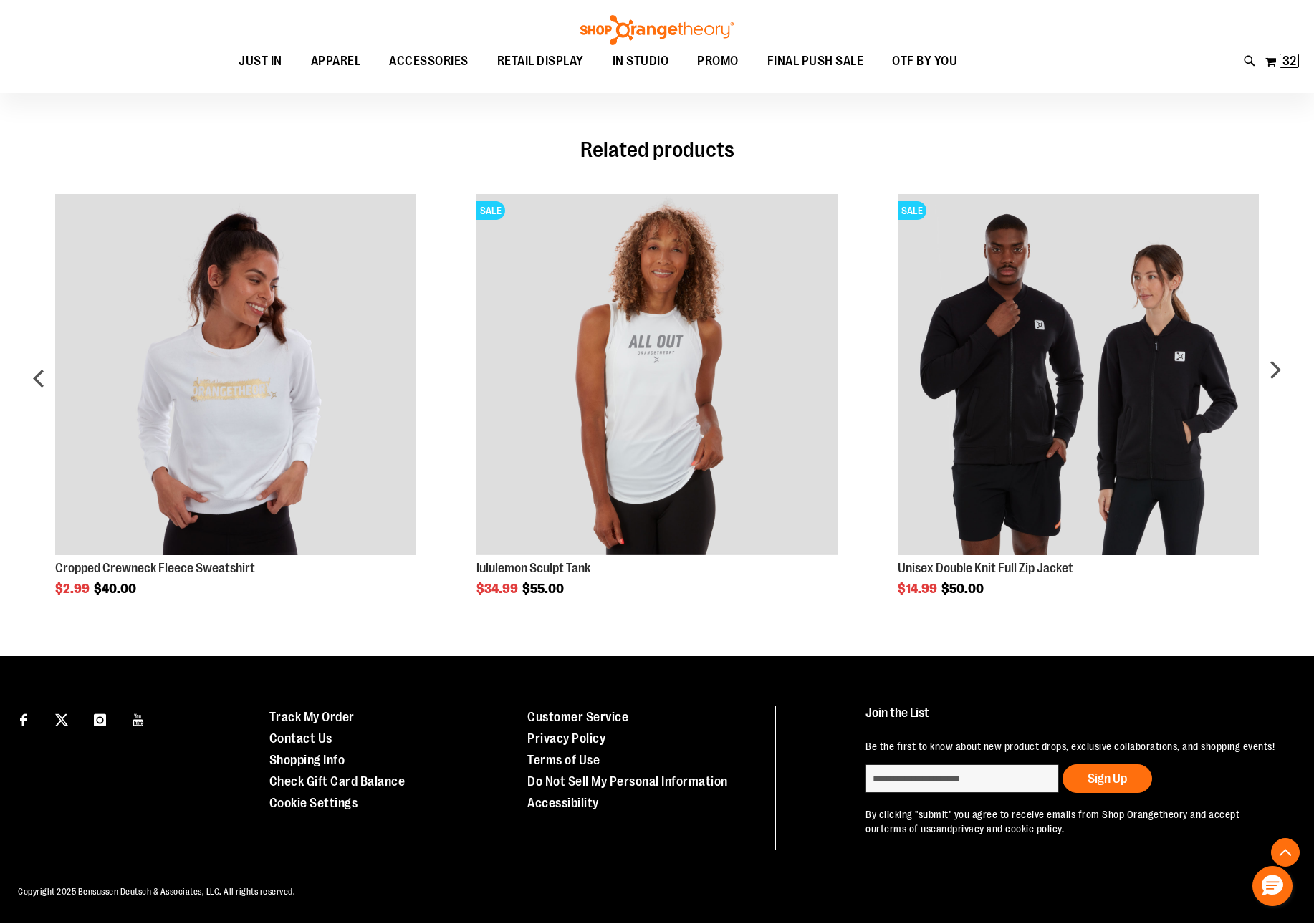
scroll to position [0, 0]
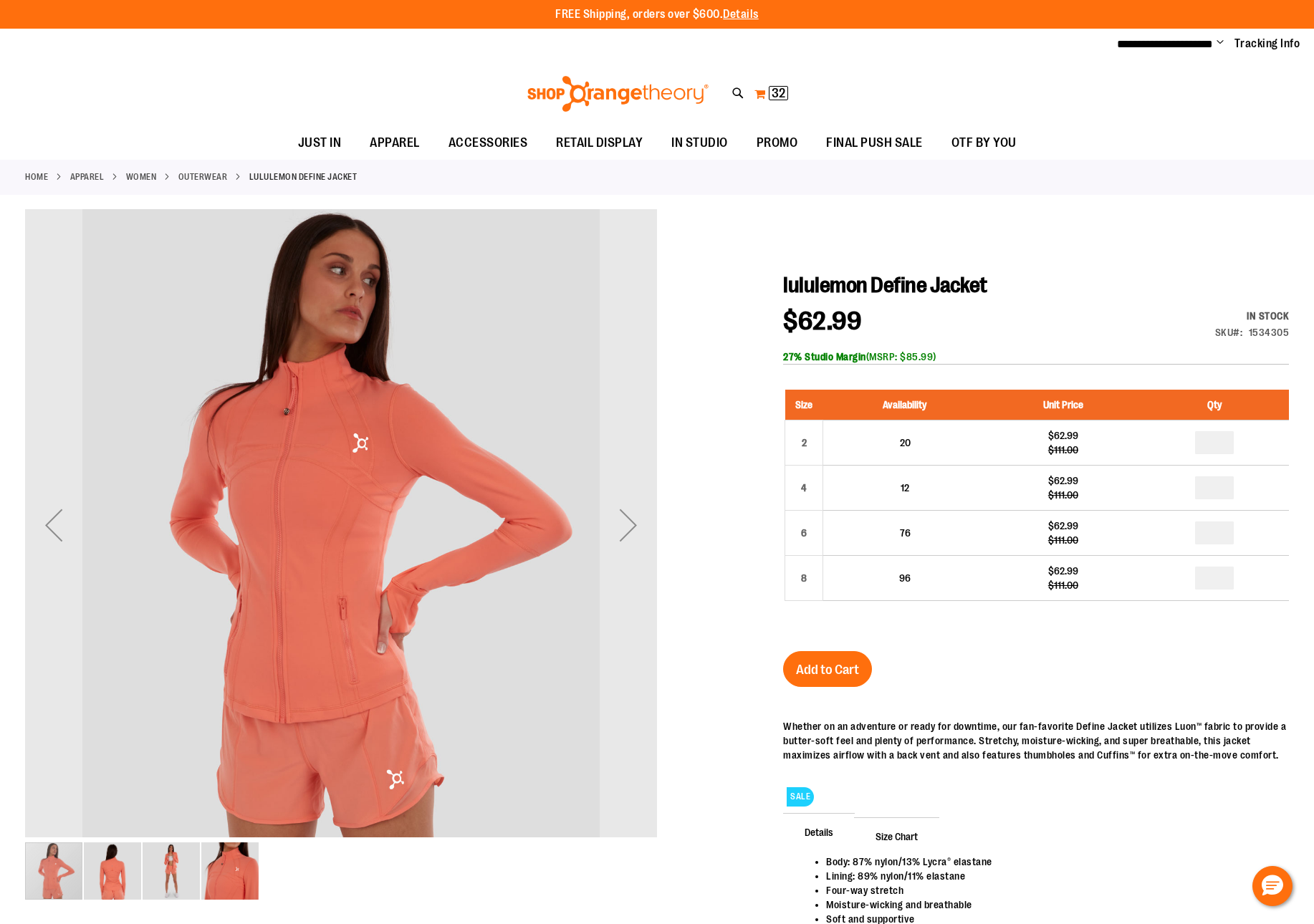
click at [775, 98] on span "32" at bounding box center [778, 93] width 13 height 14
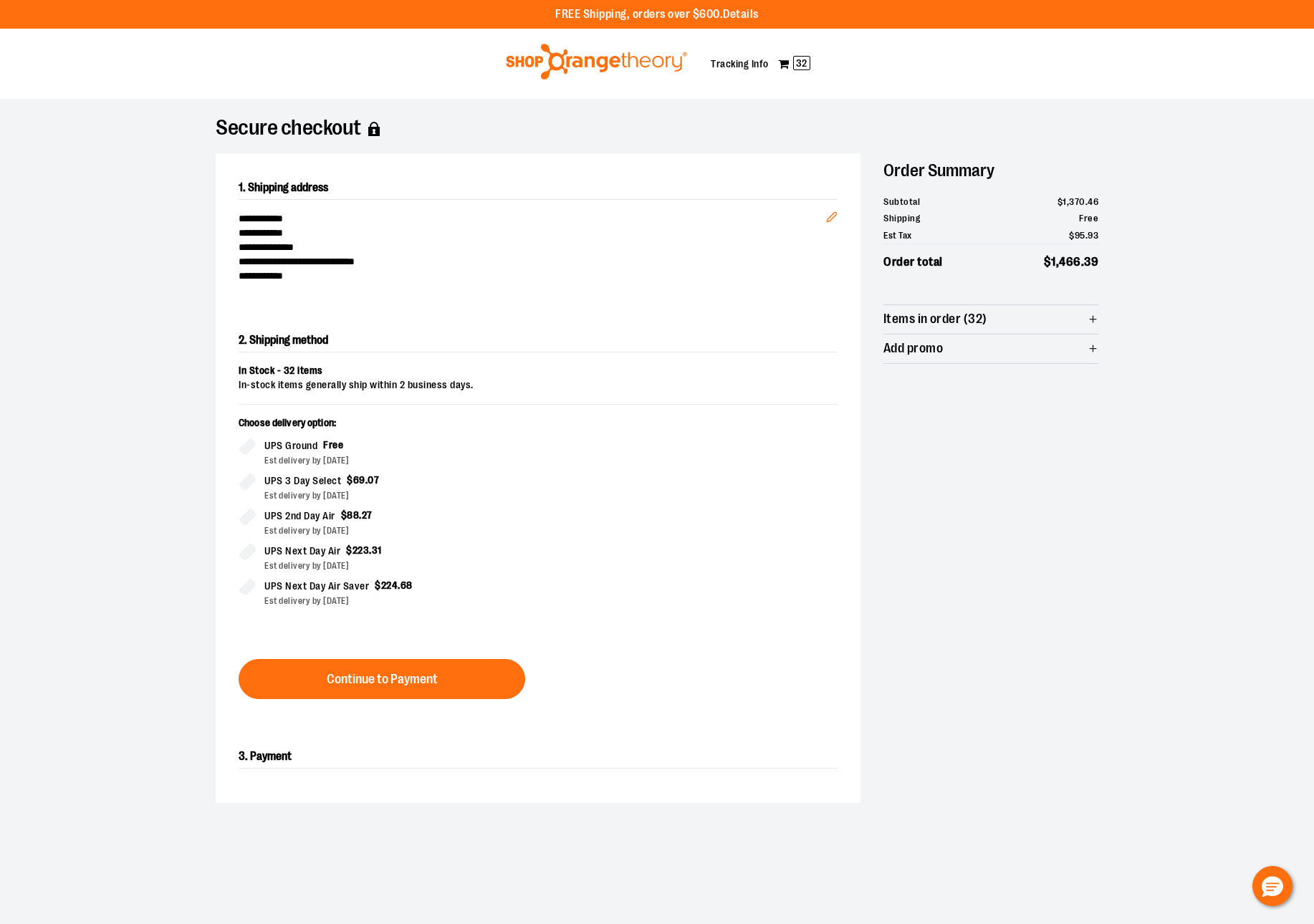
click at [955, 318] on span "Items in order (32)" at bounding box center [935, 319] width 104 height 13
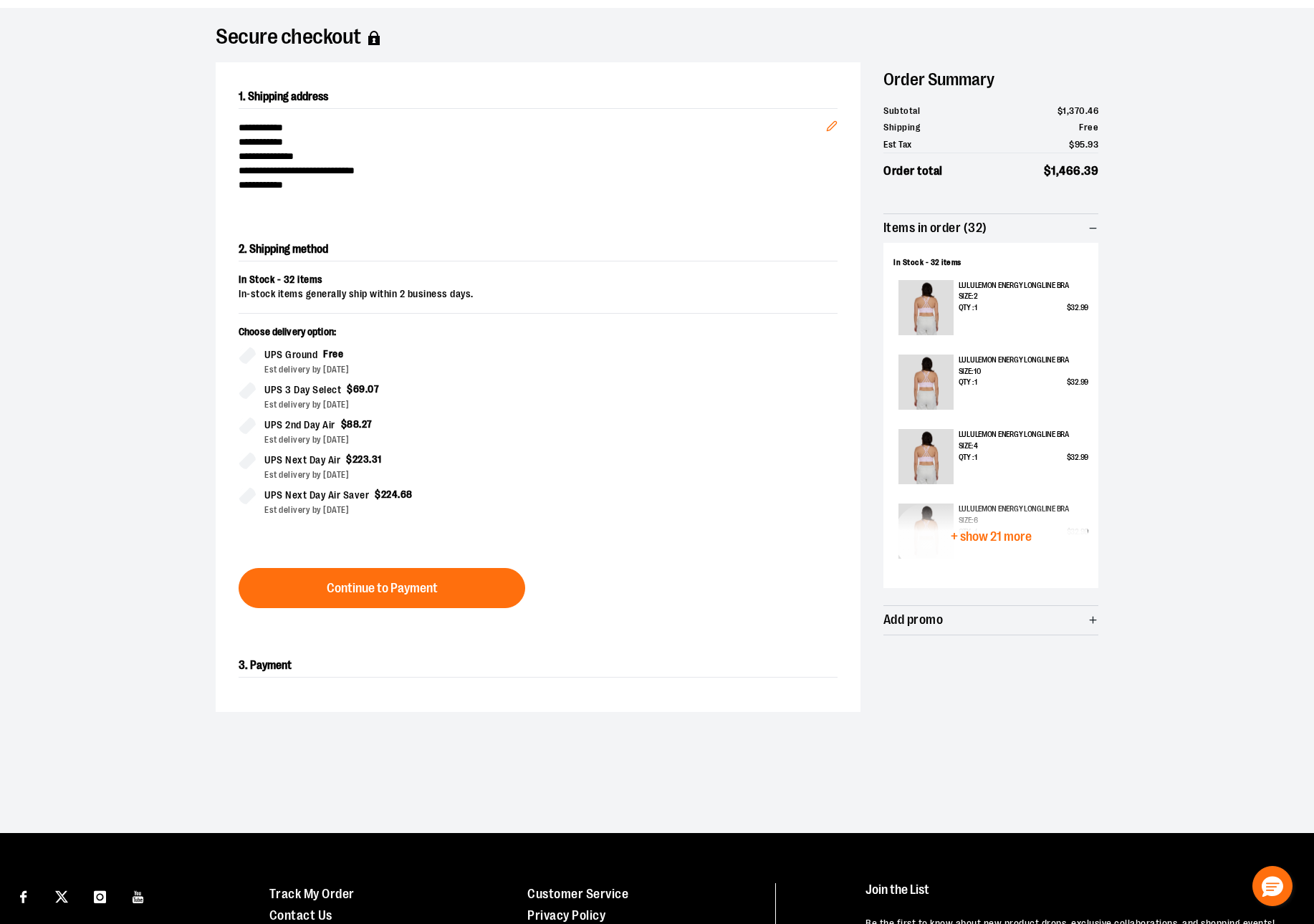
scroll to position [97, 0]
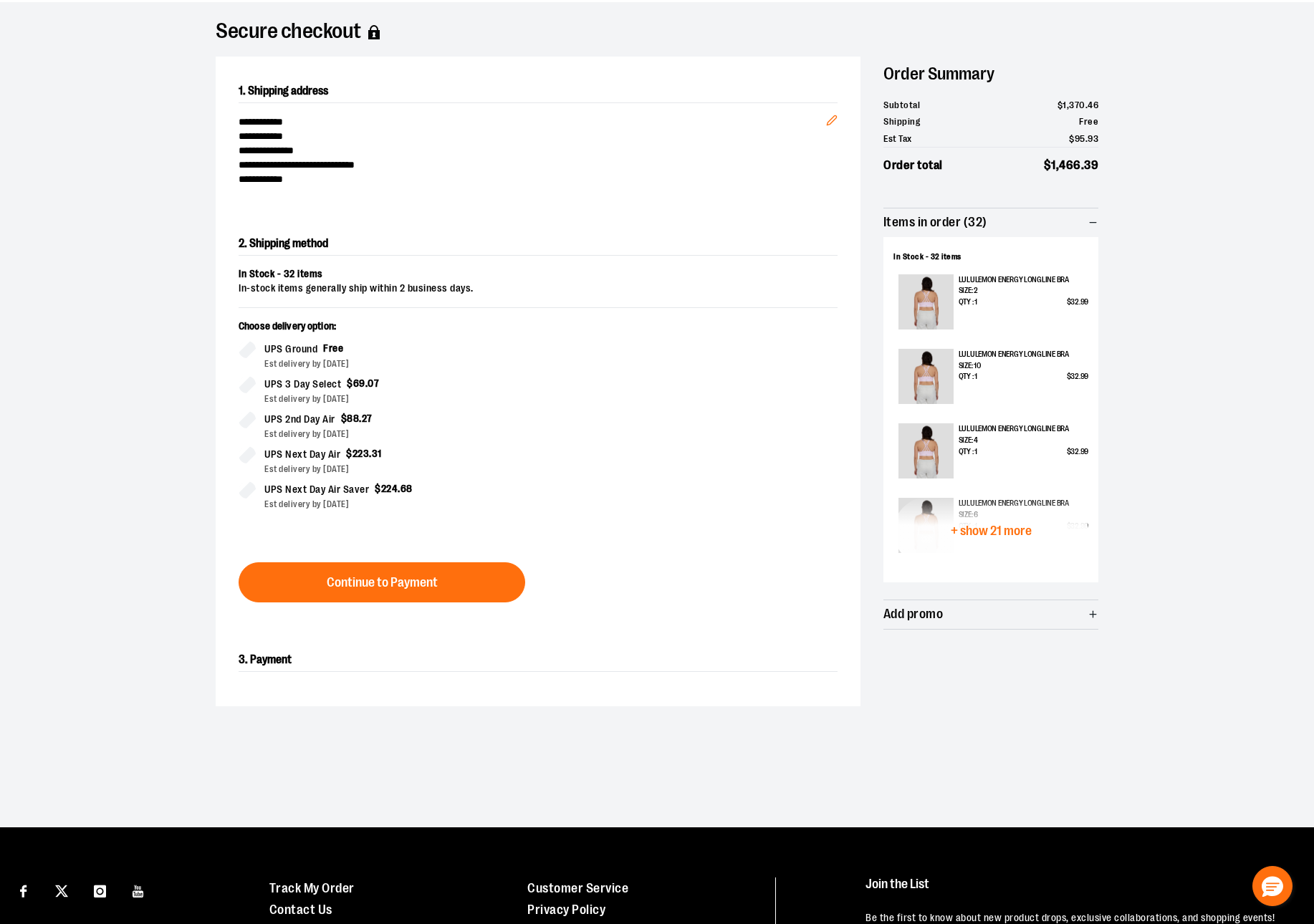
click at [974, 525] on span "+ show 21 more" at bounding box center [991, 531] width 81 height 13
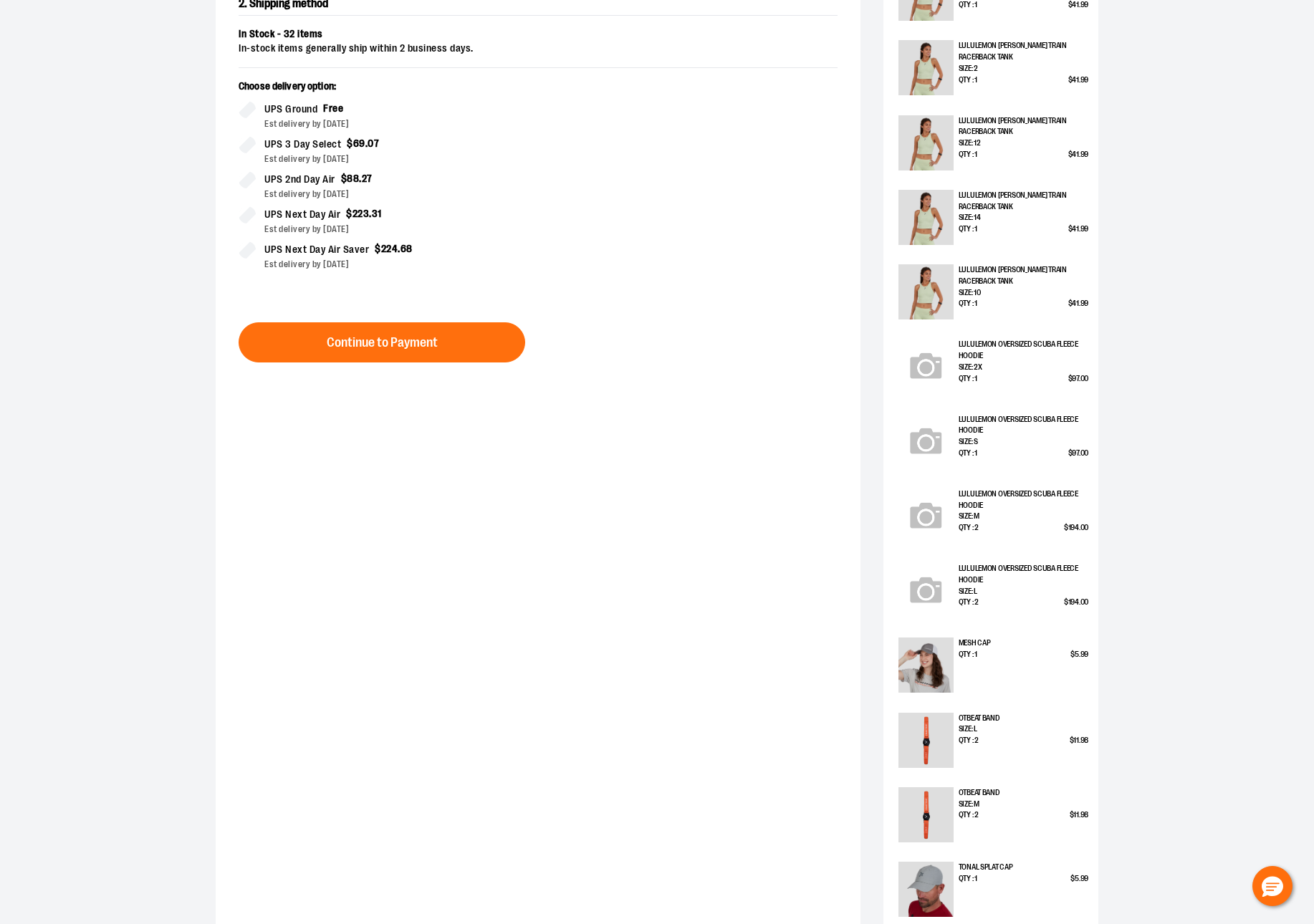
scroll to position [1124, 0]
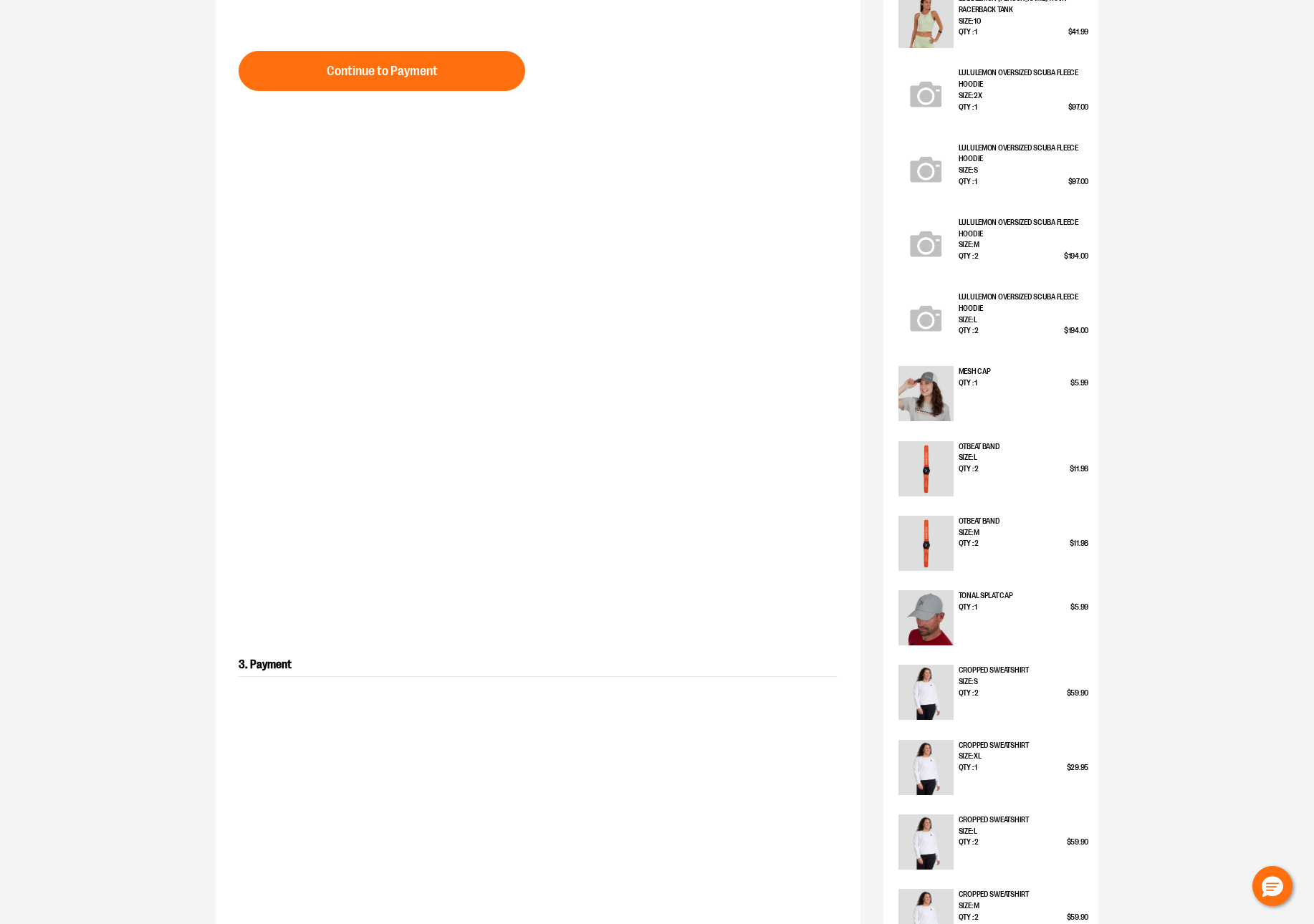
click at [940, 398] on img at bounding box center [925, 393] width 55 height 55
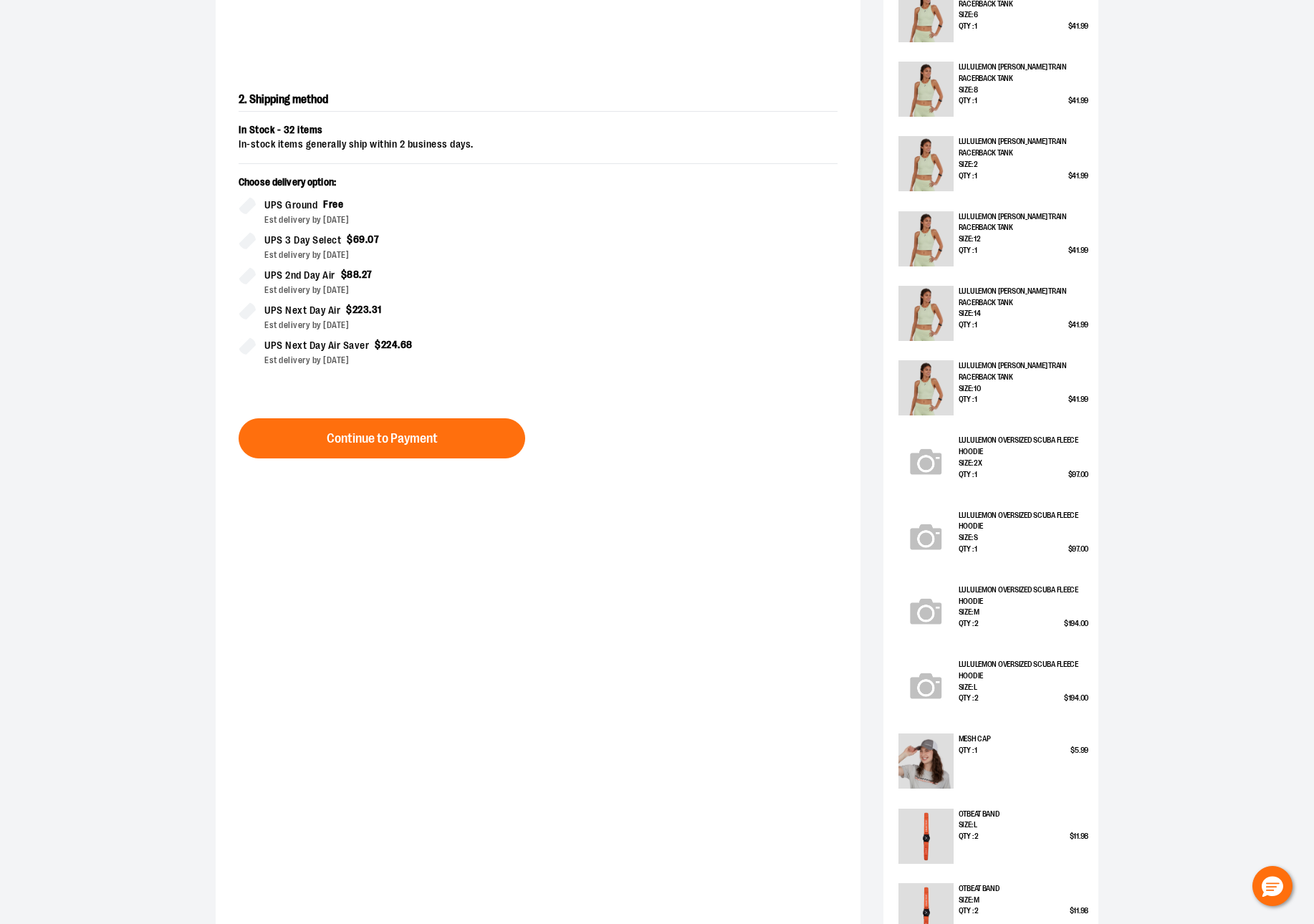
scroll to position [1718, 0]
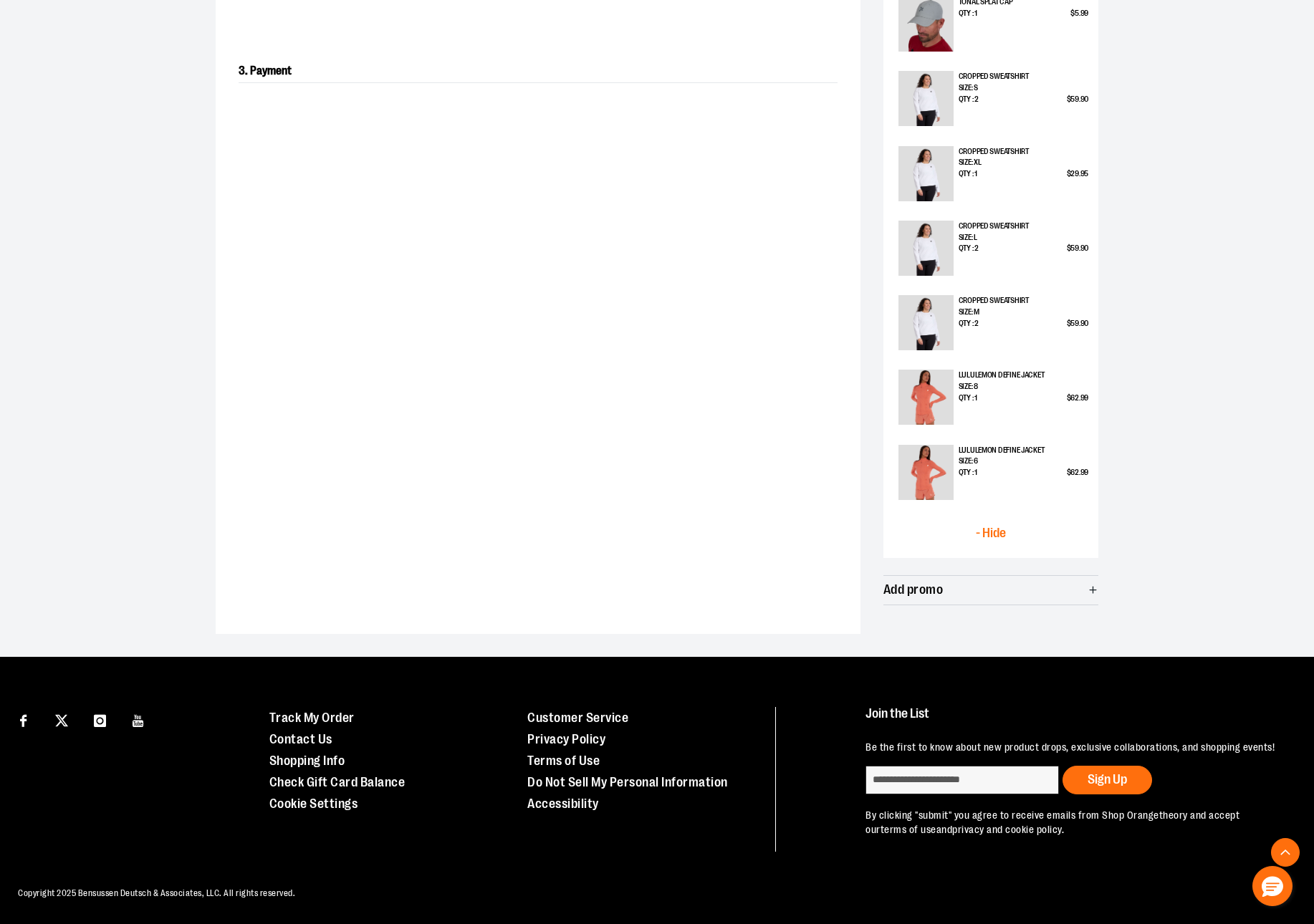
click at [982, 521] on button "- Hide" at bounding box center [990, 534] width 195 height 29
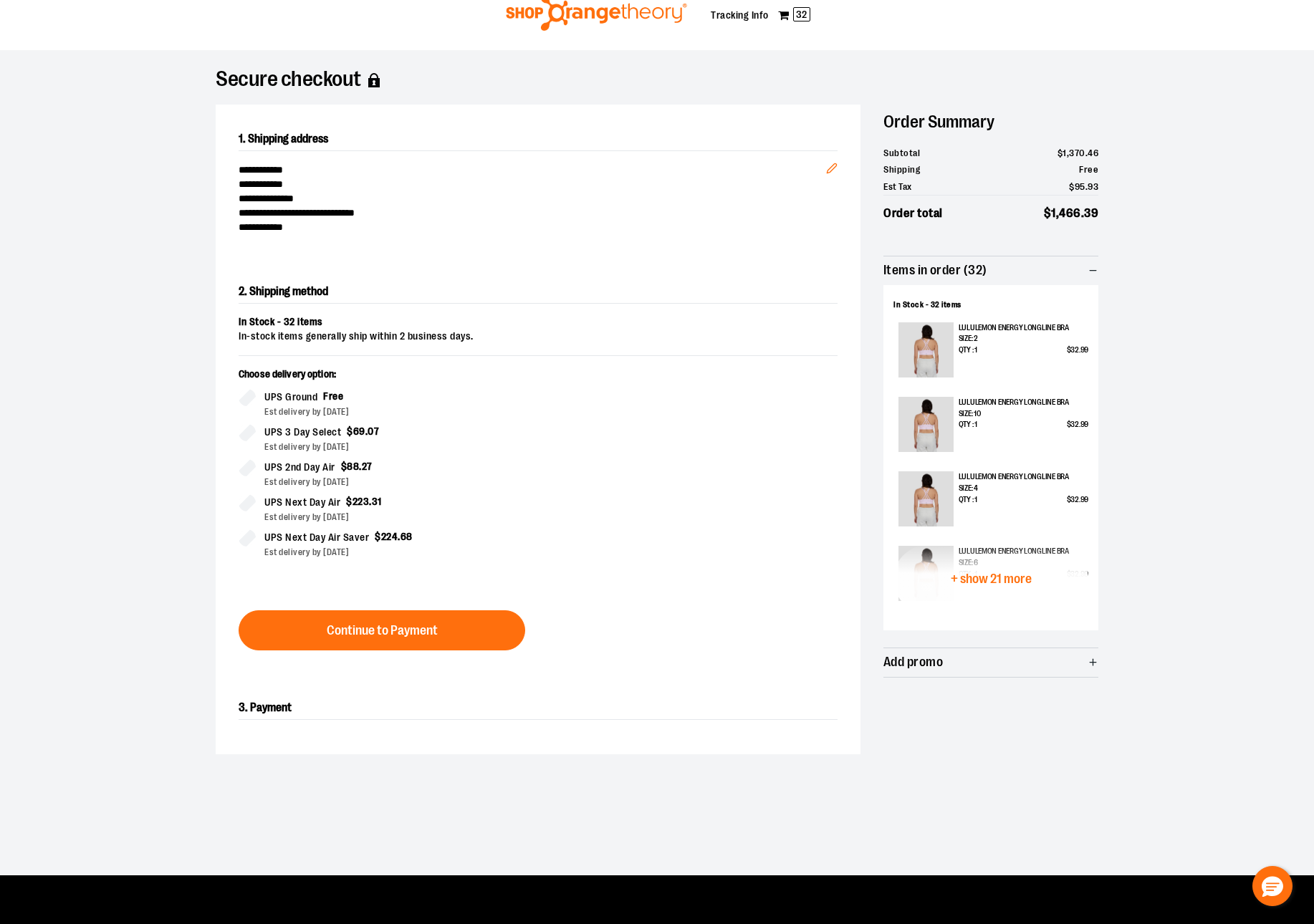
scroll to position [0, 0]
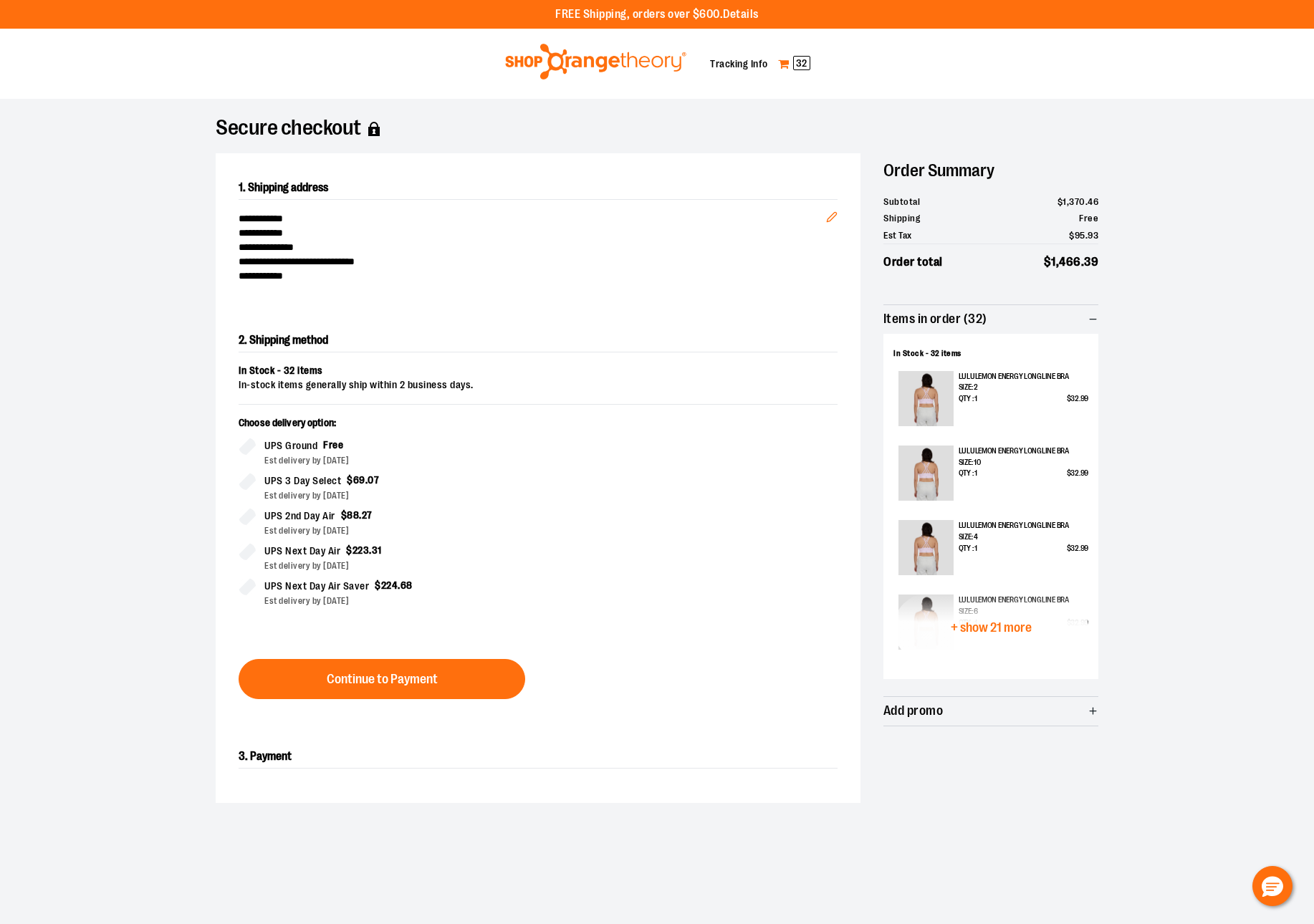
click at [783, 63] on link "My Cart 32" at bounding box center [794, 63] width 34 height 23
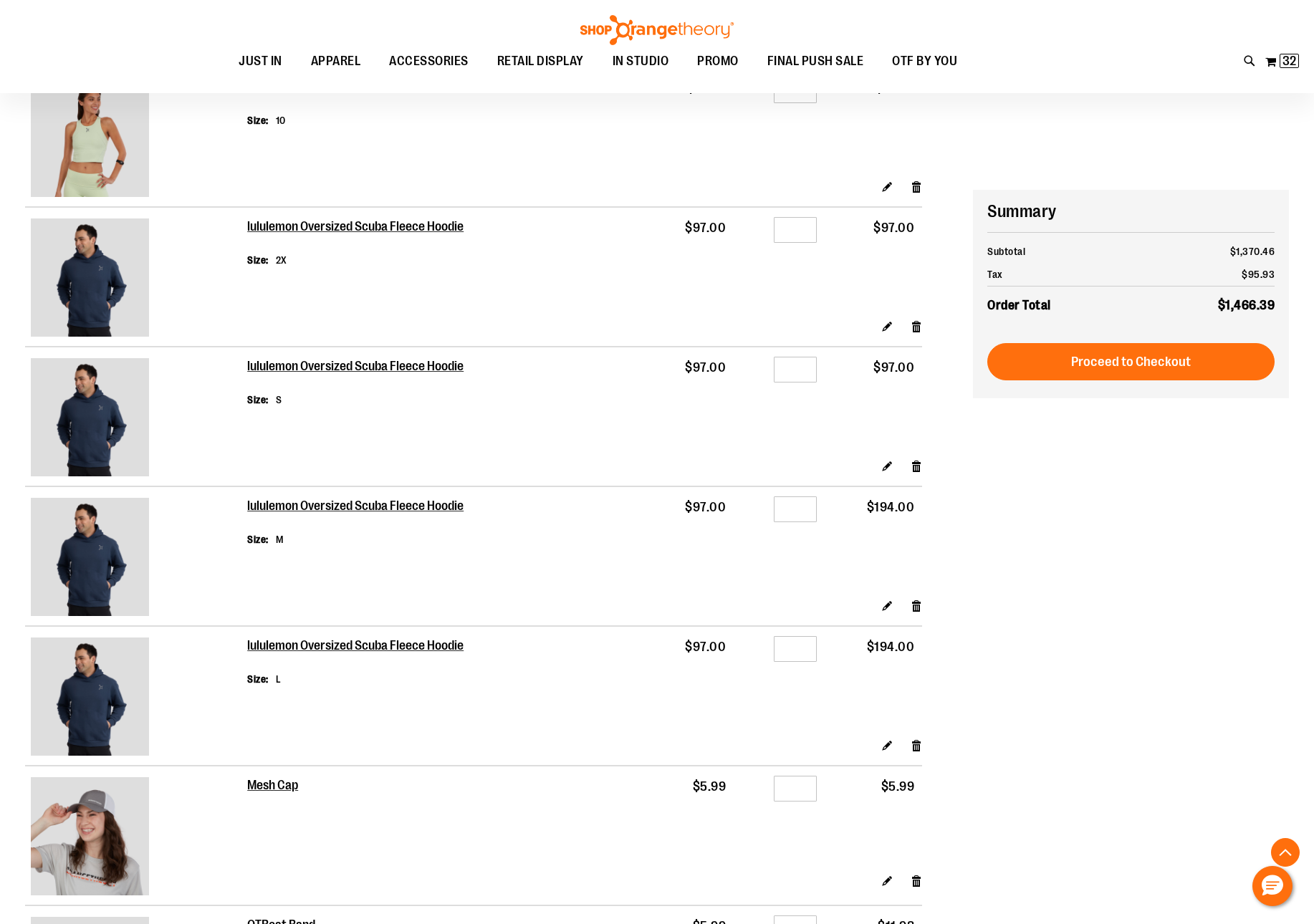
scroll to position [1905, 0]
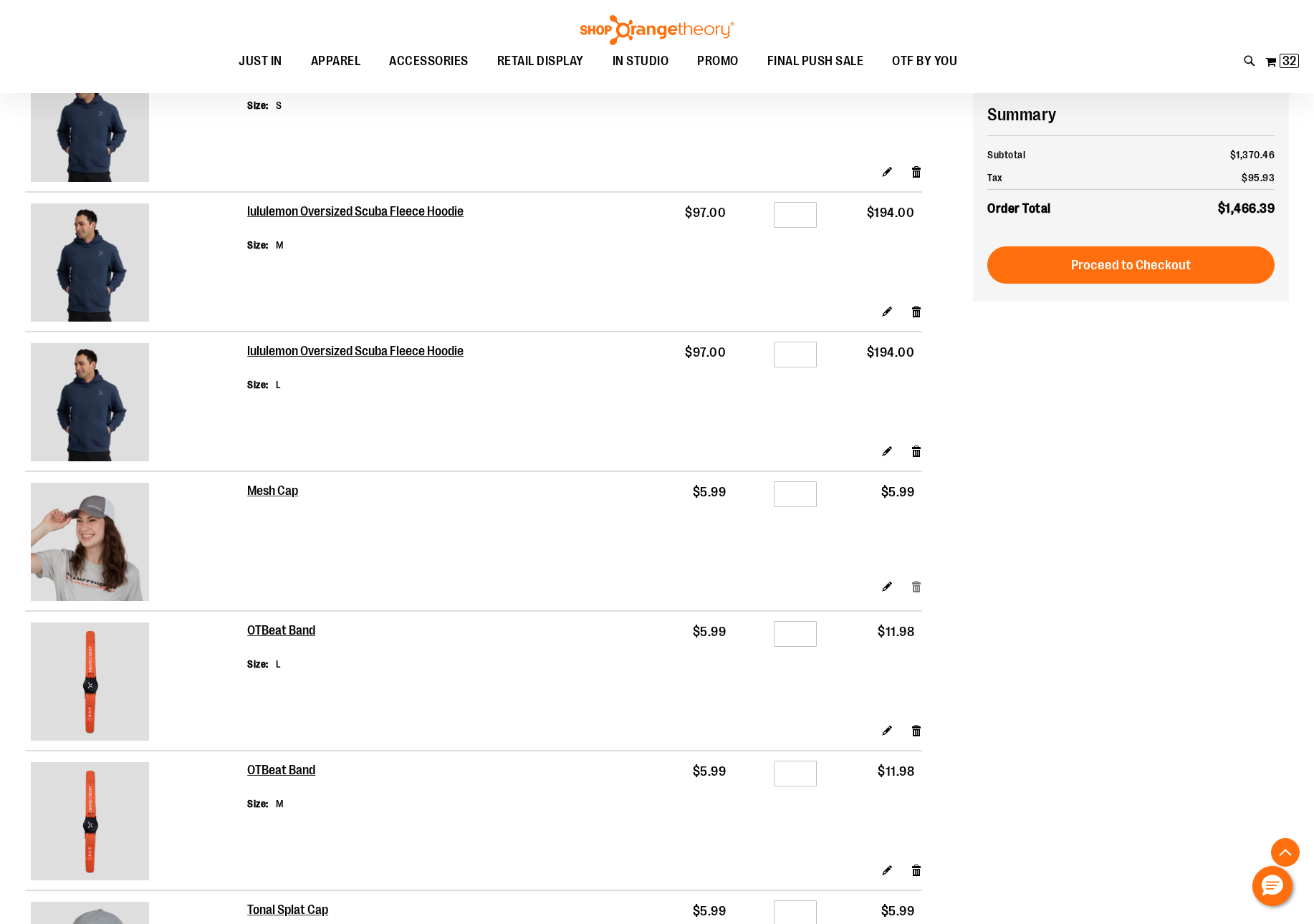
click at [914, 591] on link "Remove item" at bounding box center [916, 586] width 12 height 15
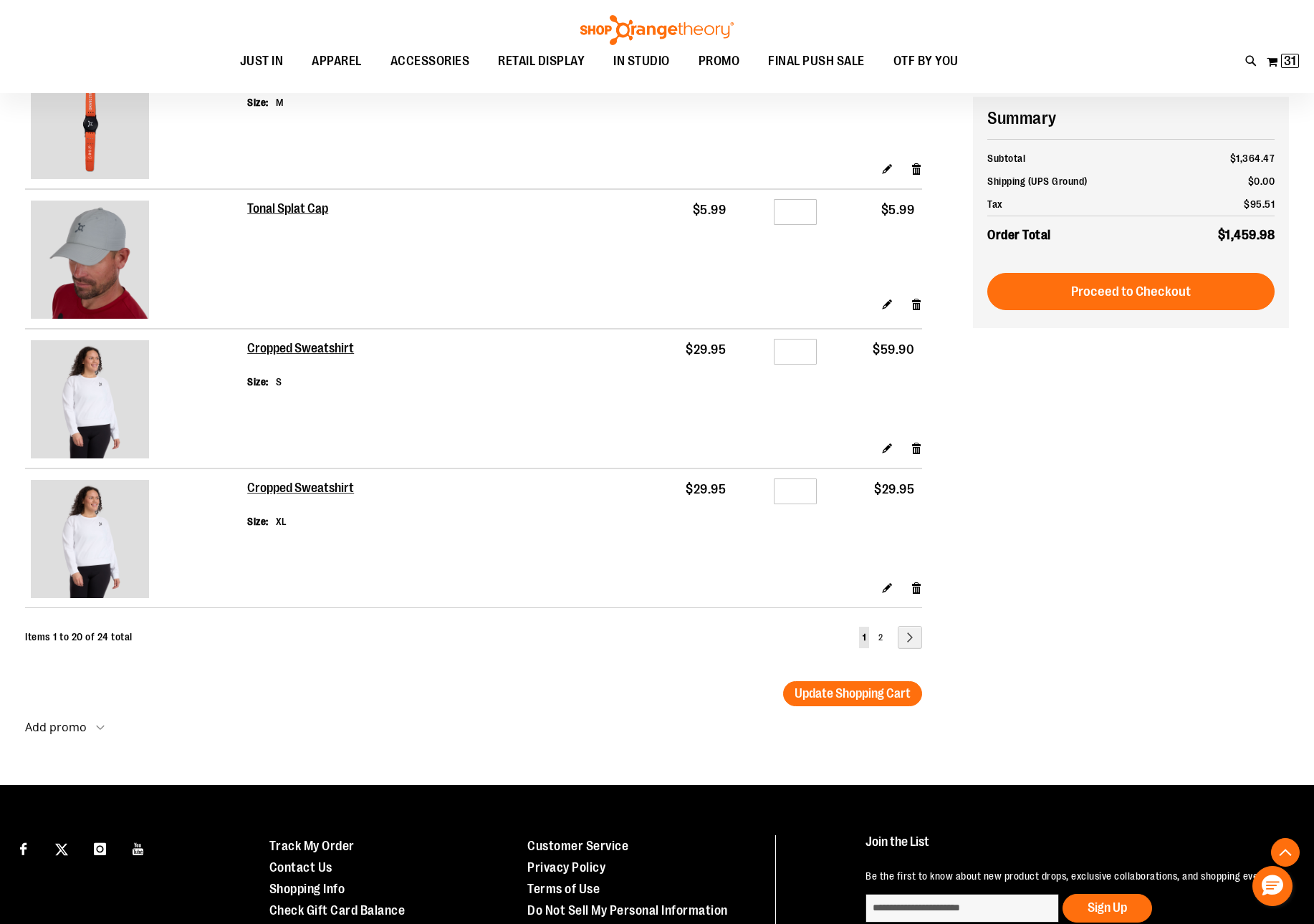
scroll to position [2484, 0]
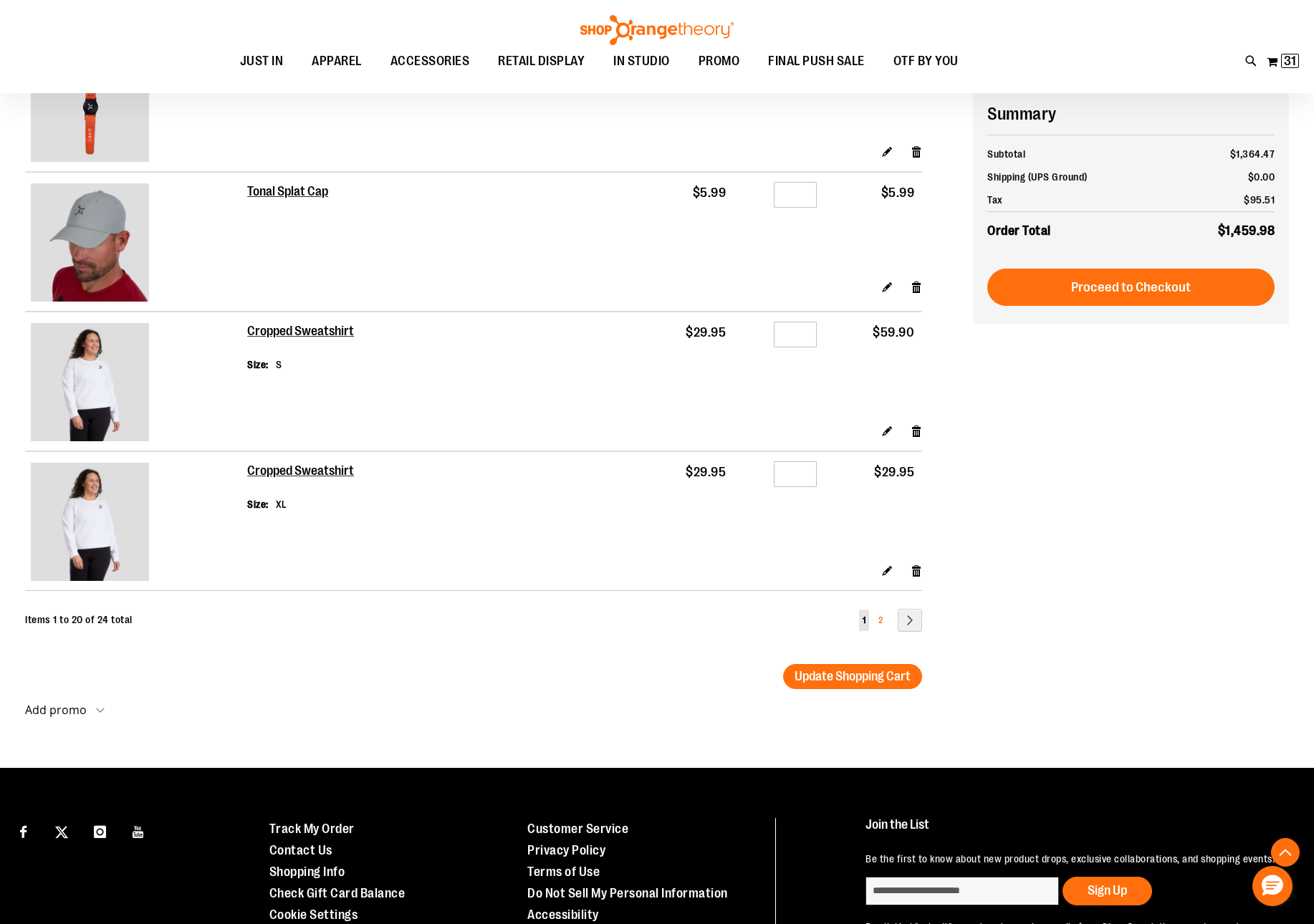
click at [876, 630] on link "Page 2" at bounding box center [880, 621] width 12 height 22
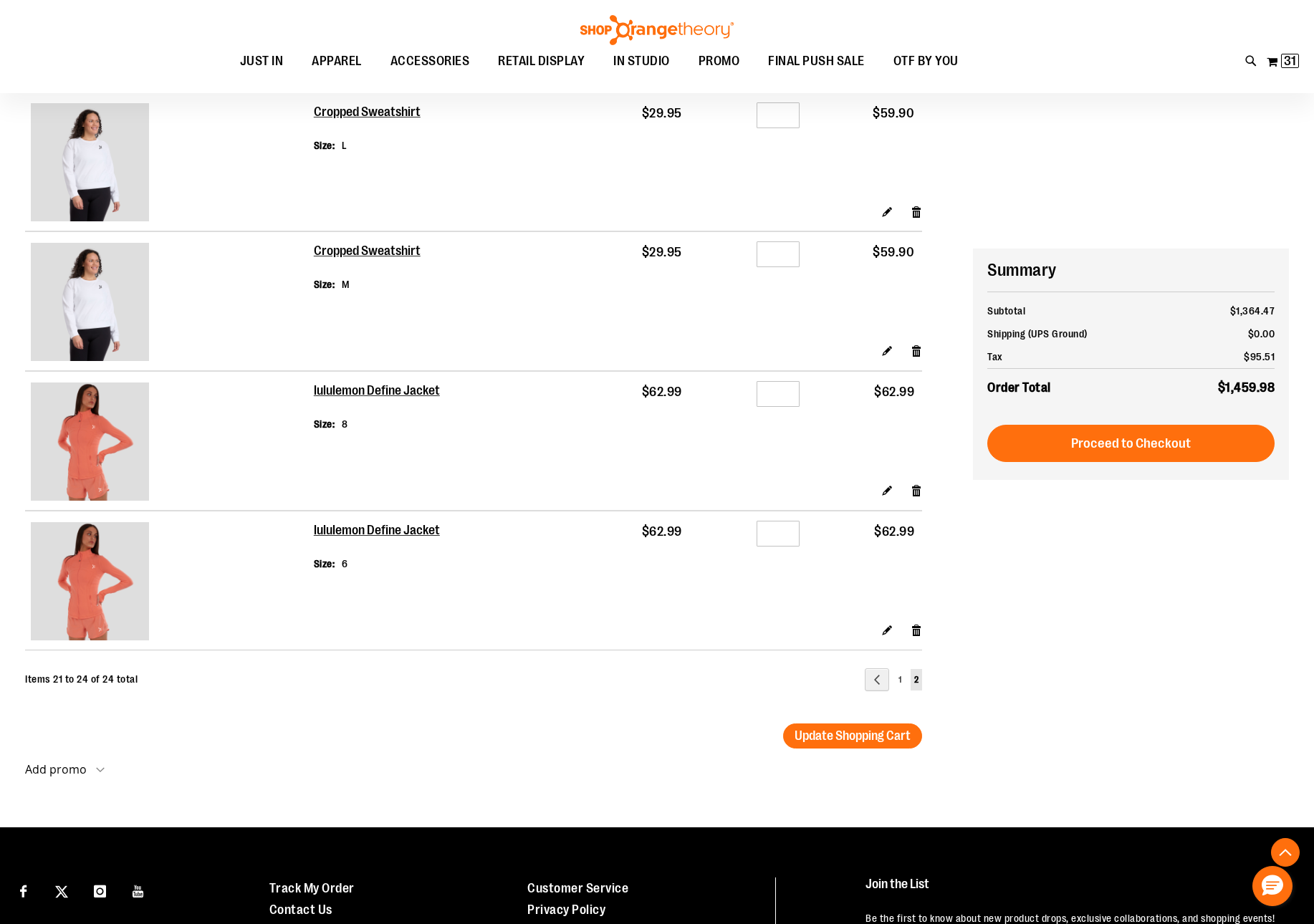
scroll to position [45, 0]
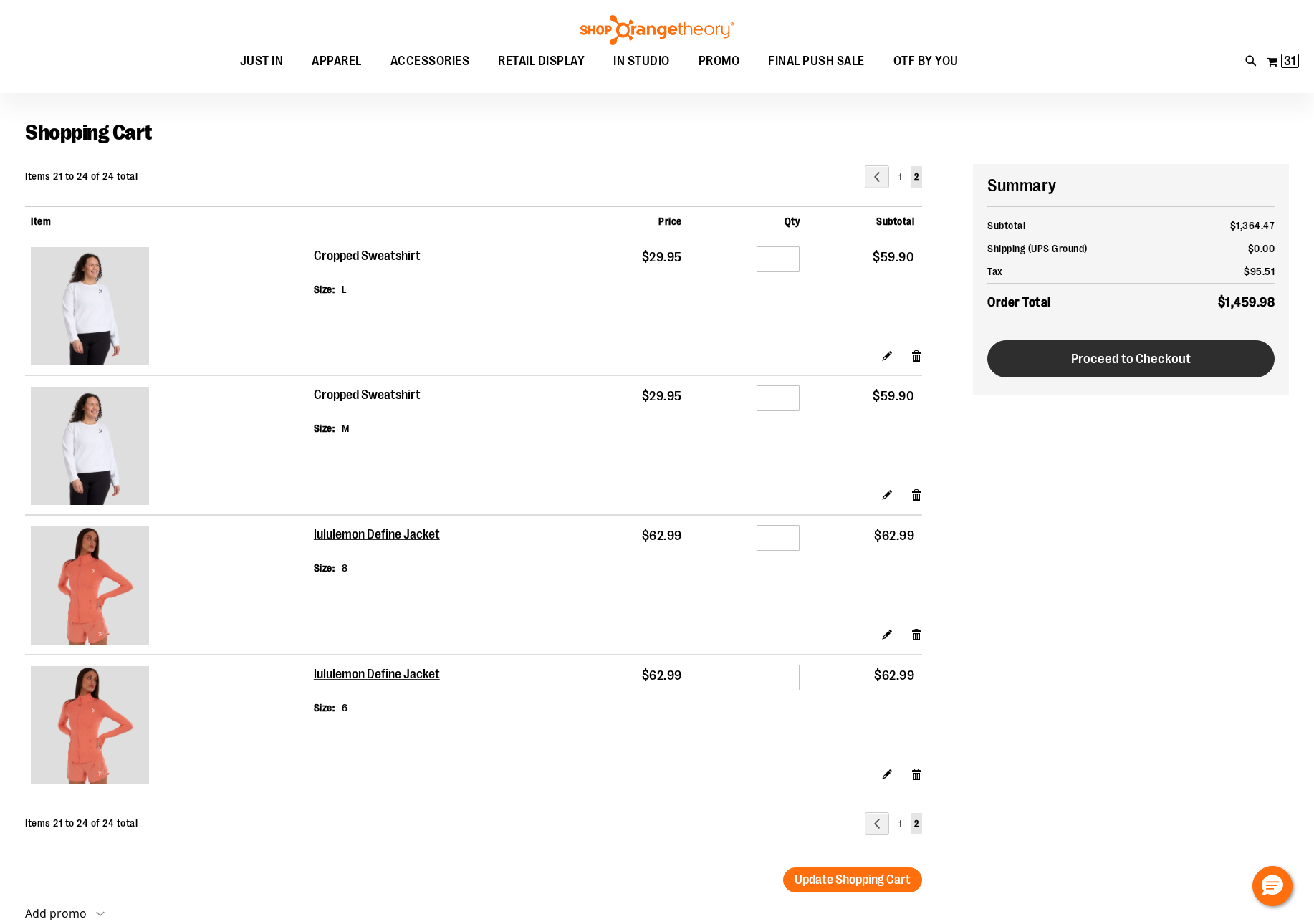
click at [1141, 353] on span "Proceed to Checkout" at bounding box center [1130, 359] width 120 height 16
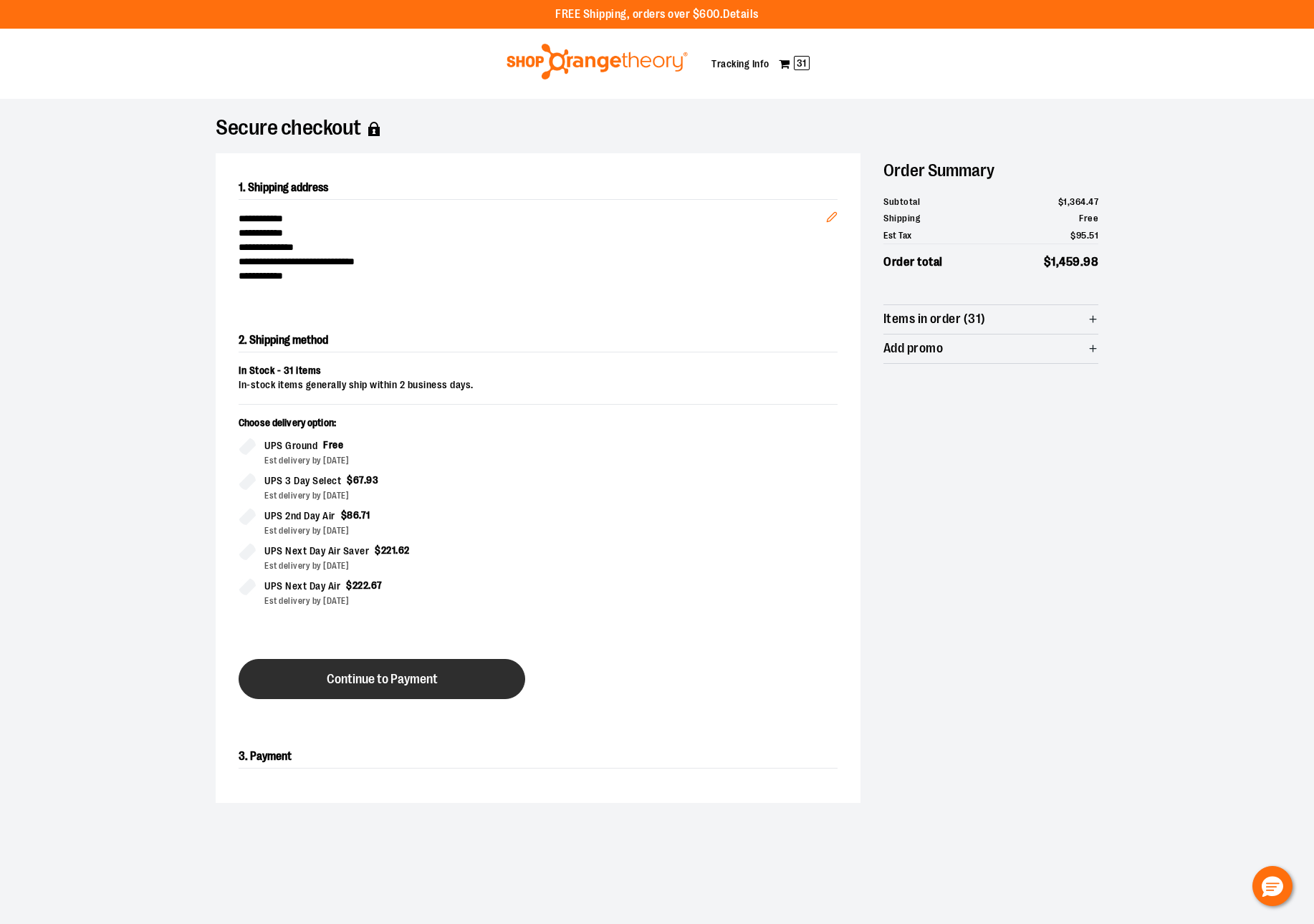
click at [429, 692] on button "Continue to Payment" at bounding box center [382, 679] width 286 height 40
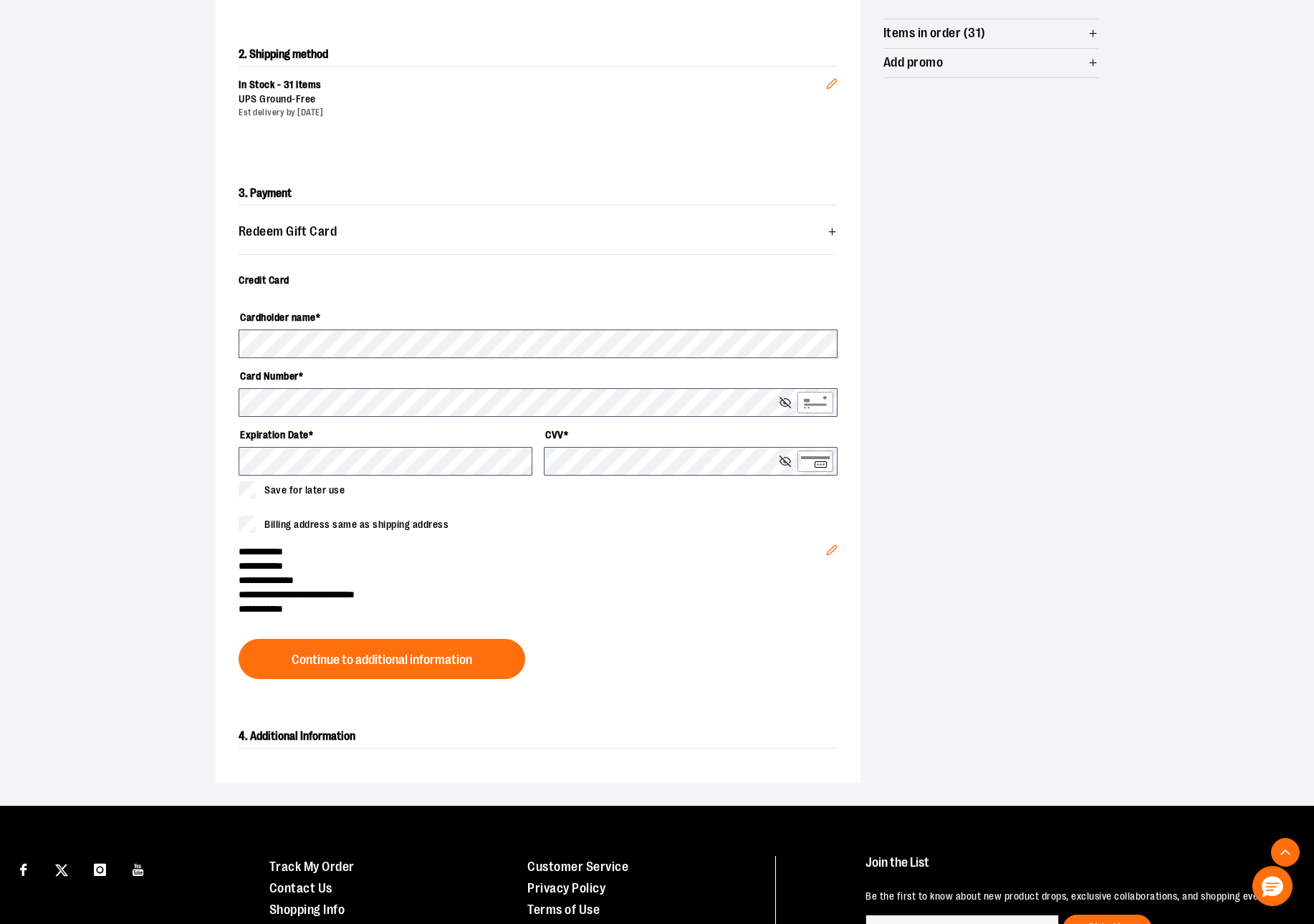
scroll to position [304, 0]
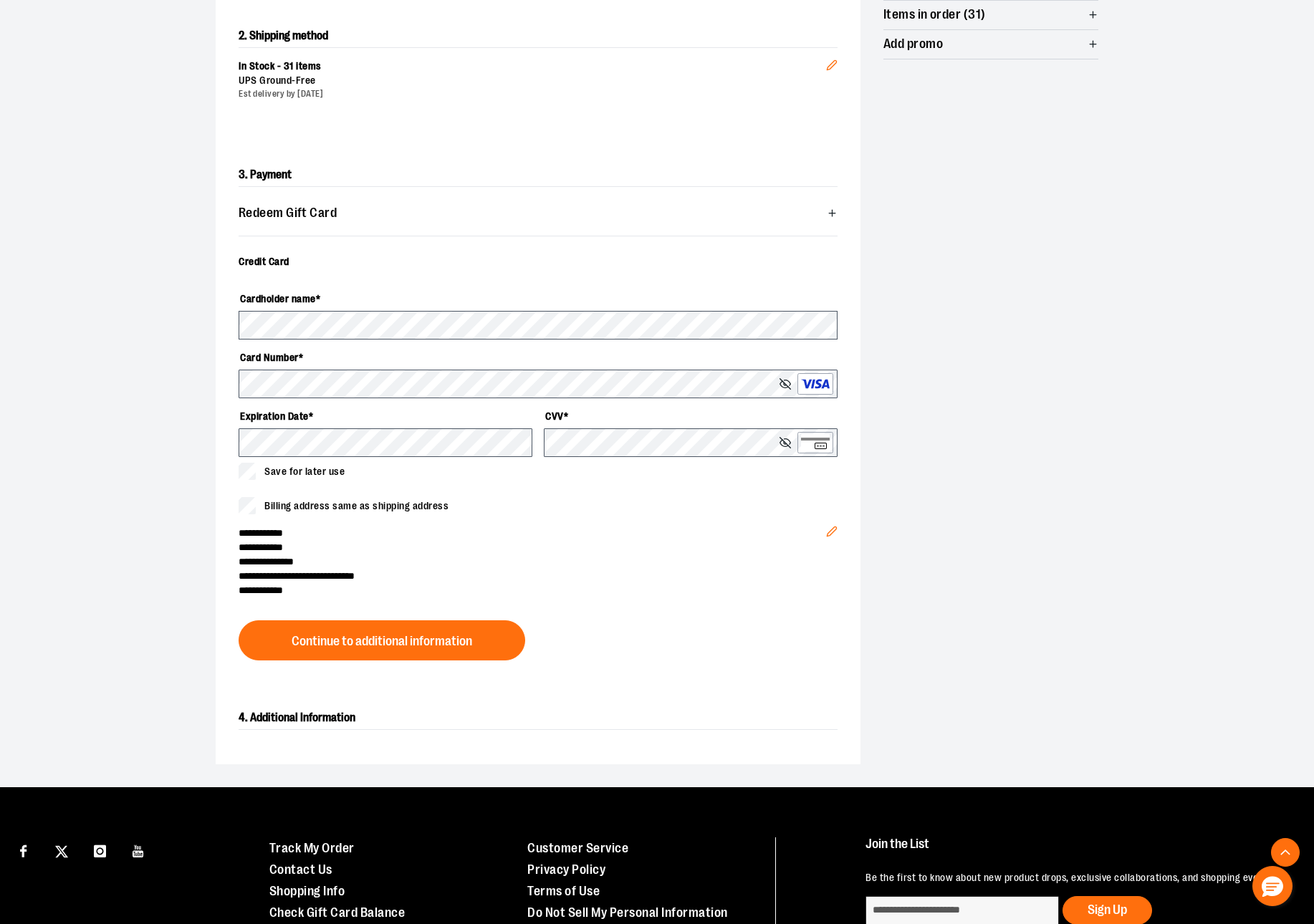
click at [312, 425] on label "Expiration Date *" at bounding box center [385, 416] width 294 height 24
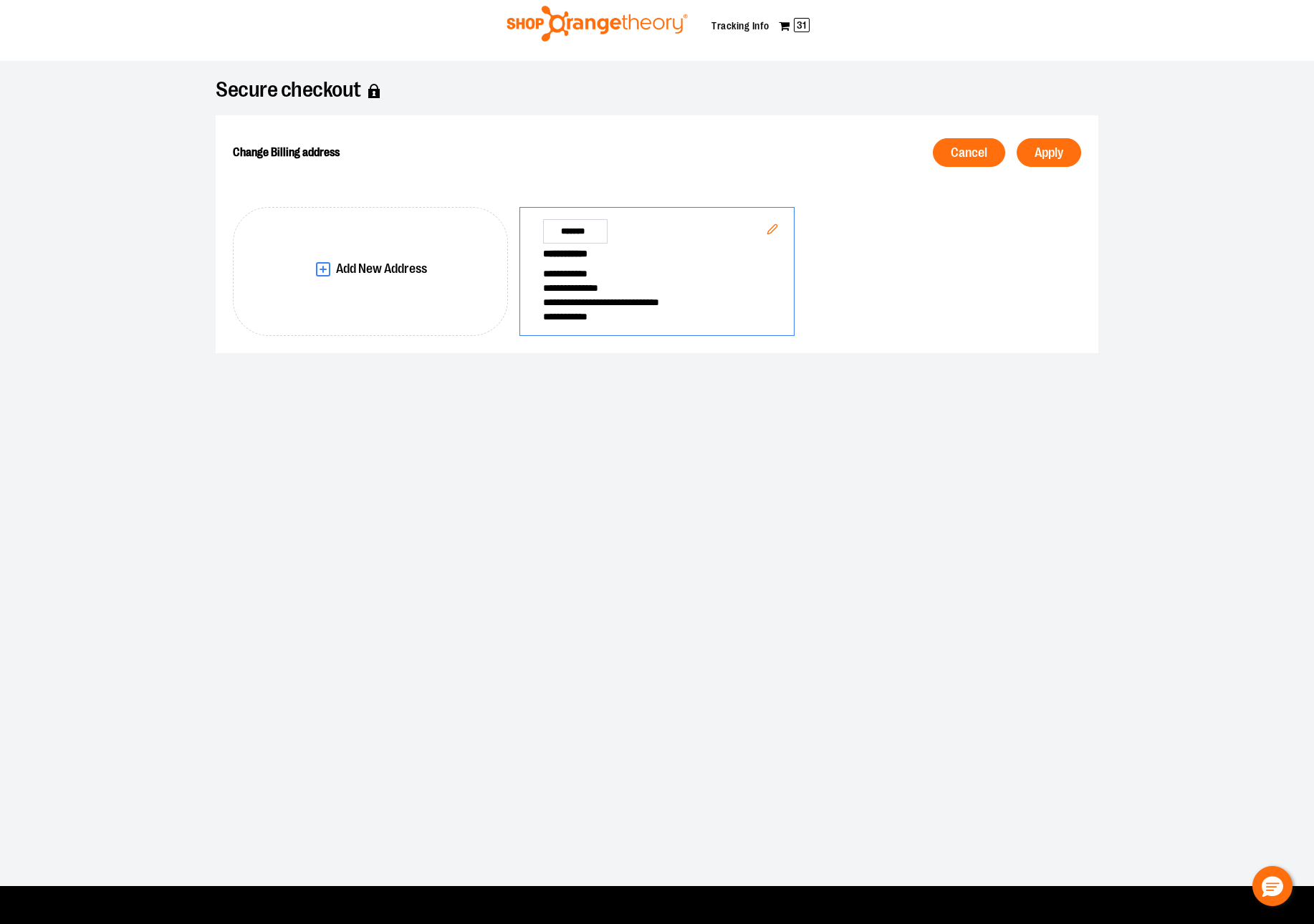
scroll to position [37, 0]
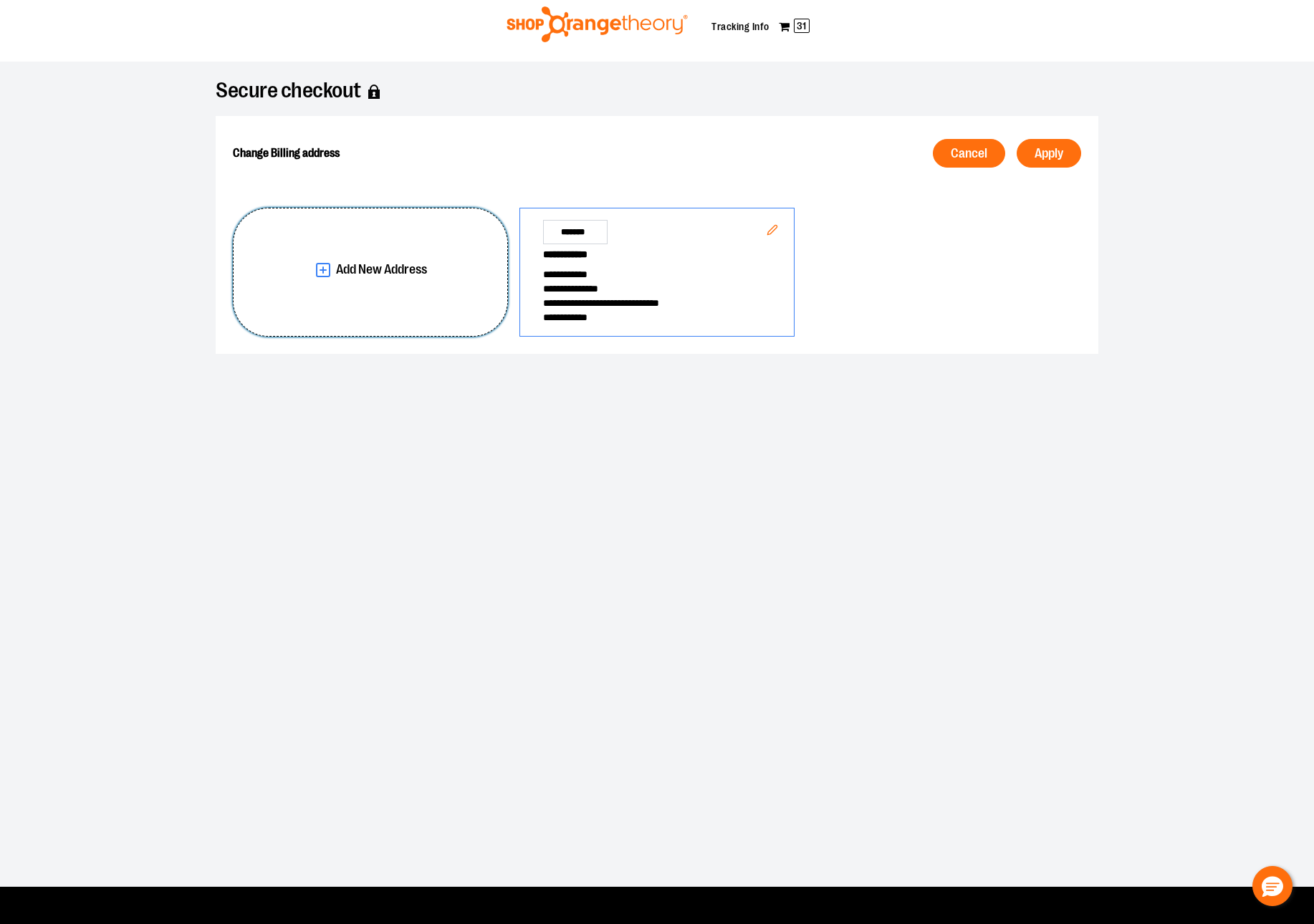
click at [395, 258] on button "Add New Address" at bounding box center [370, 272] width 275 height 129
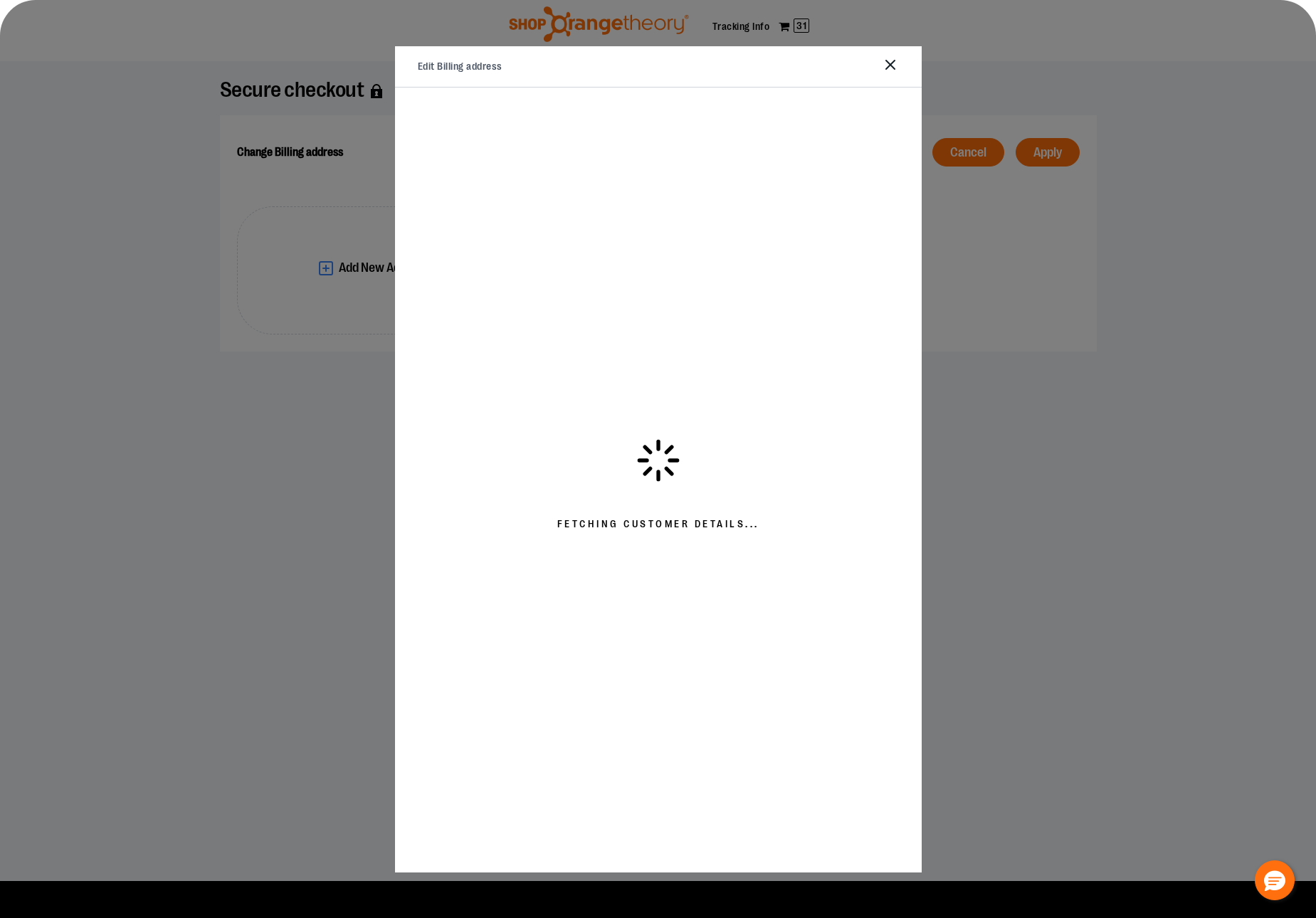
select select "**"
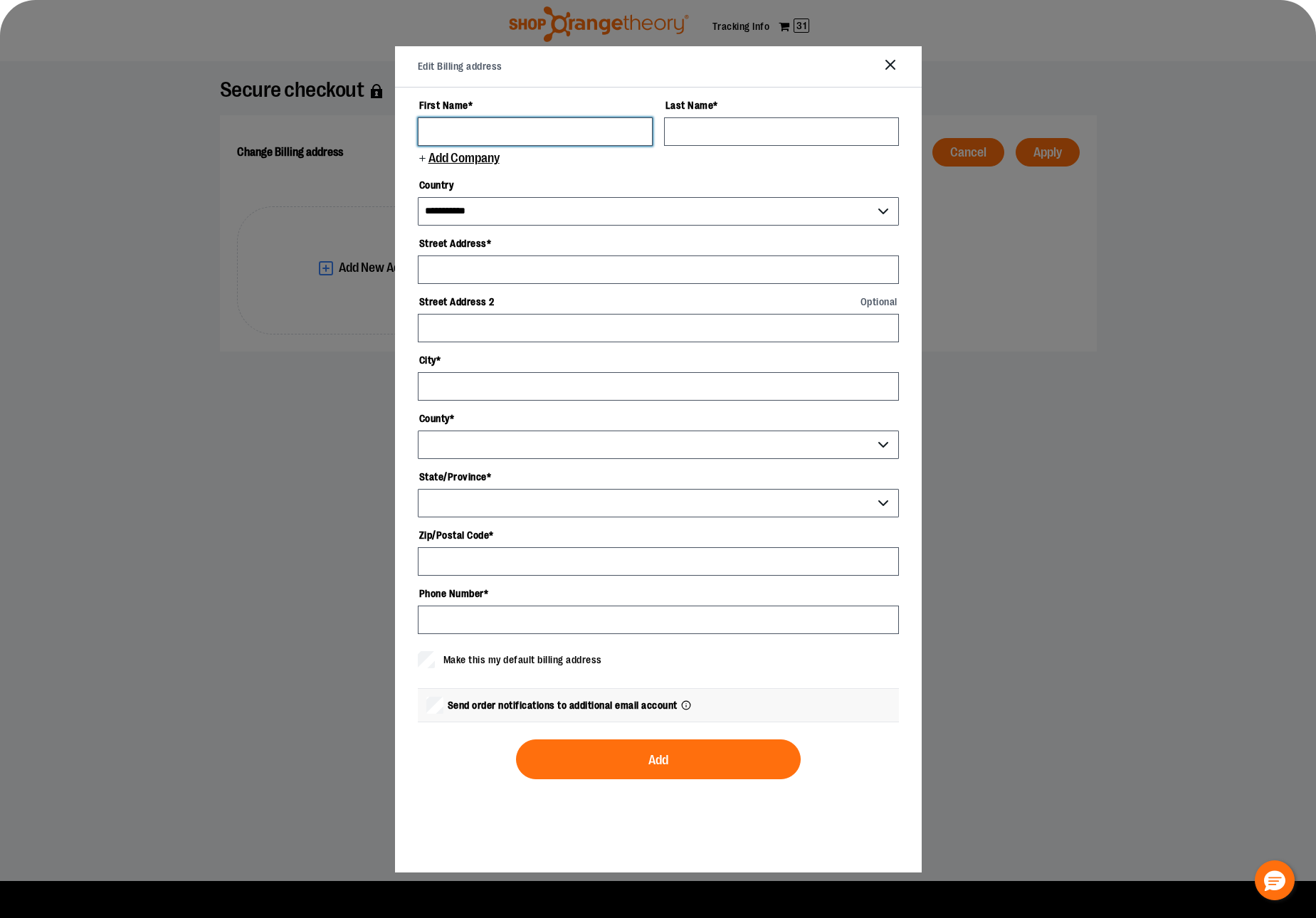
click at [563, 136] on input "First Name *" at bounding box center [535, 131] width 235 height 28
type input "****"
type input "******"
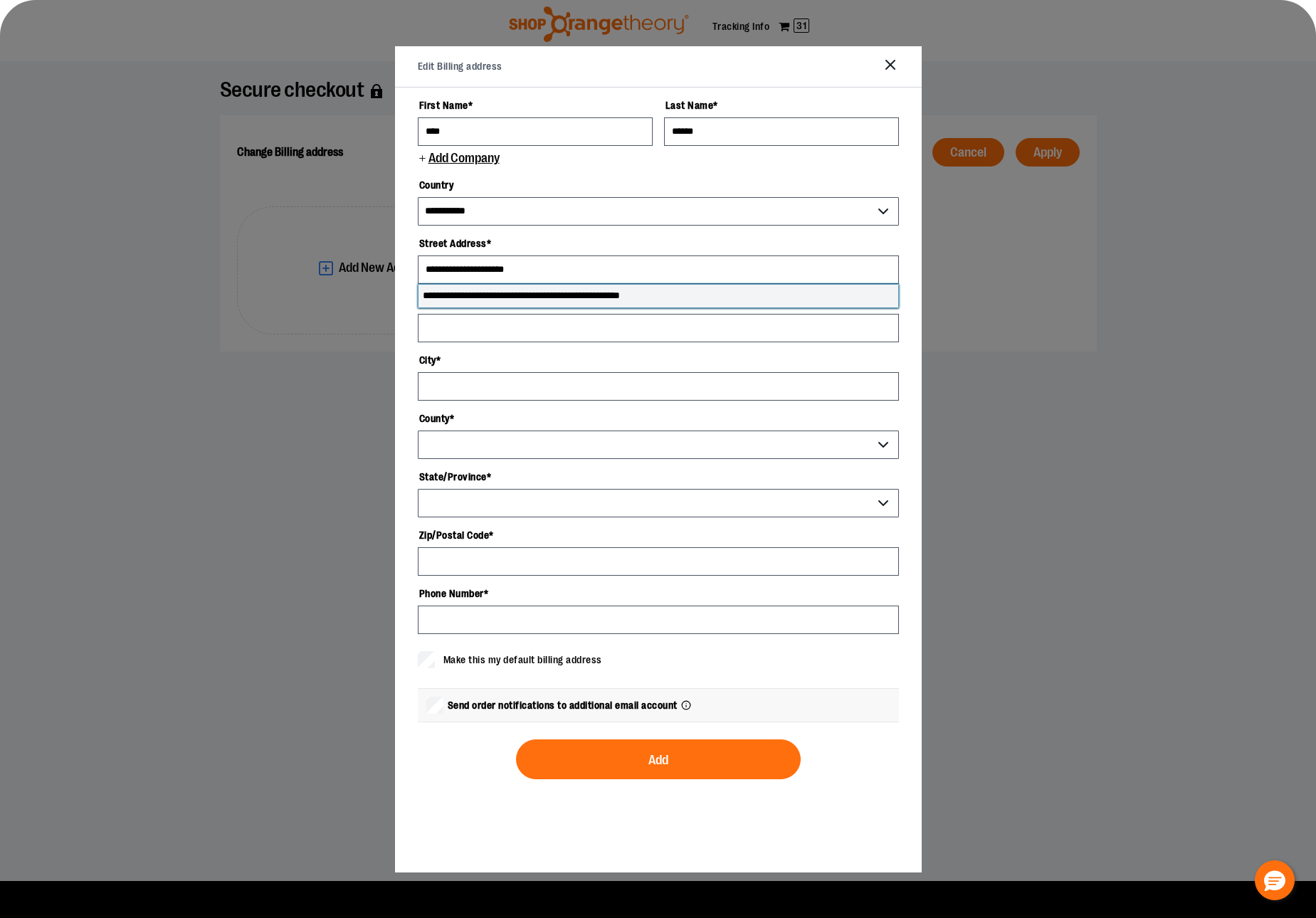
click at [517, 302] on li "**********" at bounding box center [658, 295] width 480 height 23
type input "**********"
select select "**"
type input "**********"
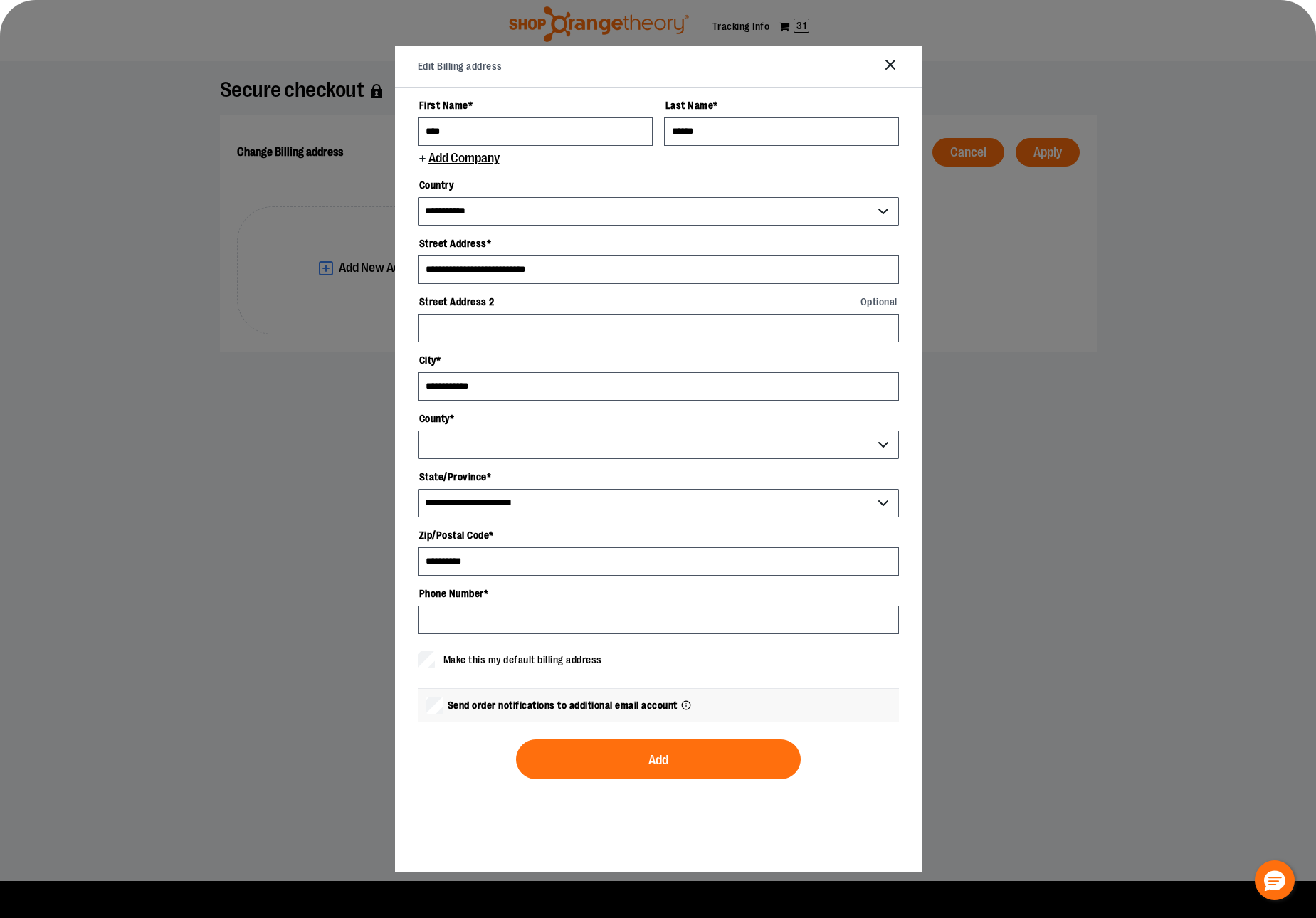
select select "****"
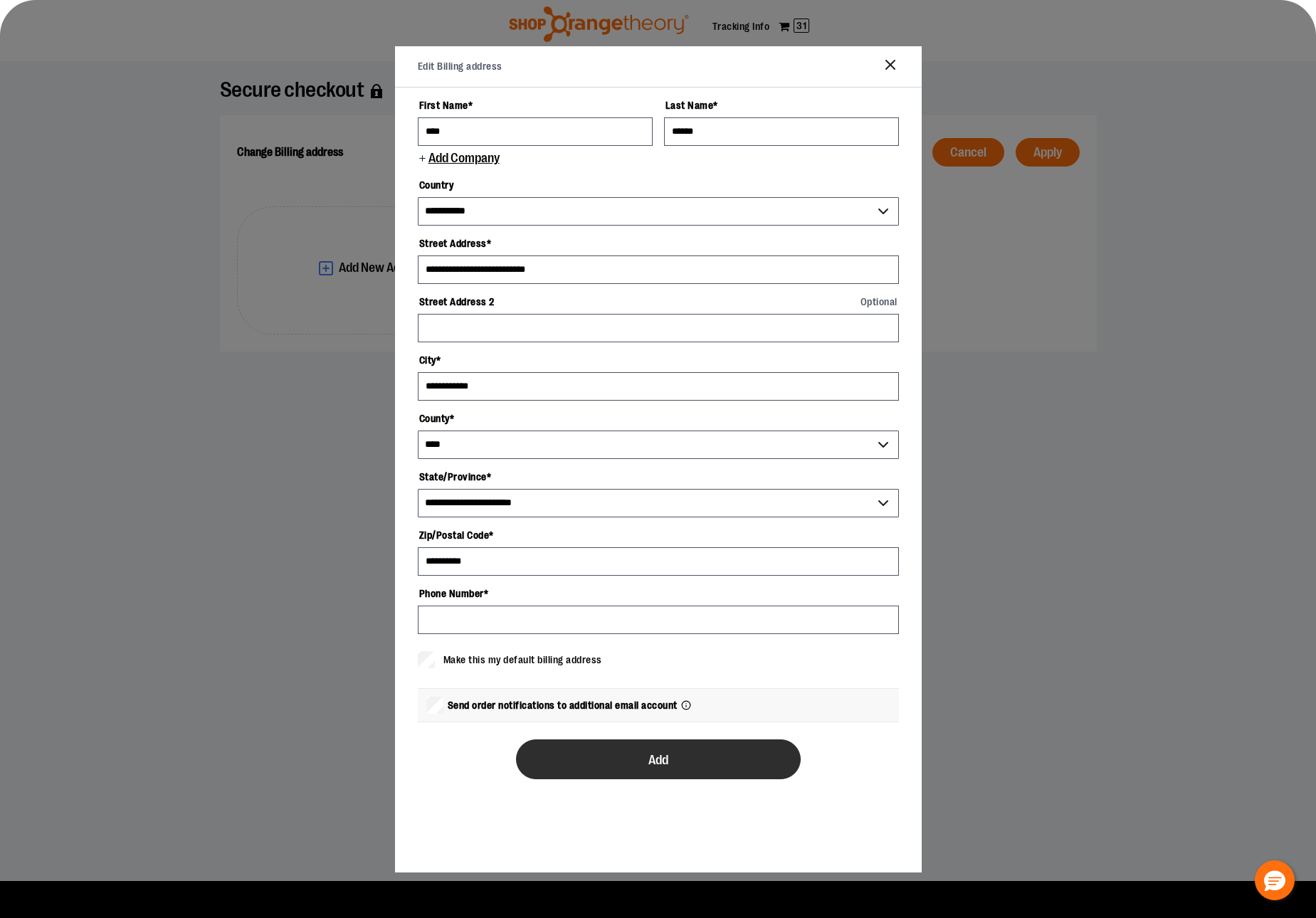
click at [563, 756] on button "Add" at bounding box center [659, 760] width 285 height 40
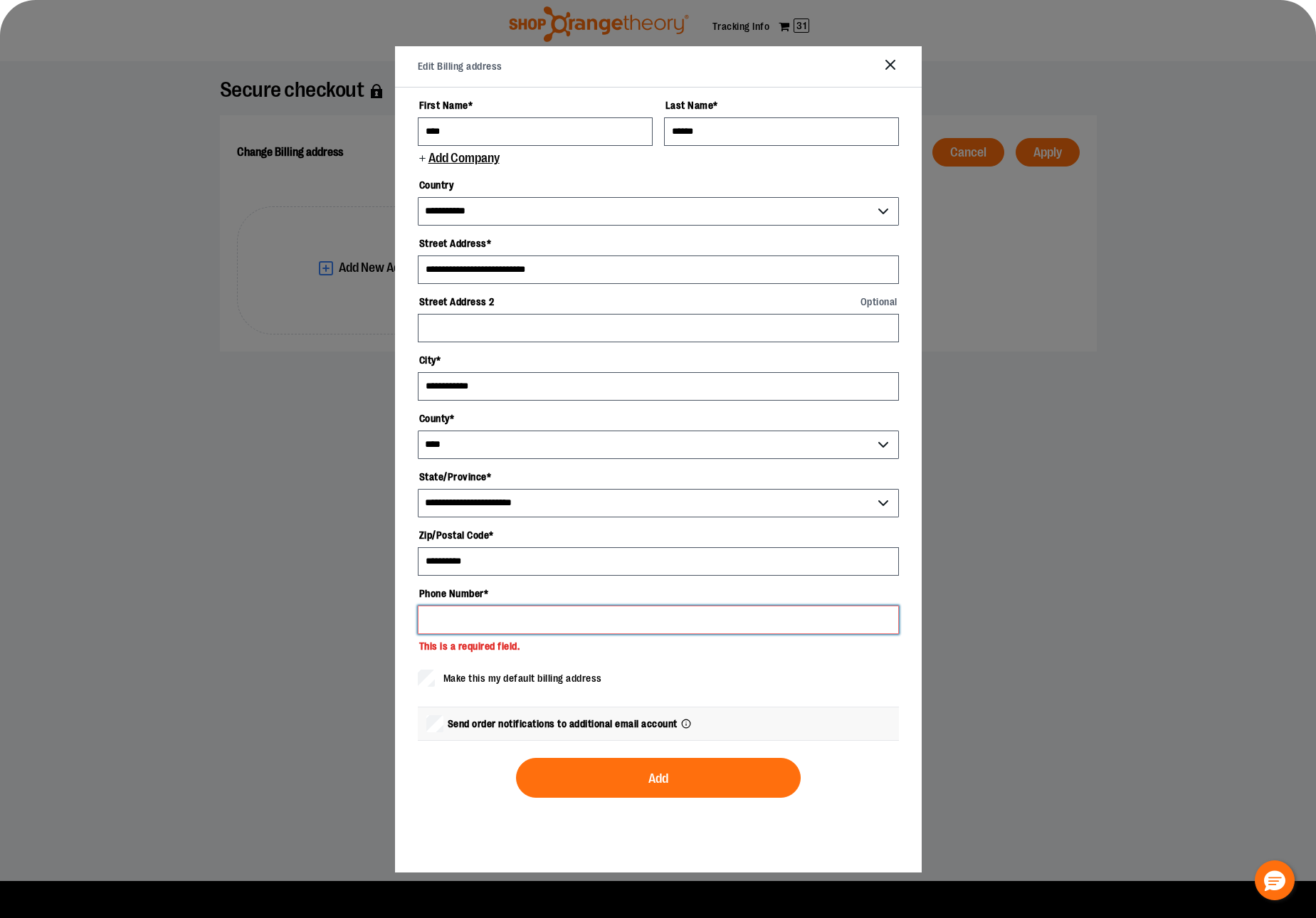
click at [510, 607] on input "Phone Number *" at bounding box center [658, 620] width 481 height 28
type input "**********"
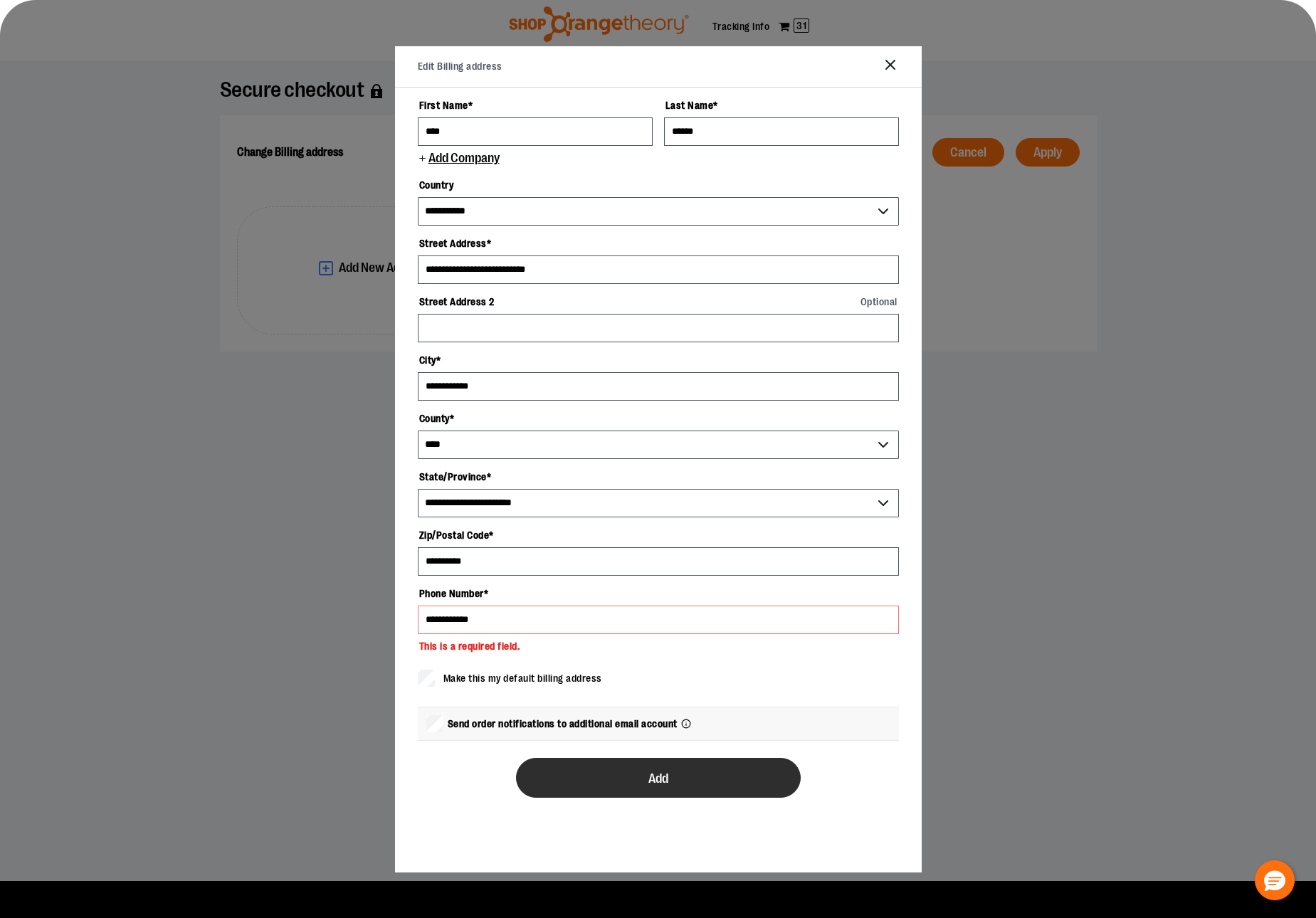
click at [576, 790] on button "Add" at bounding box center [659, 778] width 285 height 40
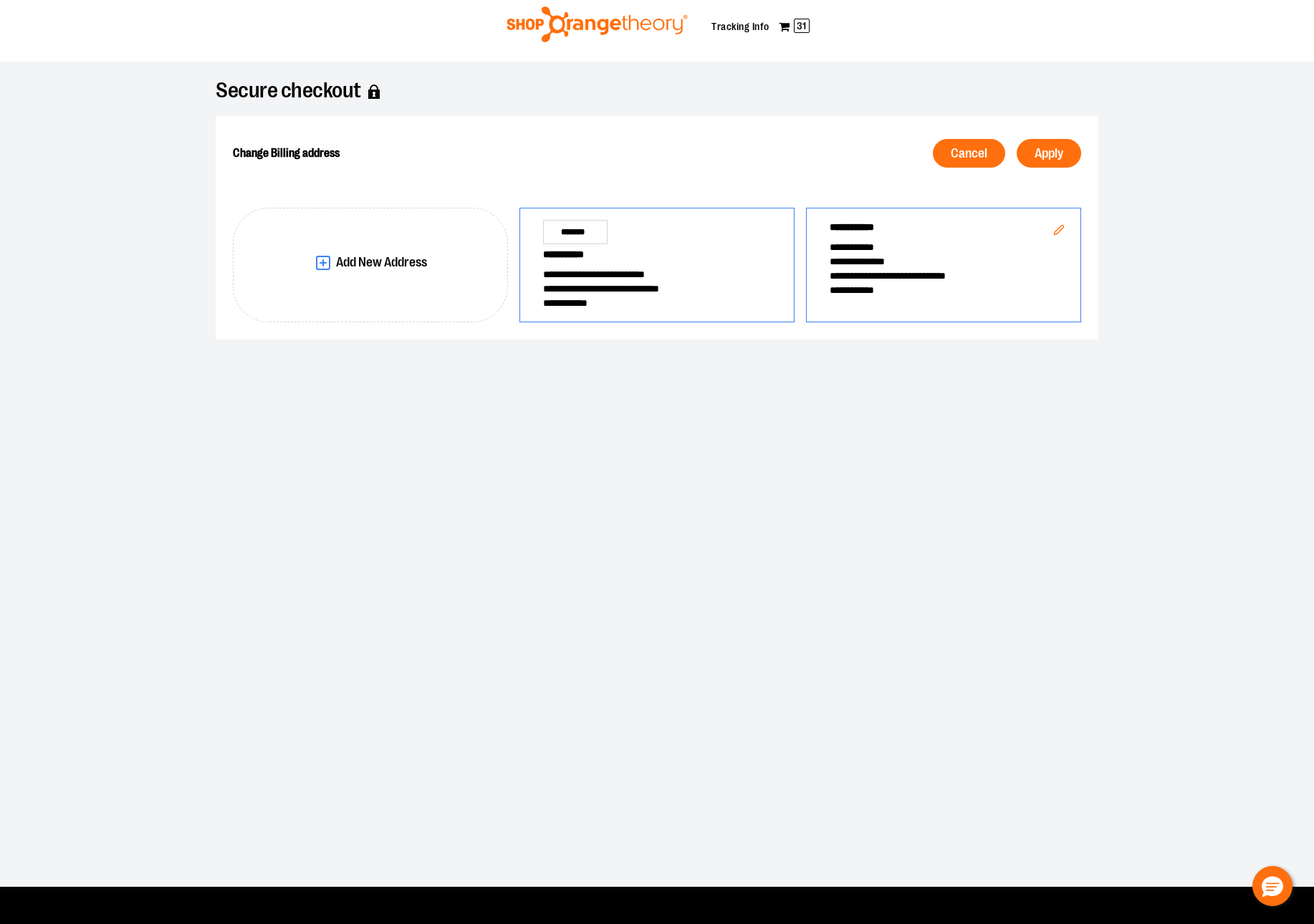
click at [654, 265] on span "**********" at bounding box center [657, 257] width 227 height 20
click at [1075, 152] on button "Apply" at bounding box center [1049, 153] width 65 height 29
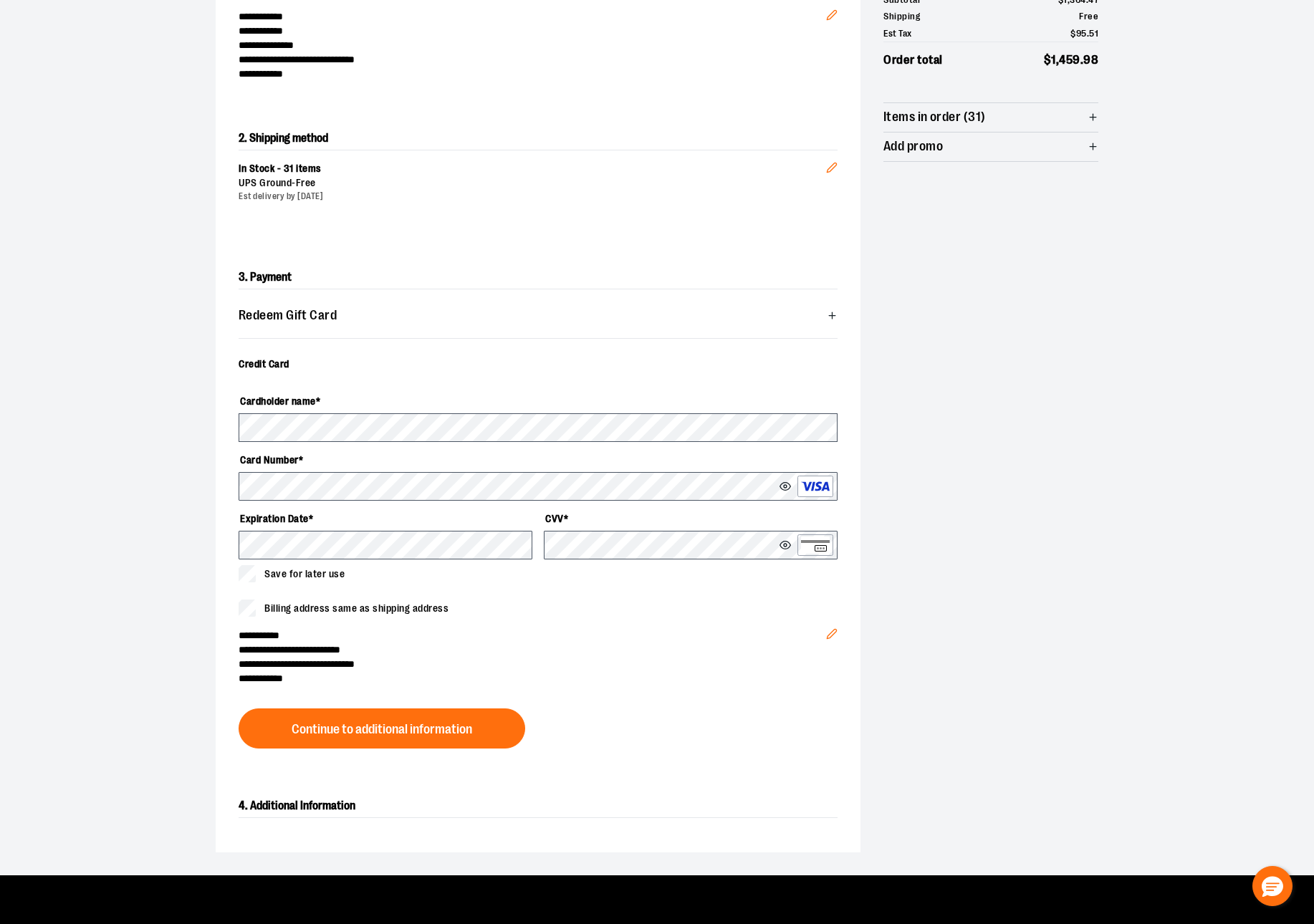
scroll to position [420, 0]
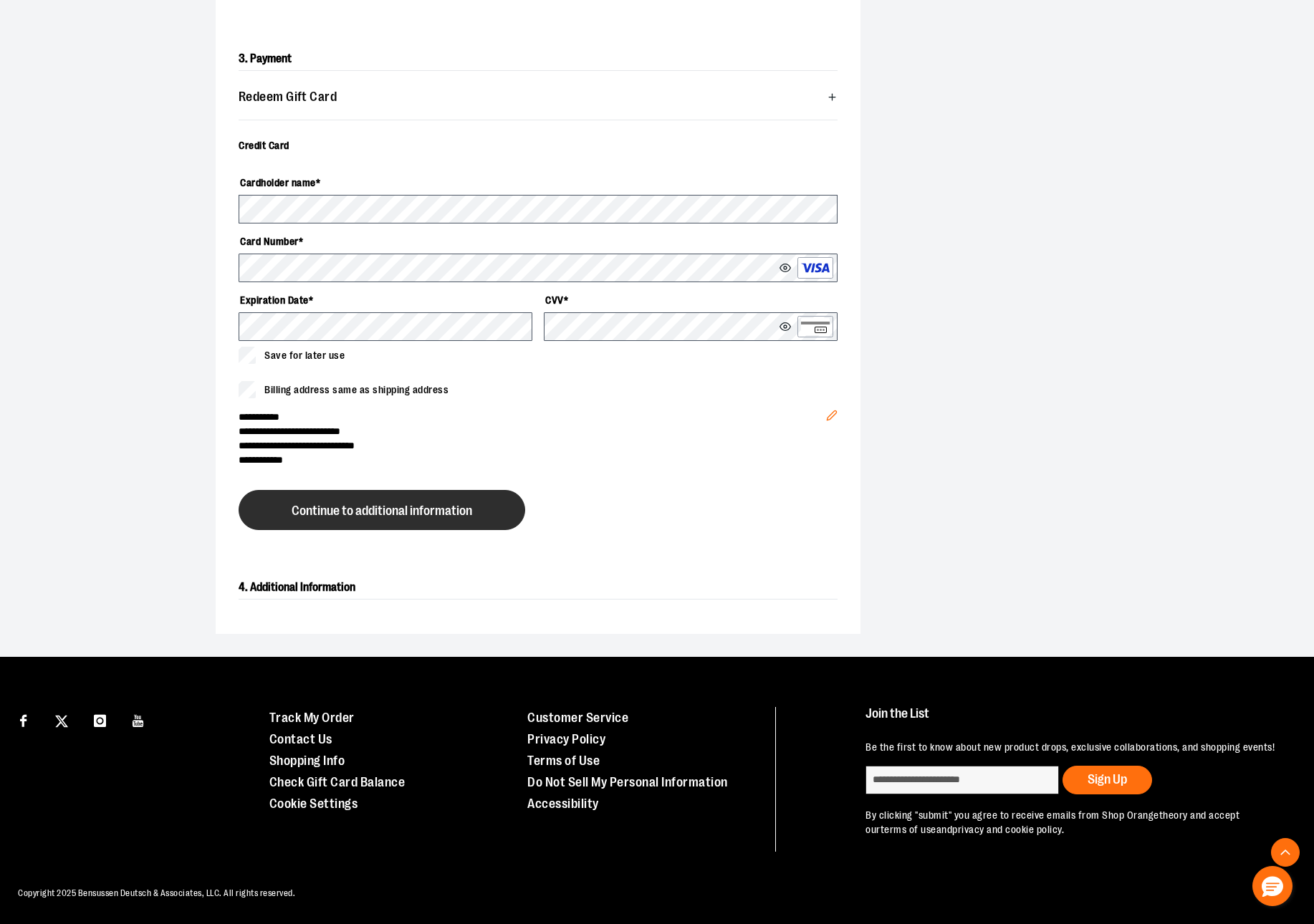
click at [367, 512] on span "Continue to additional information" at bounding box center [382, 511] width 180 height 13
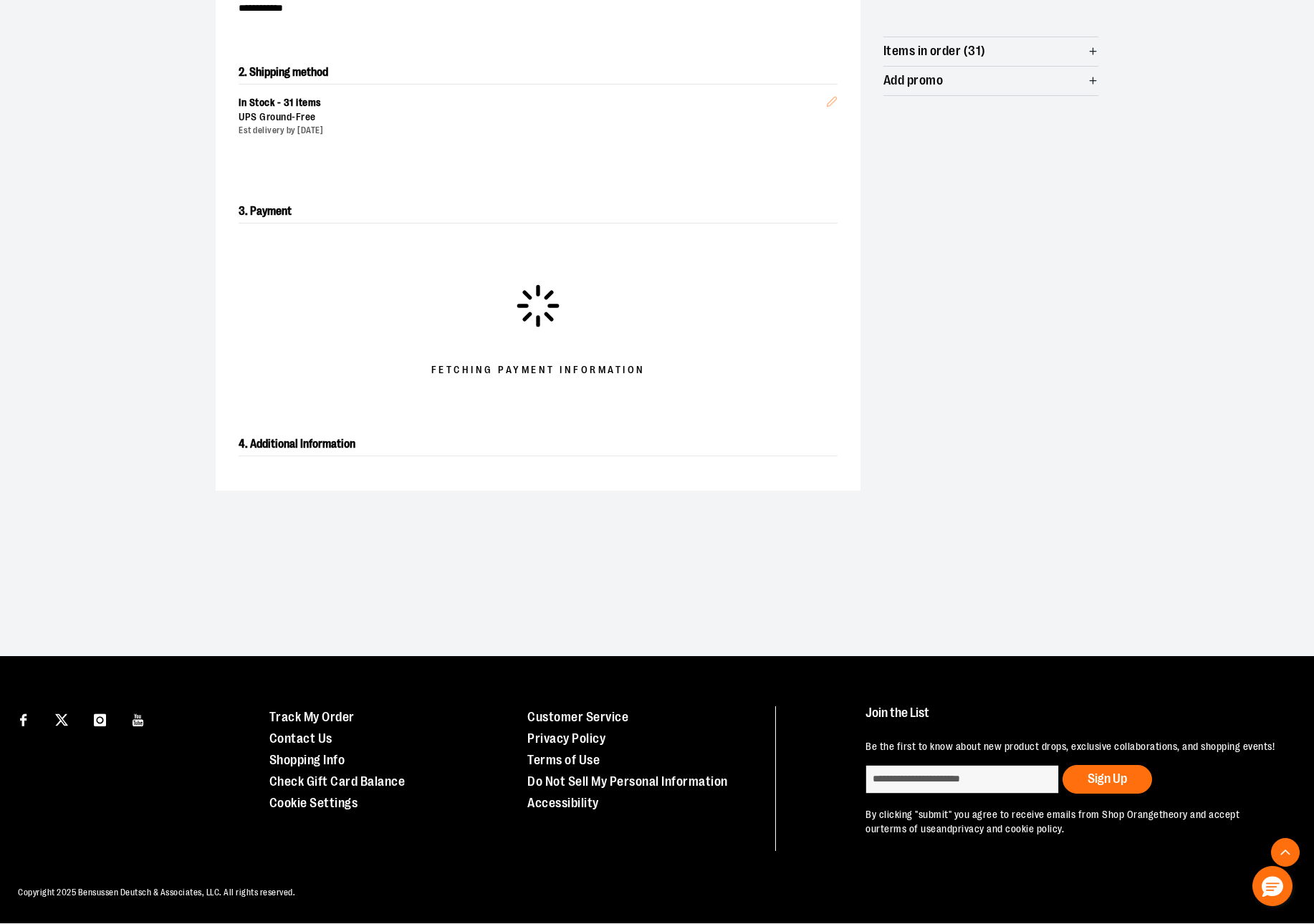
scroll to position [267, 0]
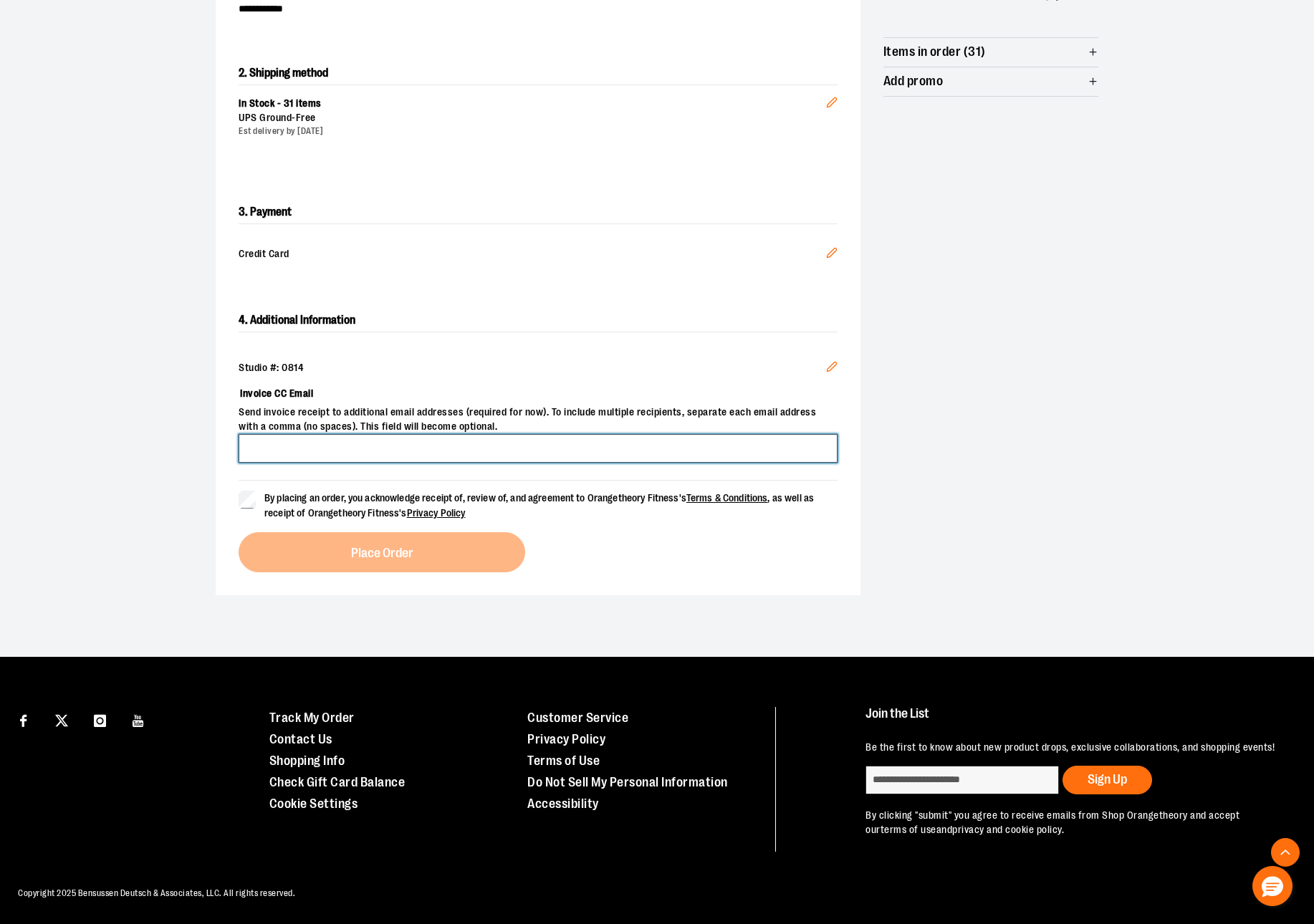
click at [326, 447] on input "Invoice CC Email" at bounding box center [537, 448] width 599 height 29
type input "**********"
click at [296, 611] on div "**********" at bounding box center [657, 225] width 917 height 787
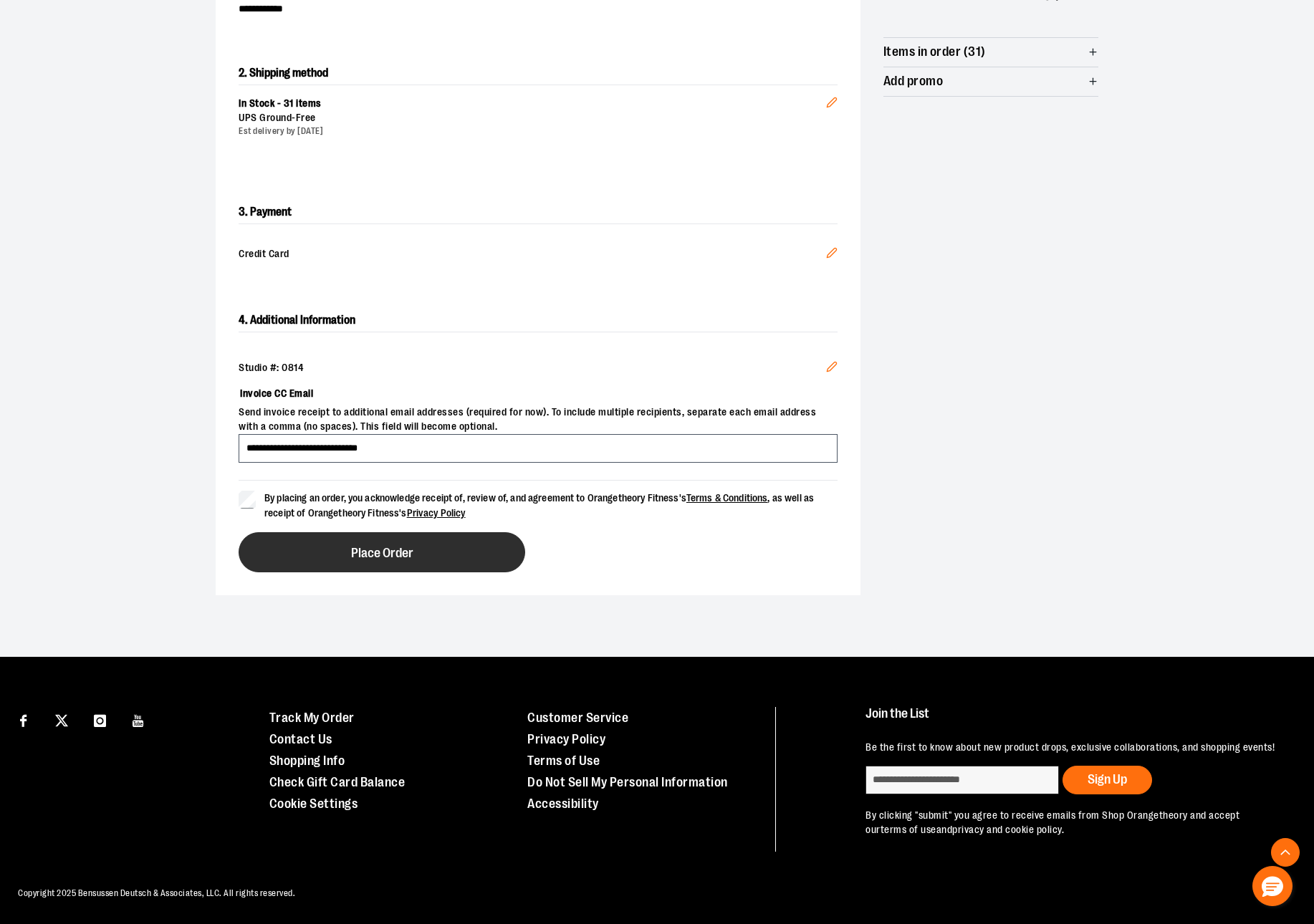
click at [309, 559] on button "Place Order" at bounding box center [382, 553] width 286 height 40
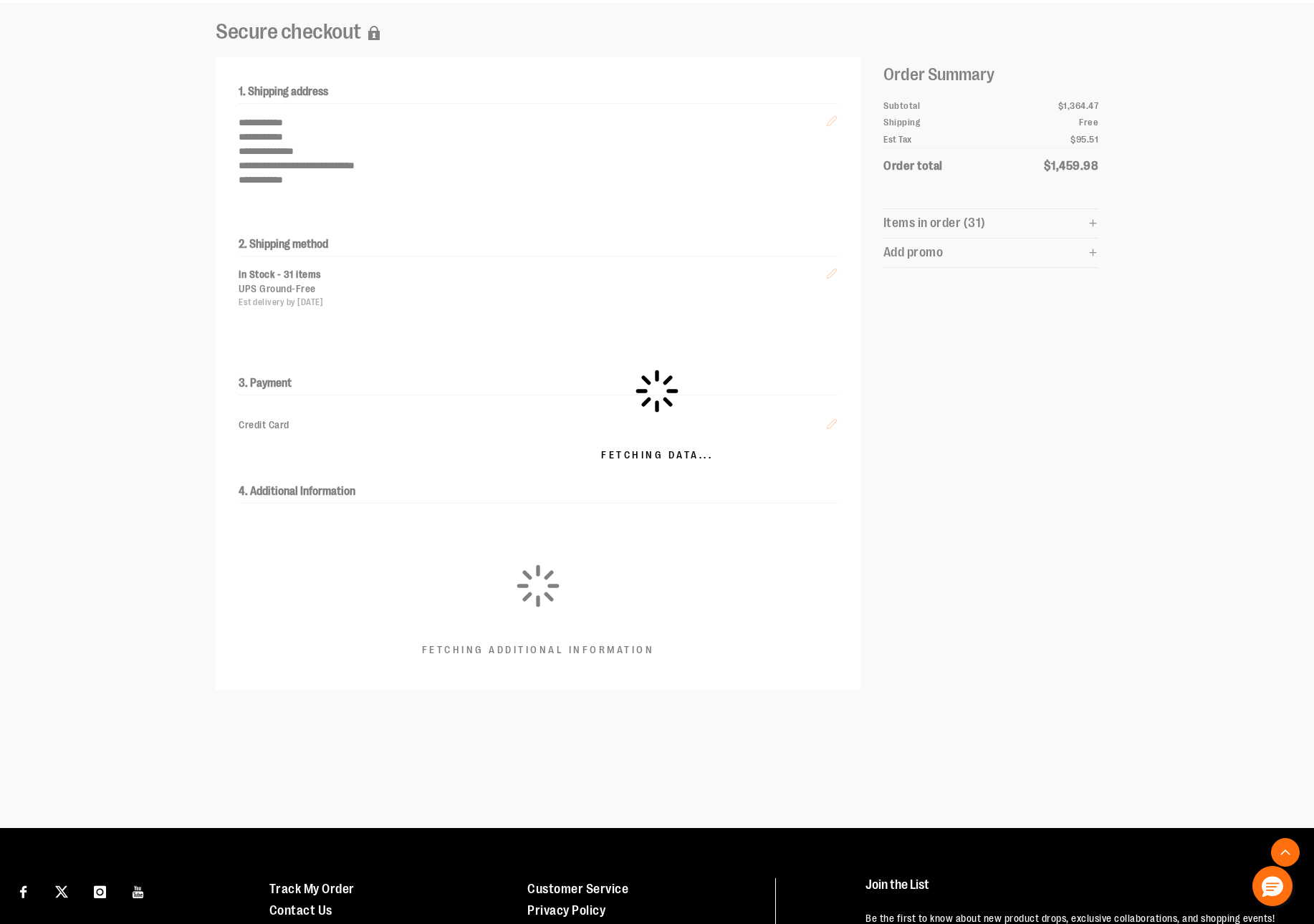
scroll to position [0, 0]
